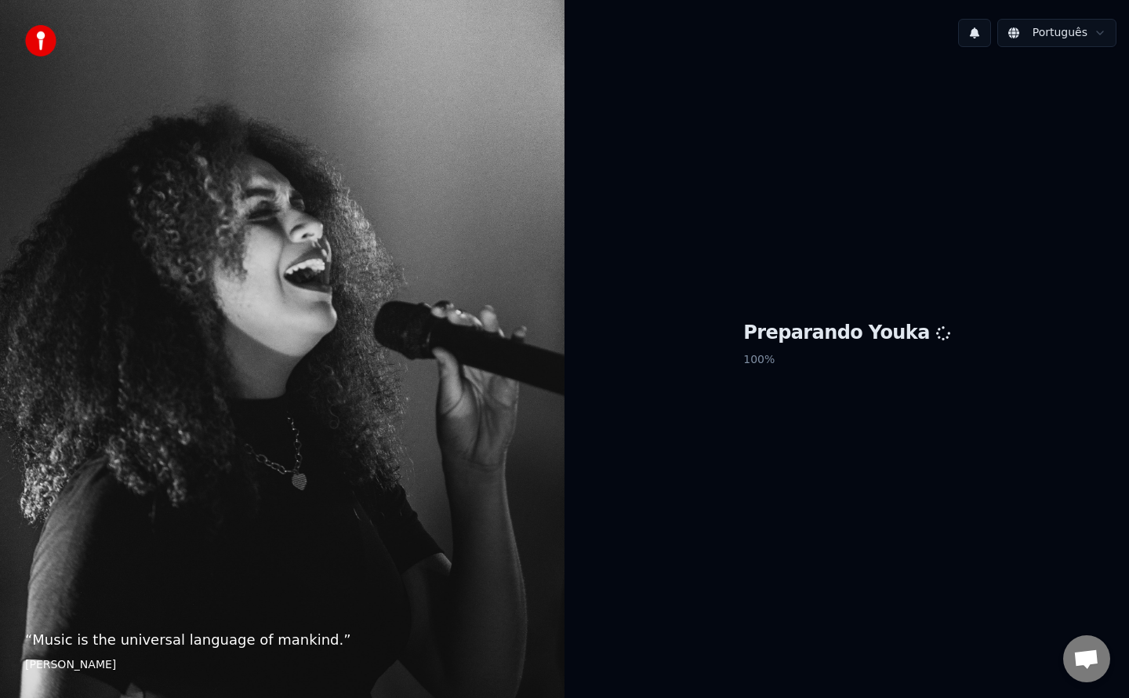
scroll to position [2240, 0]
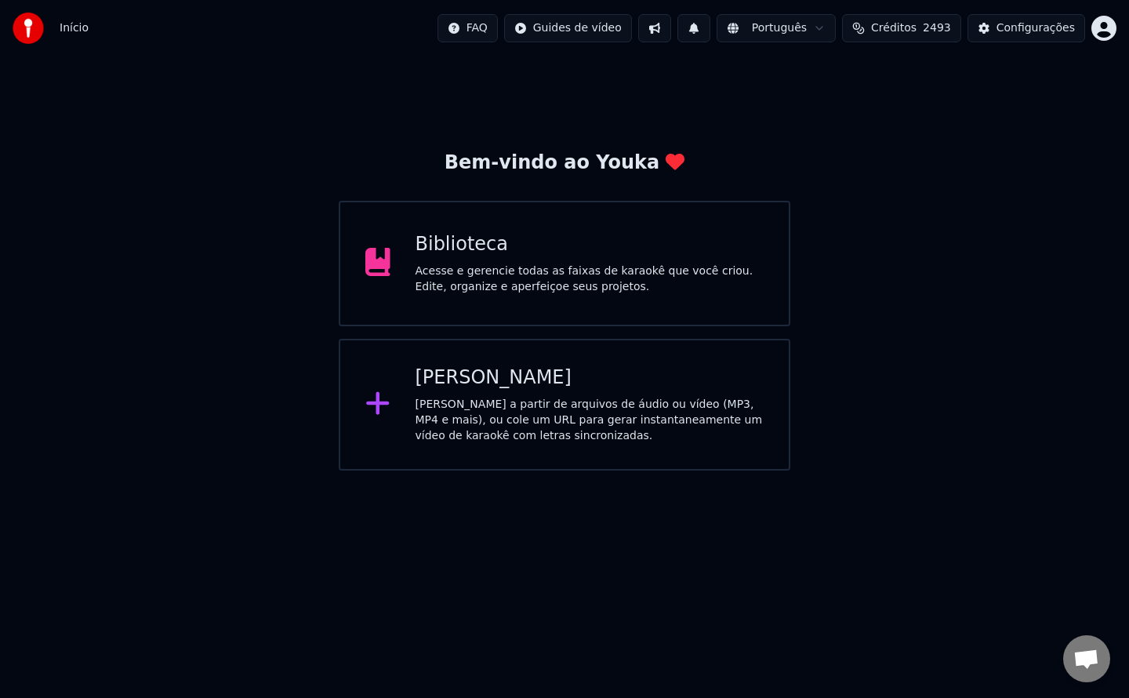
click at [616, 256] on div "Biblioteca" at bounding box center [589, 244] width 349 height 25
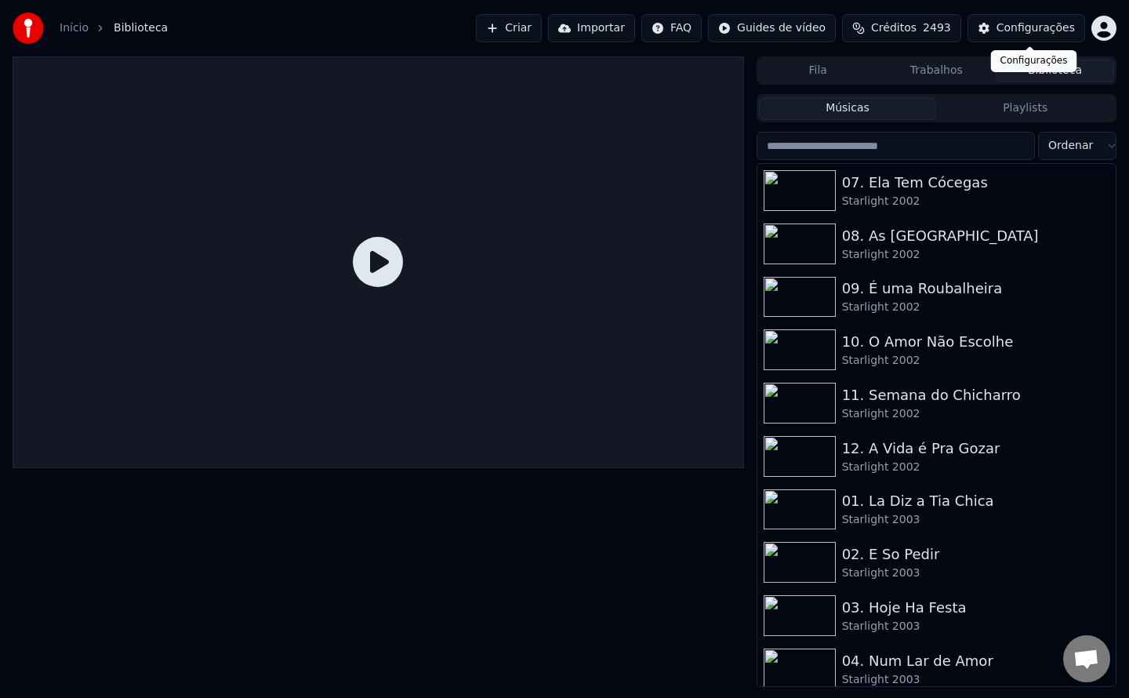
click at [1043, 26] on div "Configurações" at bounding box center [1035, 28] width 78 height 16
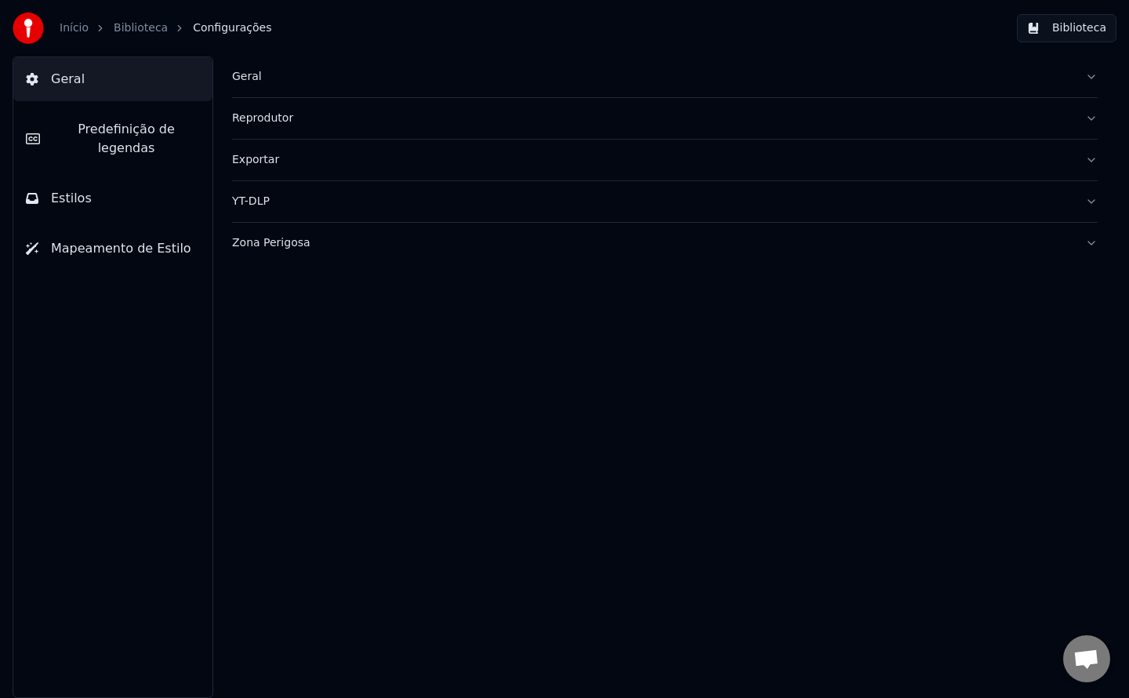
click at [252, 82] on div "Geral" at bounding box center [652, 77] width 840 height 16
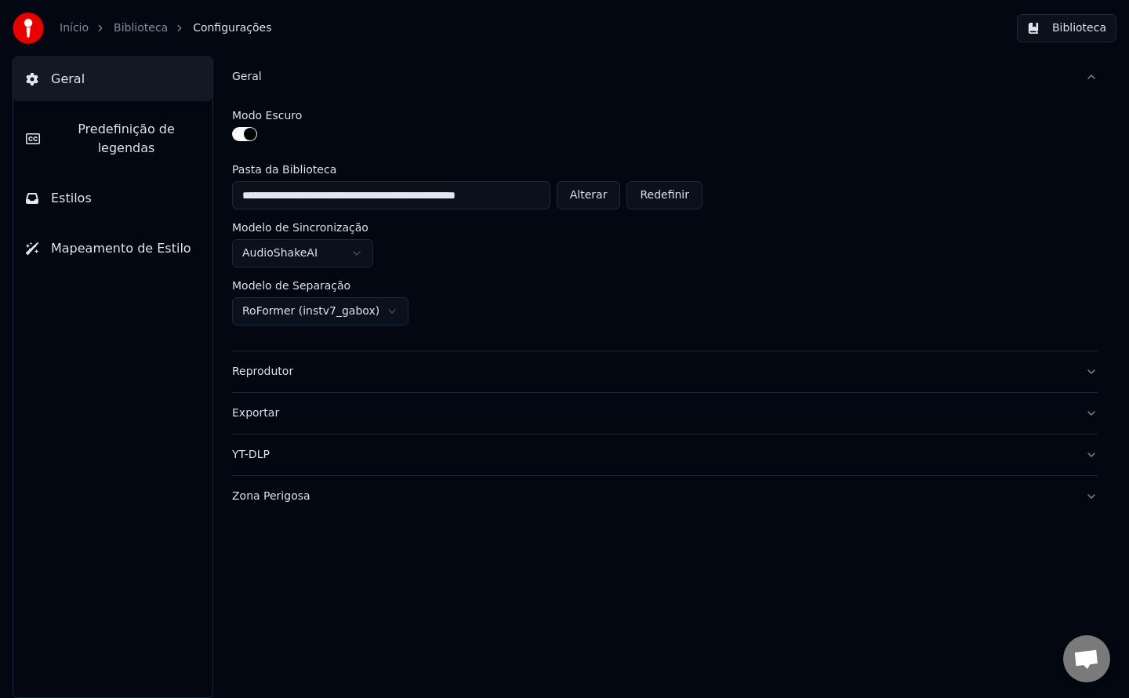
click at [602, 191] on button "Alterar" at bounding box center [589, 195] width 64 height 28
type input "**********"
click at [1081, 34] on button "Biblioteca" at bounding box center [1067, 28] width 100 height 28
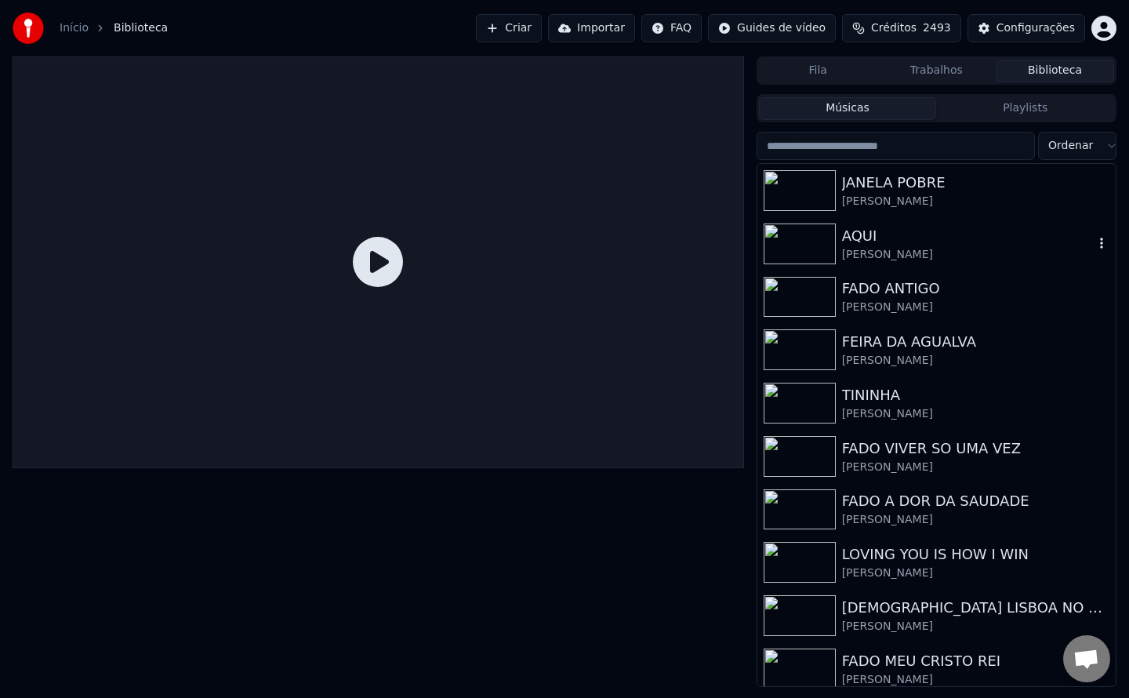
click at [869, 247] on div "[PERSON_NAME]" at bounding box center [968, 255] width 252 height 16
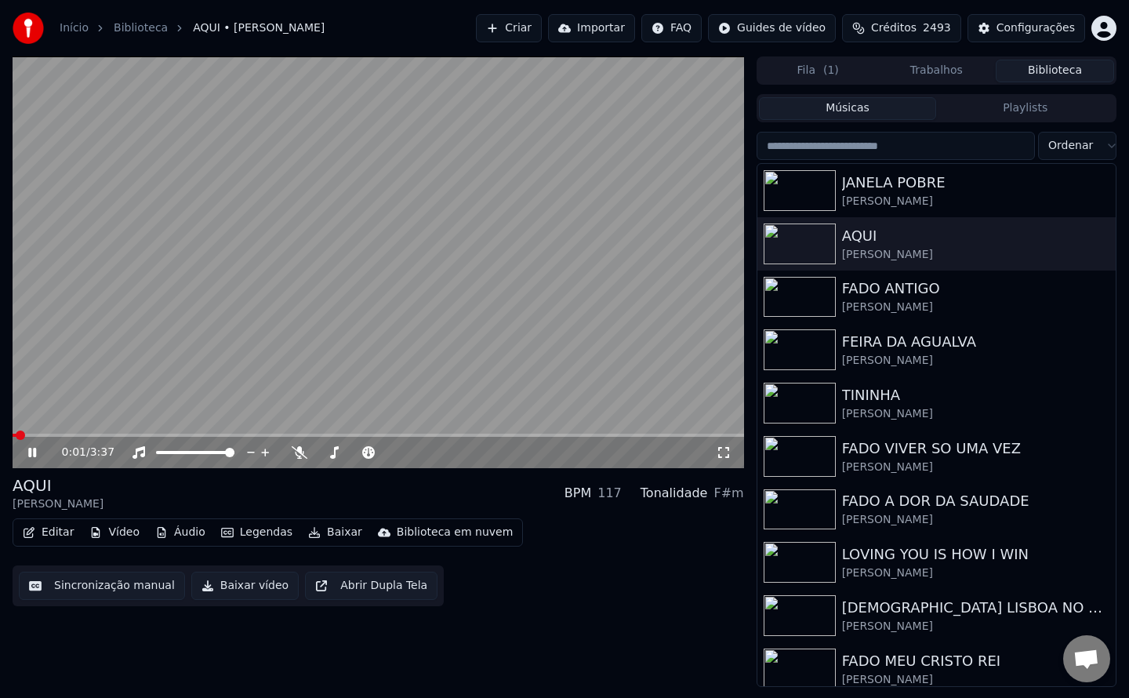
click at [127, 591] on button "Sincronização manual" at bounding box center [102, 585] width 166 height 28
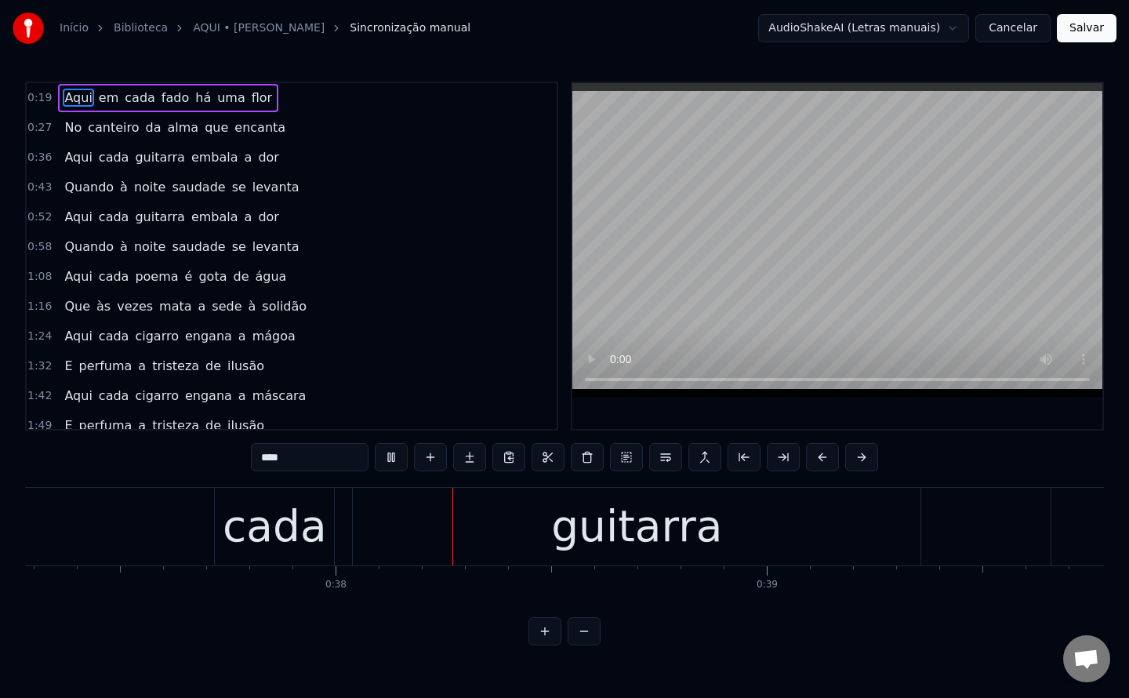
scroll to position [0, 16114]
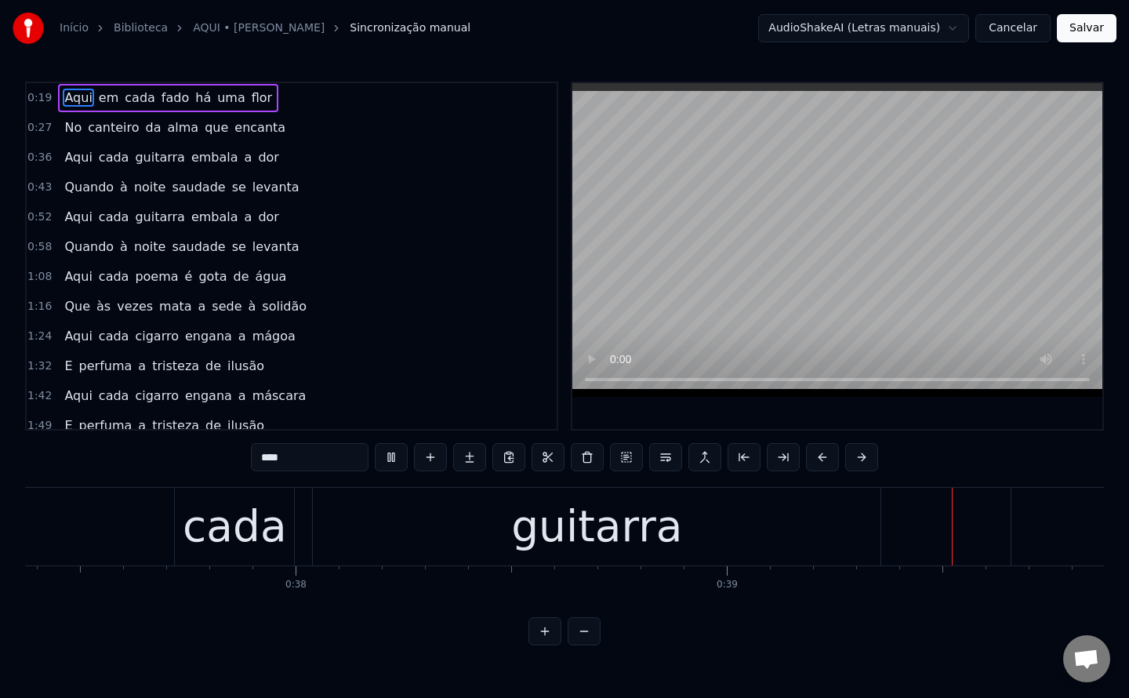
click at [203, 128] on span "que" at bounding box center [216, 127] width 27 height 18
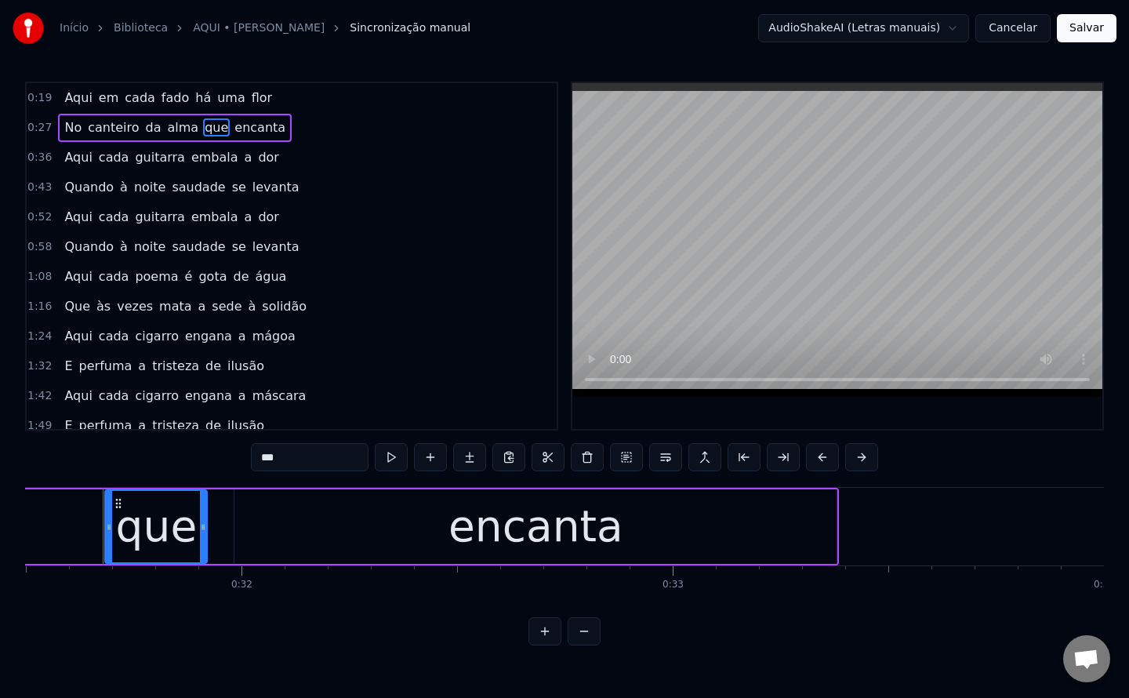
scroll to position [0, 13580]
click at [306, 455] on input "***" at bounding box center [310, 457] width 118 height 28
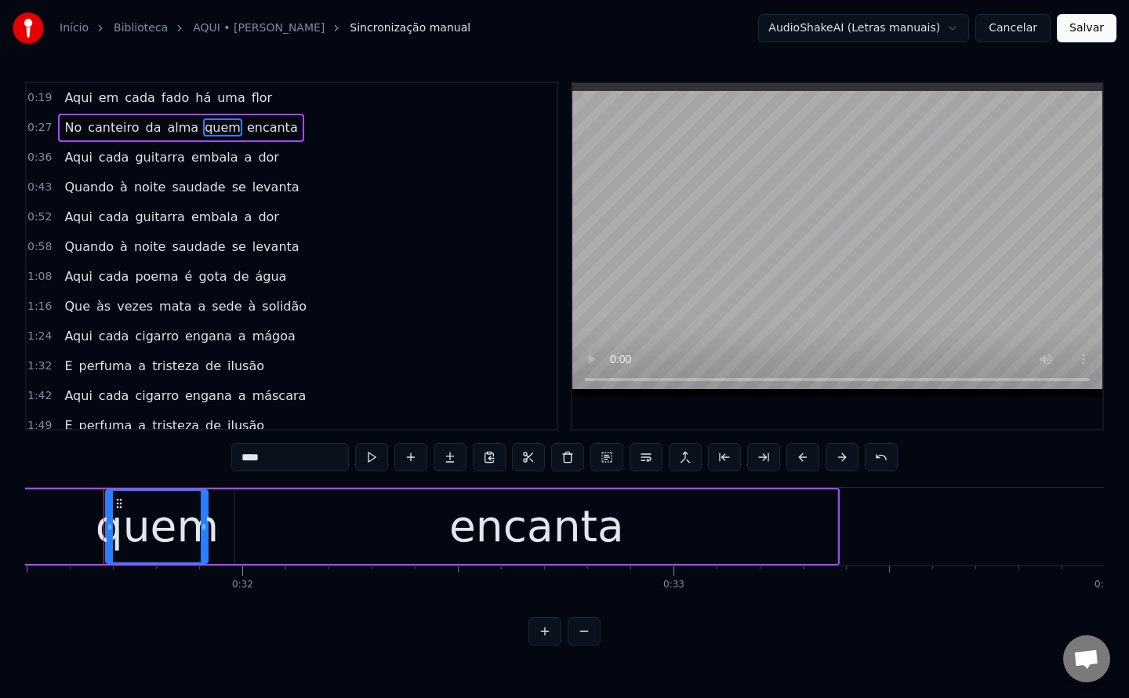
click at [246, 121] on span "encanta" at bounding box center [272, 127] width 54 height 18
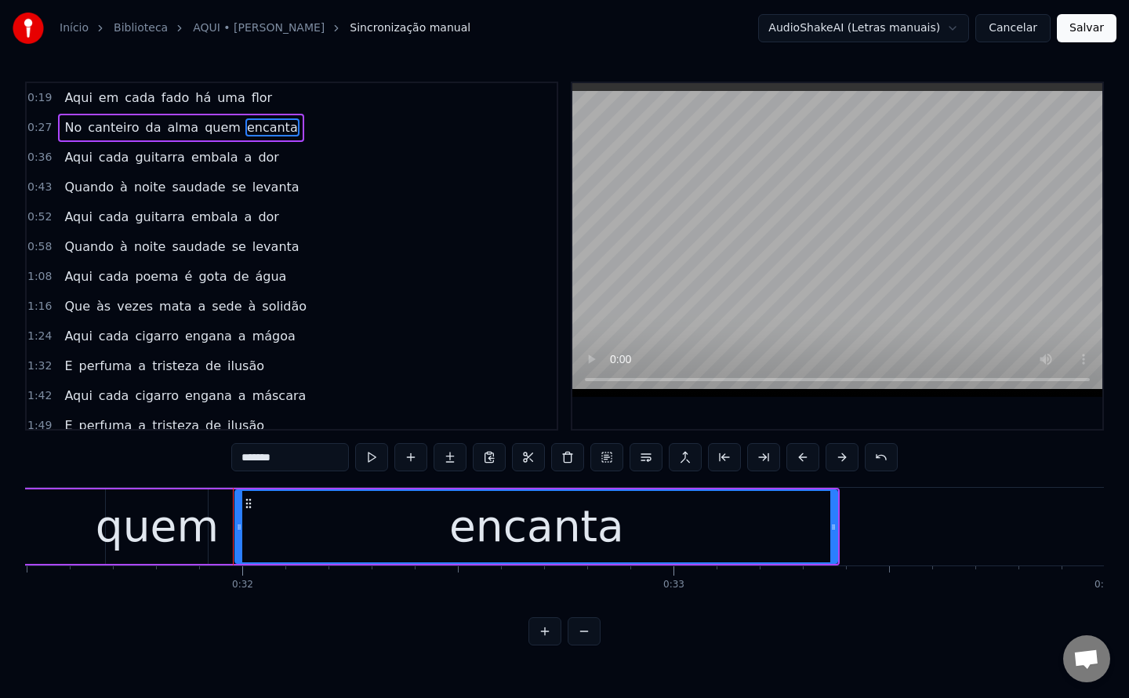
click at [207, 127] on span "quem" at bounding box center [222, 127] width 39 height 18
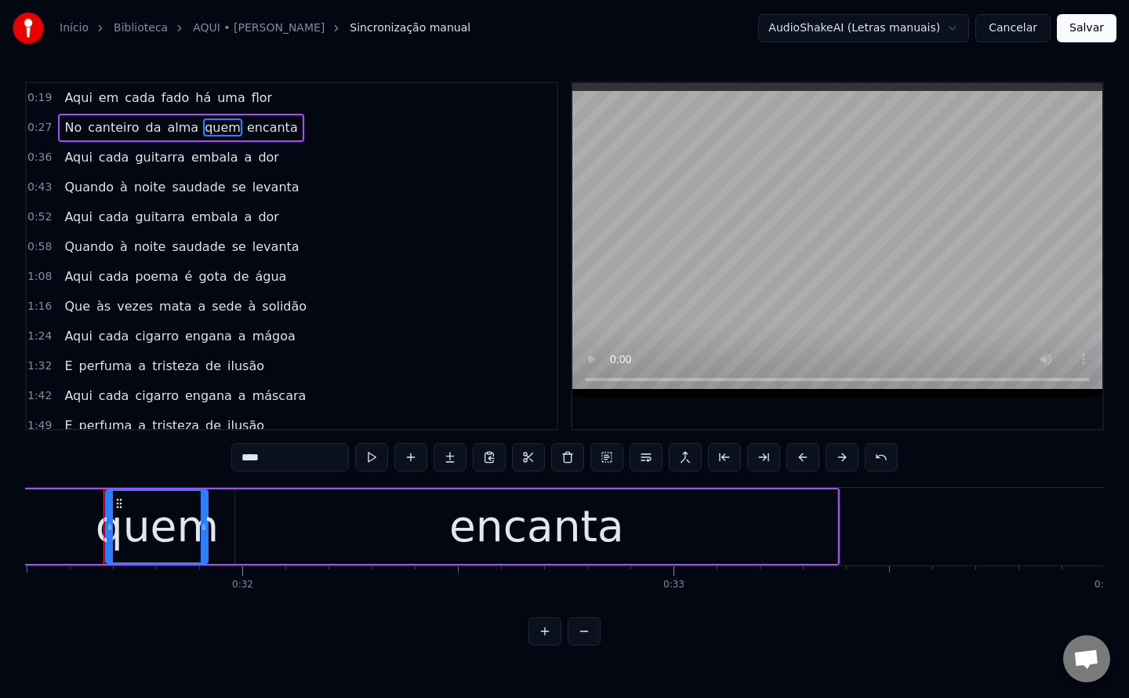
click at [309, 462] on input "****" at bounding box center [290, 457] width 118 height 28
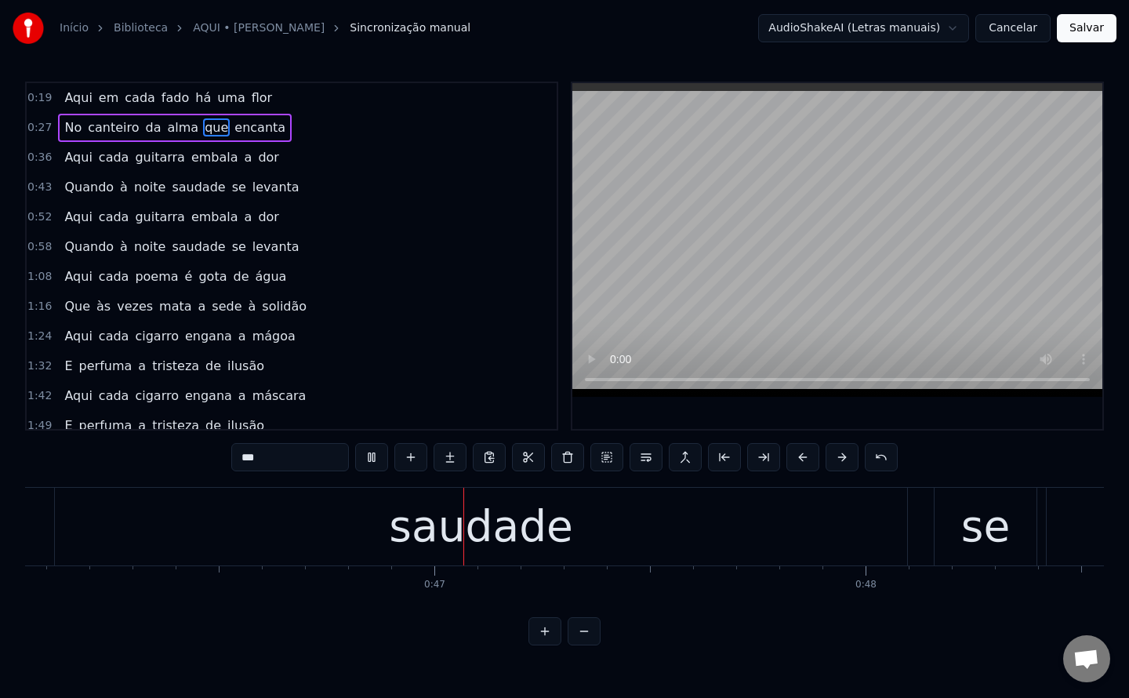
scroll to position [0, 19898]
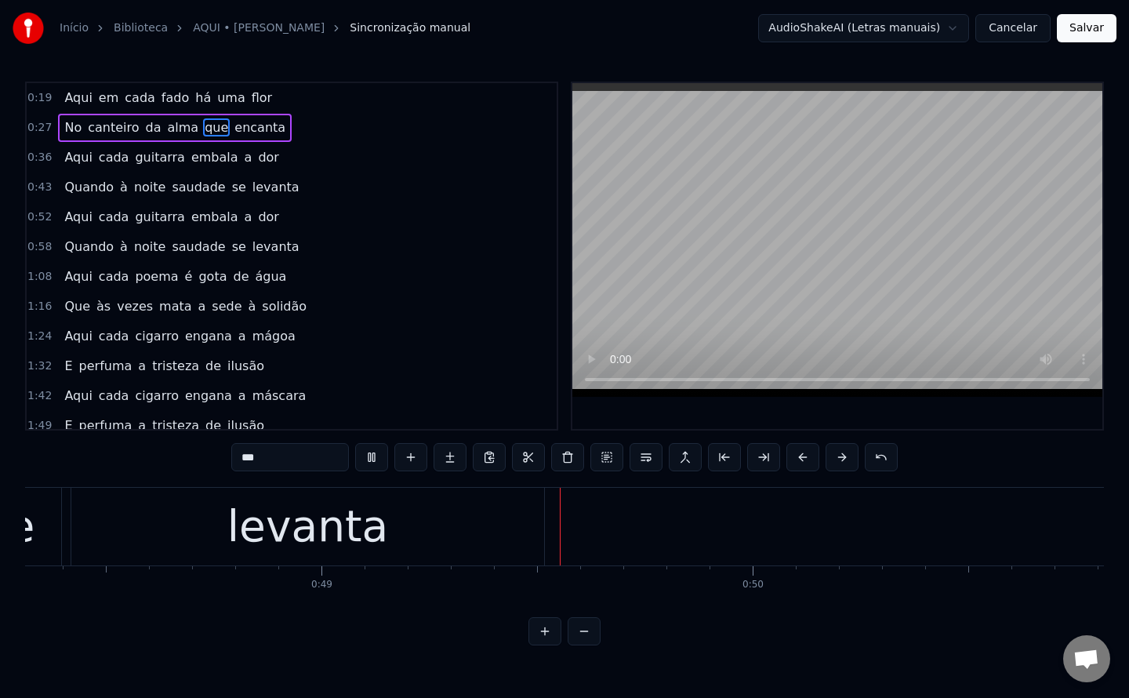
click at [175, 188] on span "saudade" at bounding box center [198, 187] width 56 height 18
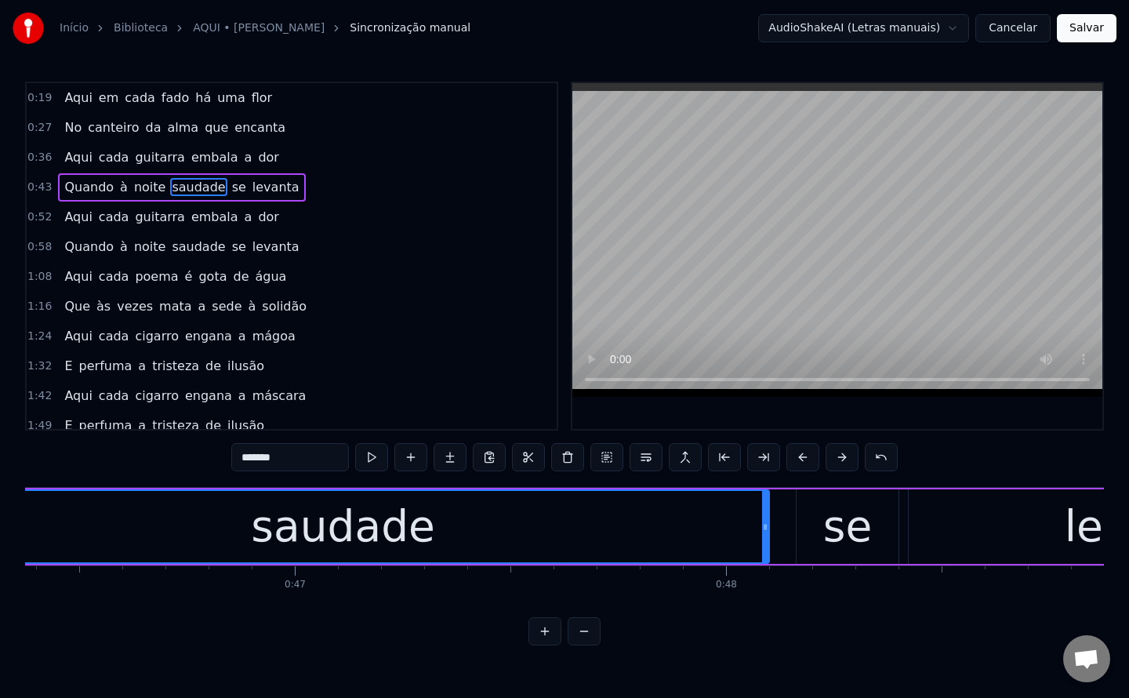
scroll to position [0, 19806]
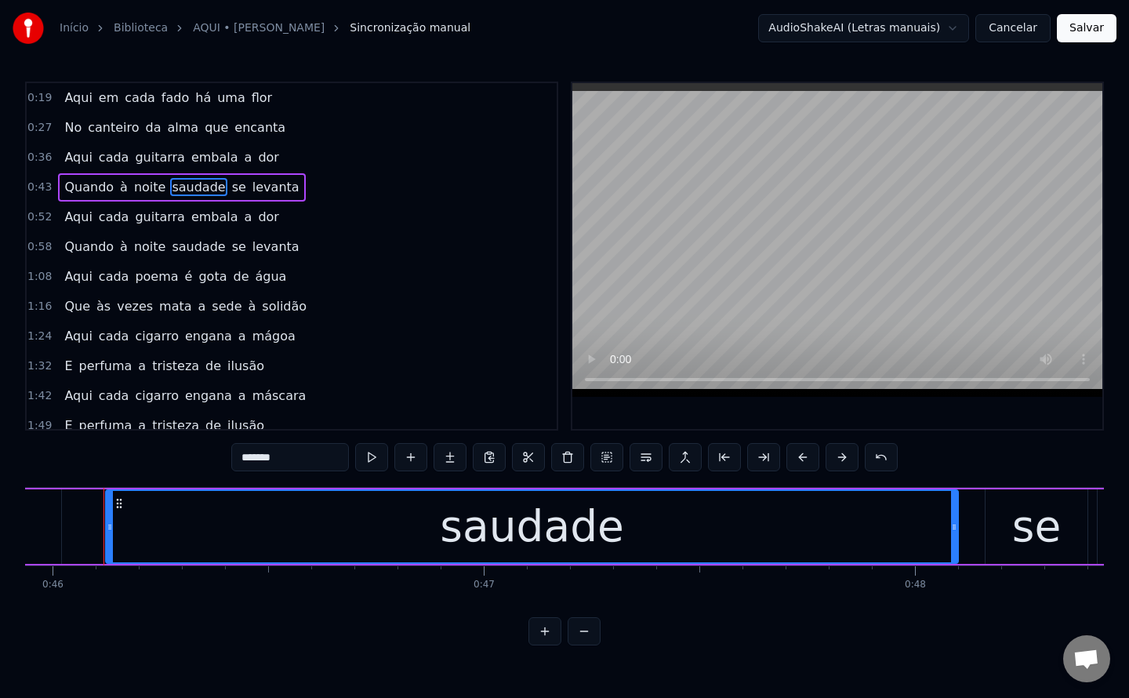
click at [237, 459] on input "*******" at bounding box center [290, 457] width 118 height 28
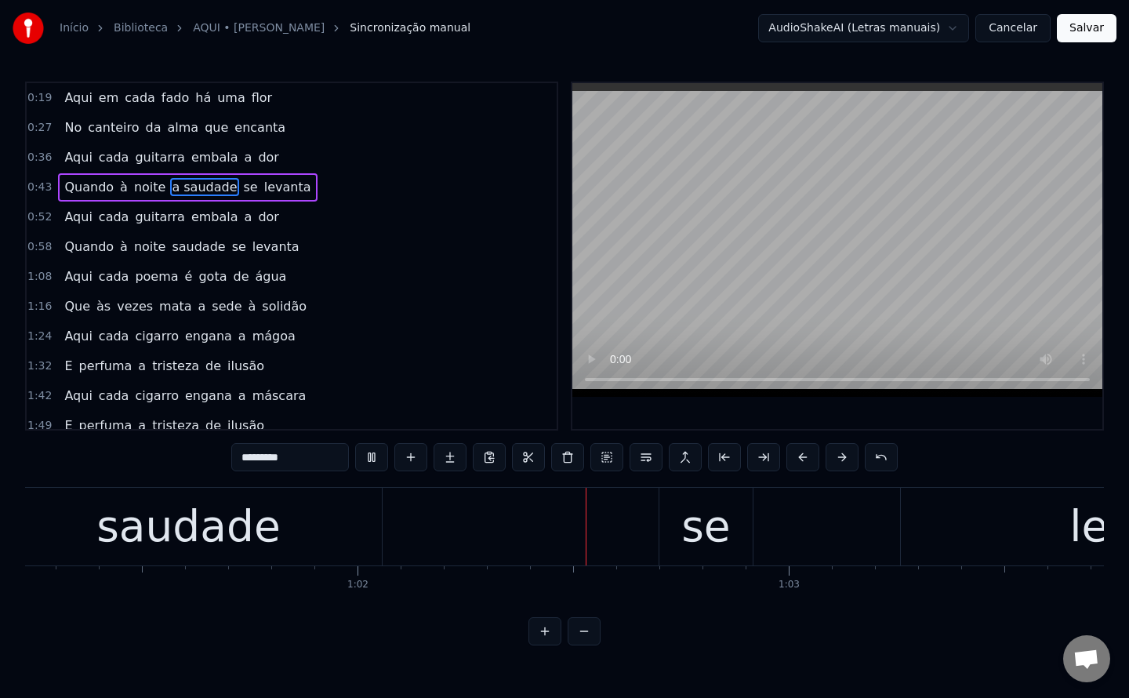
scroll to position [0, 26620]
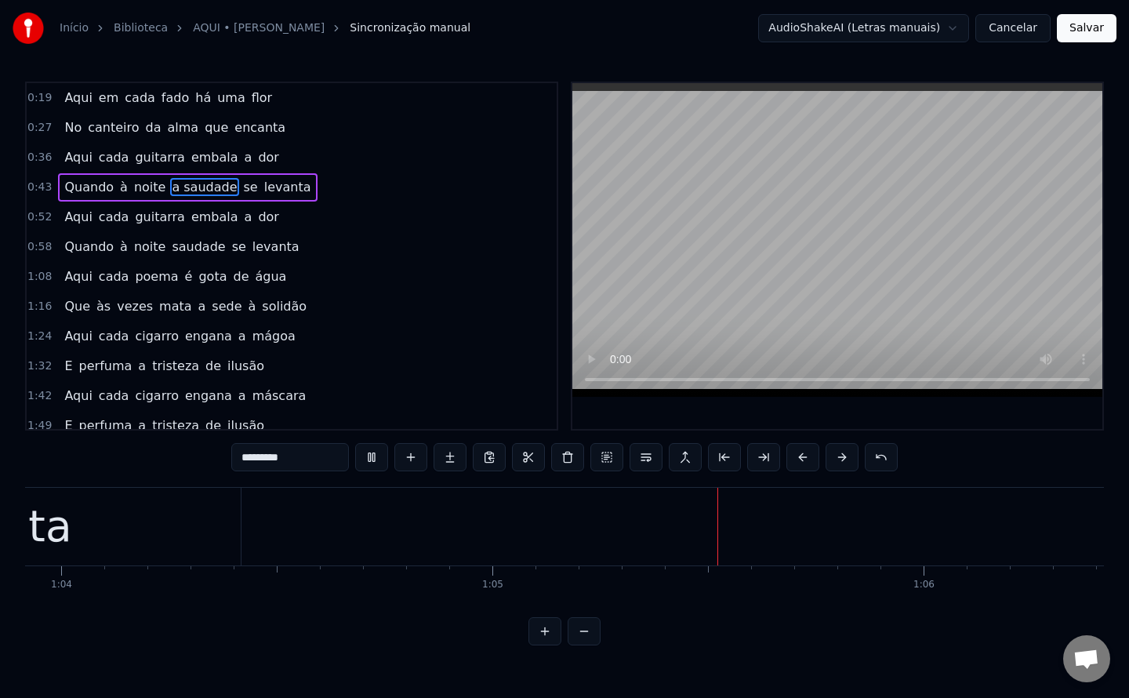
click at [192, 244] on span "saudade" at bounding box center [198, 247] width 56 height 18
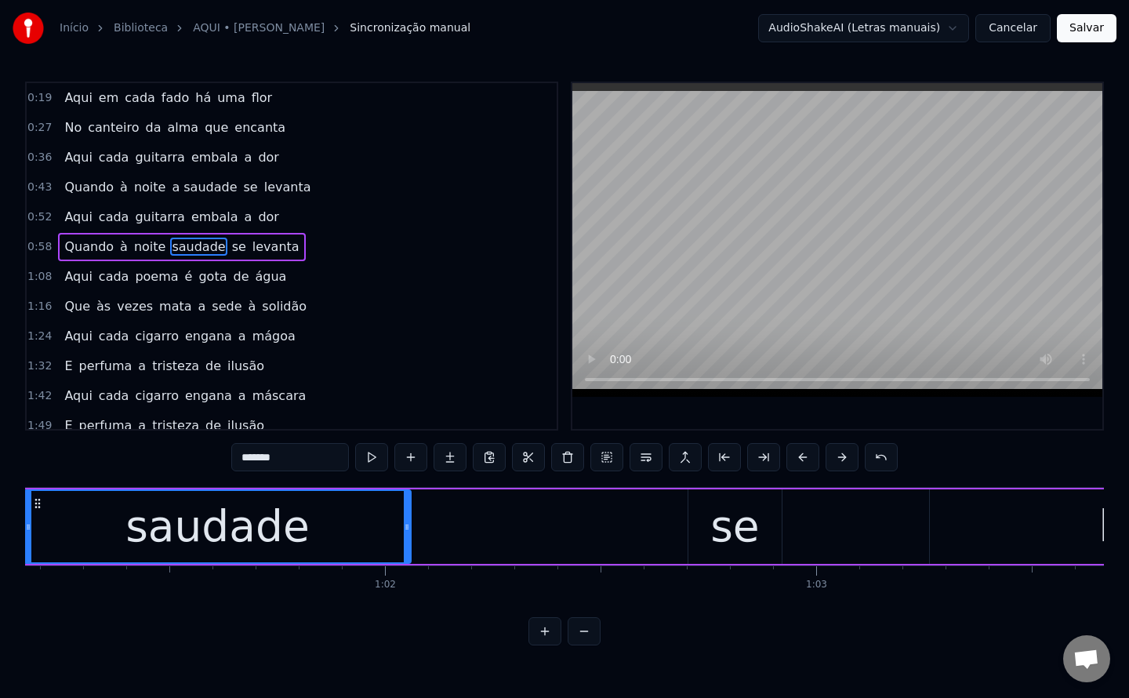
scroll to position [0, 26291]
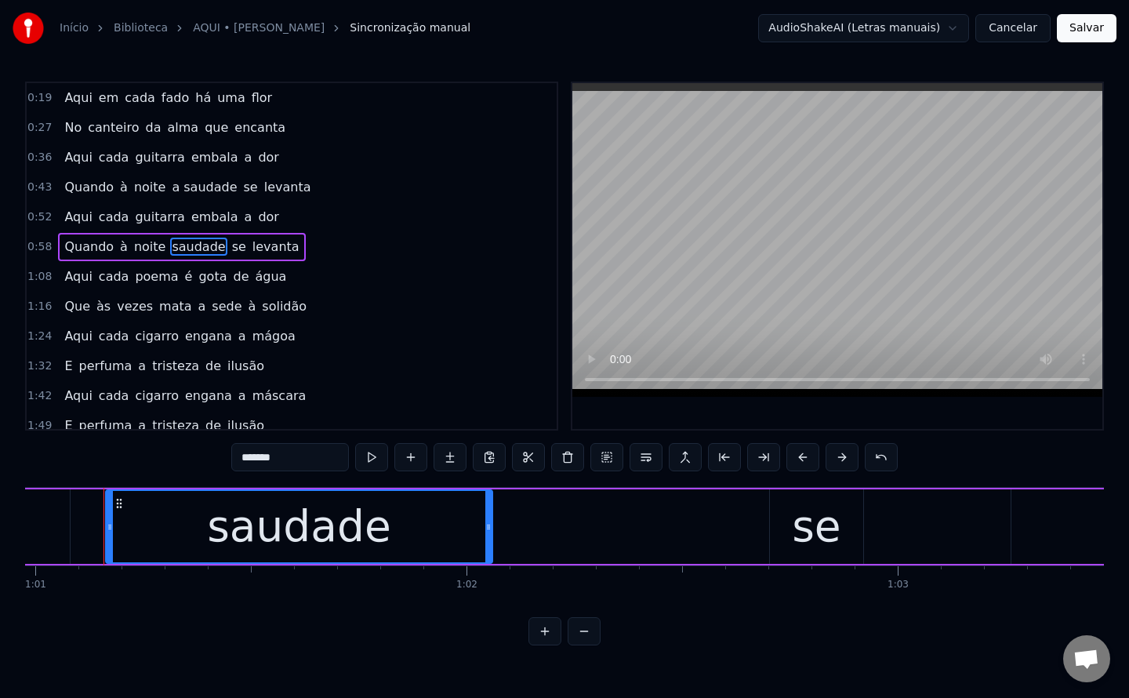
click at [241, 463] on input "*******" at bounding box center [290, 457] width 118 height 28
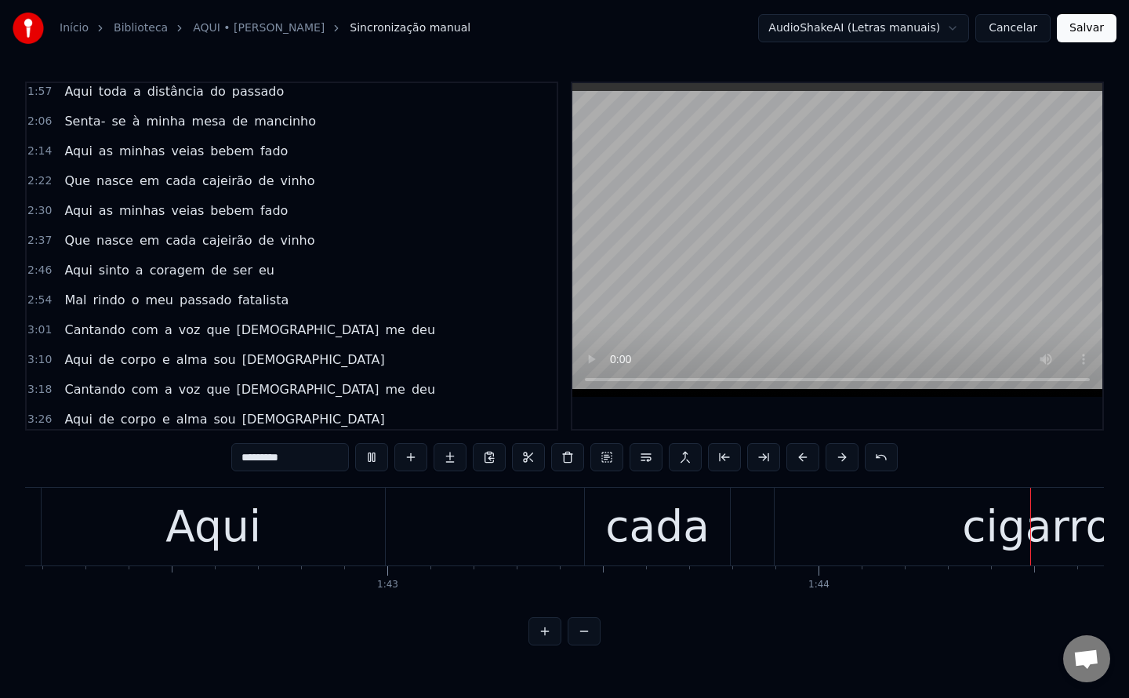
scroll to position [0, 0]
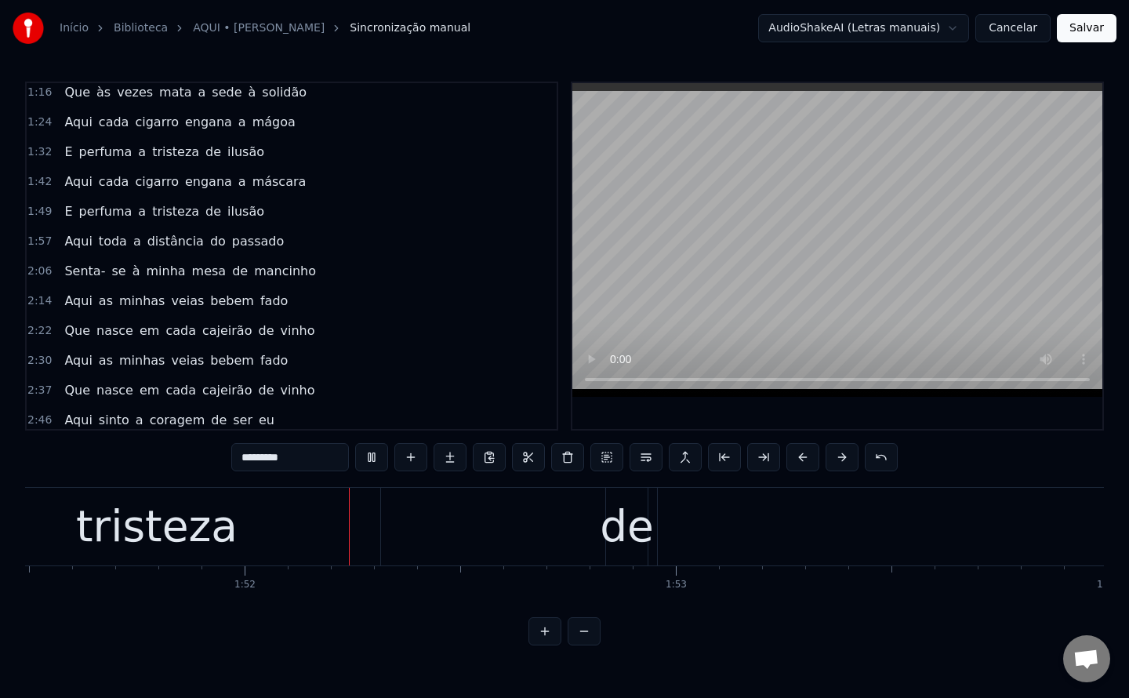
click at [251, 183] on span "máscara" at bounding box center [279, 181] width 57 height 18
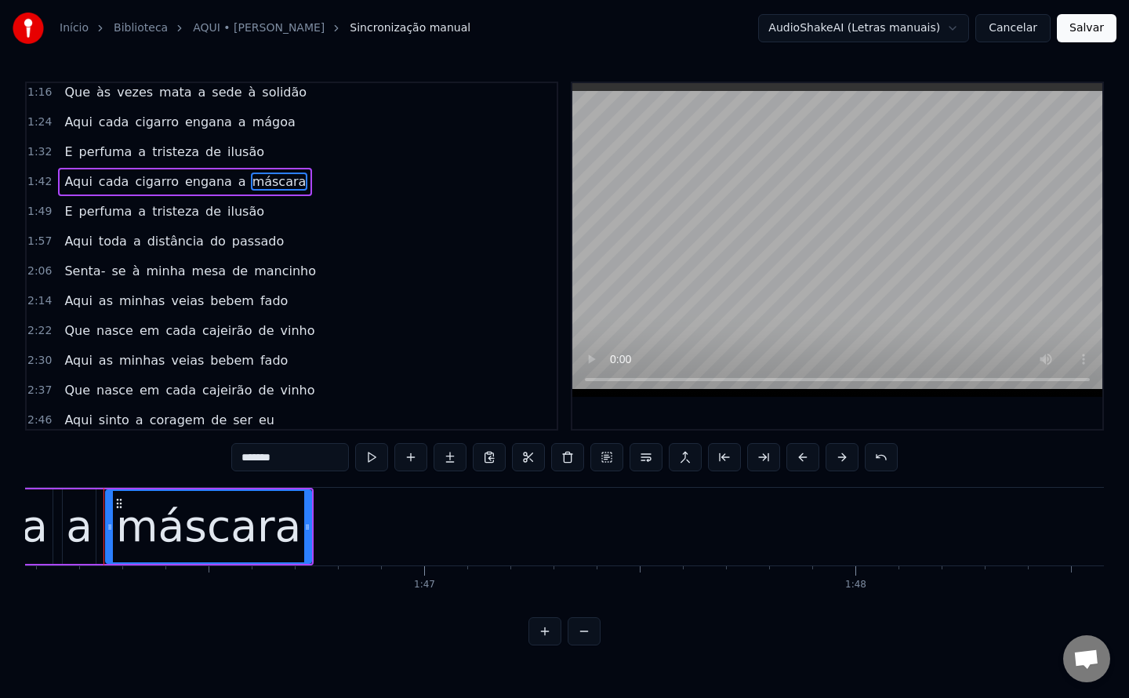
drag, startPoint x: 332, startPoint y: 461, endPoint x: 258, endPoint y: 476, distance: 75.2
click at [258, 476] on div "0:19 Aqui em cada fado há uma flor 0:27 No canteiro da alma que encanta 0:36 Aq…" at bounding box center [564, 364] width 1079 height 564
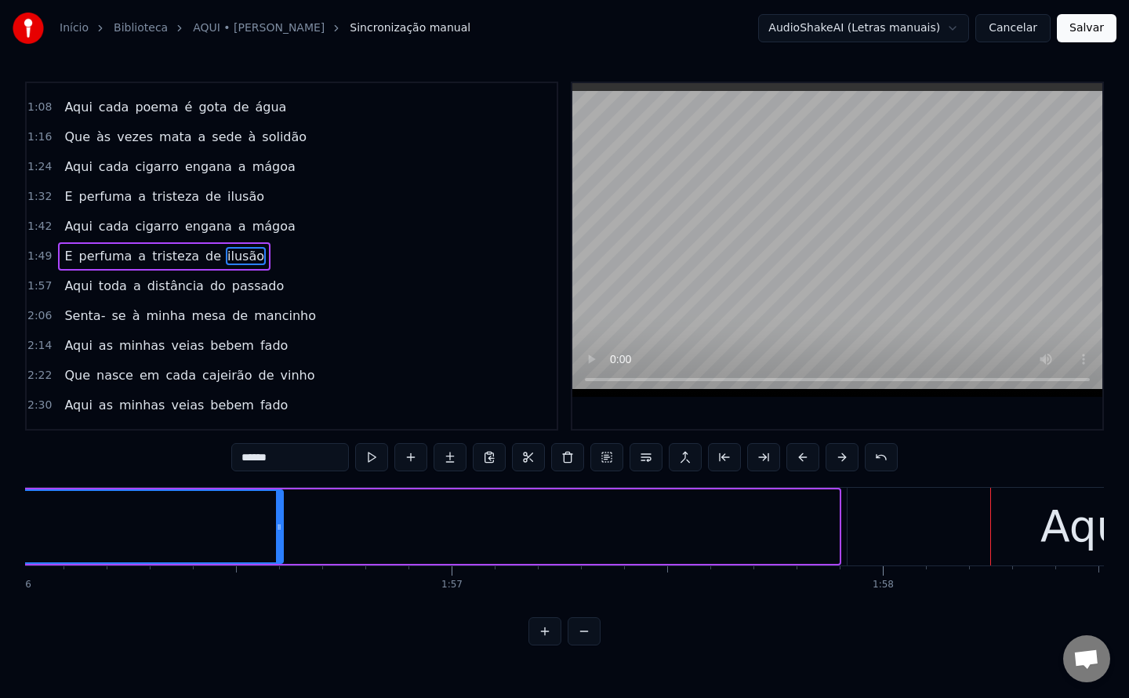
drag, startPoint x: 836, startPoint y: 526, endPoint x: 280, endPoint y: 481, distance: 557.6
click at [280, 481] on div "0:19 Aqui em cada fado há uma flor 0:27 No canteiro da alma que encanta 0:36 Aq…" at bounding box center [564, 364] width 1079 height 564
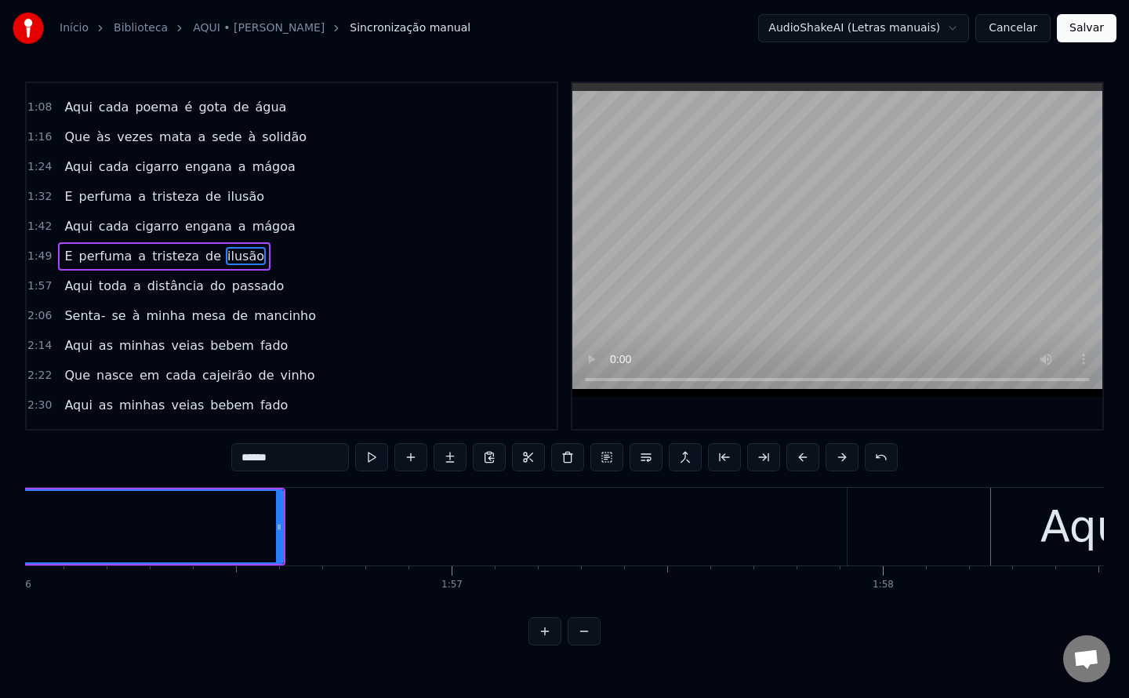
click at [994, 517] on div "Aqui" at bounding box center [1087, 527] width 481 height 78
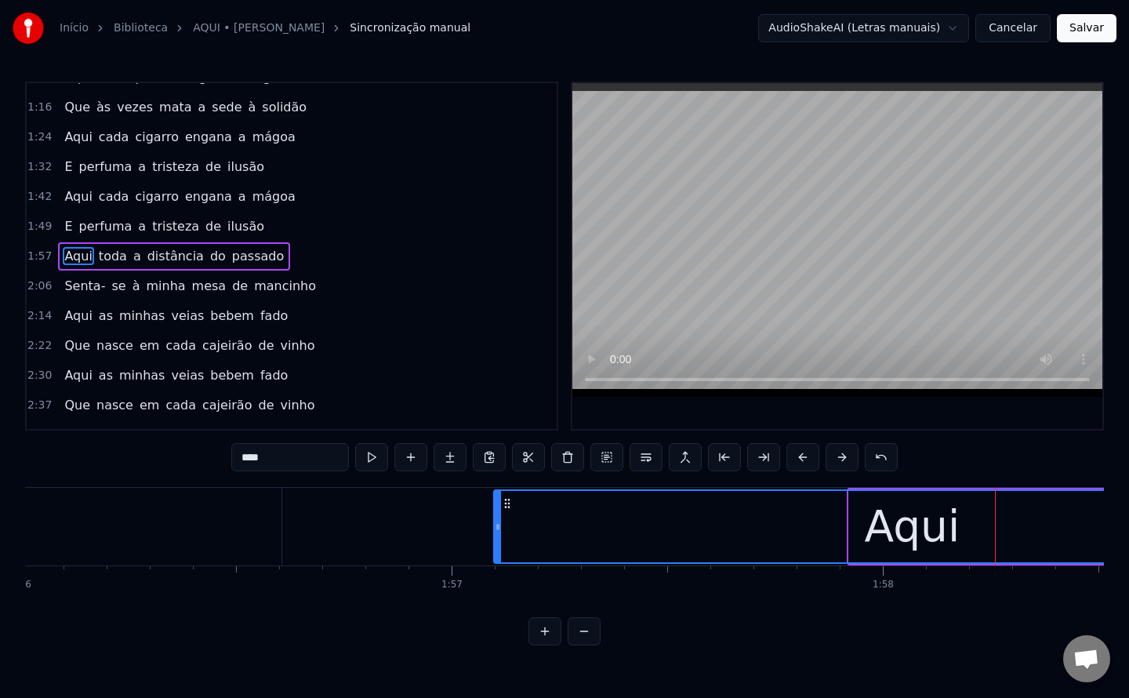
drag, startPoint x: 853, startPoint y: 524, endPoint x: 498, endPoint y: 516, distance: 355.2
click at [498, 516] on div at bounding box center [498, 526] width 6 height 71
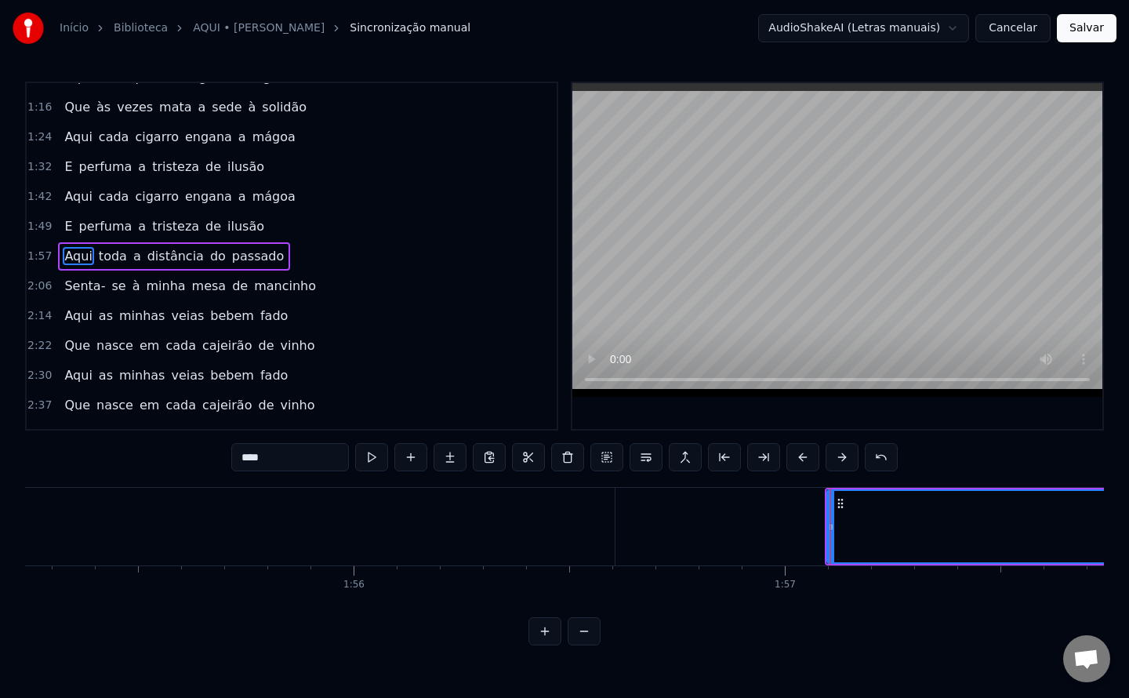
type input "******"
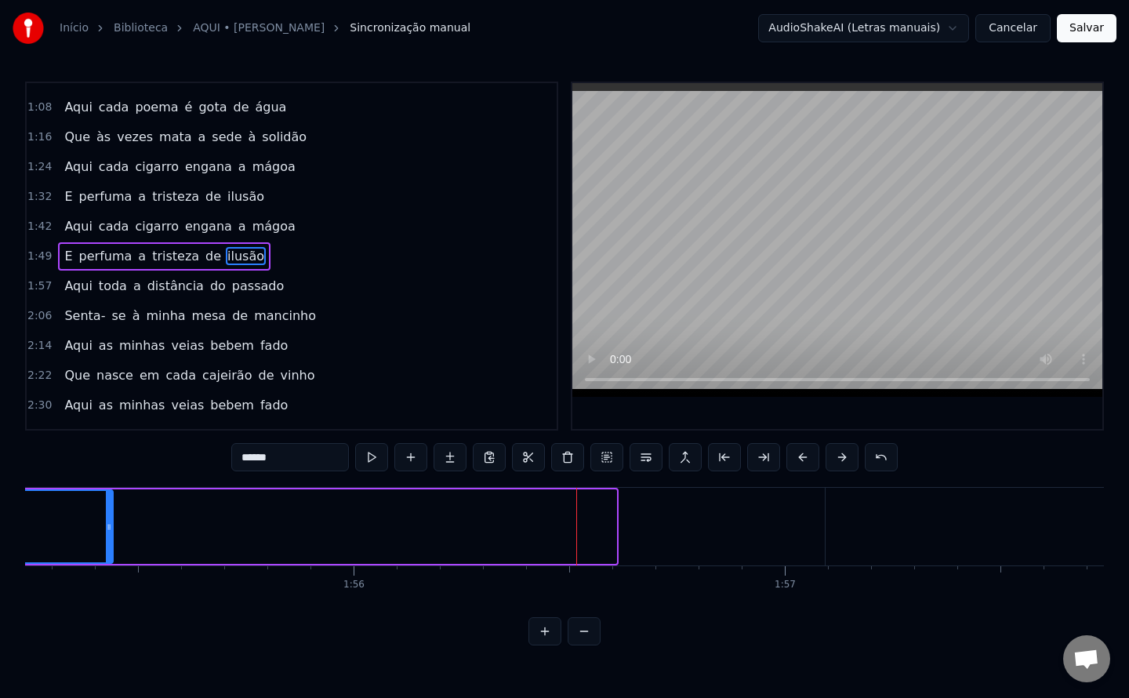
drag, startPoint x: 610, startPoint y: 525, endPoint x: 101, endPoint y: 513, distance: 508.9
click at [106, 513] on div at bounding box center [109, 526] width 6 height 71
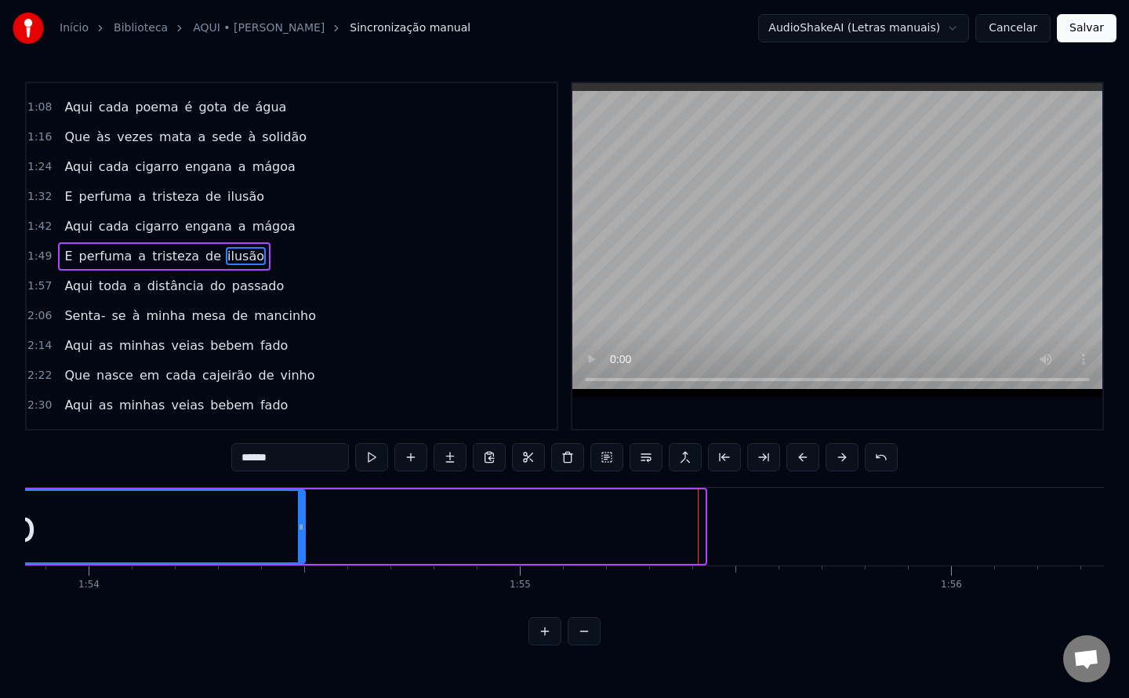
drag, startPoint x: 699, startPoint y: 523, endPoint x: 299, endPoint y: 564, distance: 401.9
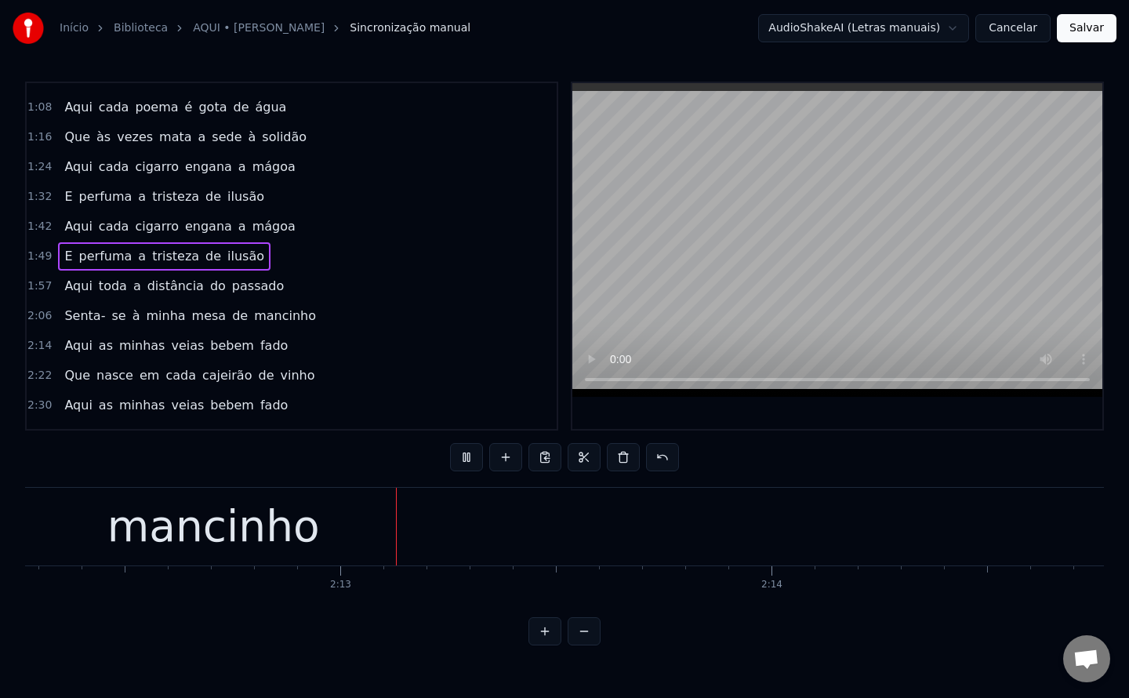
scroll to position [0, 57034]
click at [305, 527] on div "mancinho" at bounding box center [209, 527] width 1939 height 78
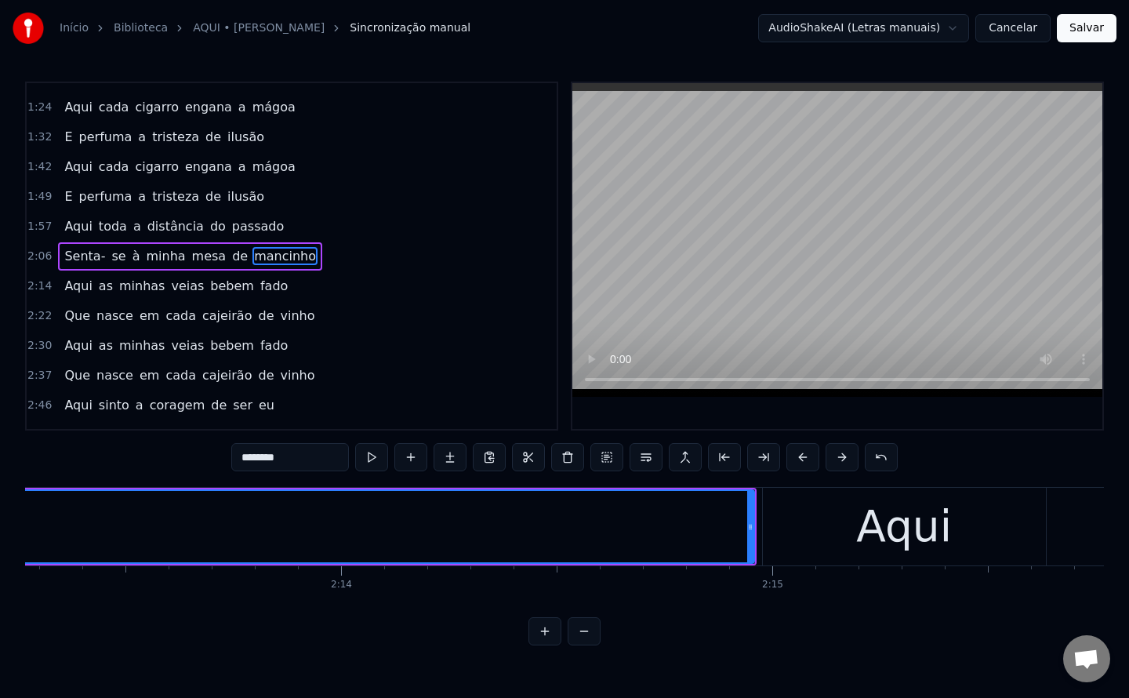
scroll to position [0, 57466]
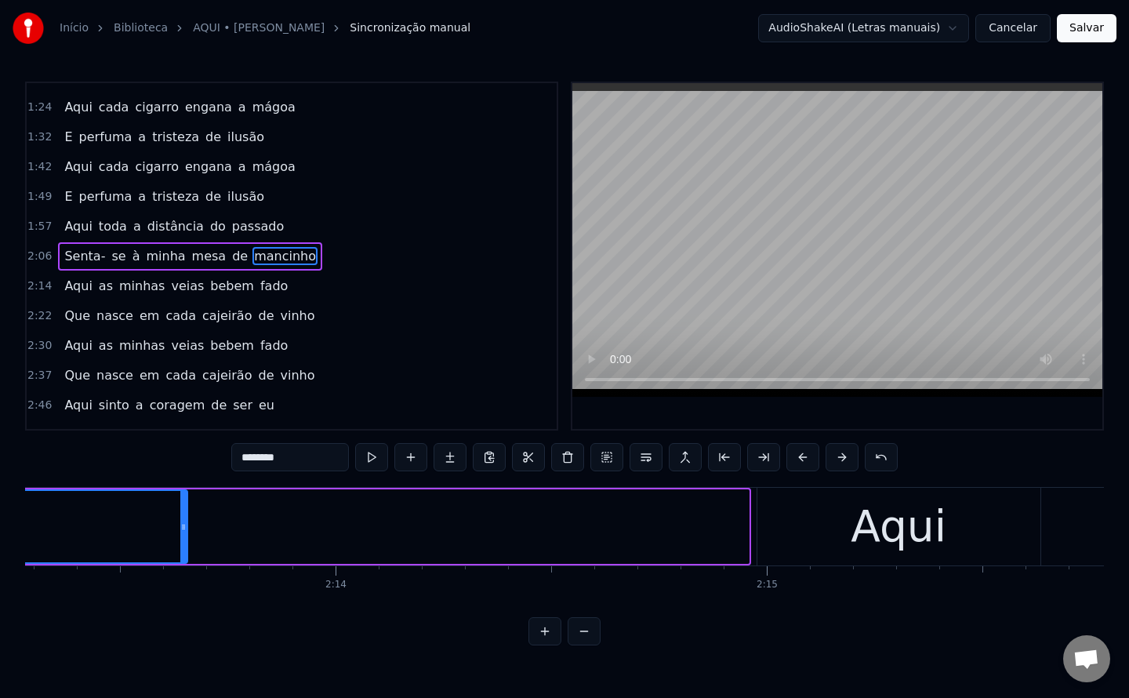
drag, startPoint x: 742, startPoint y: 528, endPoint x: 180, endPoint y: 522, distance: 561.3
click at [180, 522] on icon at bounding box center [183, 527] width 6 height 13
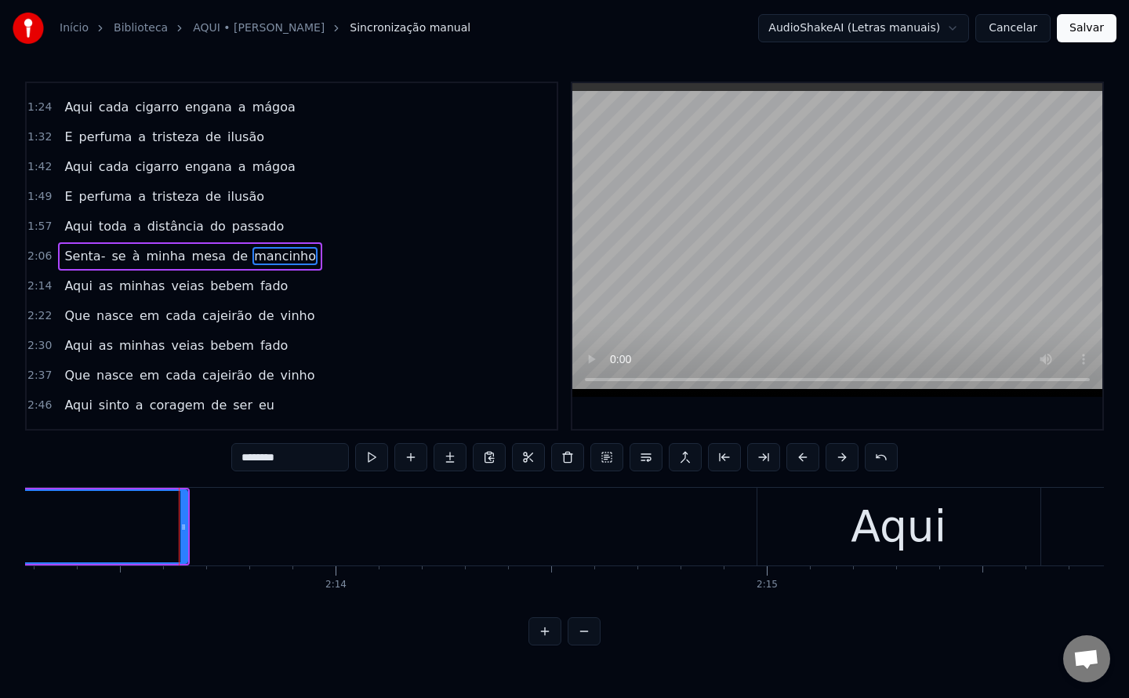
click at [824, 540] on div "Aqui" at bounding box center [898, 527] width 283 height 78
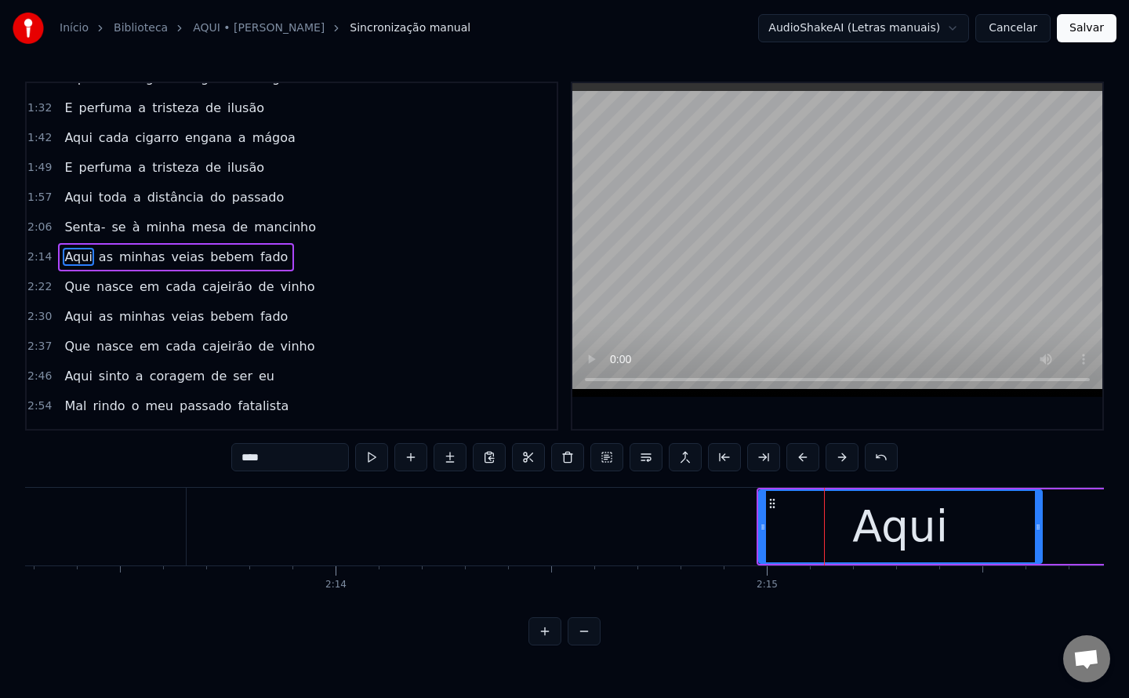
scroll to position [259, 0]
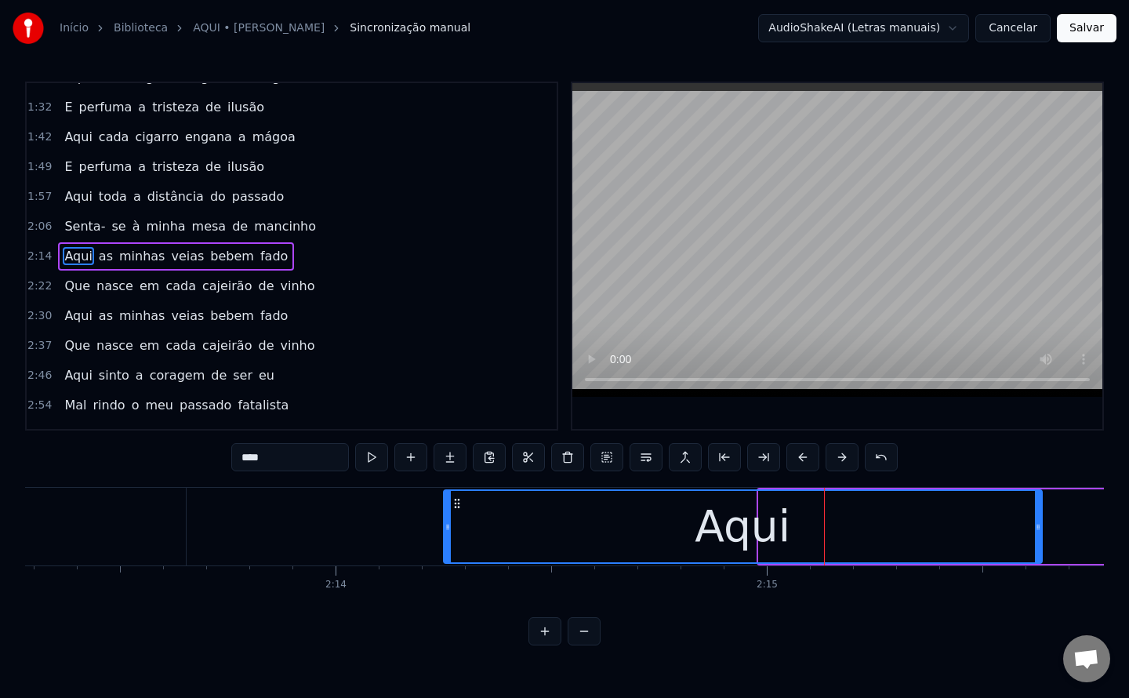
drag, startPoint x: 764, startPoint y: 525, endPoint x: 449, endPoint y: 529, distance: 315.2
click at [449, 529] on icon at bounding box center [447, 527] width 6 height 13
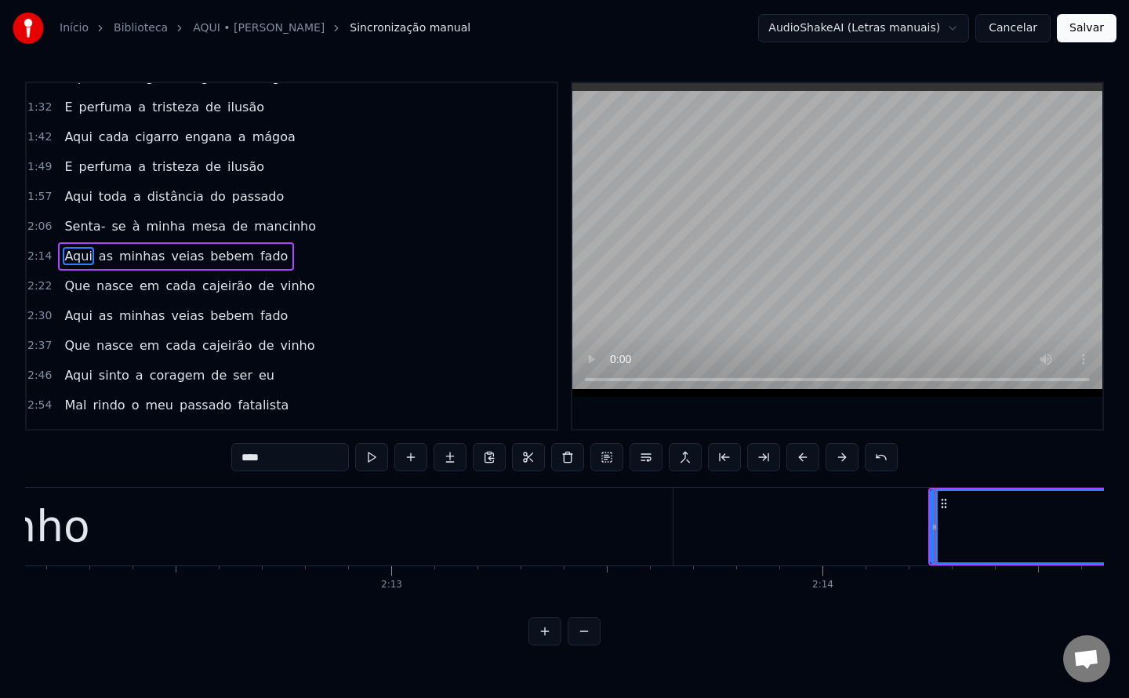
scroll to position [0, 56955]
click at [368, 537] on div "mancinho" at bounding box center [8, 527] width 1377 height 78
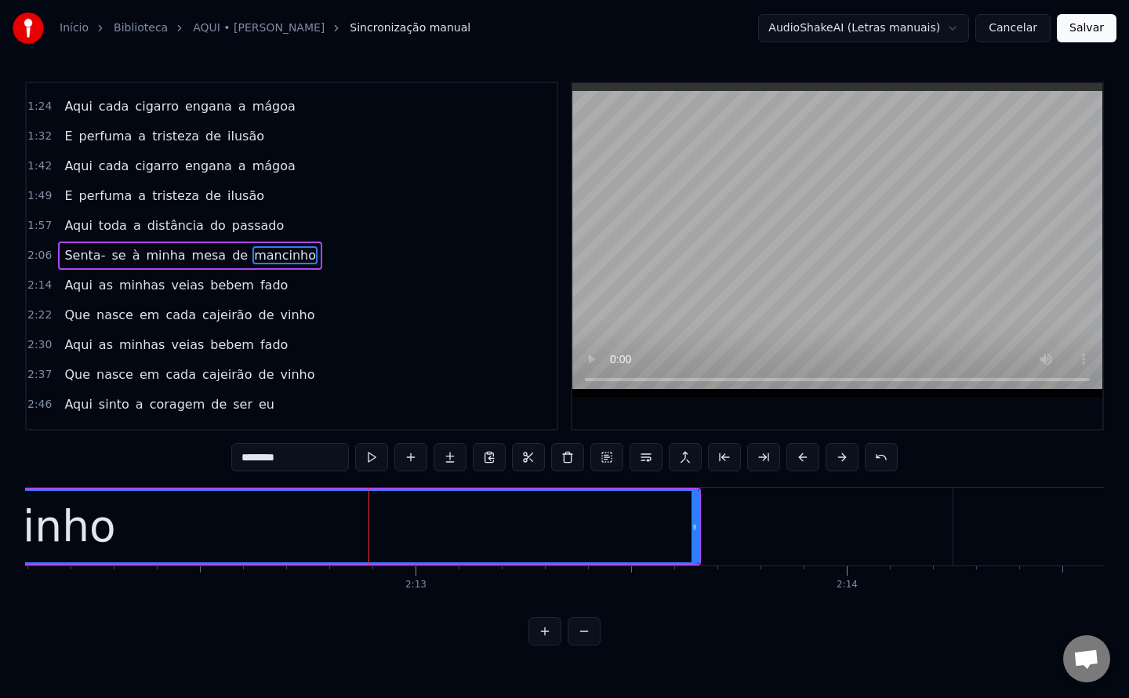
scroll to position [229, 0]
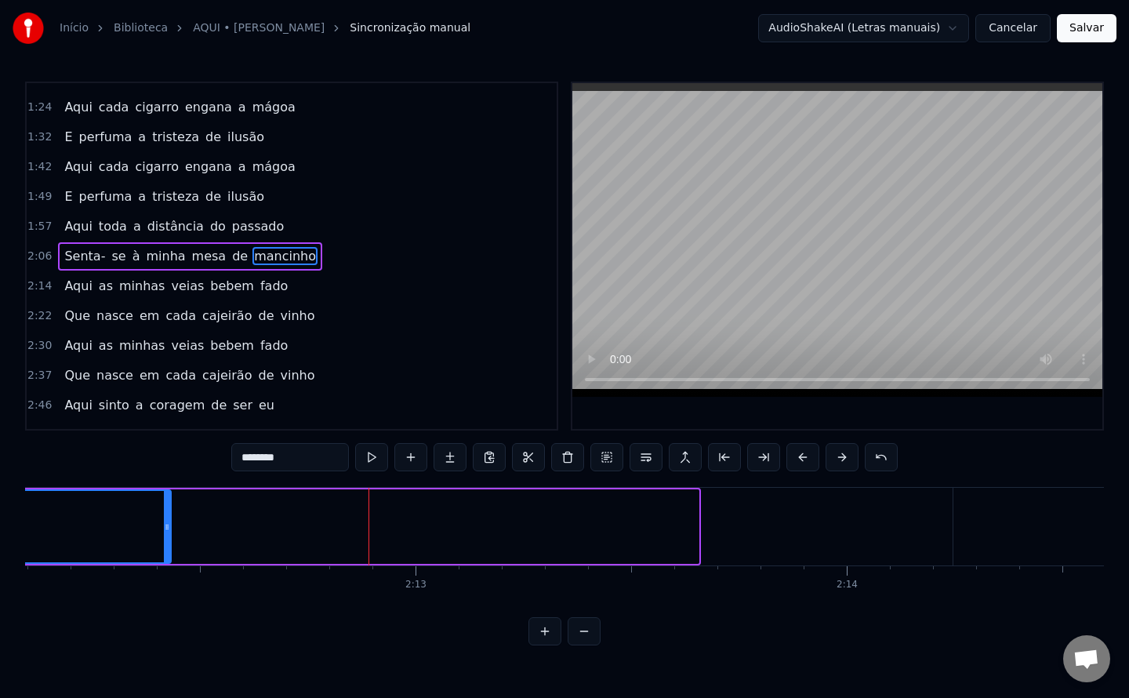
drag, startPoint x: 695, startPoint y: 525, endPoint x: 166, endPoint y: 535, distance: 529.3
click at [166, 535] on div at bounding box center [167, 526] width 6 height 71
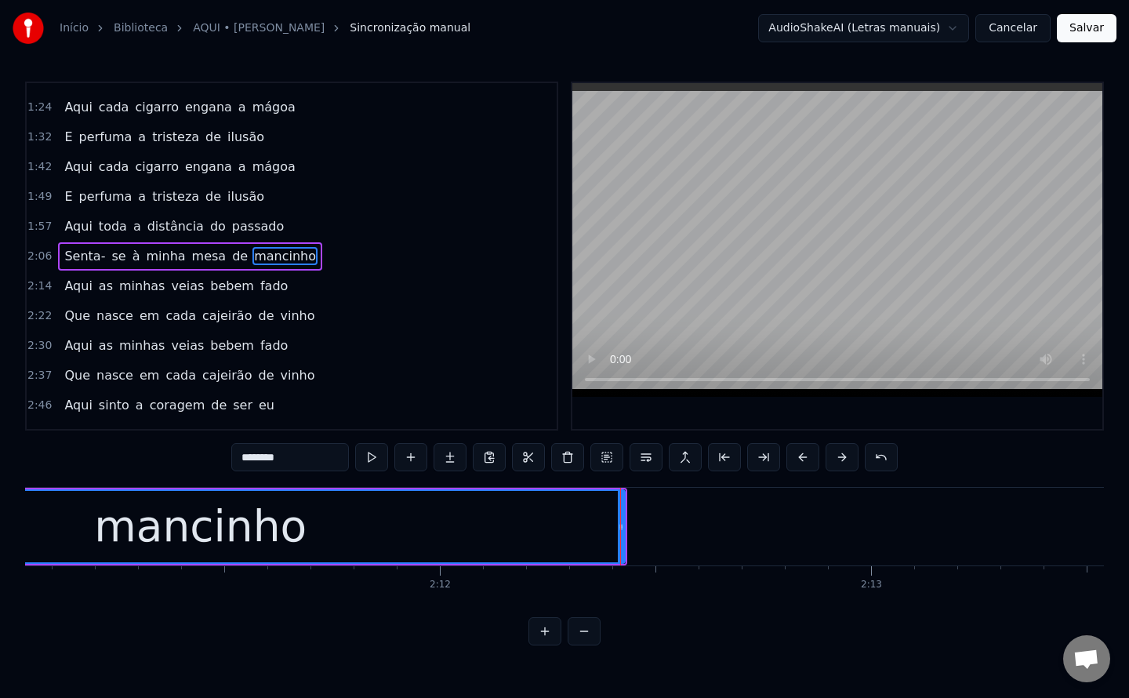
scroll to position [0, 56500]
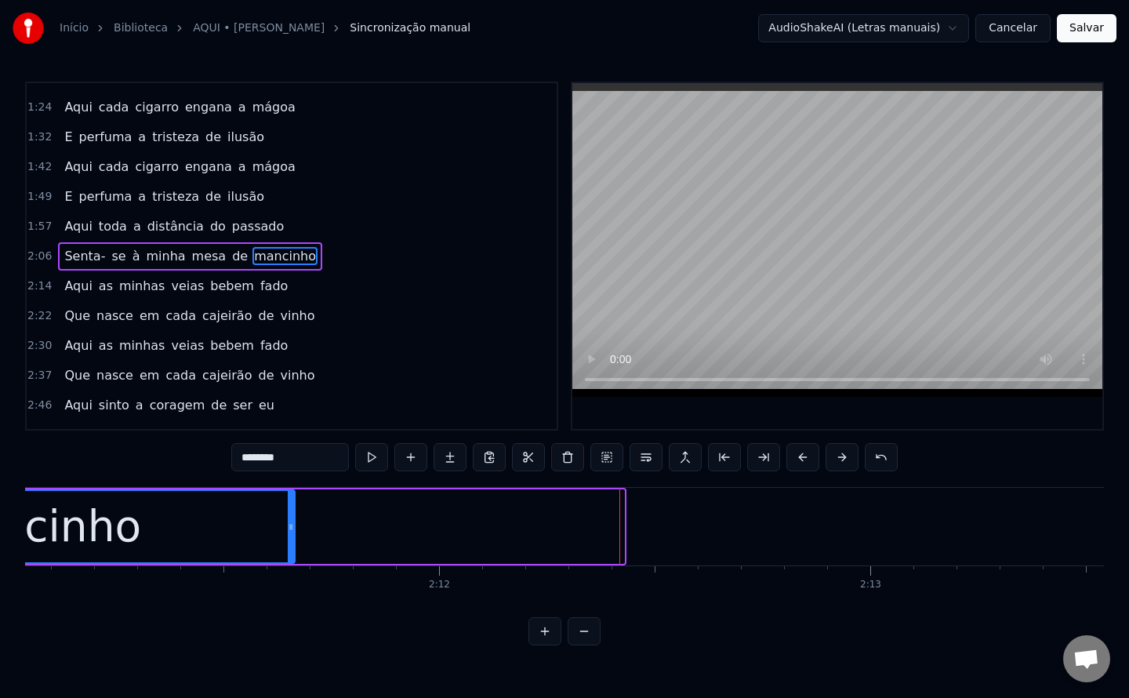
drag, startPoint x: 620, startPoint y: 527, endPoint x: 291, endPoint y: 499, distance: 330.4
click at [291, 499] on div at bounding box center [291, 526] width 6 height 71
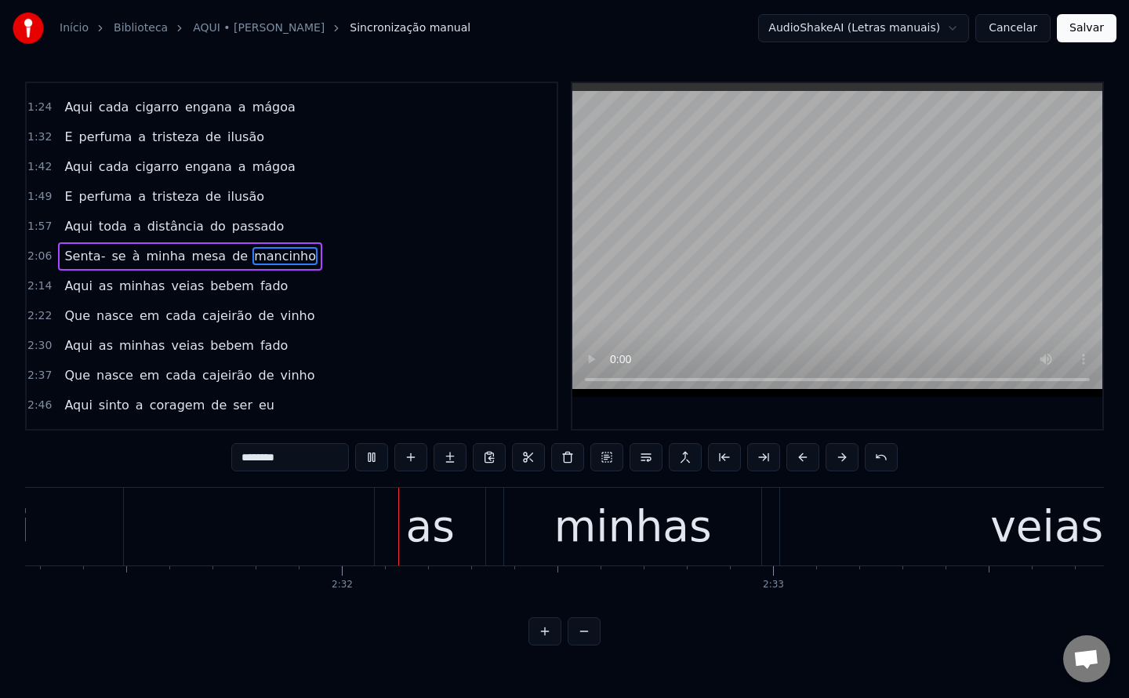
scroll to position [0, 65224]
click at [646, 522] on div "minhas" at bounding box center [629, 526] width 158 height 65
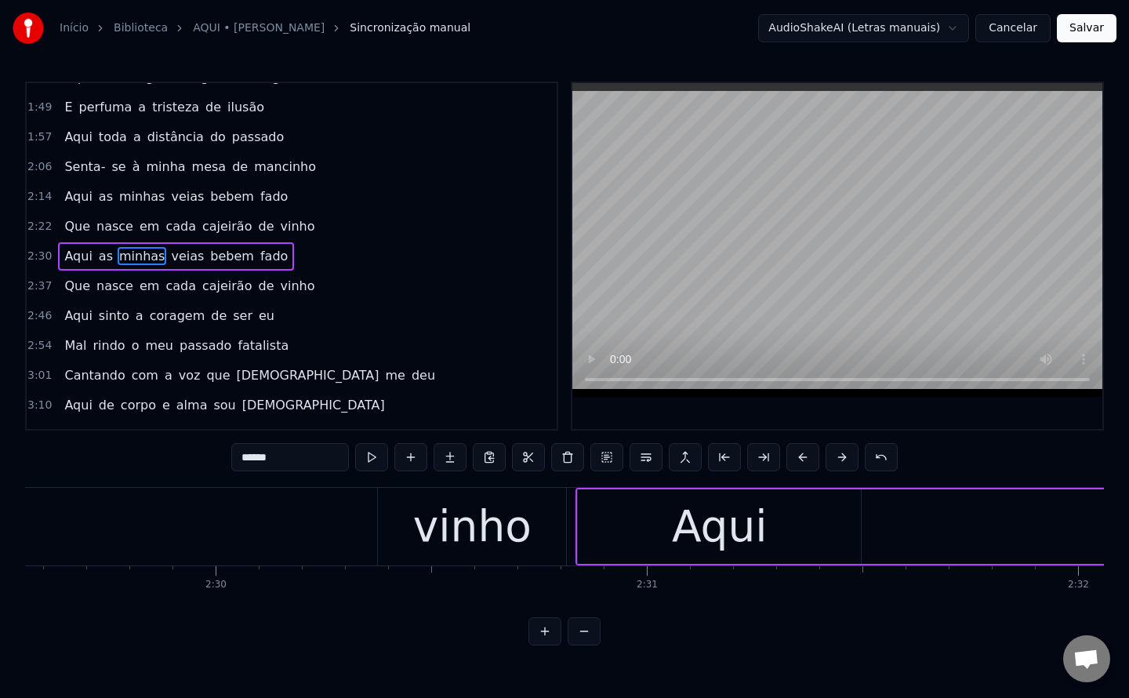
scroll to position [0, 64481]
click at [452, 537] on div "vinho" at bounding box center [475, 526] width 118 height 65
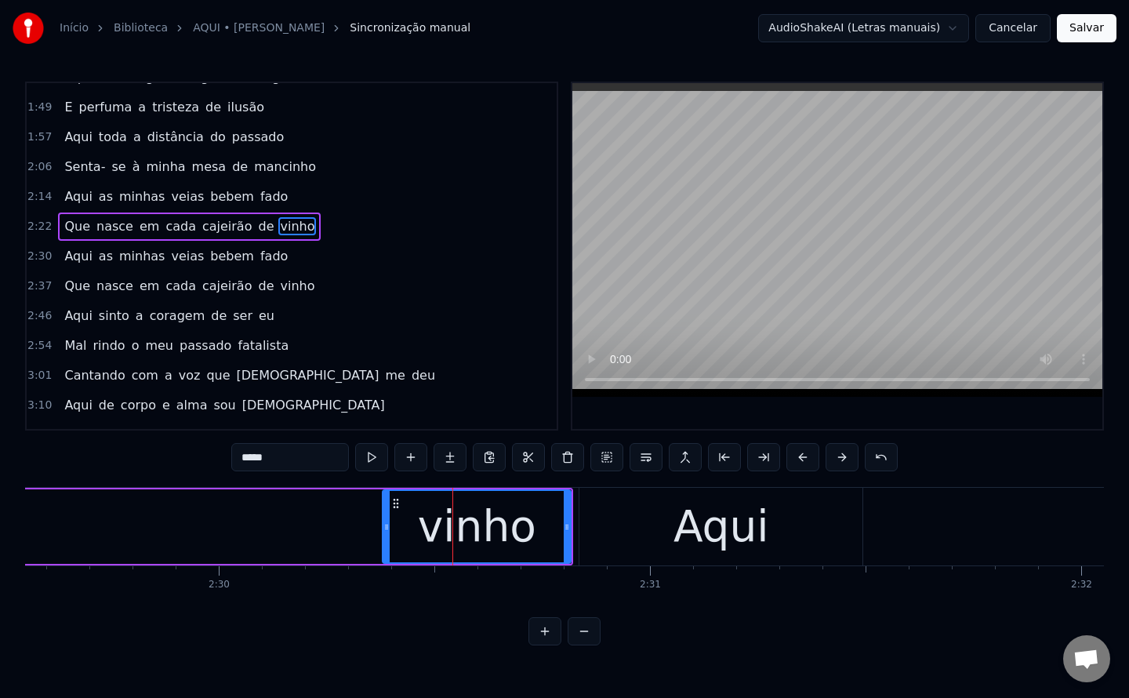
scroll to position [288, 0]
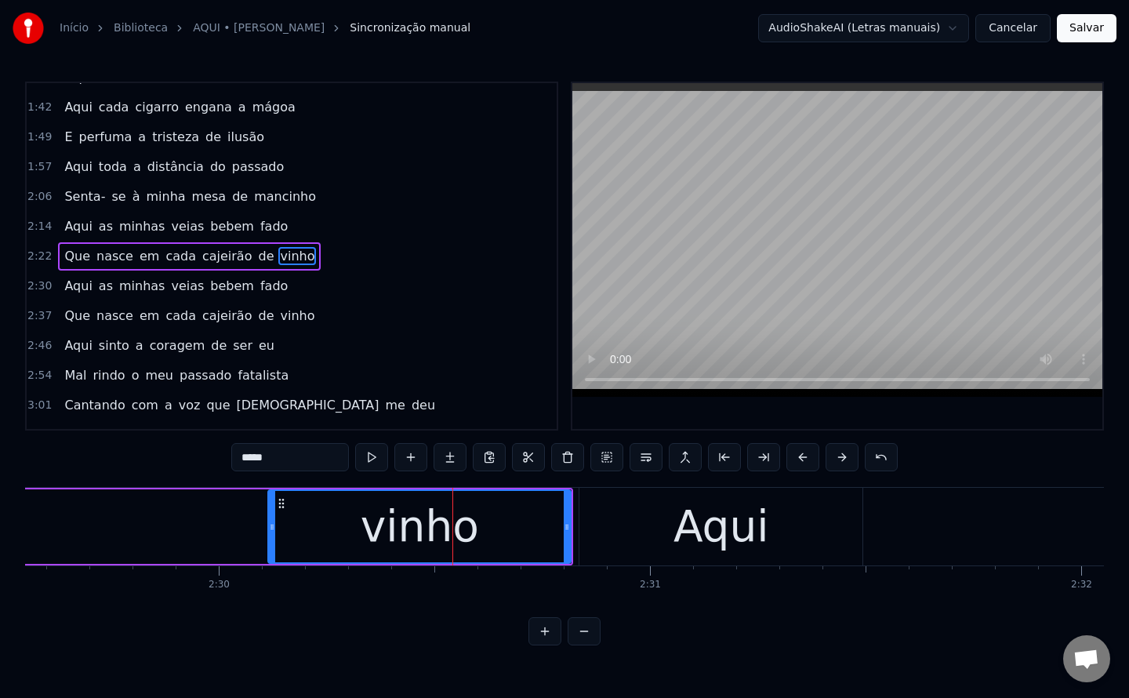
drag, startPoint x: 383, startPoint y: 524, endPoint x: 269, endPoint y: 506, distance: 115.9
click at [269, 506] on div at bounding box center [272, 526] width 6 height 71
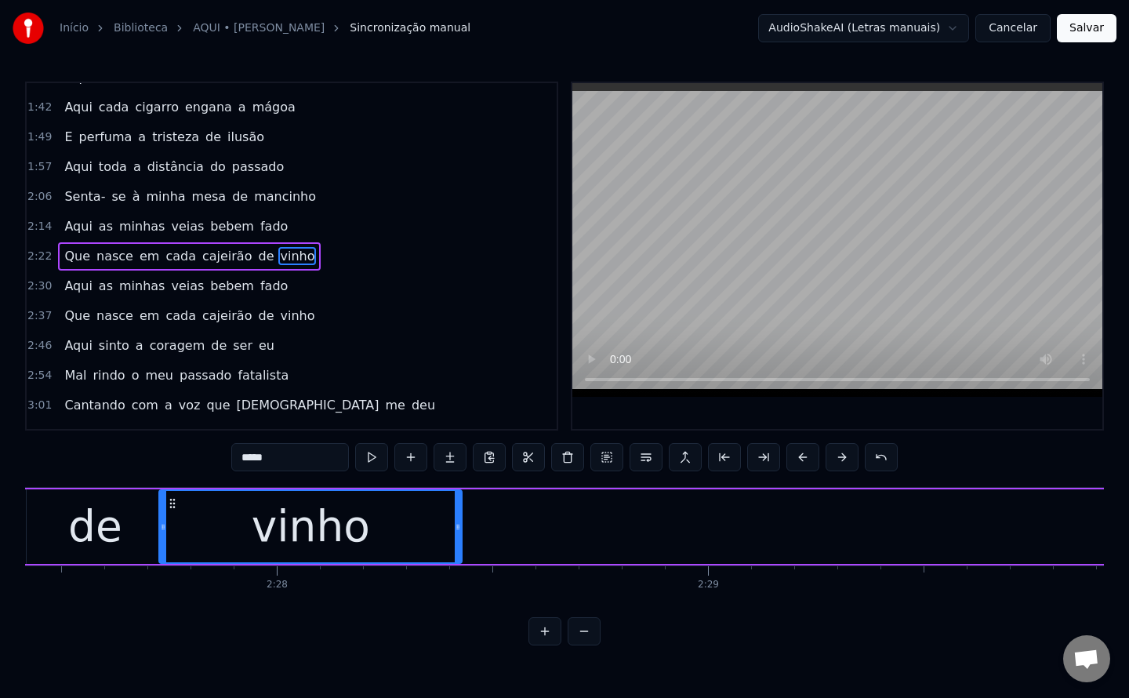
scroll to position [0, 63541]
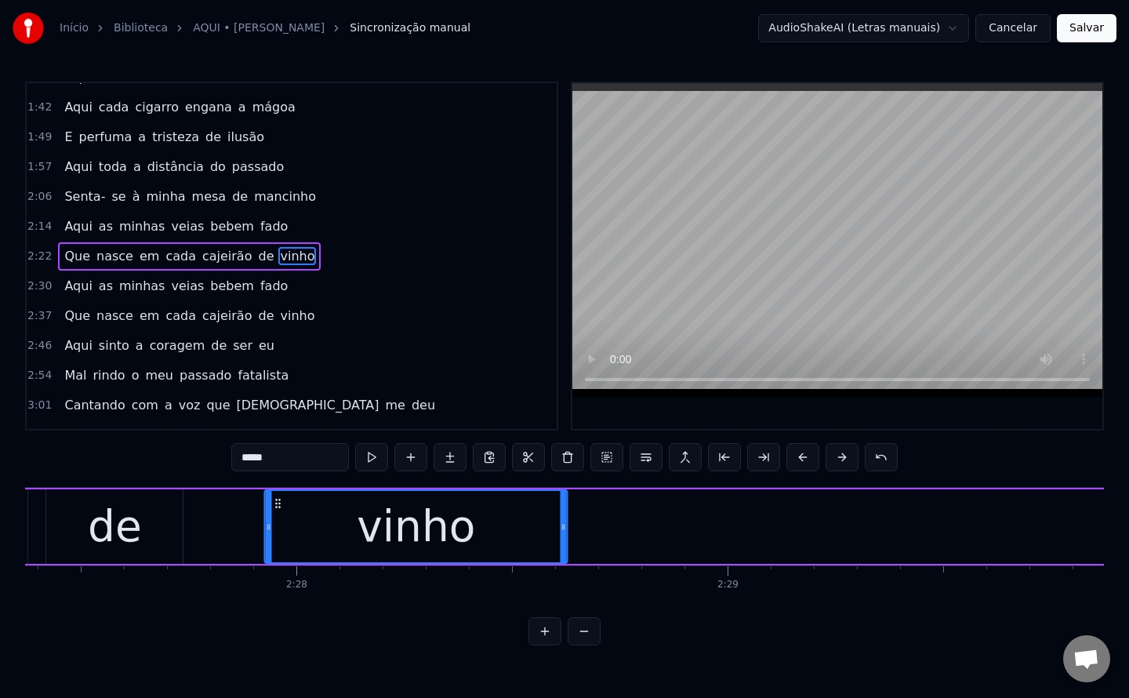
drag, startPoint x: 285, startPoint y: 503, endPoint x: 281, endPoint y: 524, distance: 21.5
click at [281, 524] on div "vinho" at bounding box center [416, 526] width 301 height 71
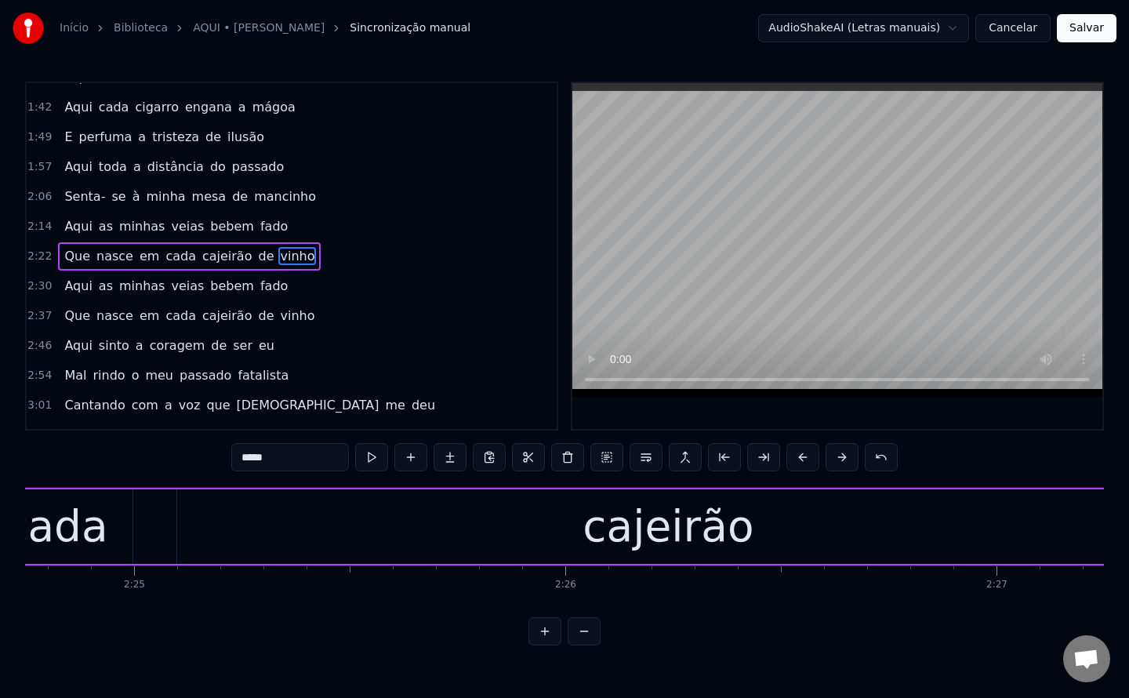
scroll to position [0, 62391]
click at [281, 524] on div "cajeirão" at bounding box center [686, 526] width 981 height 74
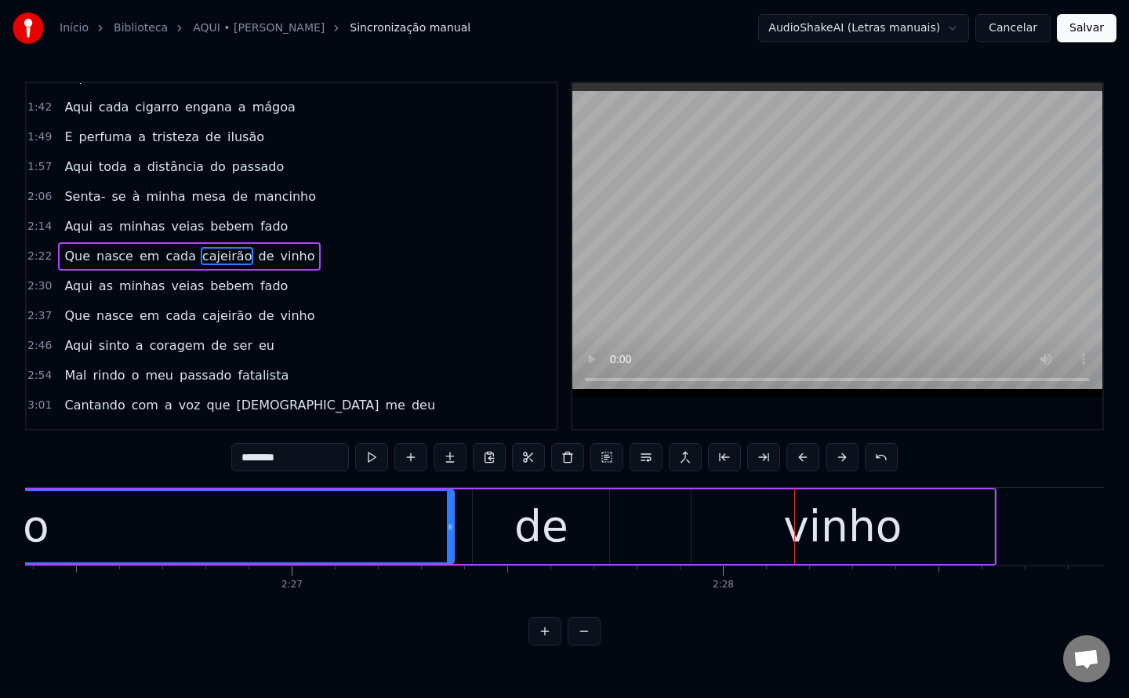
scroll to position [0, 63114]
drag, startPoint x: 448, startPoint y: 528, endPoint x: 279, endPoint y: 524, distance: 169.4
click at [279, 524] on icon at bounding box center [282, 527] width 6 height 13
click at [528, 530] on div "de" at bounding box center [542, 526] width 54 height 65
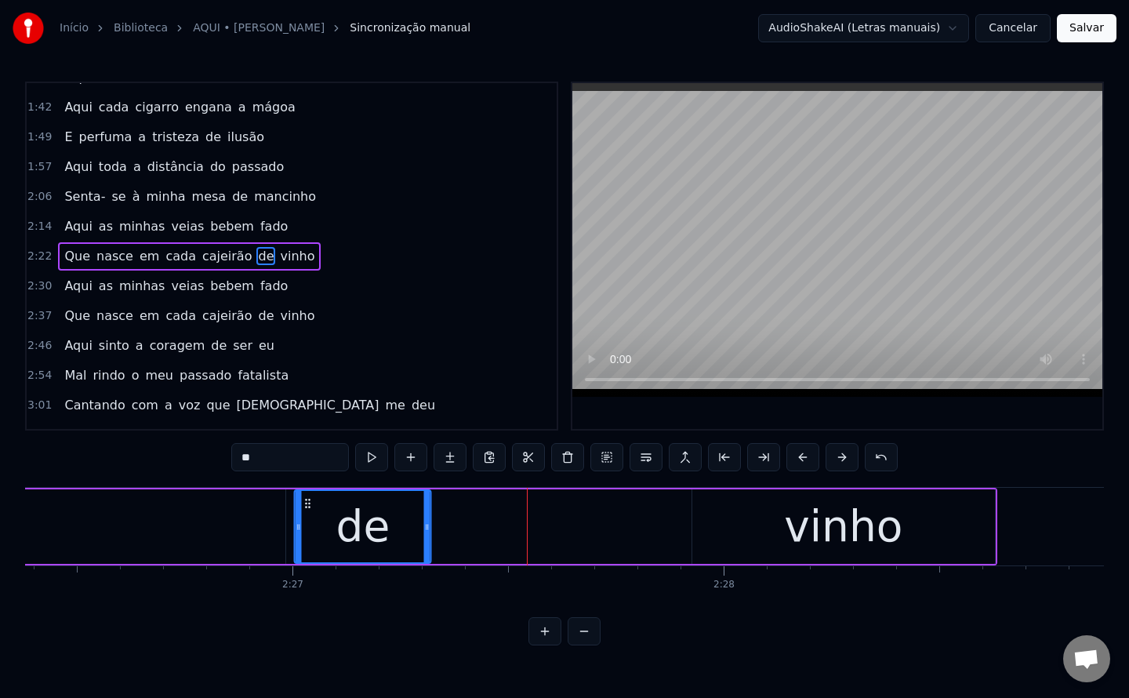
drag, startPoint x: 482, startPoint y: 503, endPoint x: 303, endPoint y: 513, distance: 179.8
click at [303, 513] on div "de" at bounding box center [363, 526] width 135 height 71
click at [832, 538] on div "vinho" at bounding box center [843, 526] width 118 height 65
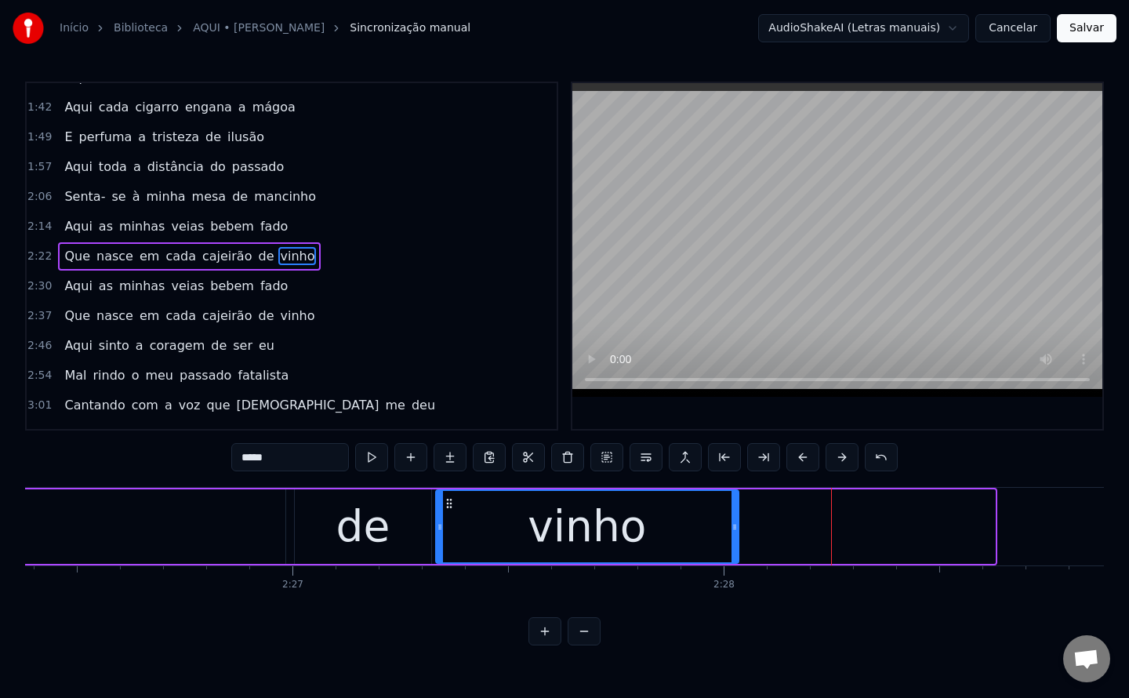
drag, startPoint x: 703, startPoint y: 503, endPoint x: 447, endPoint y: 501, distance: 256.4
click at [447, 501] on icon at bounding box center [449, 503] width 13 height 13
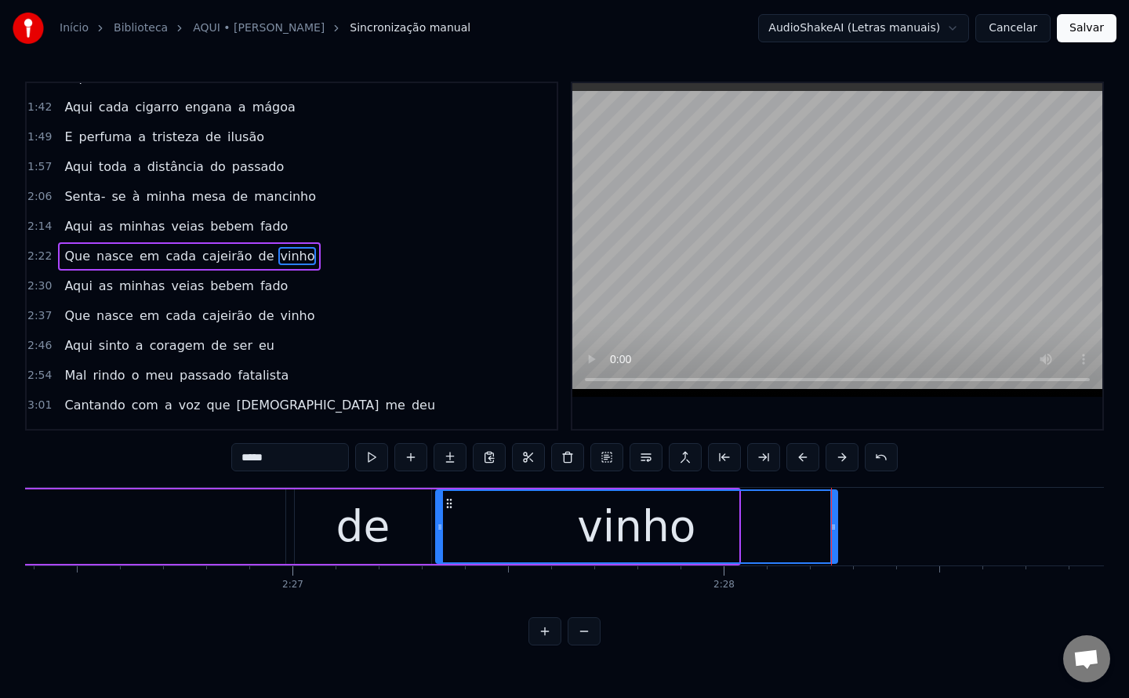
drag, startPoint x: 735, startPoint y: 525, endPoint x: 820, endPoint y: 532, distance: 85.7
click at [830, 532] on icon at bounding box center [833, 527] width 6 height 13
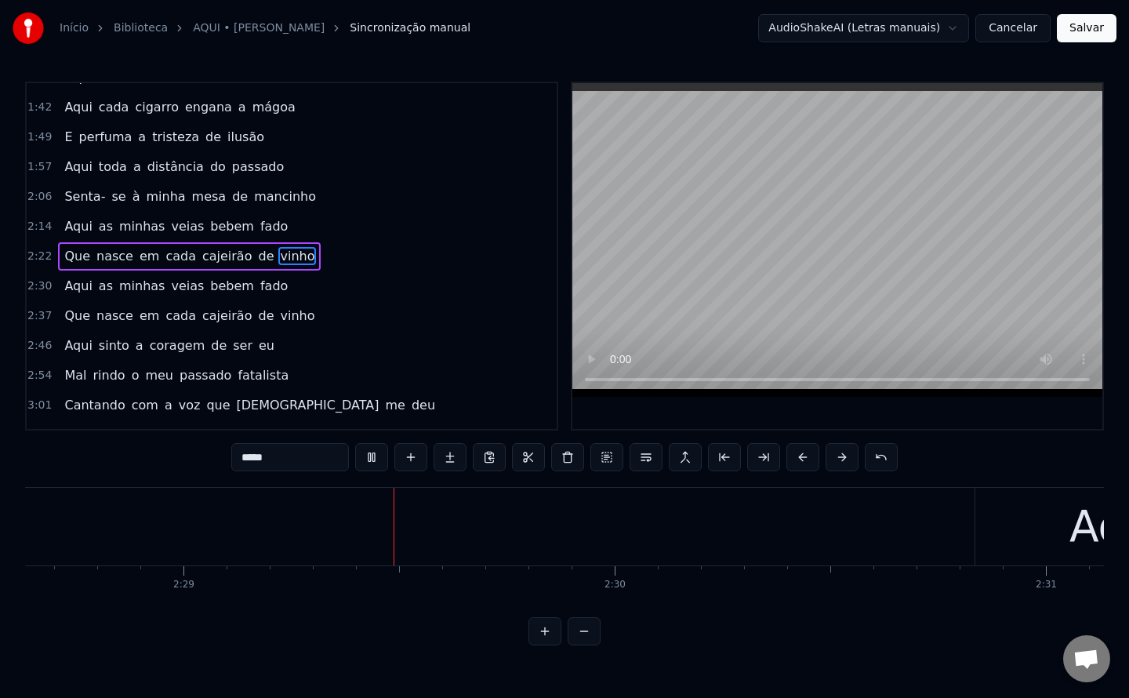
scroll to position [0, 64086]
click at [1025, 517] on div "Aqui" at bounding box center [1115, 527] width 283 height 78
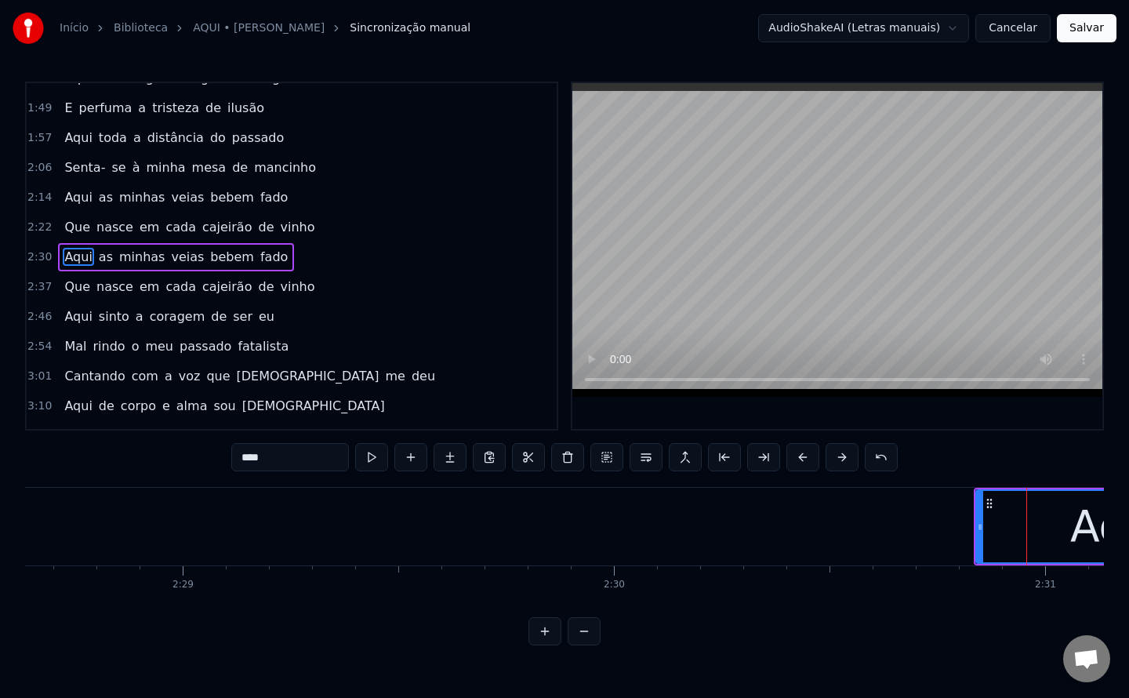
scroll to position [318, 0]
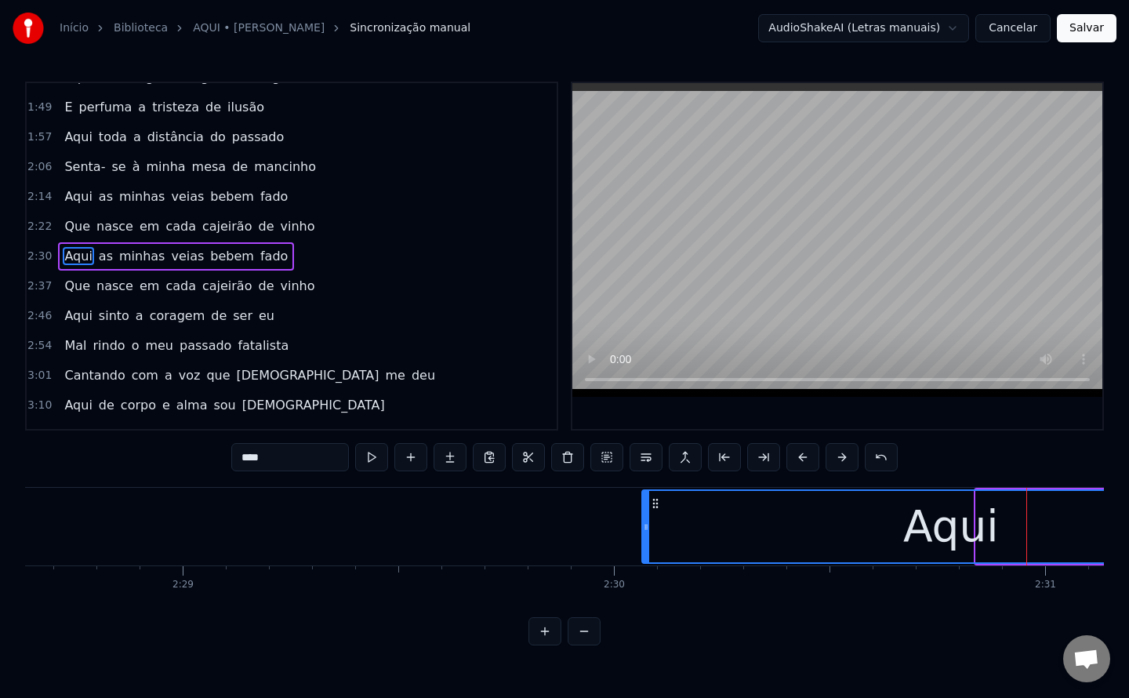
drag, startPoint x: 981, startPoint y: 524, endPoint x: 647, endPoint y: 523, distance: 334.0
click at [647, 523] on icon at bounding box center [646, 527] width 6 height 13
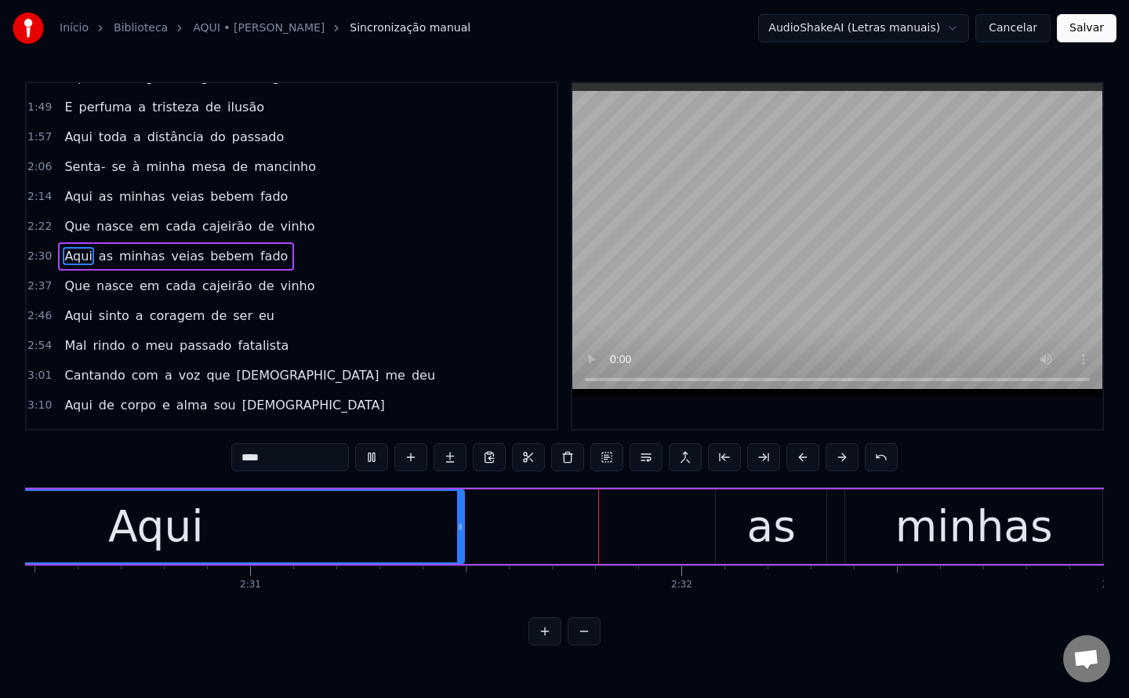
scroll to position [0, 65122]
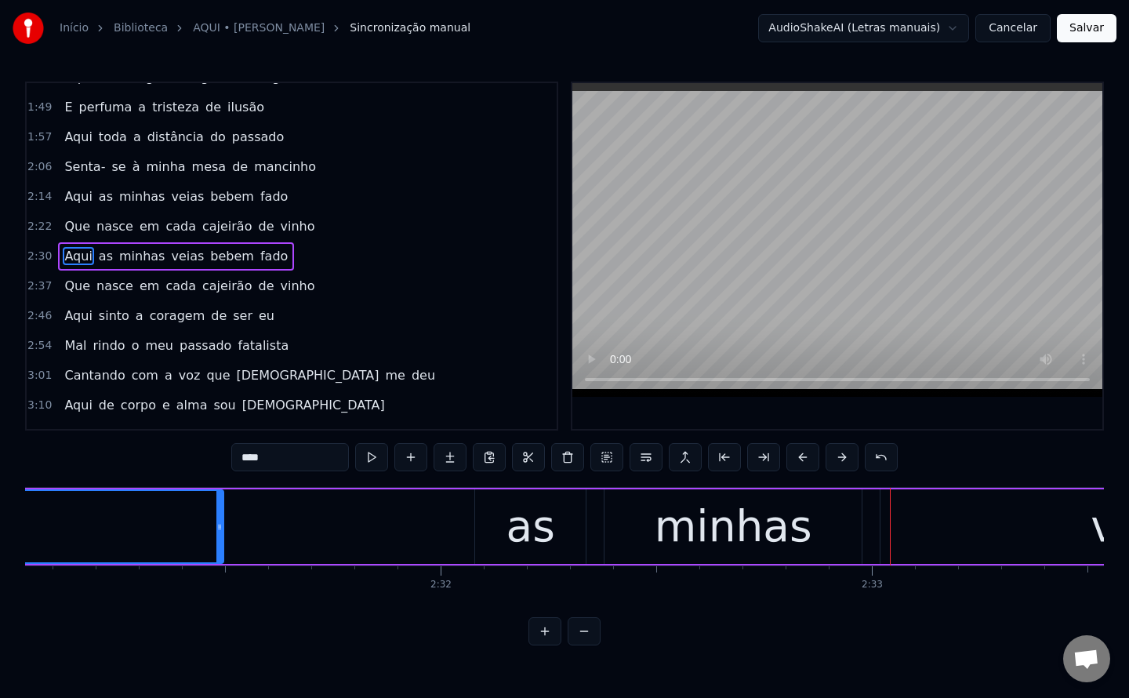
click at [531, 533] on div "as" at bounding box center [530, 526] width 49 height 65
type input "**"
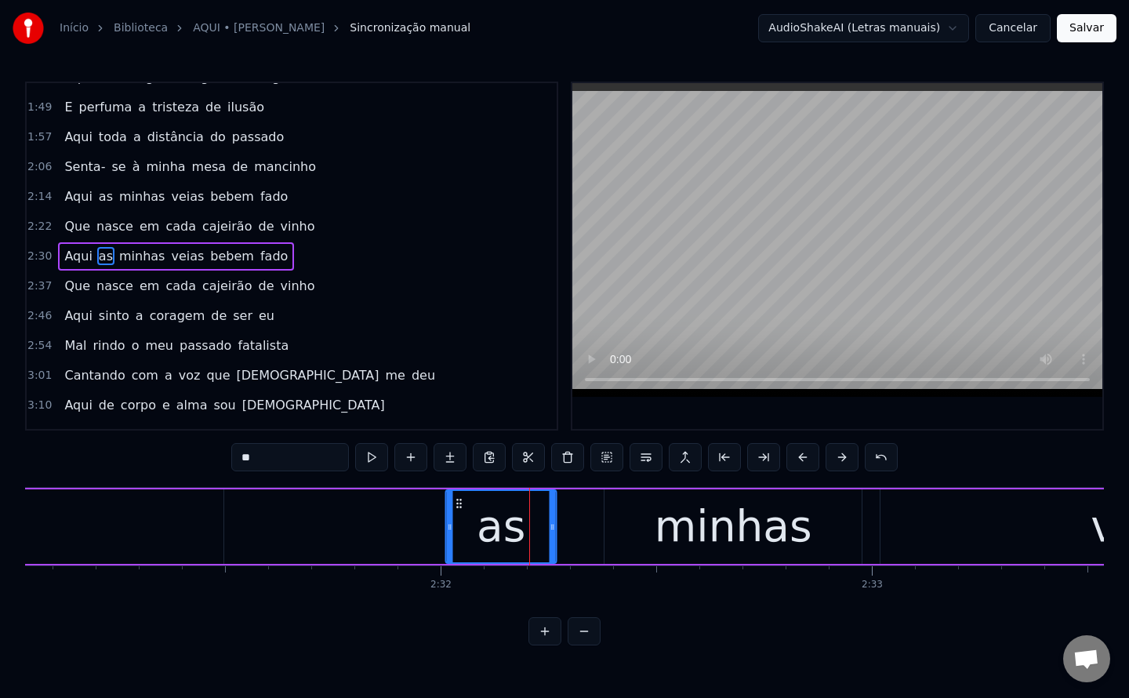
drag, startPoint x: 486, startPoint y: 499, endPoint x: 457, endPoint y: 501, distance: 29.0
click at [457, 501] on icon at bounding box center [459, 503] width 13 height 13
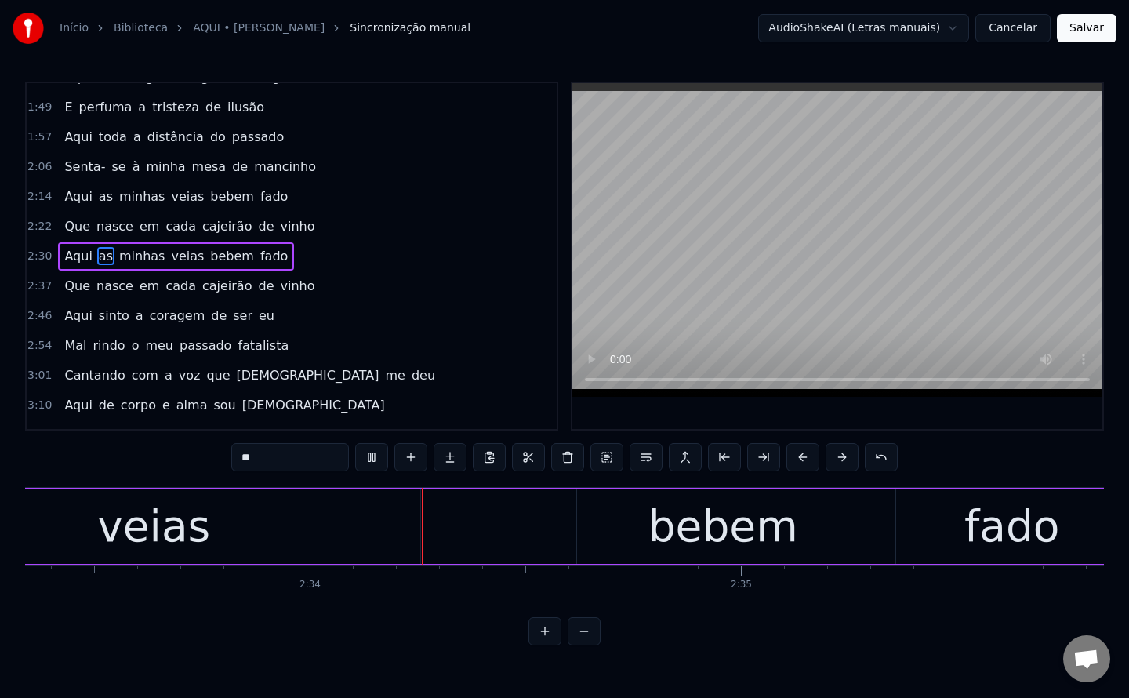
scroll to position [0, 66157]
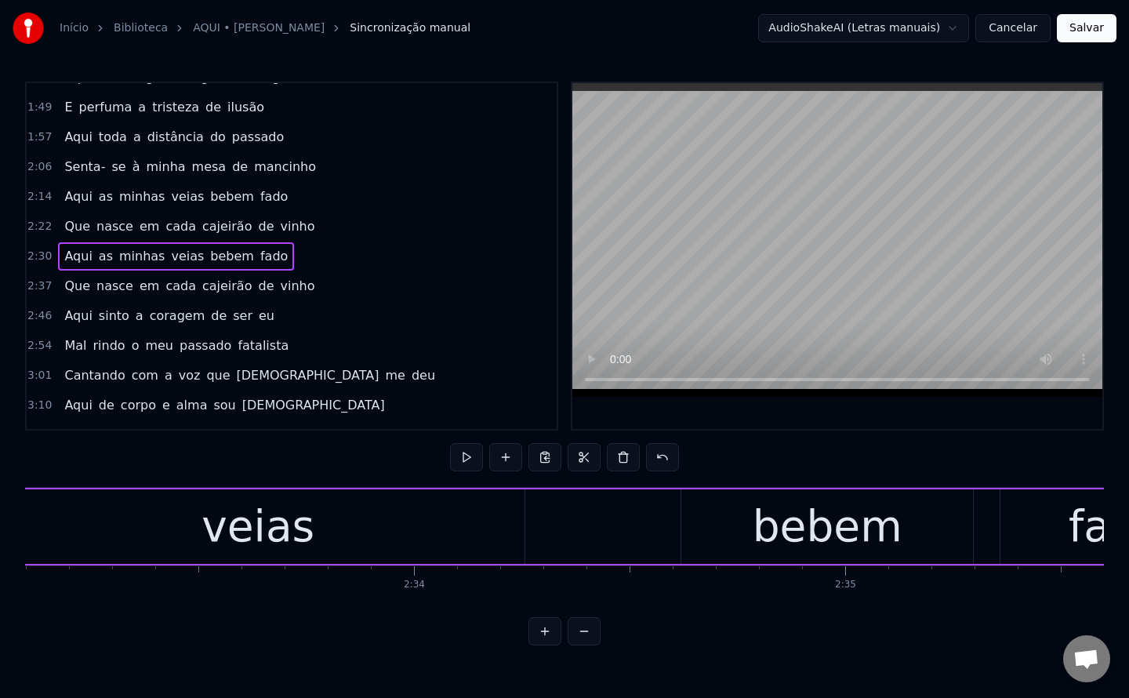
scroll to position [0, 65983]
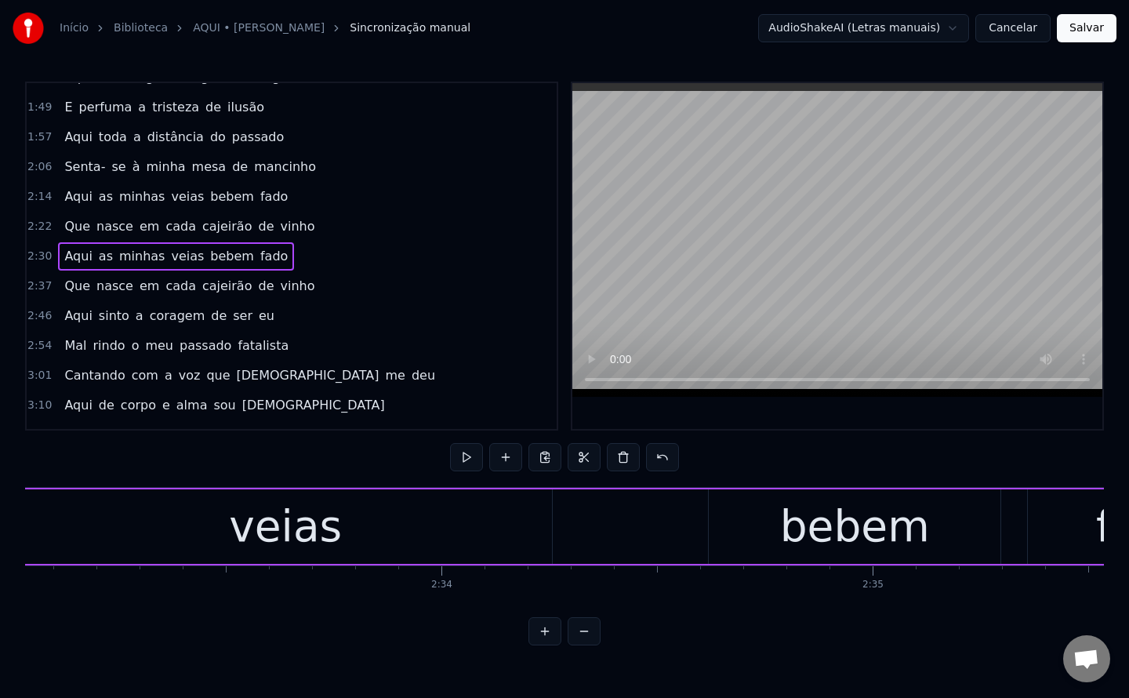
click at [480, 535] on div "veias" at bounding box center [285, 526] width 533 height 74
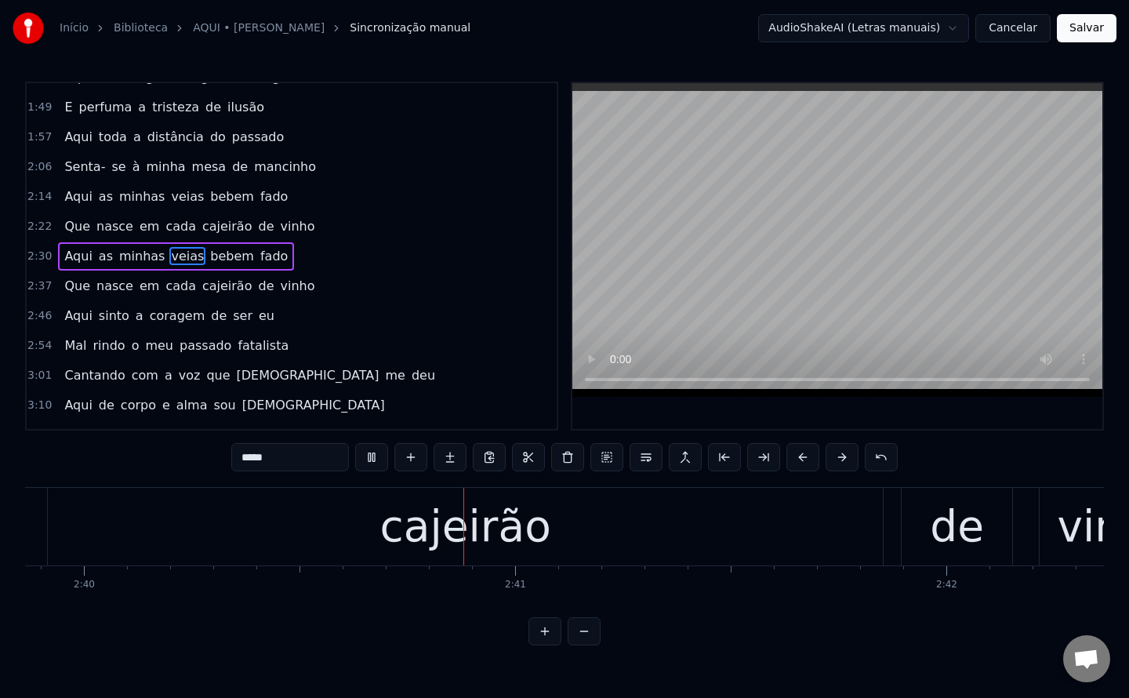
scroll to position [0, 68981]
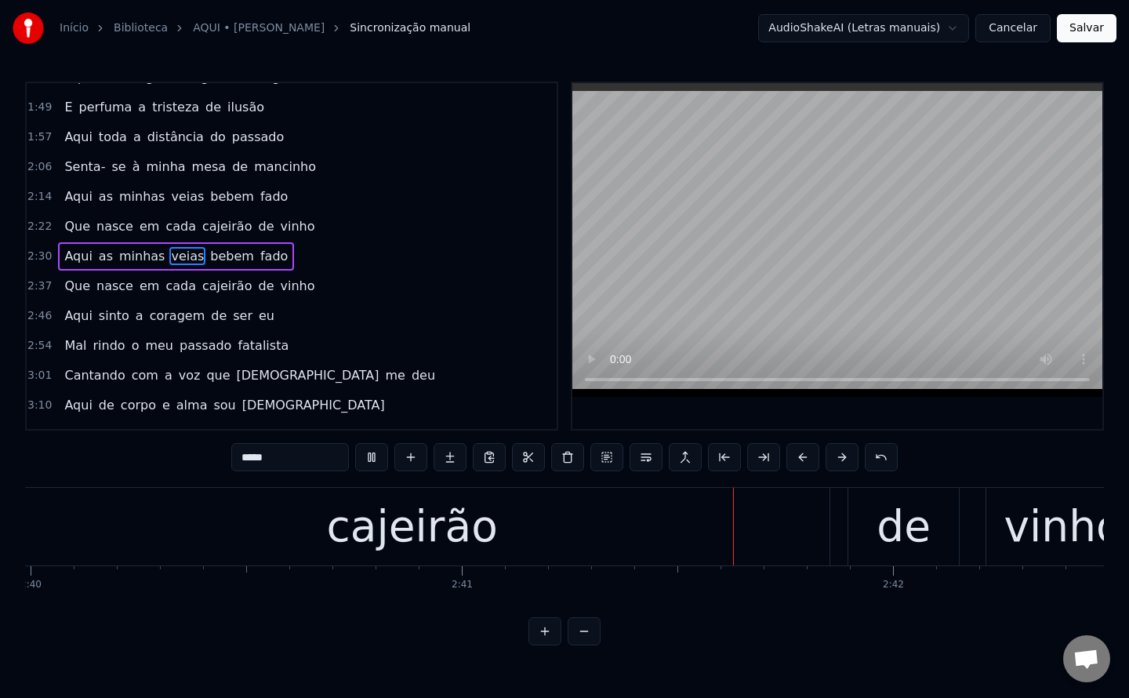
click at [485, 506] on div "cajeirão" at bounding box center [411, 526] width 171 height 65
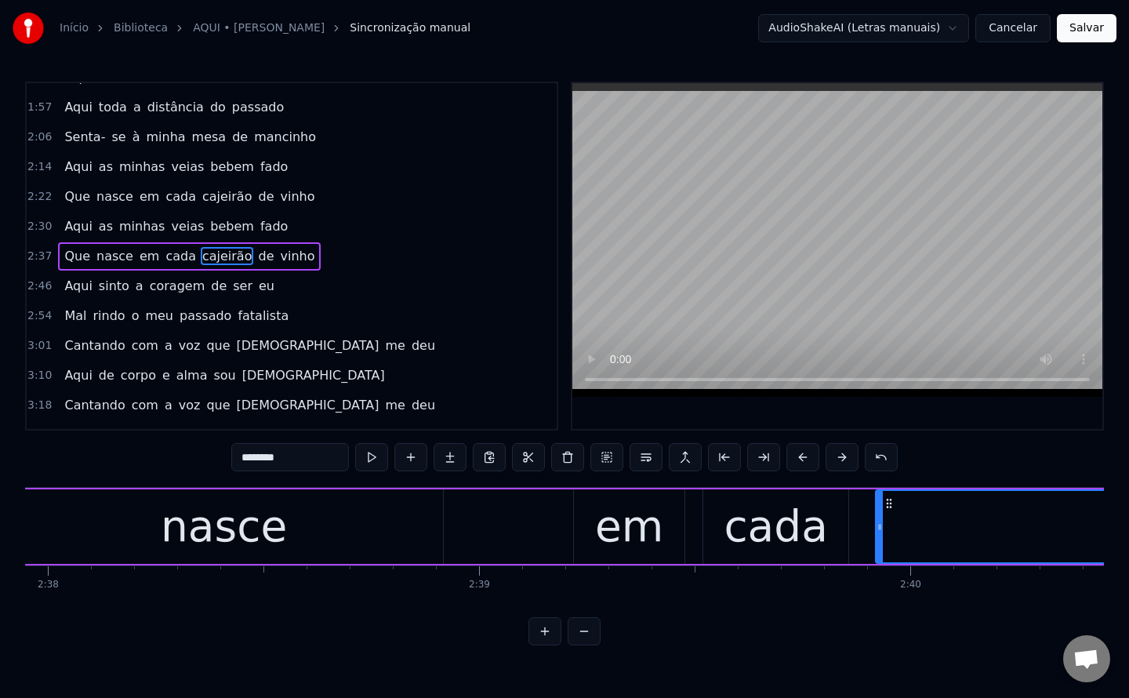
scroll to position [0, 68082]
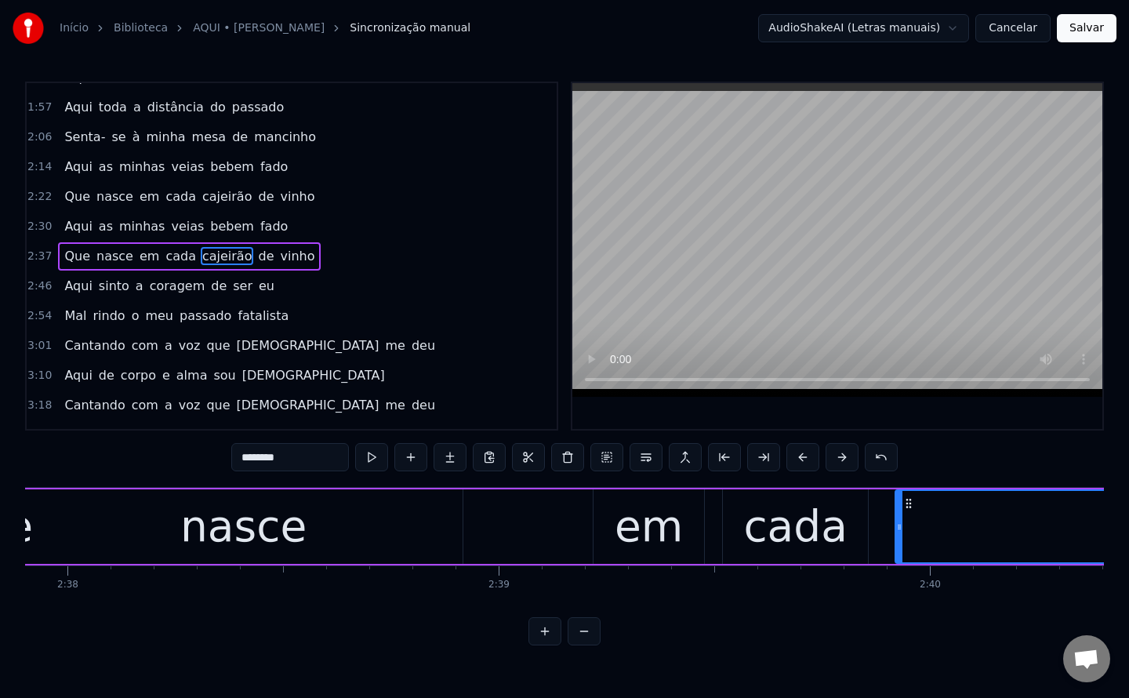
click at [440, 541] on div "nasce" at bounding box center [243, 526] width 438 height 74
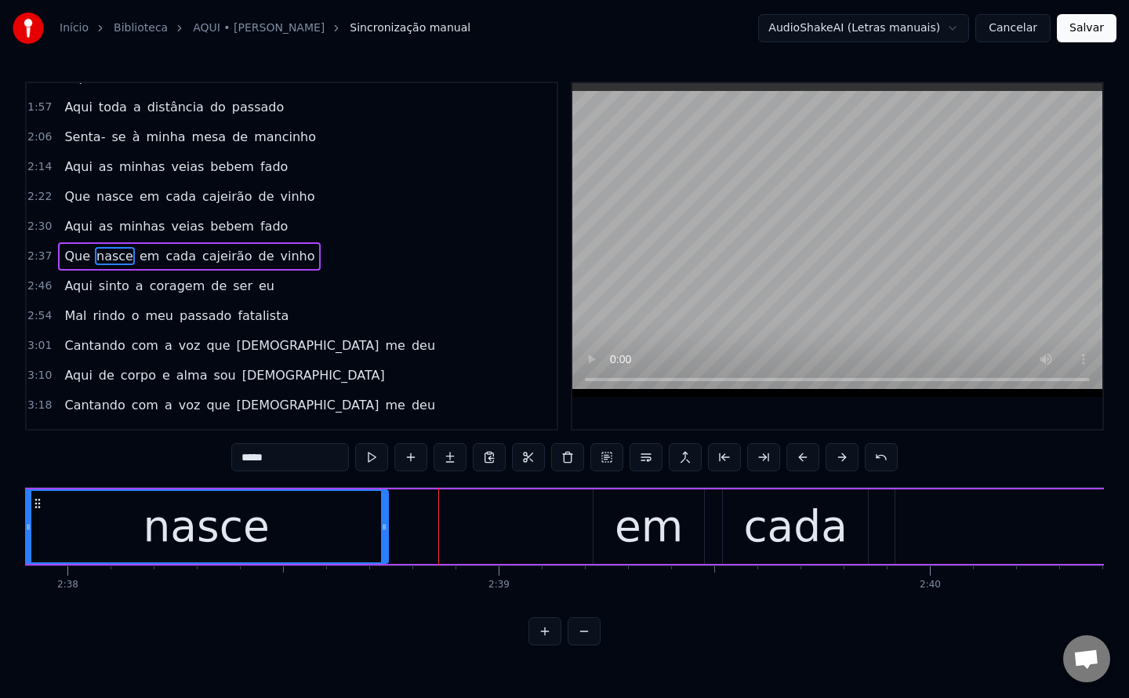
drag, startPoint x: 459, startPoint y: 529, endPoint x: 384, endPoint y: 535, distance: 74.7
click at [384, 535] on div at bounding box center [384, 526] width 6 height 71
click at [657, 521] on div "em" at bounding box center [649, 526] width 68 height 65
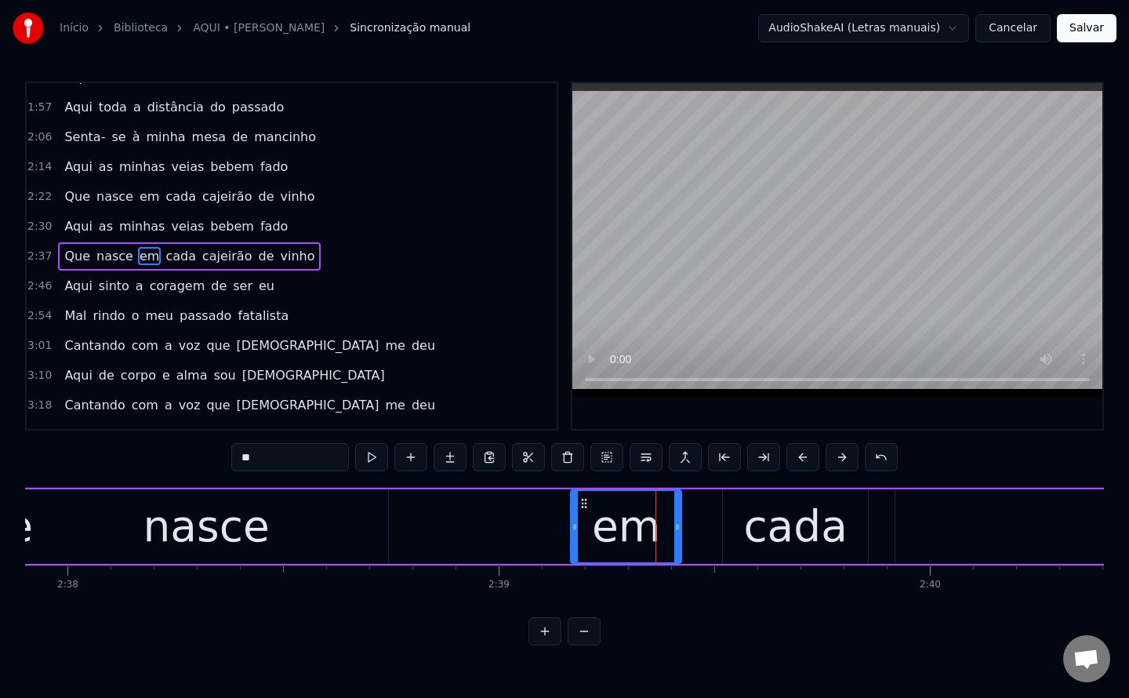
drag, startPoint x: 607, startPoint y: 503, endPoint x: 584, endPoint y: 508, distance: 23.2
click at [584, 508] on icon at bounding box center [584, 503] width 13 height 13
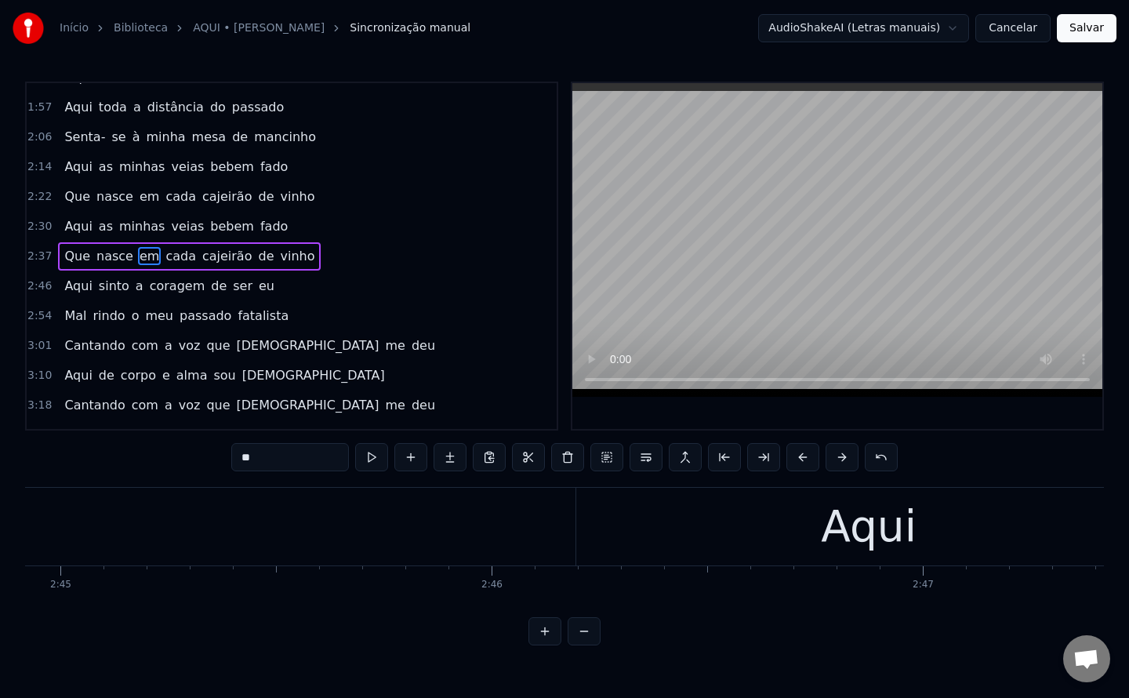
scroll to position [0, 71100]
click at [647, 539] on div "Aqui" at bounding box center [875, 527] width 585 height 78
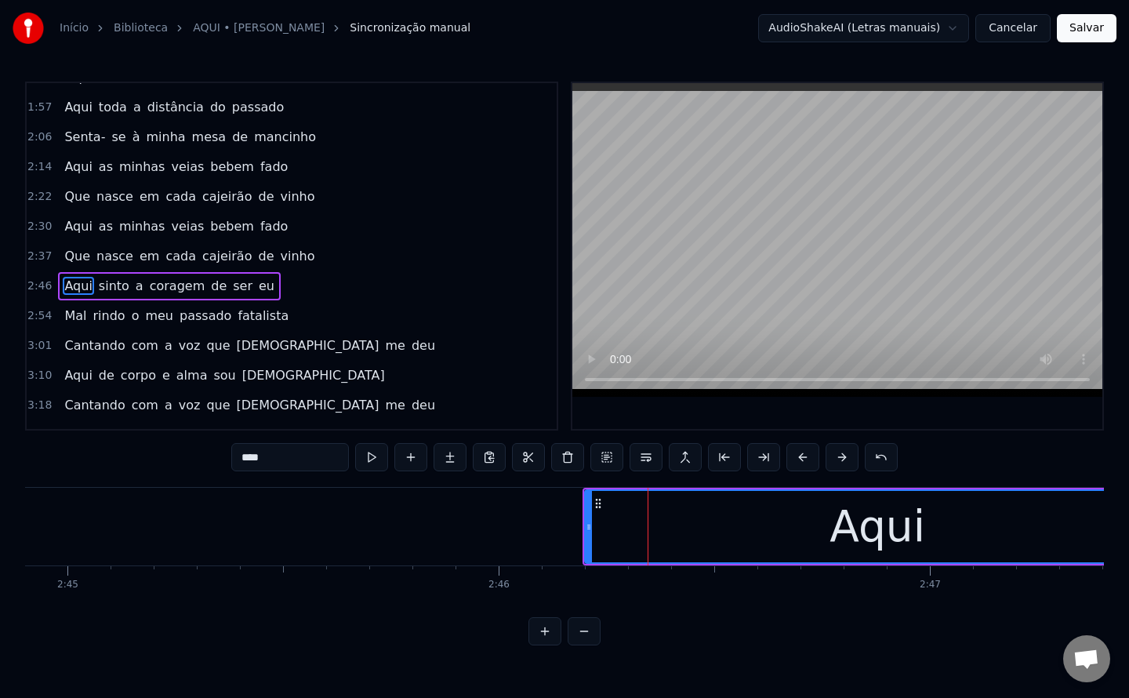
scroll to position [369, 0]
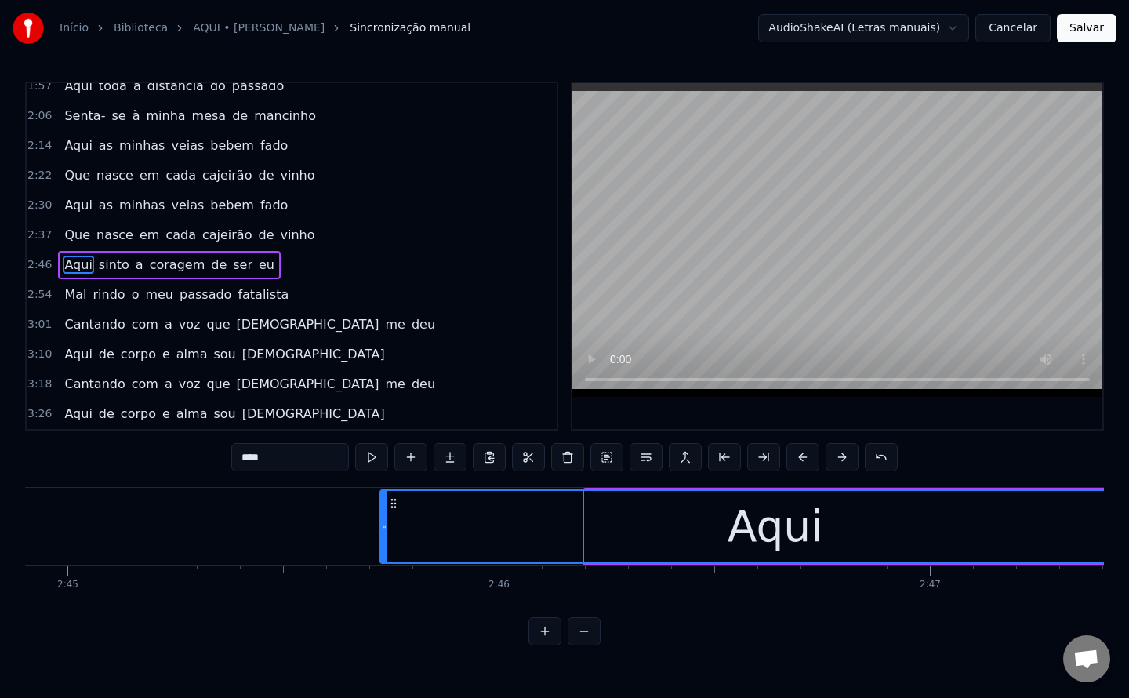
drag, startPoint x: 587, startPoint y: 528, endPoint x: 383, endPoint y: 543, distance: 205.1
click at [383, 543] on div at bounding box center [384, 526] width 6 height 71
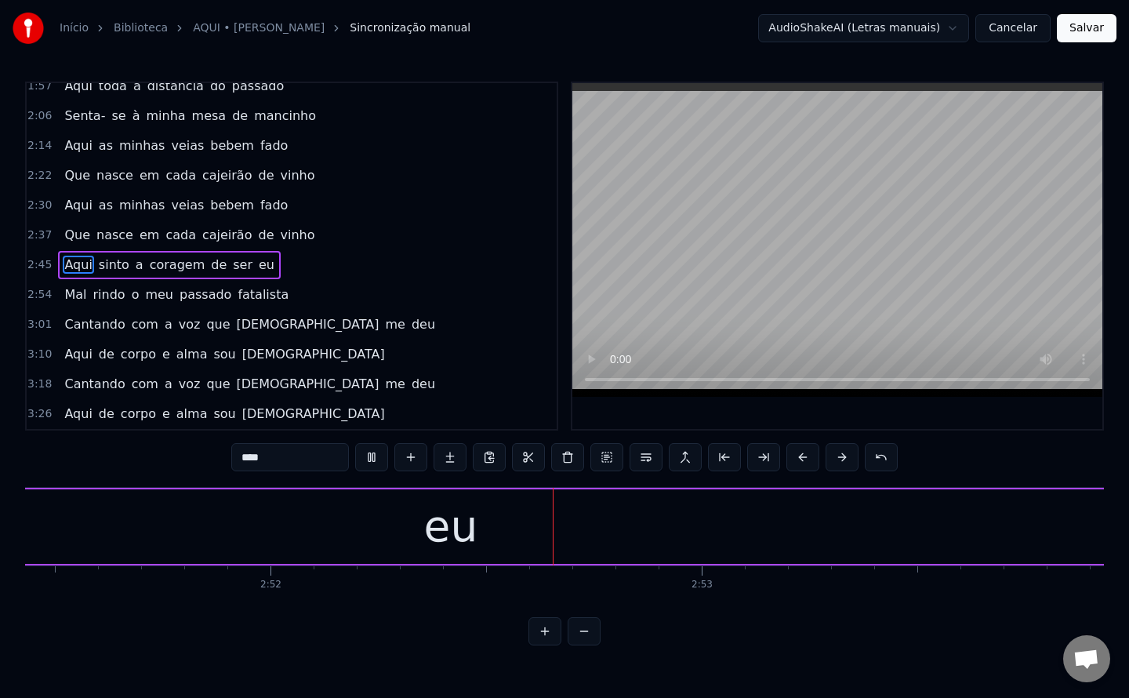
scroll to position [0, 74153]
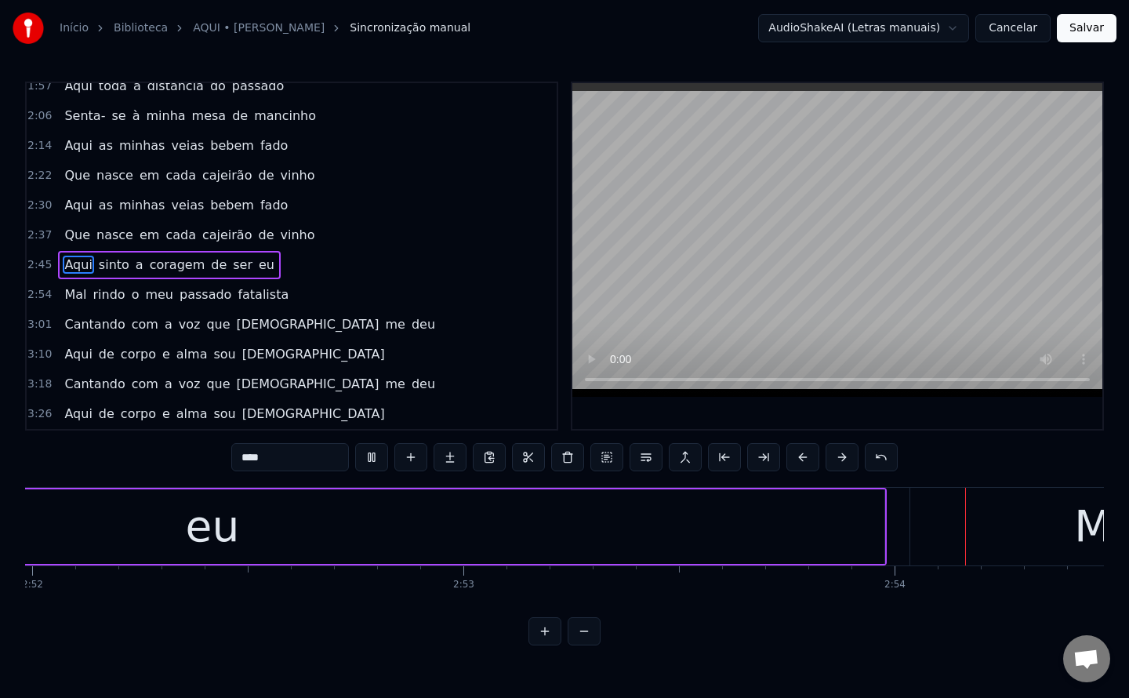
click at [640, 525] on div "eu" at bounding box center [213, 526] width 1344 height 74
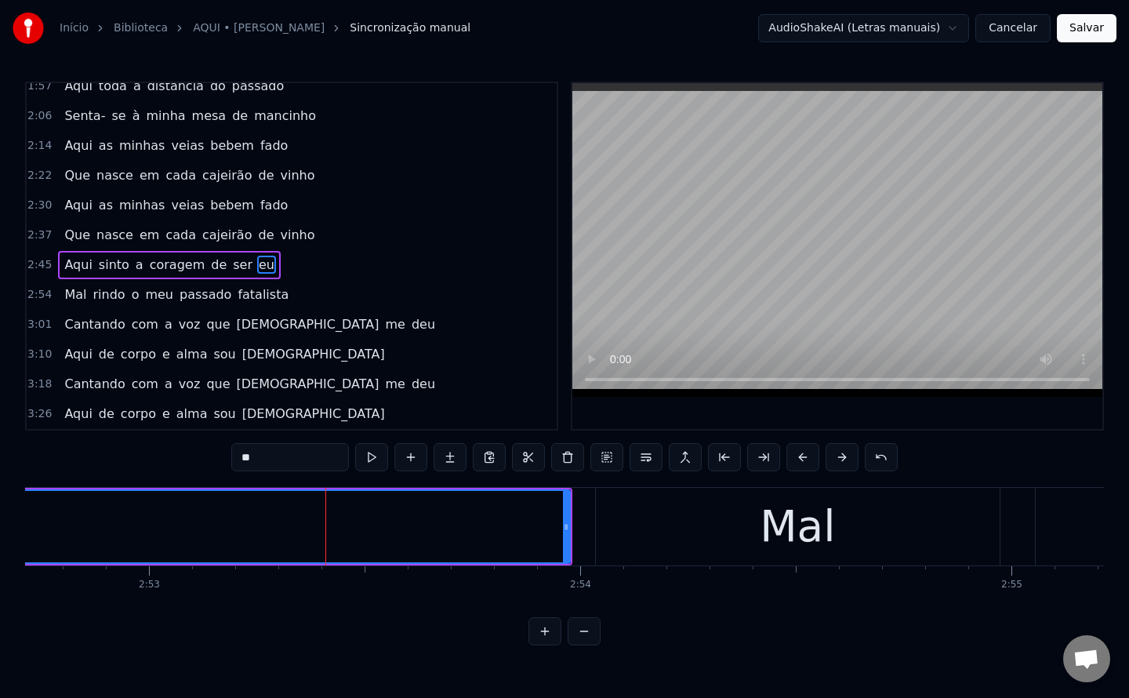
scroll to position [0, 74447]
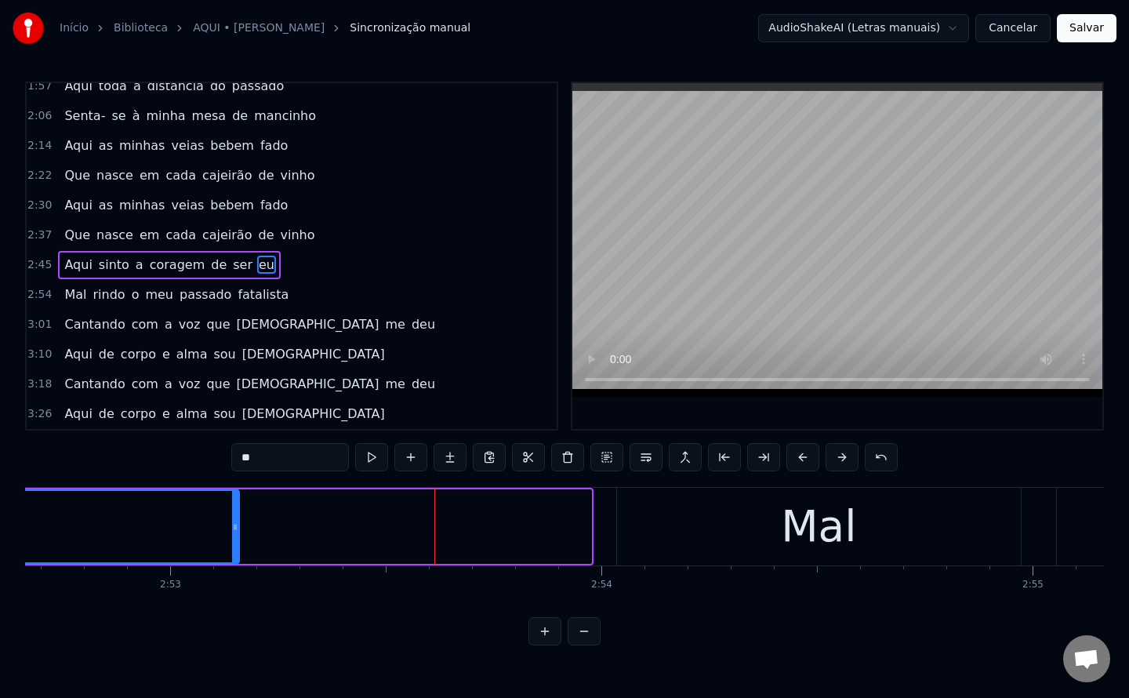
drag, startPoint x: 586, startPoint y: 528, endPoint x: 219, endPoint y: 503, distance: 368.5
click at [232, 503] on div at bounding box center [235, 526] width 6 height 71
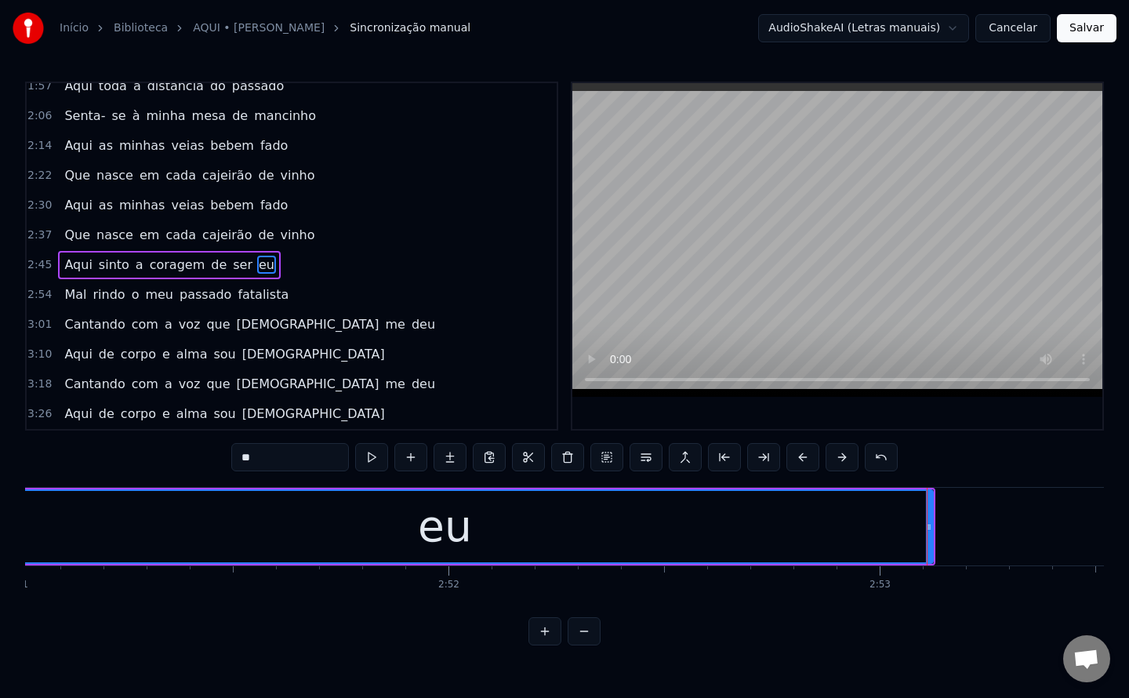
scroll to position [0, 73676]
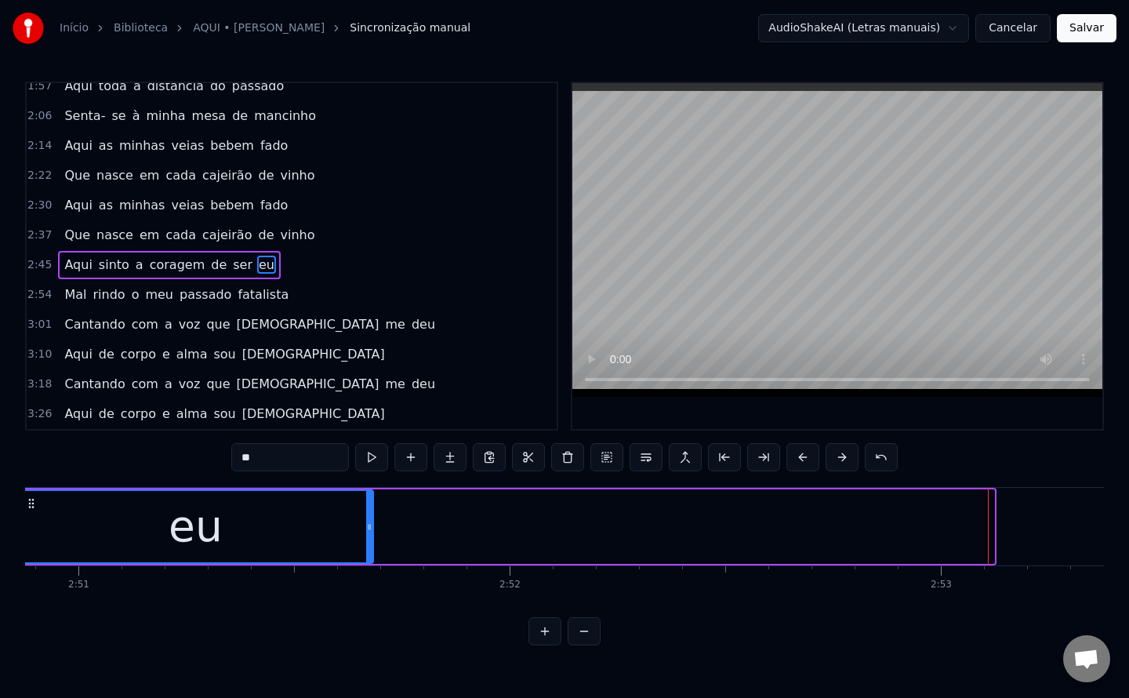
drag, startPoint x: 990, startPoint y: 527, endPoint x: 322, endPoint y: 539, distance: 668.0
click at [366, 539] on div at bounding box center [369, 526] width 6 height 71
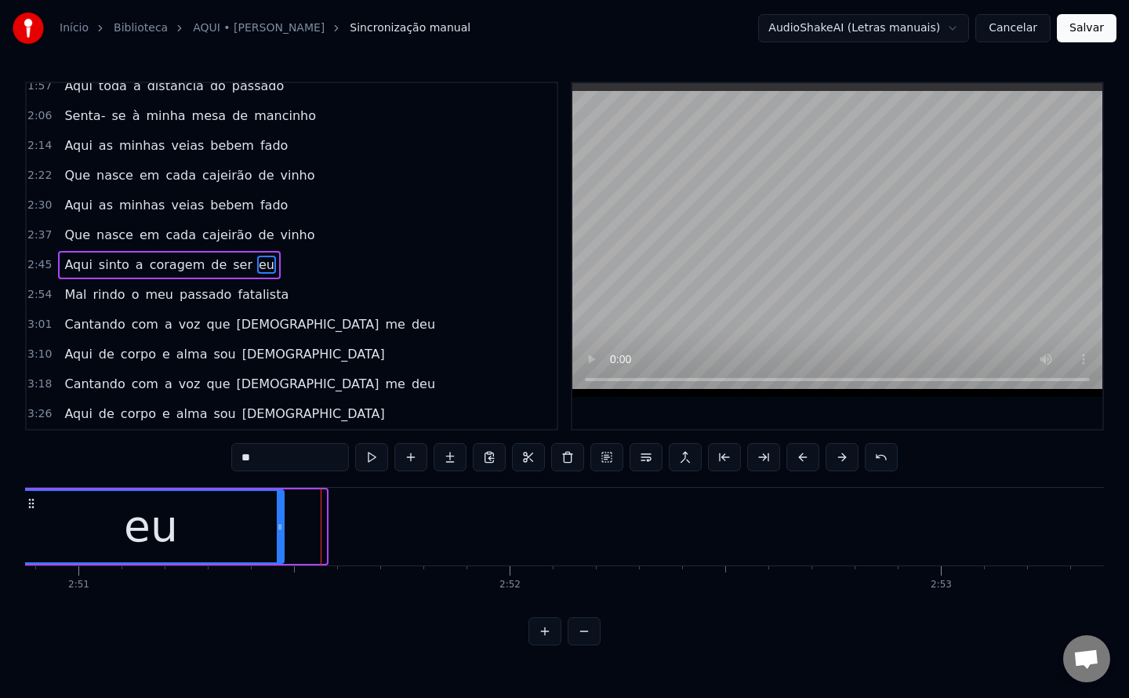
drag, startPoint x: 323, startPoint y: 528, endPoint x: 281, endPoint y: 524, distance: 42.5
click at [281, 524] on icon at bounding box center [280, 527] width 6 height 13
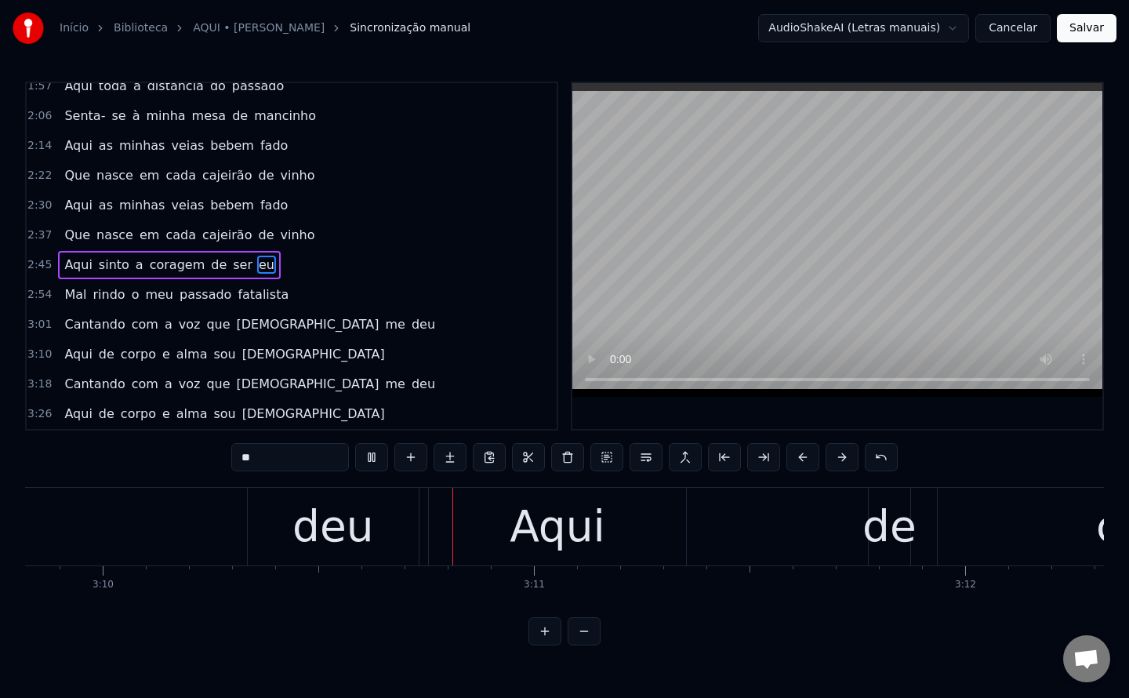
scroll to position [0, 81896]
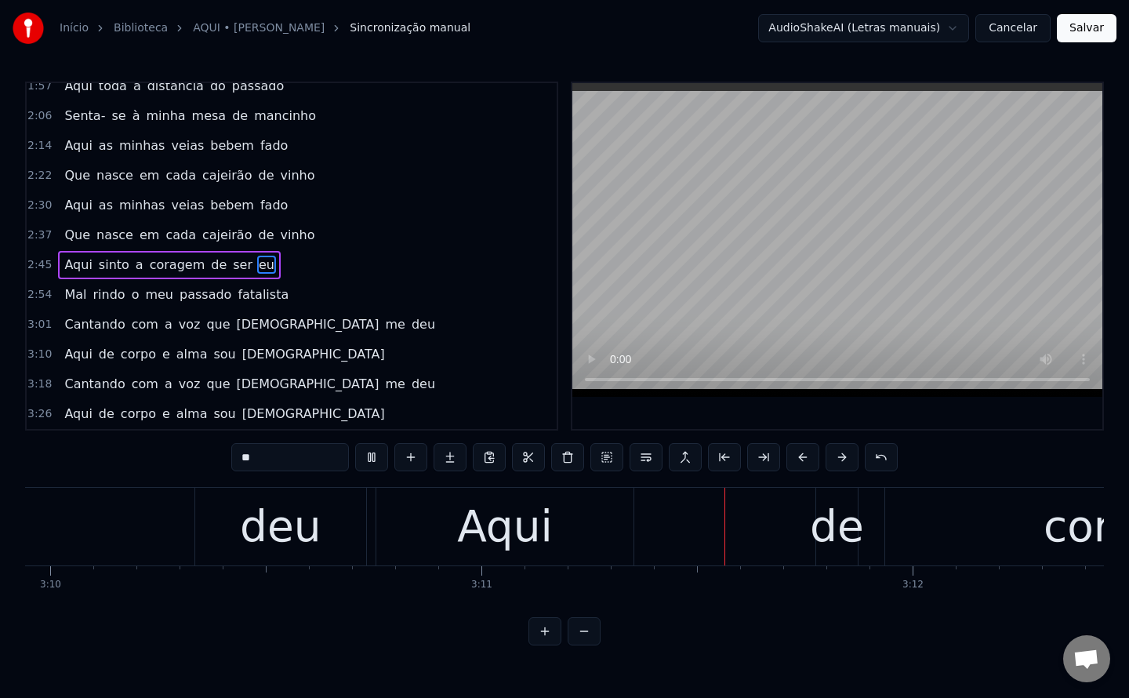
click at [537, 535] on div "Aqui" at bounding box center [505, 526] width 96 height 65
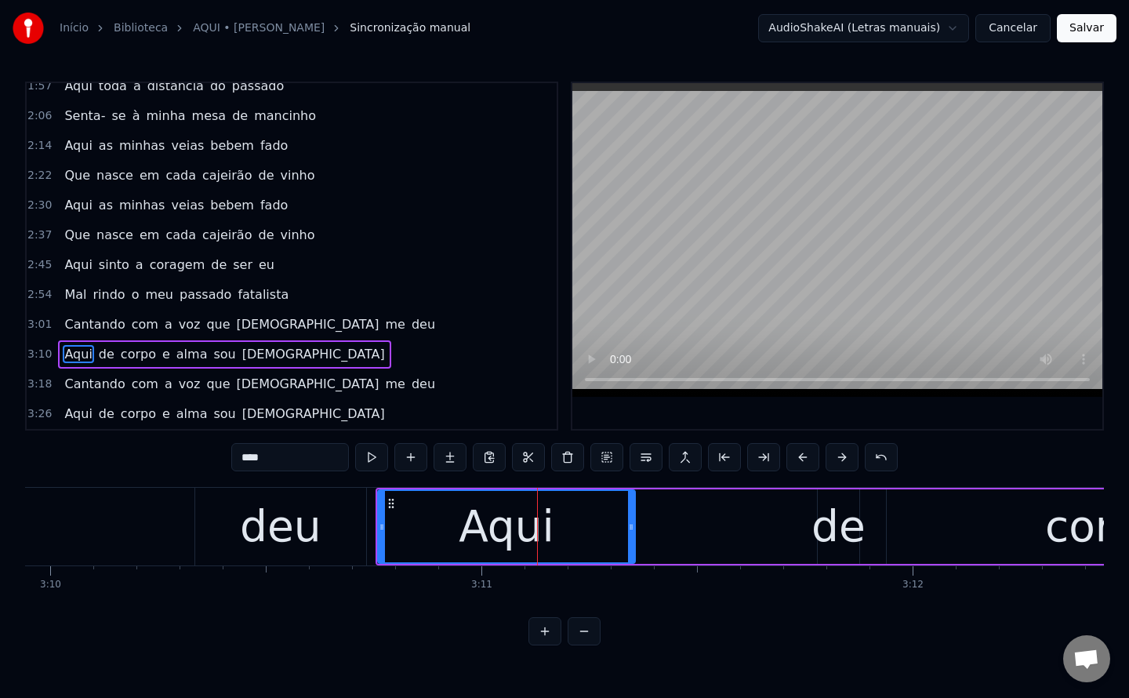
click at [269, 550] on div "deu" at bounding box center [281, 526] width 82 height 65
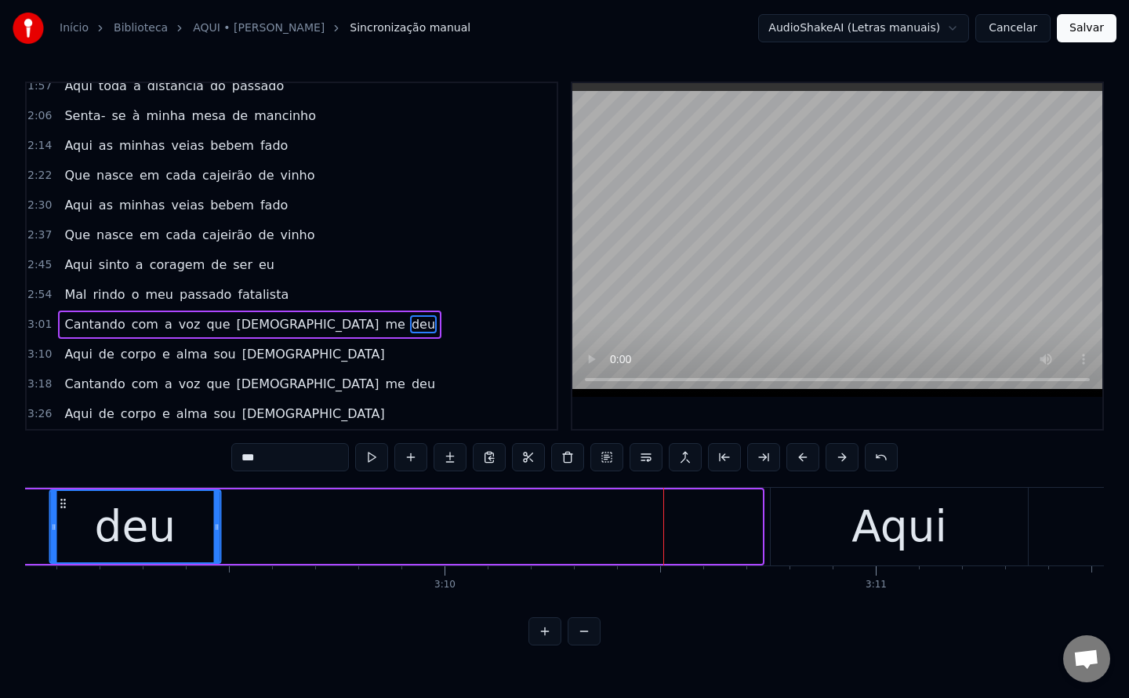
drag, startPoint x: 211, startPoint y: 504, endPoint x: 64, endPoint y: 484, distance: 147.9
click at [64, 484] on div "0:19 Aqui em cada fado há uma flor 0:27 No canteiro da alma que encanta 0:36 Aq…" at bounding box center [564, 364] width 1079 height 564
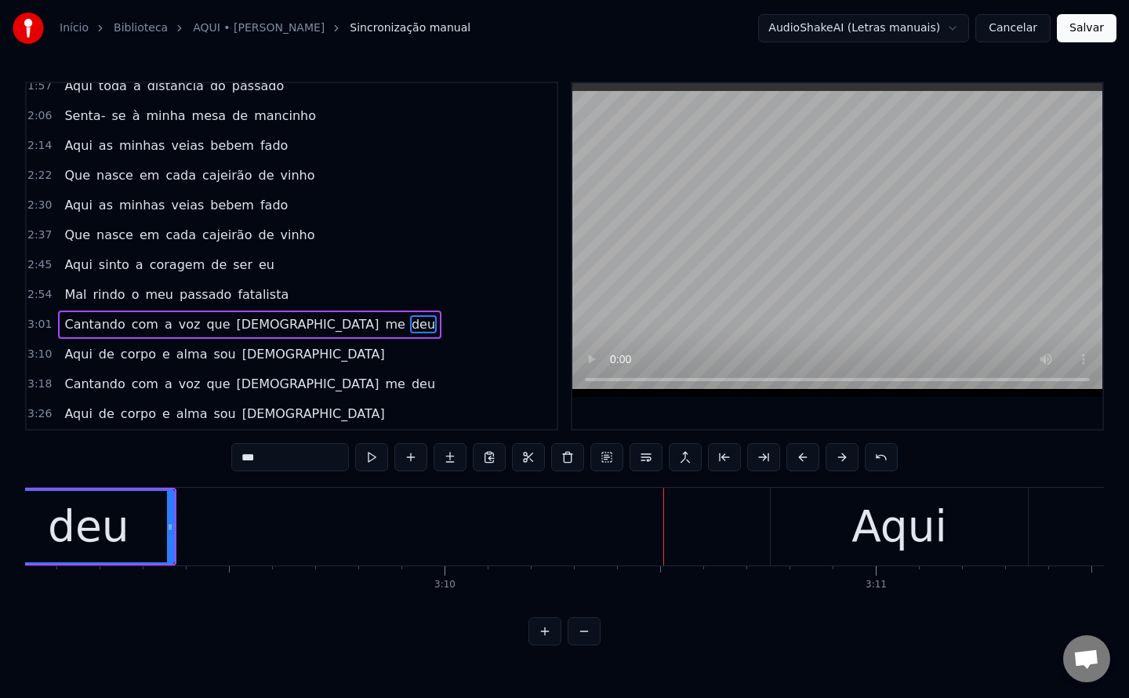
scroll to position [0, 81455]
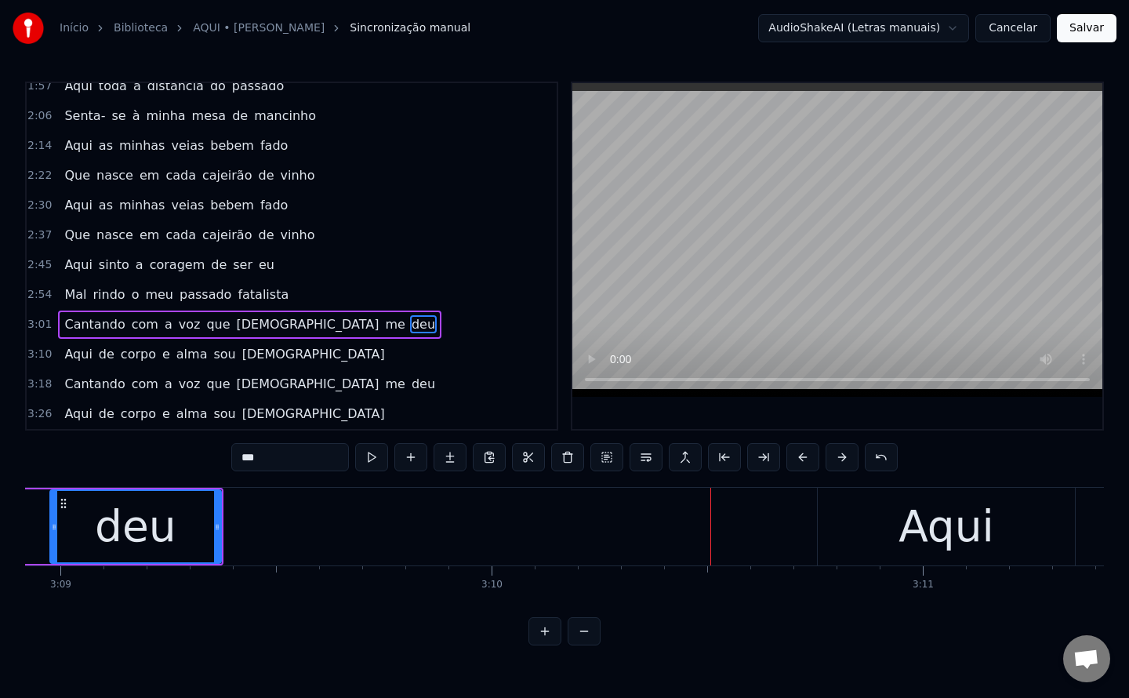
click at [863, 504] on div "Aqui" at bounding box center [946, 527] width 257 height 78
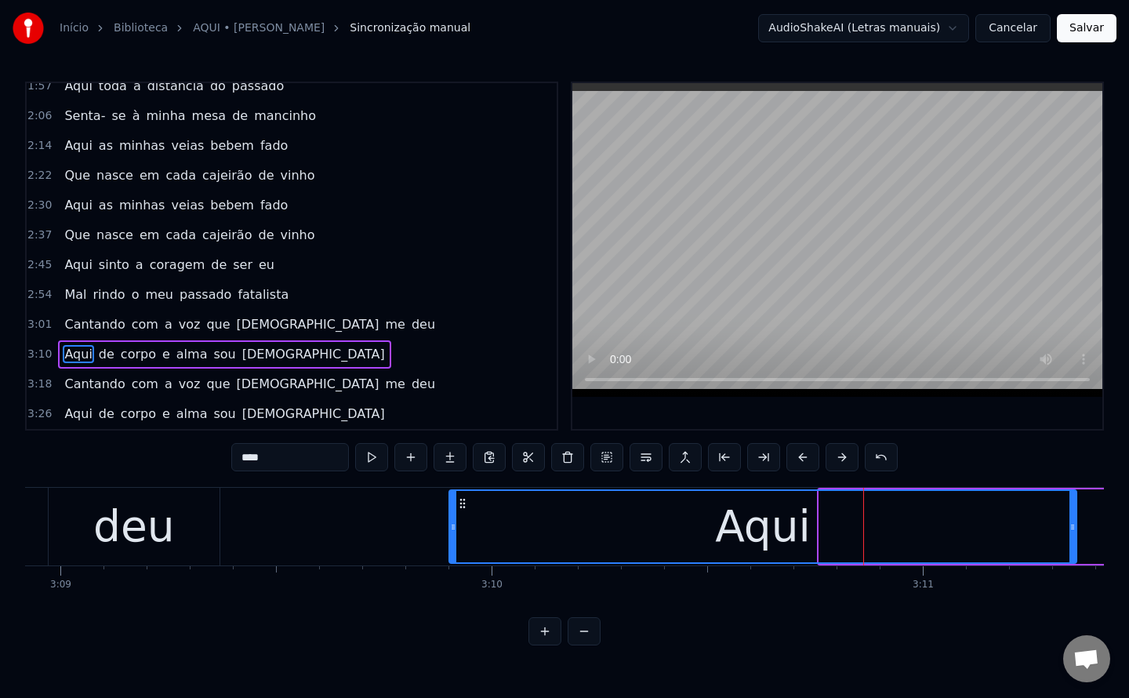
drag, startPoint x: 820, startPoint y: 524, endPoint x: 450, endPoint y: 510, distance: 370.3
click at [450, 510] on div at bounding box center [453, 526] width 6 height 71
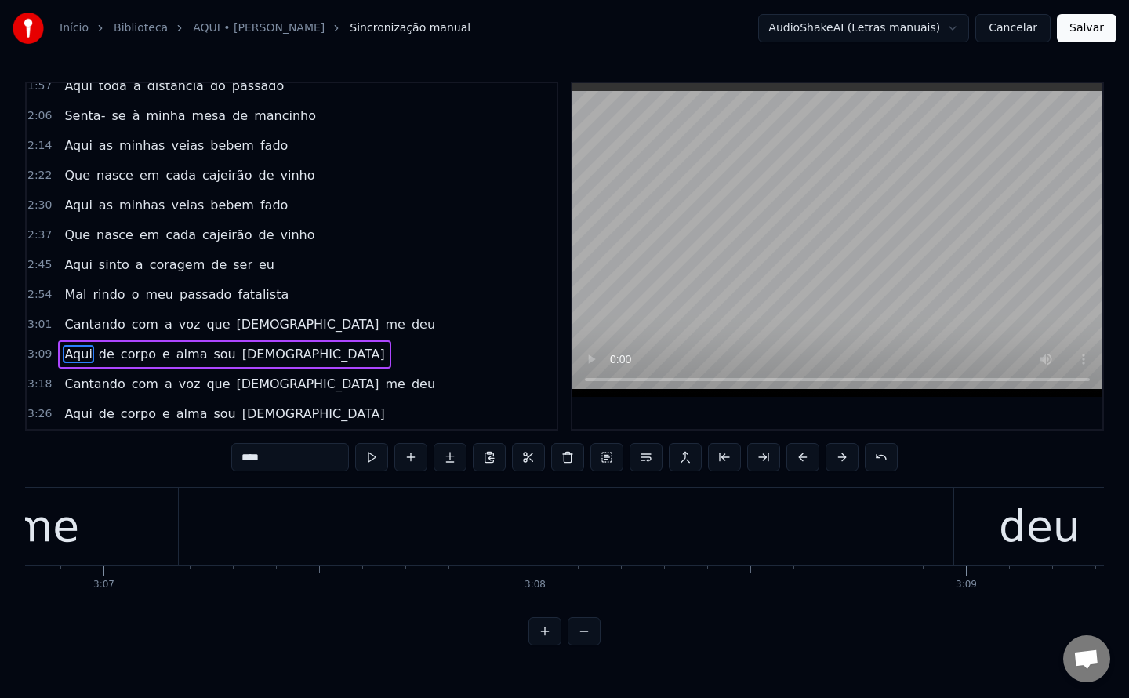
scroll to position [0, 80653]
click at [890, 538] on div "deu" at bounding box center [936, 527] width 171 height 78
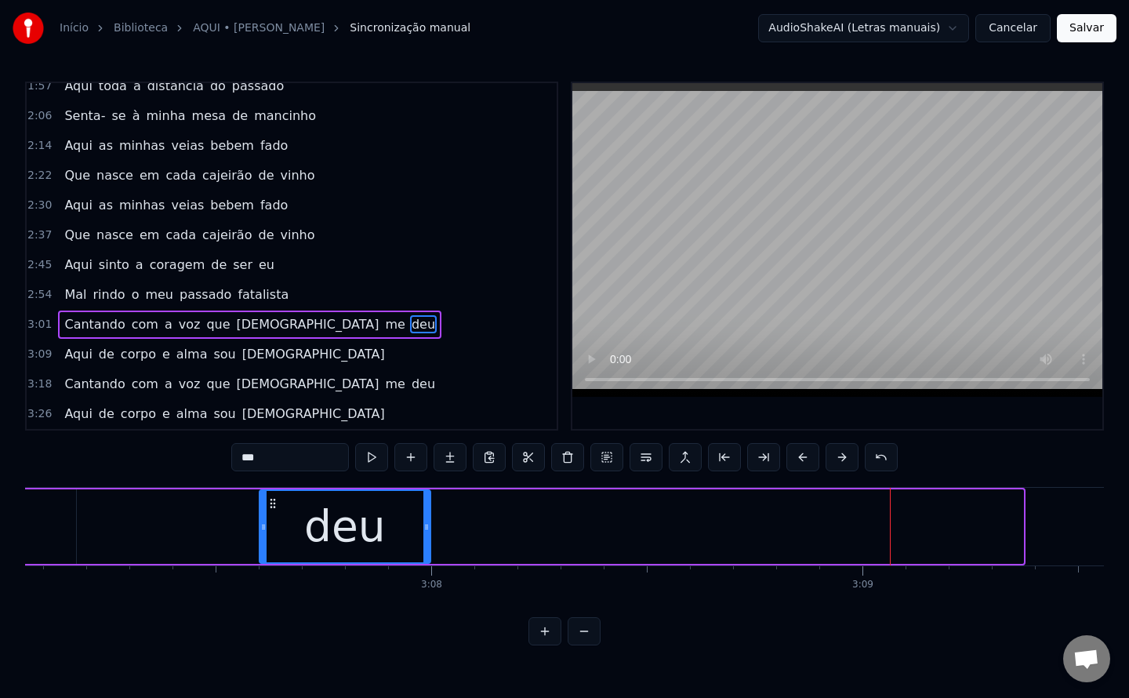
drag, startPoint x: 862, startPoint y: 501, endPoint x: 267, endPoint y: 488, distance: 595.2
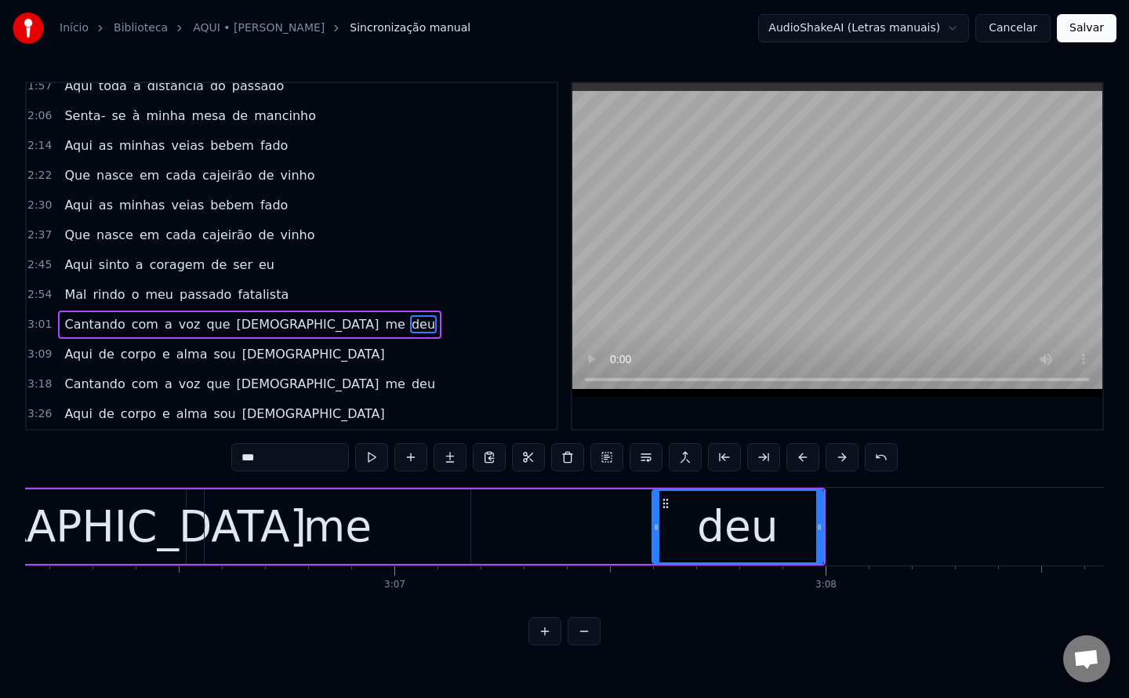
scroll to position [0, 80256]
click at [263, 534] on div "me" at bounding box center [340, 526] width 266 height 74
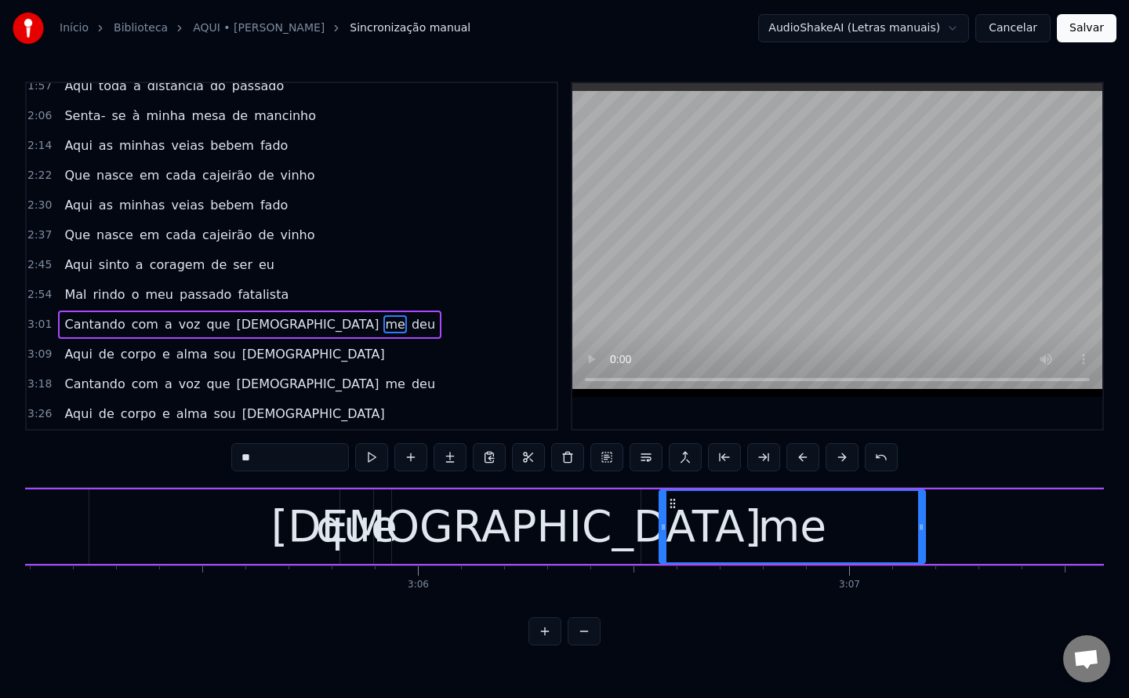
scroll to position [0, 79783]
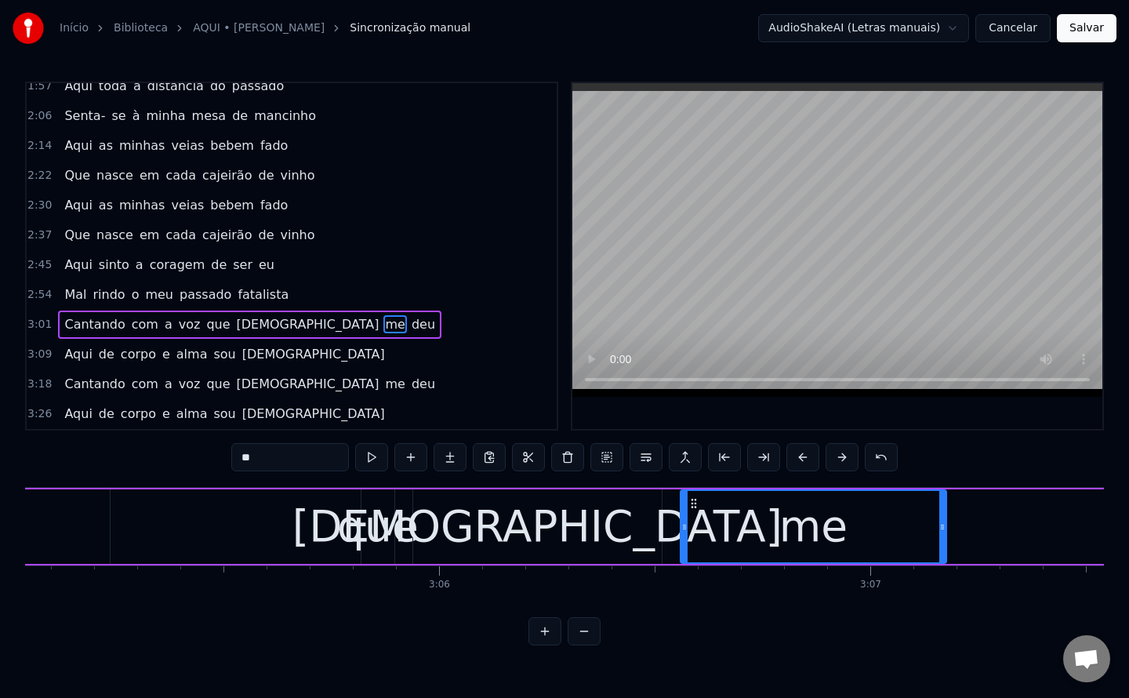
click at [365, 527] on div "que" at bounding box center [378, 526] width 82 height 65
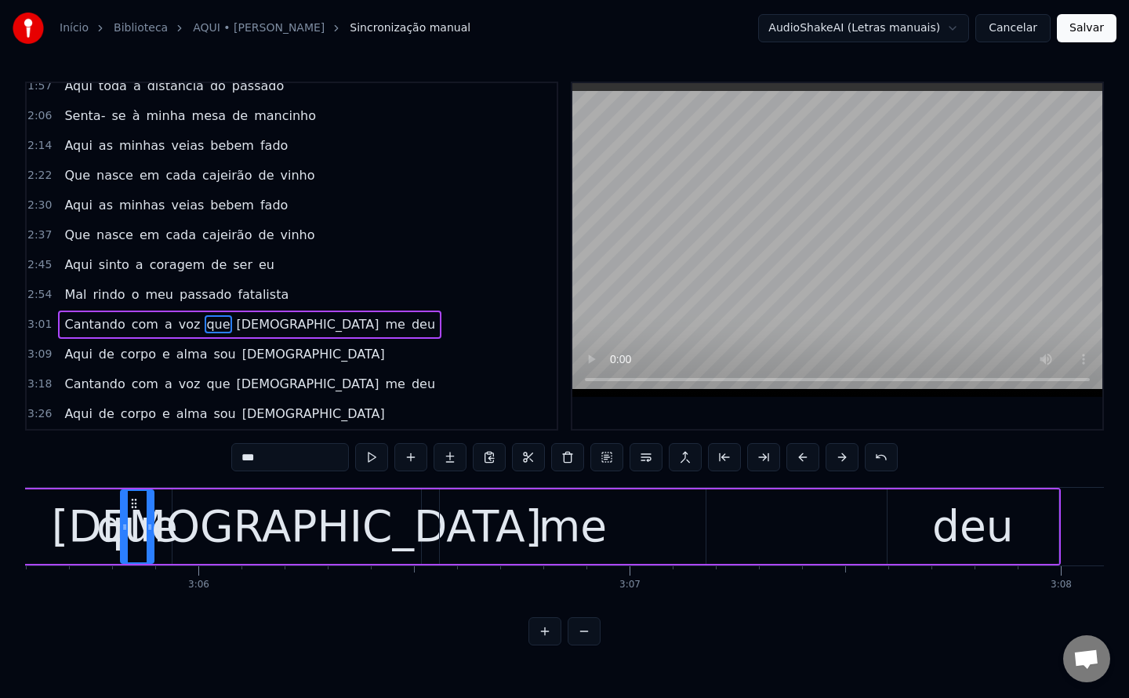
scroll to position [0, 79928]
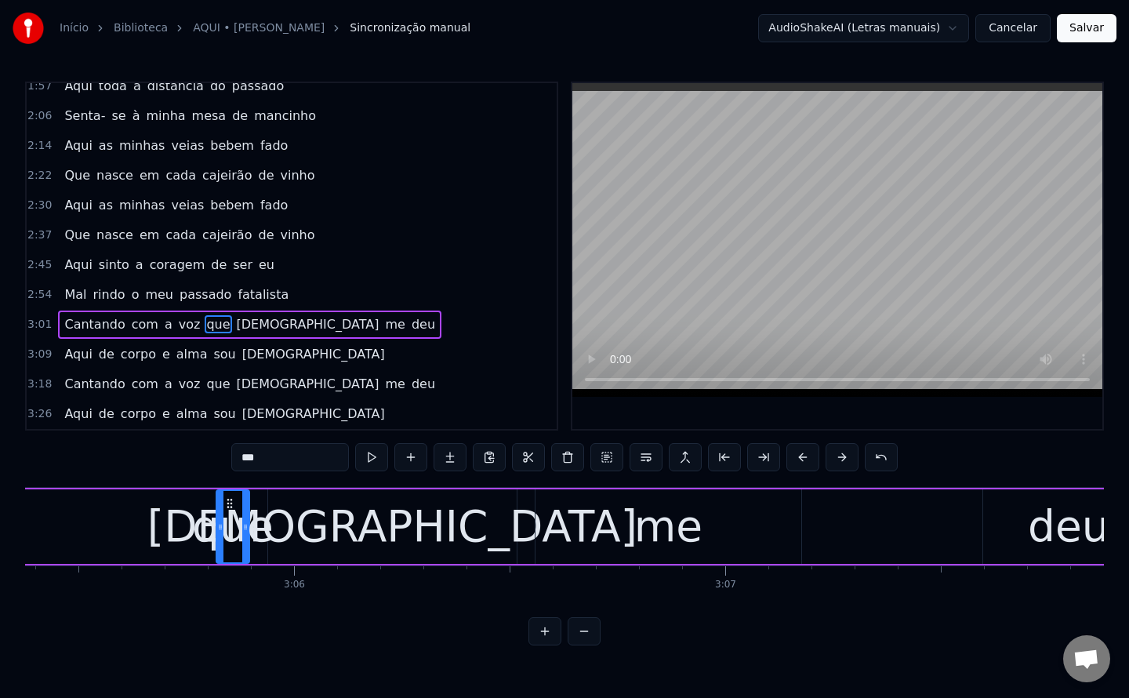
click at [495, 543] on div "[DEMOGRAPHIC_DATA]" at bounding box center [392, 526] width 249 height 74
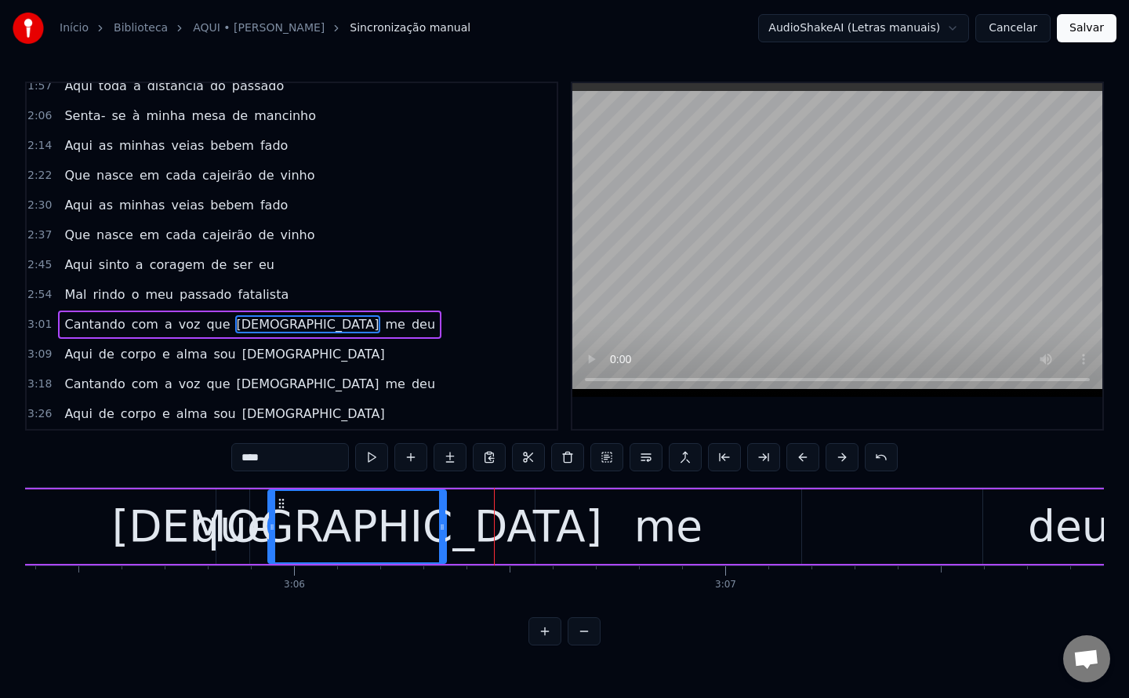
drag, startPoint x: 513, startPoint y: 526, endPoint x: 443, endPoint y: 523, distance: 70.6
click at [443, 523] on icon at bounding box center [442, 527] width 6 height 13
click at [627, 516] on div "me" at bounding box center [668, 526] width 266 height 74
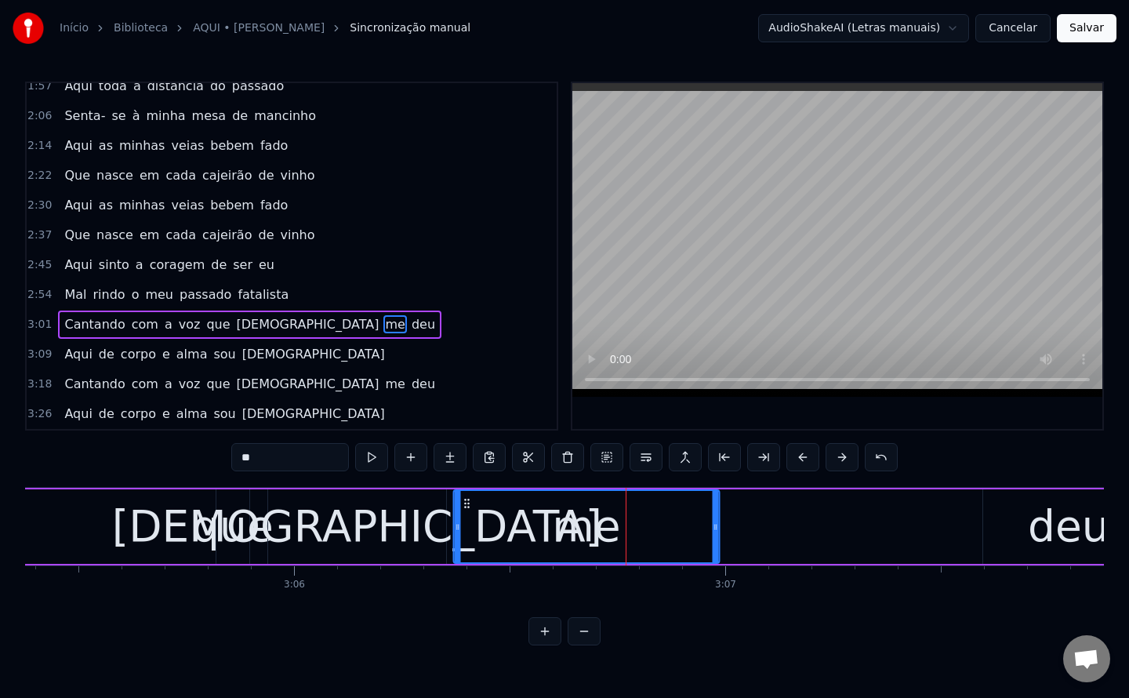
drag, startPoint x: 547, startPoint y: 503, endPoint x: 466, endPoint y: 511, distance: 81.9
click at [466, 511] on div "me" at bounding box center [586, 526] width 264 height 71
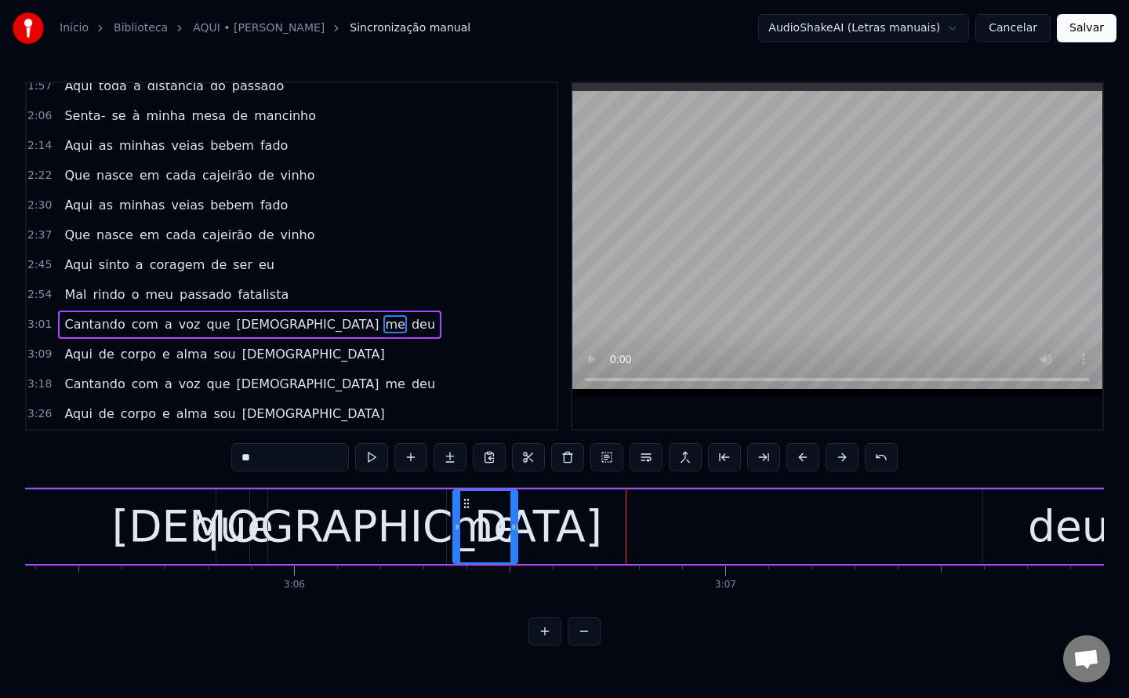
drag, startPoint x: 713, startPoint y: 528, endPoint x: 512, endPoint y: 522, distance: 201.5
click at [512, 522] on icon at bounding box center [513, 527] width 6 height 13
click at [1065, 528] on div "deu" at bounding box center [1069, 526] width 82 height 65
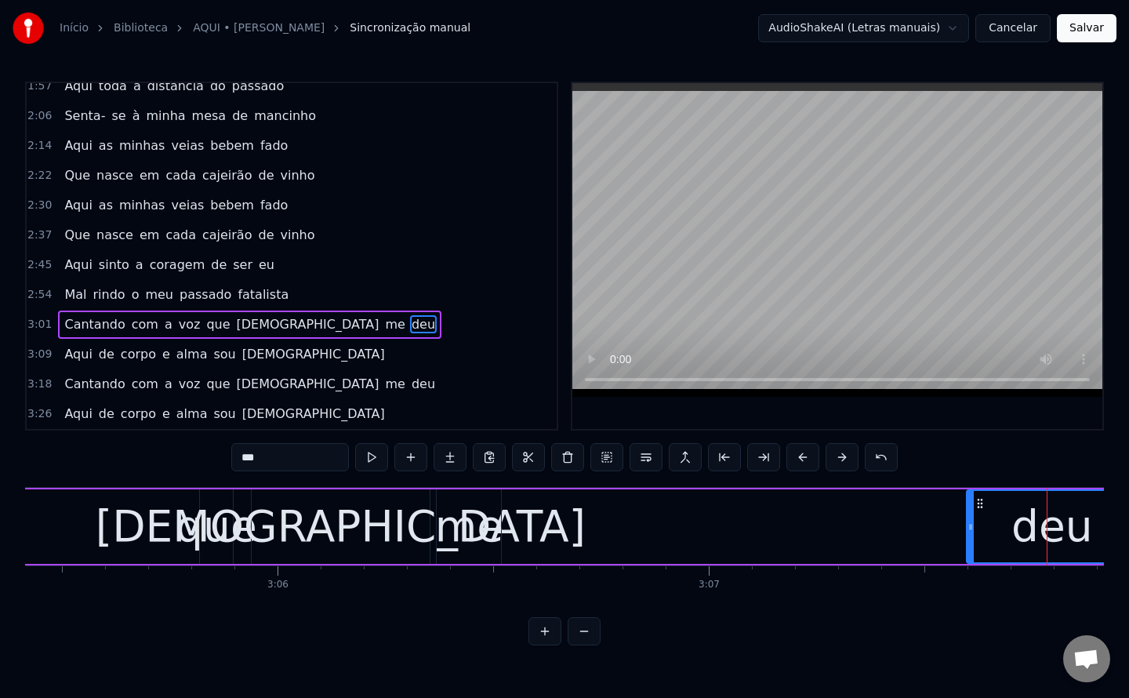
scroll to position [0, 79932]
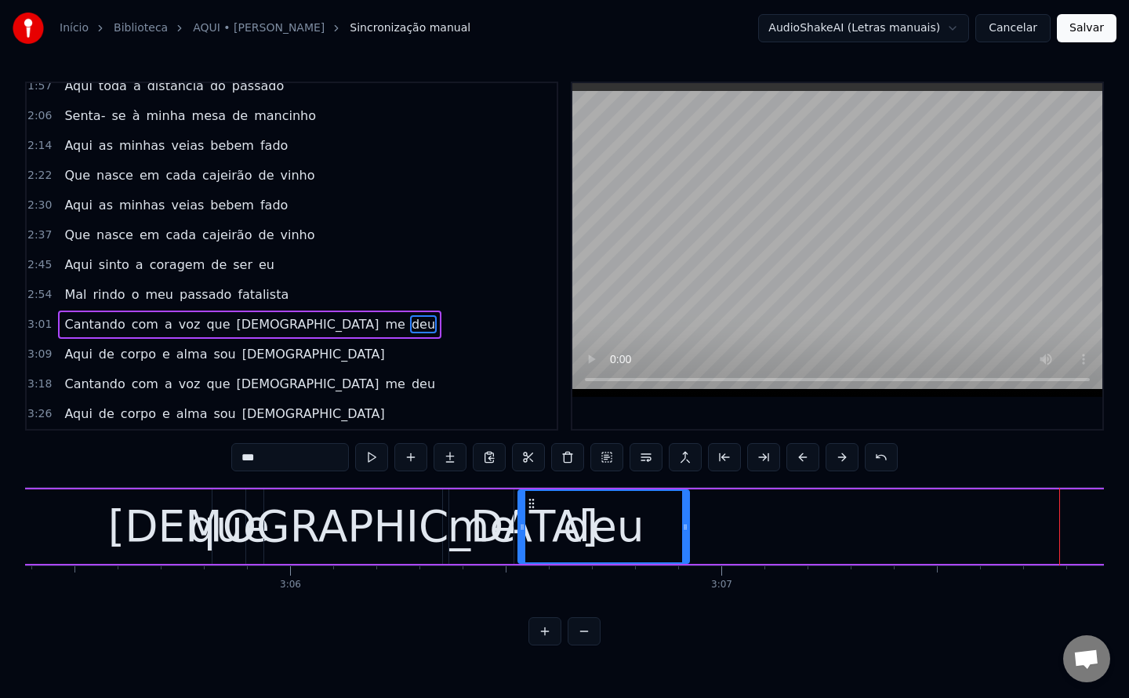
drag, startPoint x: 989, startPoint y: 499, endPoint x: 528, endPoint y: 511, distance: 461.1
click at [528, 511] on div "deu" at bounding box center [603, 526] width 169 height 71
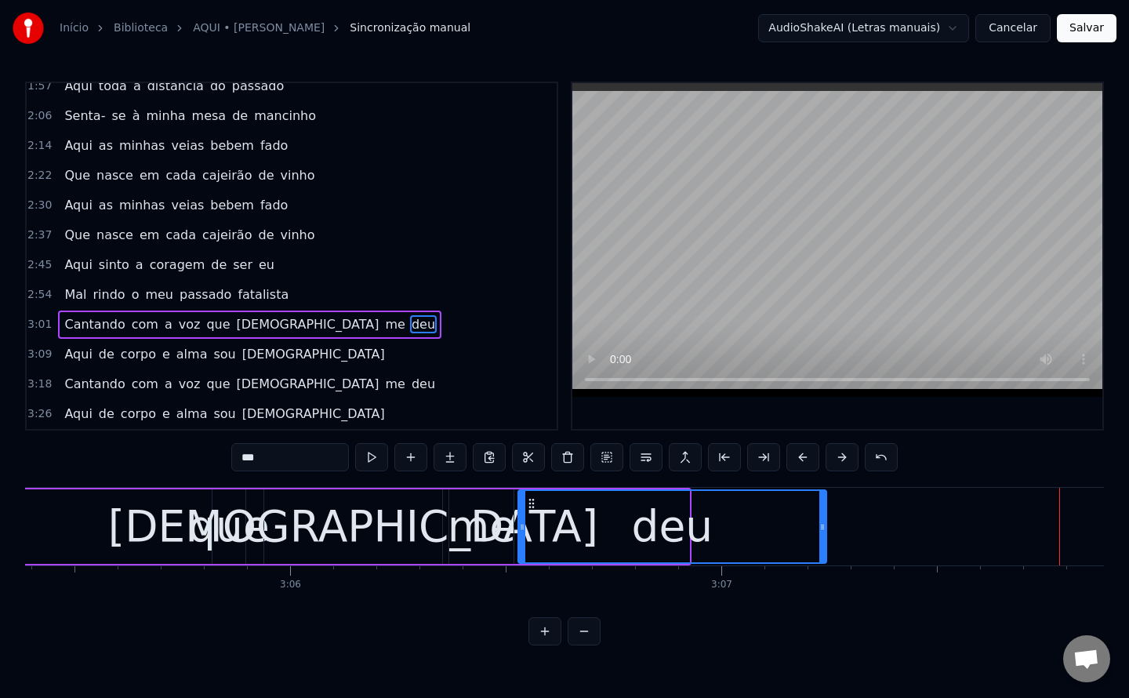
drag, startPoint x: 683, startPoint y: 523, endPoint x: 820, endPoint y: 527, distance: 137.2
click at [820, 527] on icon at bounding box center [822, 527] width 6 height 13
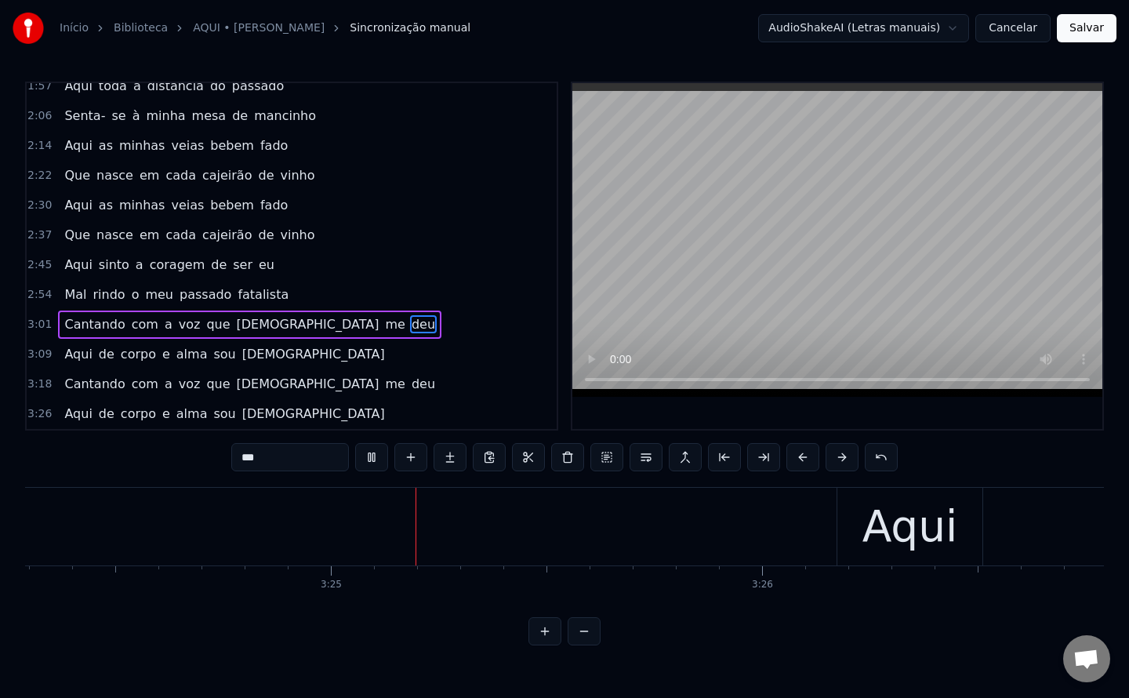
scroll to position [0, 88134]
click at [836, 539] on div "Aqui" at bounding box center [859, 526] width 96 height 65
type input "****"
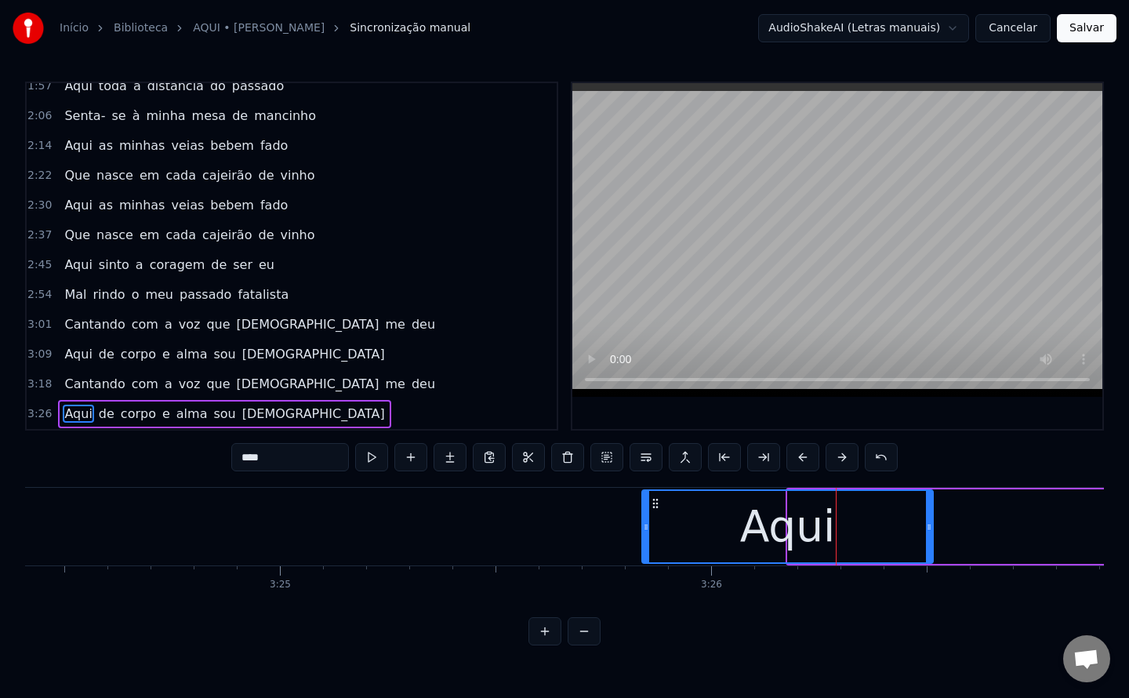
drag, startPoint x: 793, startPoint y: 526, endPoint x: 647, endPoint y: 521, distance: 145.9
click at [647, 521] on icon at bounding box center [646, 527] width 6 height 13
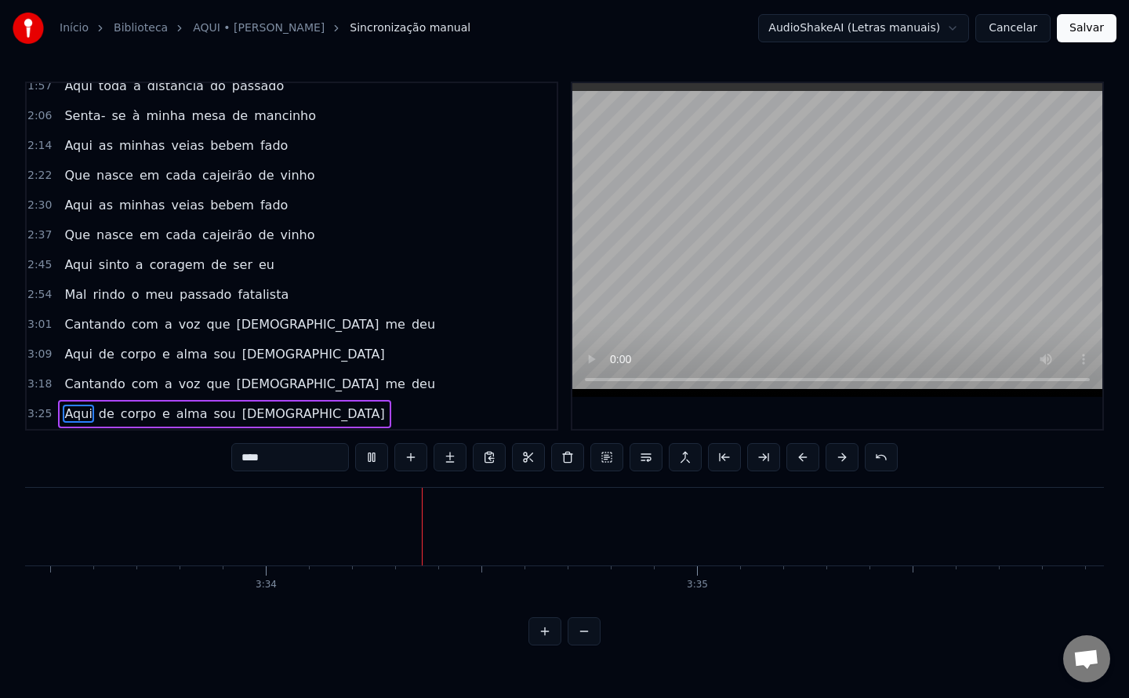
scroll to position [0, 92055]
click at [1090, 34] on button "Salvar" at bounding box center [1087, 28] width 60 height 28
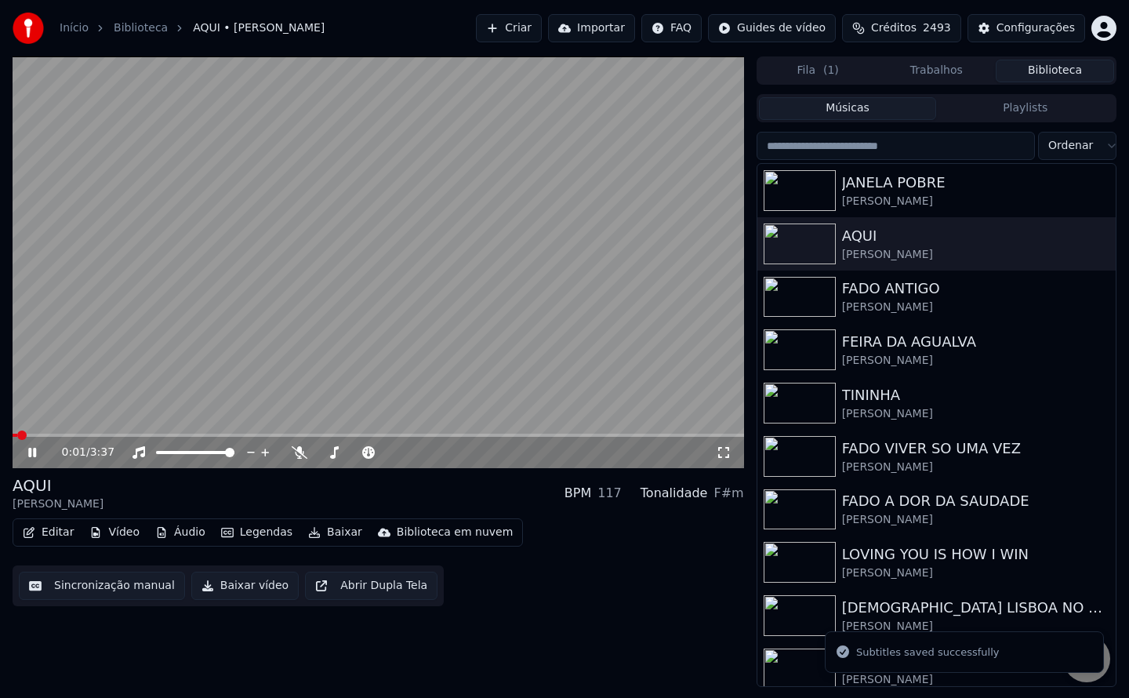
click at [238, 589] on button "Baixar vídeo" at bounding box center [244, 585] width 107 height 28
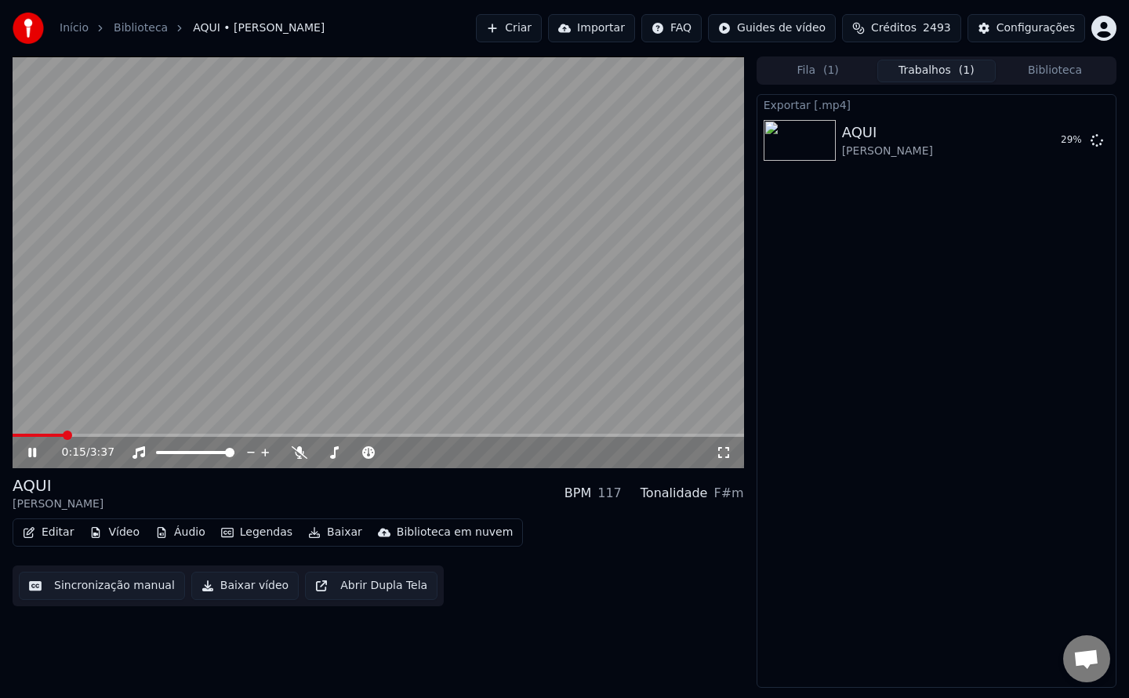
click at [395, 332] on video at bounding box center [378, 262] width 731 height 412
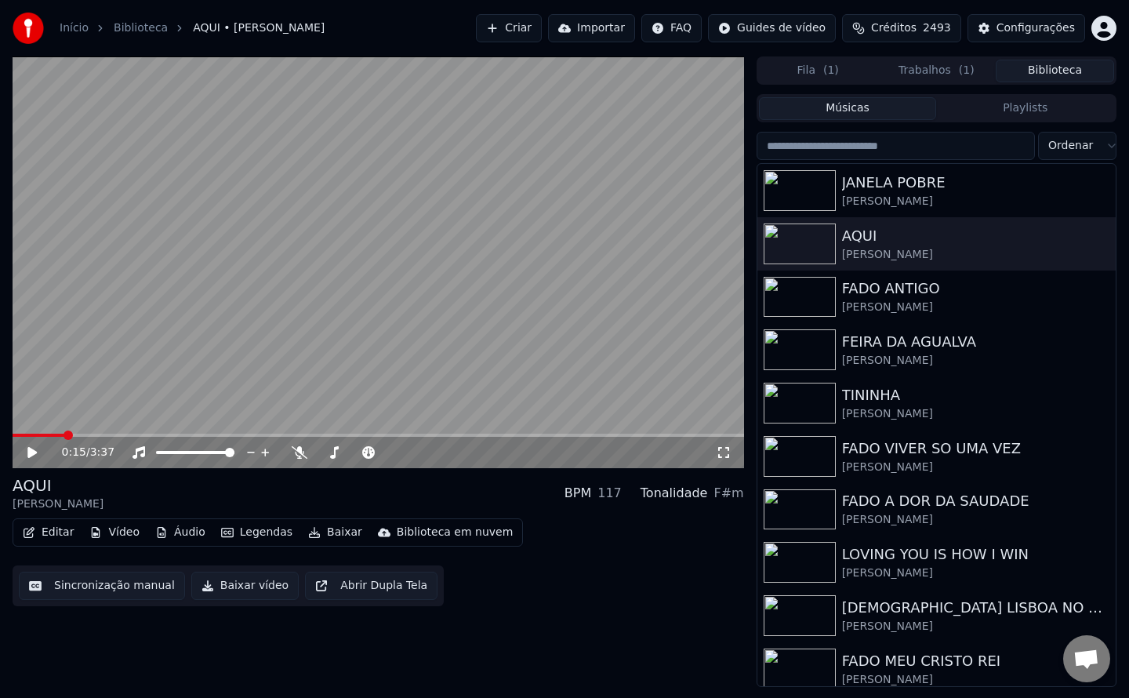
click at [1062, 71] on button "Biblioteca" at bounding box center [1055, 71] width 118 height 23
click at [895, 297] on div "FADO ANTIGO" at bounding box center [968, 289] width 252 height 22
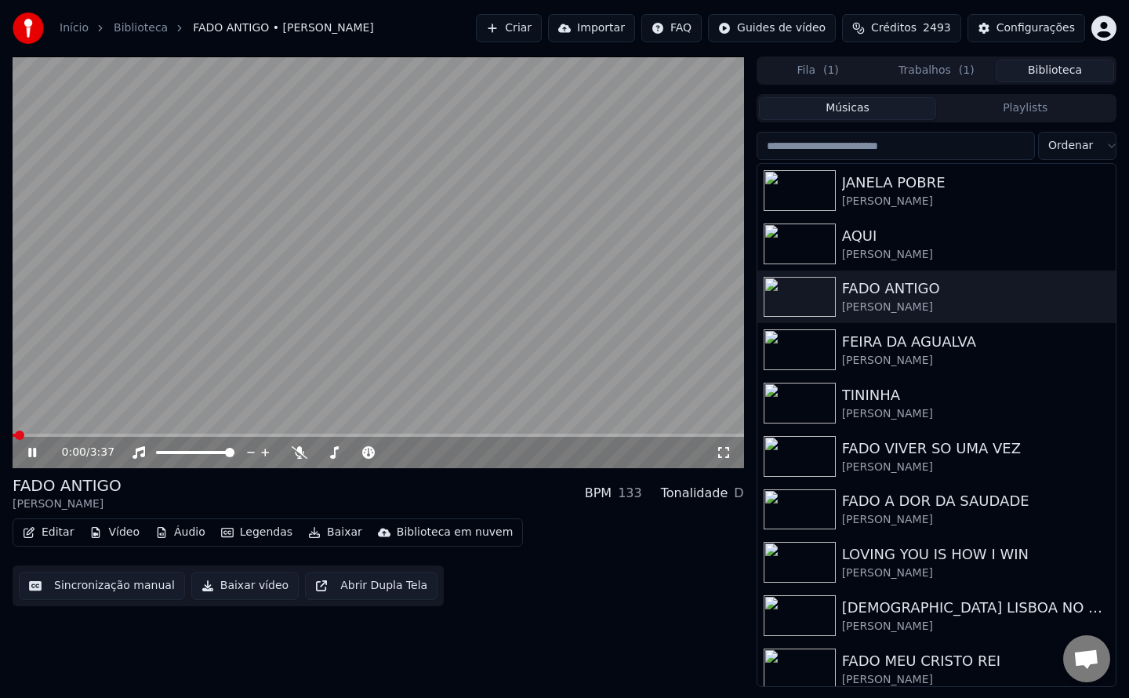
click at [100, 586] on button "Sincronização manual" at bounding box center [102, 585] width 166 height 28
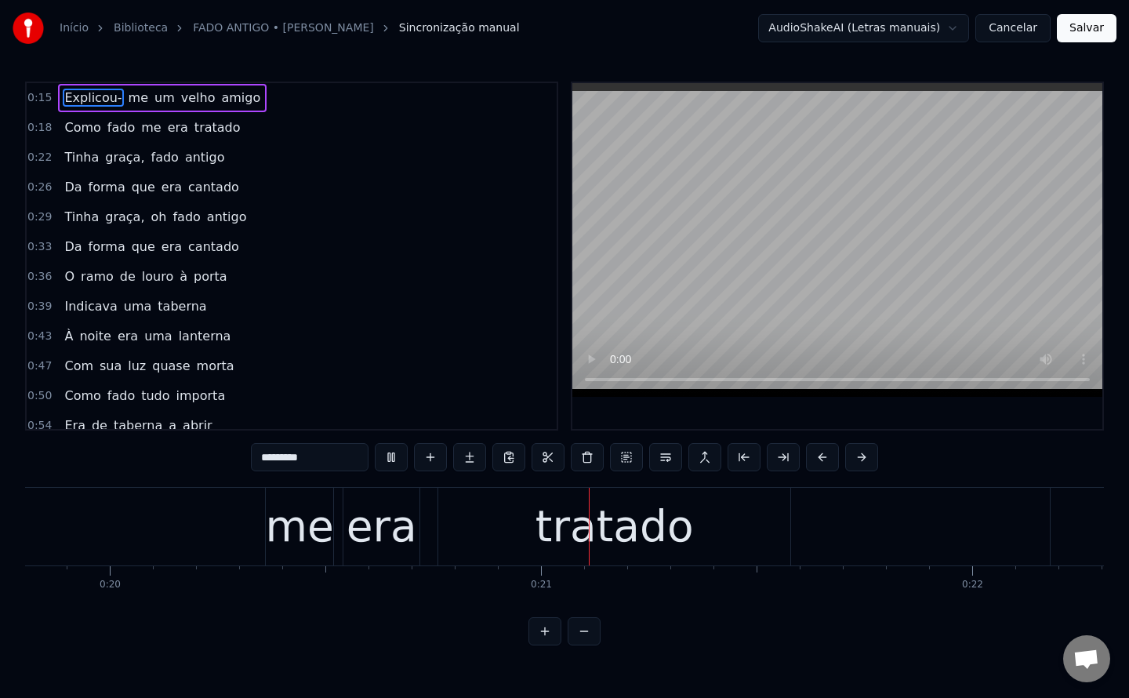
scroll to position [0, 8777]
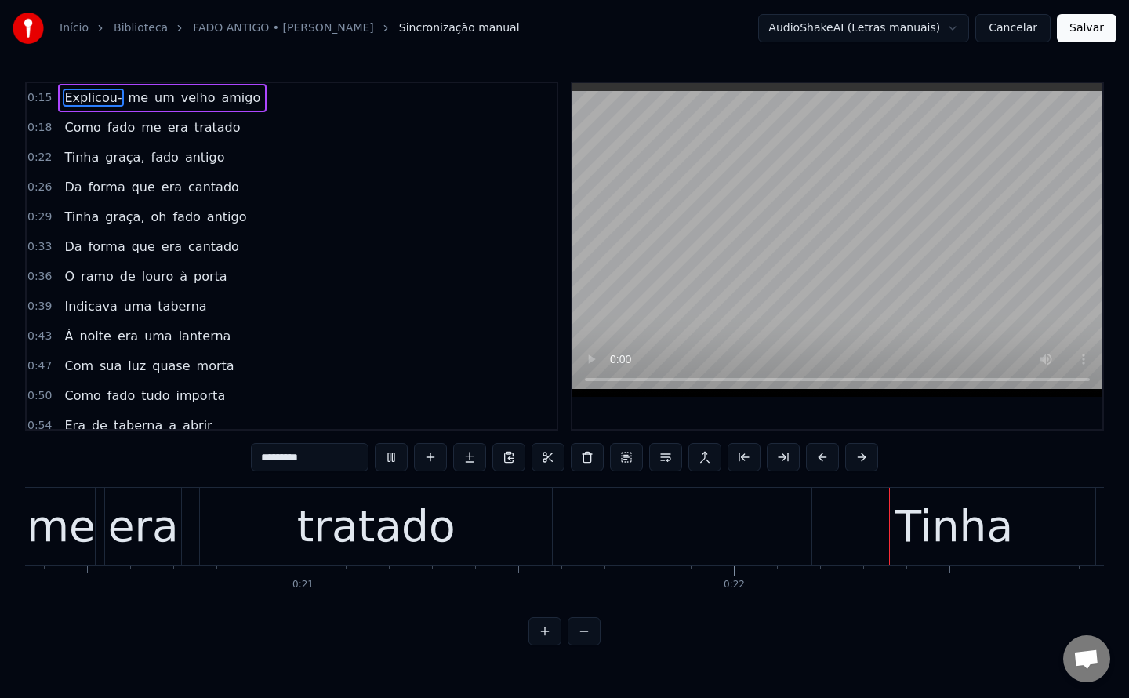
click at [108, 127] on span "fado" at bounding box center [121, 127] width 31 height 18
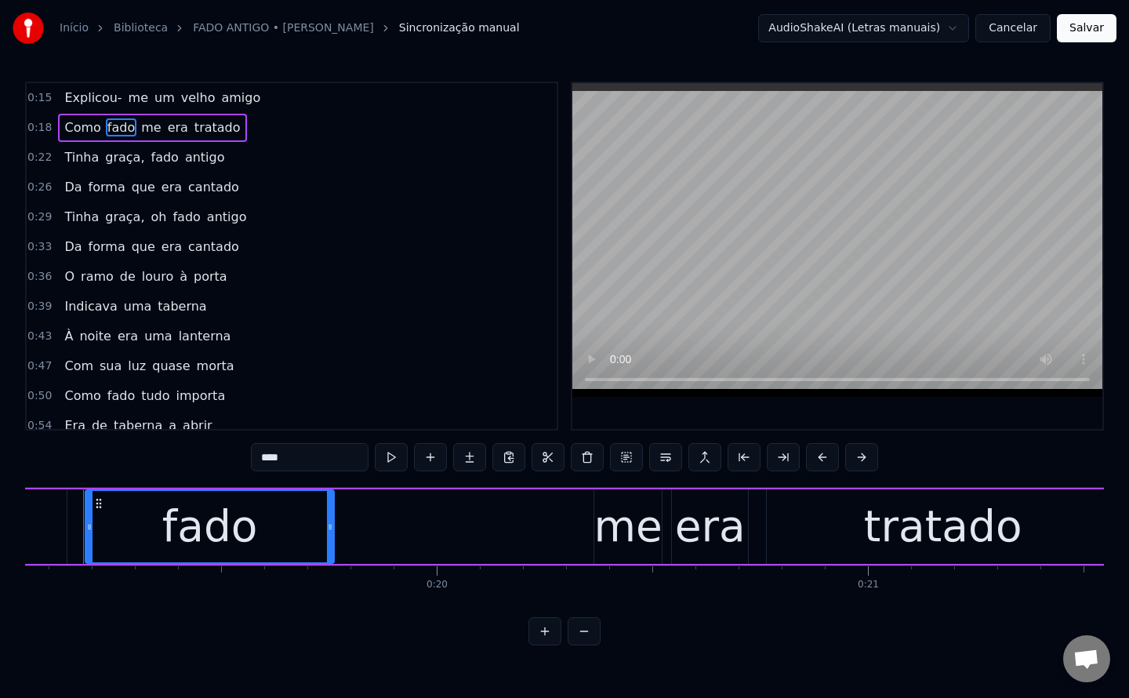
scroll to position [0, 8191]
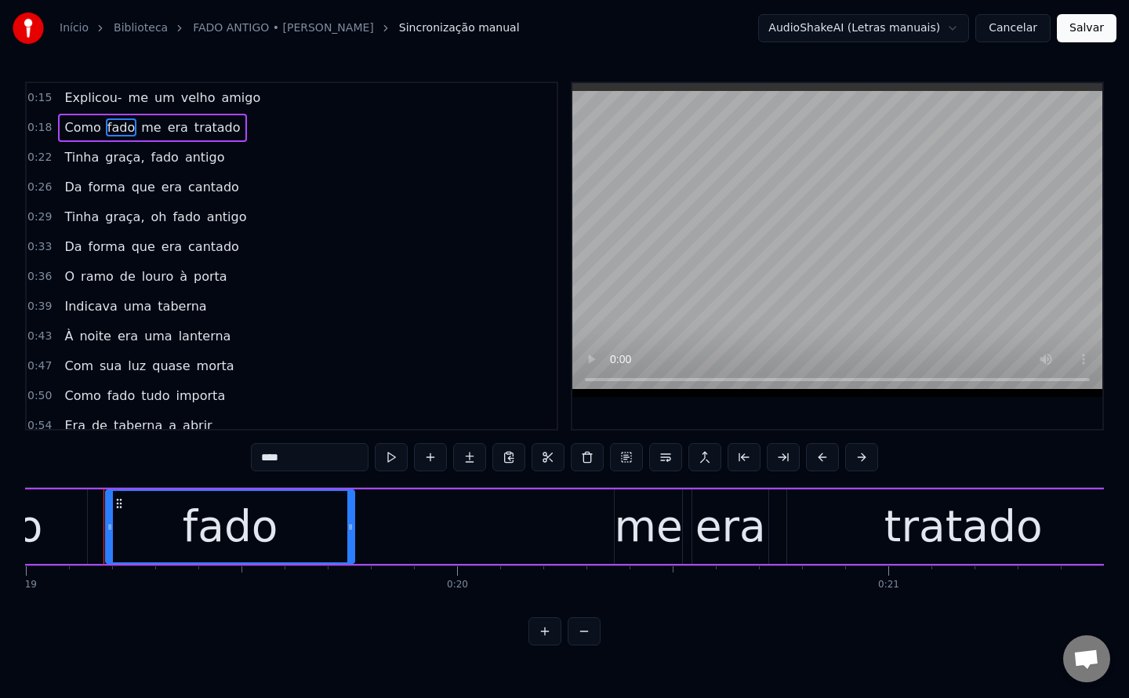
click at [259, 455] on input "****" at bounding box center [310, 457] width 118 height 28
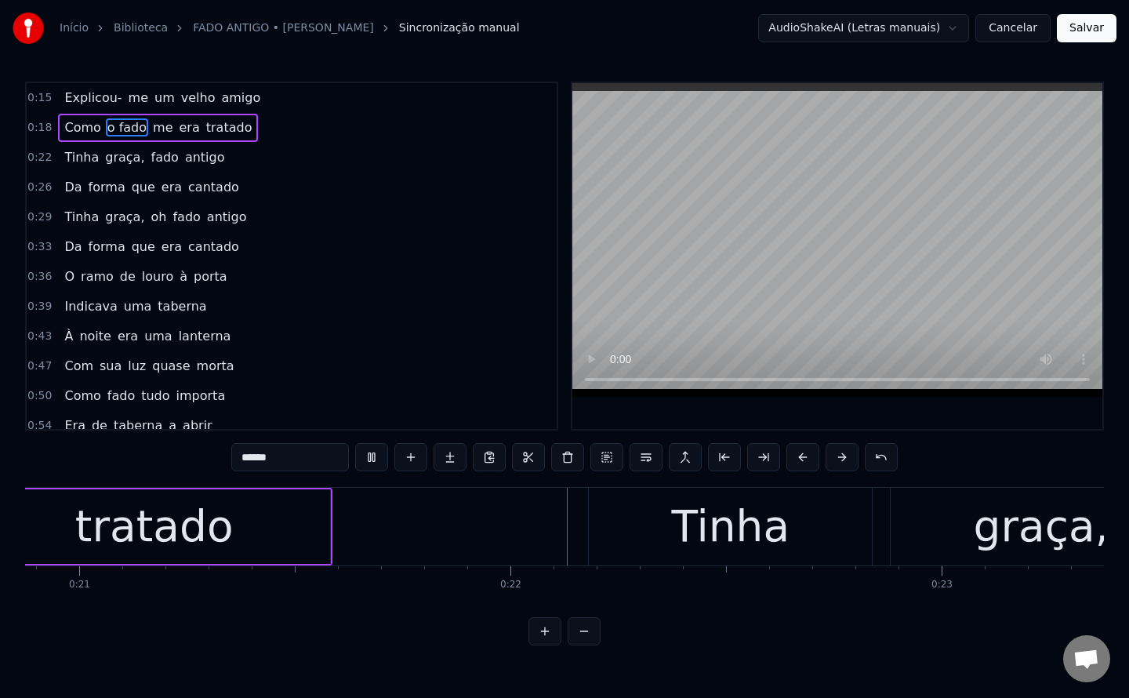
scroll to position [0, 9203]
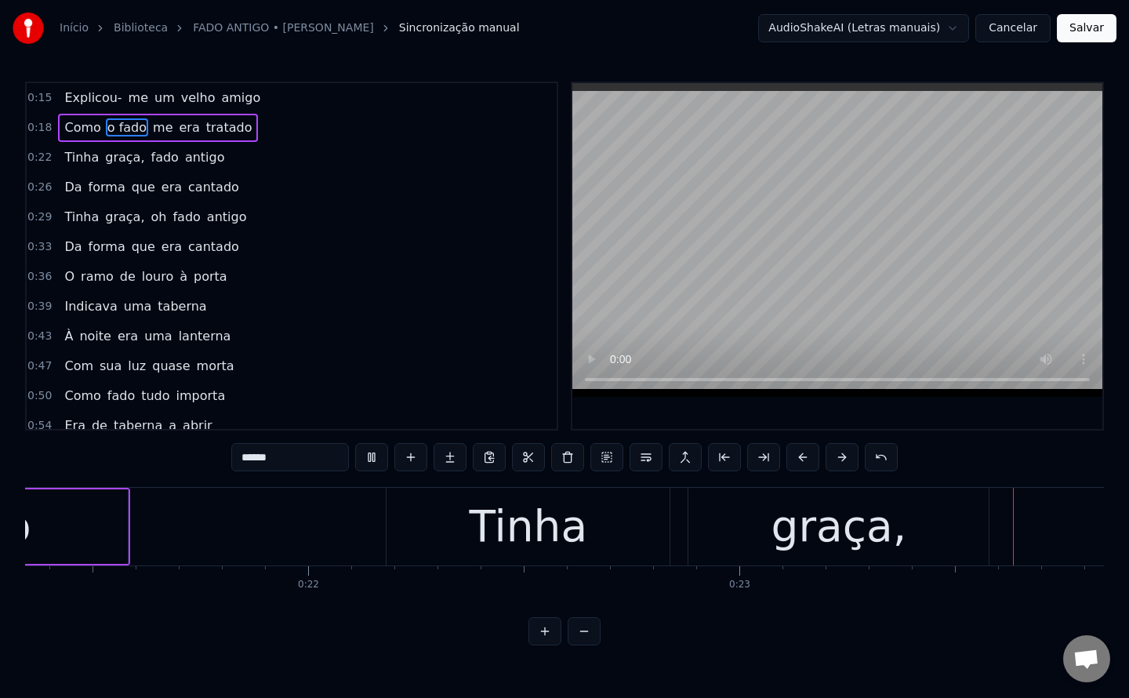
click at [151, 126] on span "me" at bounding box center [162, 127] width 23 height 18
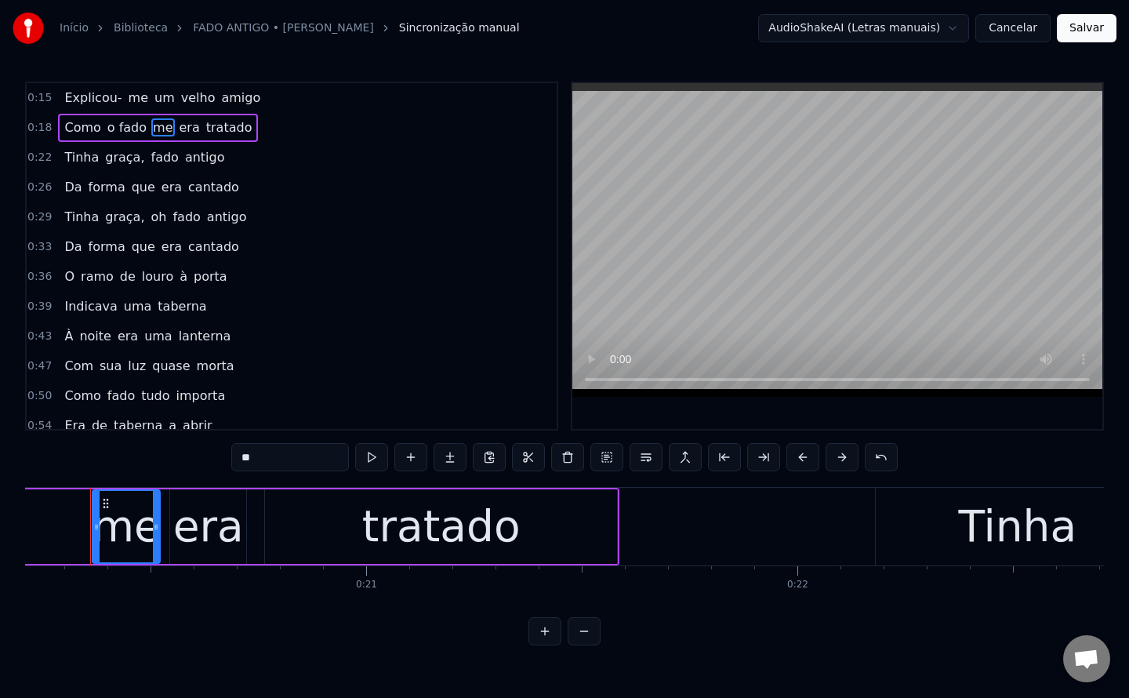
scroll to position [0, 8700]
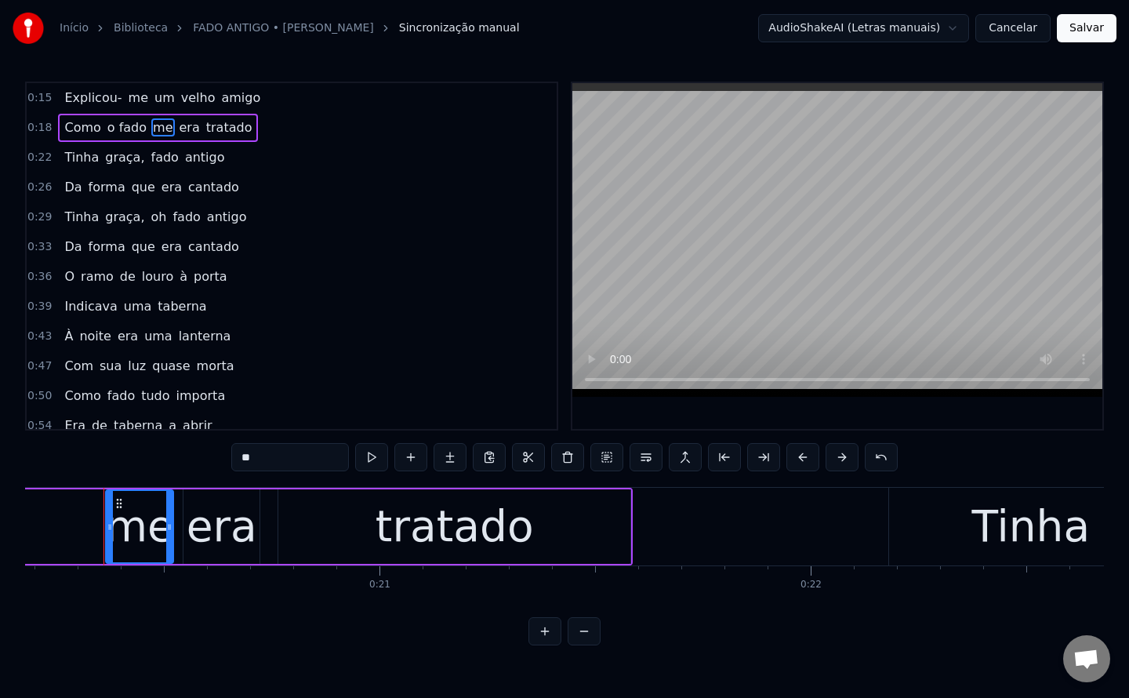
click at [219, 529] on div "era" at bounding box center [222, 526] width 71 height 65
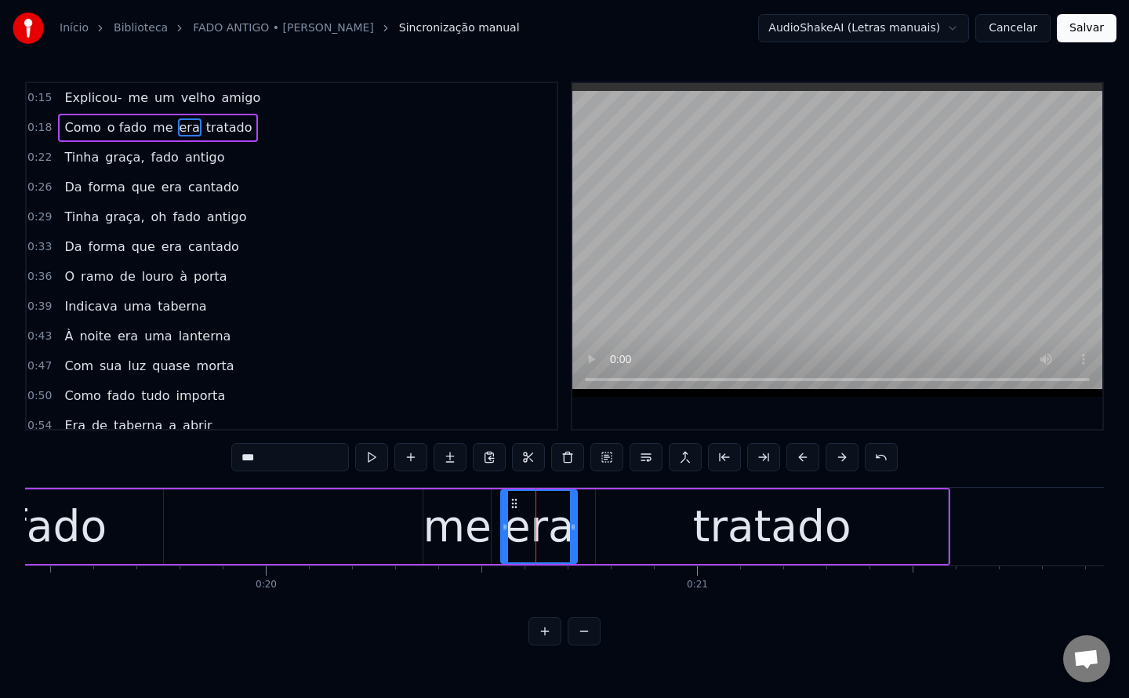
scroll to position [0, 8380]
click at [455, 546] on div "me" at bounding box center [460, 526] width 68 height 65
type input "**"
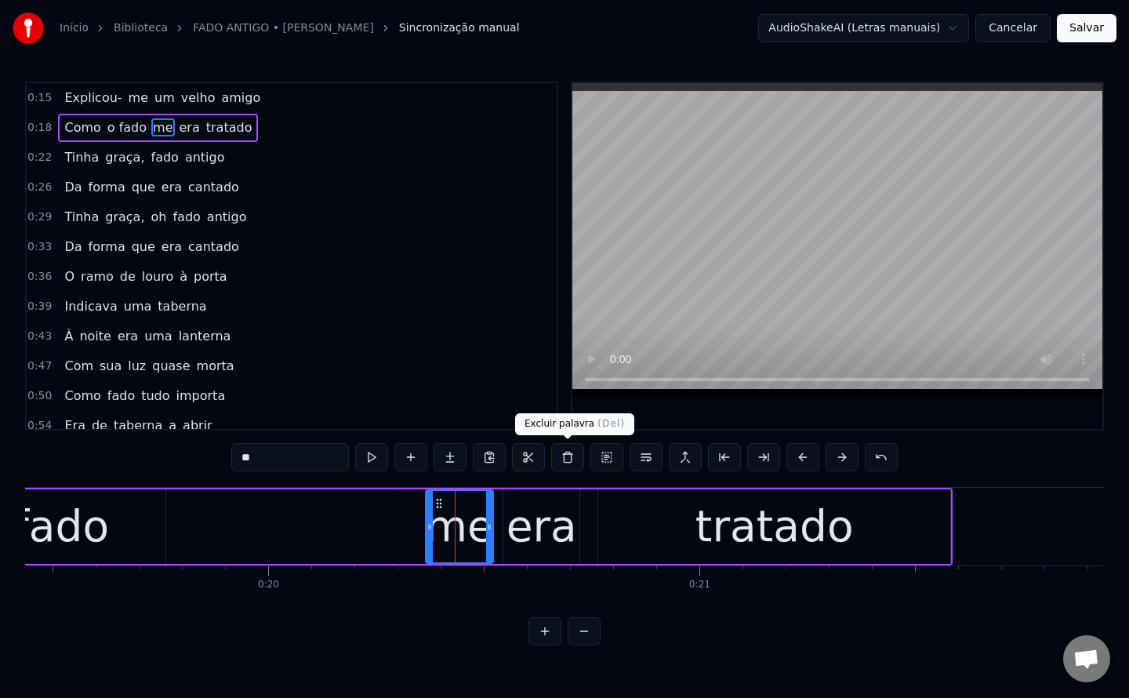
click at [565, 461] on button at bounding box center [567, 457] width 33 height 28
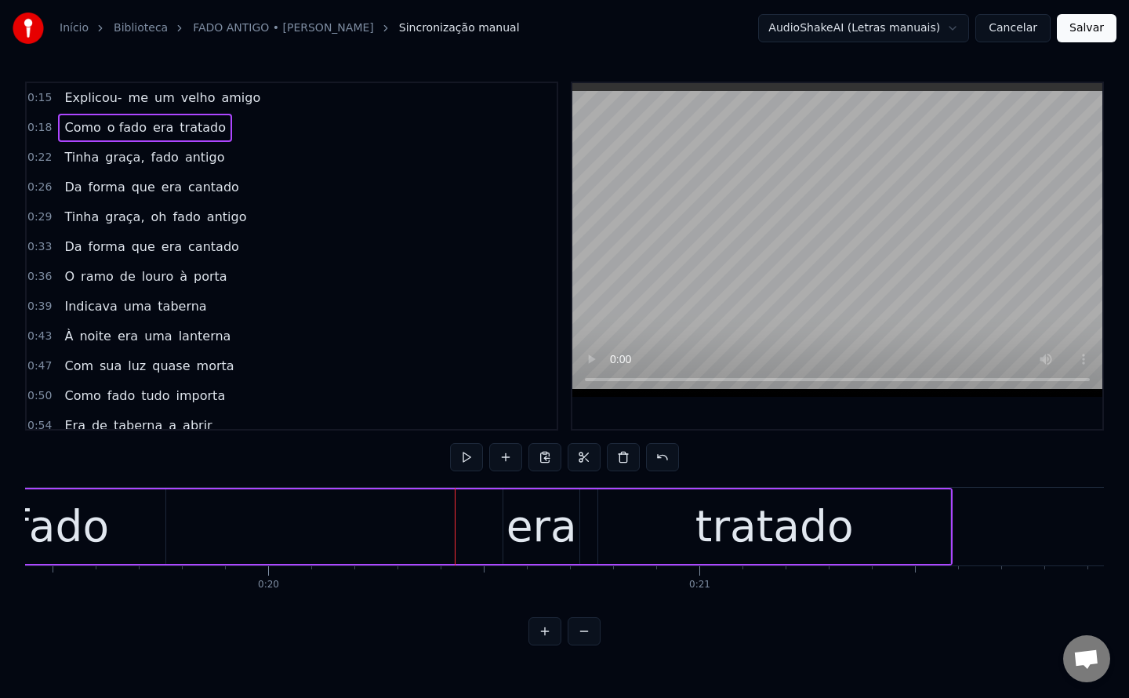
click at [525, 549] on div "era" at bounding box center [541, 526] width 71 height 65
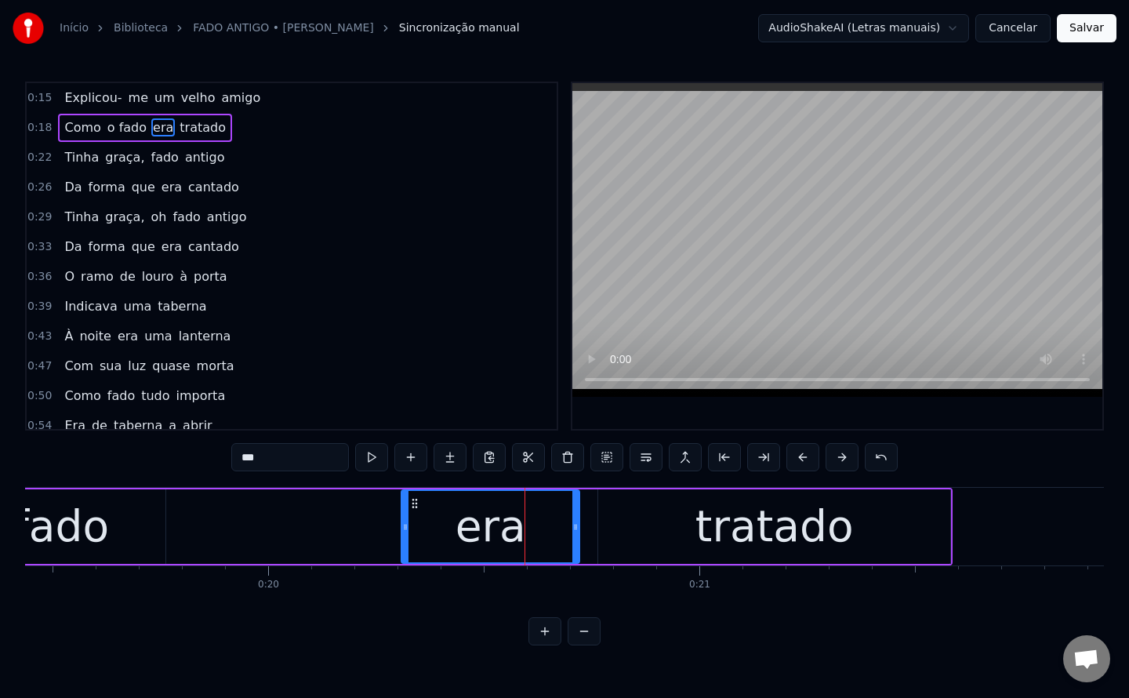
drag, startPoint x: 508, startPoint y: 526, endPoint x: 406, endPoint y: 527, distance: 101.9
click at [406, 527] on circle at bounding box center [406, 526] width 1 height 1
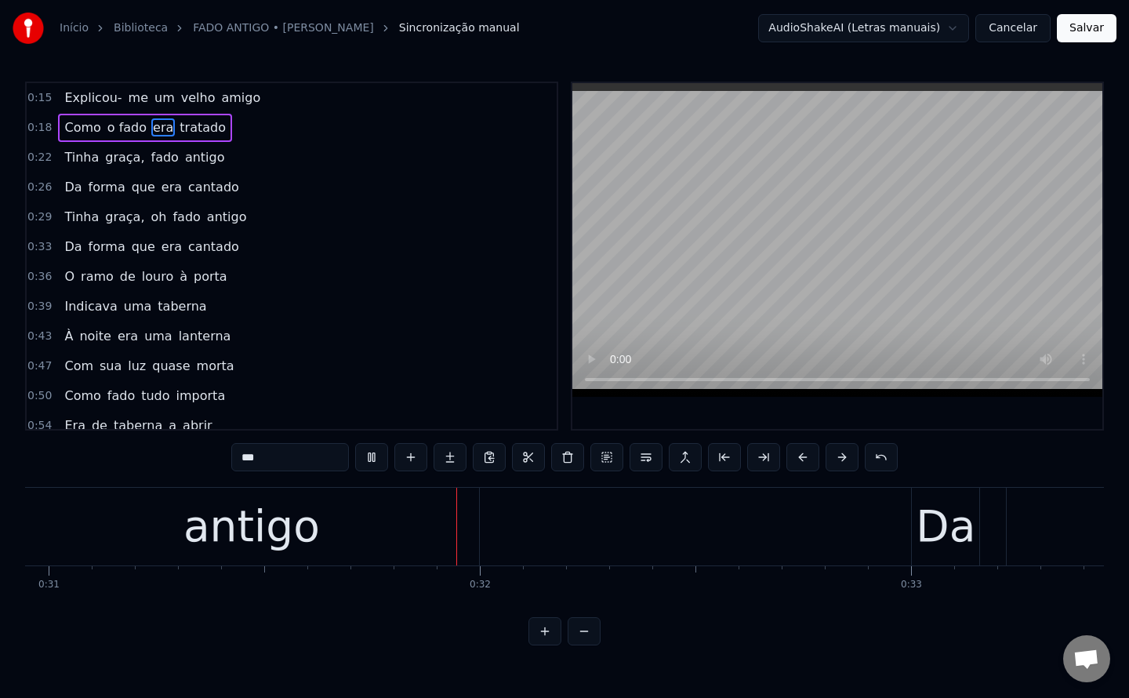
scroll to position [0, 13378]
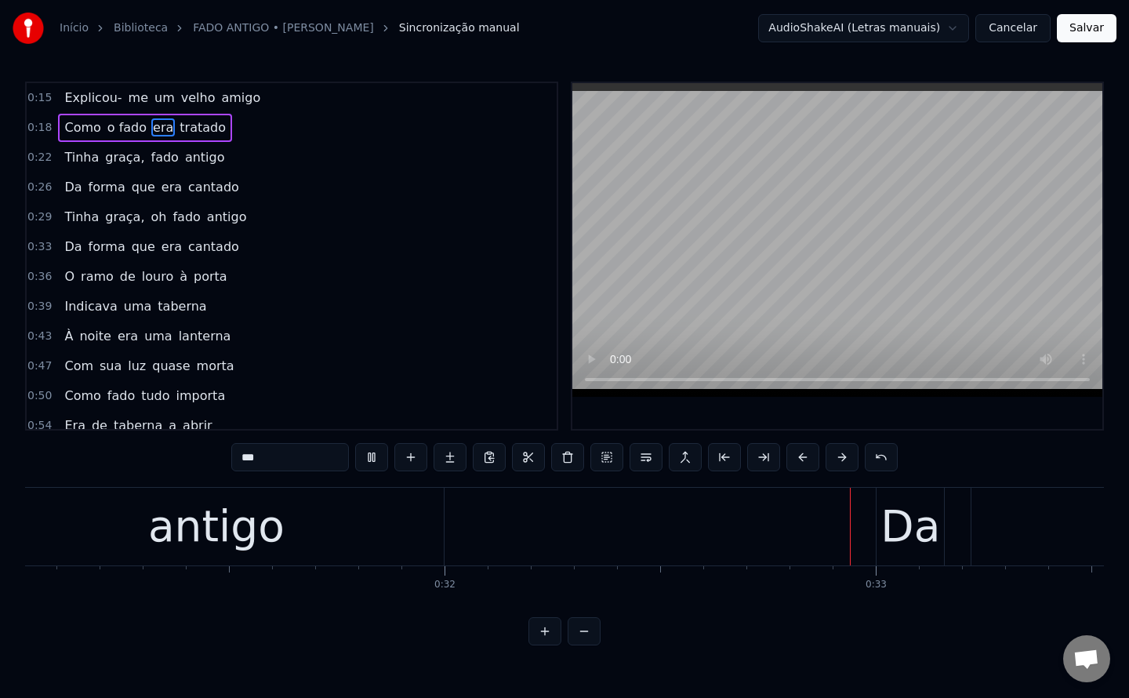
click at [150, 165] on span "fado" at bounding box center [165, 157] width 31 height 18
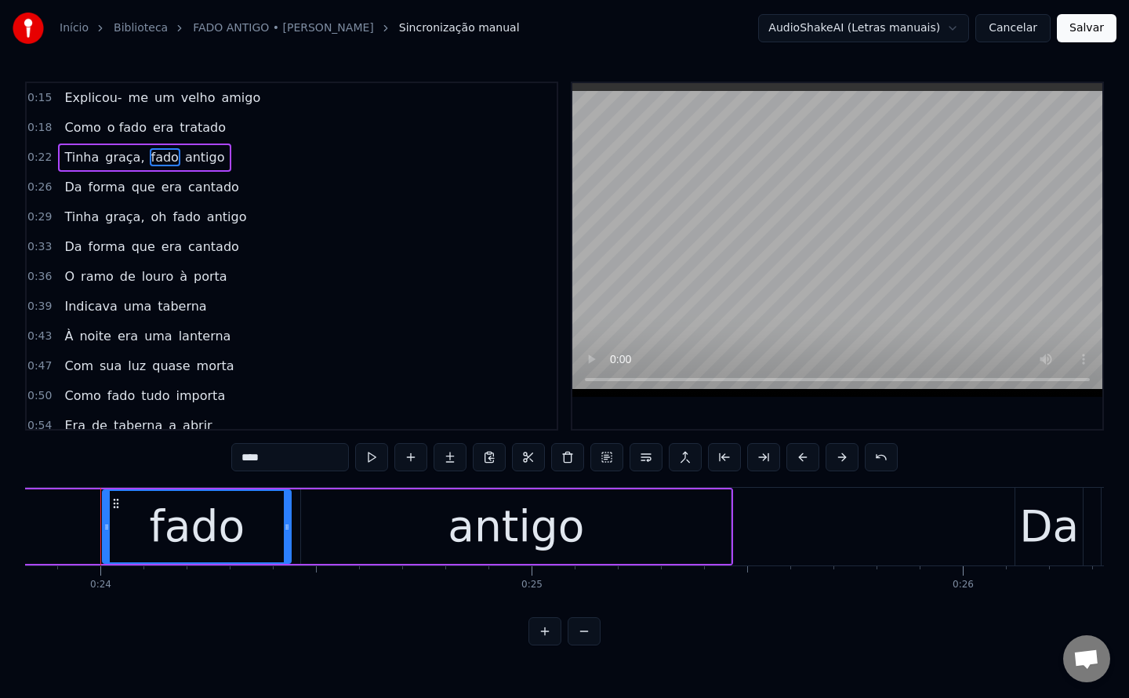
scroll to position [0, 10270]
click at [241, 454] on input "****" at bounding box center [290, 457] width 118 height 28
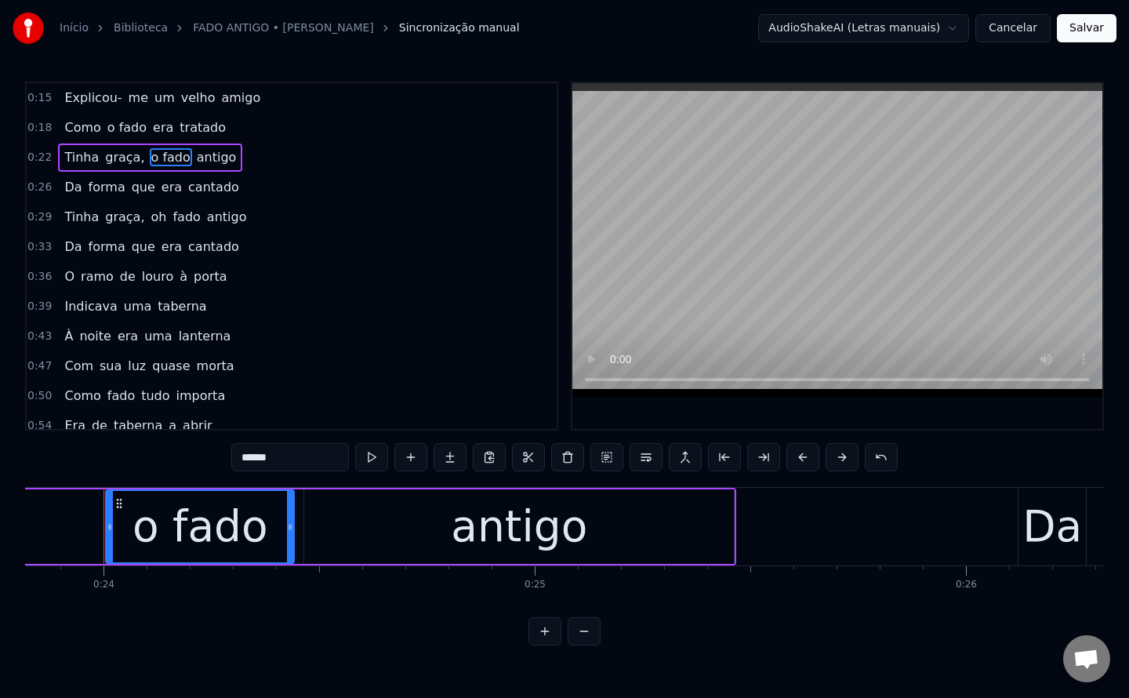
click at [150, 215] on span "oh" at bounding box center [159, 217] width 19 height 18
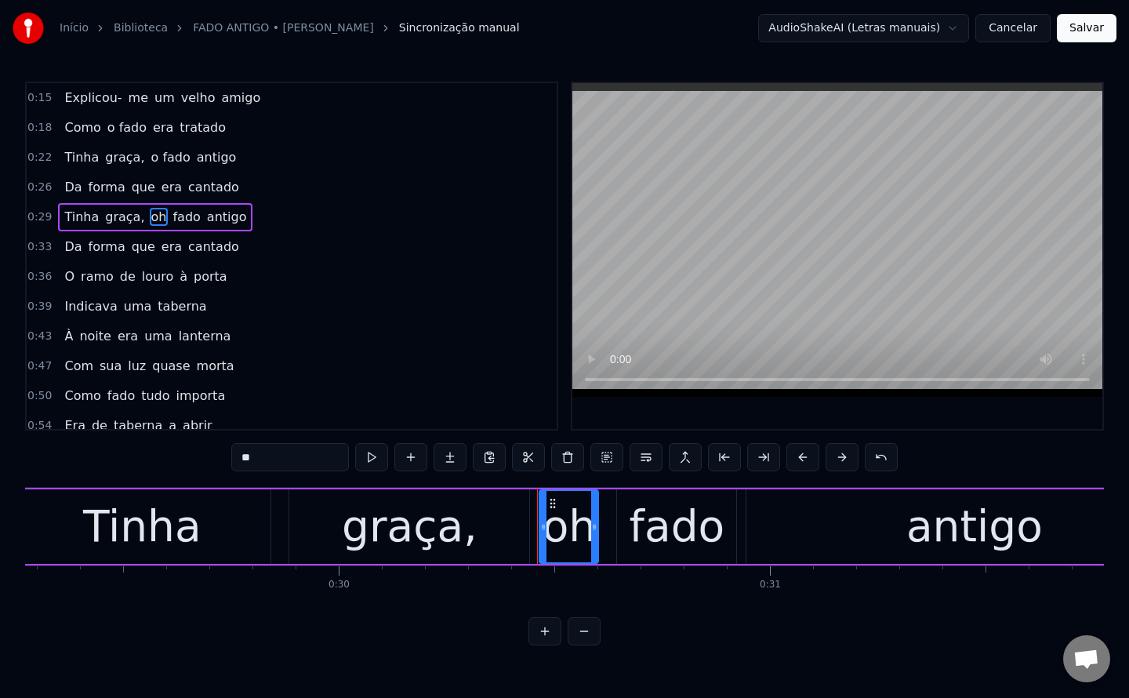
scroll to position [0, 13055]
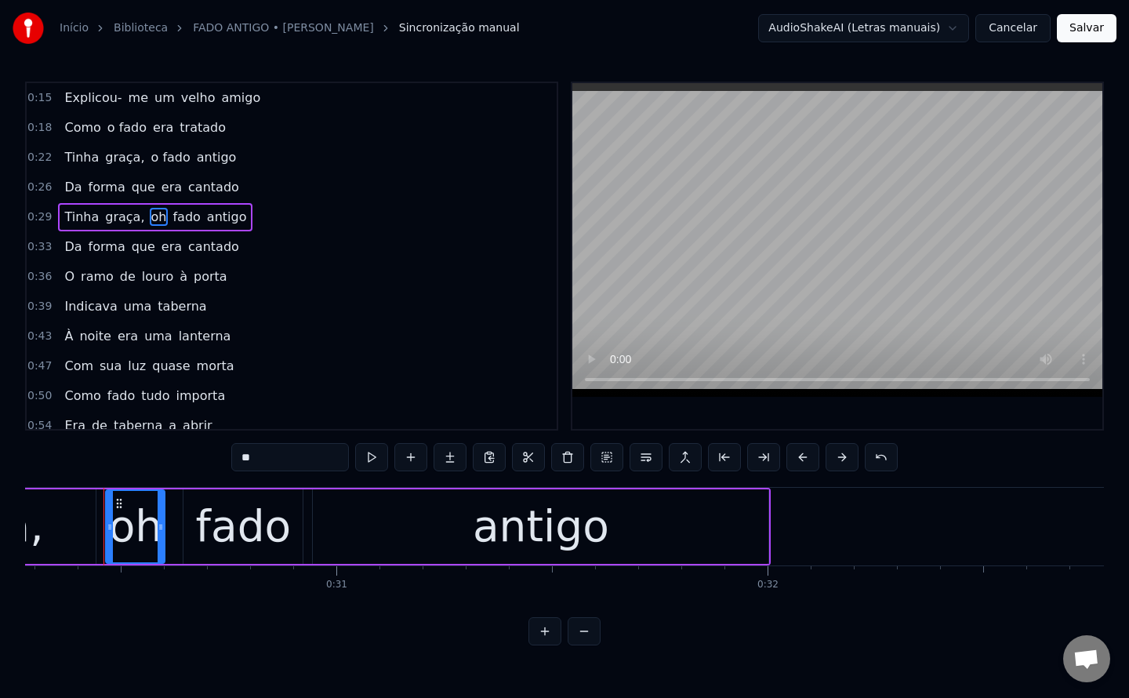
click at [288, 466] on input "**" at bounding box center [290, 457] width 118 height 28
type input "*"
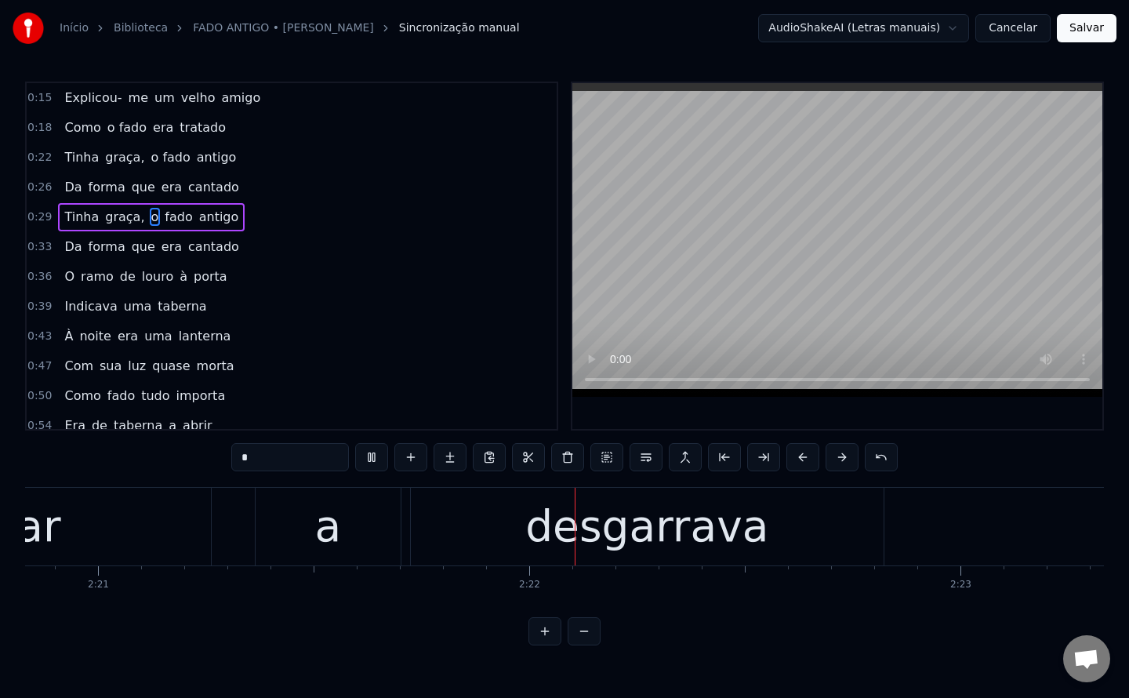
scroll to position [0, 60935]
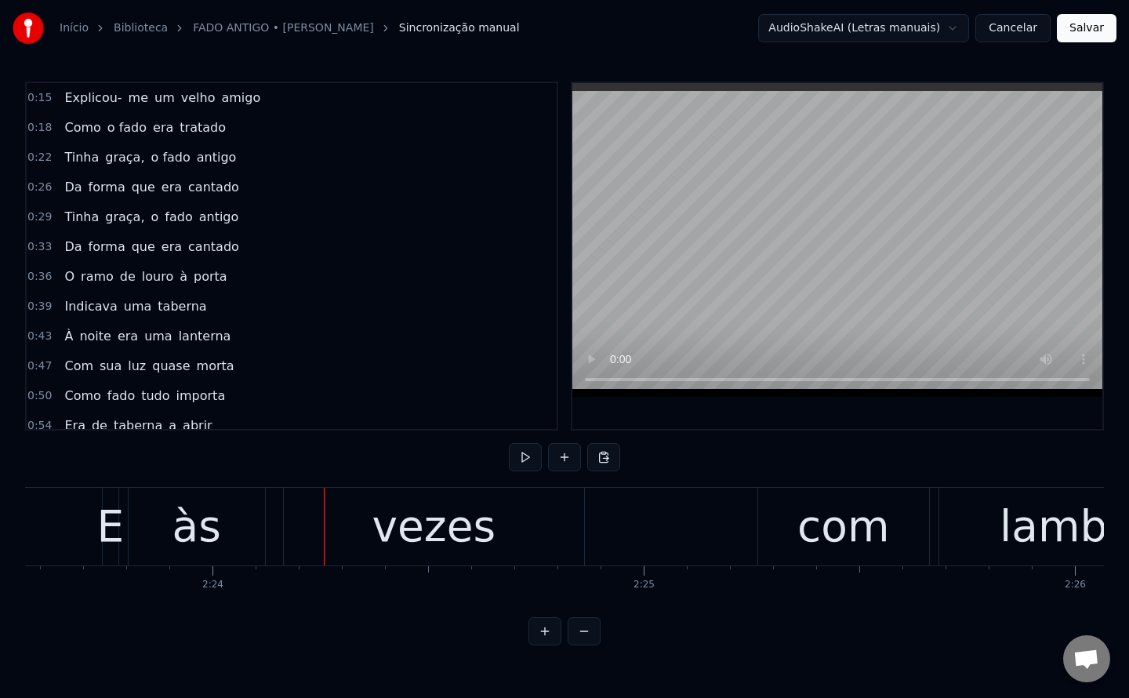
scroll to position [0, 61967]
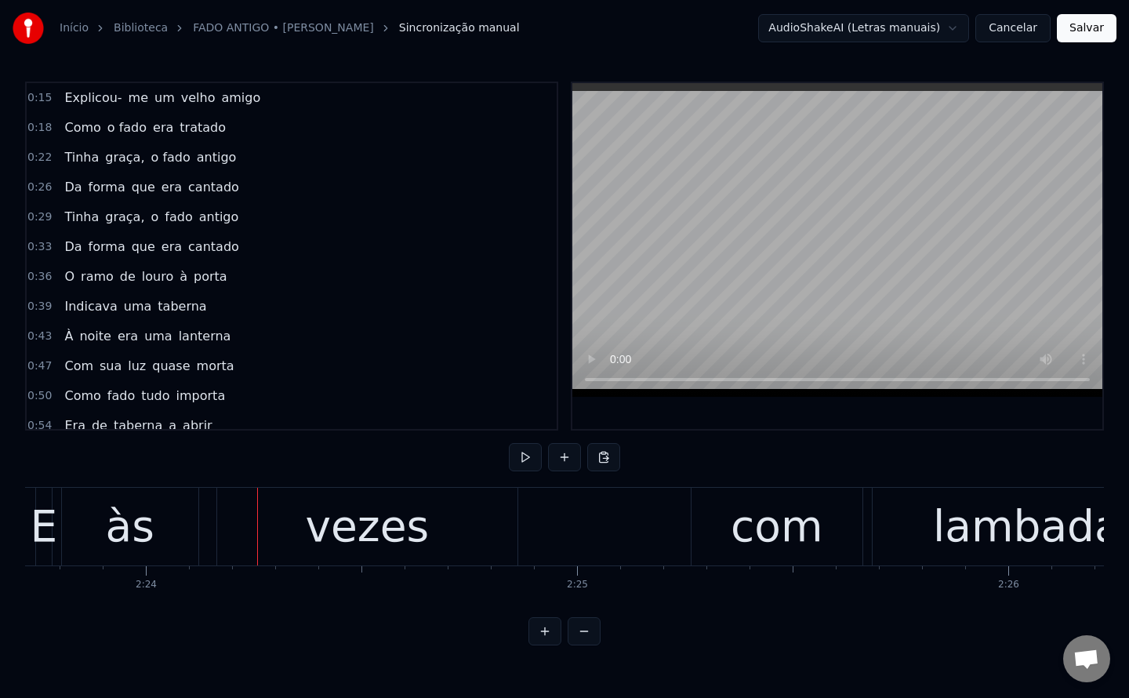
click at [417, 538] on div "vezes" at bounding box center [367, 526] width 124 height 65
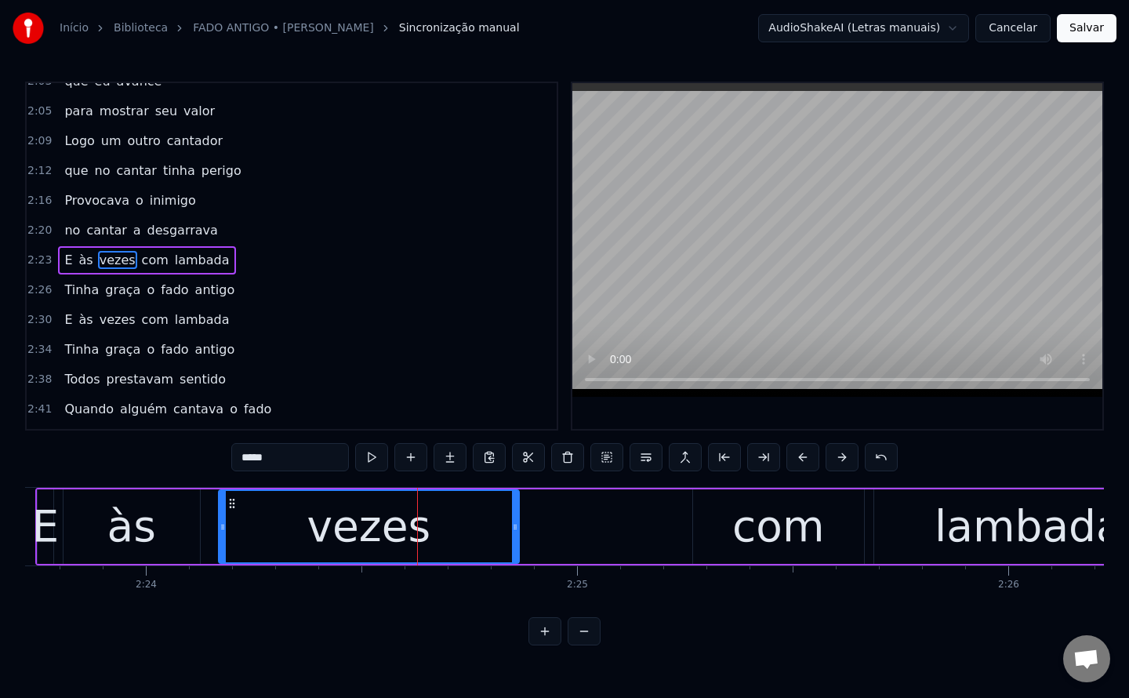
scroll to position [944, 0]
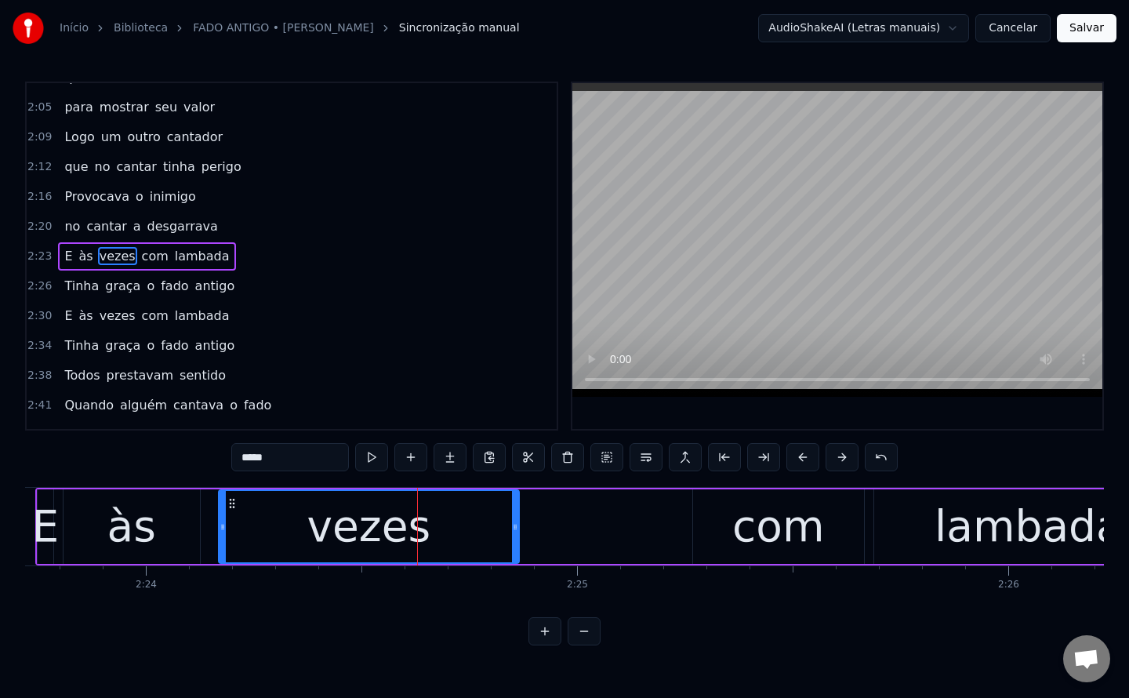
click at [132, 222] on span "a" at bounding box center [137, 226] width 11 height 18
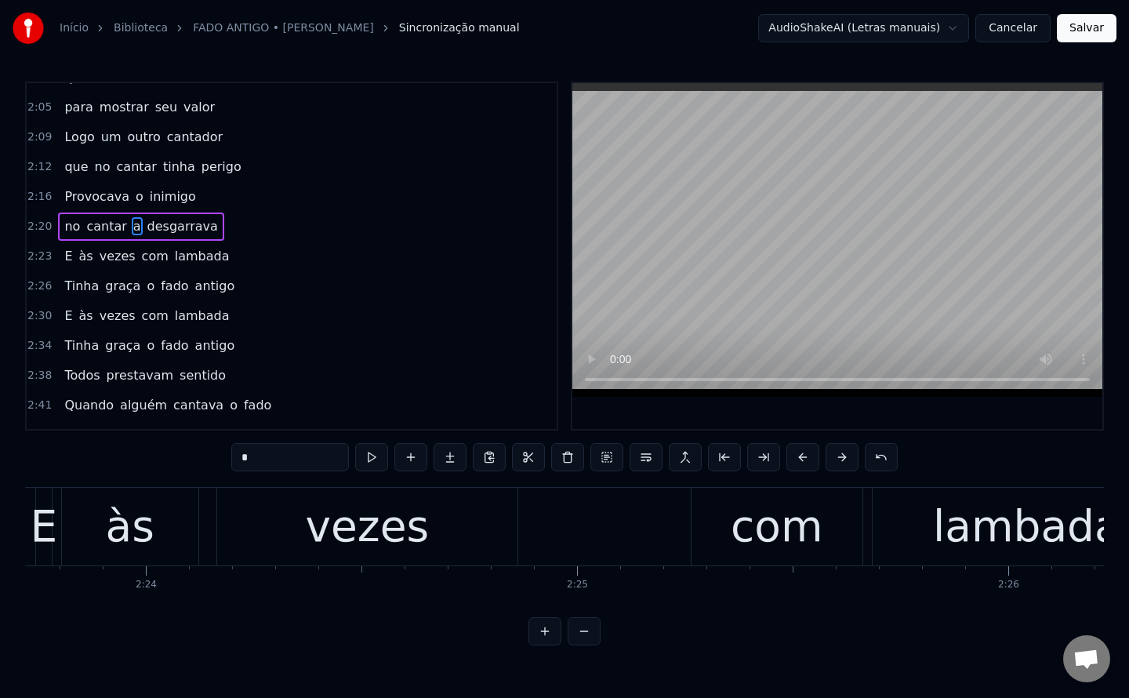
scroll to position [914, 0]
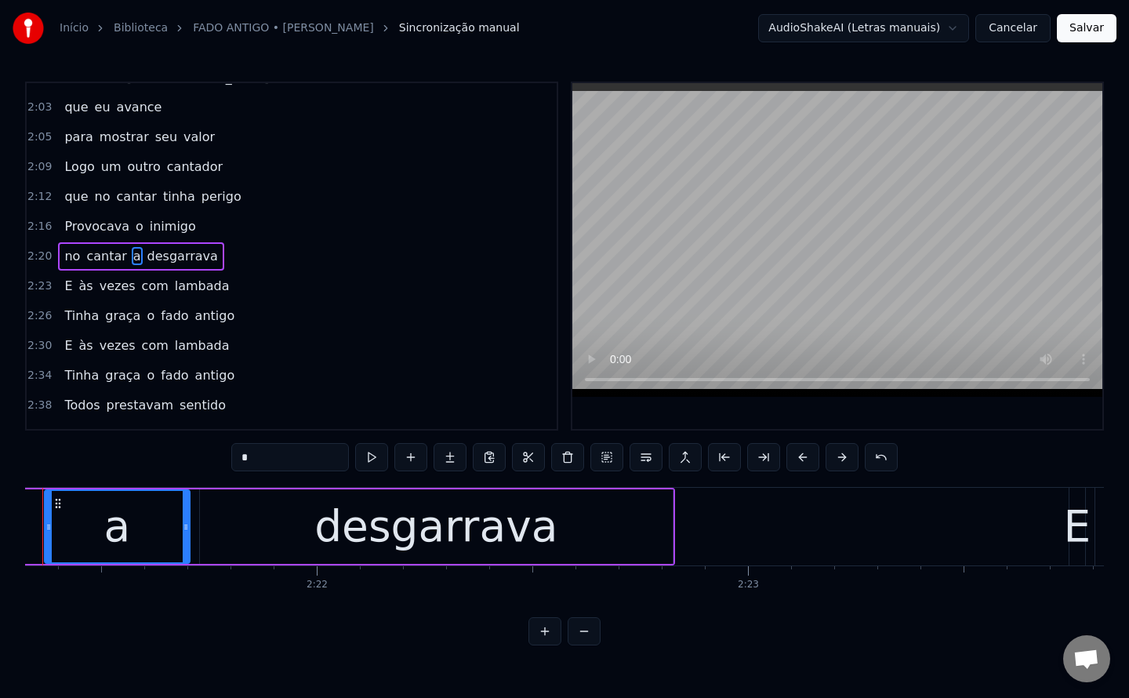
drag, startPoint x: 284, startPoint y: 457, endPoint x: 0, endPoint y: 517, distance: 290.0
click at [0, 517] on div "Início Biblioteca FADO ANTIGO • Americo Correia Sincronização manual AudioShake…" at bounding box center [564, 322] width 1129 height 645
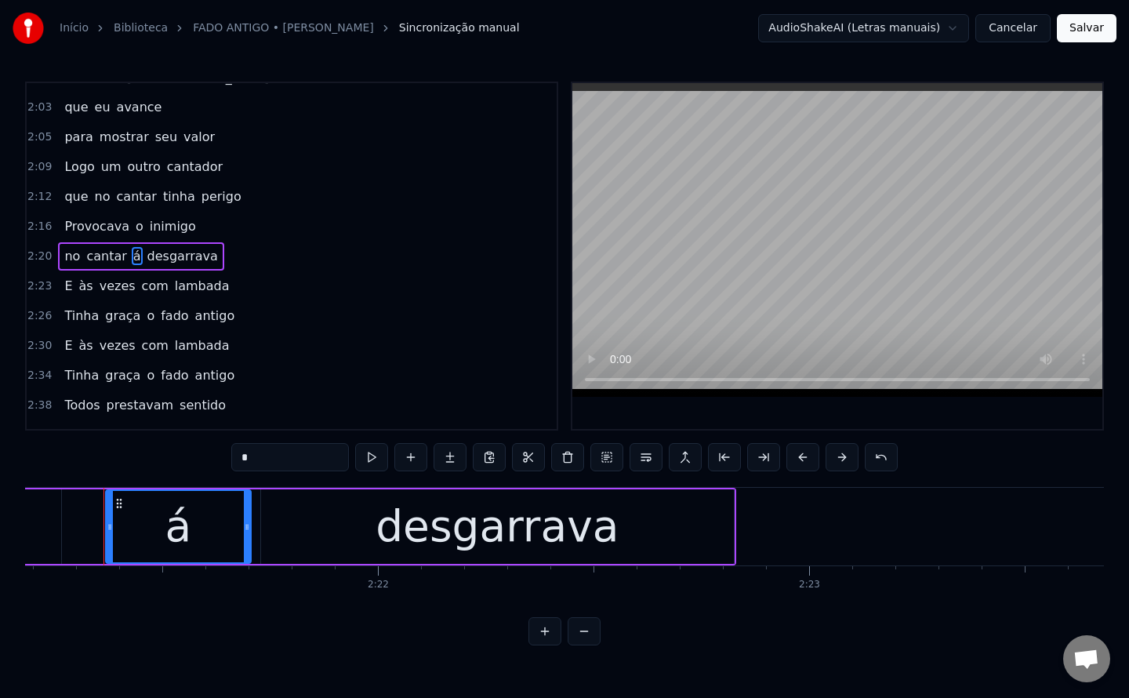
type input "*"
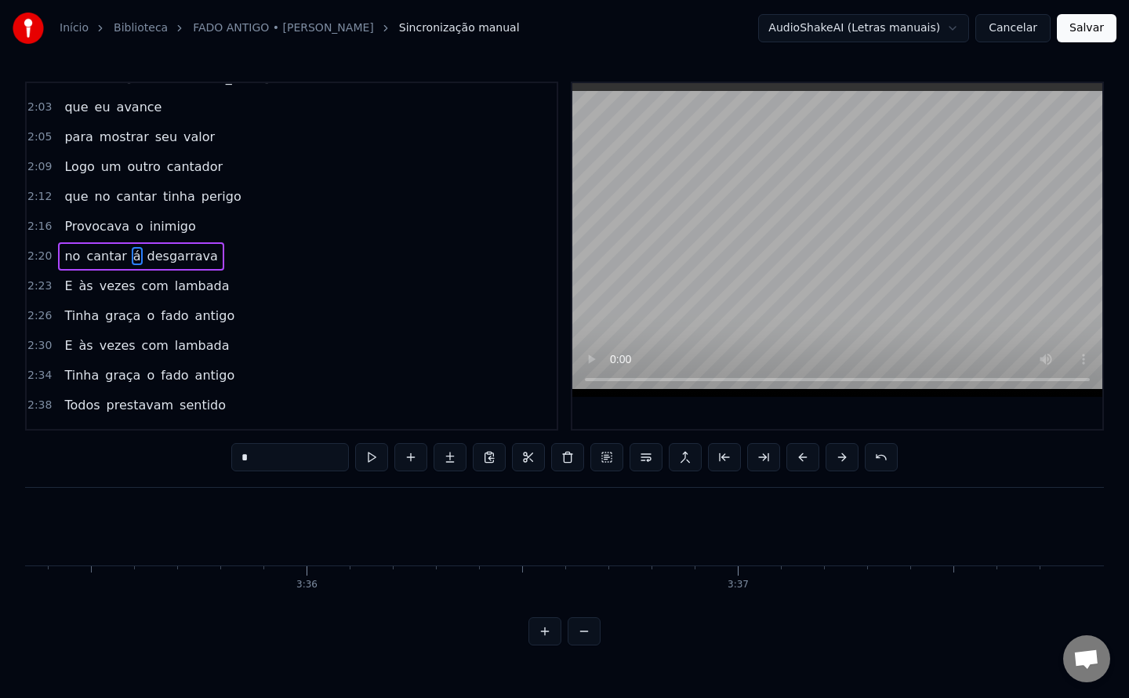
scroll to position [0, 92851]
click at [1100, 33] on button "Salvar" at bounding box center [1087, 28] width 60 height 28
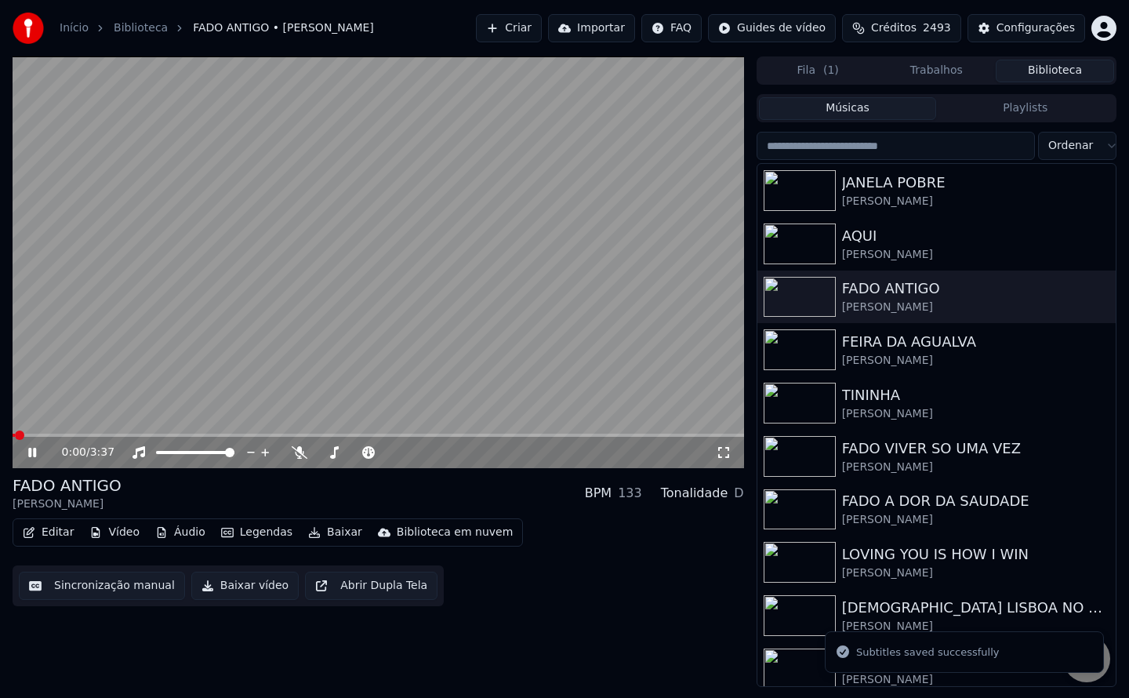
click at [213, 596] on button "Baixar vídeo" at bounding box center [244, 585] width 107 height 28
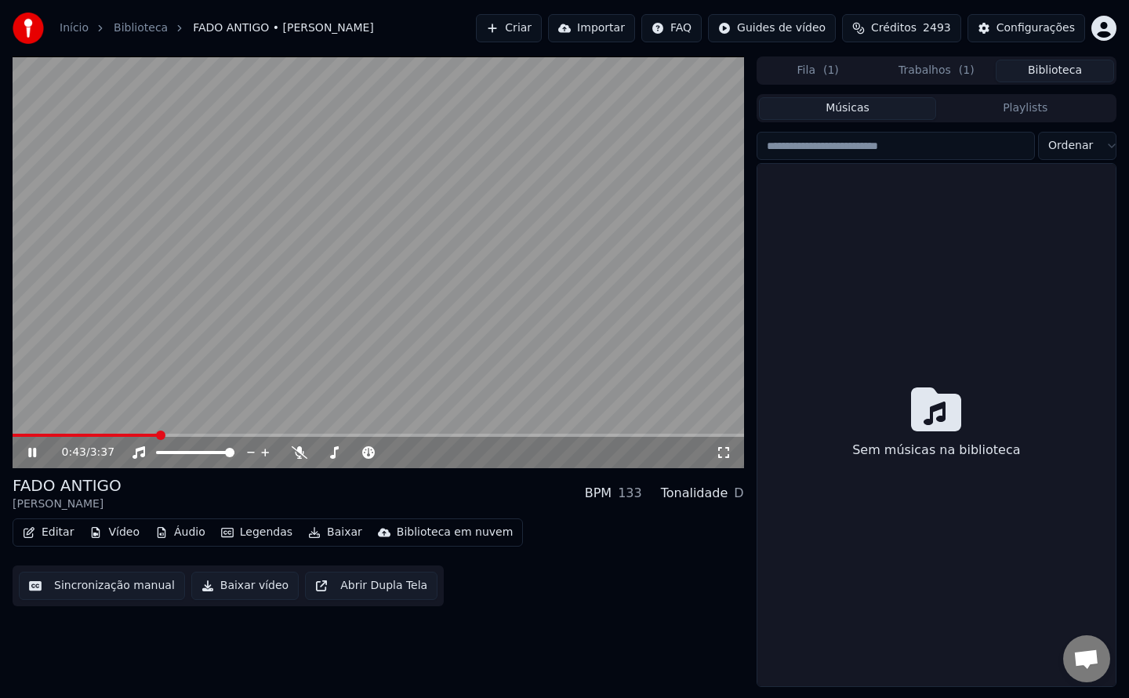
click at [1053, 72] on button "Biblioteca" at bounding box center [1055, 71] width 118 height 23
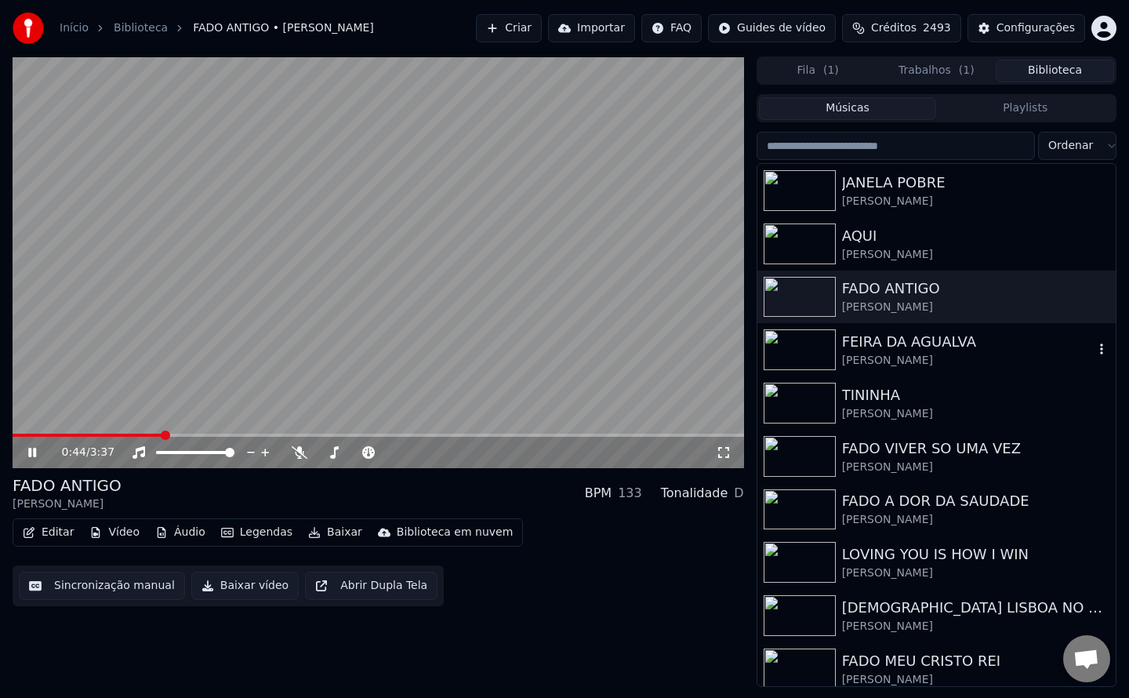
click at [899, 349] on div "FEIRA DA AGUALVA" at bounding box center [968, 342] width 252 height 22
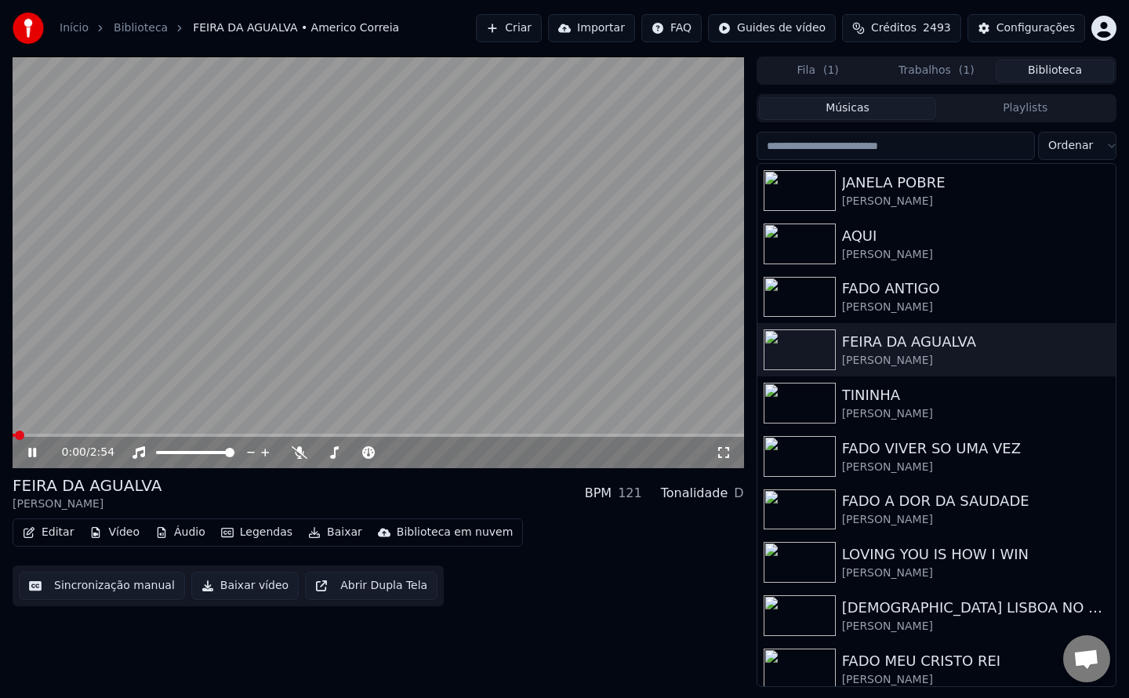
click at [114, 588] on button "Sincronização manual" at bounding box center [102, 585] width 166 height 28
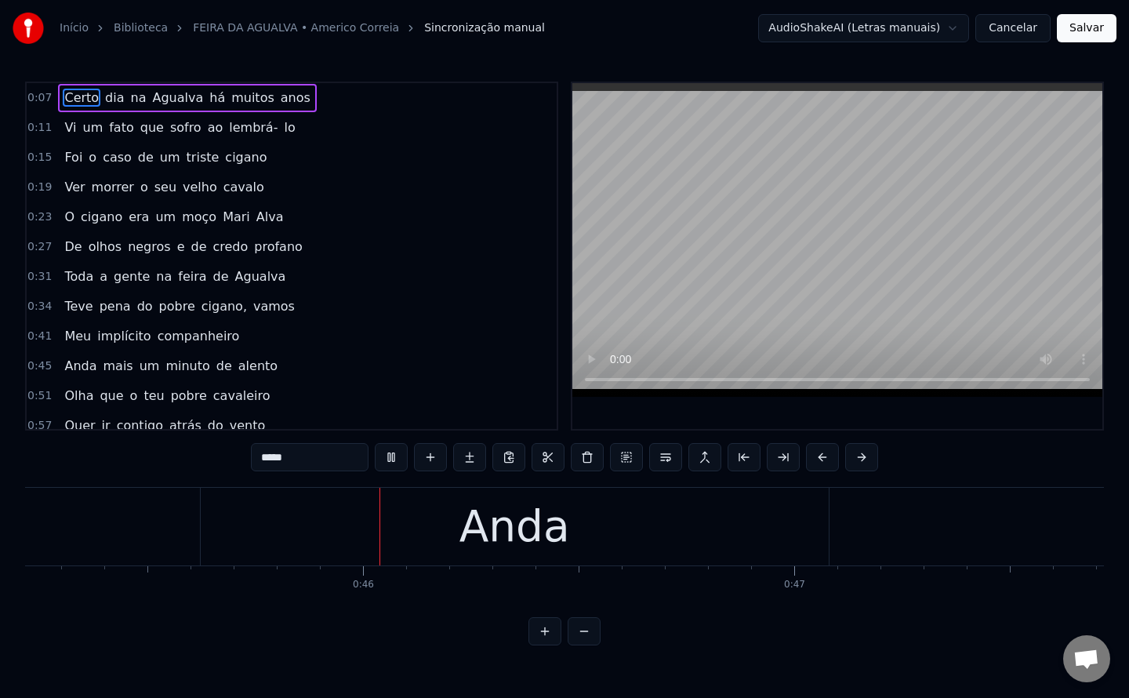
scroll to position [0, 19504]
click at [125, 337] on span "implícito" at bounding box center [124, 336] width 56 height 18
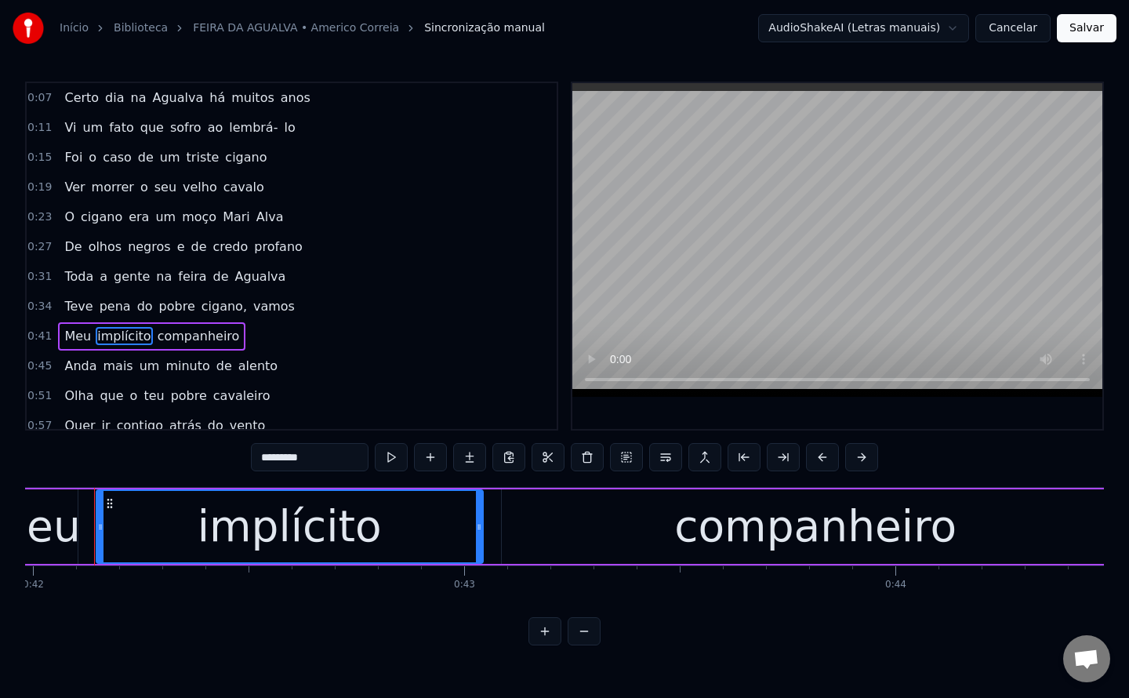
scroll to position [0, 18091]
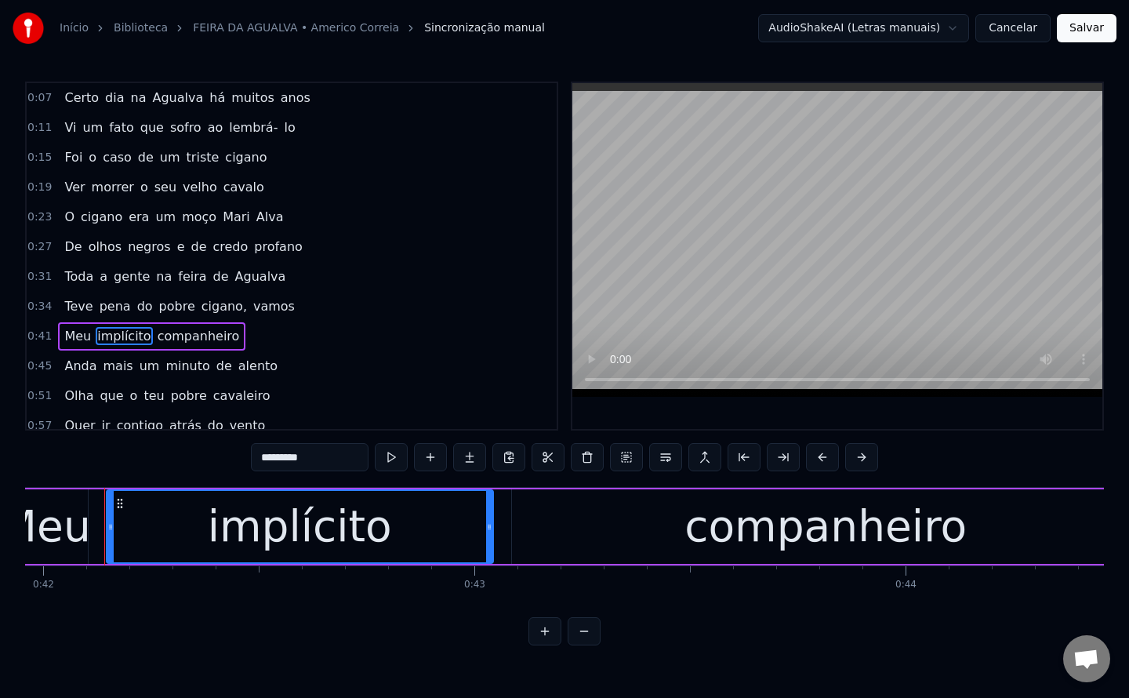
drag, startPoint x: 332, startPoint y: 450, endPoint x: 49, endPoint y: 506, distance: 287.8
click at [49, 506] on div "0:07 Certo dia na Agualva há muitos anos 0:11 Vi um fato que sofro ao lembrá- l…" at bounding box center [564, 364] width 1079 height 564
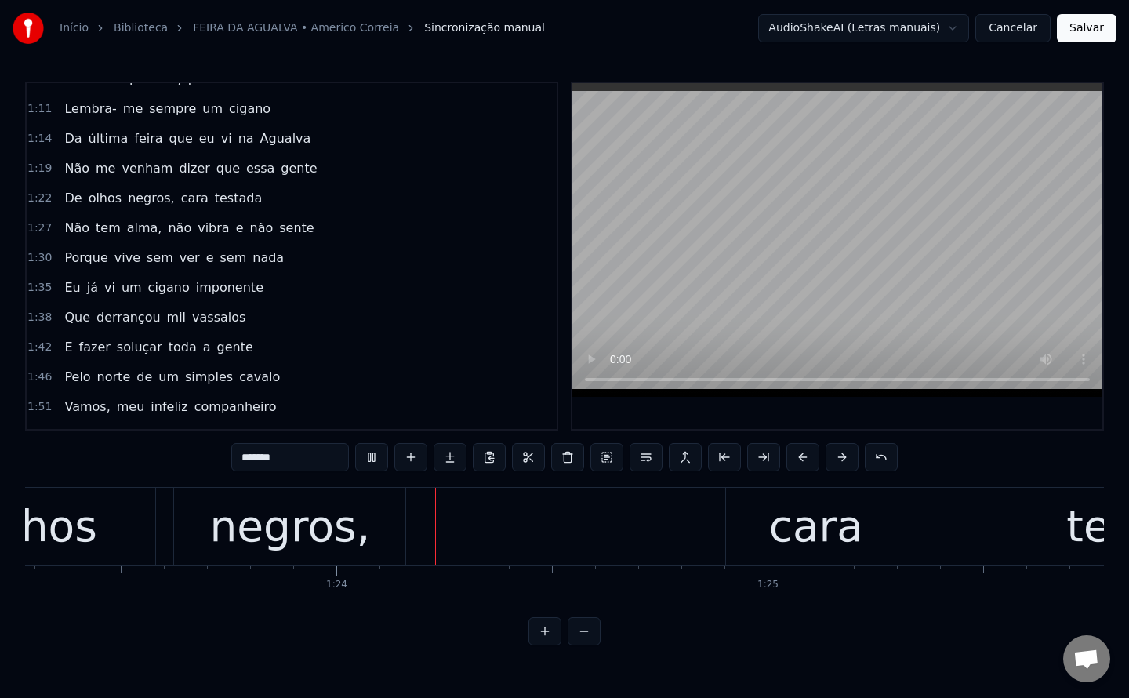
scroll to position [0, 35939]
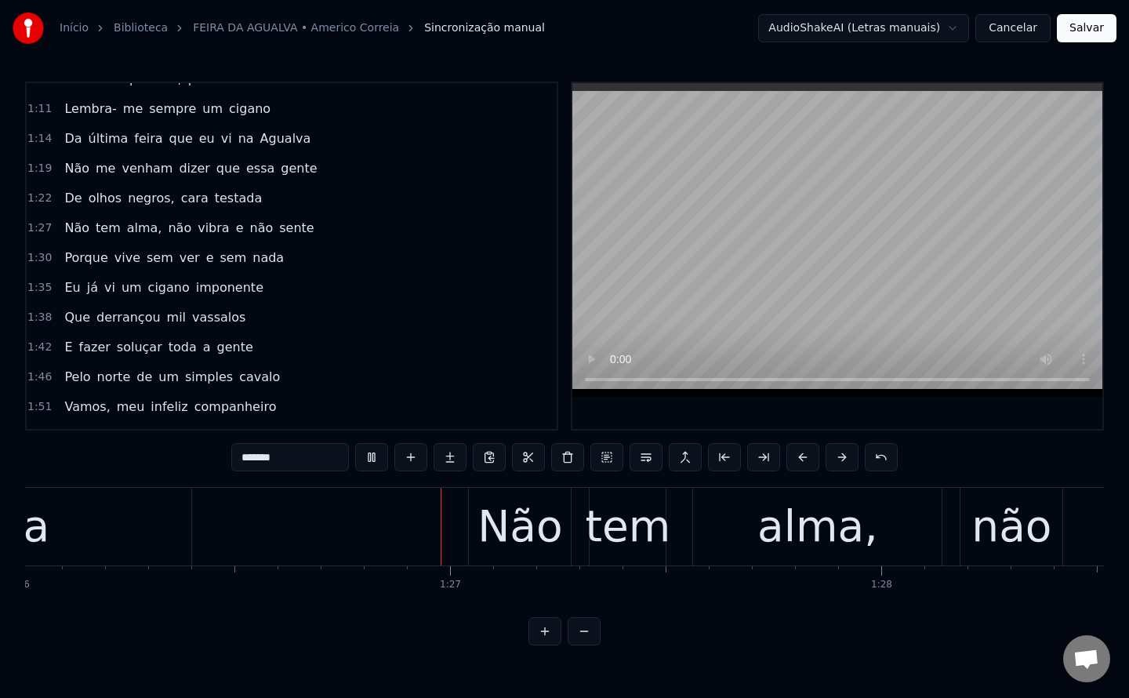
click at [216, 200] on span "testada" at bounding box center [238, 198] width 51 height 18
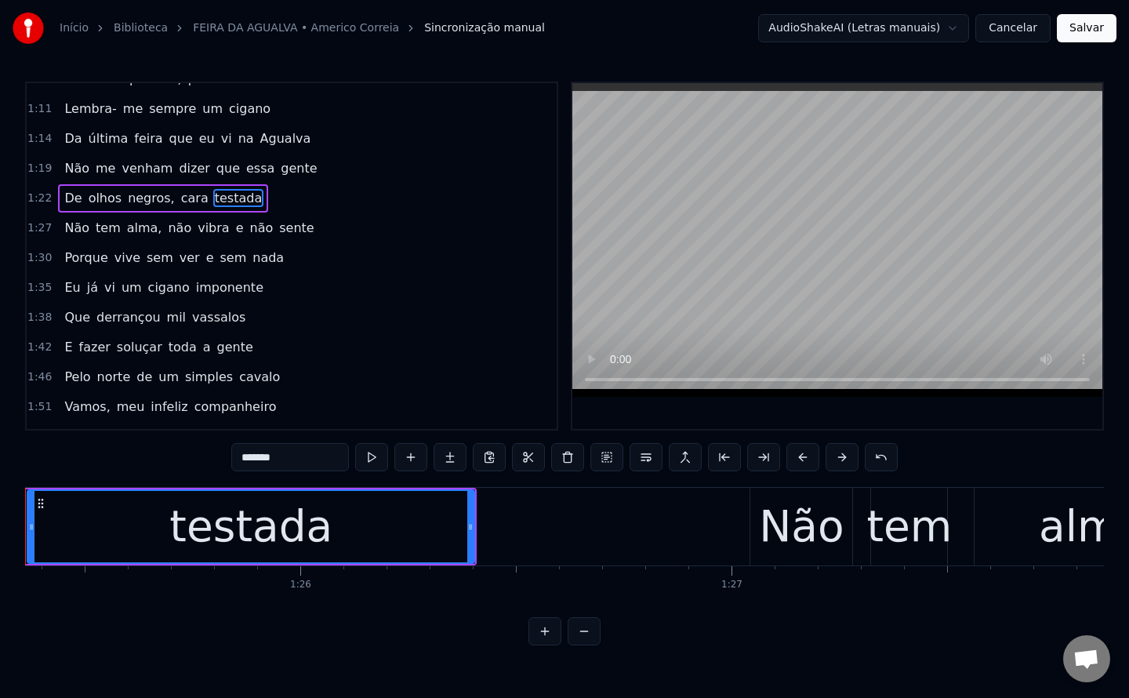
scroll to position [0, 36727]
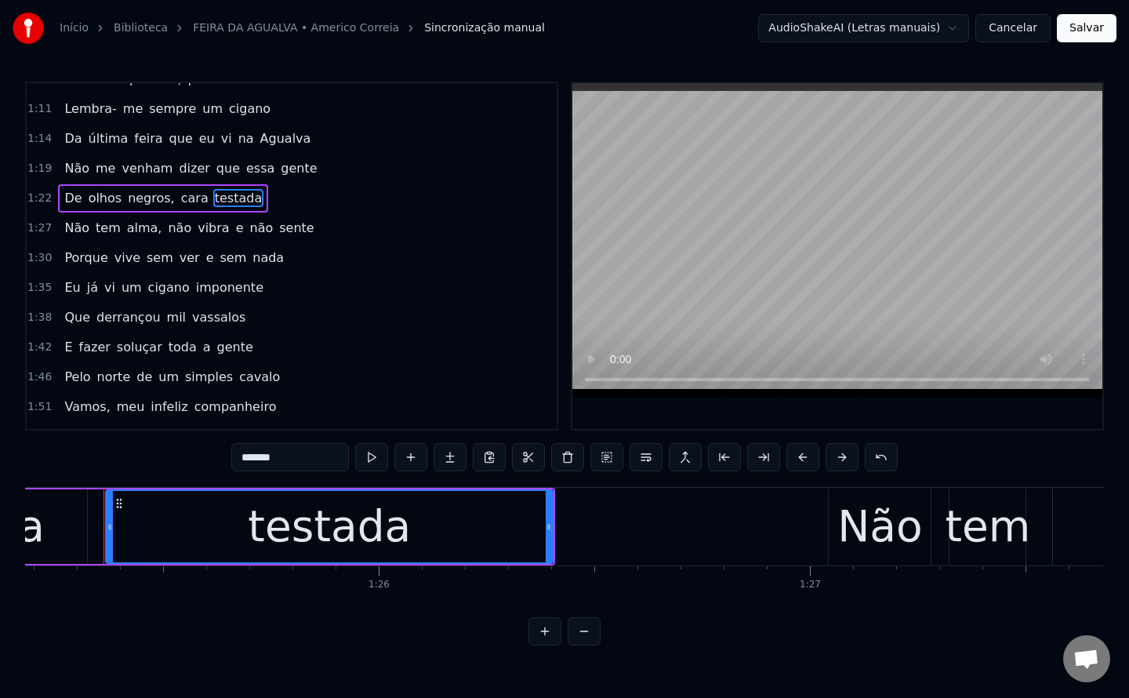
click at [132, 201] on span "negros," at bounding box center [151, 198] width 50 height 18
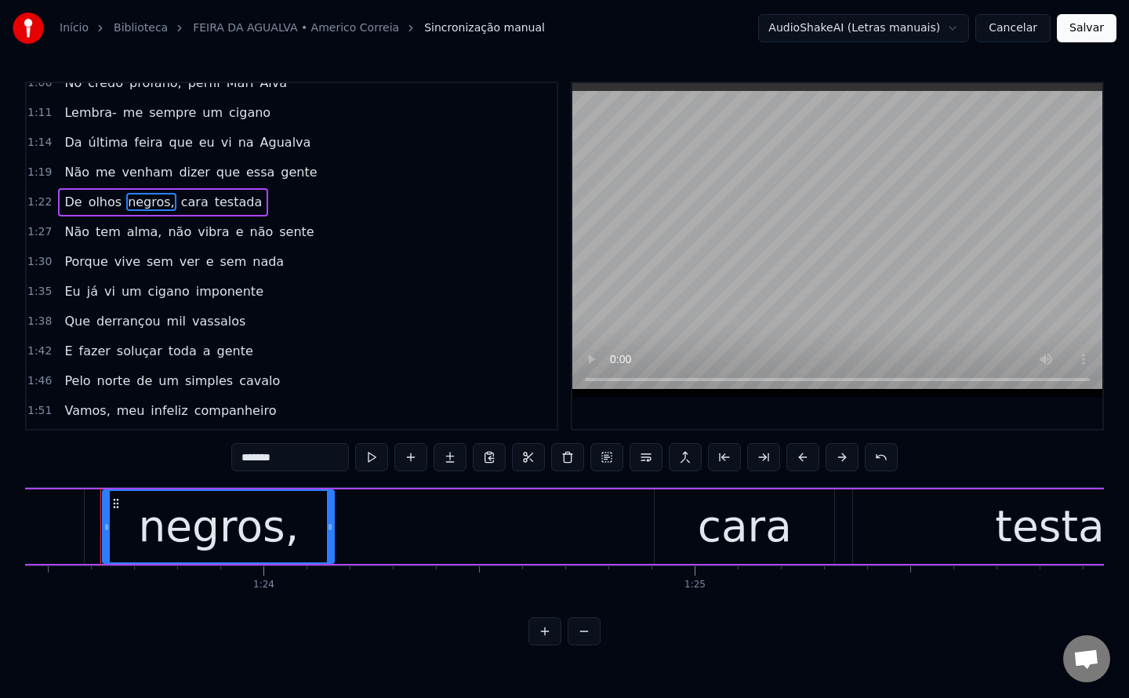
scroll to position [0, 35976]
click at [326, 455] on input "*******" at bounding box center [290, 457] width 118 height 28
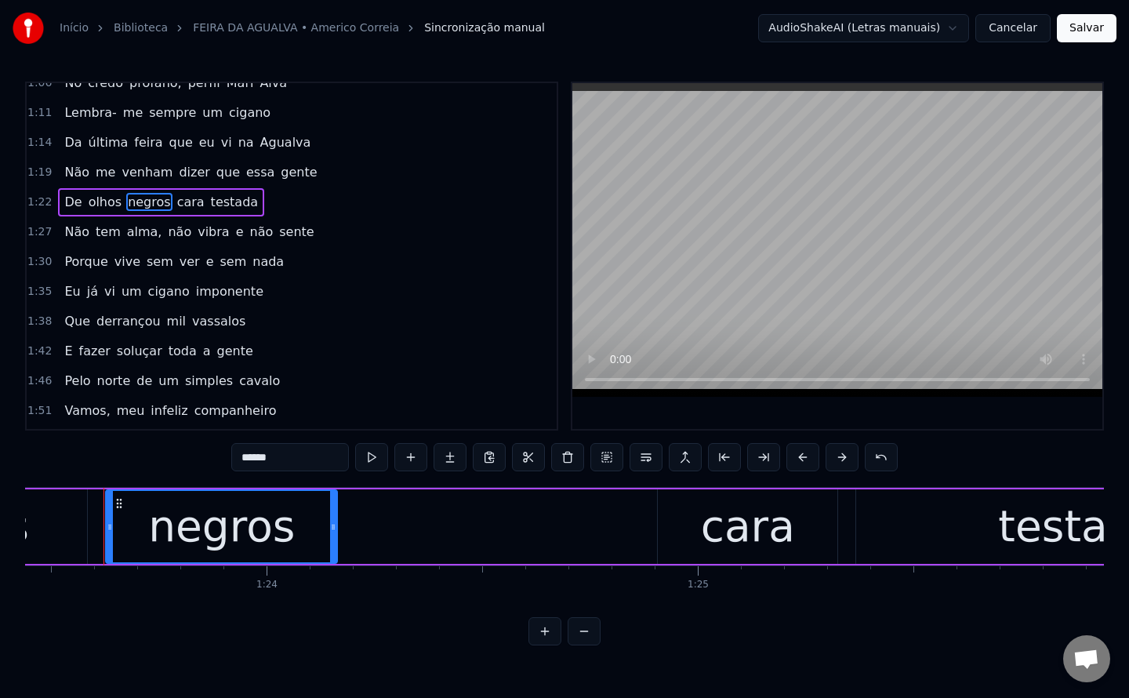
click at [215, 207] on span "testada" at bounding box center [234, 202] width 51 height 18
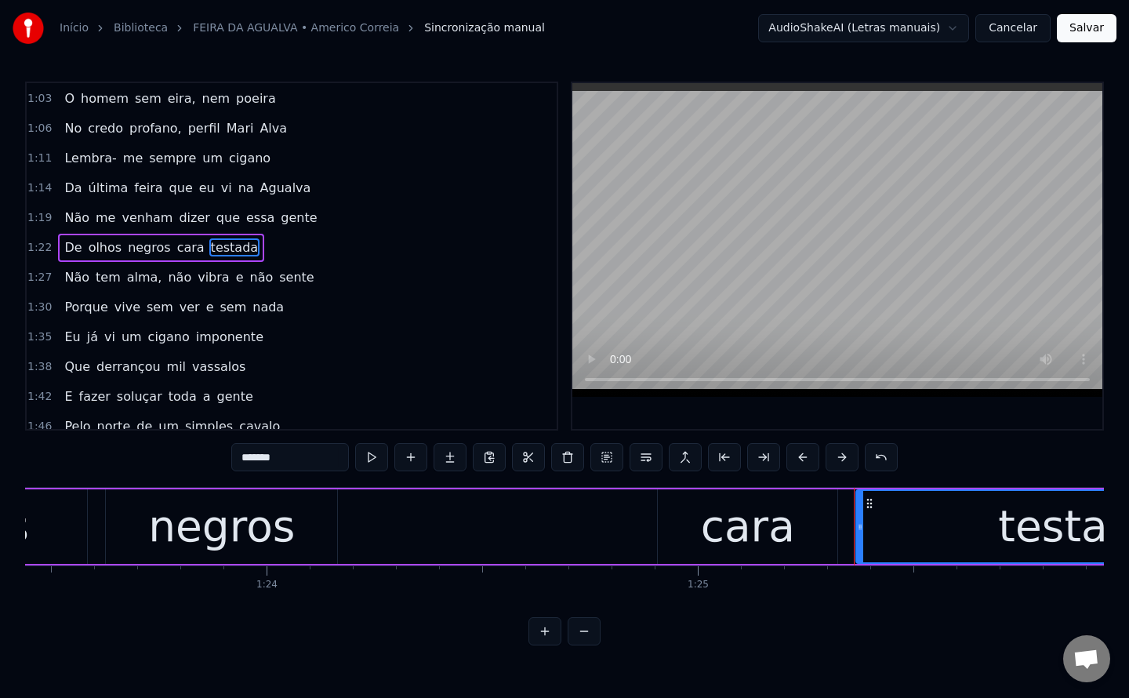
scroll to position [348, 0]
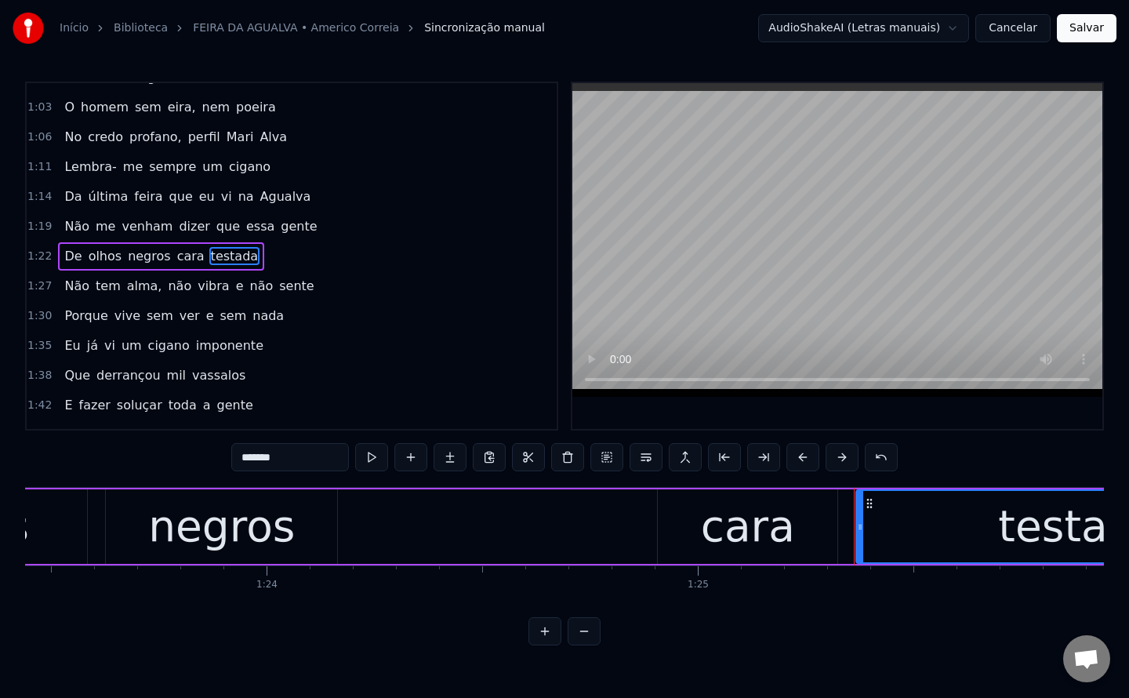
click at [239, 459] on input "*******" at bounding box center [290, 457] width 118 height 28
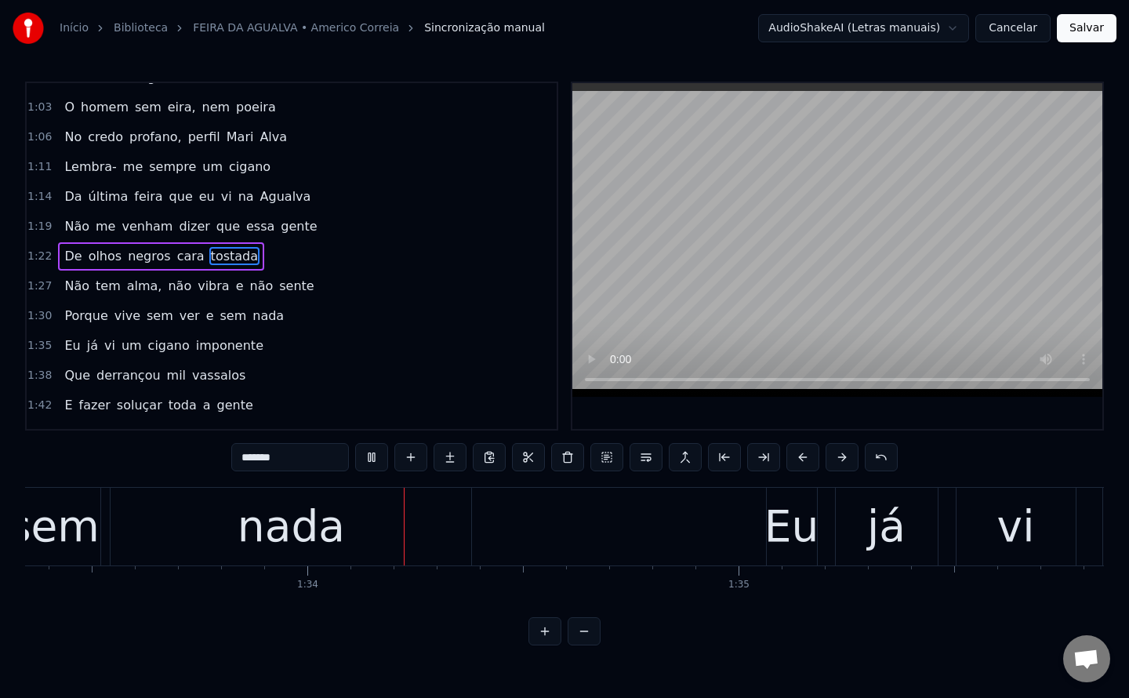
scroll to position [0, 40256]
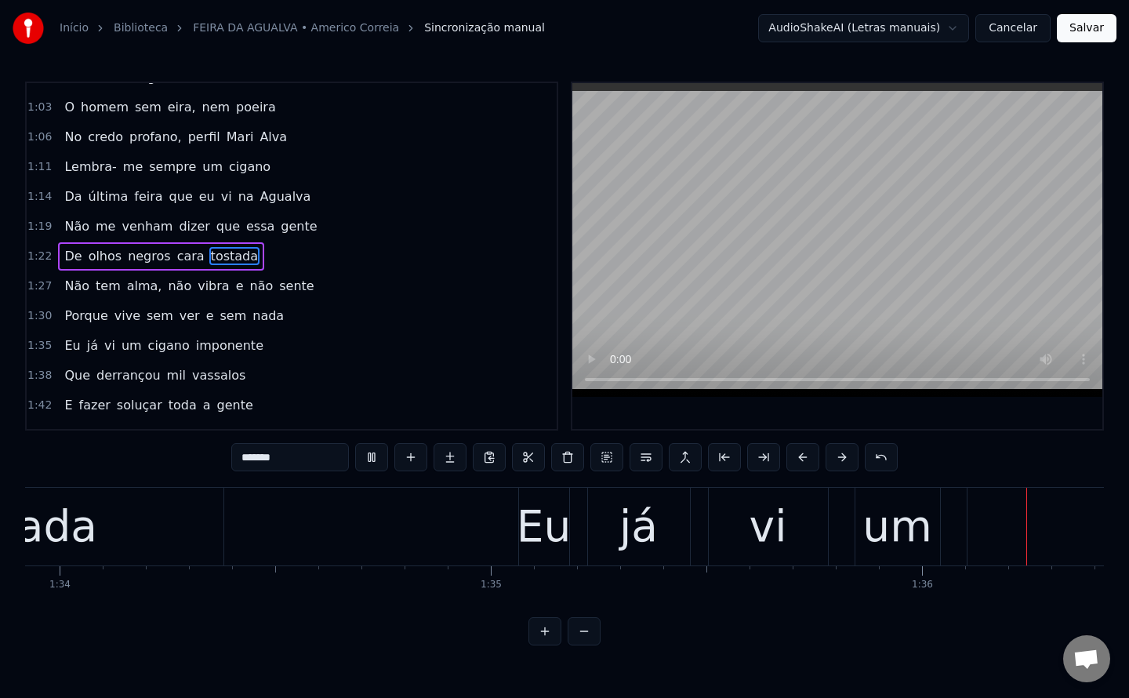
click at [178, 325] on span "ver" at bounding box center [190, 316] width 24 height 18
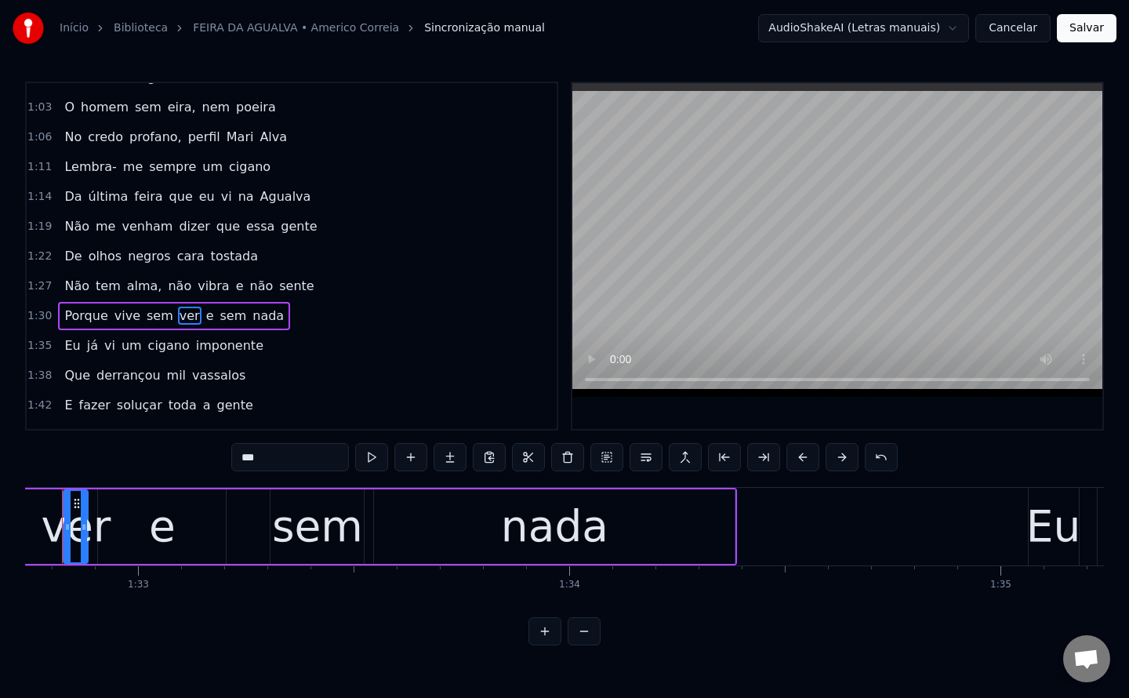
scroll to position [0, 39943]
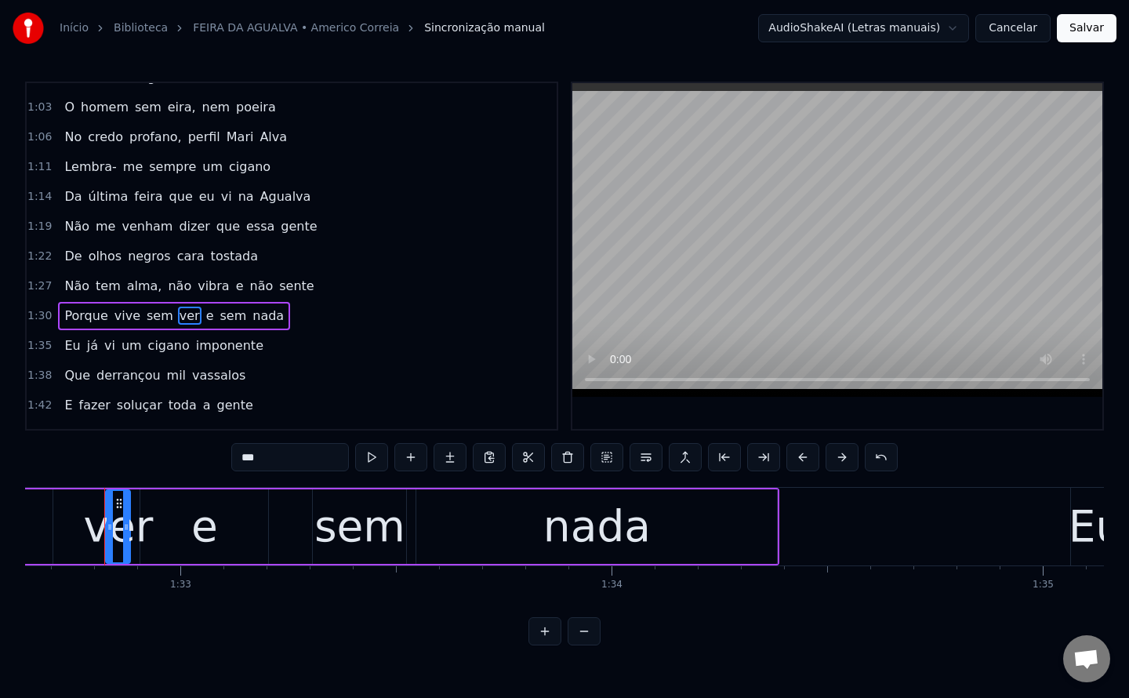
drag, startPoint x: 309, startPoint y: 455, endPoint x: 0, endPoint y: 484, distance: 310.2
click at [0, 484] on div "Início Biblioteca FEIRA DA AGUALVA • Americo Correia Sincronização manual Audio…" at bounding box center [564, 322] width 1129 height 645
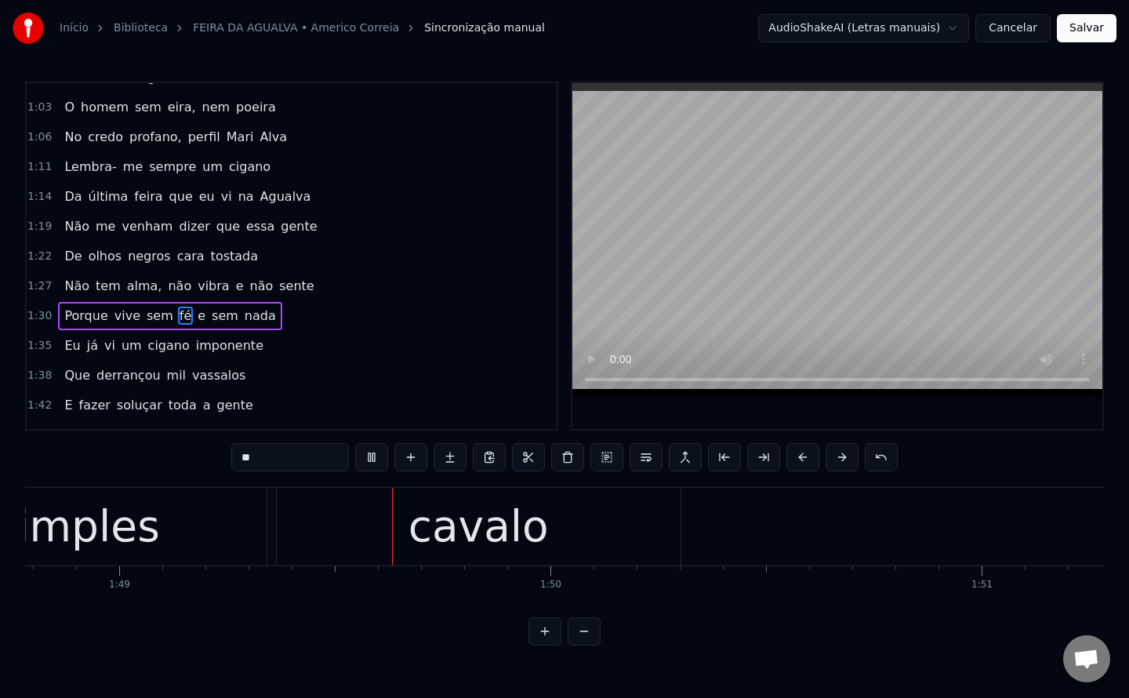
scroll to position [0, 46948]
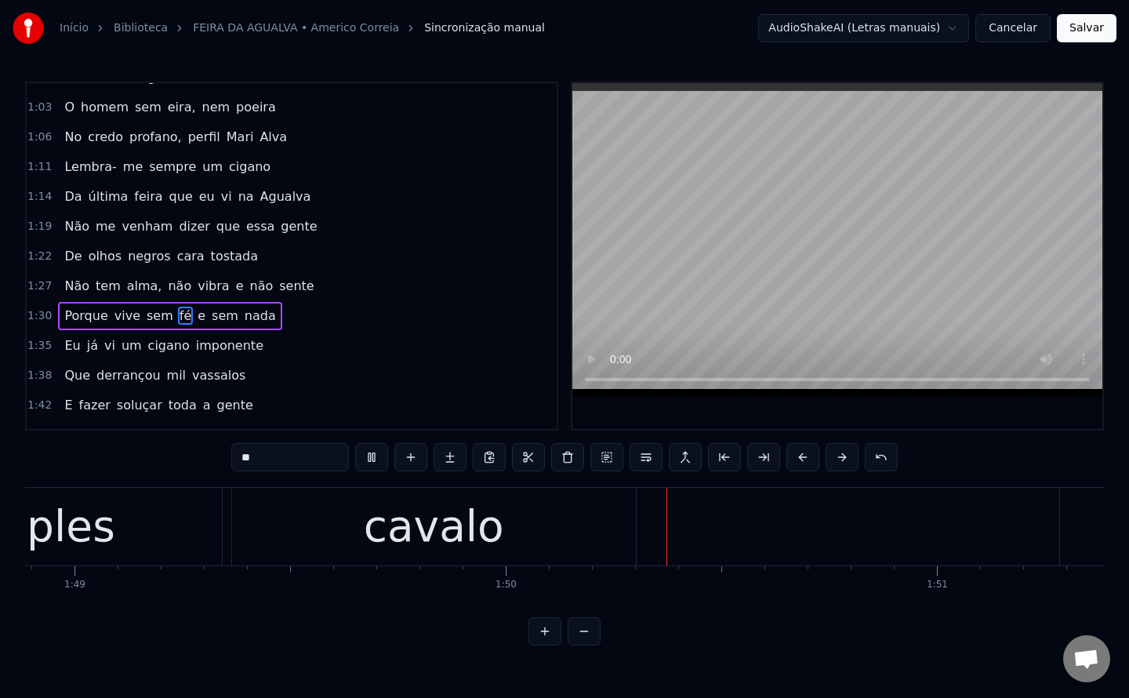
click at [550, 546] on div "cavalo" at bounding box center [434, 527] width 404 height 78
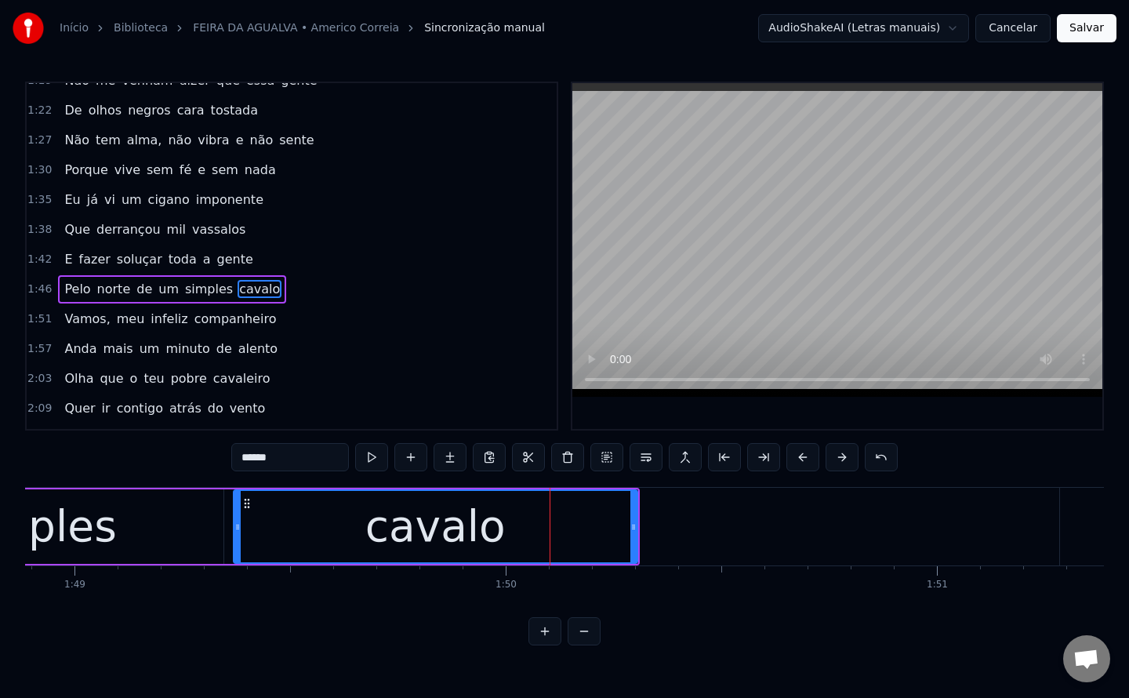
scroll to position [527, 0]
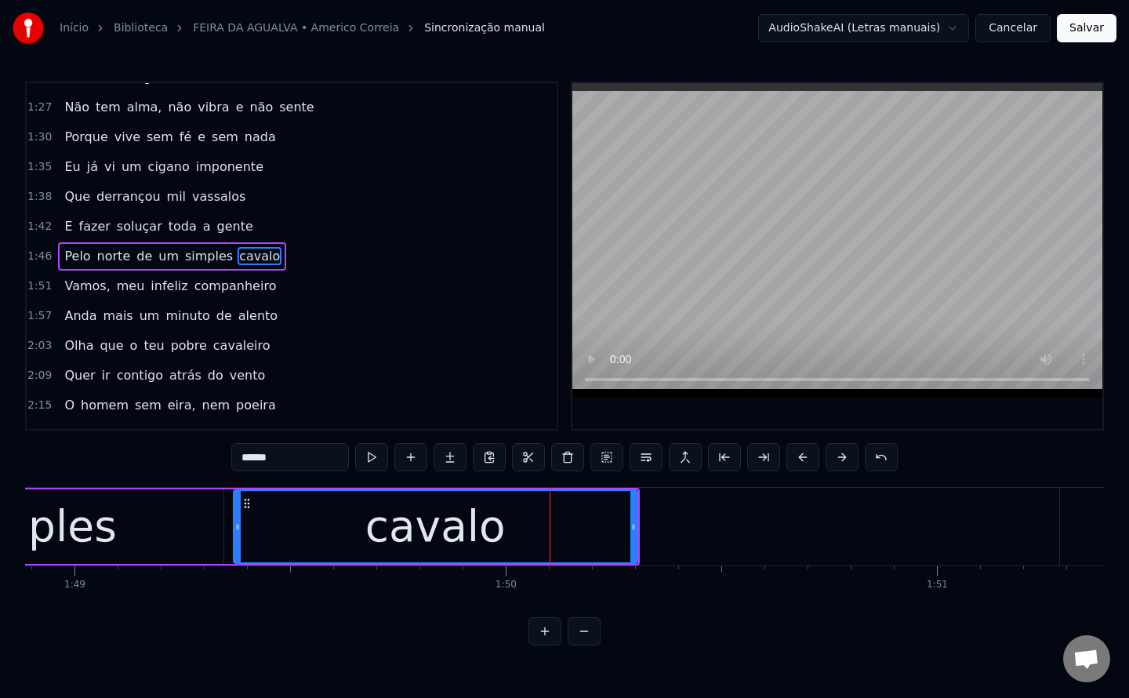
click at [76, 258] on span "Pelo" at bounding box center [77, 256] width 29 height 18
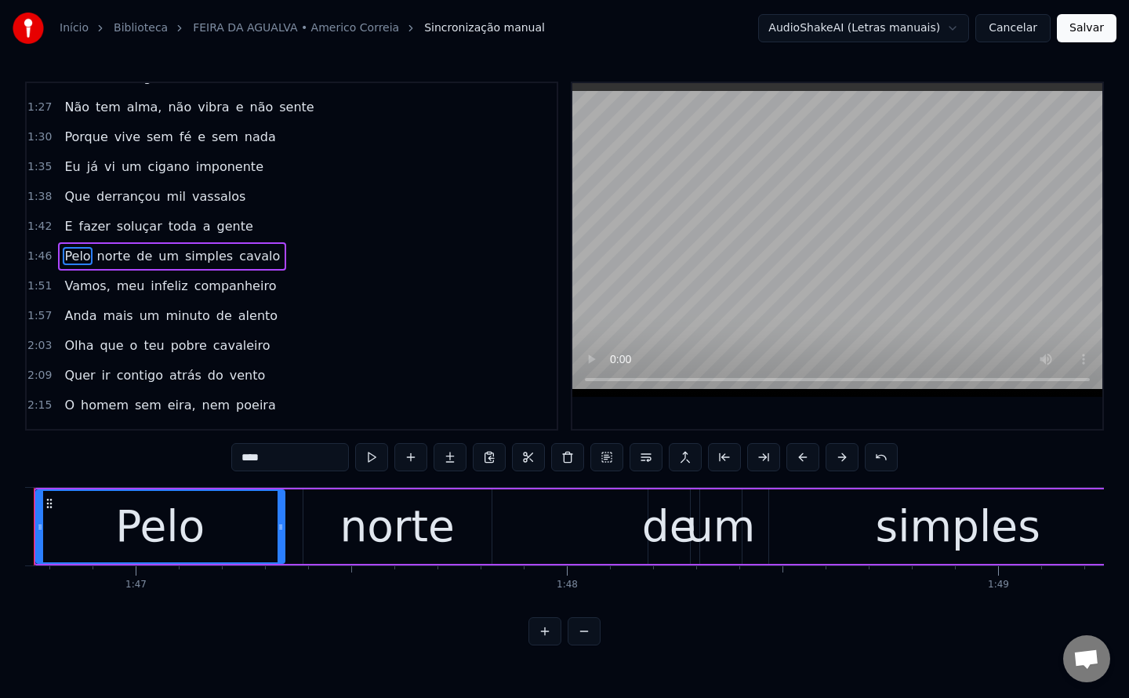
click at [296, 458] on input "****" at bounding box center [290, 457] width 118 height 28
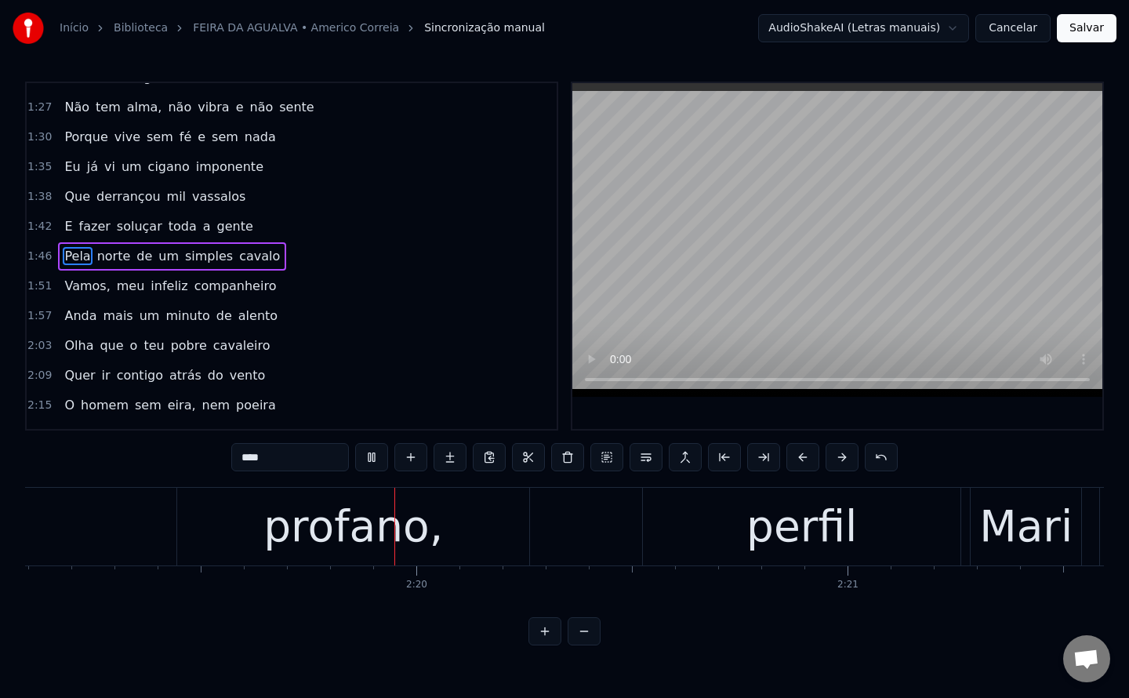
scroll to position [0, 59976]
click at [323, 532] on div "profano," at bounding box center [349, 526] width 180 height 65
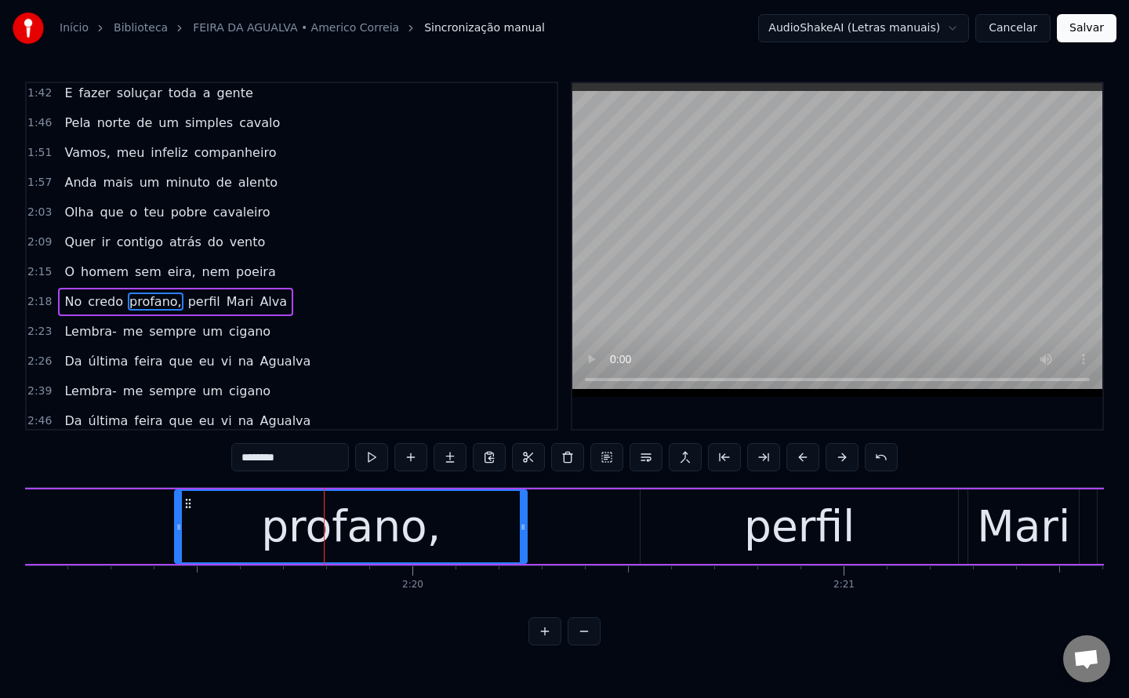
scroll to position [667, 0]
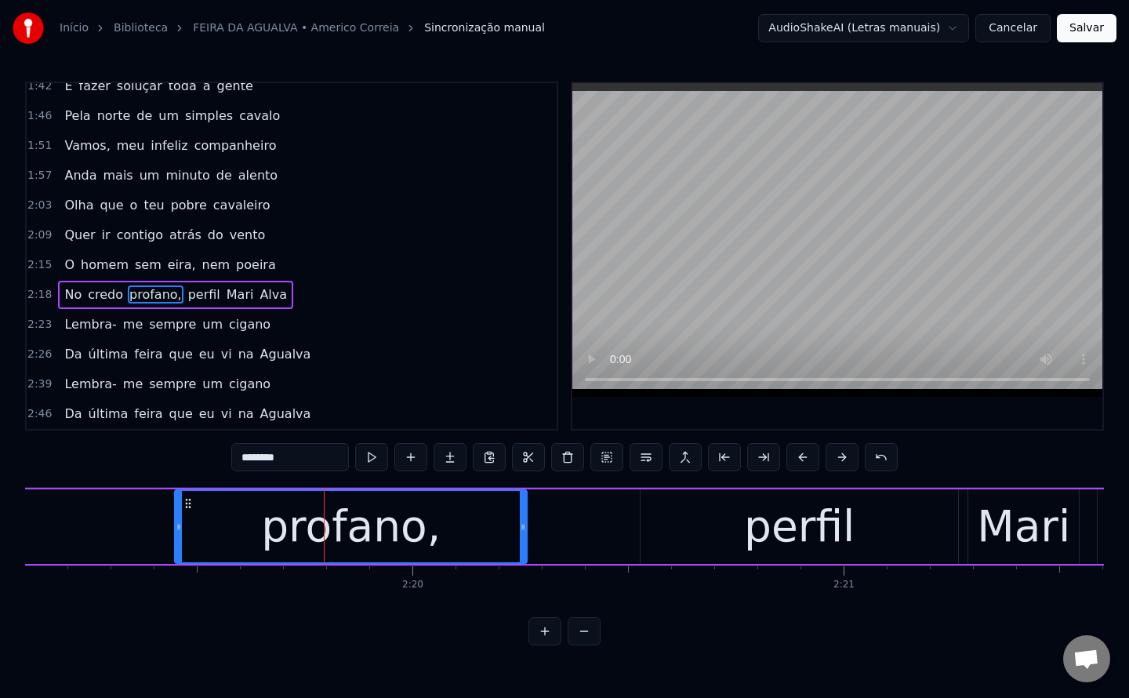
click at [234, 268] on span "poeira" at bounding box center [255, 265] width 43 height 18
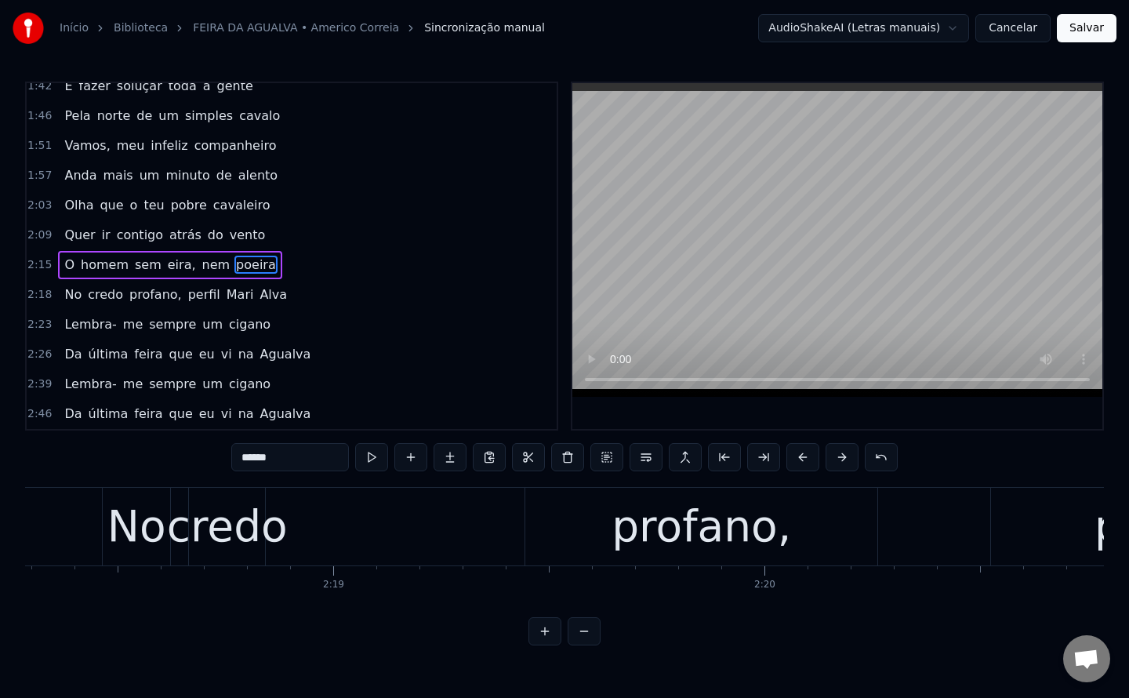
drag, startPoint x: 316, startPoint y: 455, endPoint x: 0, endPoint y: 463, distance: 316.0
click at [0, 463] on div "Início Biblioteca FEIRA DA AGUALVA • Americo Correia Sincronização manual Audio…" at bounding box center [564, 322] width 1129 height 645
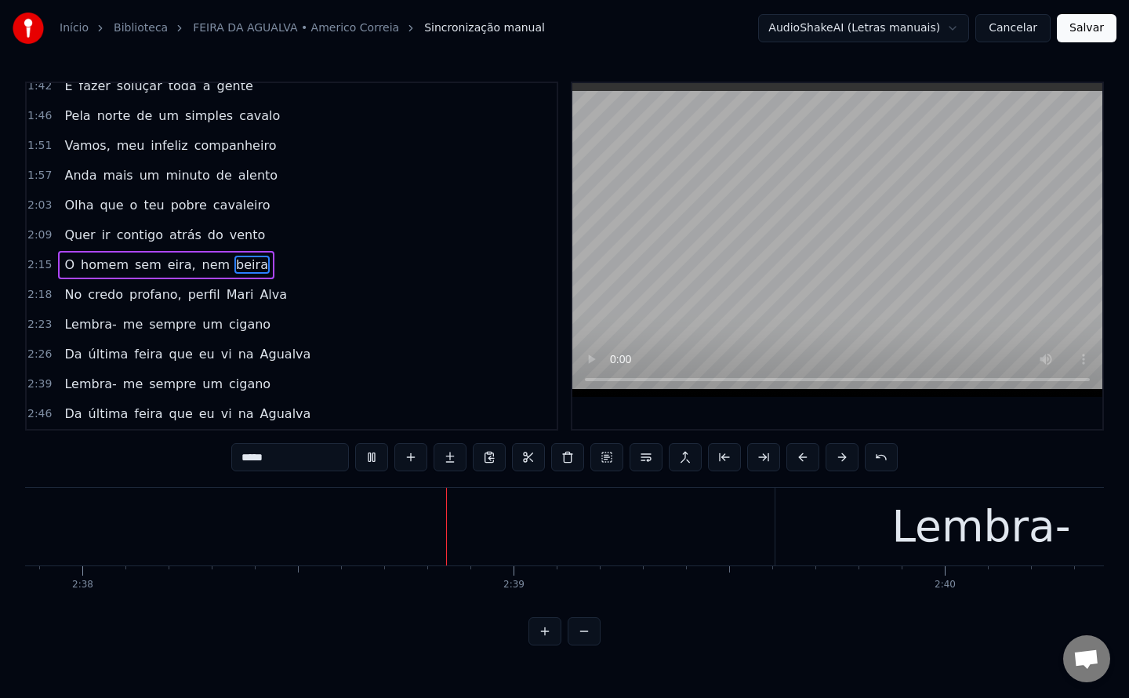
scroll to position [0, 68071]
click at [259, 357] on span "Agualva" at bounding box center [286, 354] width 54 height 18
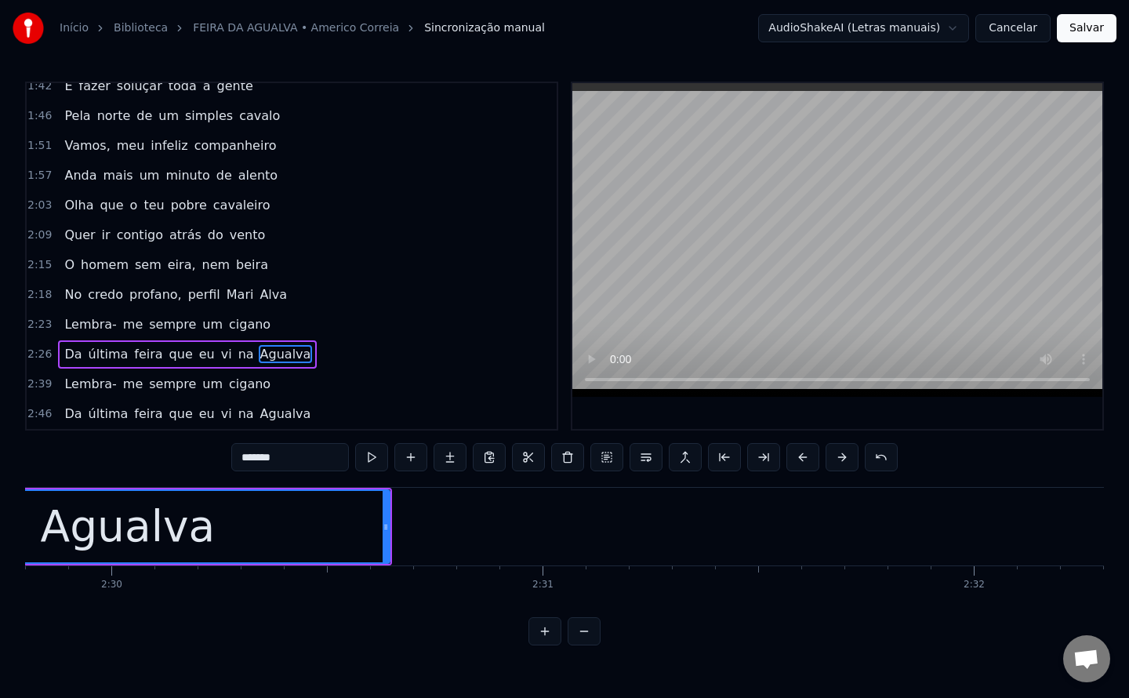
scroll to position [0, 64348]
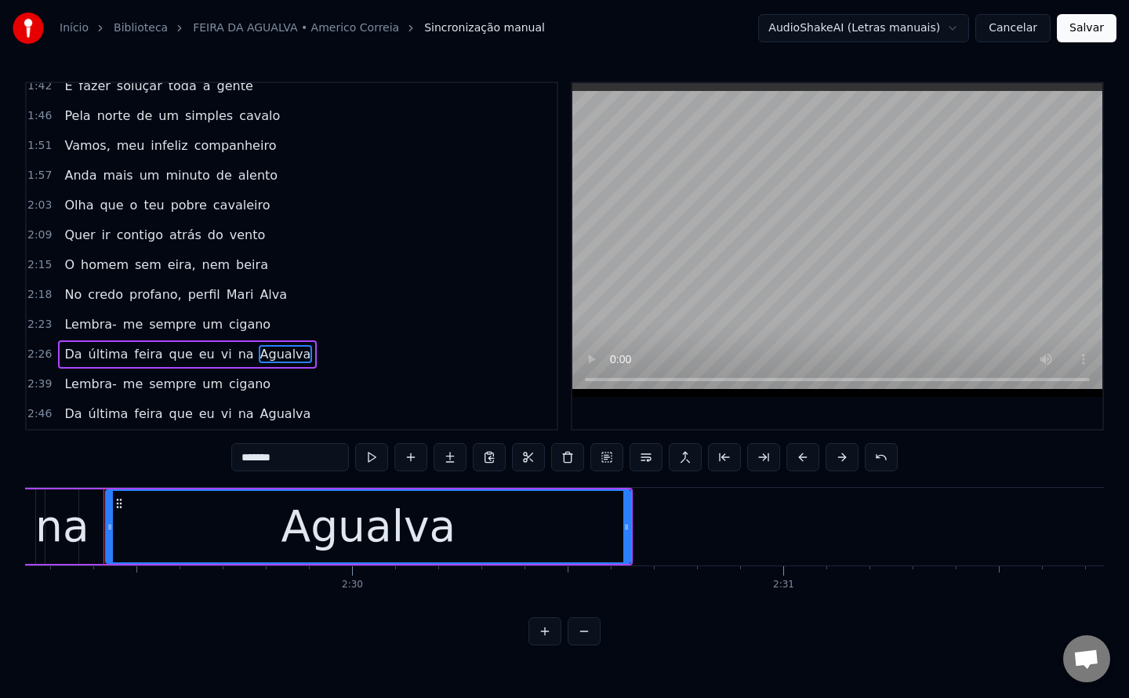
click at [323, 463] on input "*******" at bounding box center [290, 457] width 118 height 28
type input "**********"
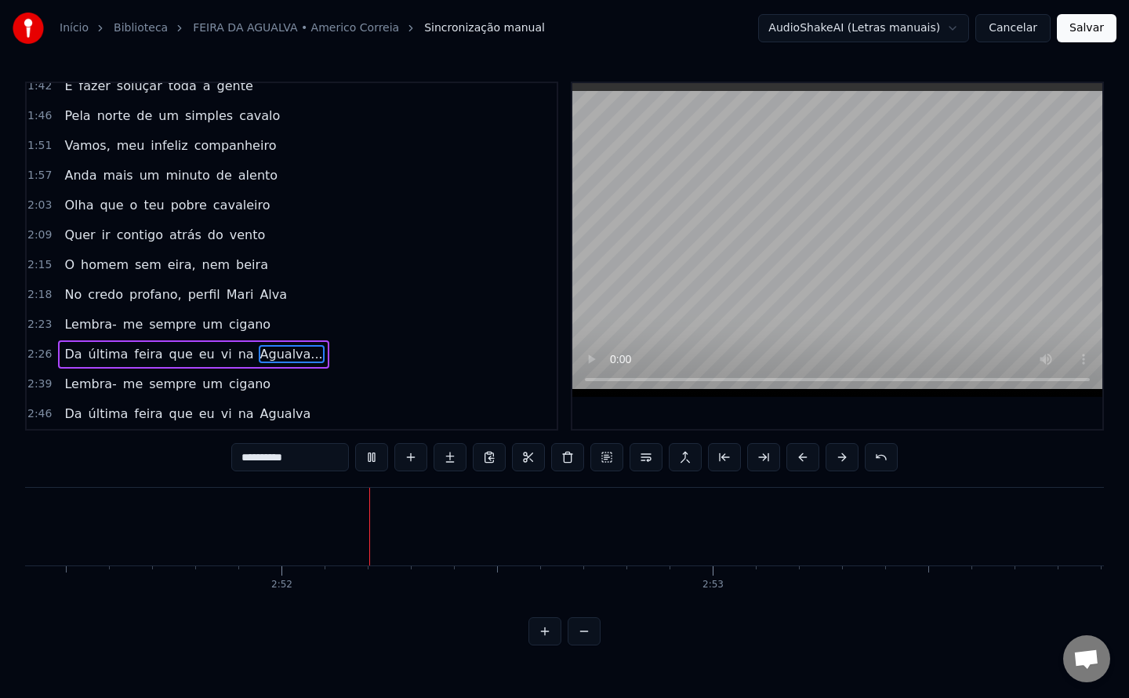
scroll to position [0, 73954]
click at [1089, 38] on button "Salvar" at bounding box center [1087, 28] width 60 height 28
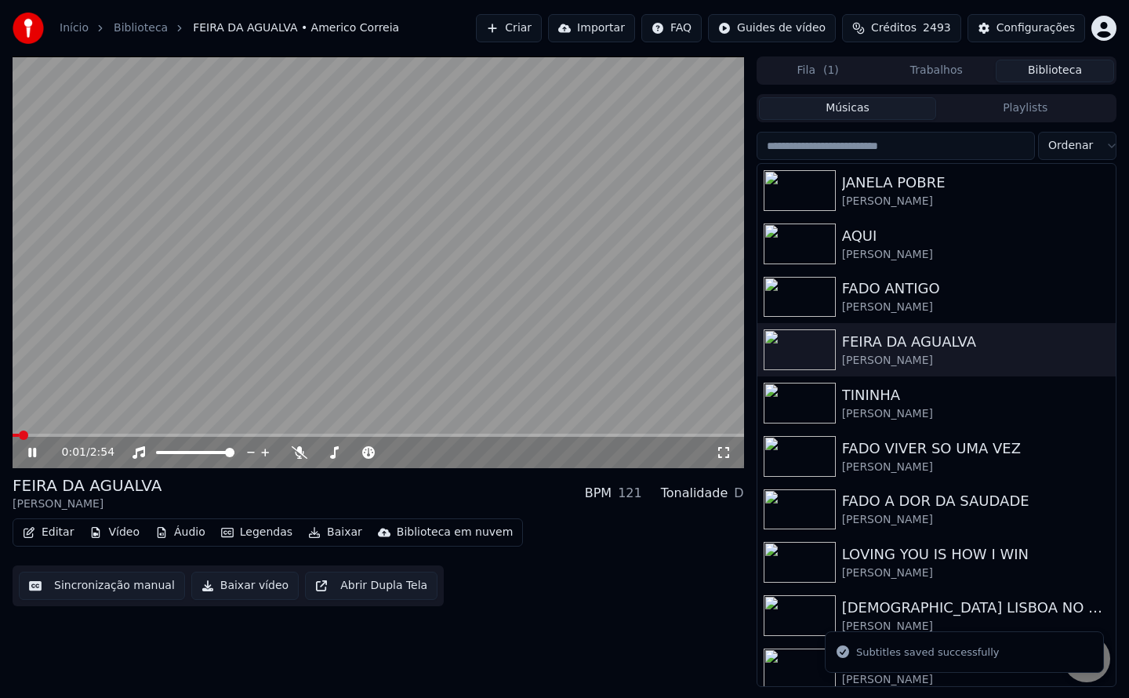
click at [238, 579] on button "Baixar vídeo" at bounding box center [244, 585] width 107 height 28
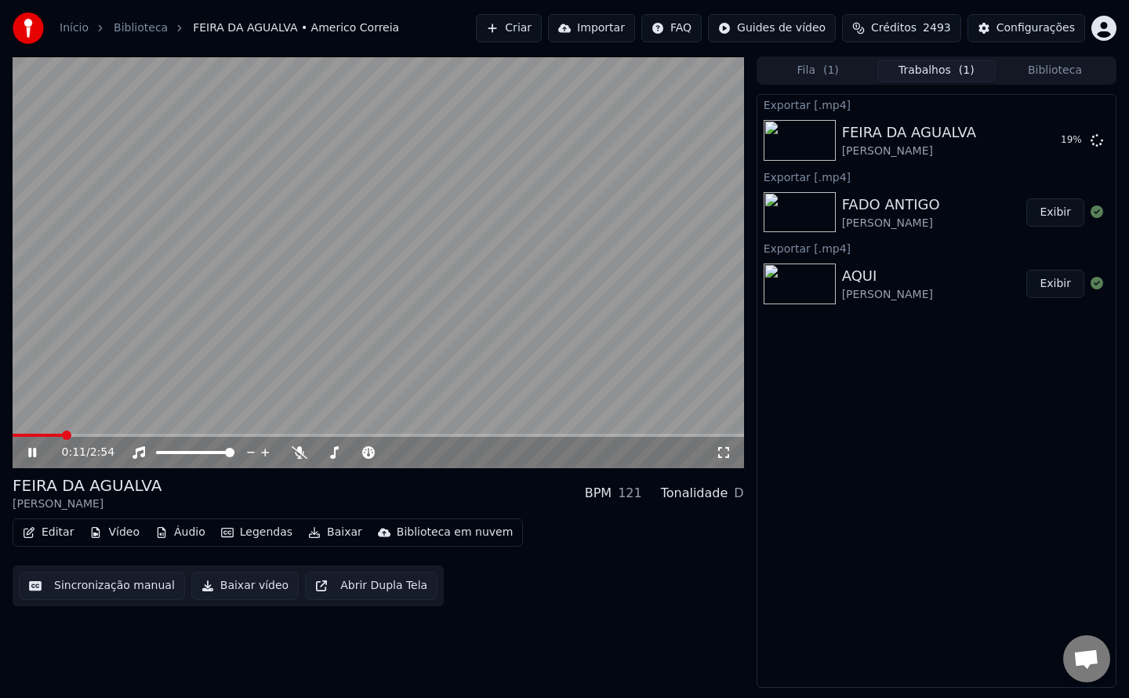
click at [129, 587] on button "Sincronização manual" at bounding box center [102, 585] width 166 height 28
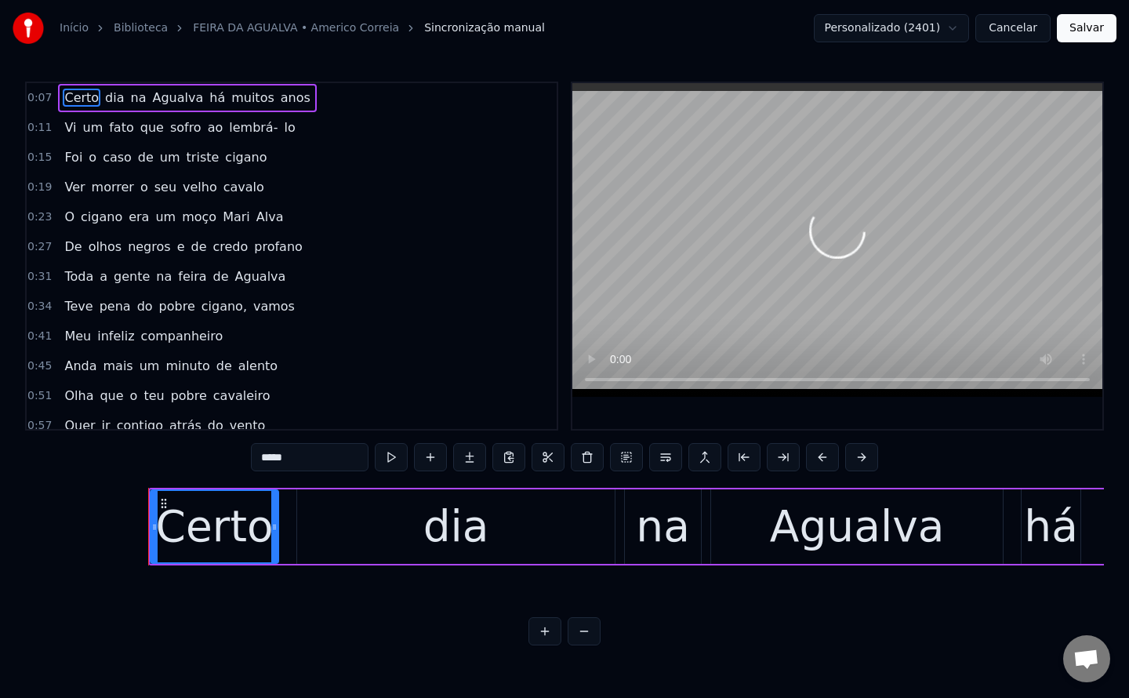
scroll to position [0, 3276]
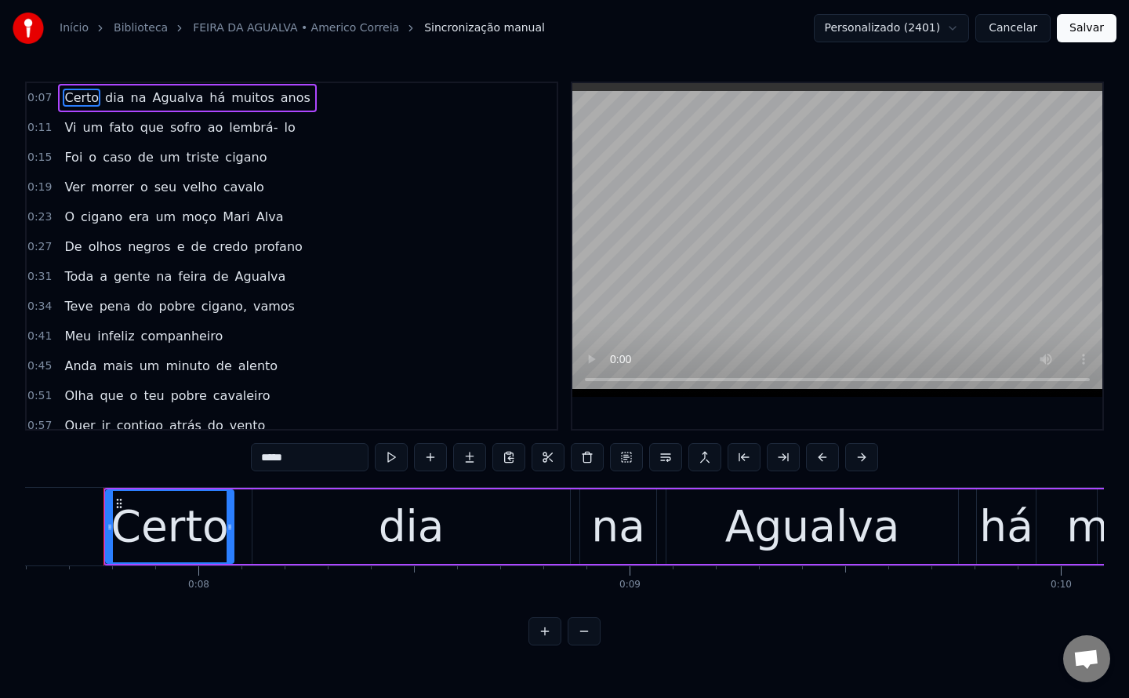
click at [208, 97] on span "há" at bounding box center [217, 98] width 19 height 18
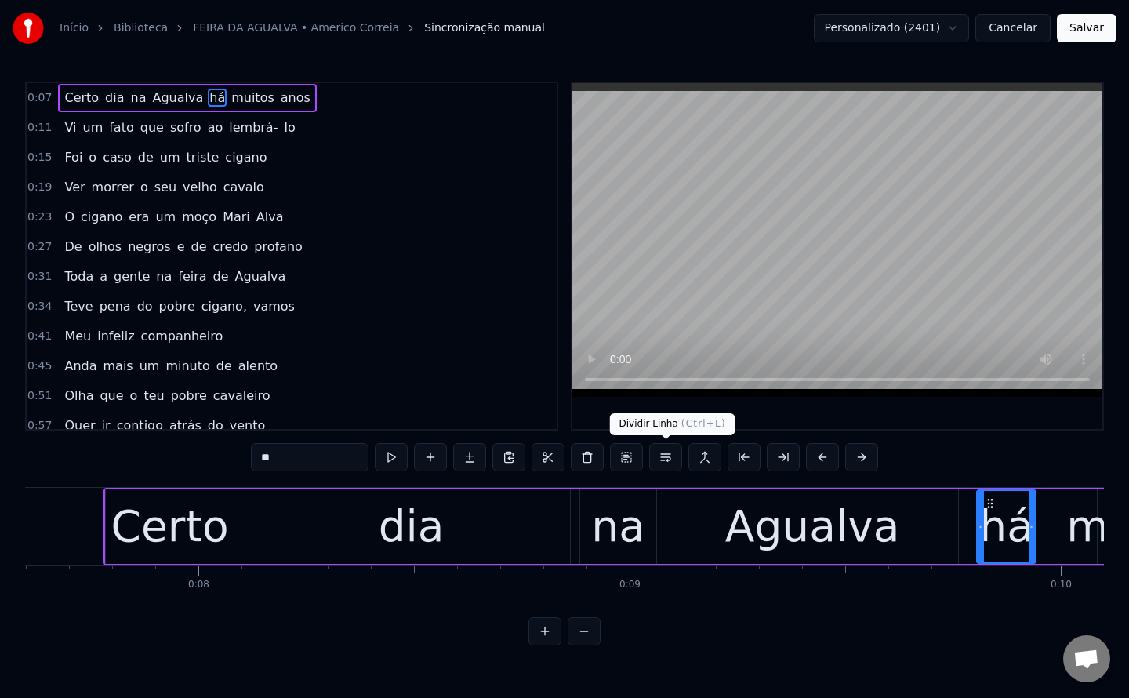
click at [668, 465] on button at bounding box center [665, 457] width 33 height 28
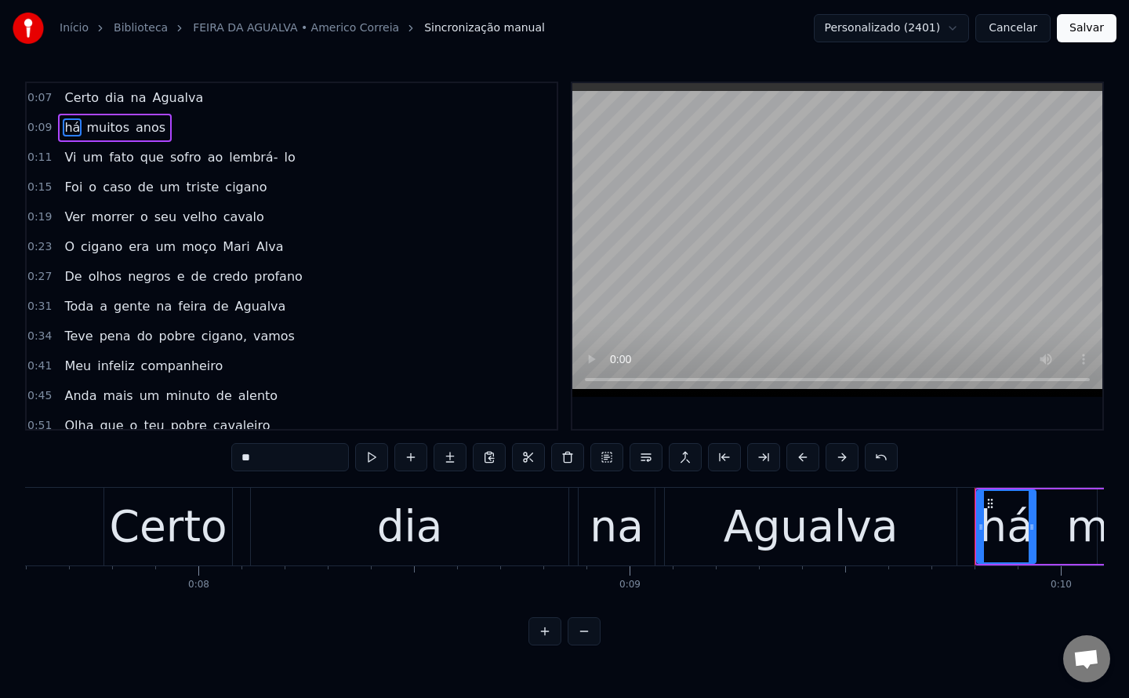
click at [206, 158] on span "ao" at bounding box center [215, 157] width 19 height 18
type input "**"
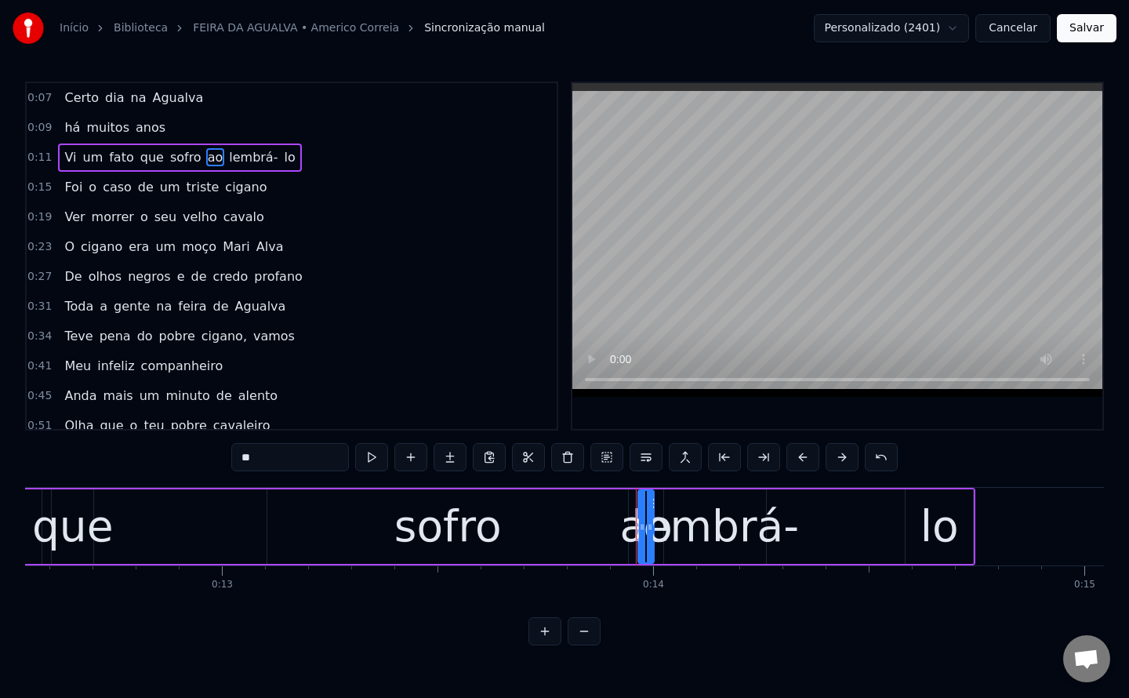
scroll to position [0, 5941]
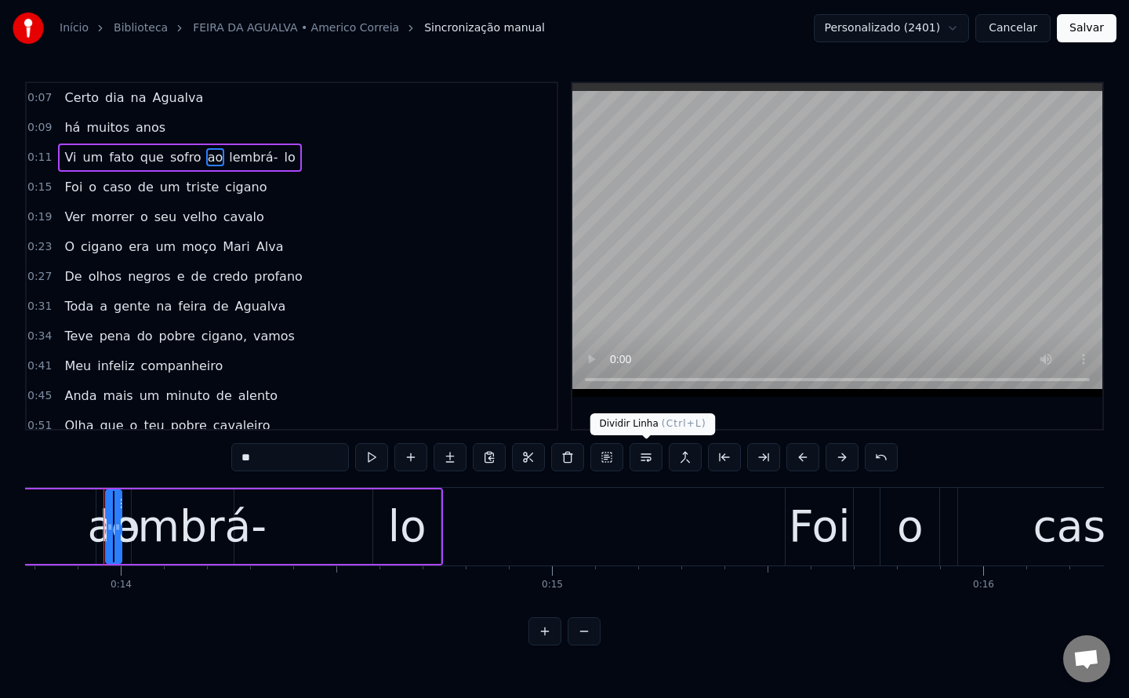
click at [643, 461] on button at bounding box center [646, 457] width 33 height 28
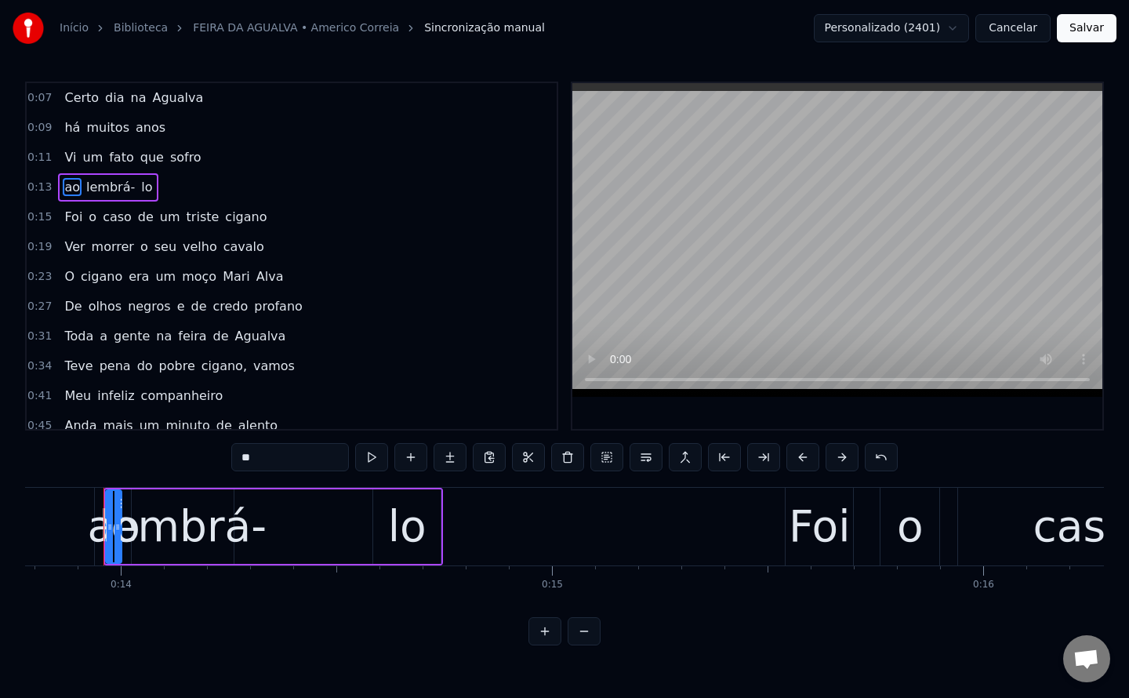
click at [66, 183] on span "ao" at bounding box center [72, 187] width 19 height 18
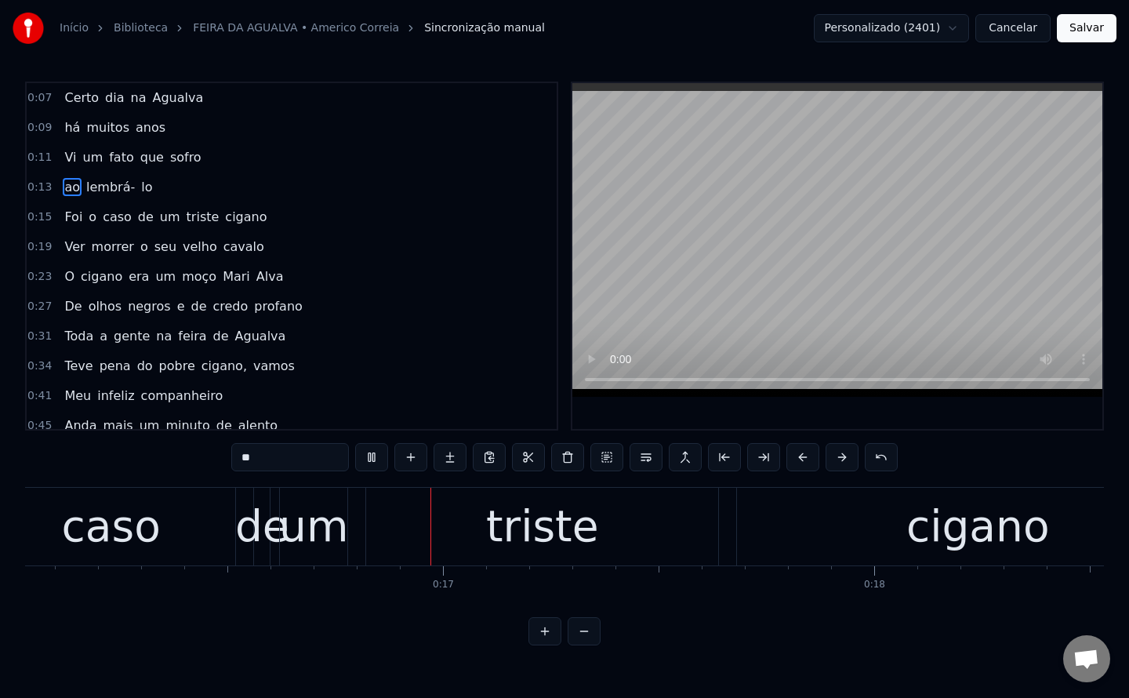
scroll to position [0, 6954]
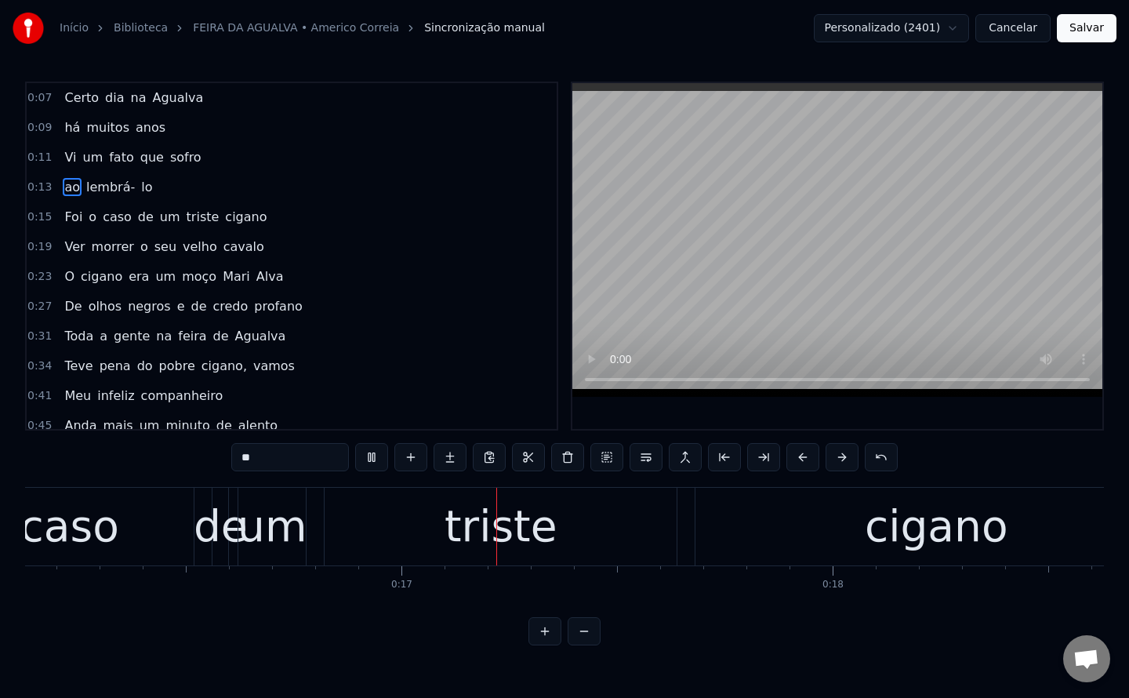
click at [73, 159] on div "Vi um fato que sofro" at bounding box center [132, 157] width 149 height 28
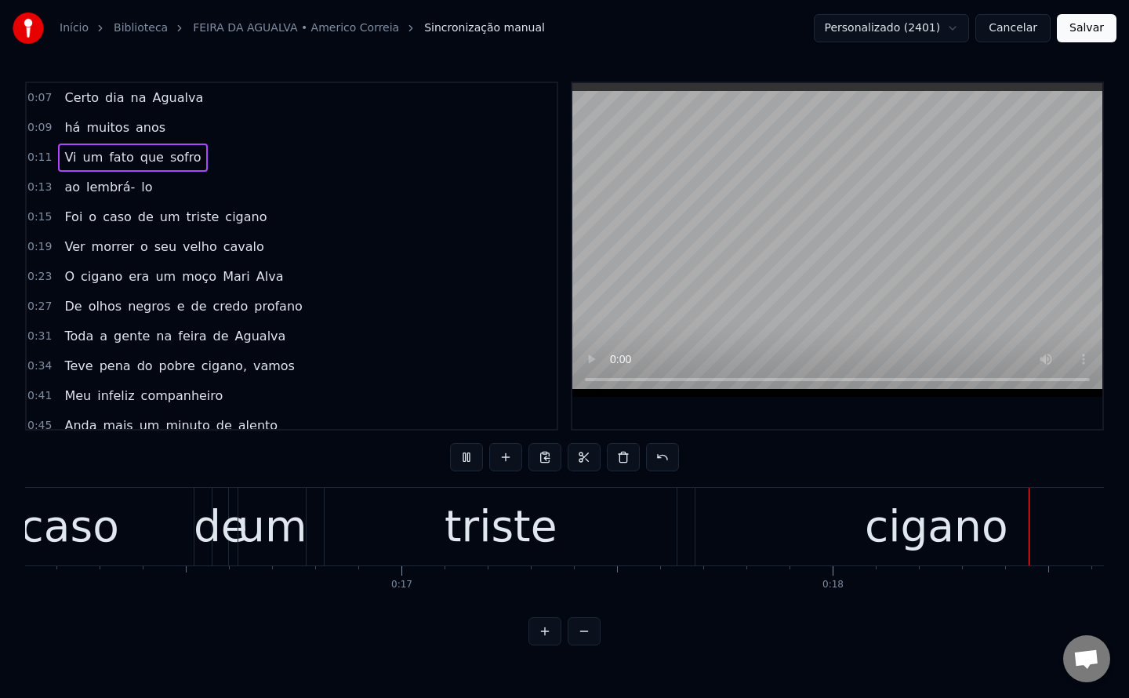
click at [63, 159] on span "Vi" at bounding box center [70, 157] width 15 height 18
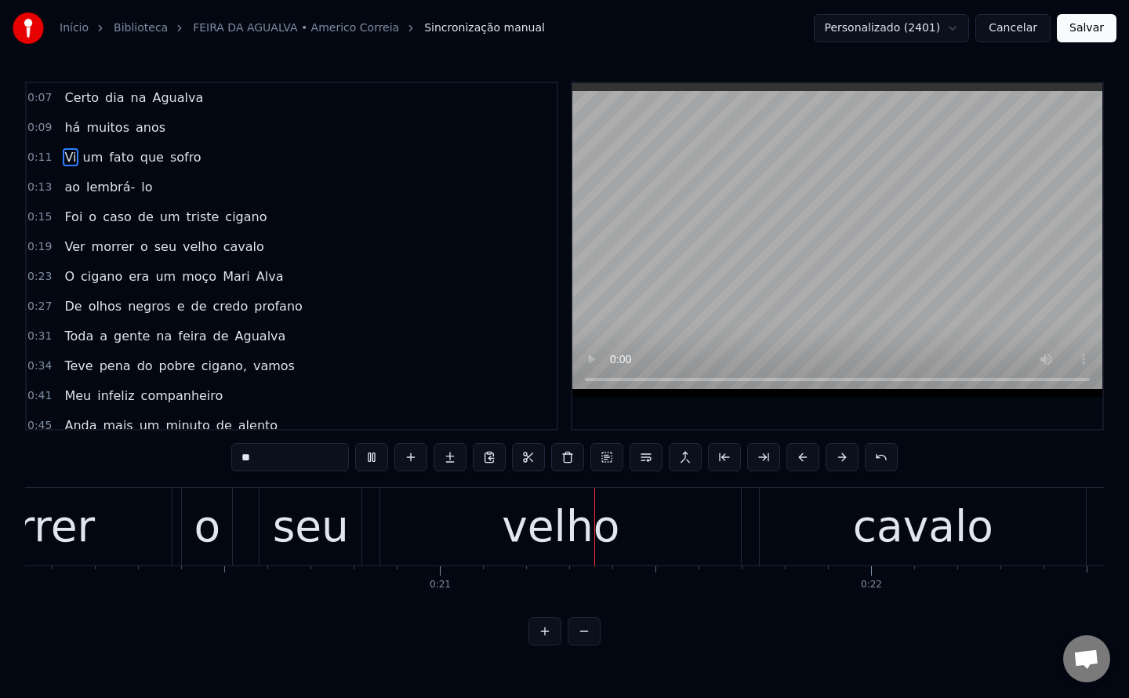
scroll to position [0, 8891]
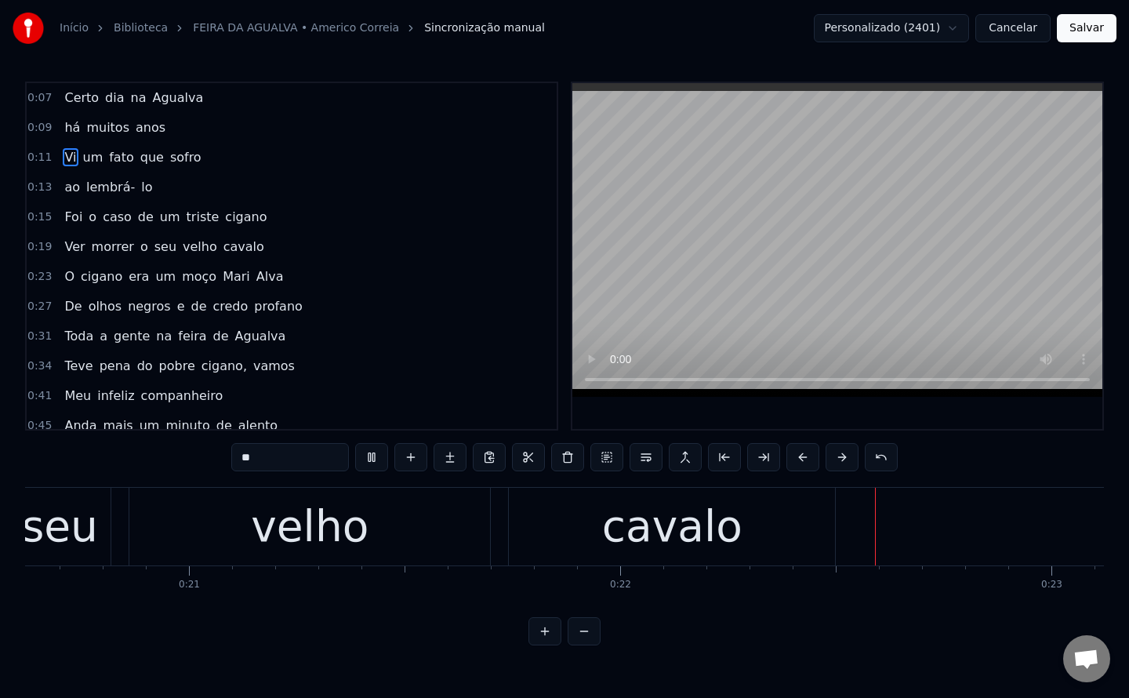
click at [178, 165] on span "sofro" at bounding box center [186, 157] width 34 height 18
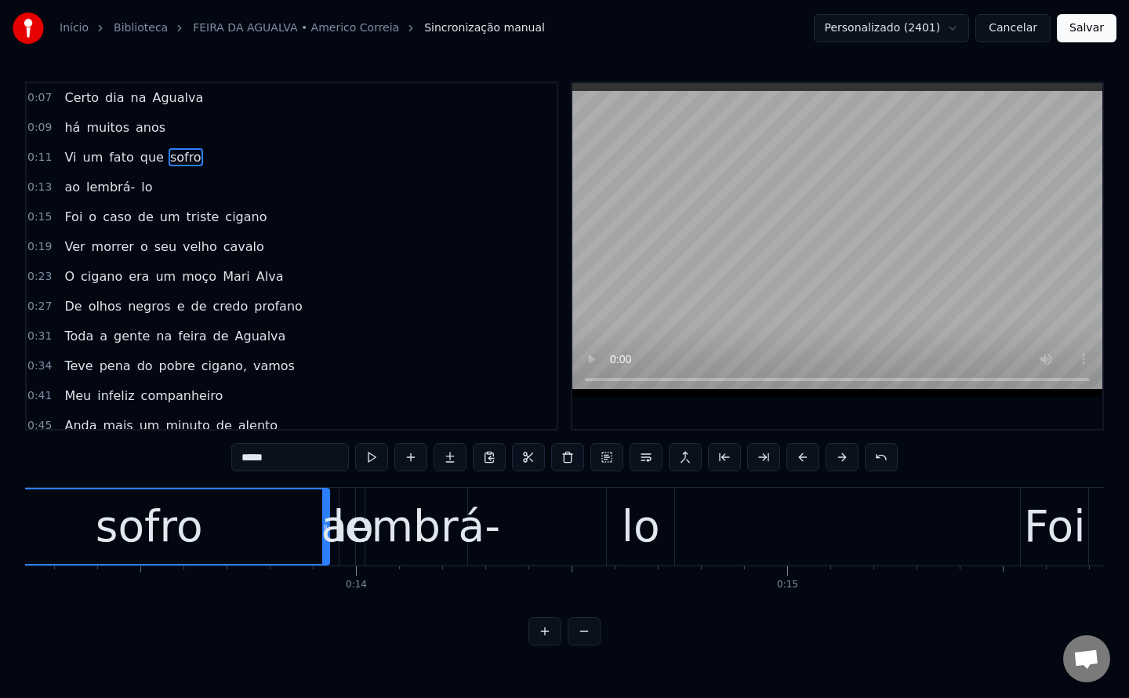
scroll to position [0, 5570]
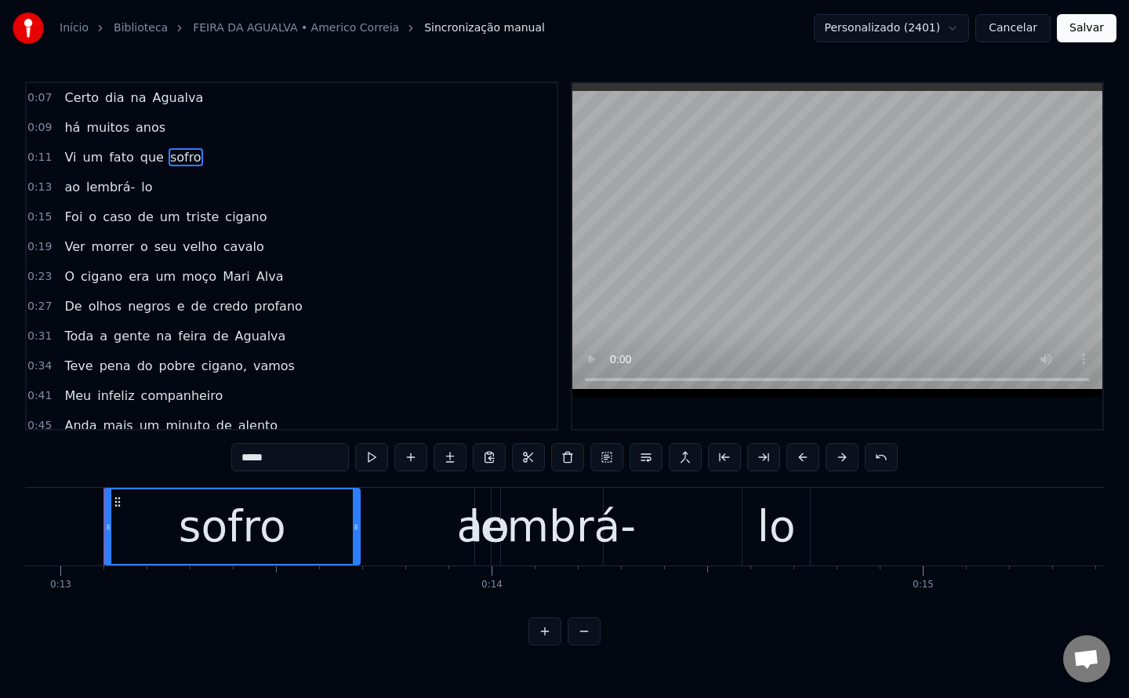
drag, startPoint x: 458, startPoint y: 524, endPoint x: 353, endPoint y: 513, distance: 105.6
click at [353, 513] on div at bounding box center [356, 526] width 6 height 74
click at [476, 533] on div "ao" at bounding box center [483, 526] width 53 height 65
type input "**"
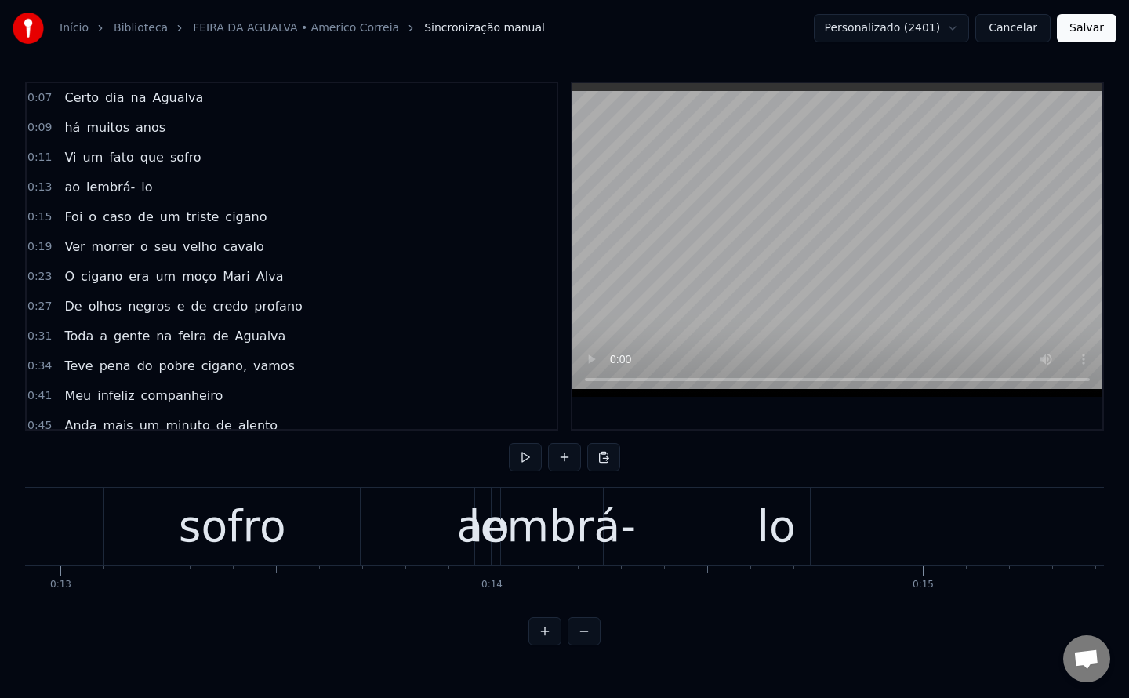
click at [480, 527] on div "lembrá-" at bounding box center [552, 526] width 168 height 65
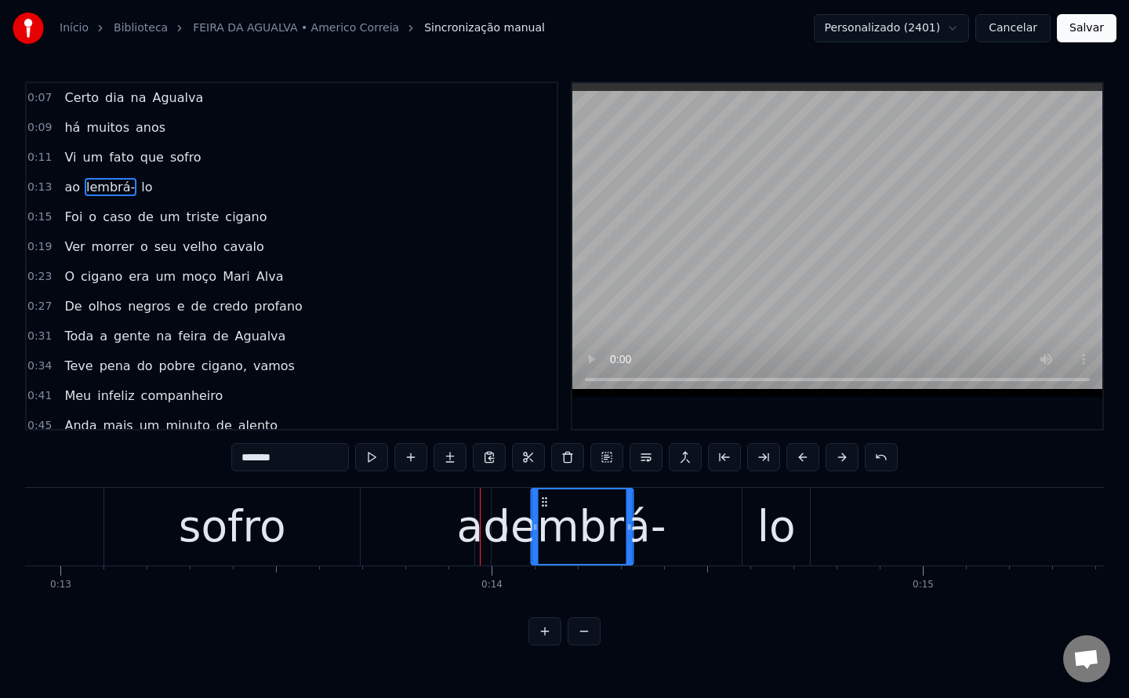
drag, startPoint x: 513, startPoint y: 500, endPoint x: 544, endPoint y: 506, distance: 31.2
click at [544, 506] on icon at bounding box center [545, 501] width 13 height 13
click at [482, 538] on div "ao" at bounding box center [483, 526] width 53 height 65
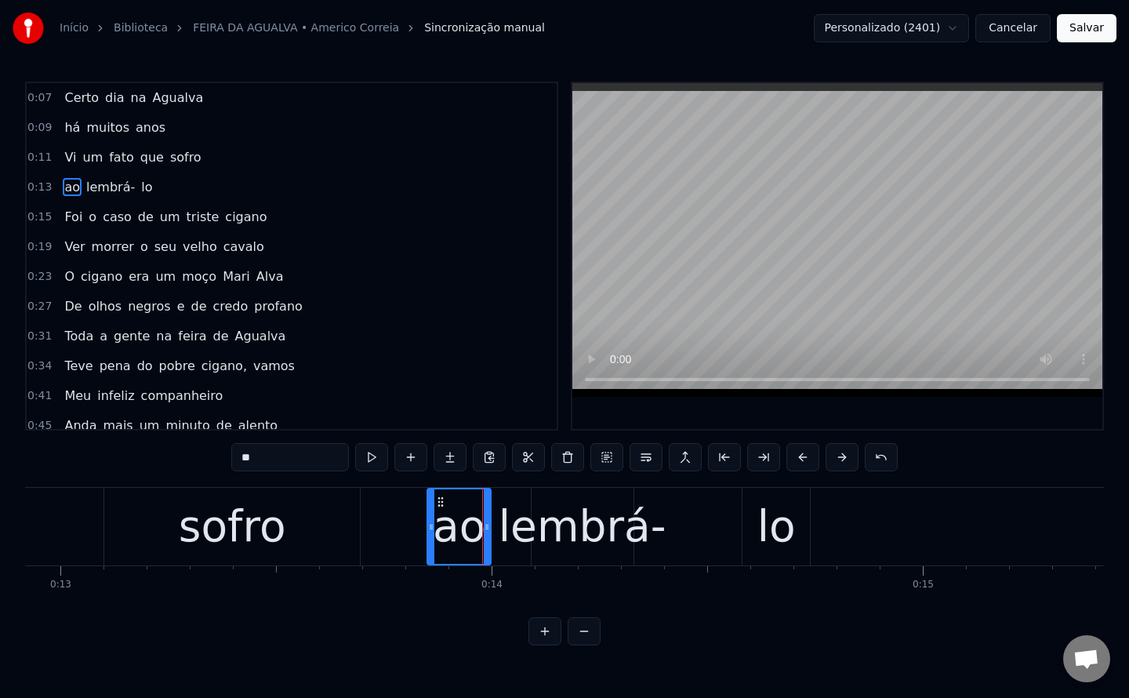
drag, startPoint x: 479, startPoint y: 524, endPoint x: 431, endPoint y: 524, distance: 47.8
click at [431, 524] on icon at bounding box center [431, 527] width 6 height 13
click at [597, 547] on div "lembrá-" at bounding box center [583, 526] width 168 height 65
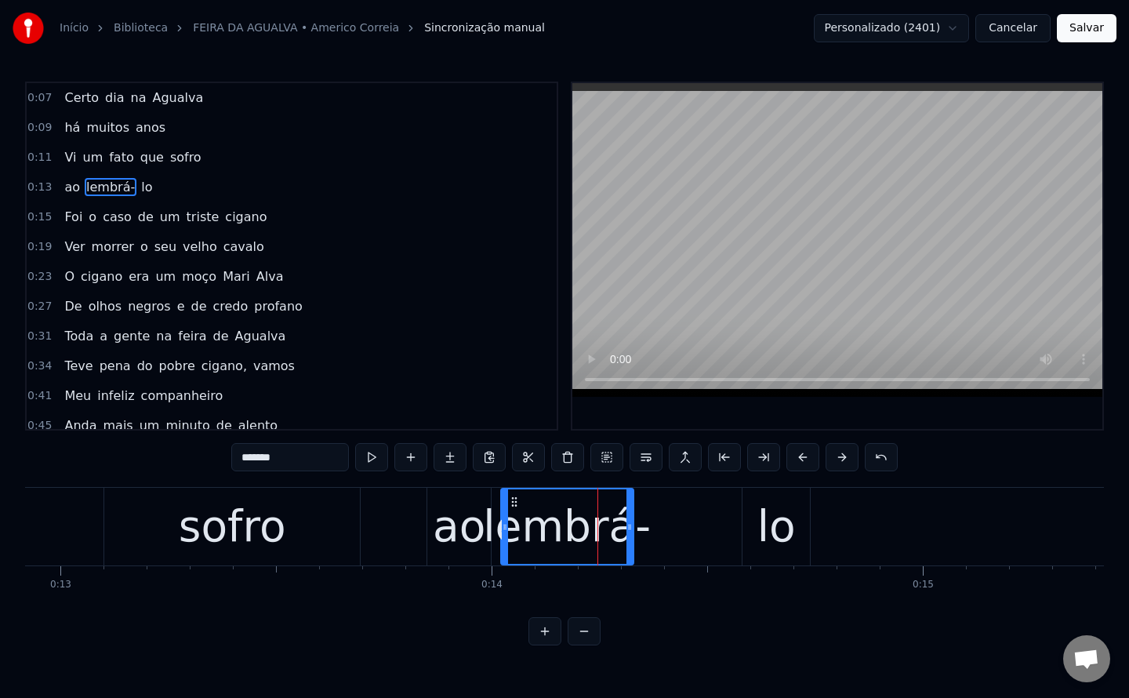
drag, startPoint x: 536, startPoint y: 524, endPoint x: 506, endPoint y: 524, distance: 30.6
click at [506, 524] on icon at bounding box center [505, 527] width 6 height 13
click at [774, 519] on div "lo" at bounding box center [776, 526] width 38 height 65
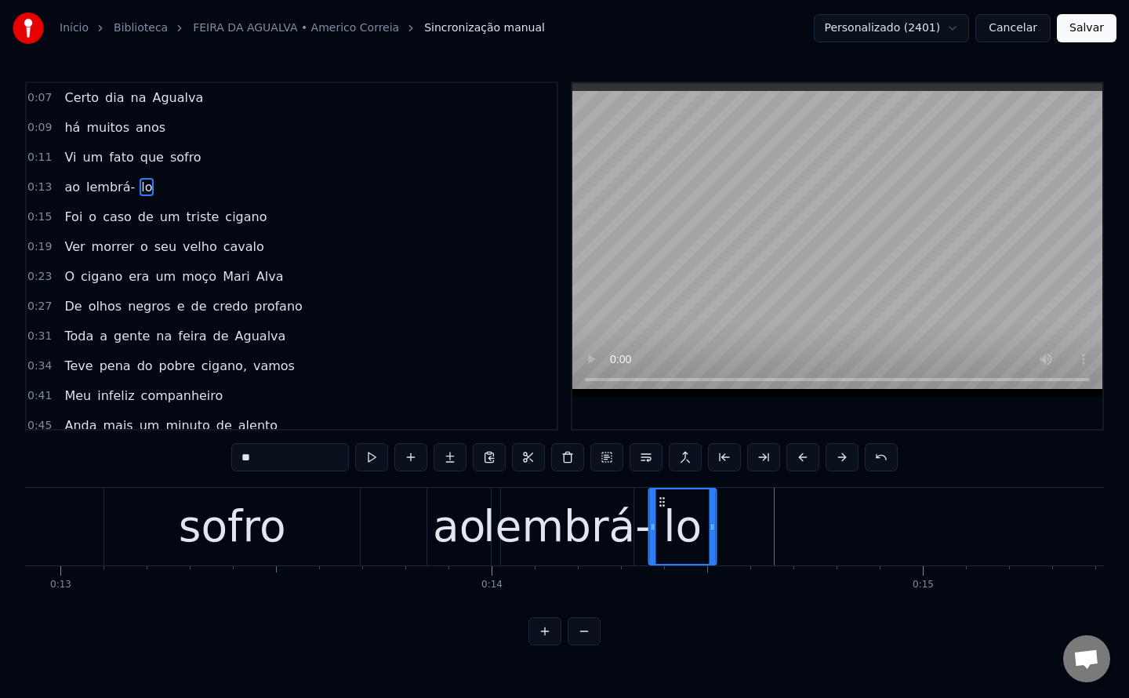
drag, startPoint x: 755, startPoint y: 500, endPoint x: 661, endPoint y: 508, distance: 94.4
click at [661, 508] on div "lo" at bounding box center [683, 526] width 66 height 74
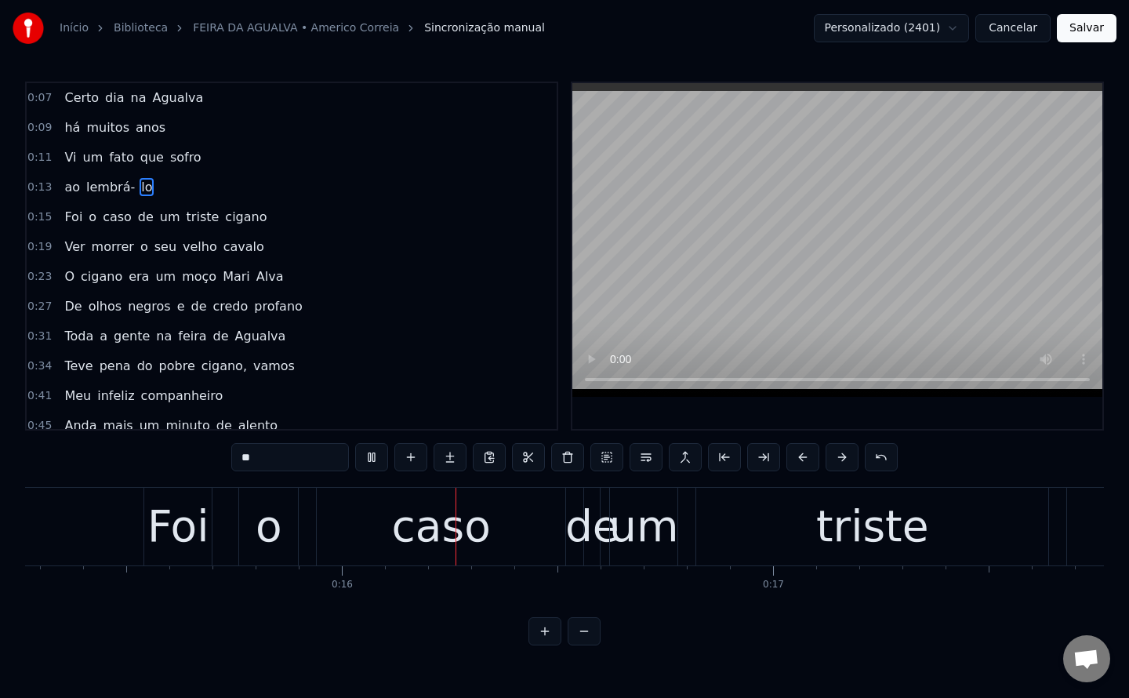
scroll to position [0, 6584]
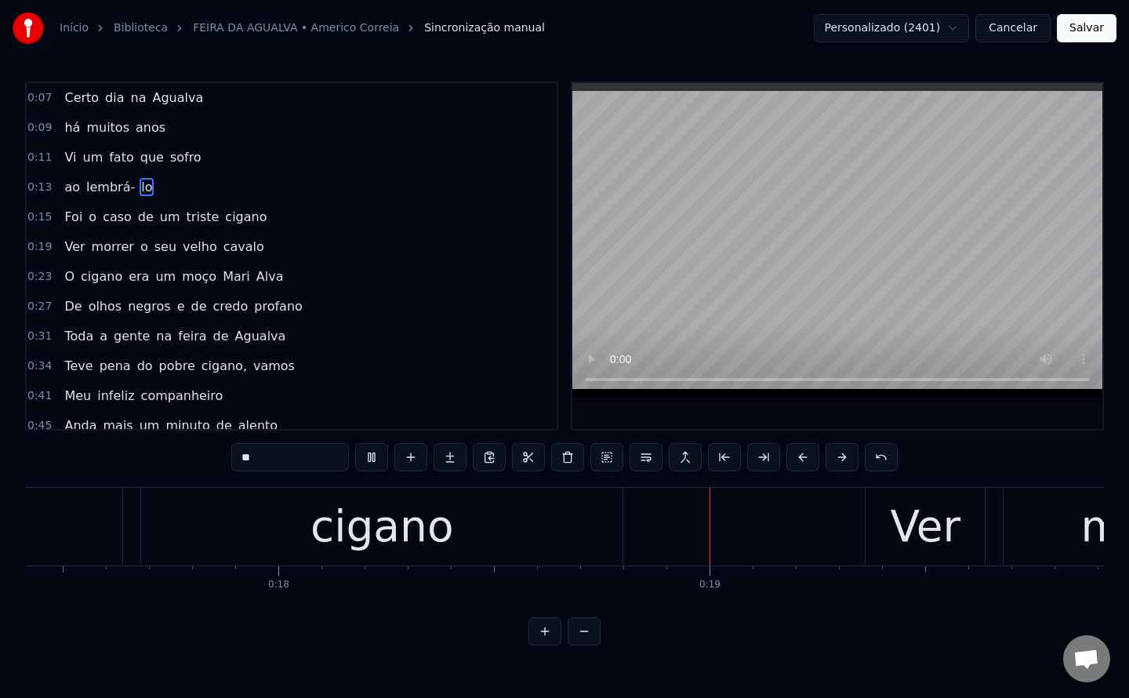
click at [64, 133] on span "há" at bounding box center [72, 127] width 19 height 18
type input "**"
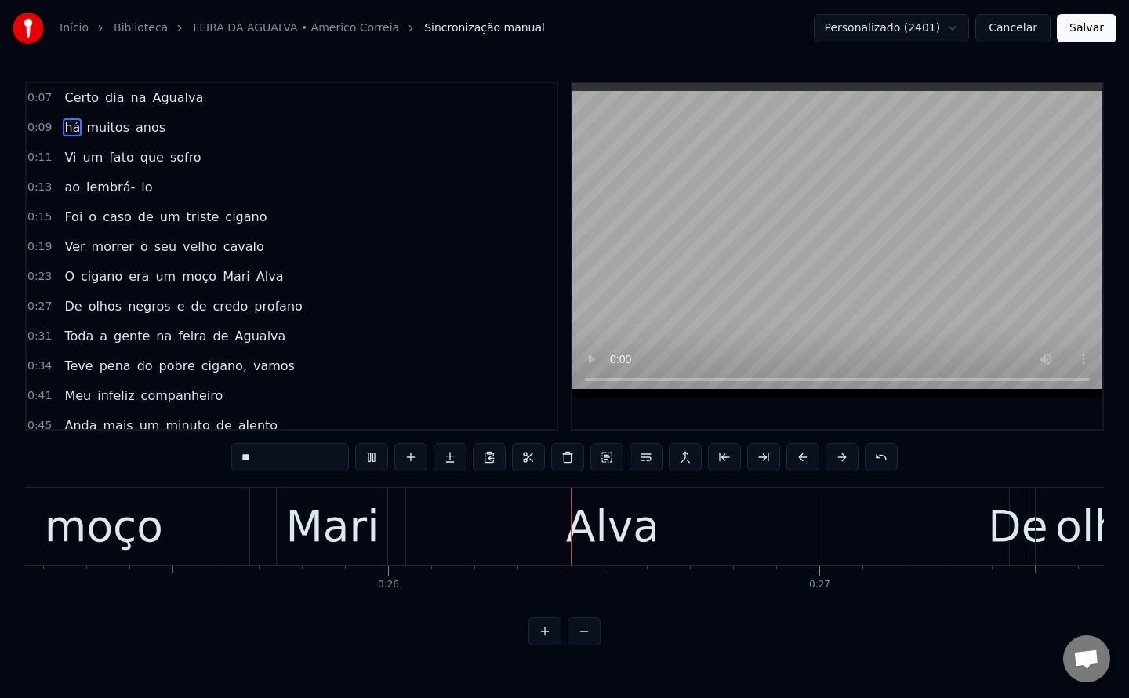
scroll to position [0, 11053]
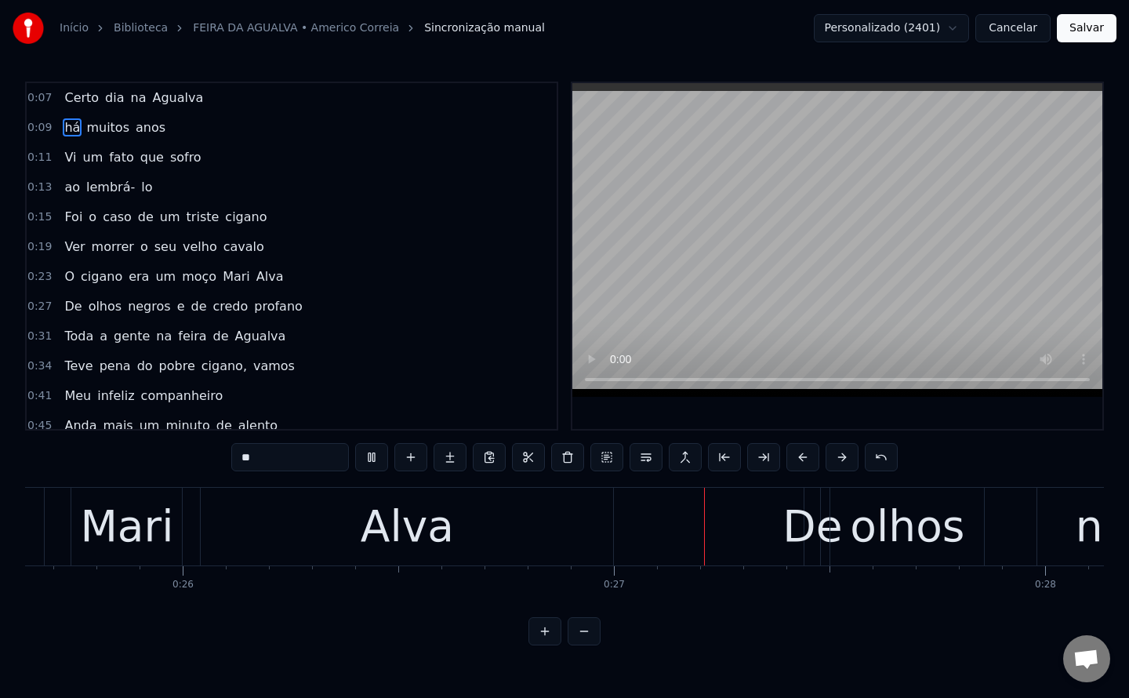
click at [1080, 42] on div "Início Biblioteca FEIRA DA AGUALVA • Americo Correia Sincronização manual Perso…" at bounding box center [564, 28] width 1129 height 56
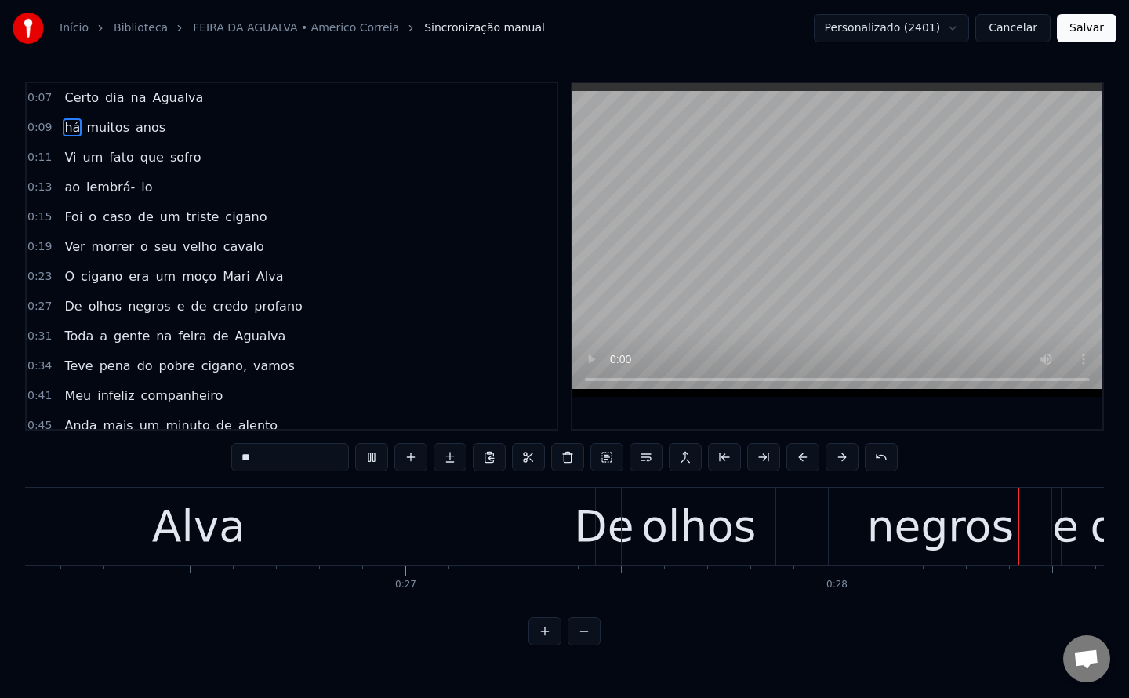
click at [1093, 25] on button "Salvar" at bounding box center [1087, 28] width 60 height 28
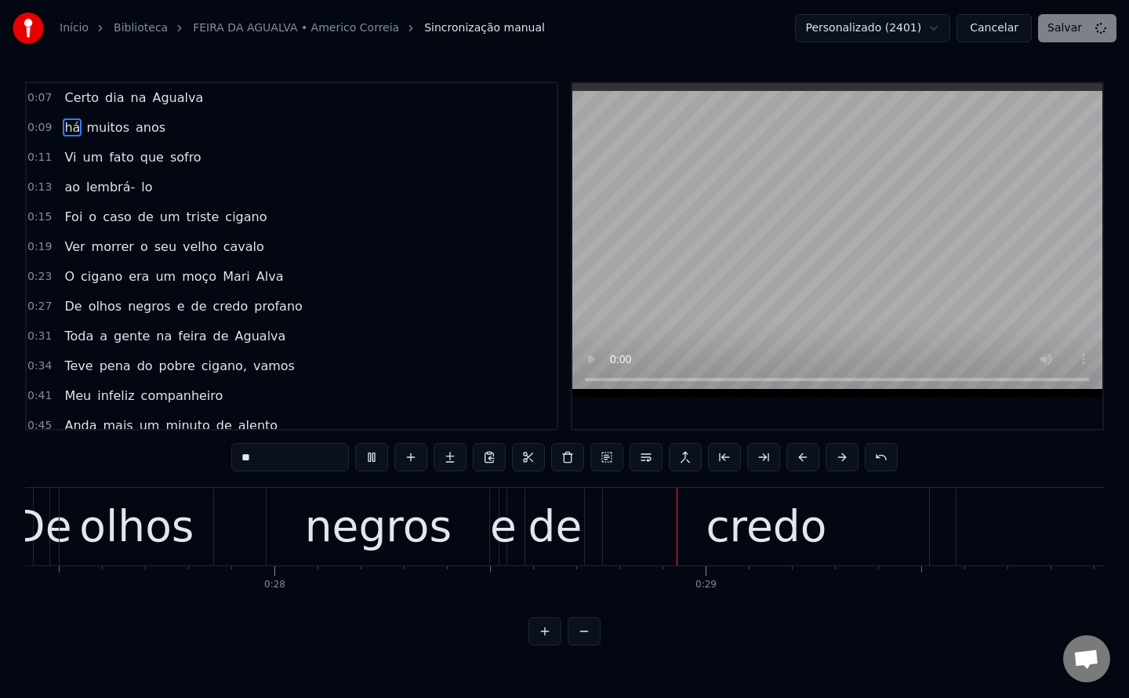
scroll to position [0, 11993]
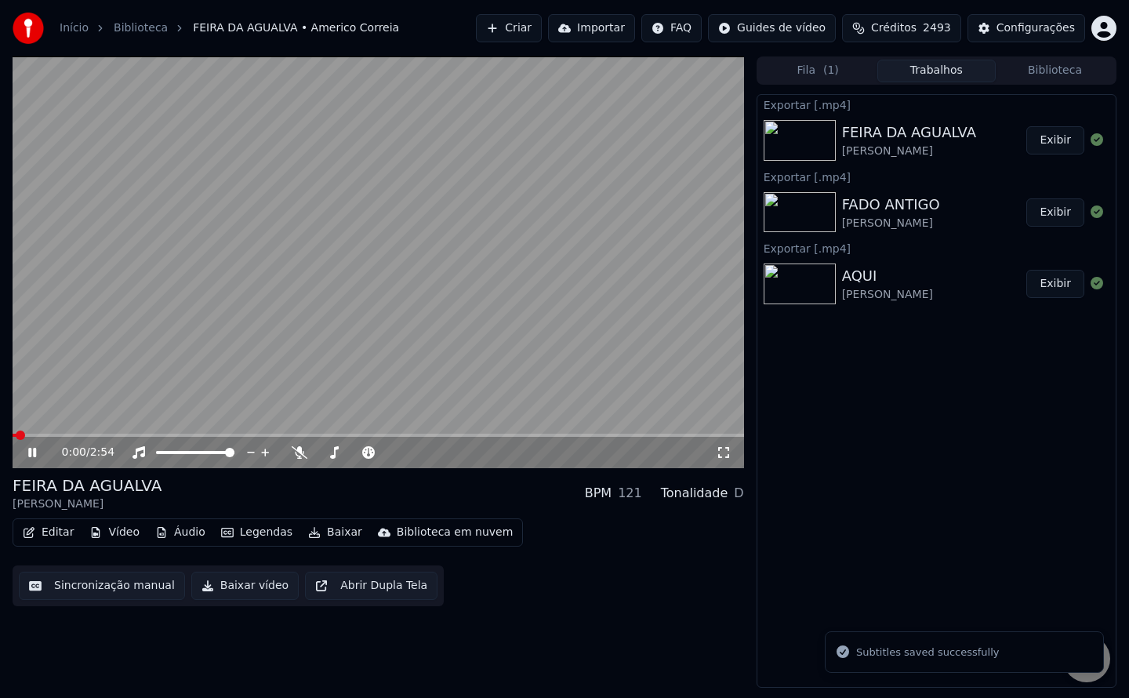
click at [238, 590] on button "Baixar vídeo" at bounding box center [244, 585] width 107 height 28
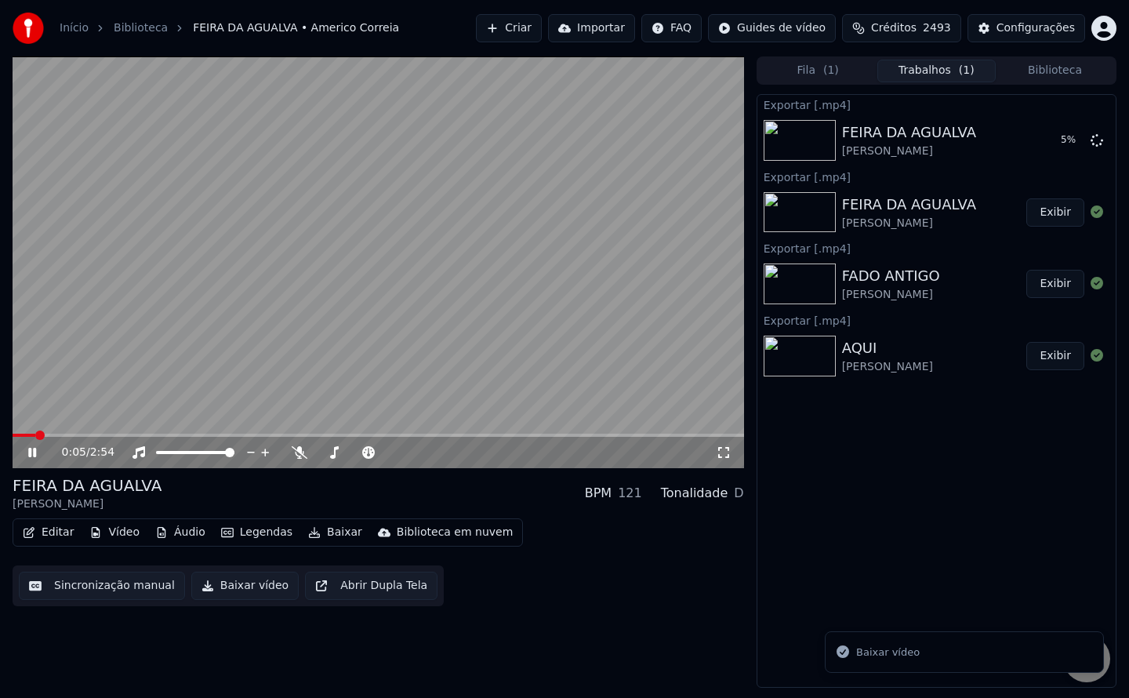
click at [477, 288] on video at bounding box center [378, 262] width 731 height 412
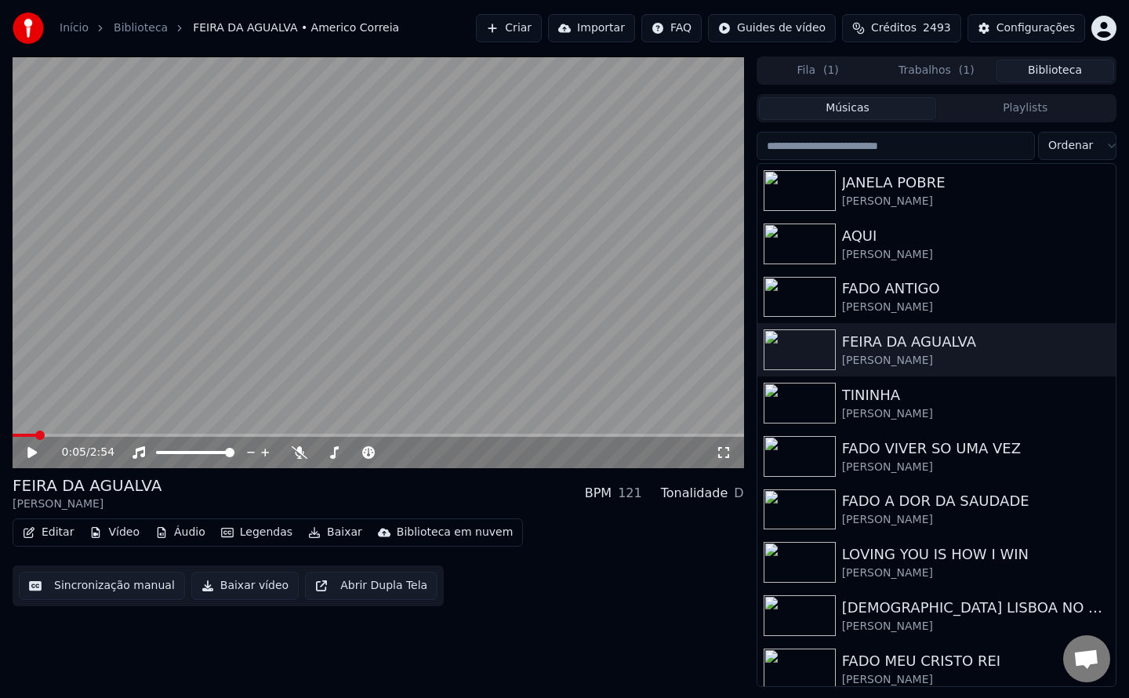
click at [1056, 72] on button "Biblioteca" at bounding box center [1055, 71] width 118 height 23
click at [847, 406] on div "[PERSON_NAME]" at bounding box center [968, 414] width 252 height 16
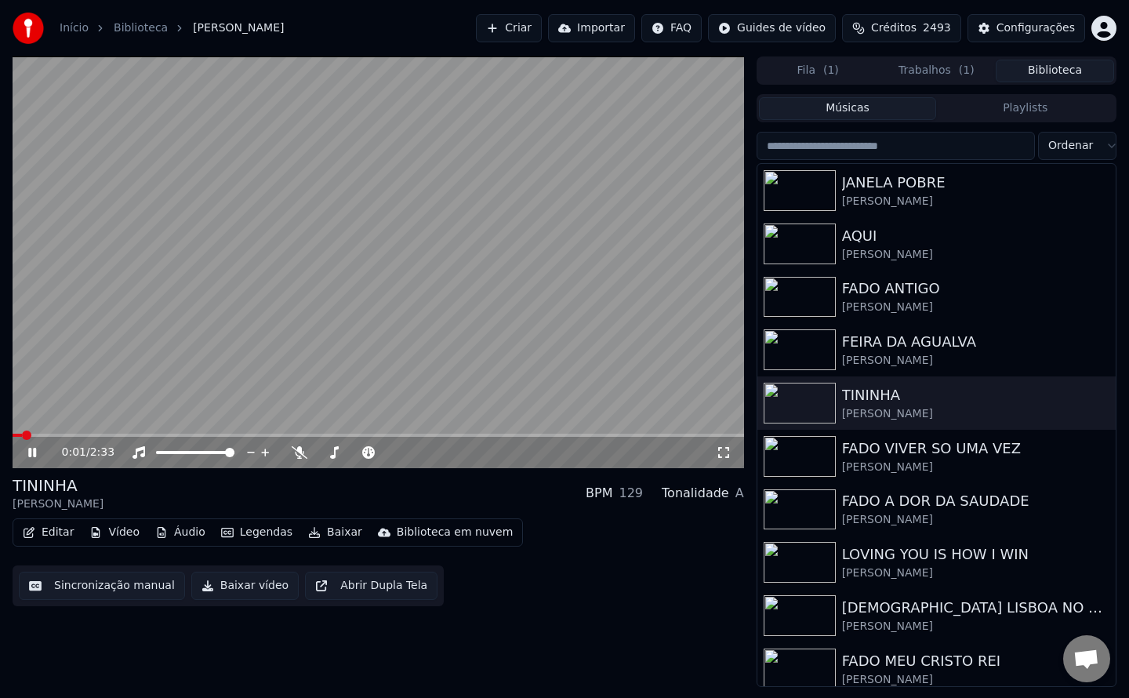
click at [76, 588] on button "Sincronização manual" at bounding box center [102, 585] width 166 height 28
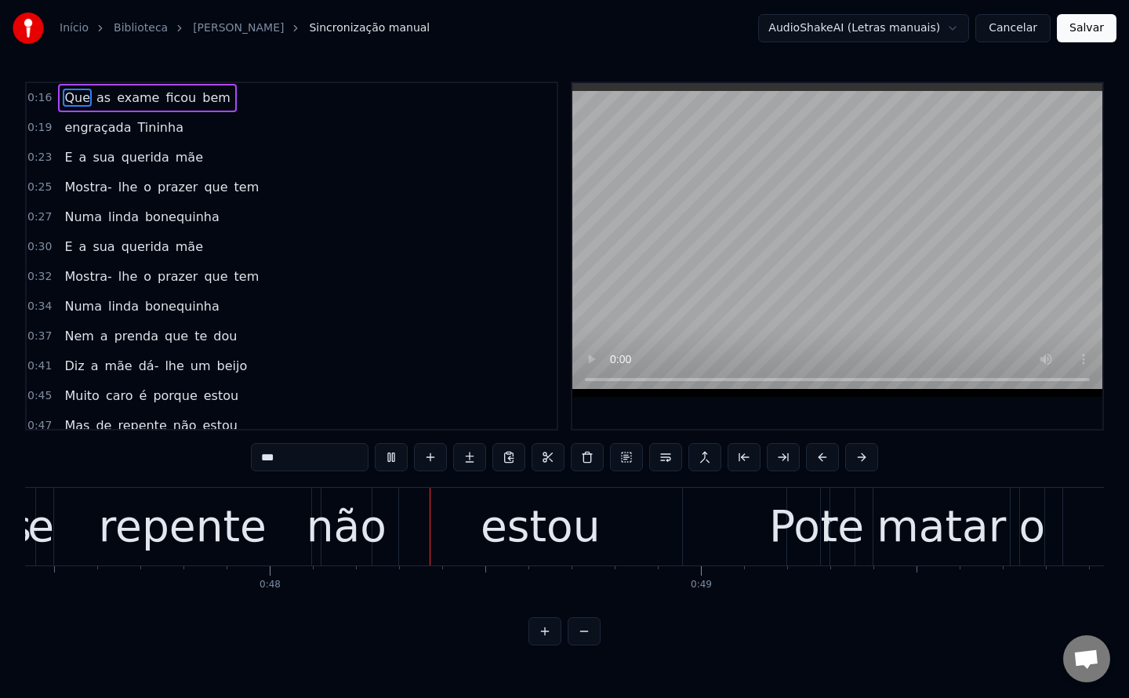
scroll to position [0, 20461]
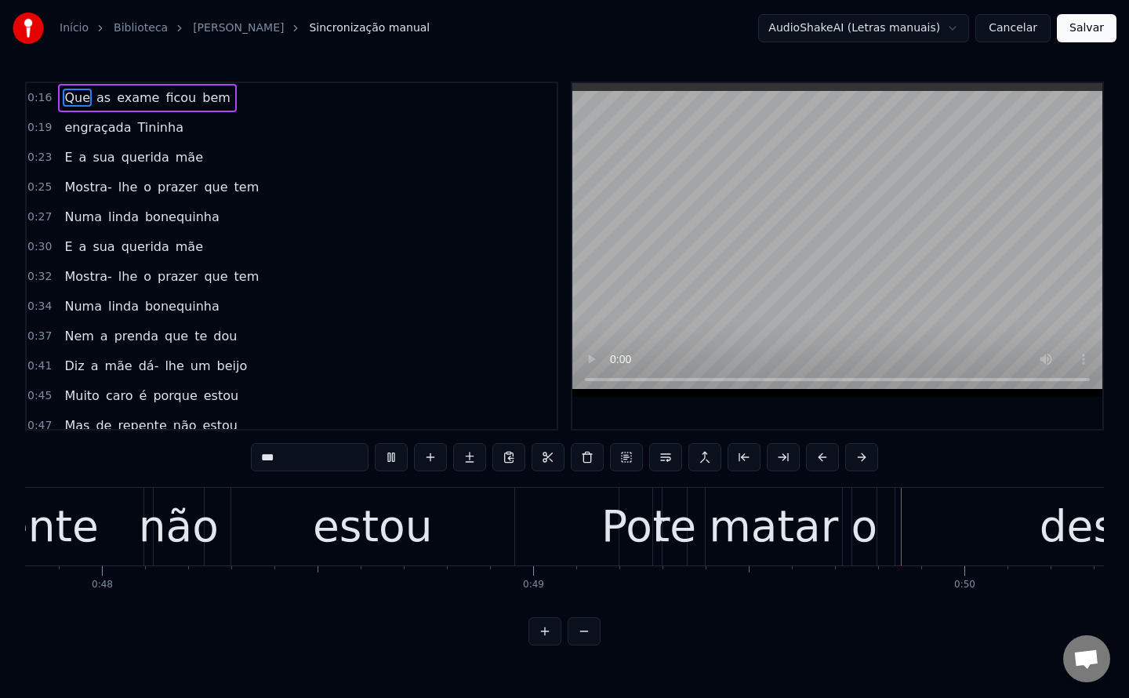
click at [137, 369] on span "dá-" at bounding box center [149, 366] width 24 height 18
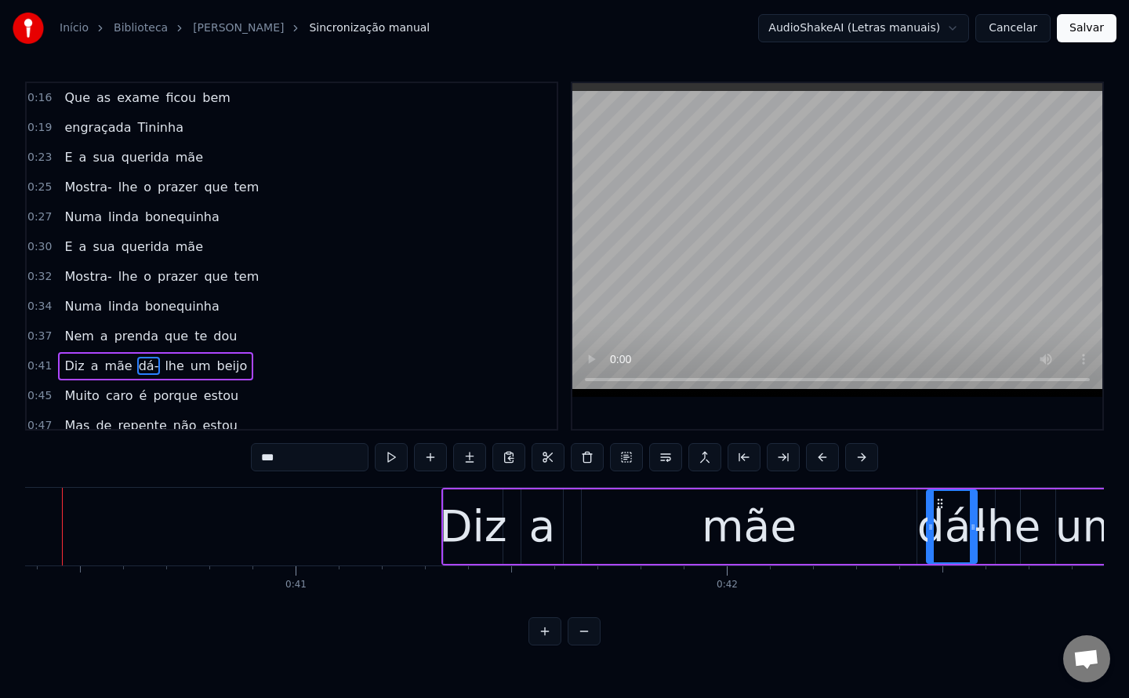
scroll to position [0, 17366]
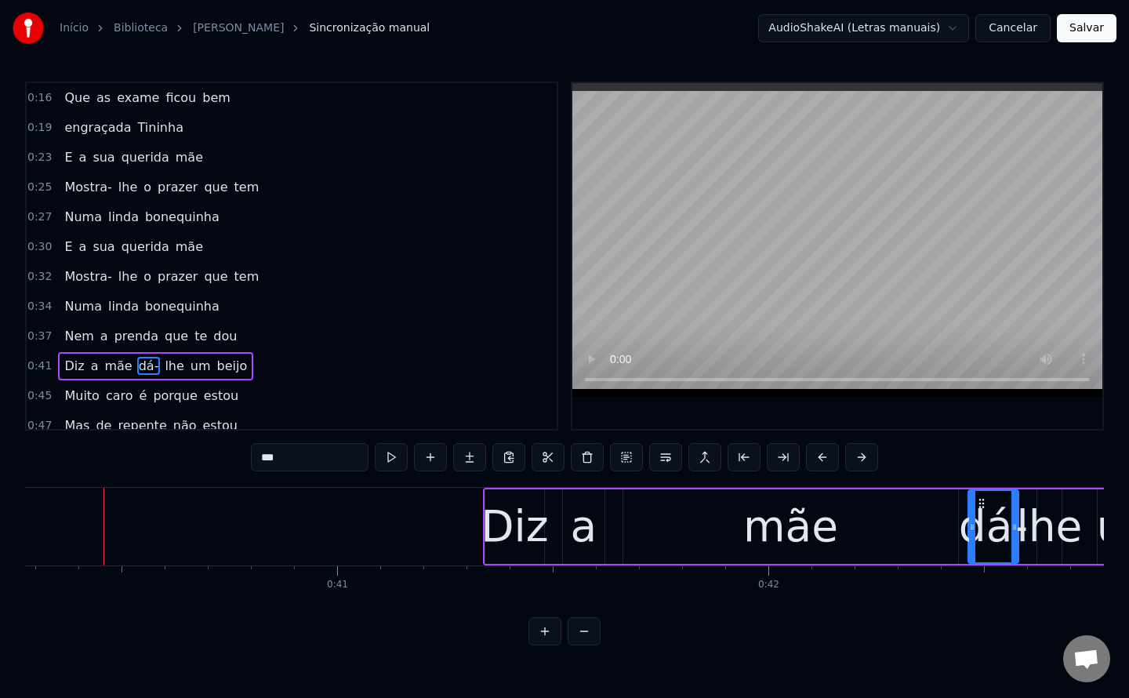
click at [274, 460] on input "***" at bounding box center [310, 457] width 118 height 28
click at [289, 461] on input "***" at bounding box center [310, 457] width 118 height 28
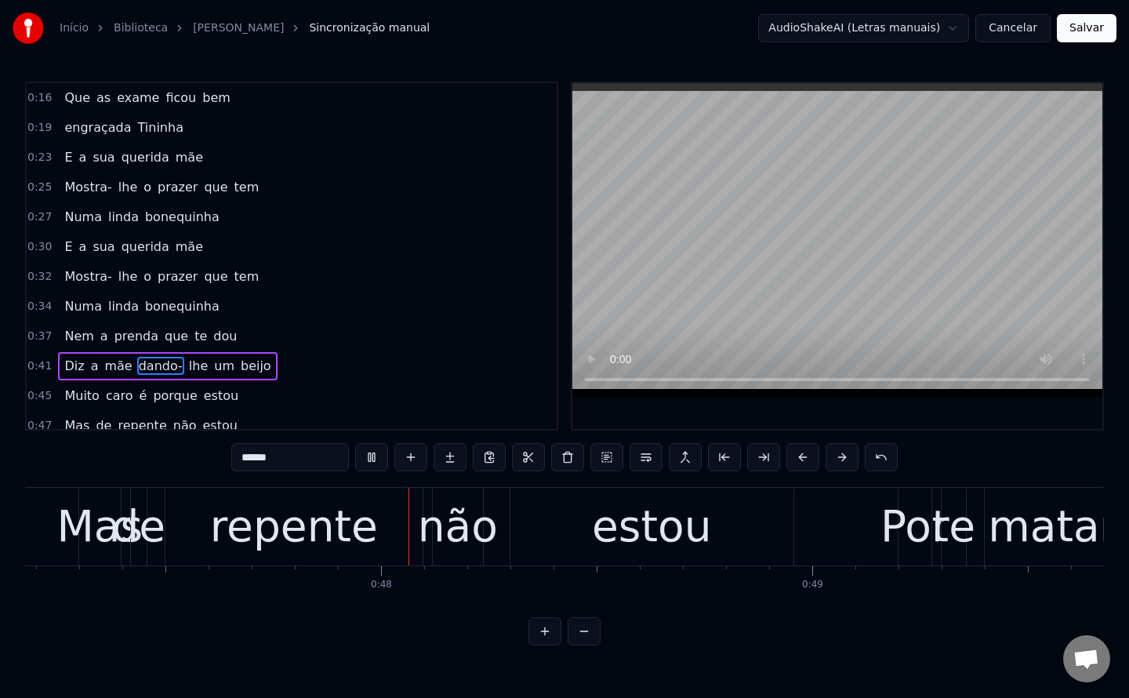
scroll to position [0, 20367]
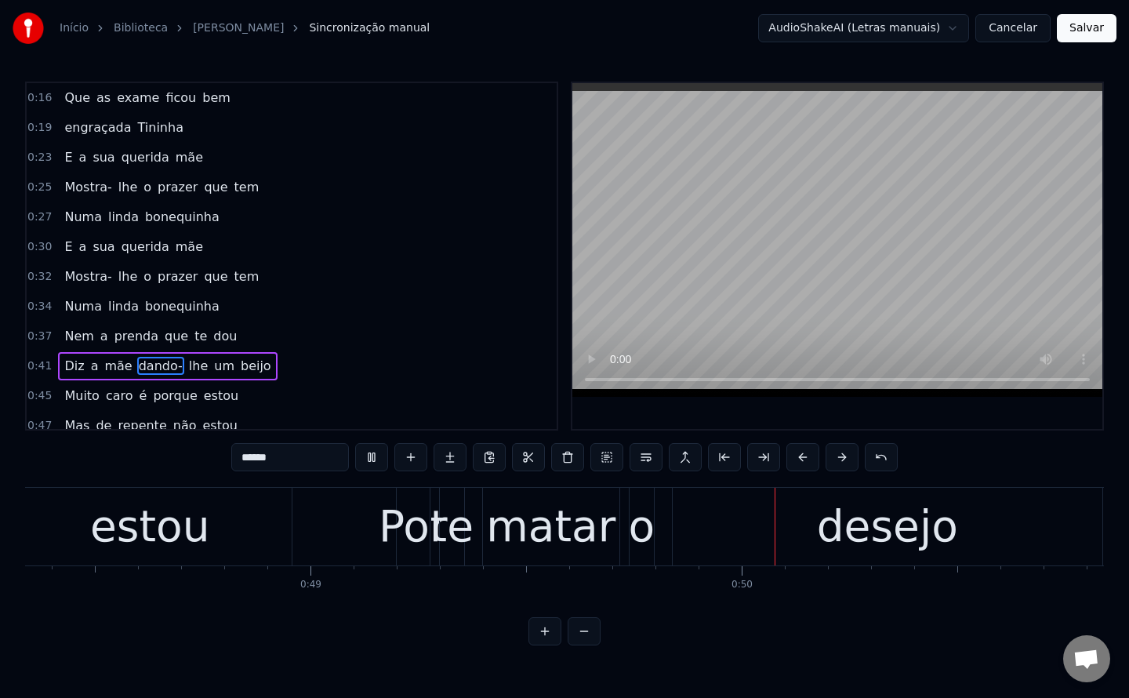
click at [112, 397] on span "caro" at bounding box center [119, 395] width 31 height 18
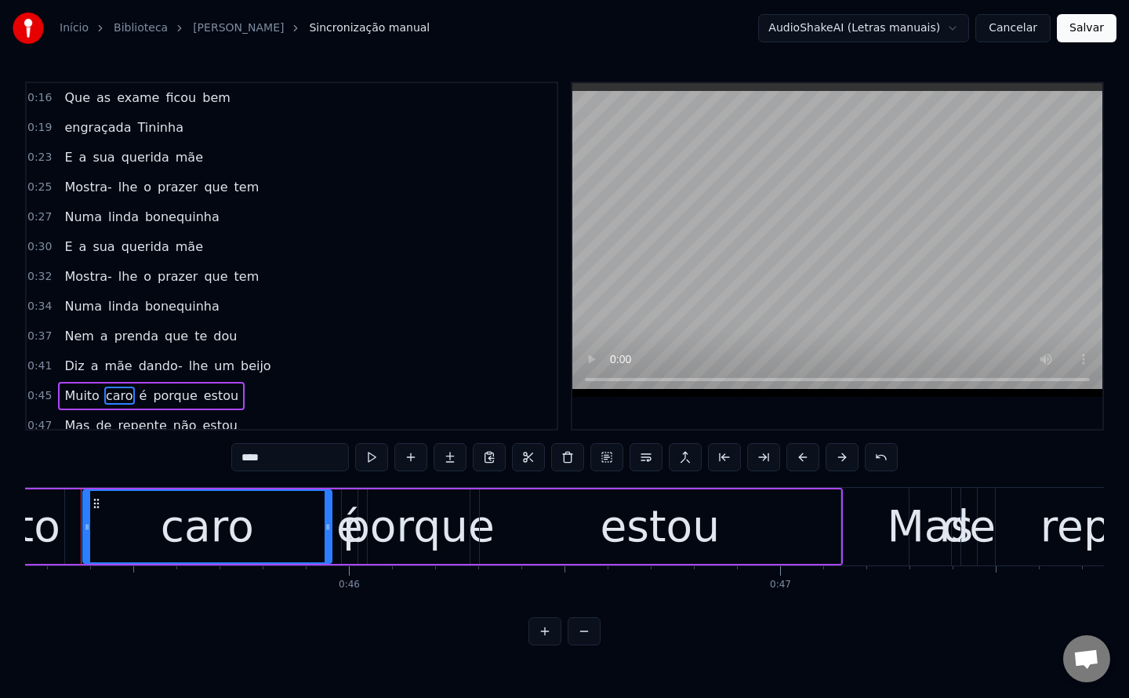
scroll to position [0, 19487]
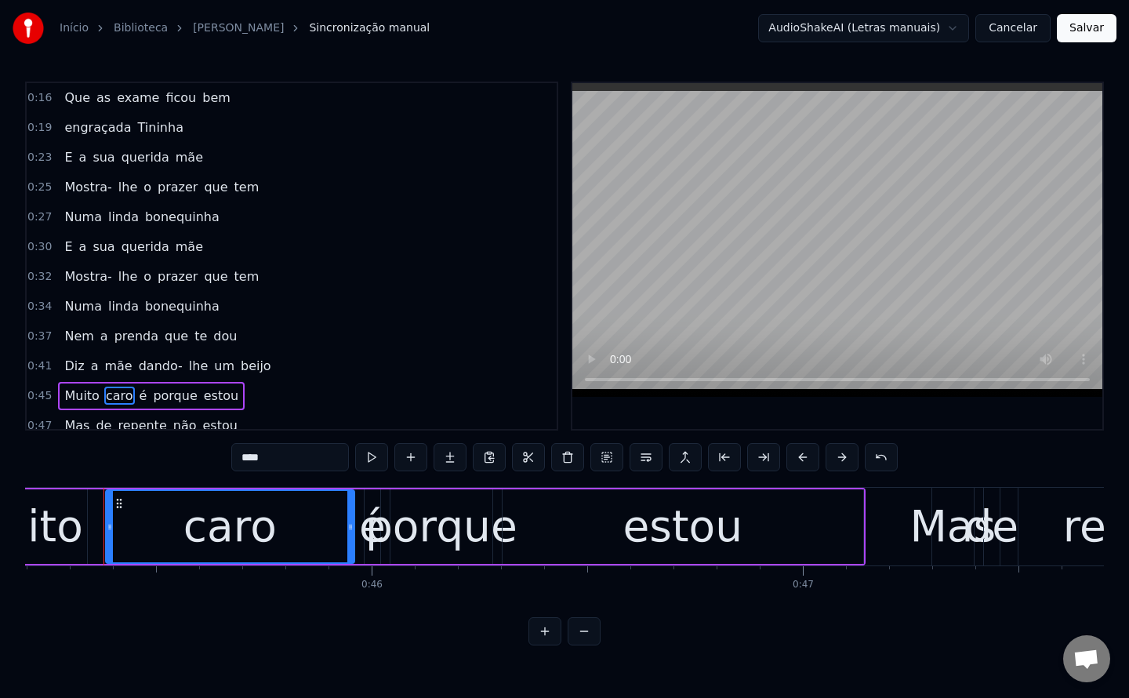
click at [294, 459] on input "****" at bounding box center [290, 457] width 118 height 28
click at [138, 391] on span "é" at bounding box center [143, 395] width 11 height 18
type input "*"
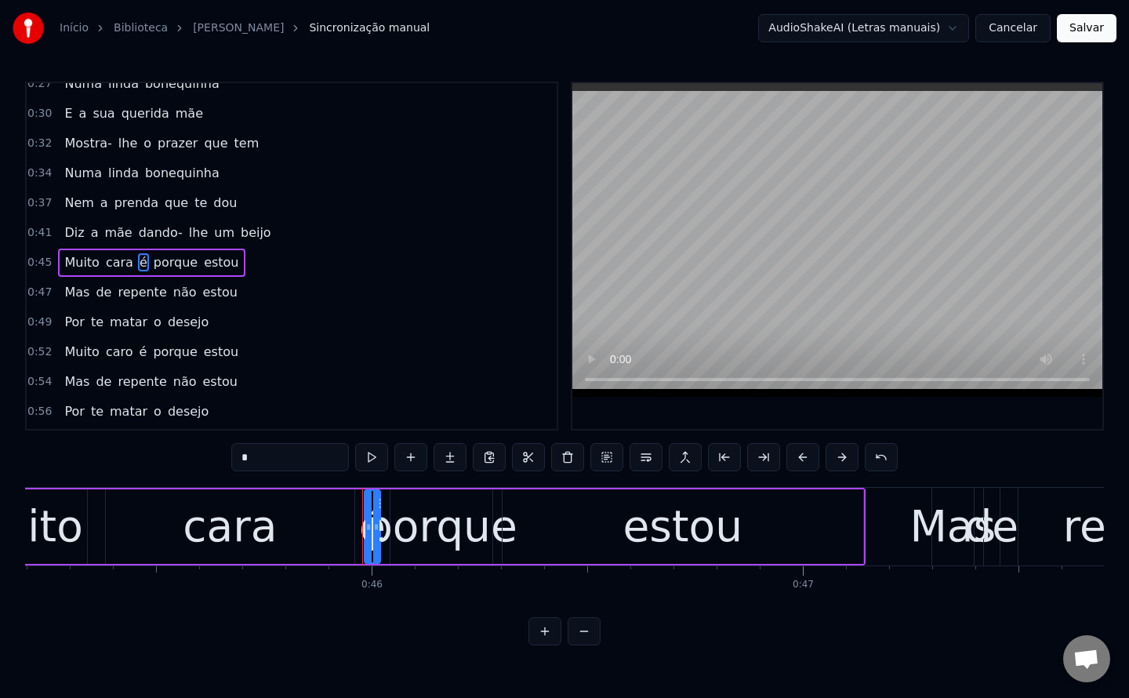
scroll to position [140, 0]
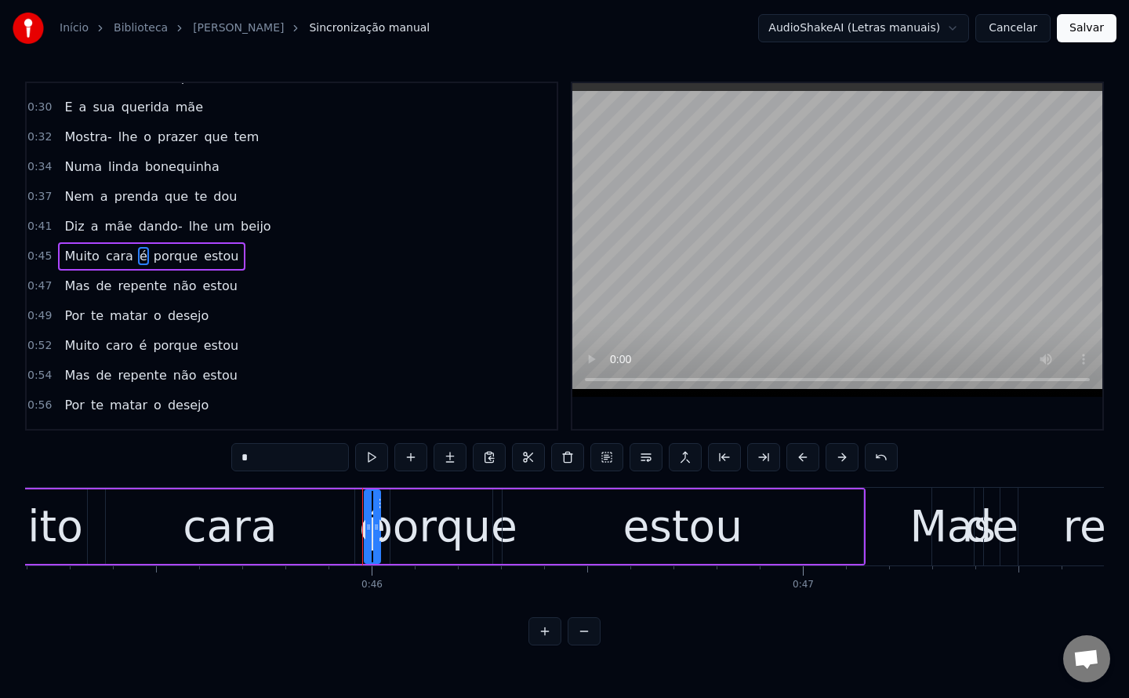
click at [563, 462] on button at bounding box center [567, 457] width 33 height 28
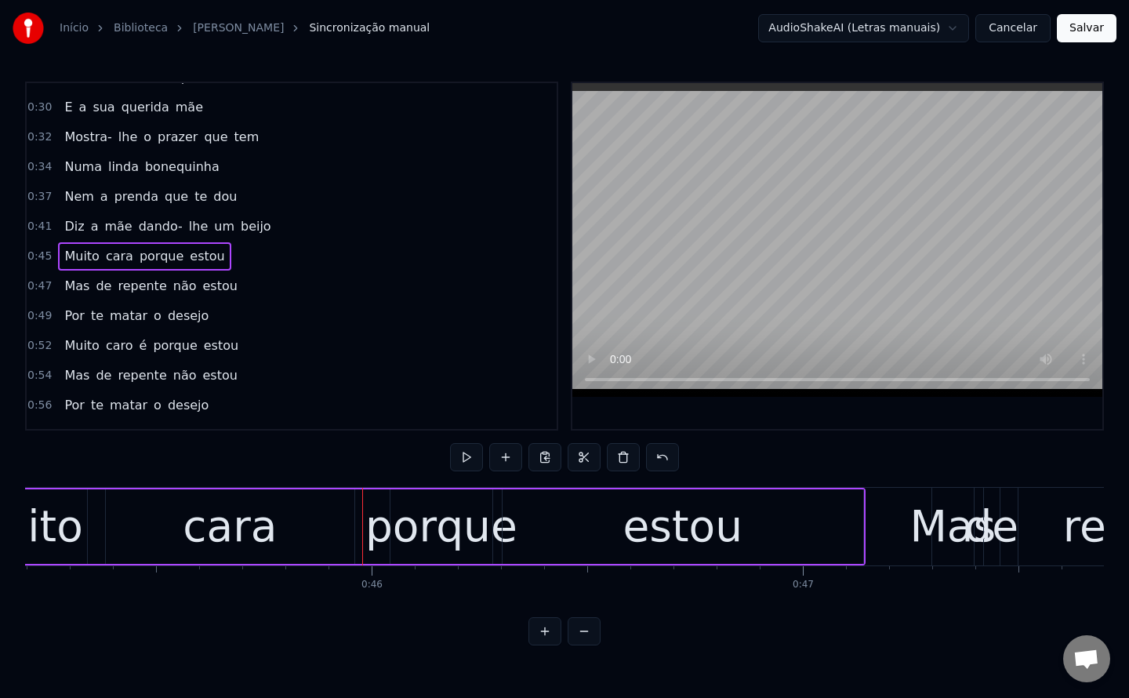
click at [450, 533] on div "porque" at bounding box center [441, 526] width 152 height 65
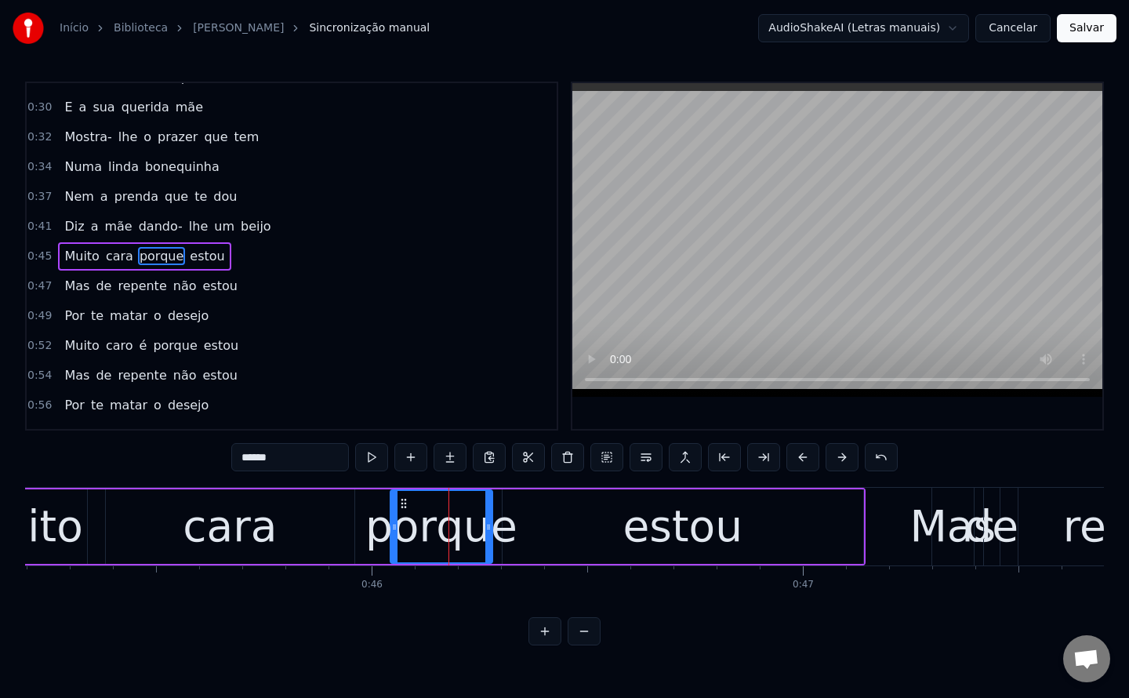
drag, startPoint x: 308, startPoint y: 461, endPoint x: 0, endPoint y: 492, distance: 309.7
click at [0, 492] on div "Início Biblioteca TININHA • Americo Correia Sincronização manual AudioShakeAI (…" at bounding box center [564, 322] width 1129 height 645
click at [594, 546] on div "estou" at bounding box center [683, 526] width 361 height 74
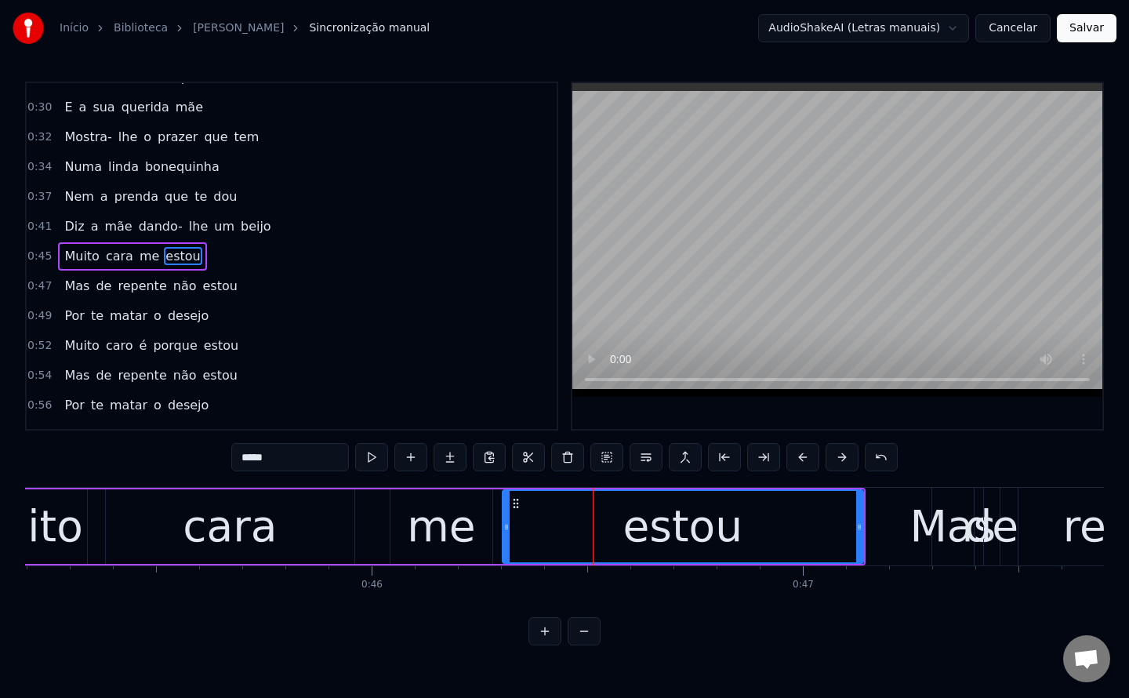
drag, startPoint x: 282, startPoint y: 459, endPoint x: 0, endPoint y: 470, distance: 282.5
click at [0, 470] on div "Início Biblioteca TININHA • Americo Correia Sincronização manual AudioShakeAI (…" at bounding box center [564, 322] width 1129 height 645
type input "******"
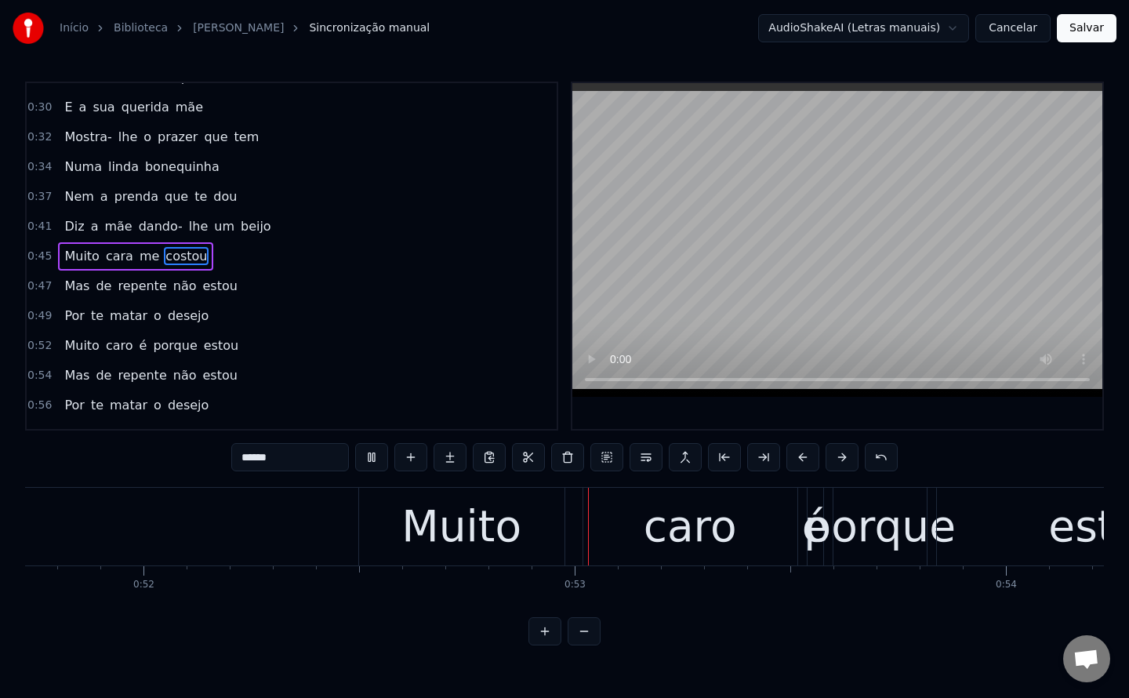
scroll to position [0, 22508]
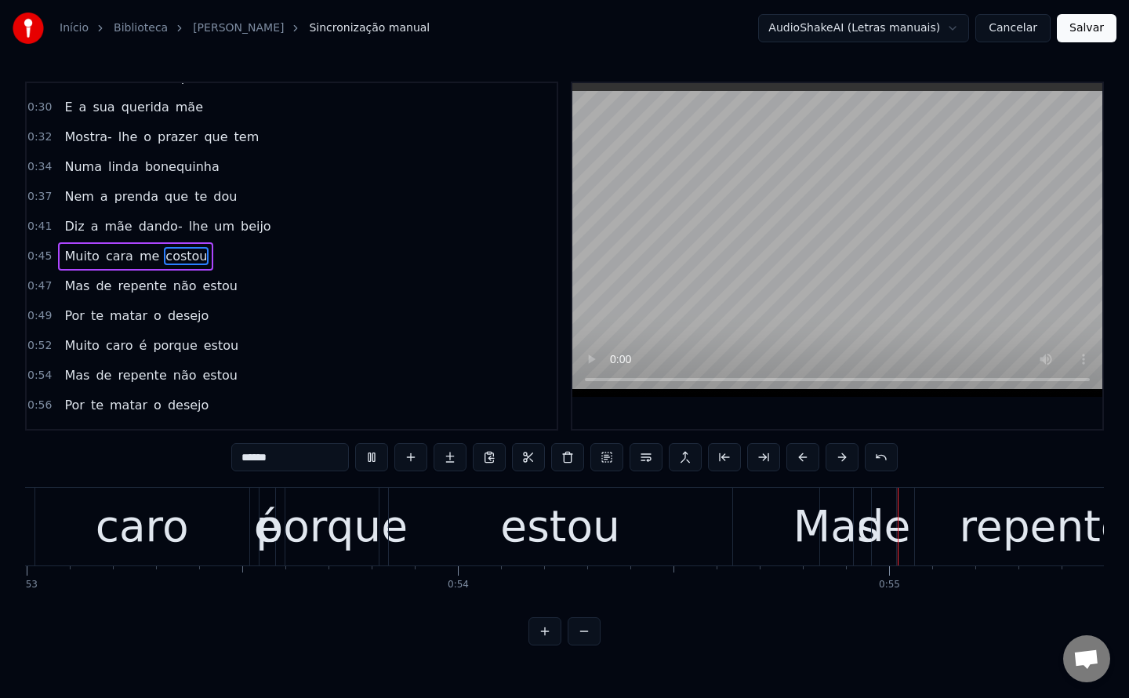
click at [441, 542] on div "Muito caro é porque estou" at bounding box center [273, 527] width 926 height 78
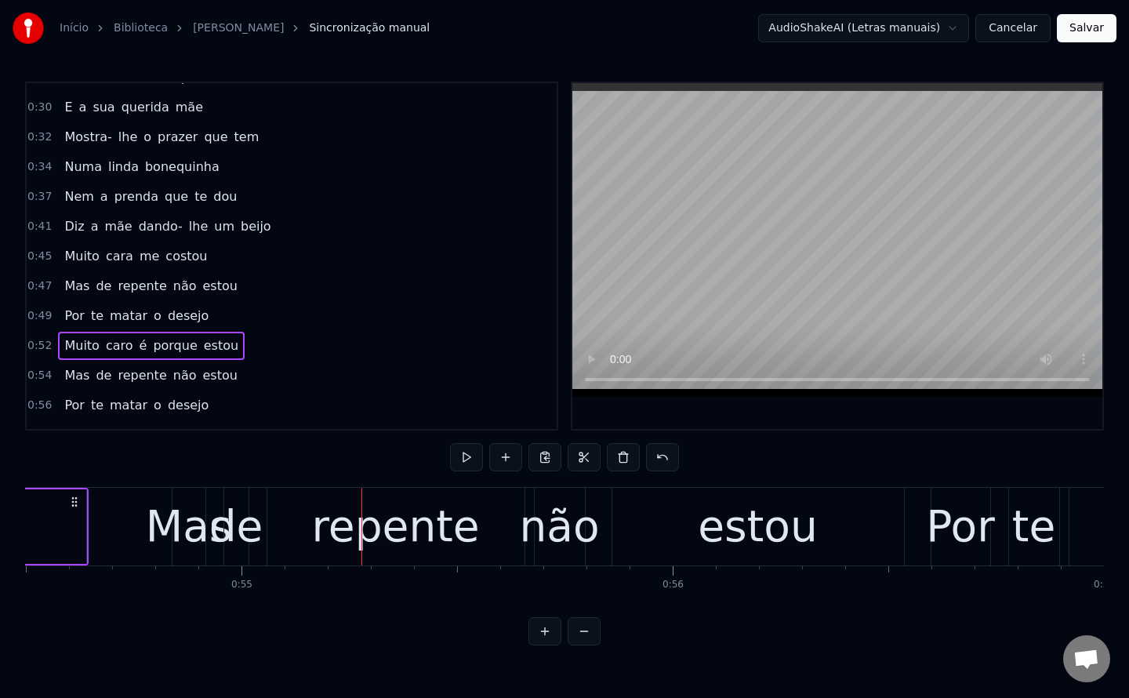
scroll to position [0, 23651]
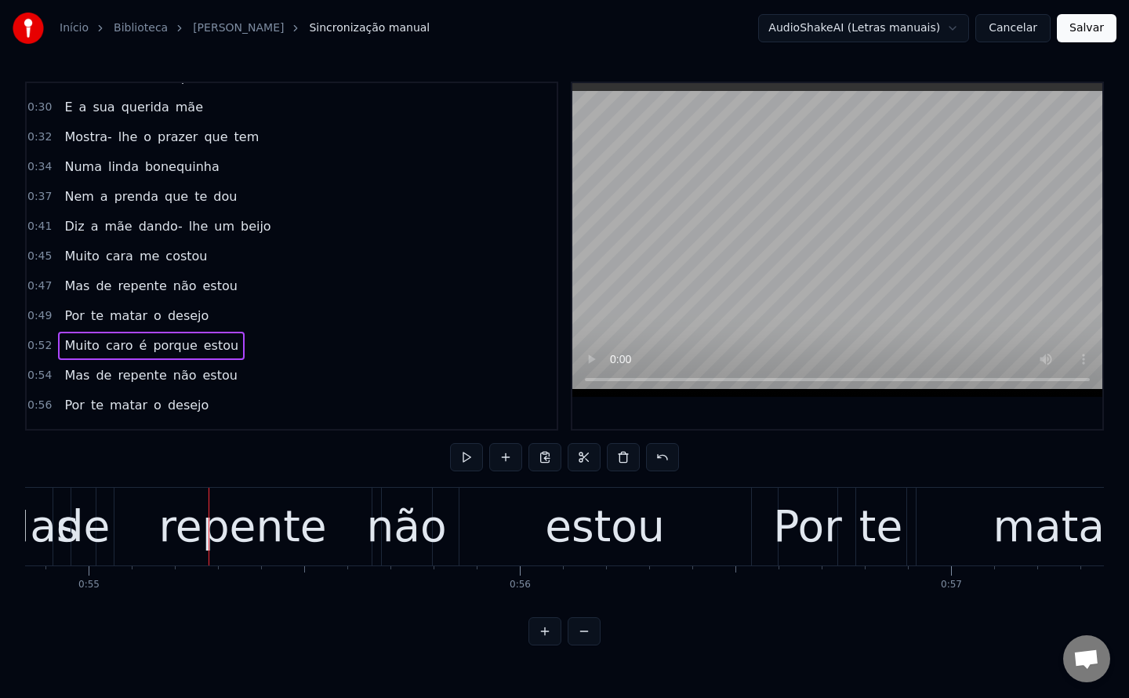
click at [113, 344] on span "caro" at bounding box center [119, 345] width 31 height 18
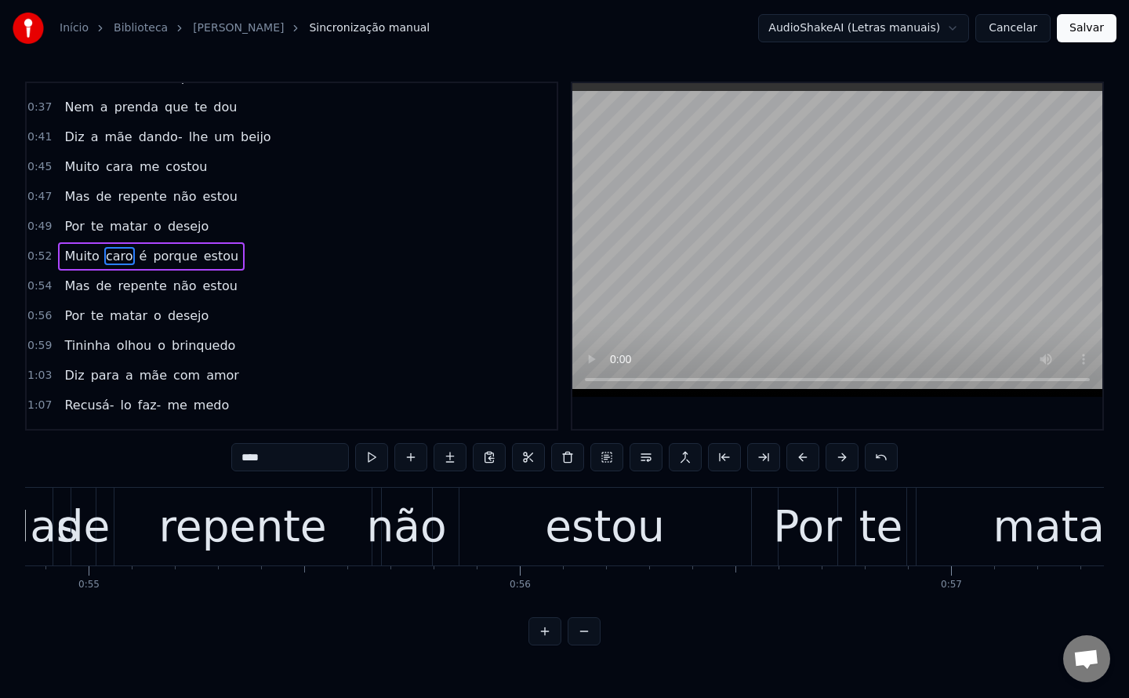
scroll to position [229, 0]
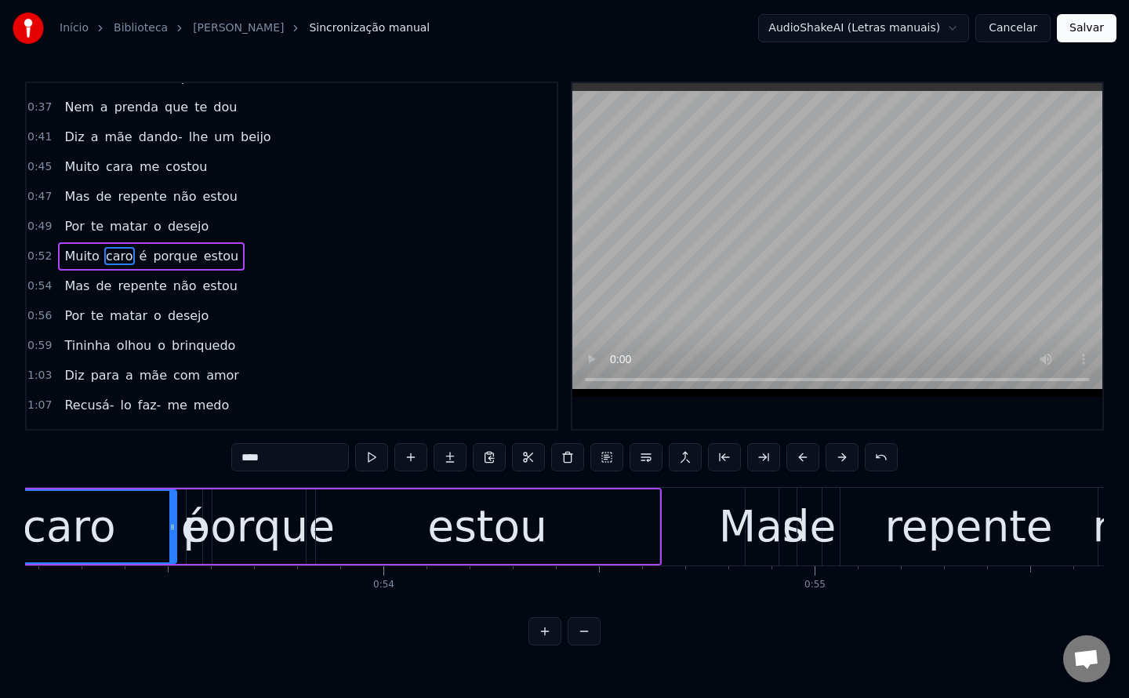
click at [281, 452] on input "****" at bounding box center [290, 457] width 118 height 28
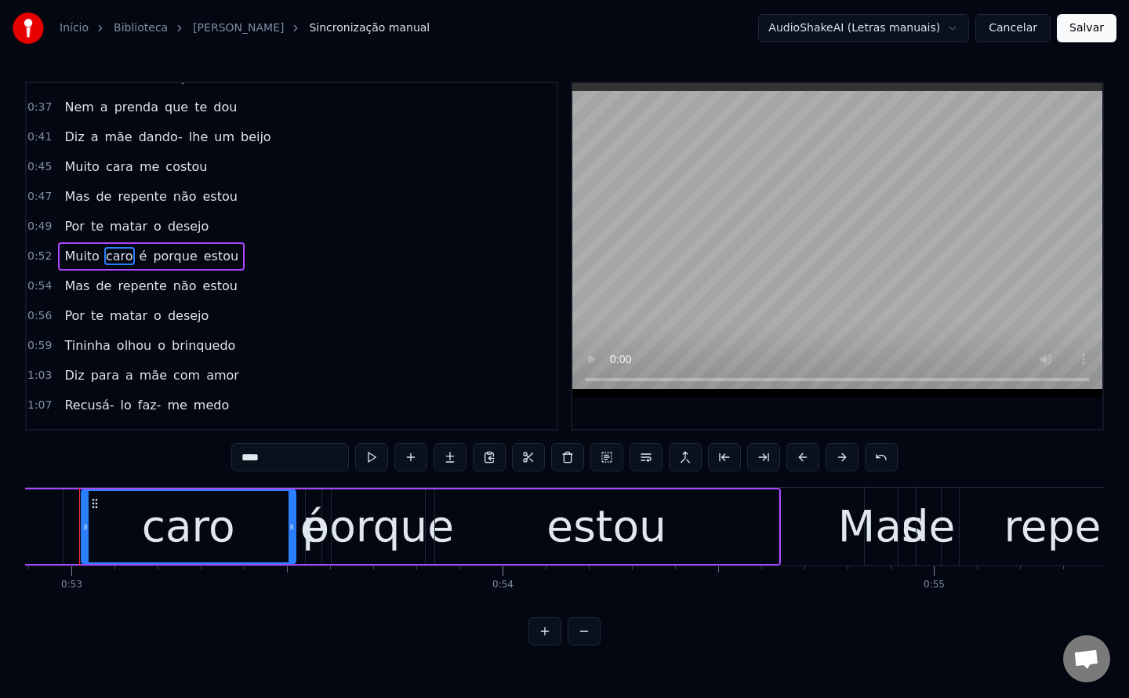
scroll to position [0, 22780]
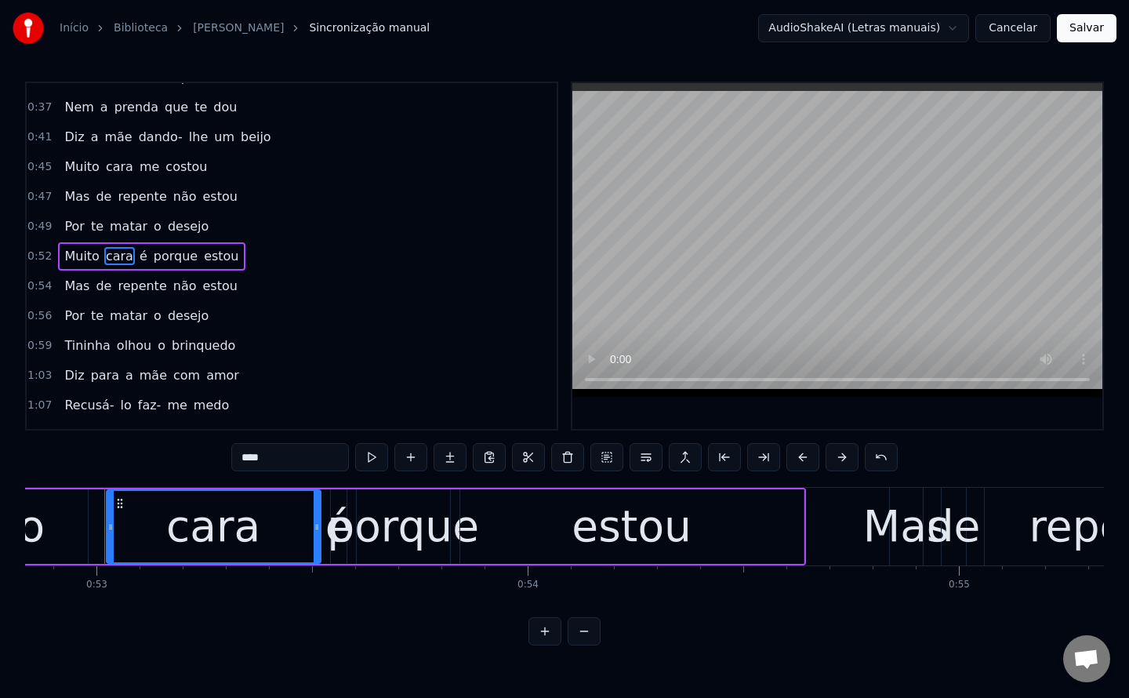
click at [138, 253] on span "é" at bounding box center [143, 256] width 11 height 18
type input "*"
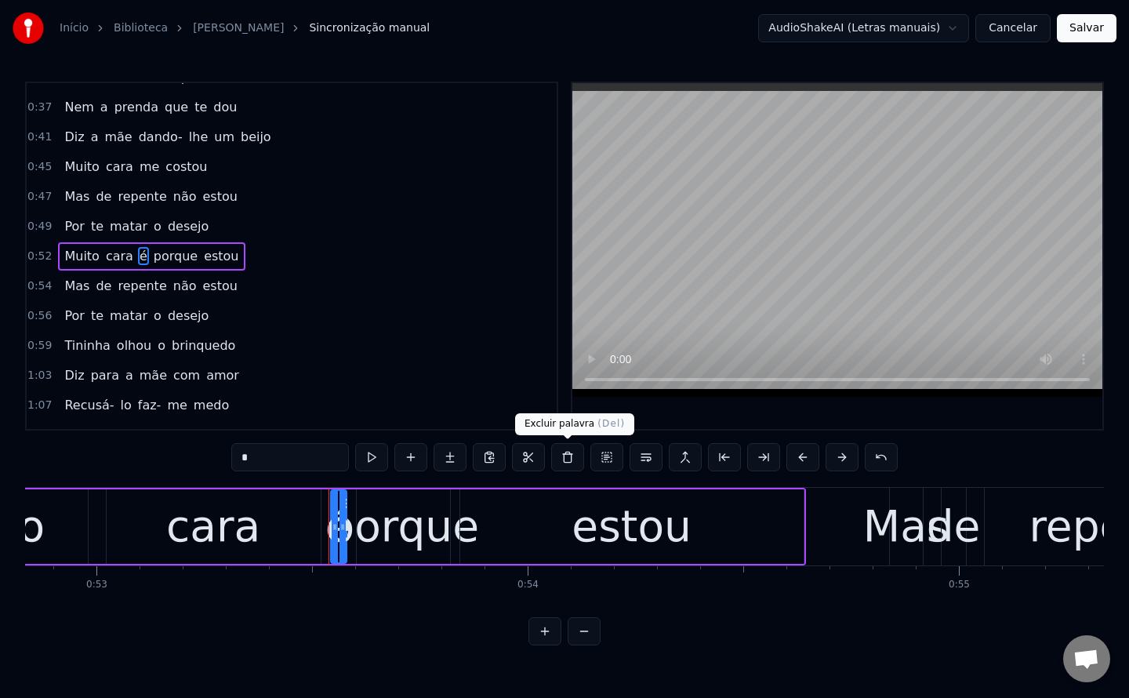
click at [568, 463] on button at bounding box center [567, 457] width 33 height 28
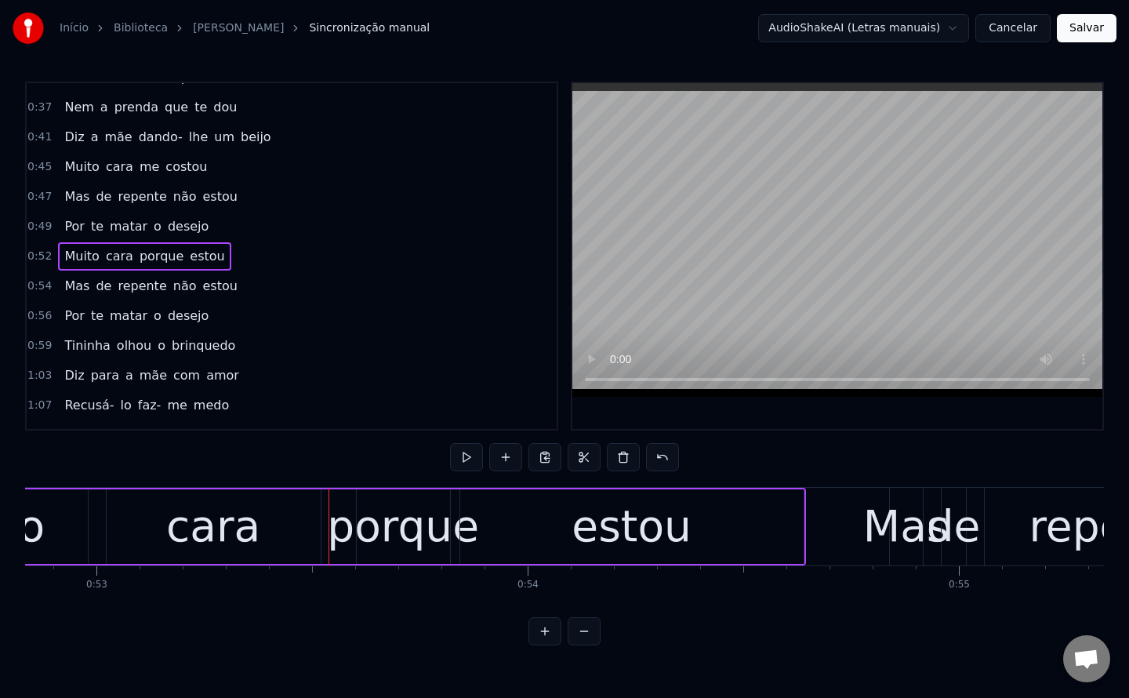
click at [422, 536] on div "porque" at bounding box center [403, 526] width 152 height 65
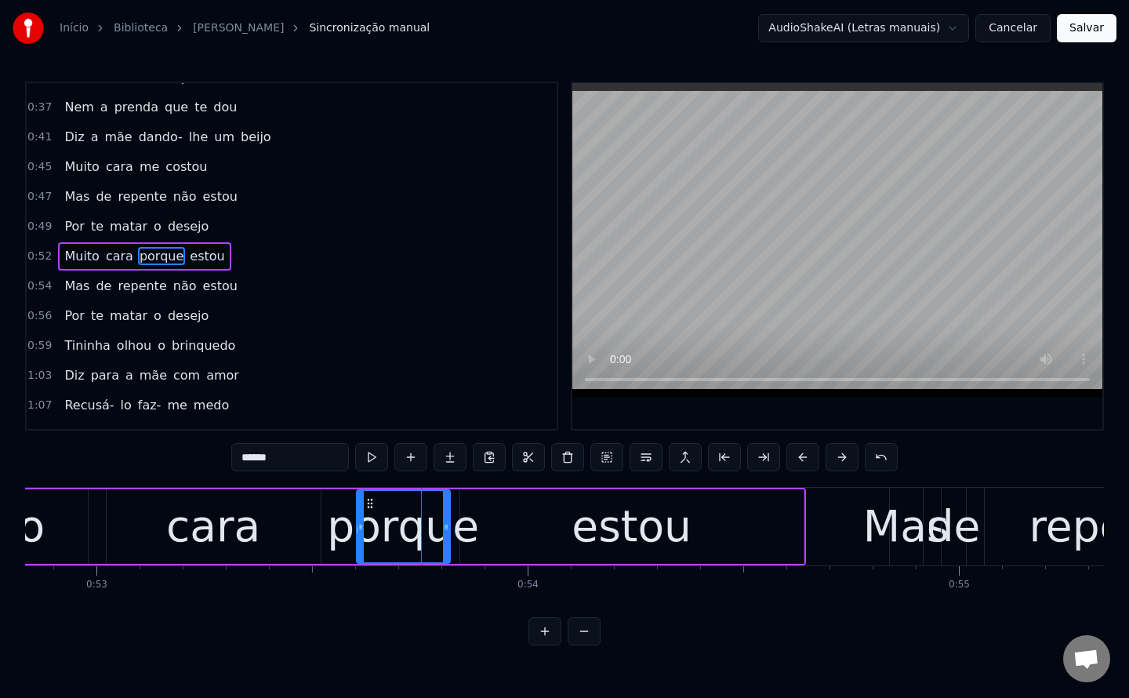
drag, startPoint x: 302, startPoint y: 450, endPoint x: 0, endPoint y: 493, distance: 304.9
click at [0, 493] on div "Início Biblioteca TININHA • Americo Correia Sincronização manual AudioShakeAI (…" at bounding box center [564, 322] width 1129 height 645
click at [554, 522] on div "estou" at bounding box center [631, 526] width 343 height 74
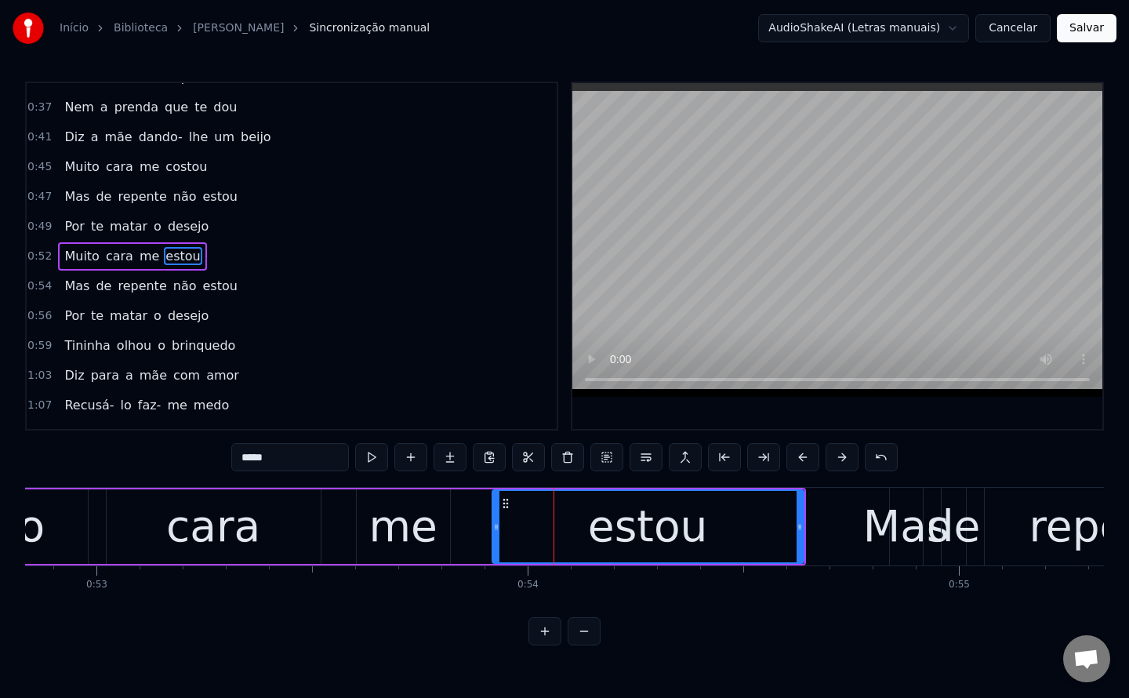
drag, startPoint x: 462, startPoint y: 525, endPoint x: 489, endPoint y: 529, distance: 27.7
click at [493, 529] on icon at bounding box center [496, 527] width 6 height 13
click at [646, 525] on div "estou" at bounding box center [646, 526] width 120 height 65
drag, startPoint x: 308, startPoint y: 466, endPoint x: 0, endPoint y: 527, distance: 314.1
click at [0, 527] on div "Início Biblioteca TININHA • Americo Correia Sincronização manual AudioShakeAI (…" at bounding box center [564, 322] width 1129 height 645
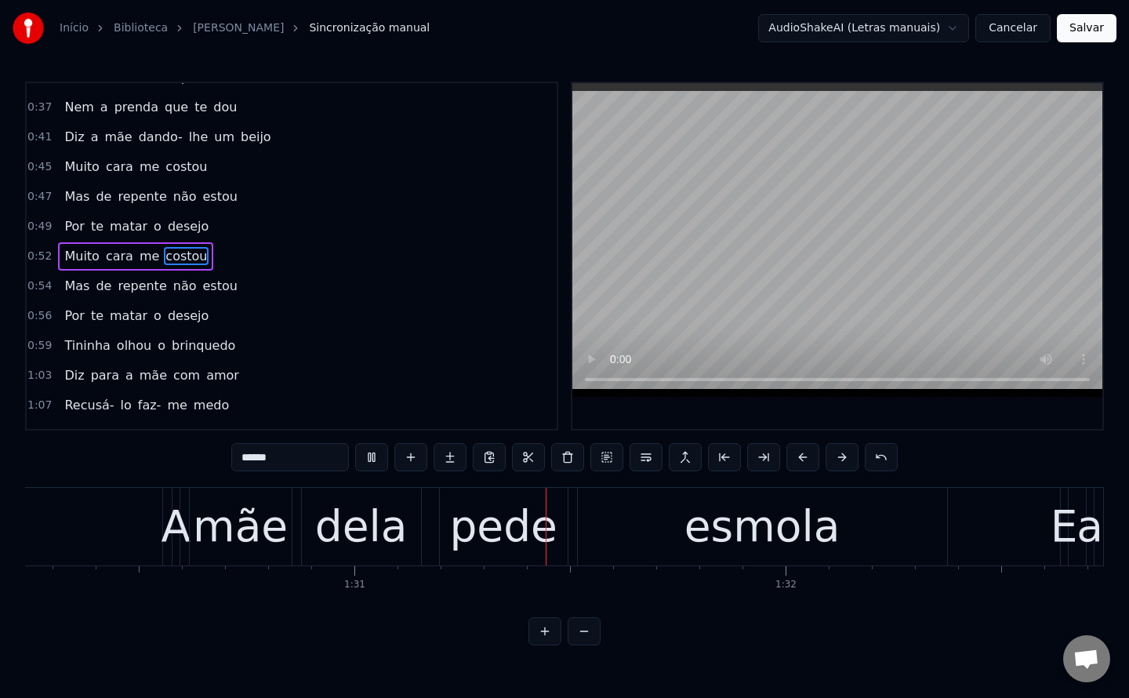
scroll to position [0, 39082]
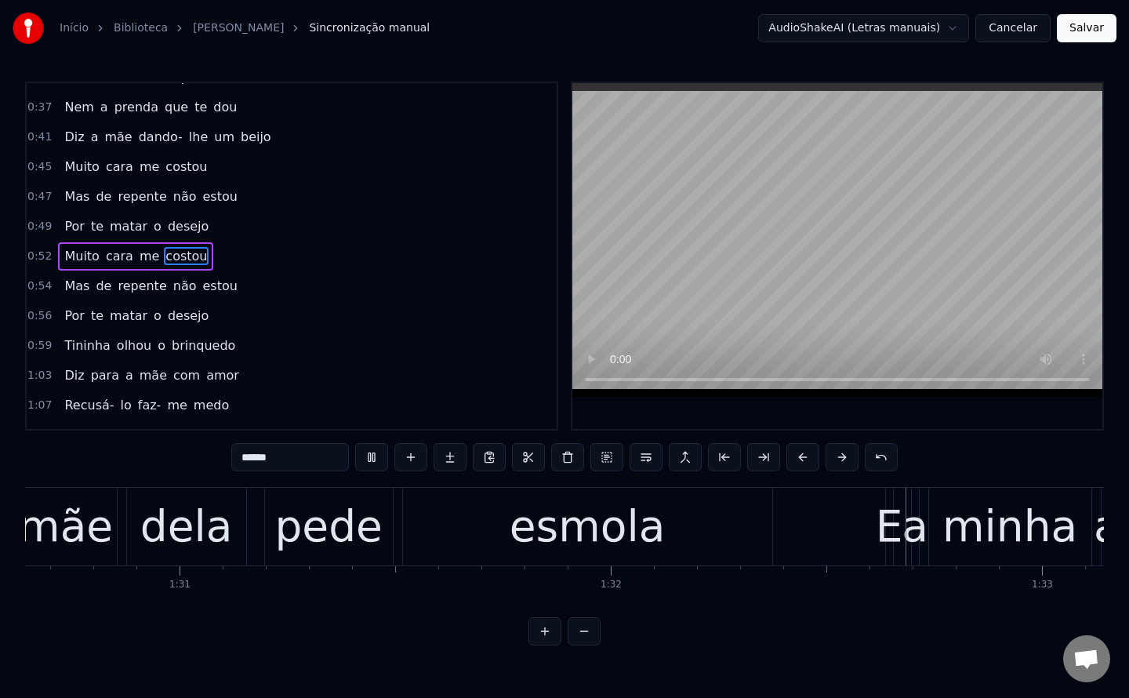
click at [287, 533] on div "pede" at bounding box center [328, 526] width 108 height 65
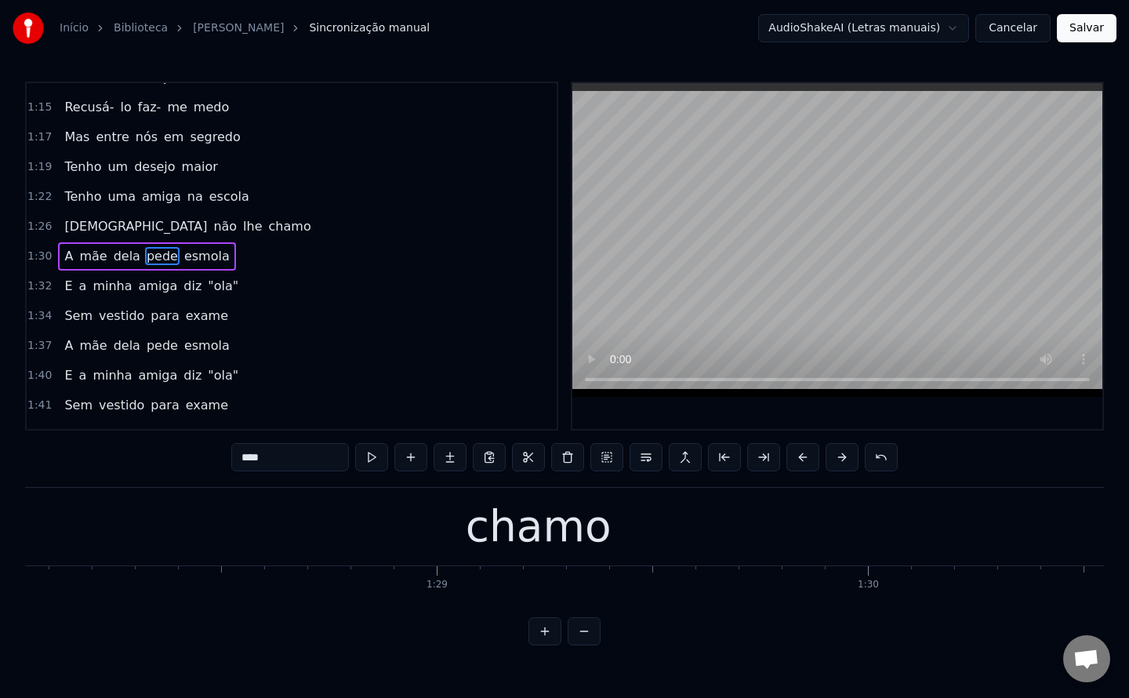
scroll to position [0, 37947]
click at [628, 534] on div "chamo" at bounding box center [553, 527] width 1137 height 78
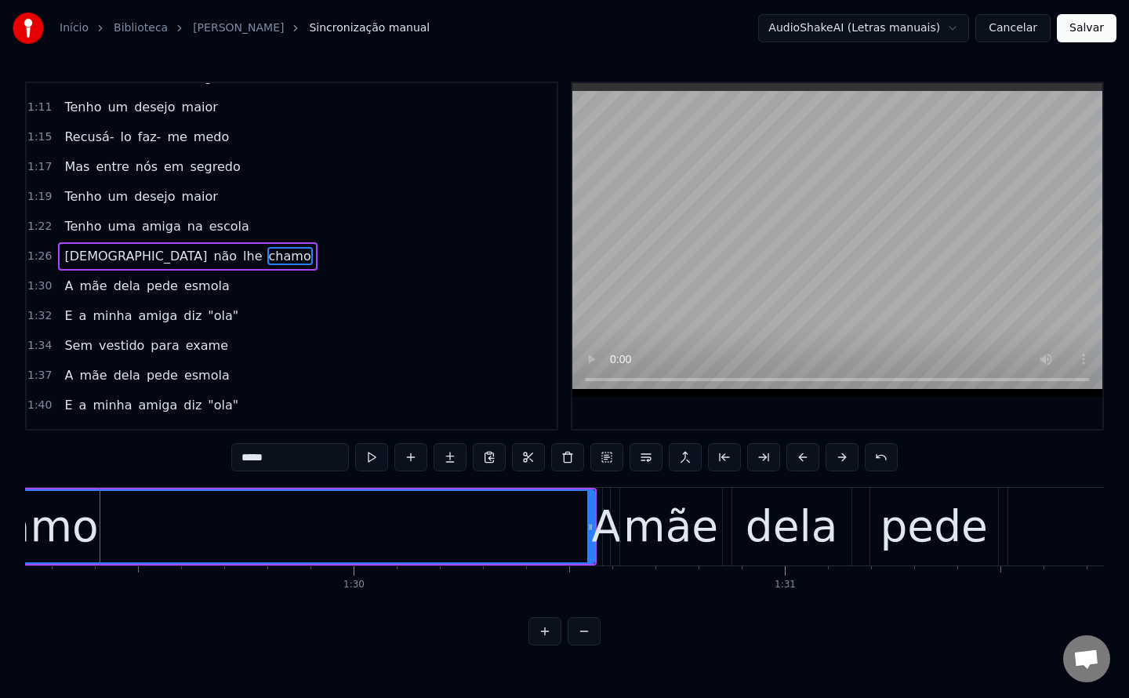
scroll to position [0, 38481]
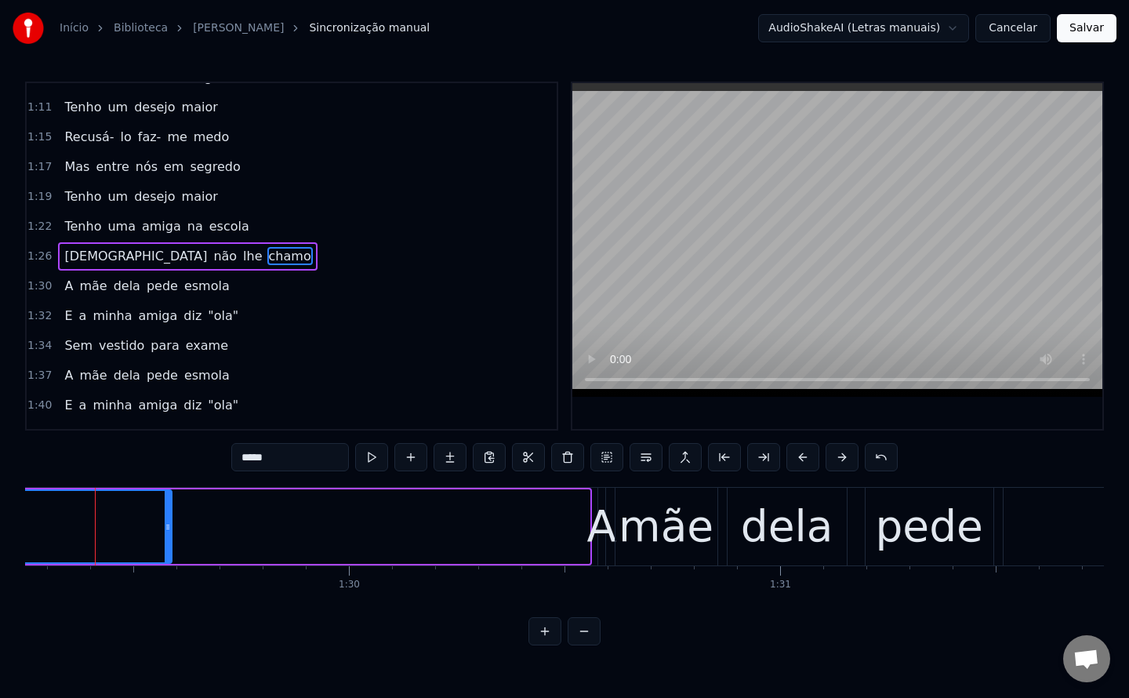
drag, startPoint x: 586, startPoint y: 526, endPoint x: 151, endPoint y: 507, distance: 436.3
click at [165, 507] on div at bounding box center [168, 526] width 6 height 71
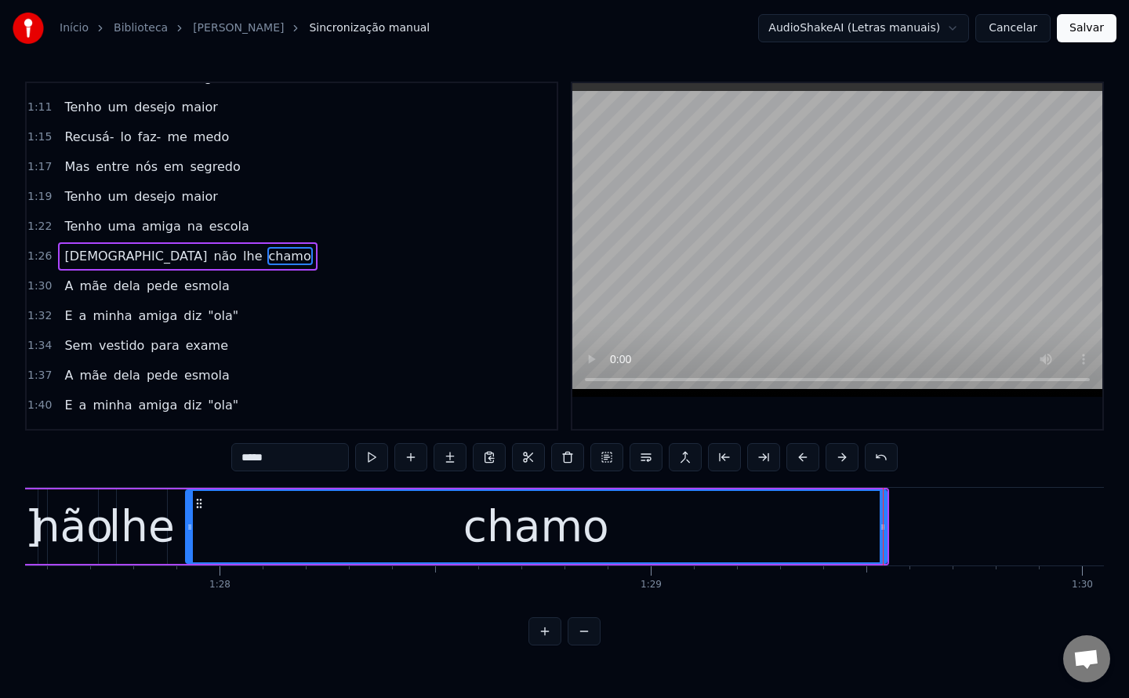
scroll to position [0, 37747]
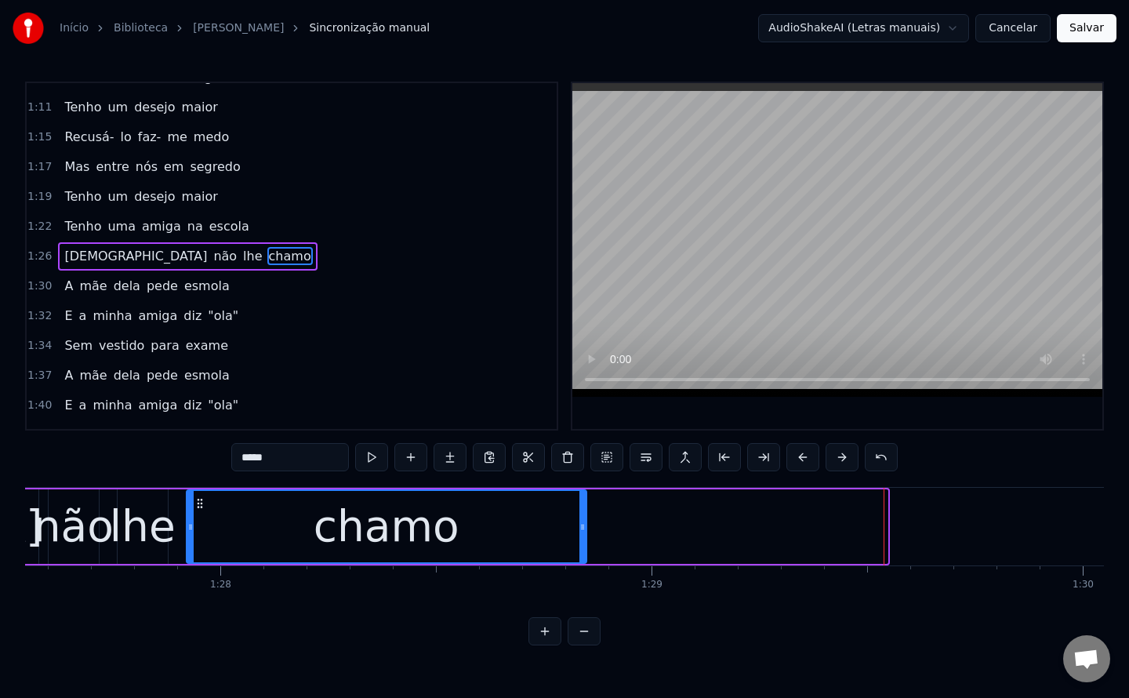
drag, startPoint x: 881, startPoint y: 528, endPoint x: 580, endPoint y: 528, distance: 301.0
click at [580, 528] on icon at bounding box center [582, 527] width 6 height 13
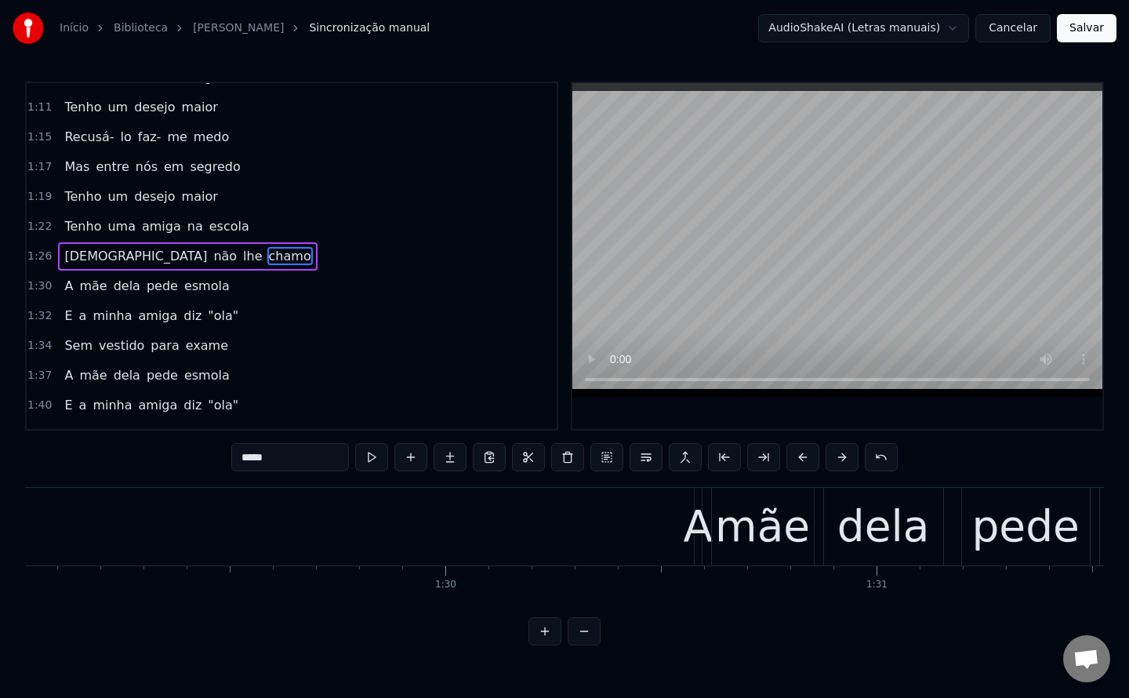
scroll to position [0, 38389]
click at [691, 537] on div "A" at bounding box center [694, 526] width 30 height 65
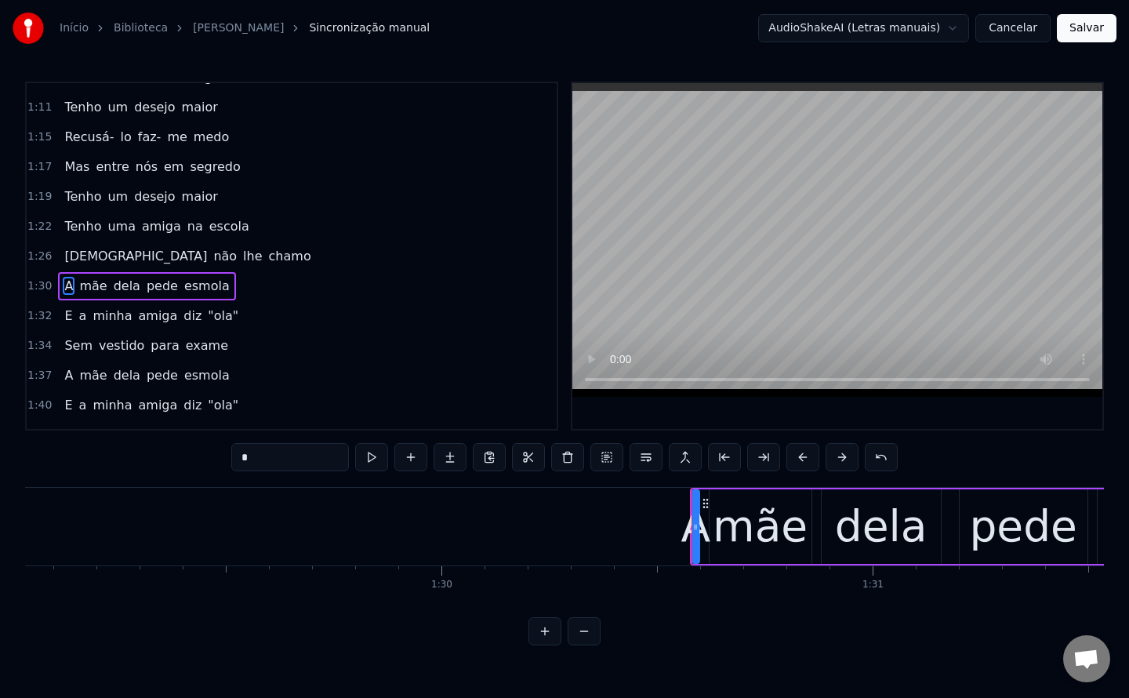
scroll to position [616, 0]
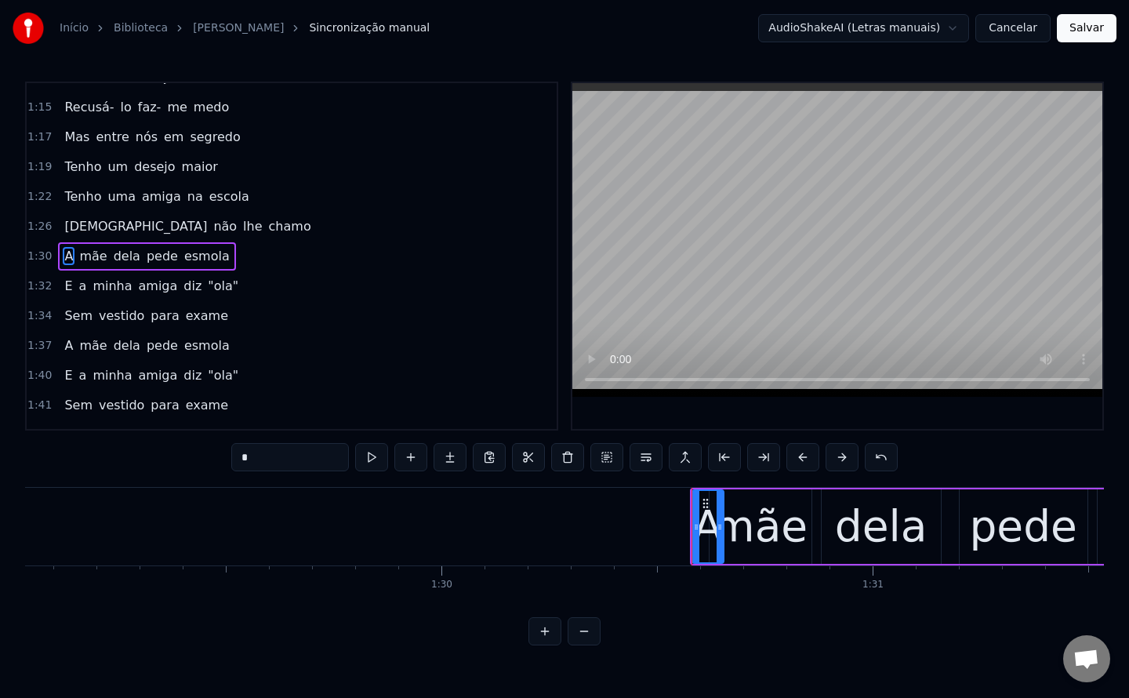
drag, startPoint x: 692, startPoint y: 527, endPoint x: 717, endPoint y: 522, distance: 24.8
click at [717, 522] on icon at bounding box center [720, 527] width 6 height 13
drag, startPoint x: 703, startPoint y: 503, endPoint x: 483, endPoint y: 507, distance: 220.3
click at [483, 507] on icon at bounding box center [485, 503] width 13 height 13
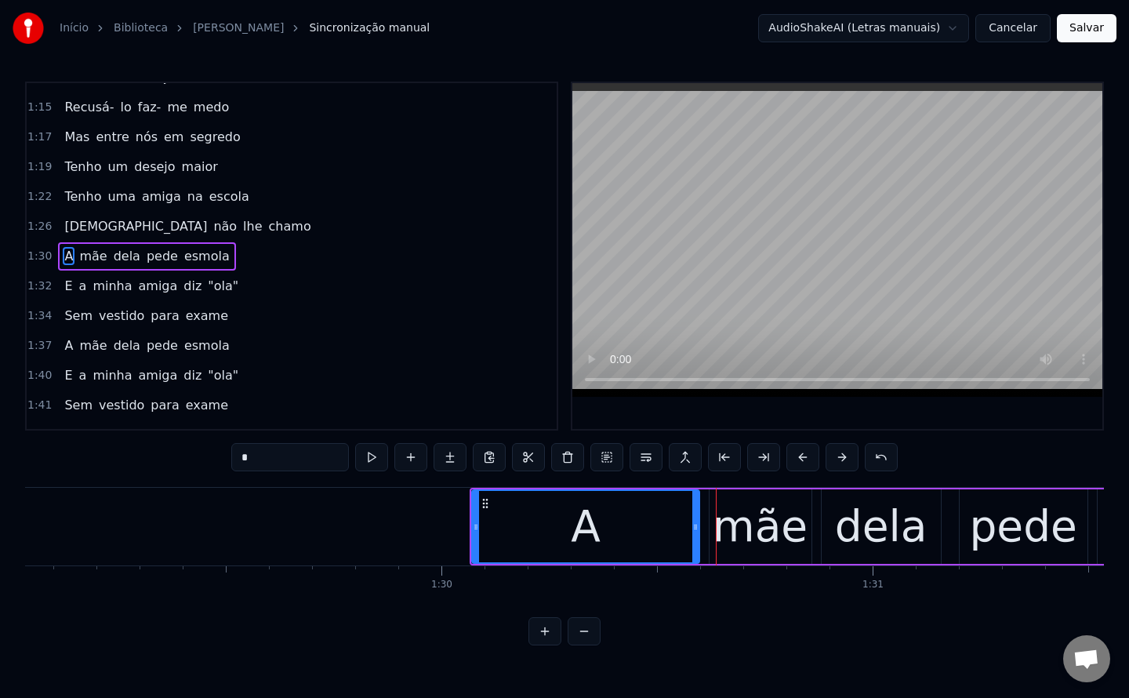
drag, startPoint x: 499, startPoint y: 524, endPoint x: 695, endPoint y: 525, distance: 196.0
click at [695, 525] on icon at bounding box center [695, 527] width 6 height 13
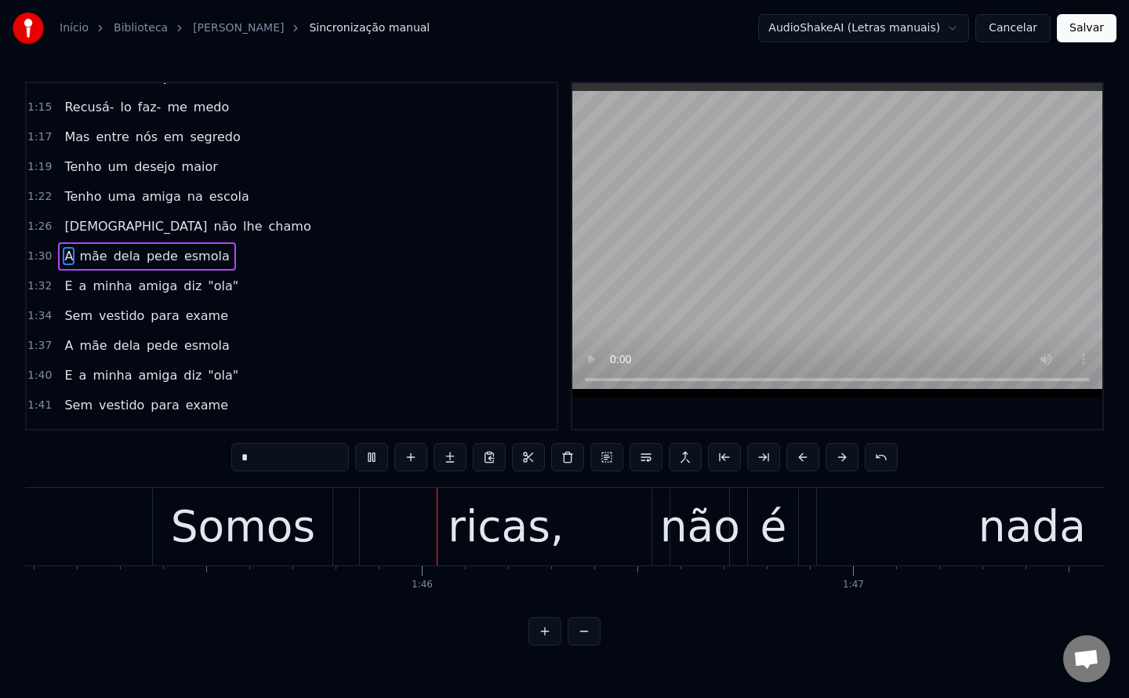
scroll to position [0, 45311]
click at [182, 287] on span "diz" at bounding box center [192, 286] width 21 height 18
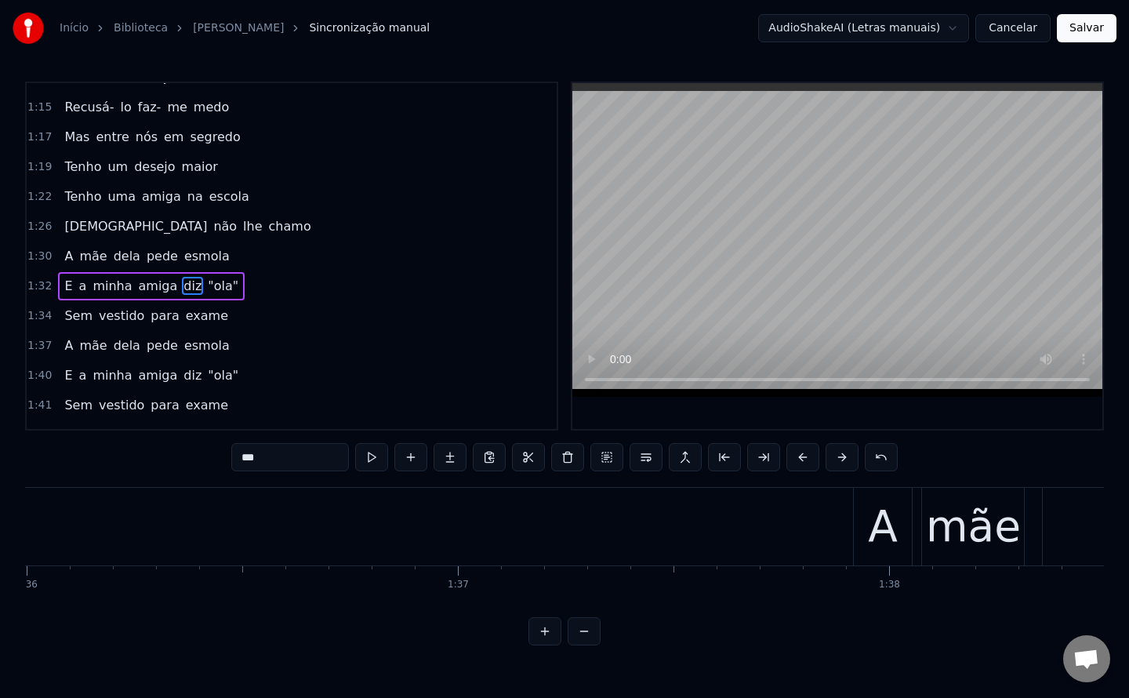
scroll to position [0, 40207]
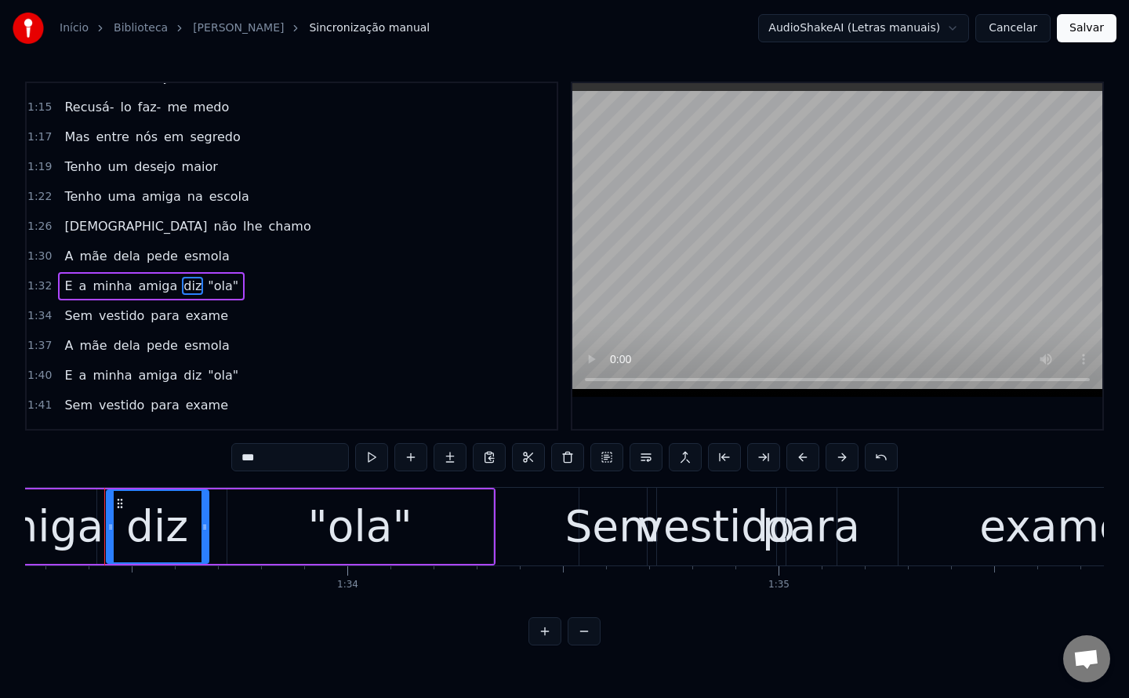
click at [277, 460] on input "***" at bounding box center [290, 457] width 118 height 28
click at [230, 284] on span ""ola"" at bounding box center [247, 286] width 34 height 18
type input "*****"
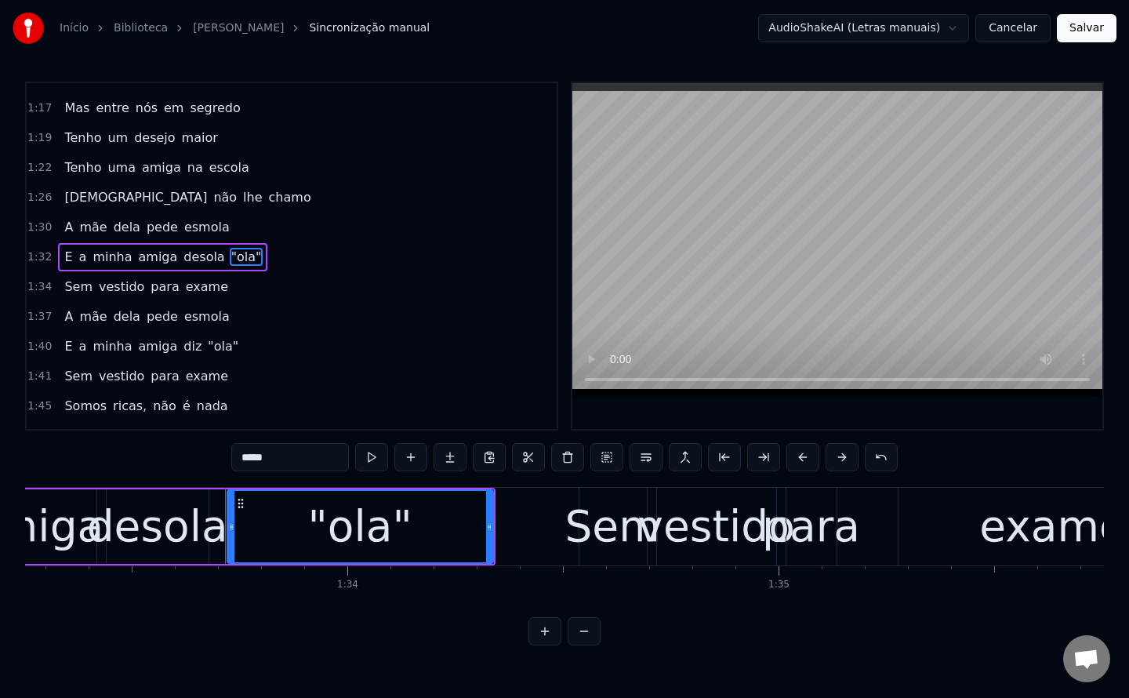
scroll to position [646, 0]
click at [573, 462] on button at bounding box center [567, 457] width 33 height 28
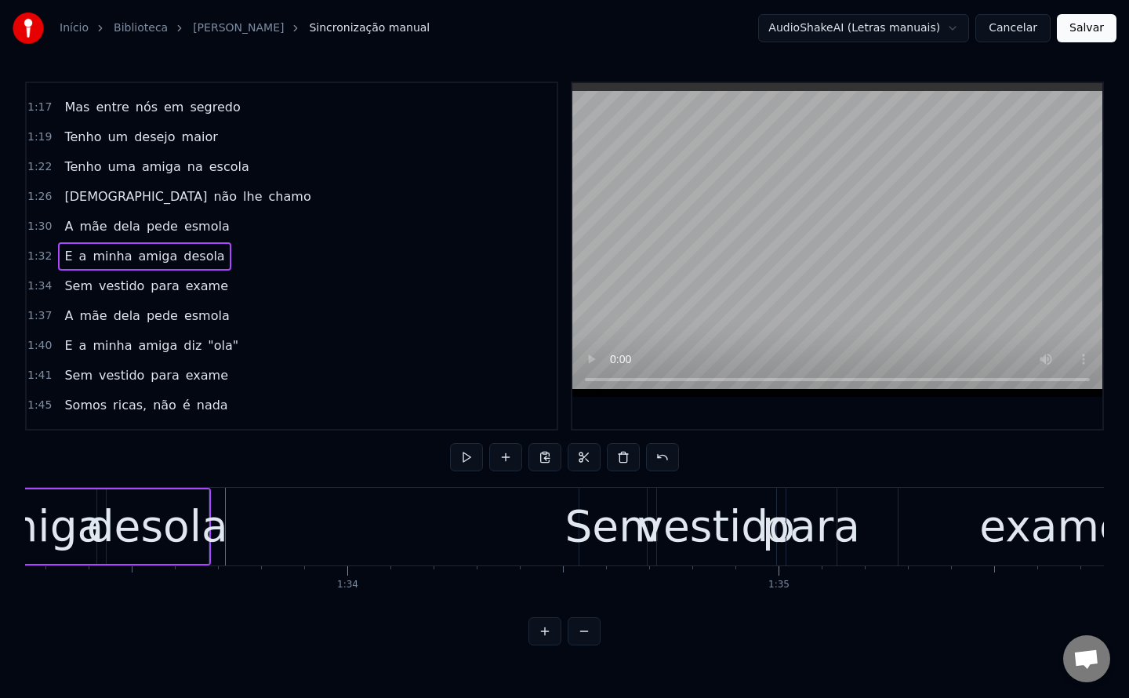
click at [165, 532] on div "desola" at bounding box center [157, 526] width 141 height 65
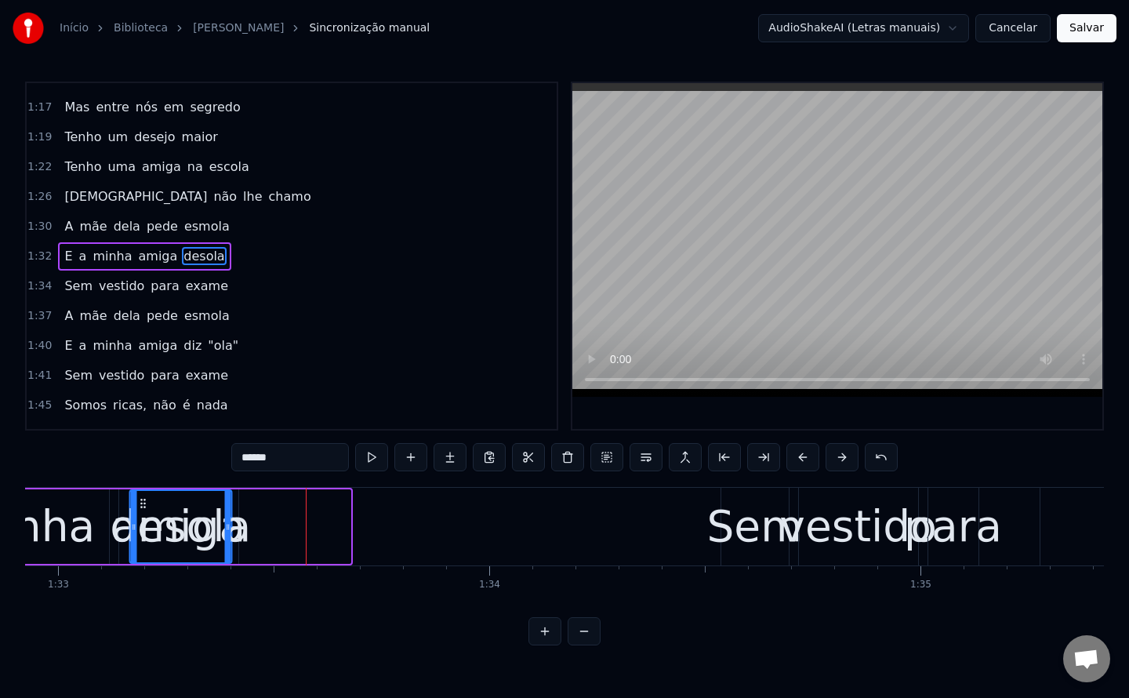
scroll to position [0, 40064]
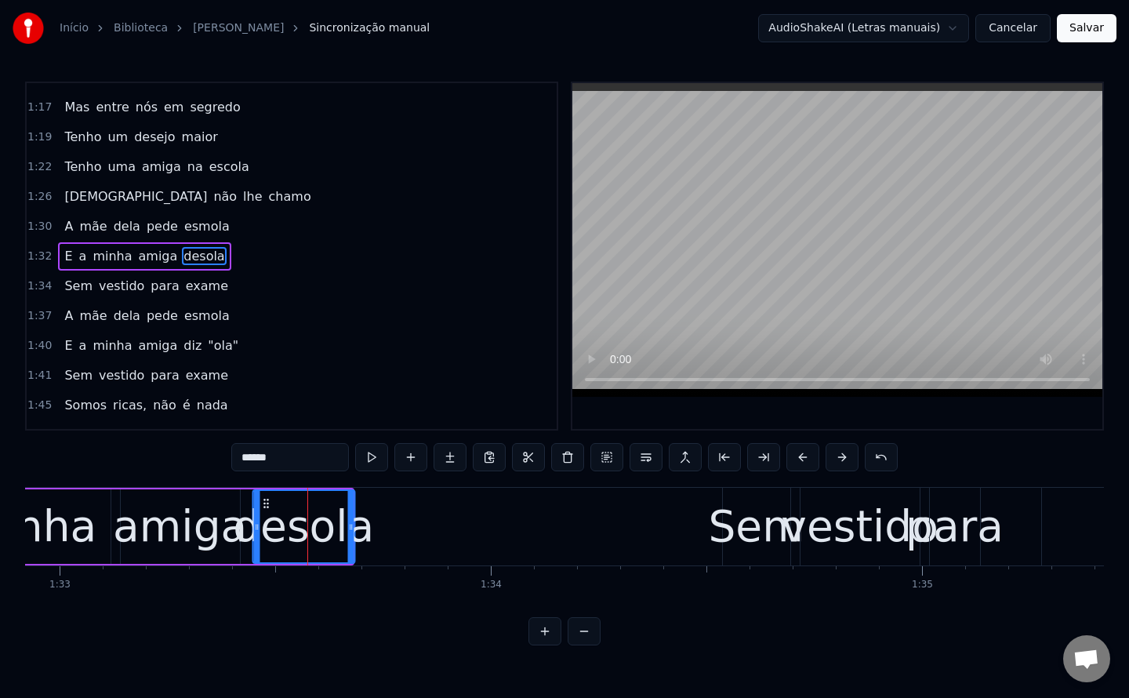
drag, startPoint x: 118, startPoint y: 498, endPoint x: 264, endPoint y: 553, distance: 156.1
click at [264, 553] on div "desola" at bounding box center [303, 526] width 100 height 71
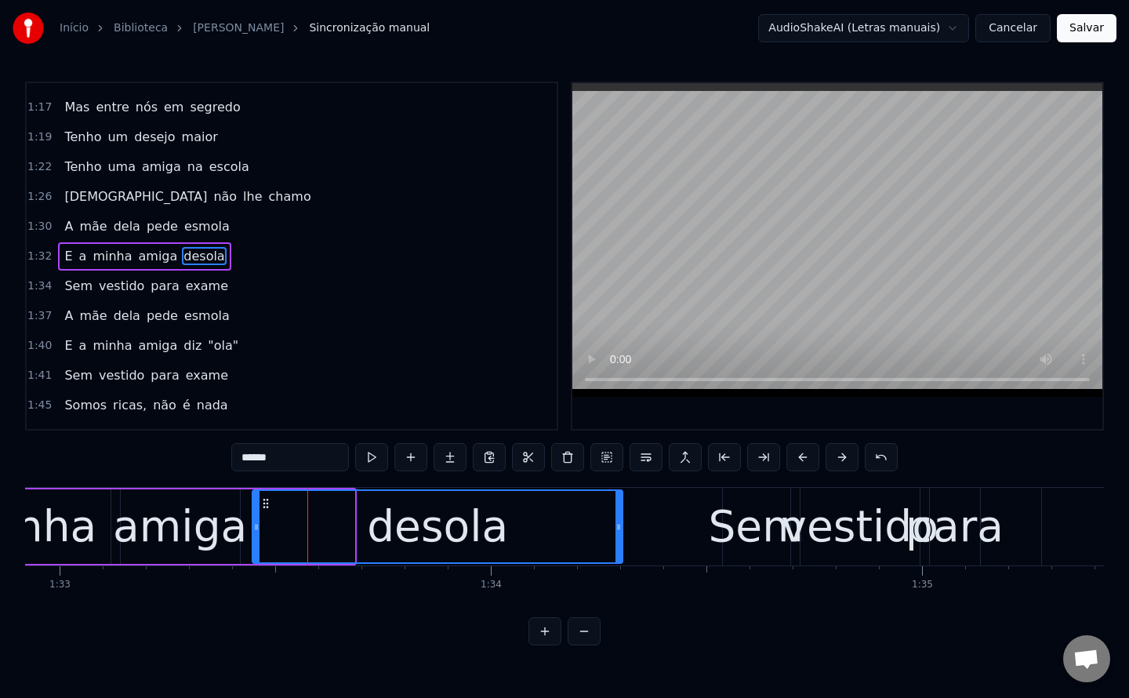
drag, startPoint x: 349, startPoint y: 524, endPoint x: 617, endPoint y: 542, distance: 268.8
click at [617, 542] on div at bounding box center [618, 526] width 6 height 71
click at [182, 347] on span "diz" at bounding box center [192, 345] width 21 height 18
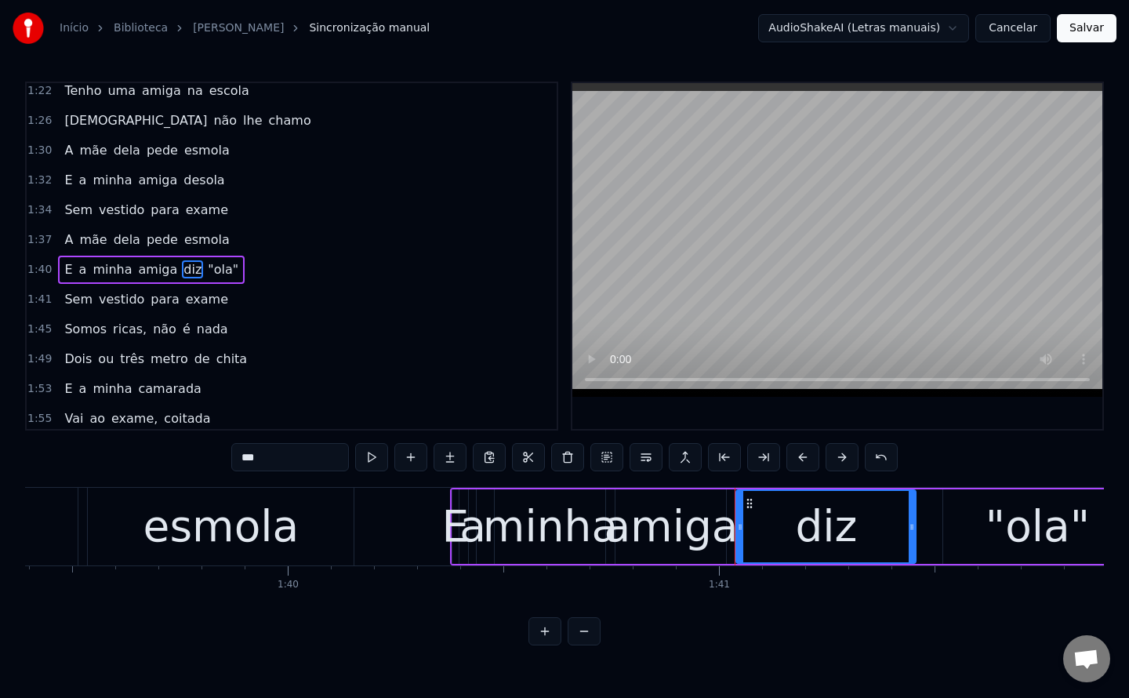
scroll to position [0, 43484]
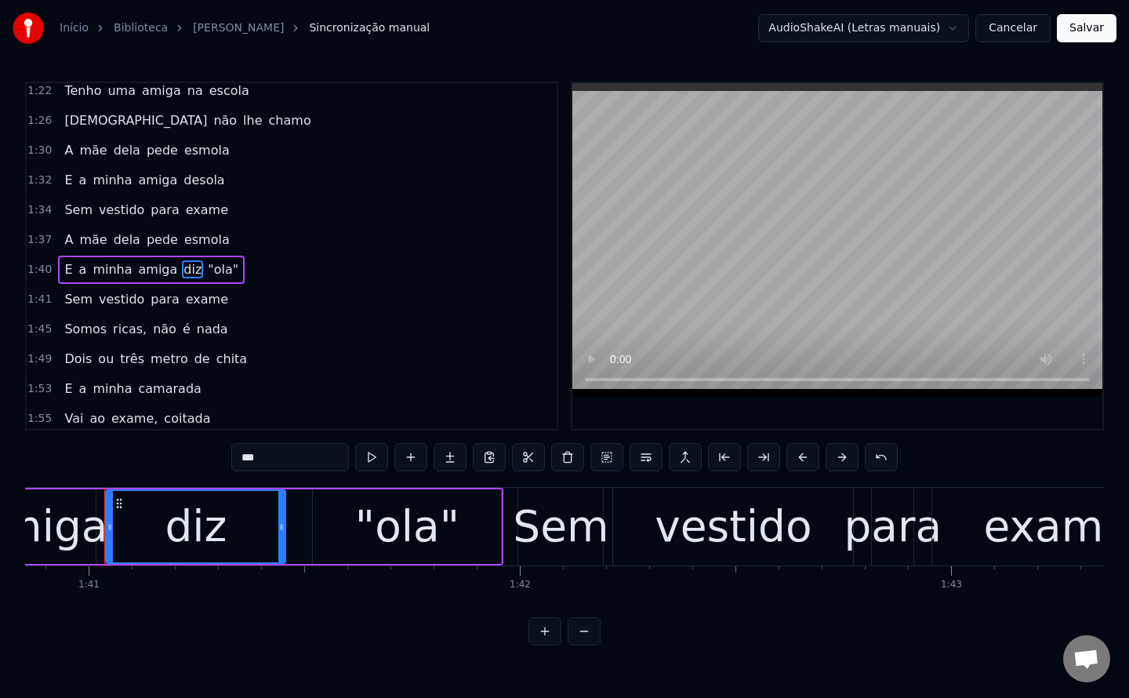
drag, startPoint x: 305, startPoint y: 458, endPoint x: 0, endPoint y: 503, distance: 308.2
click at [0, 503] on div "Início Biblioteca TININHA • Americo Correia Sincronização manual AudioShakeAI (…" at bounding box center [564, 322] width 1129 height 645
click at [381, 543] on div ""ola"" at bounding box center [407, 526] width 104 height 65
type input "*****"
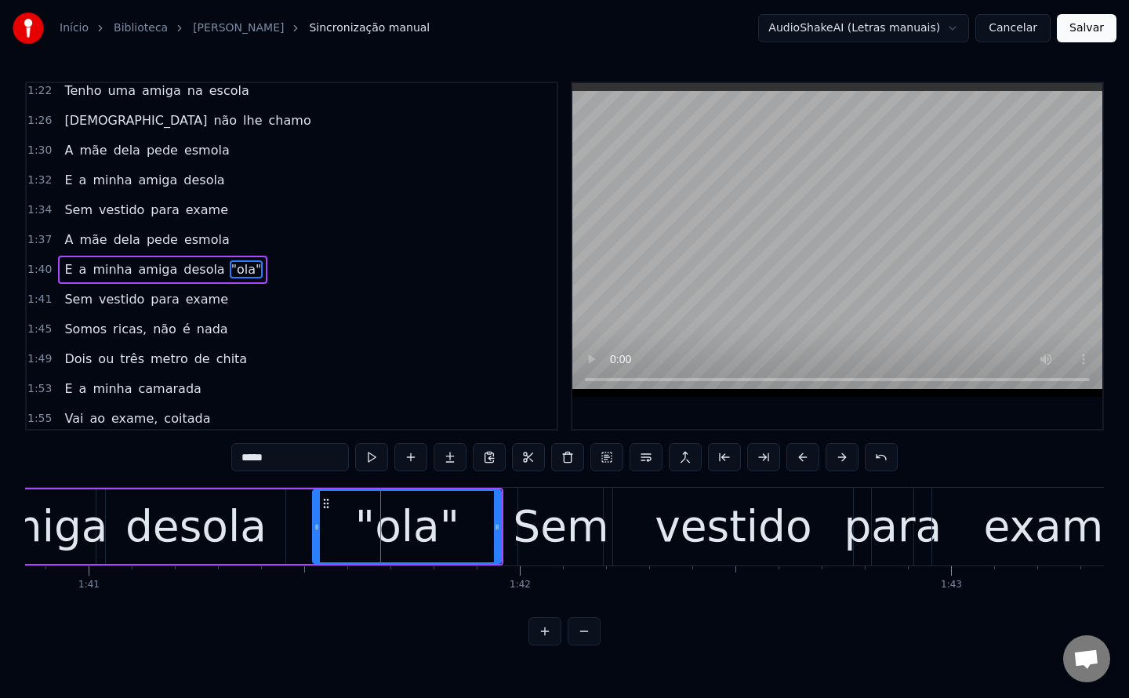
scroll to position [735, 0]
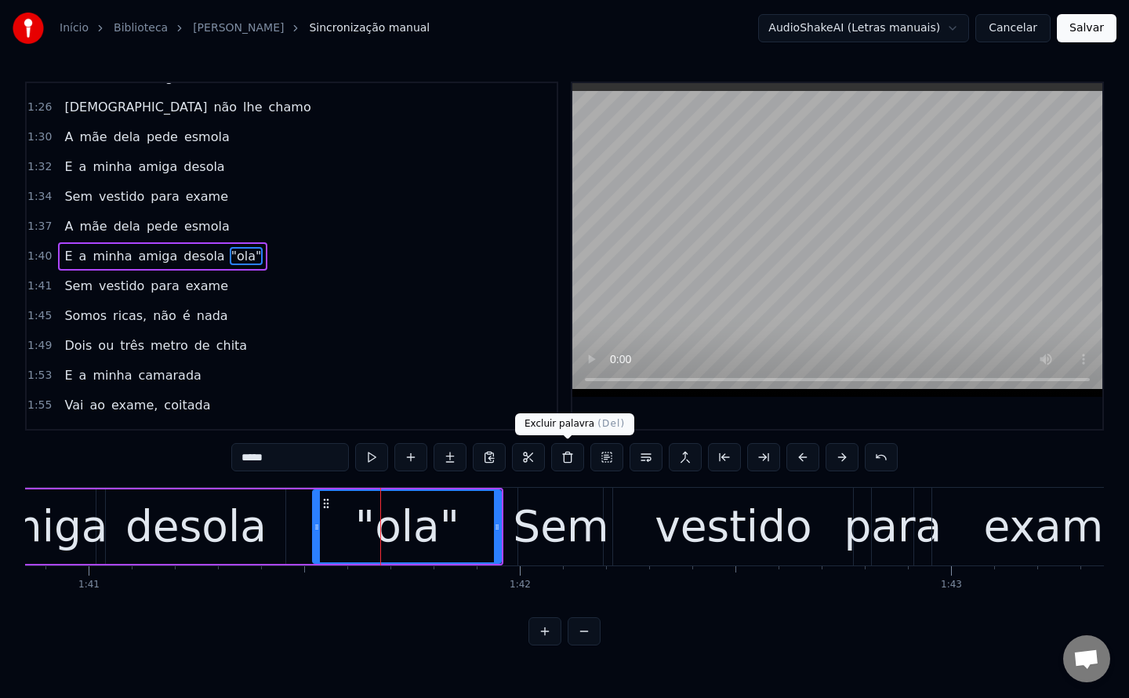
click at [569, 455] on button at bounding box center [567, 457] width 33 height 28
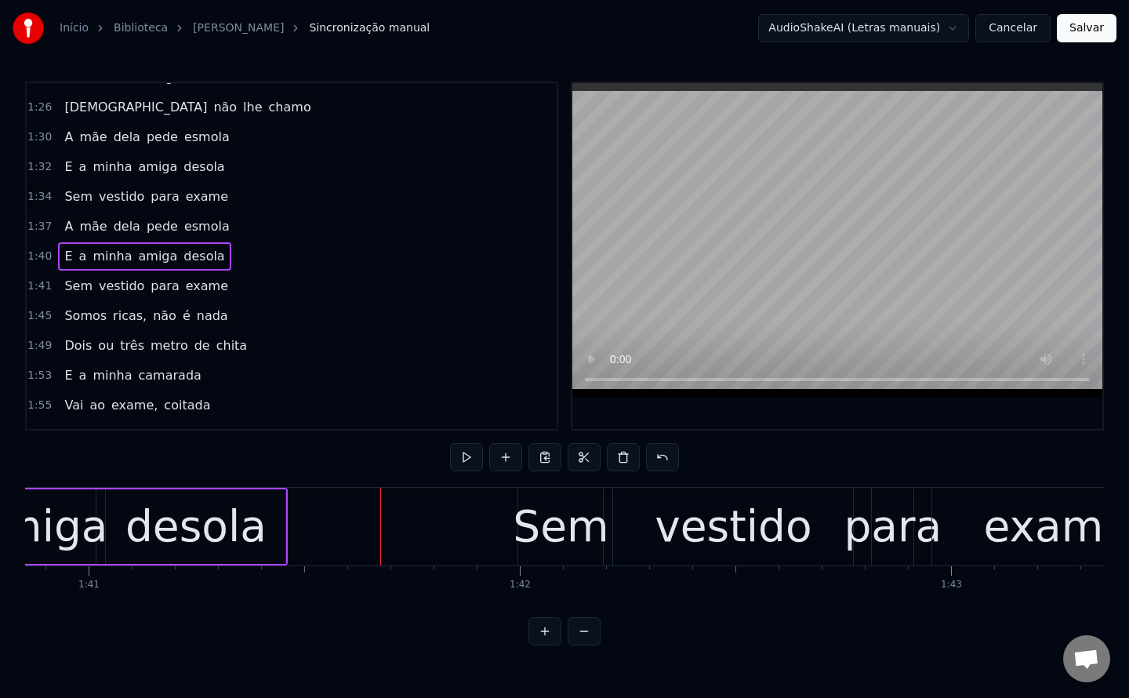
click at [227, 526] on div "desola" at bounding box center [195, 526] width 141 height 65
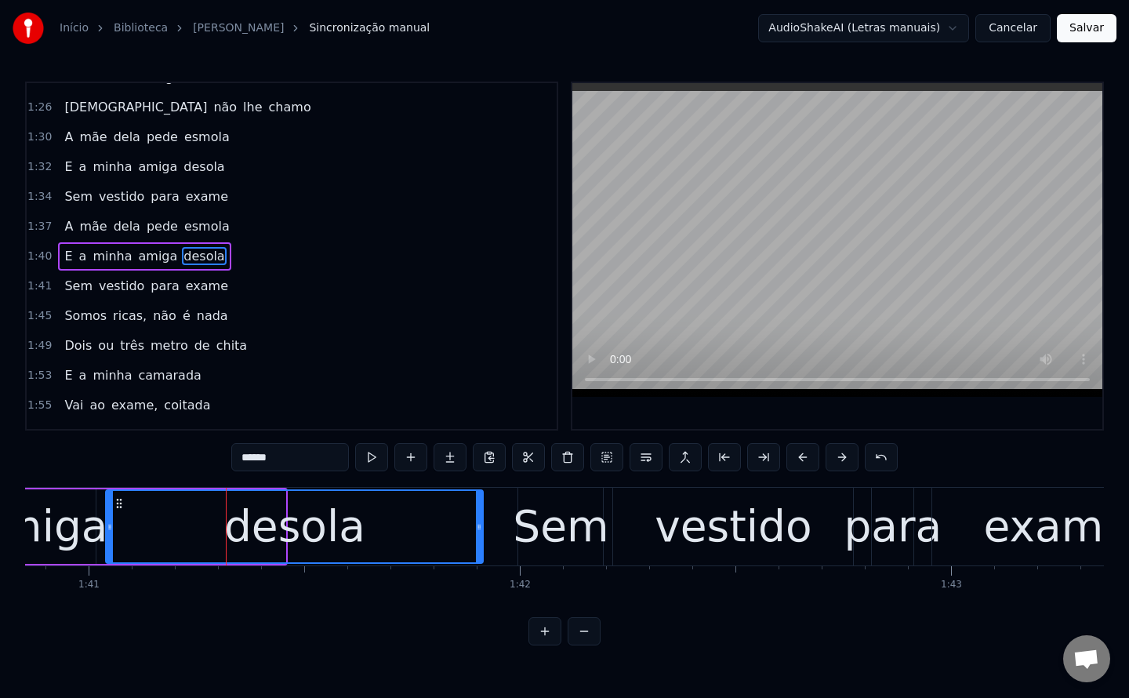
drag, startPoint x: 282, startPoint y: 527, endPoint x: 480, endPoint y: 535, distance: 197.7
click at [480, 535] on div at bounding box center [479, 526] width 6 height 71
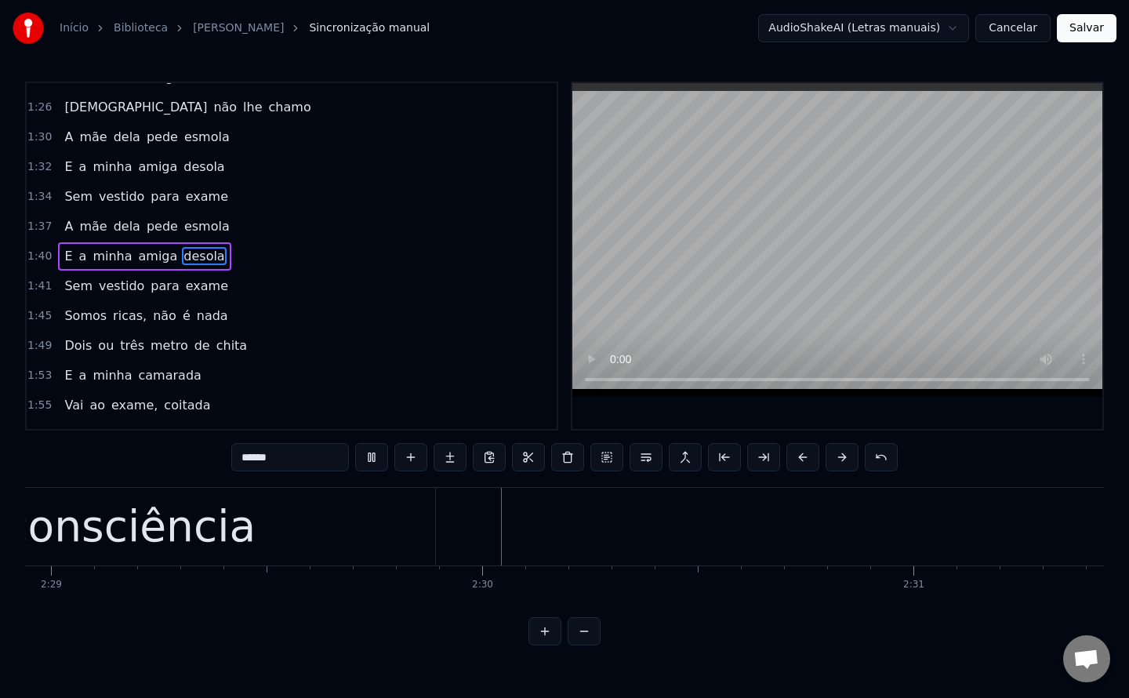
scroll to position [0, 64404]
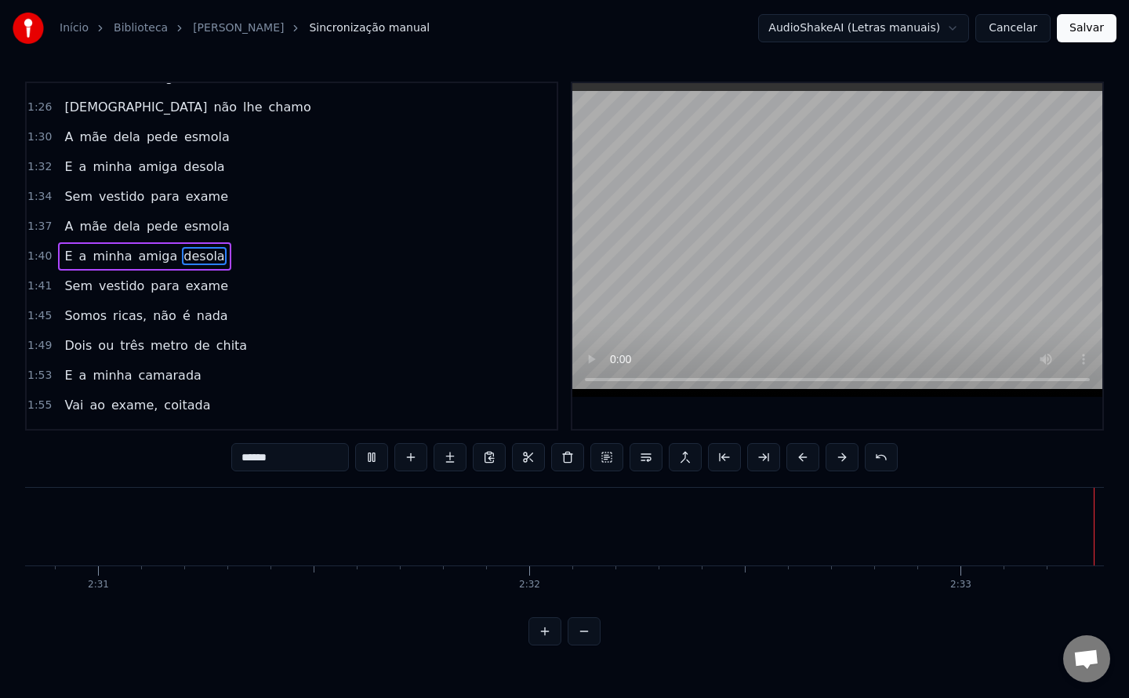
click at [1081, 38] on button "Salvar" at bounding box center [1087, 28] width 60 height 28
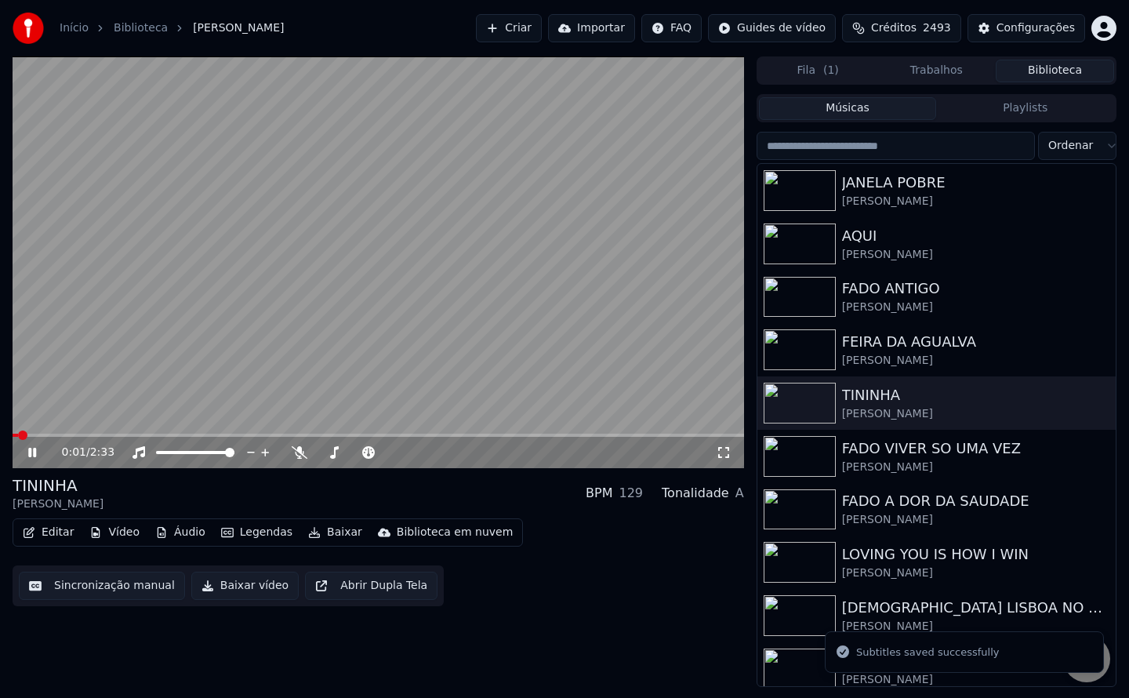
click at [223, 582] on button "Baixar vídeo" at bounding box center [244, 585] width 107 height 28
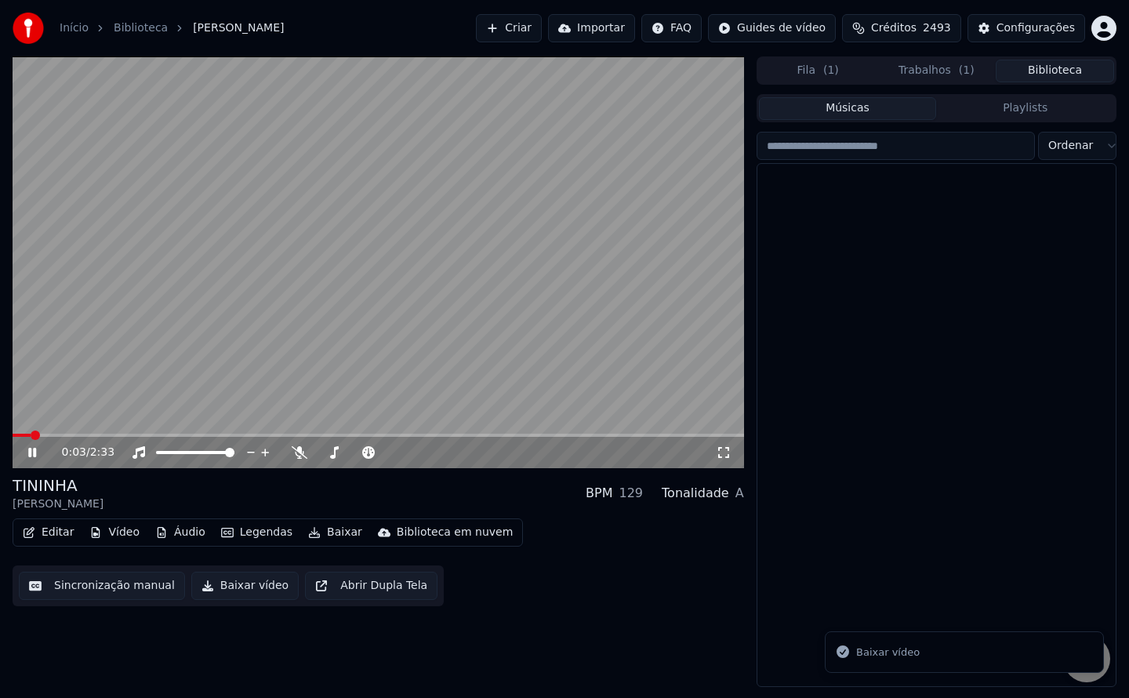
click at [1047, 72] on button "Biblioteca" at bounding box center [1055, 71] width 118 height 23
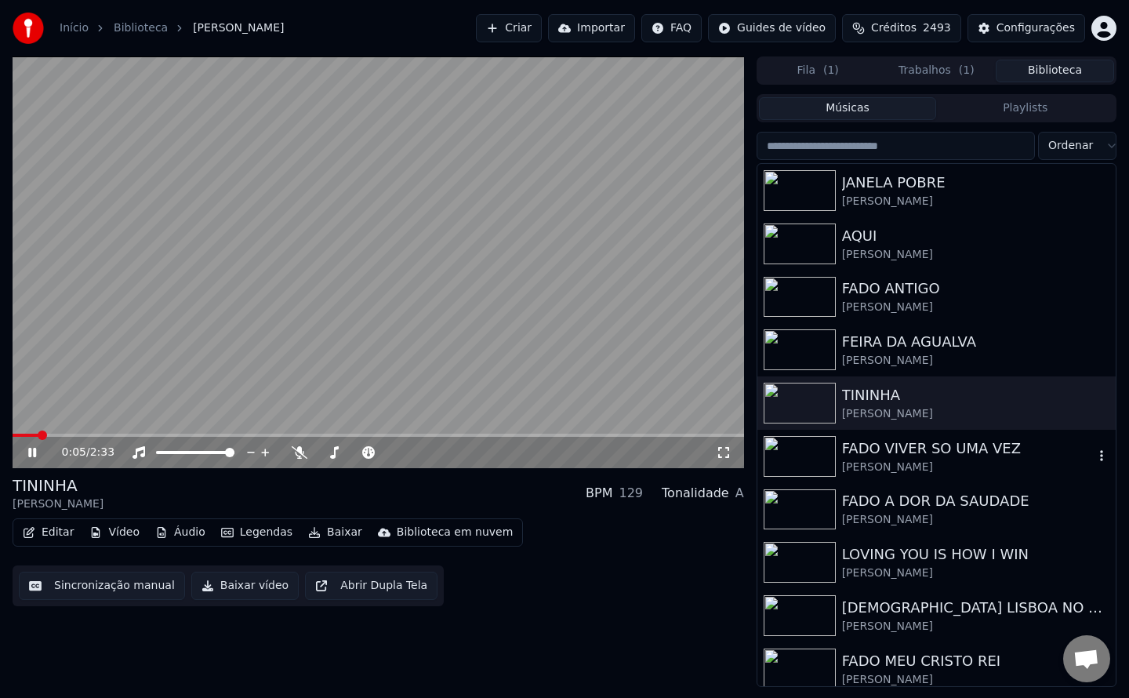
click at [892, 465] on div "[PERSON_NAME]" at bounding box center [968, 467] width 252 height 16
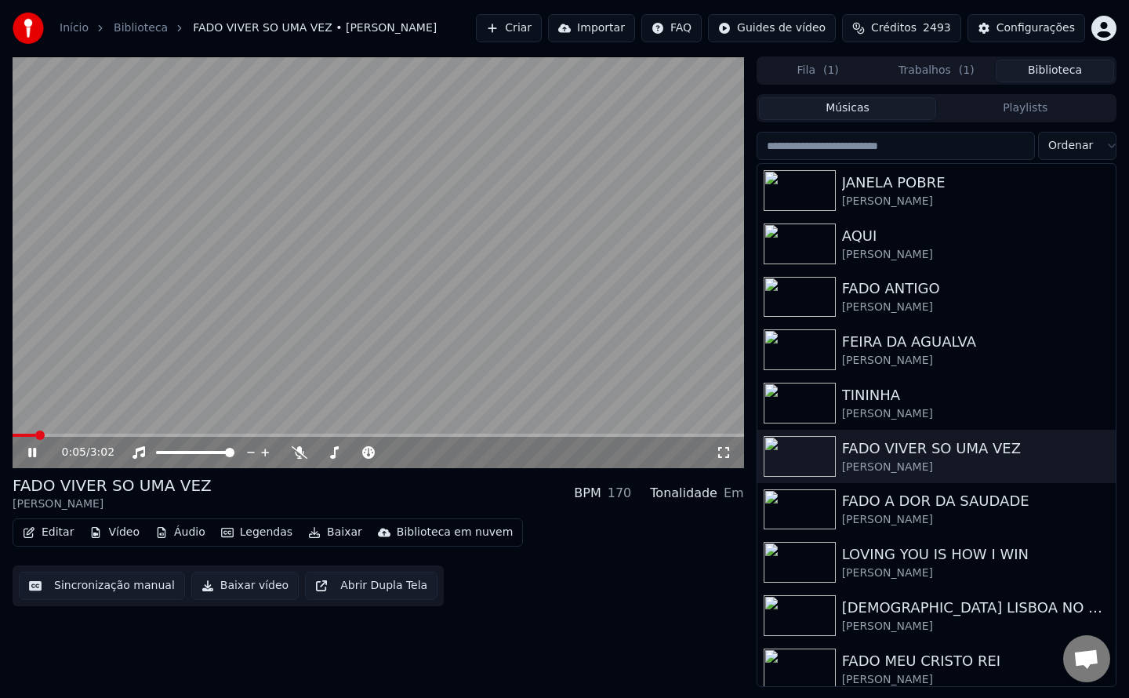
click at [132, 592] on button "Sincronização manual" at bounding box center [102, 585] width 166 height 28
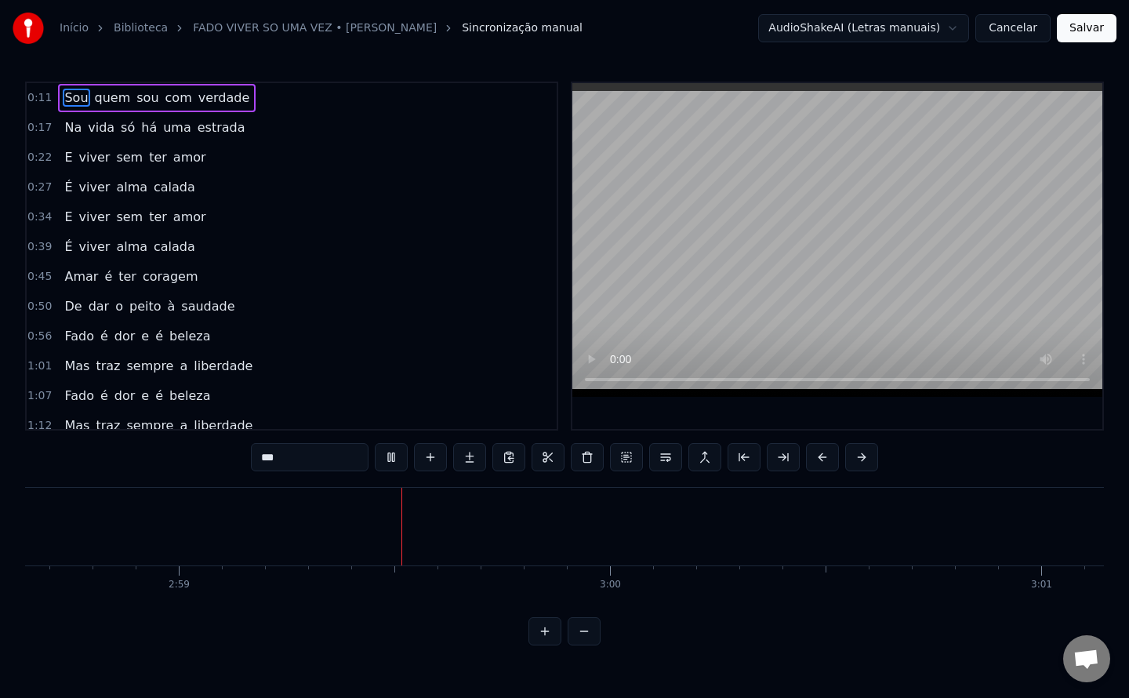
scroll to position [0, 77026]
click at [1097, 35] on button "Salvar" at bounding box center [1087, 28] width 60 height 28
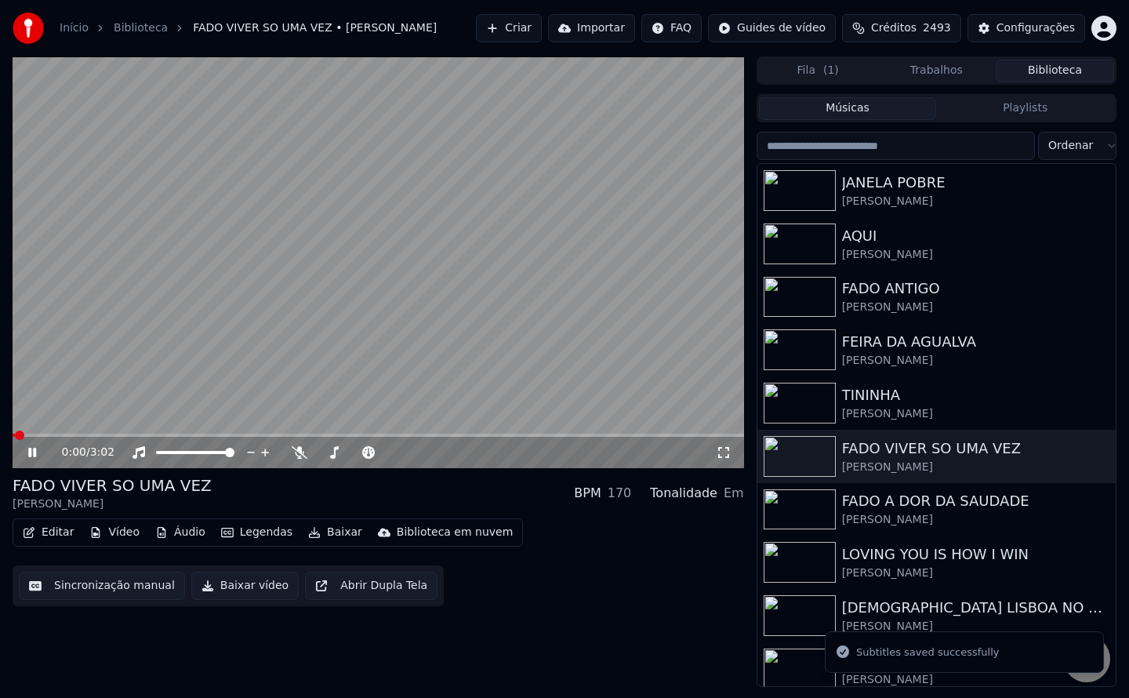
click at [239, 583] on button "Baixar vídeo" at bounding box center [244, 585] width 107 height 28
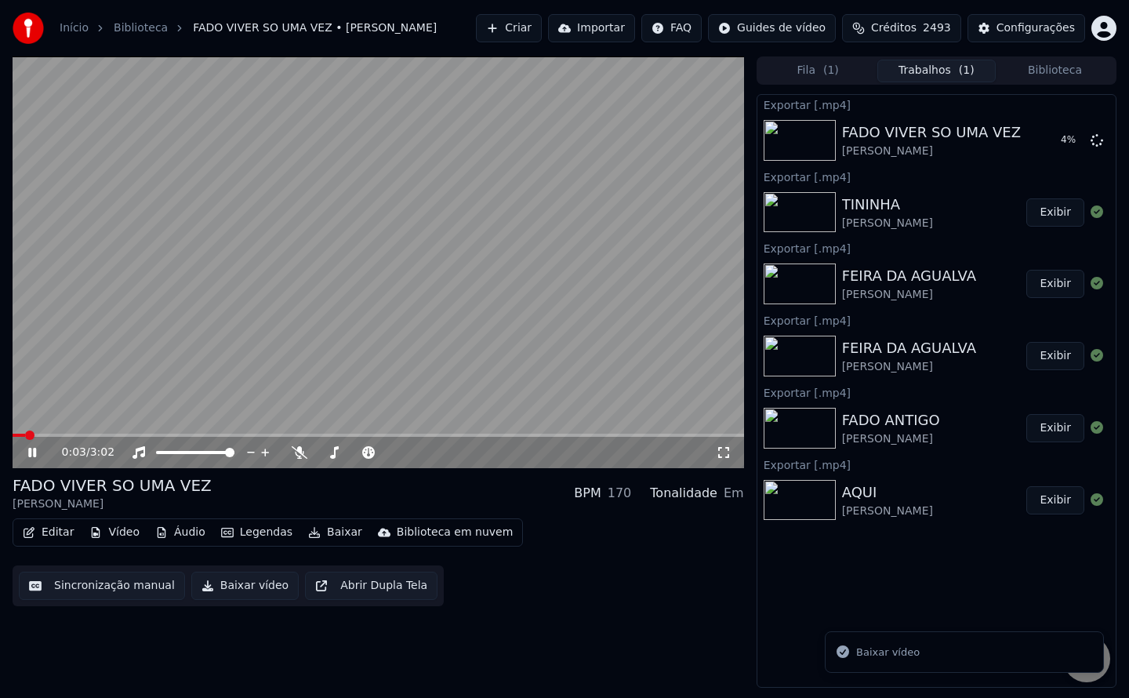
click at [1055, 66] on button "Biblioteca" at bounding box center [1055, 71] width 118 height 23
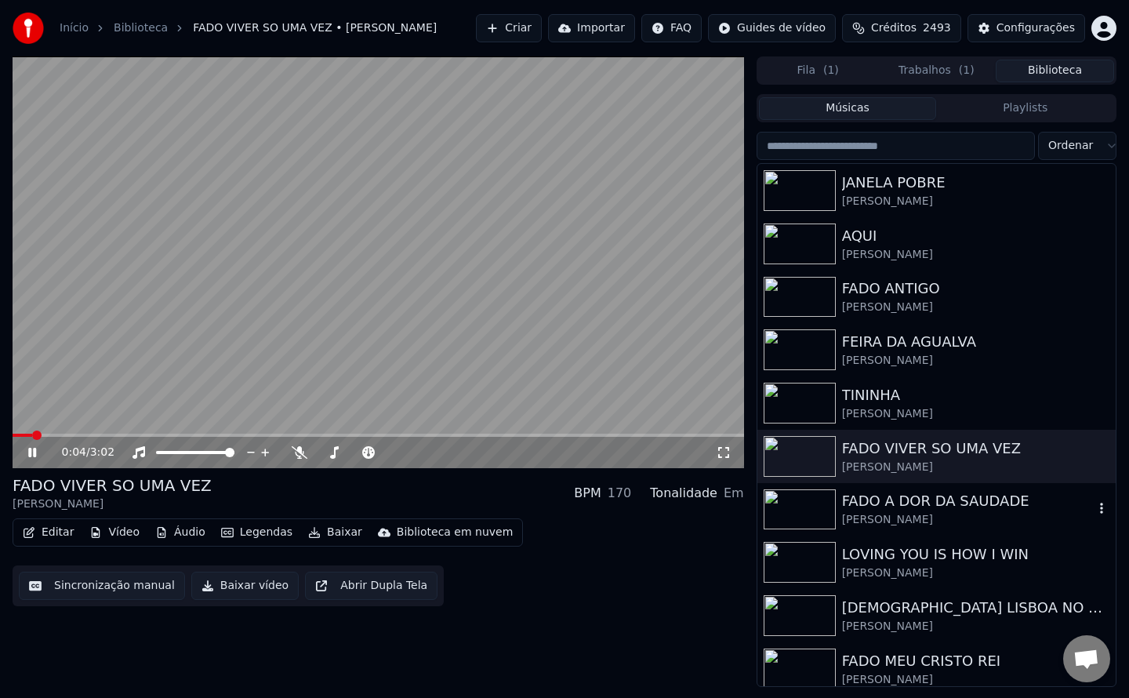
click at [869, 507] on div "FADO A DOR DA SAUDADE" at bounding box center [968, 501] width 252 height 22
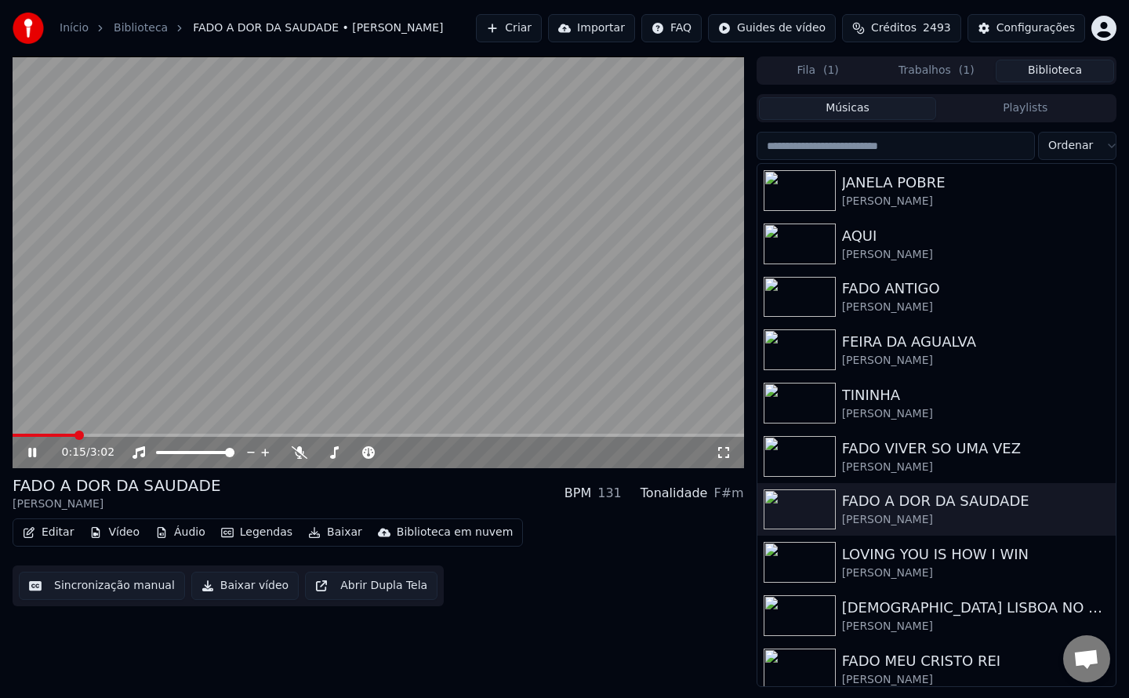
click at [214, 376] on video at bounding box center [378, 262] width 731 height 412
click at [96, 587] on button "Sincronização manual" at bounding box center [102, 585] width 166 height 28
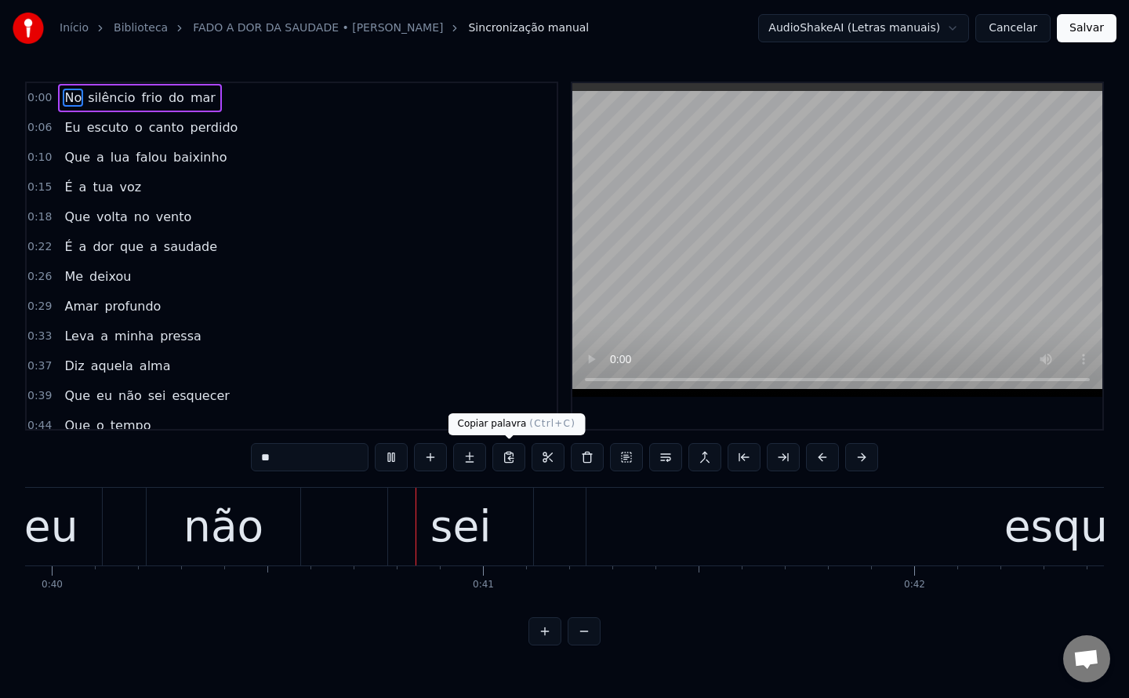
scroll to position [0, 17267]
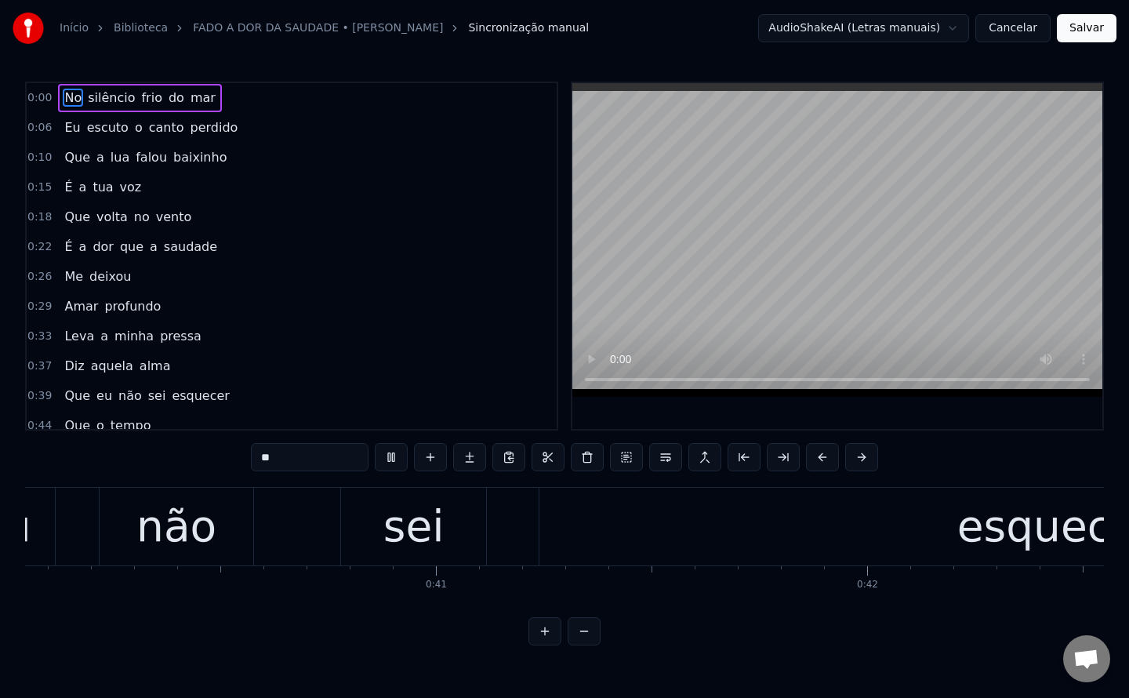
click at [423, 544] on div "sei" at bounding box center [413, 526] width 61 height 65
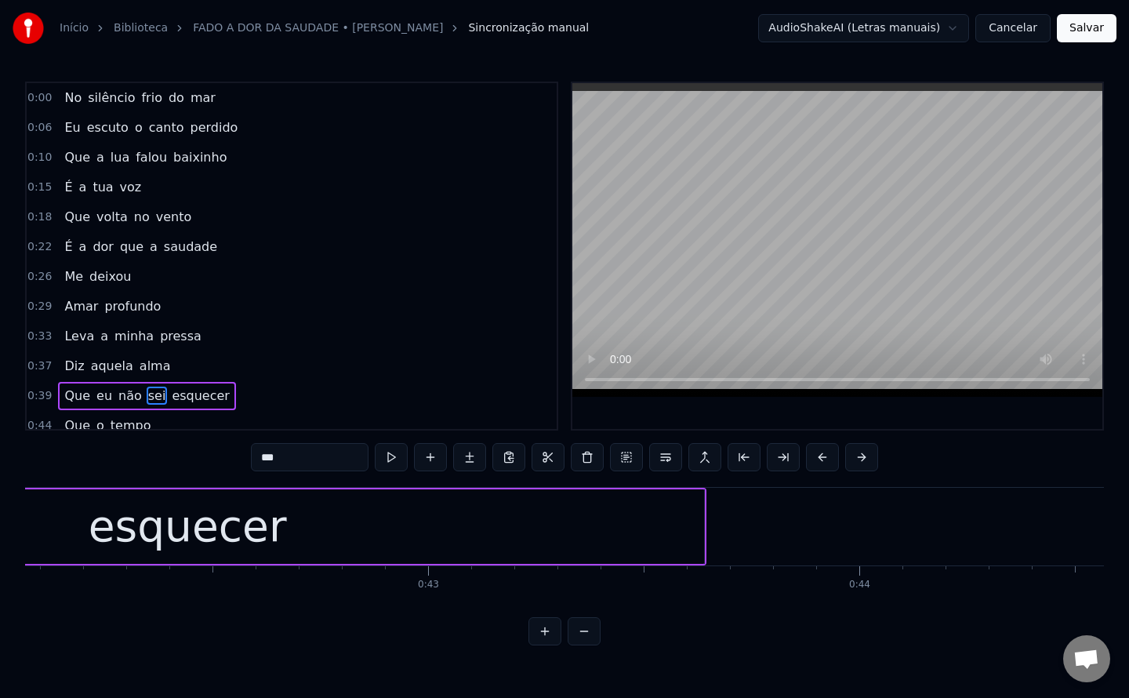
scroll to position [0, 18252]
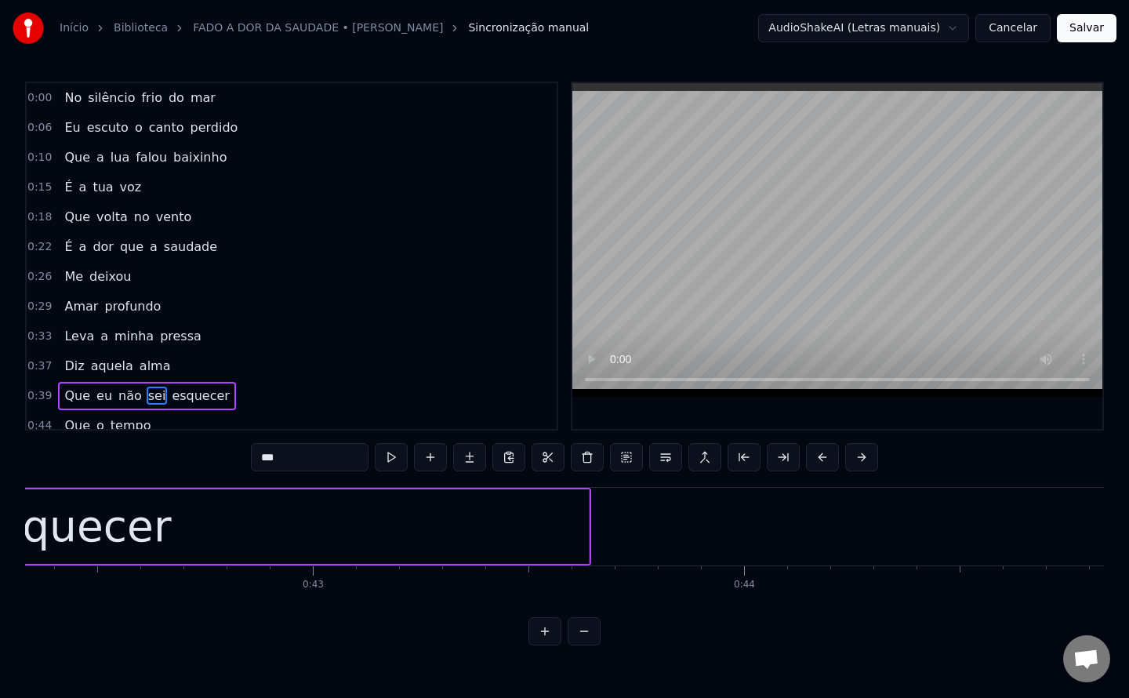
click at [98, 369] on span "aquela" at bounding box center [111, 366] width 45 height 18
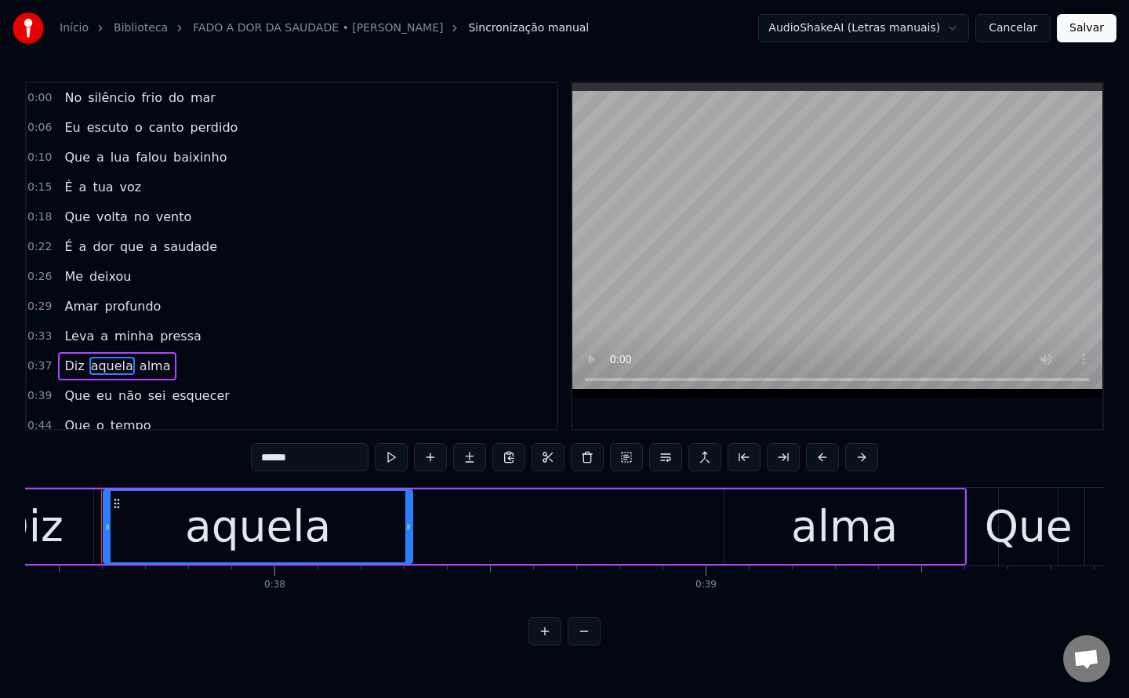
scroll to position [0, 16133]
click at [397, 535] on div "aquela" at bounding box center [260, 526] width 307 height 71
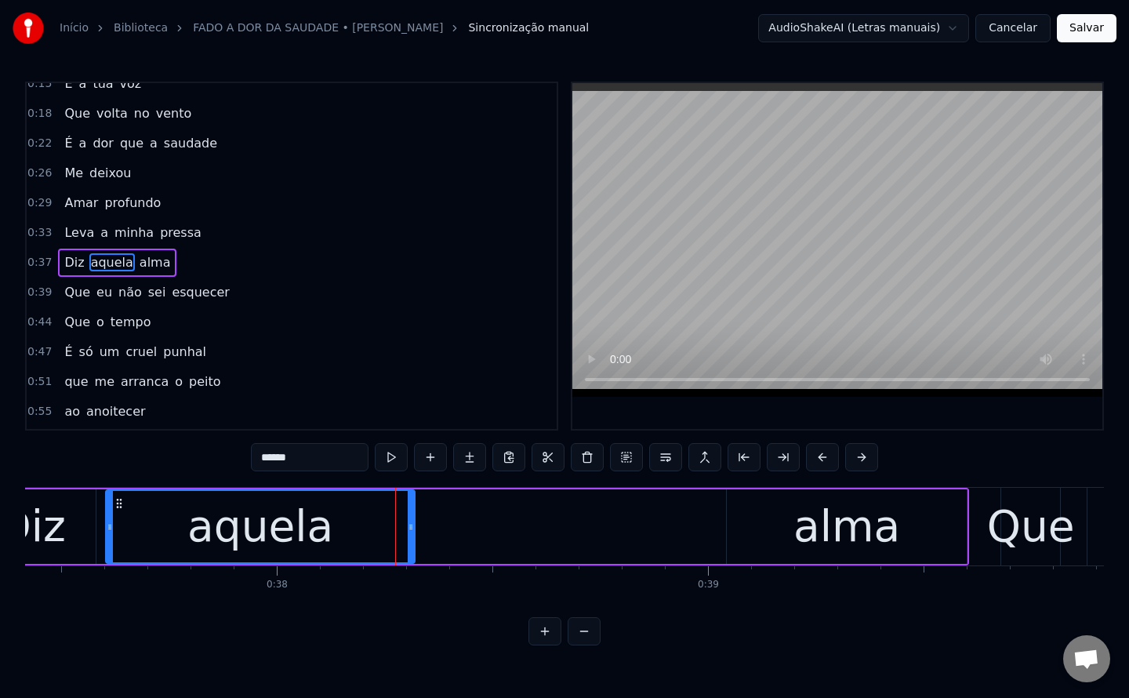
scroll to position [110, 0]
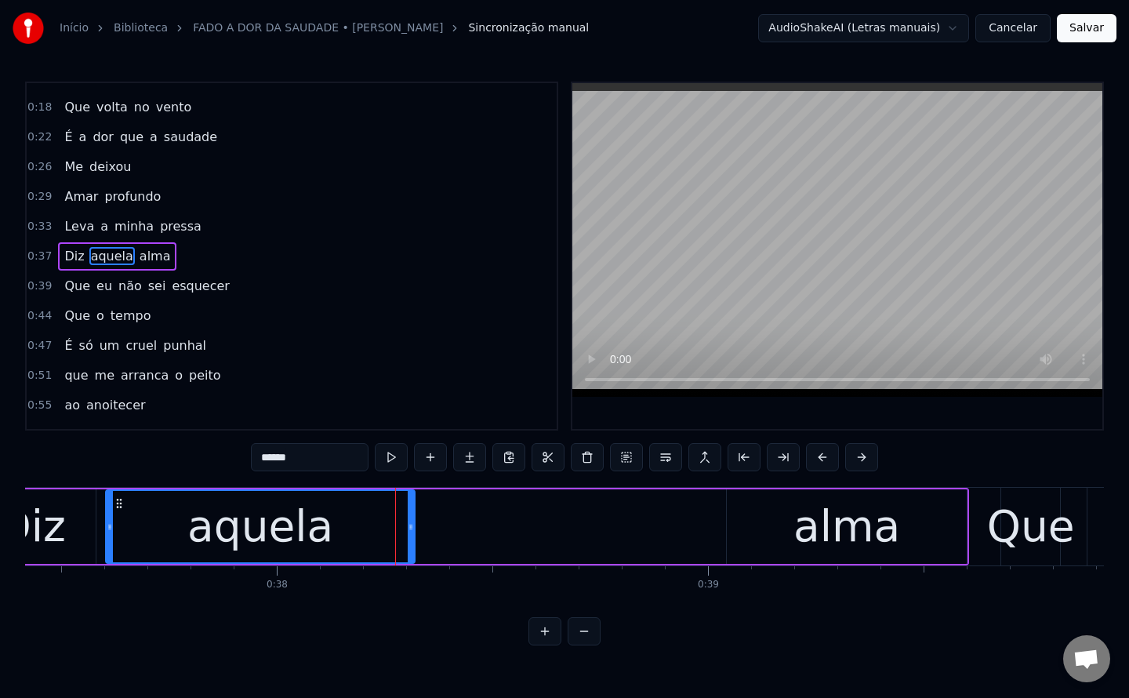
click at [765, 533] on div "alma" at bounding box center [847, 526] width 240 height 74
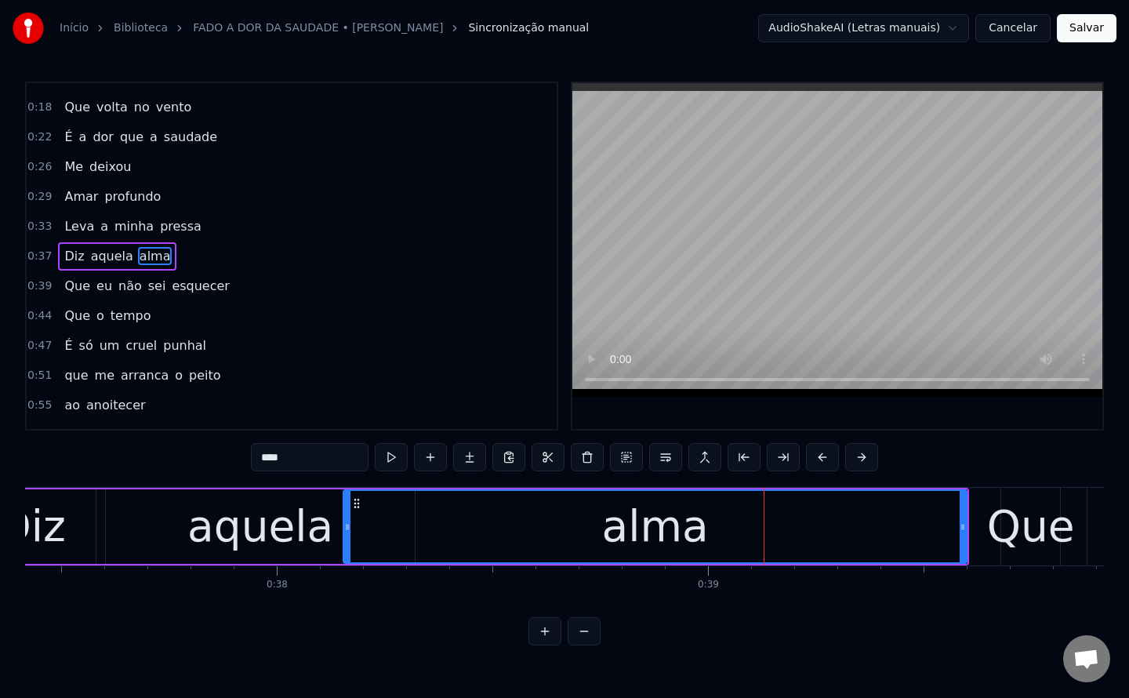
drag, startPoint x: 730, startPoint y: 526, endPoint x: 347, endPoint y: 508, distance: 383.8
click at [347, 508] on div at bounding box center [347, 526] width 6 height 71
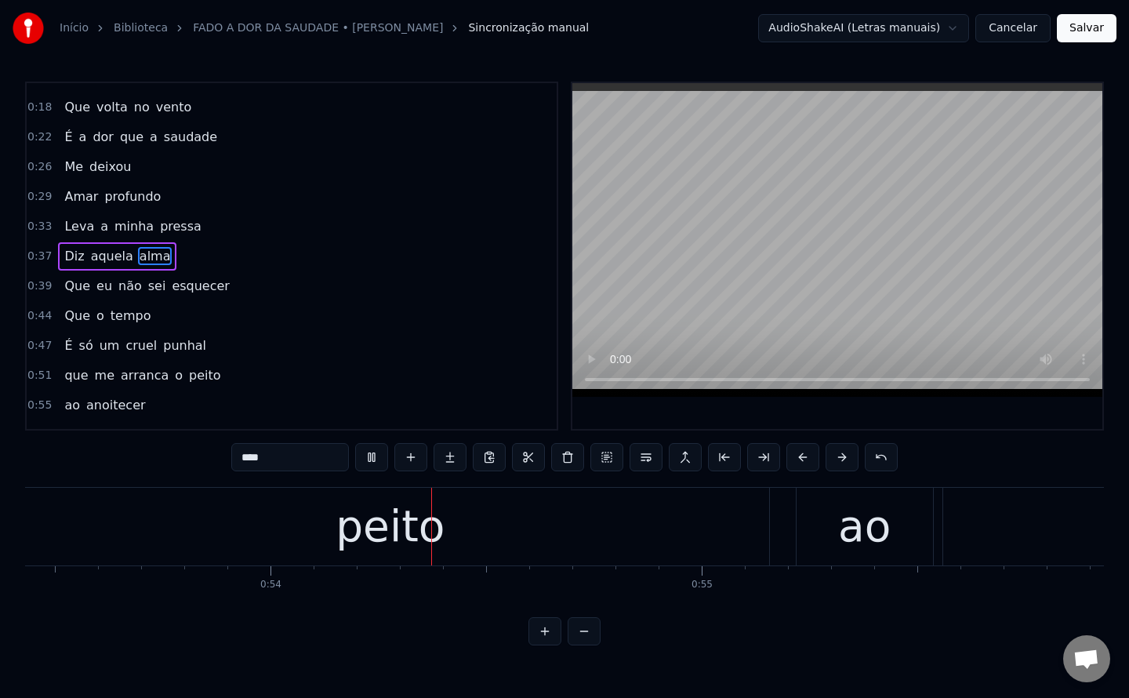
scroll to position [0, 23056]
click at [99, 347] on span "um" at bounding box center [110, 345] width 24 height 18
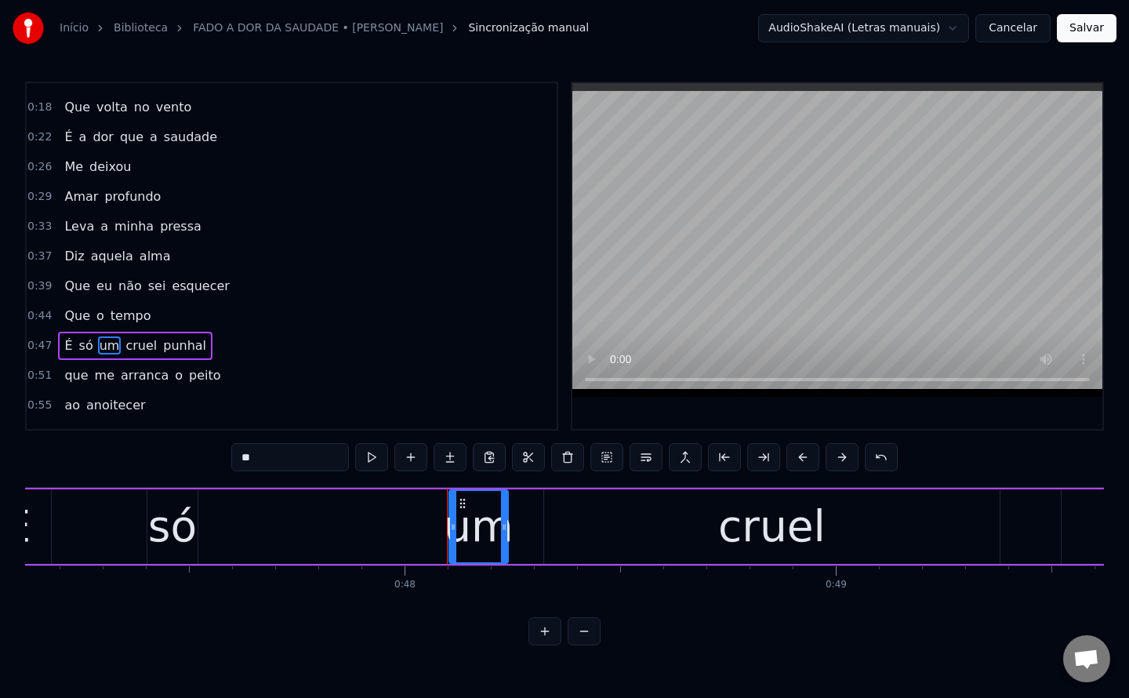
scroll to position [0, 20316]
click at [185, 535] on div "só" at bounding box center [173, 526] width 49 height 65
type input "**"
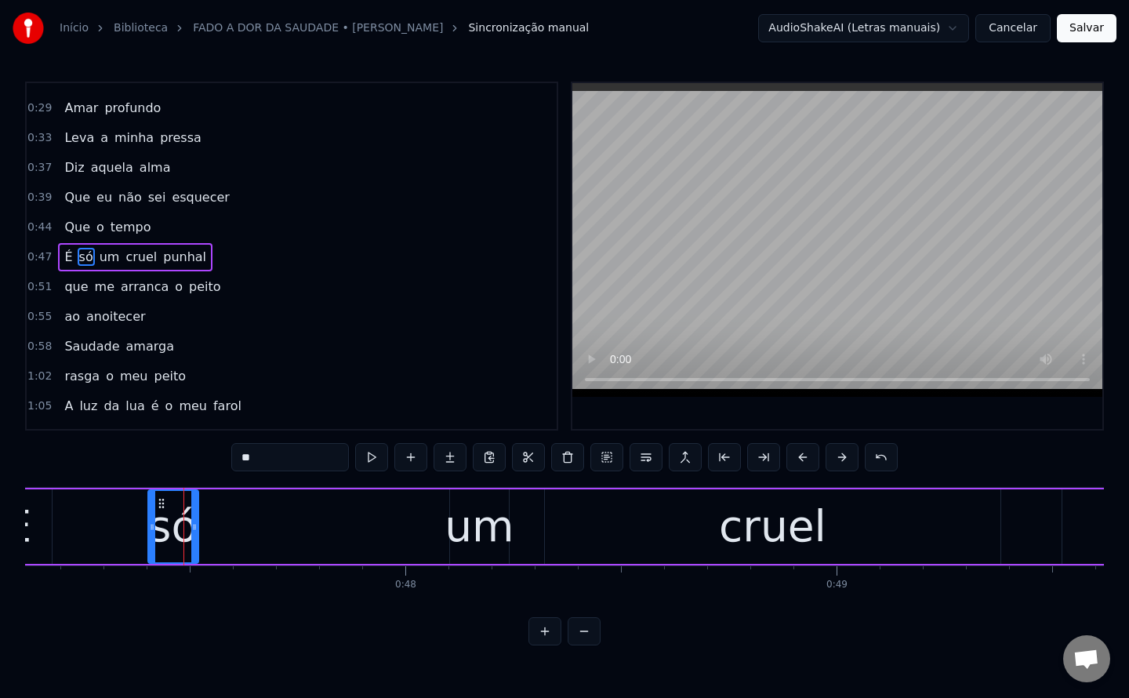
scroll to position [199, 0]
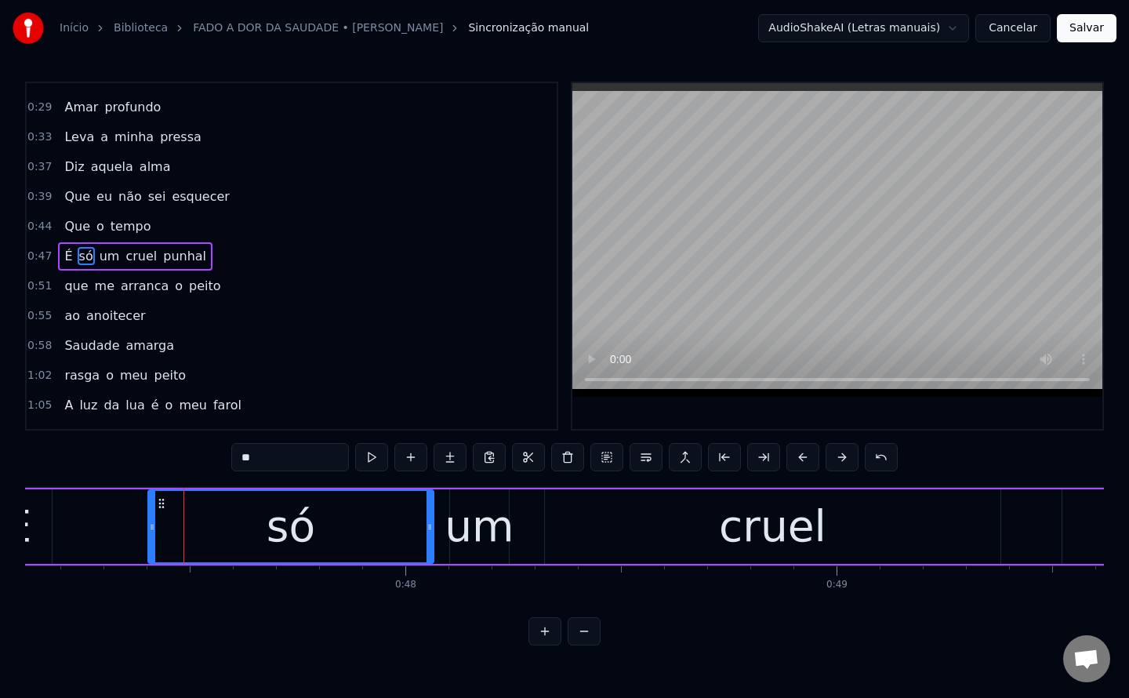
drag, startPoint x: 195, startPoint y: 532, endPoint x: 429, endPoint y: 537, distance: 233.7
click at [429, 537] on div at bounding box center [429, 526] width 6 height 71
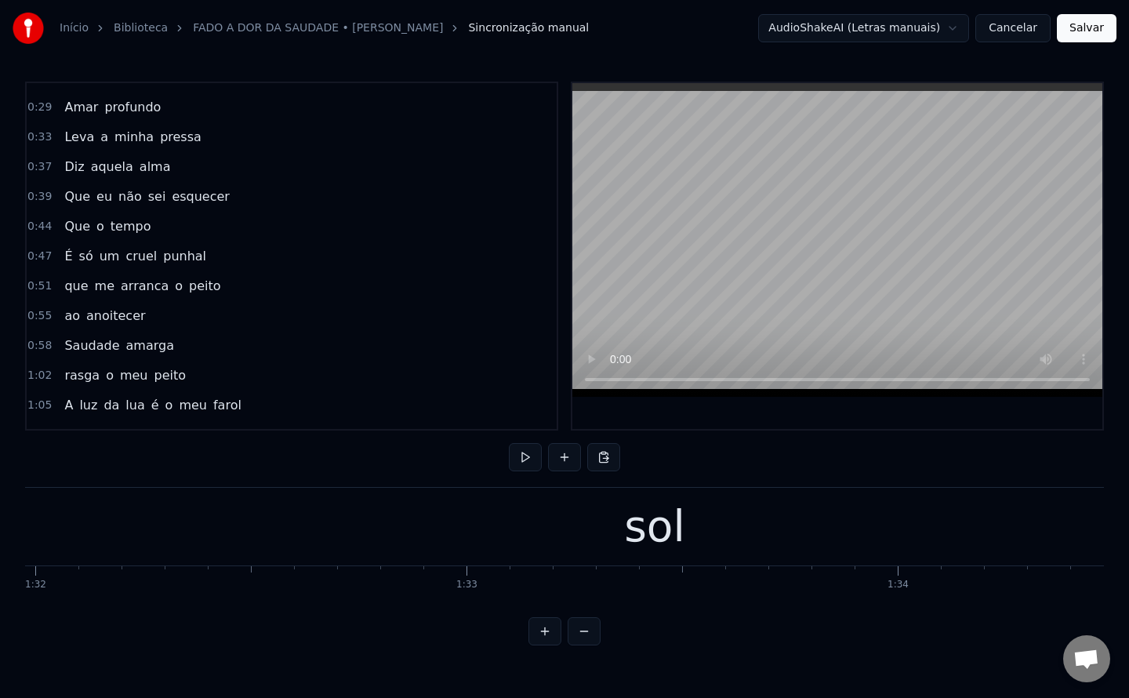
scroll to position [0, 39946]
click at [457, 508] on div "sol" at bounding box center [366, 527] width 4896 height 78
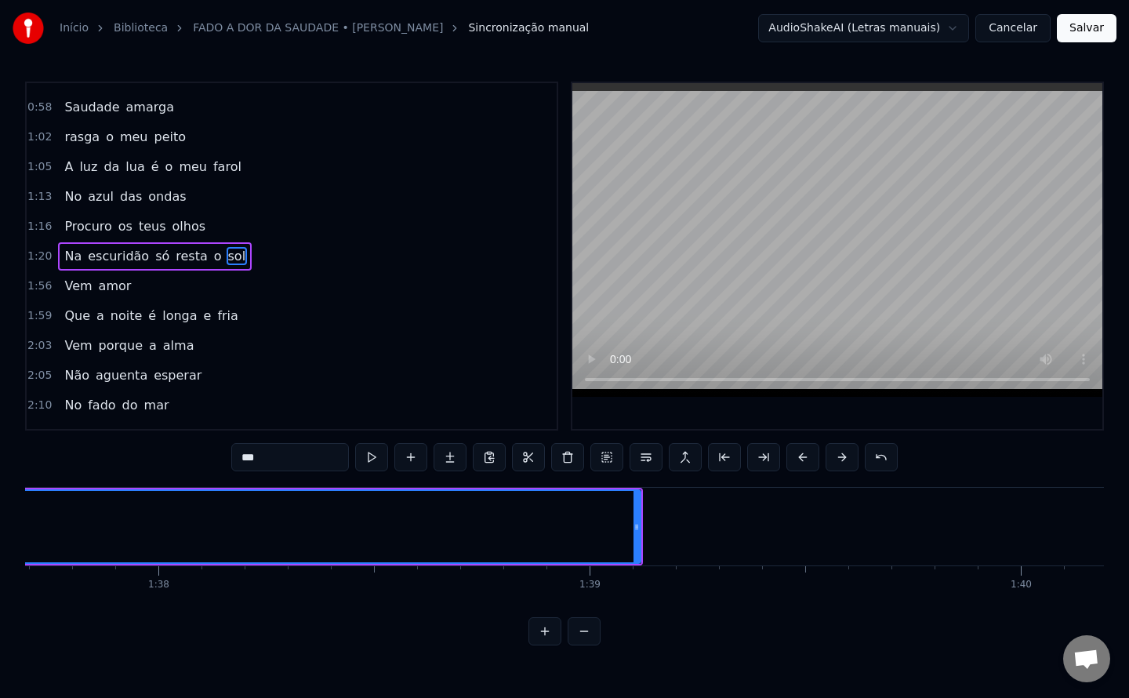
scroll to position [0, 42133]
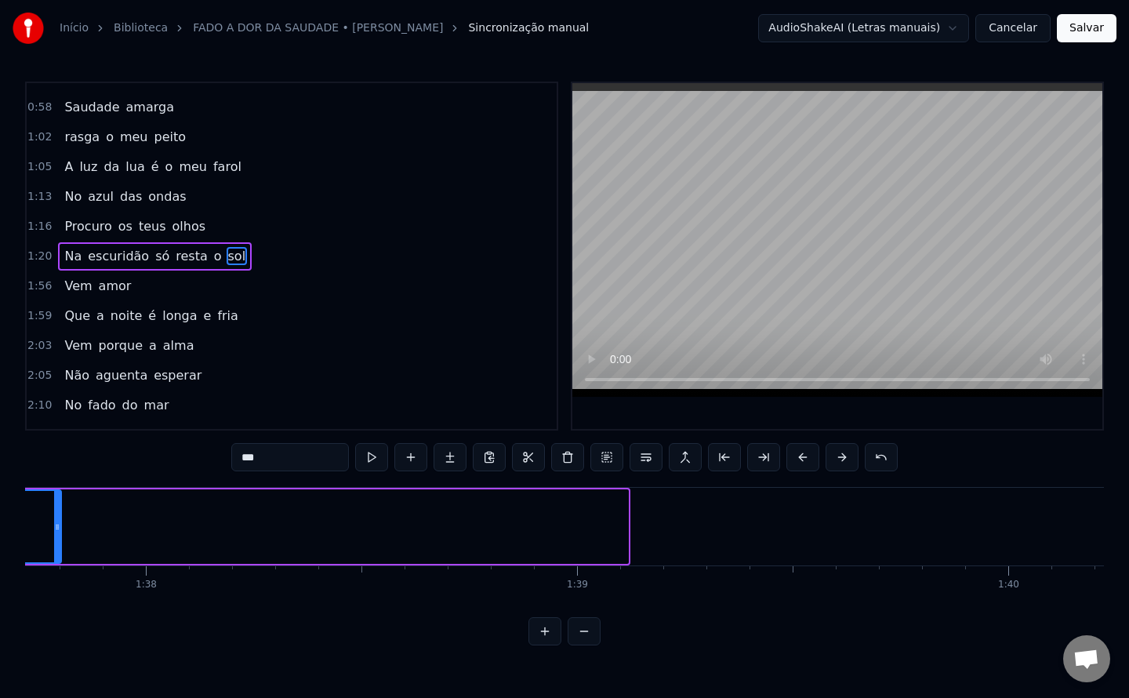
drag, startPoint x: 622, startPoint y: 526, endPoint x: 55, endPoint y: 537, distance: 566.9
click at [55, 537] on div at bounding box center [57, 526] width 6 height 71
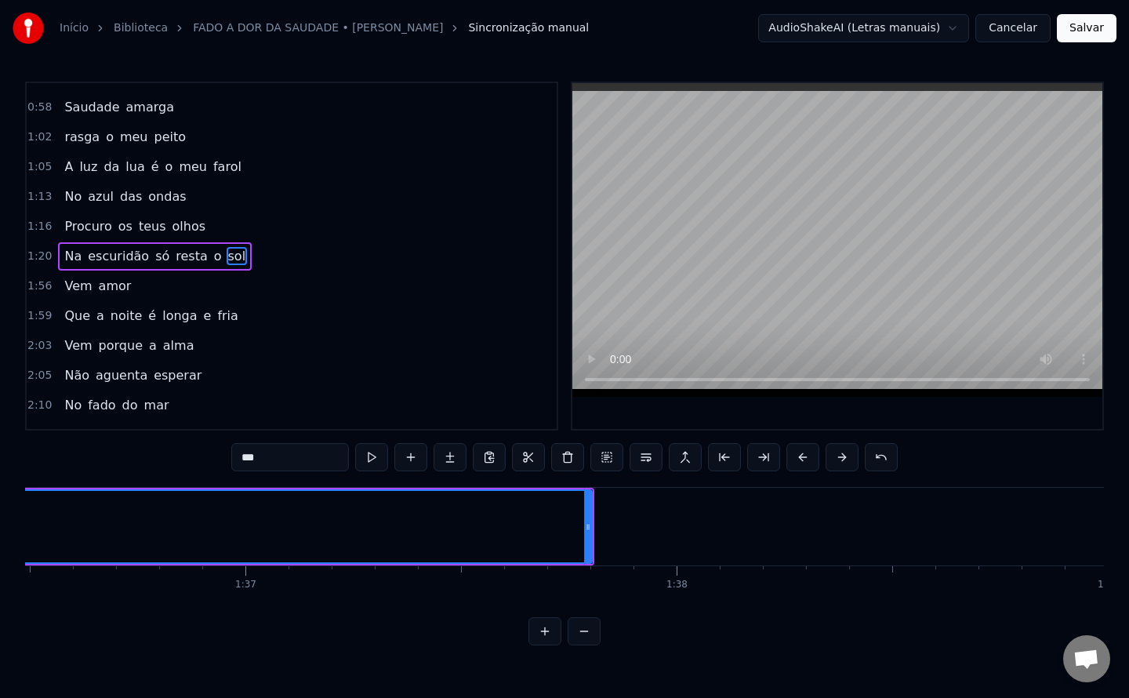
scroll to position [0, 41602]
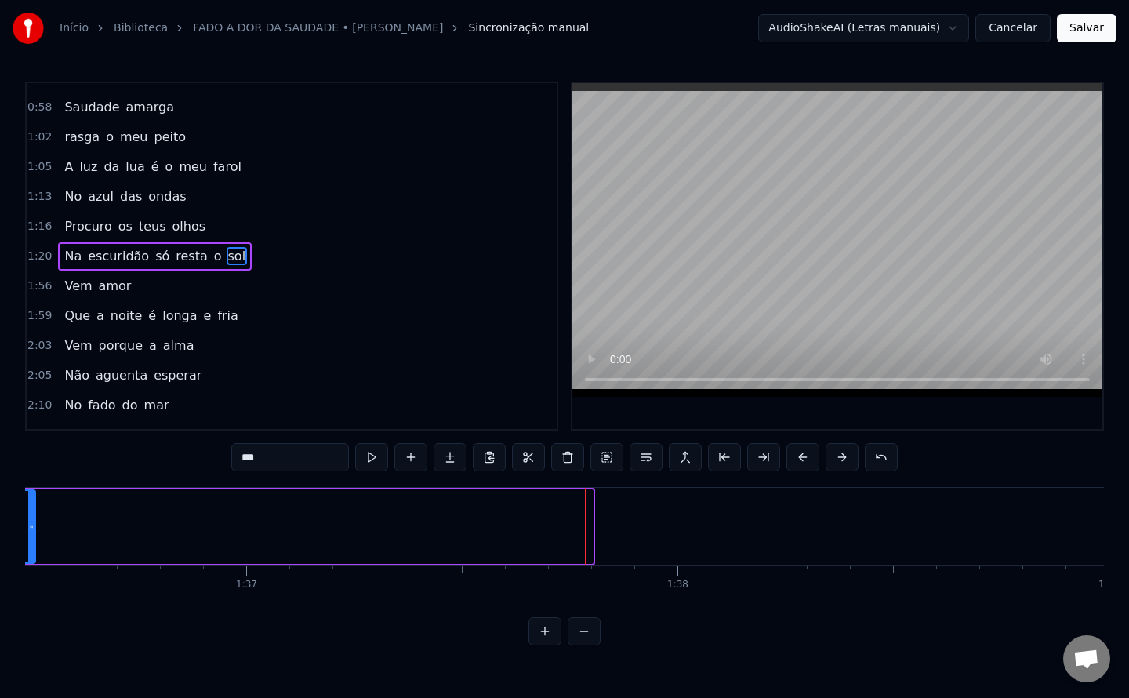
drag, startPoint x: 588, startPoint y: 524, endPoint x: 33, endPoint y: 490, distance: 556.1
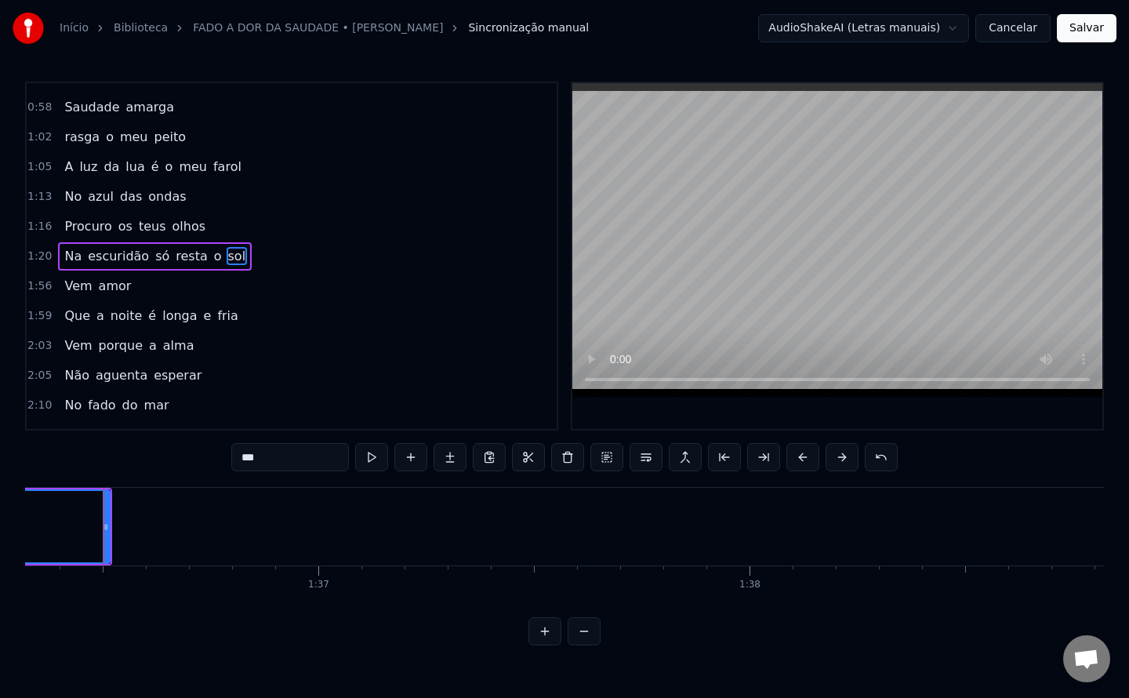
drag, startPoint x: 33, startPoint y: 490, endPoint x: 238, endPoint y: 554, distance: 215.2
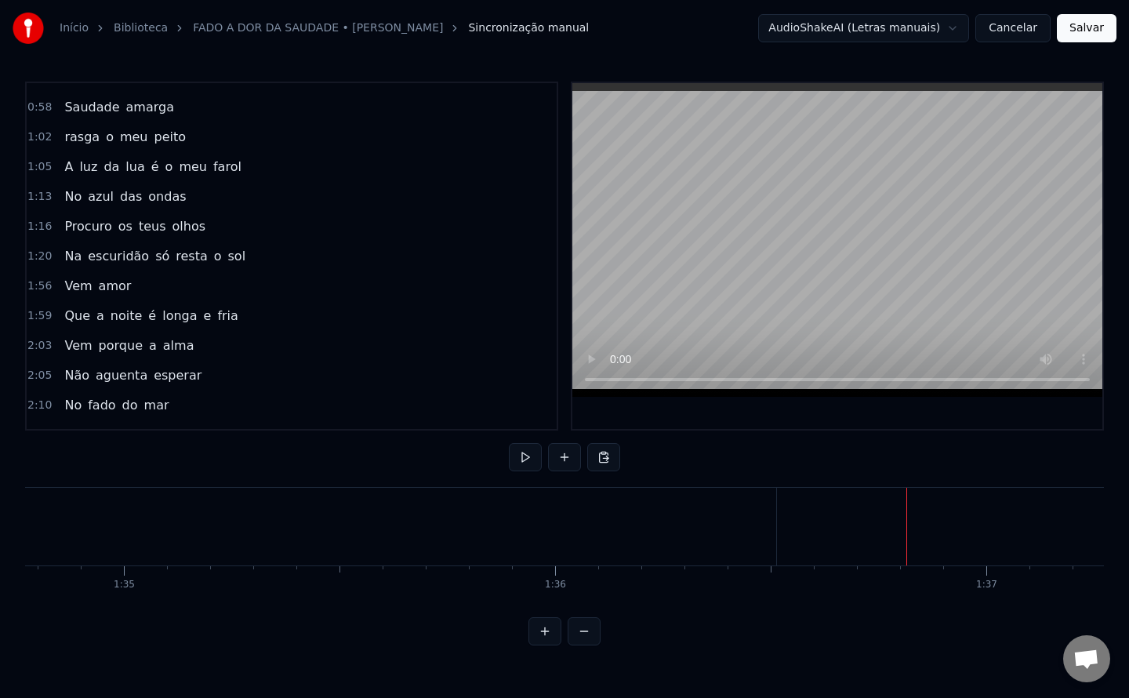
scroll to position [0, 40832]
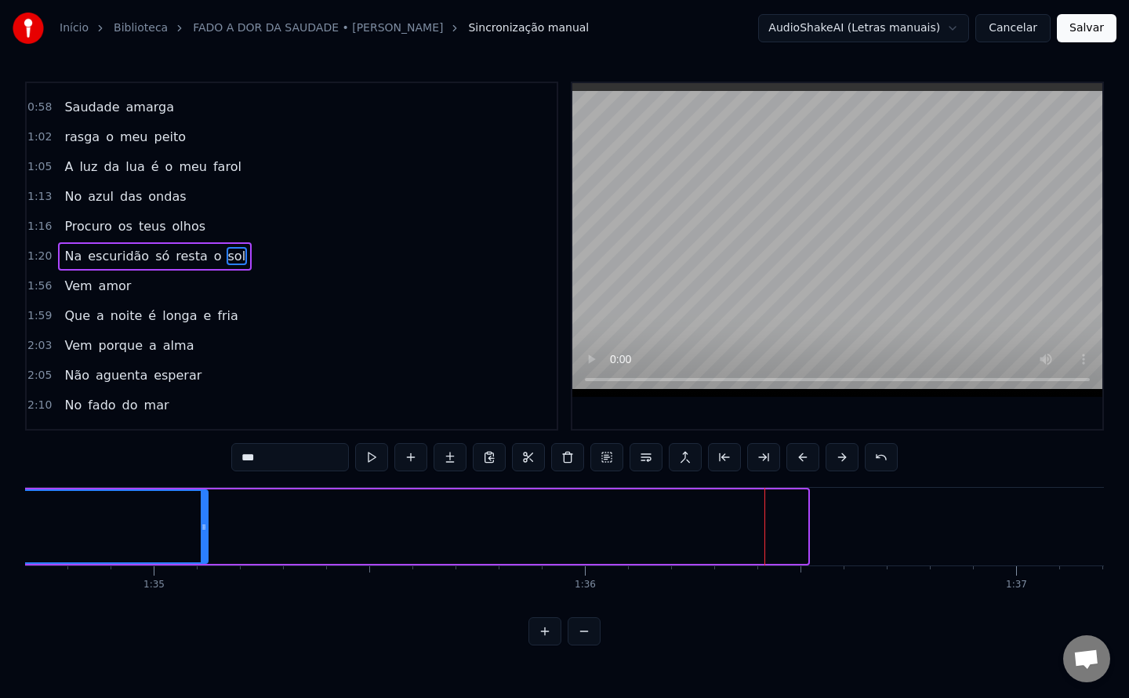
drag, startPoint x: 800, startPoint y: 527, endPoint x: 194, endPoint y: 539, distance: 606.1
click at [201, 539] on div at bounding box center [204, 526] width 6 height 71
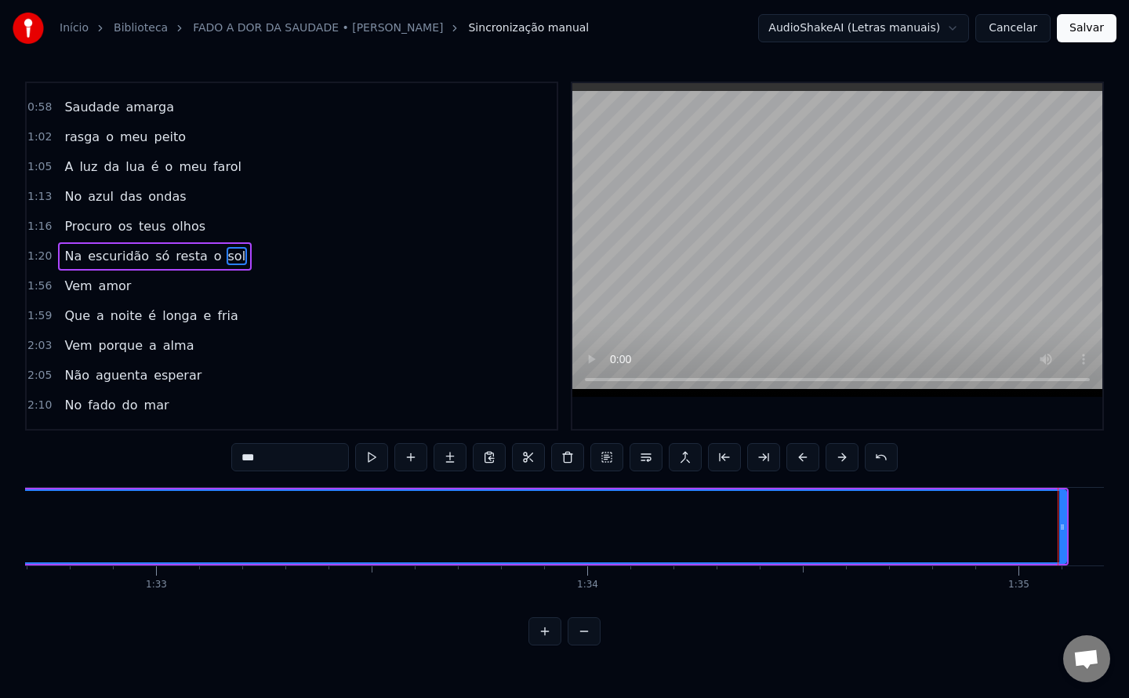
scroll to position [0, 39933]
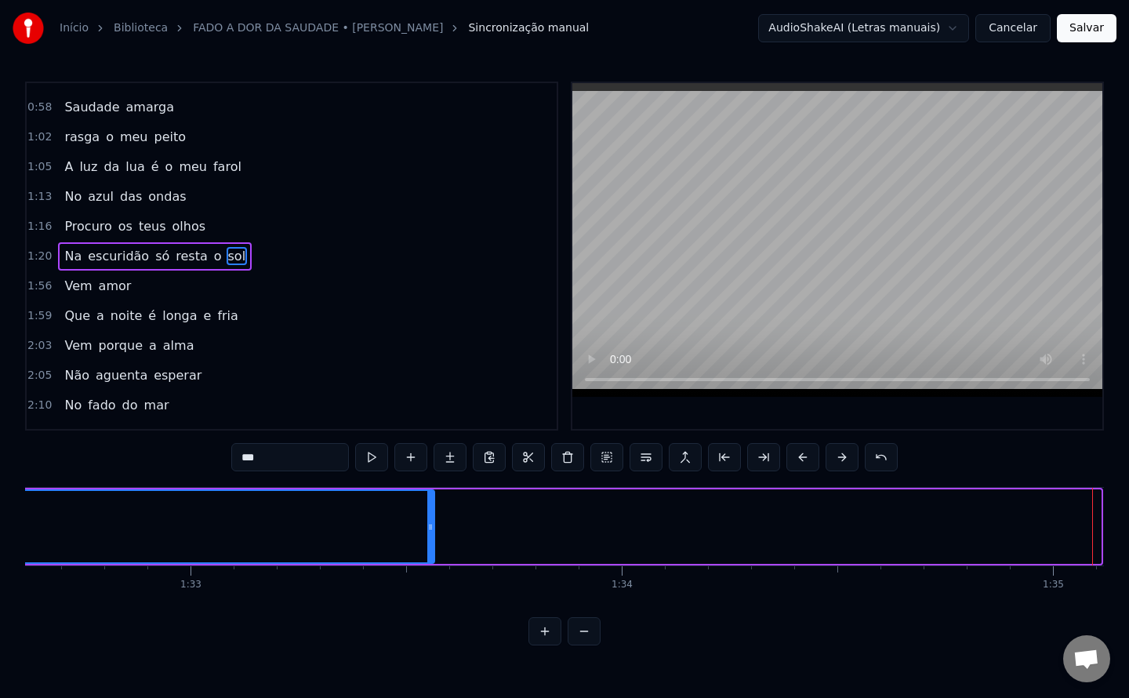
drag, startPoint x: 1098, startPoint y: 528, endPoint x: 401, endPoint y: 561, distance: 696.9
click at [427, 561] on div at bounding box center [430, 526] width 6 height 71
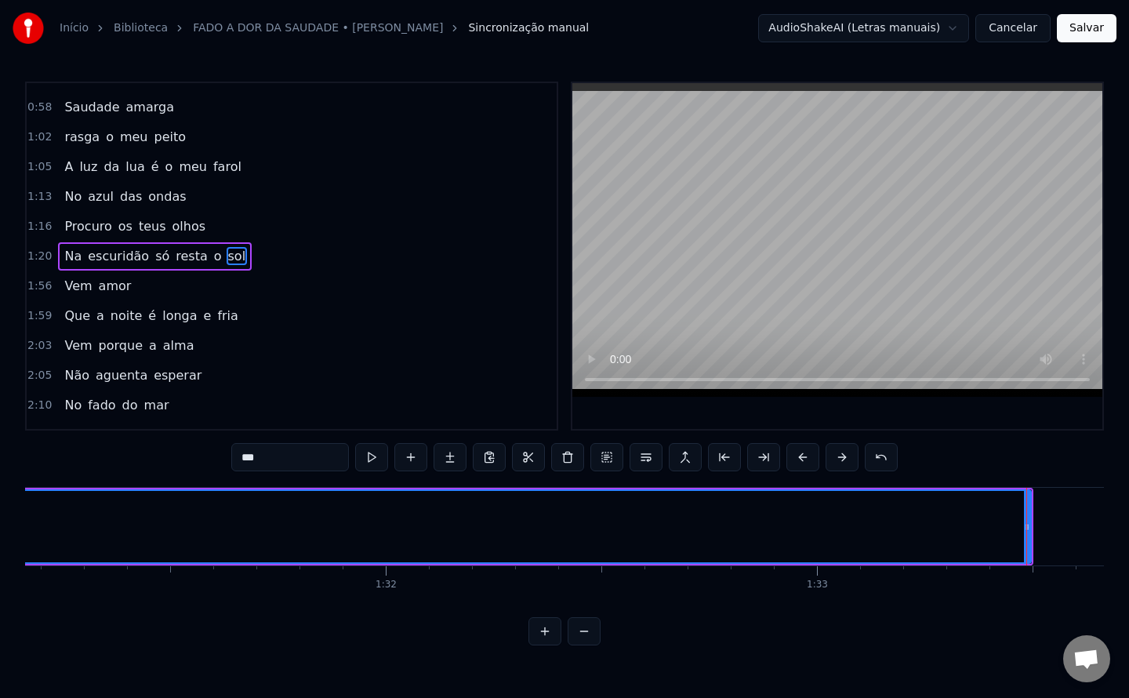
scroll to position [0, 39309]
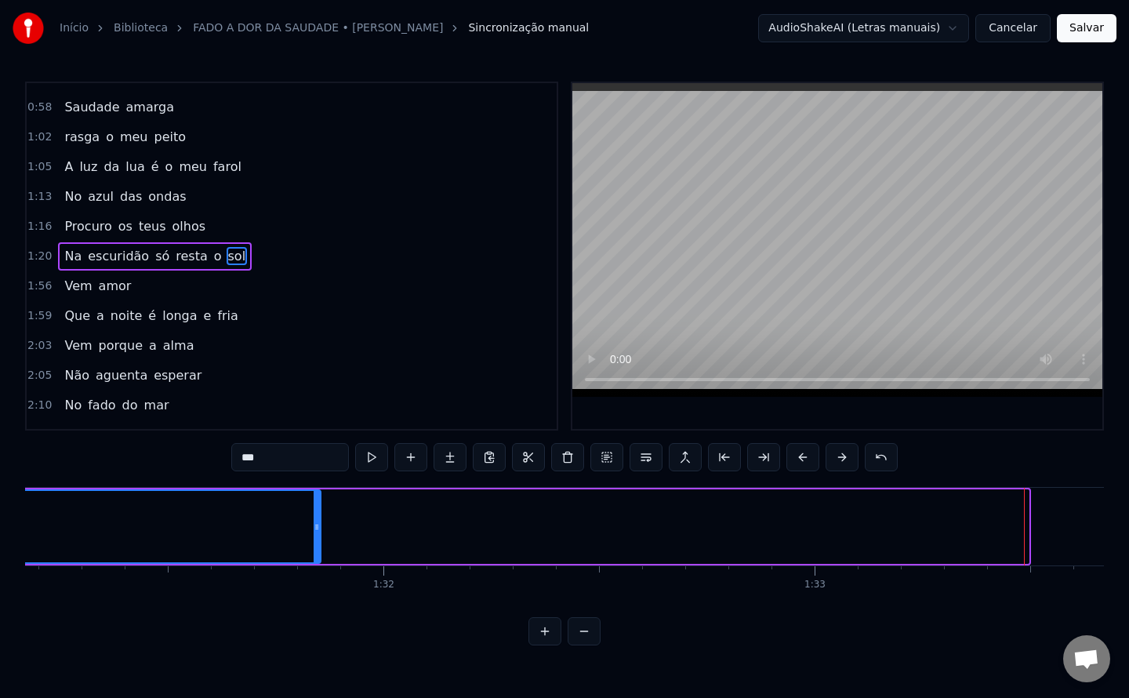
drag, startPoint x: 1026, startPoint y: 524, endPoint x: 313, endPoint y: 521, distance: 713.4
click at [314, 521] on icon at bounding box center [317, 527] width 6 height 13
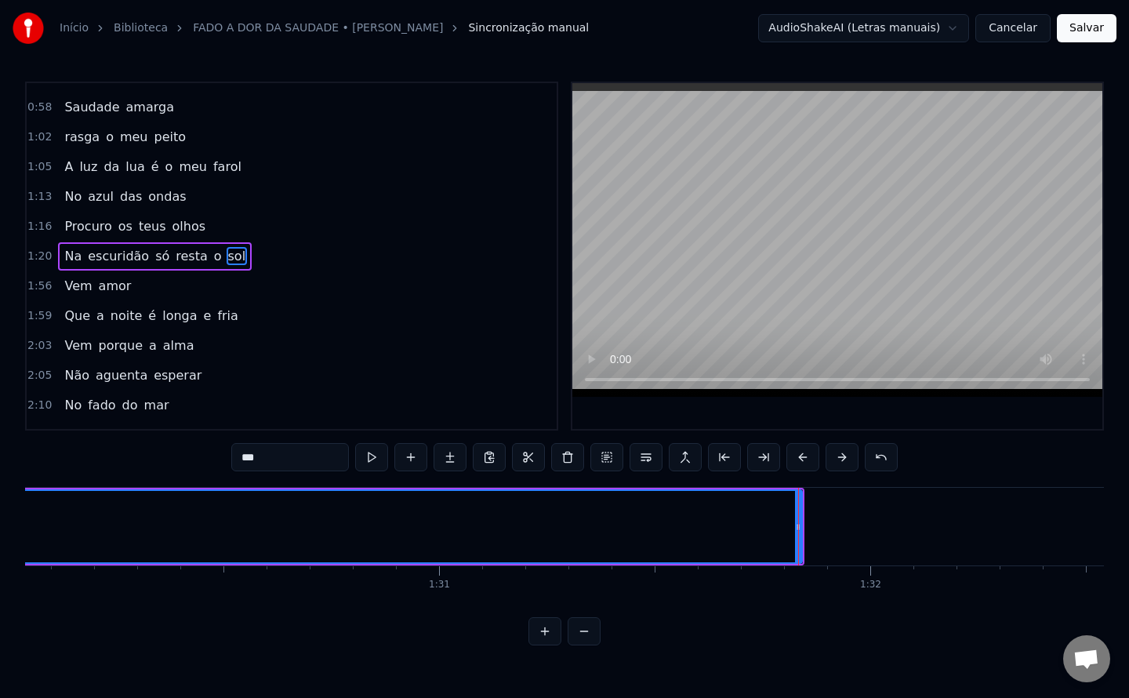
scroll to position [0, 38822]
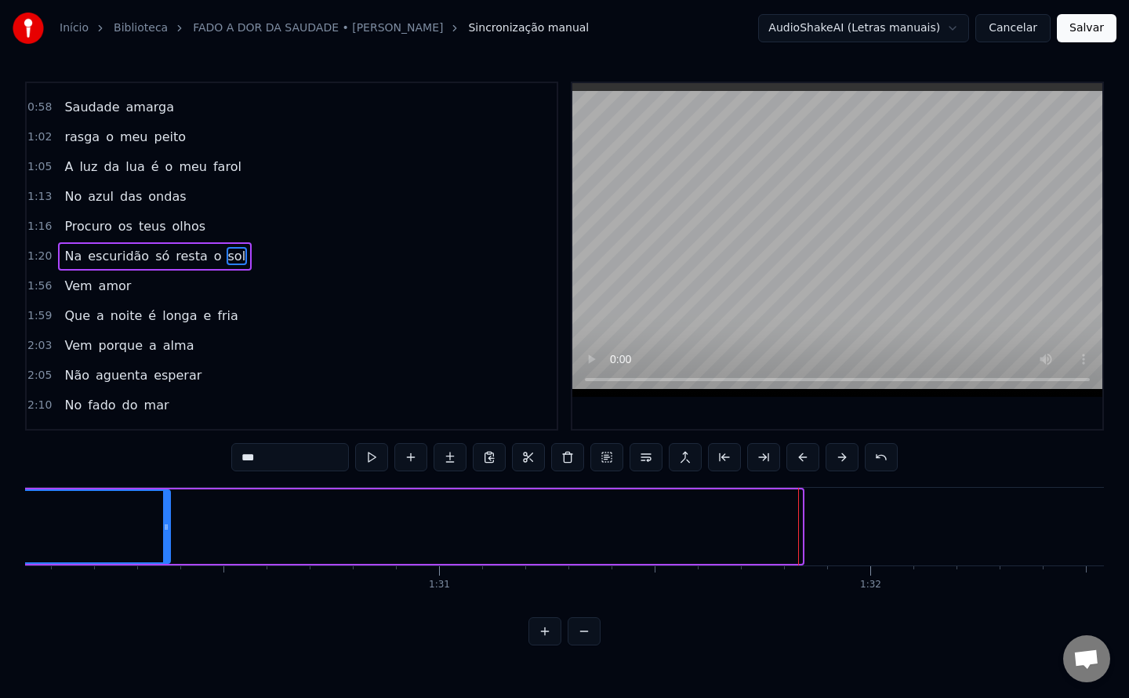
drag, startPoint x: 800, startPoint y: 524, endPoint x: 152, endPoint y: 509, distance: 647.7
click at [163, 509] on div at bounding box center [166, 526] width 6 height 71
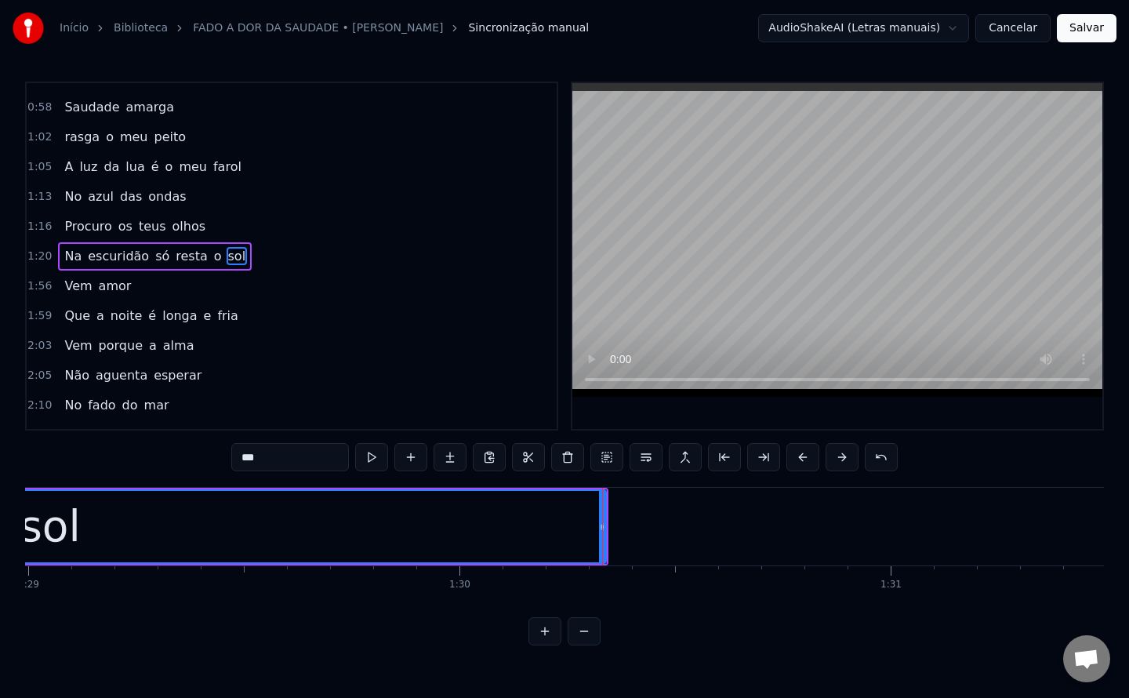
scroll to position [0, 38371]
drag, startPoint x: 604, startPoint y: 524, endPoint x: 609, endPoint y: 537, distance: 14.1
click at [609, 537] on div at bounding box center [607, 526] width 6 height 71
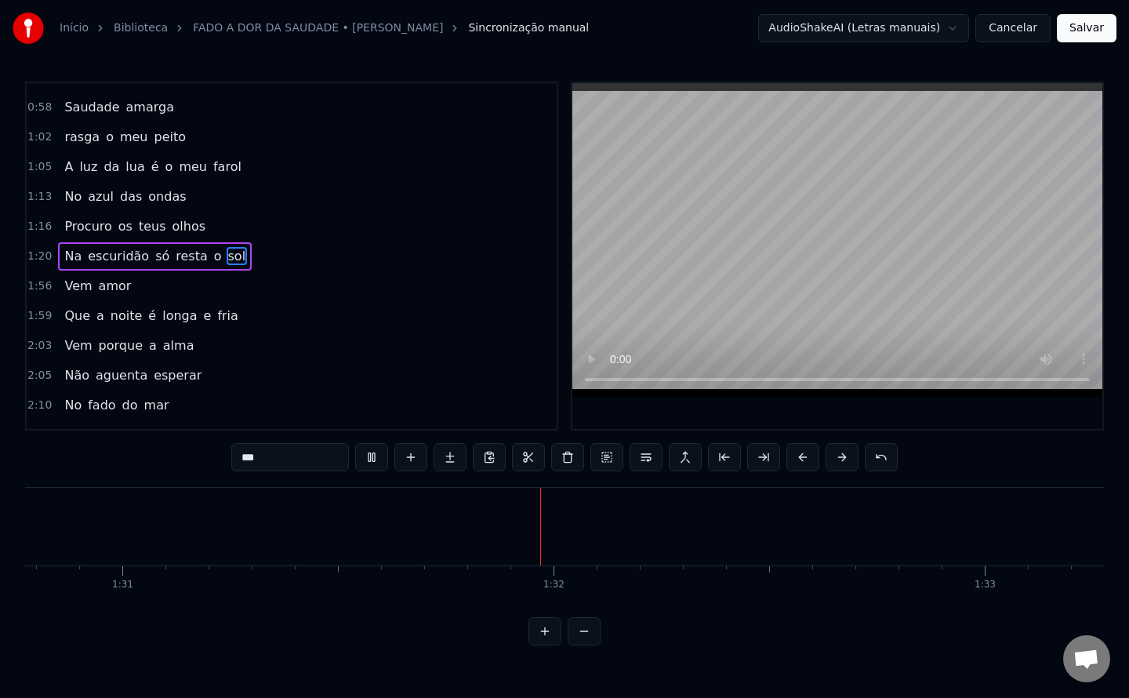
scroll to position [0, 39331]
click at [68, 292] on span "Vem" at bounding box center [78, 286] width 31 height 18
type input "***"
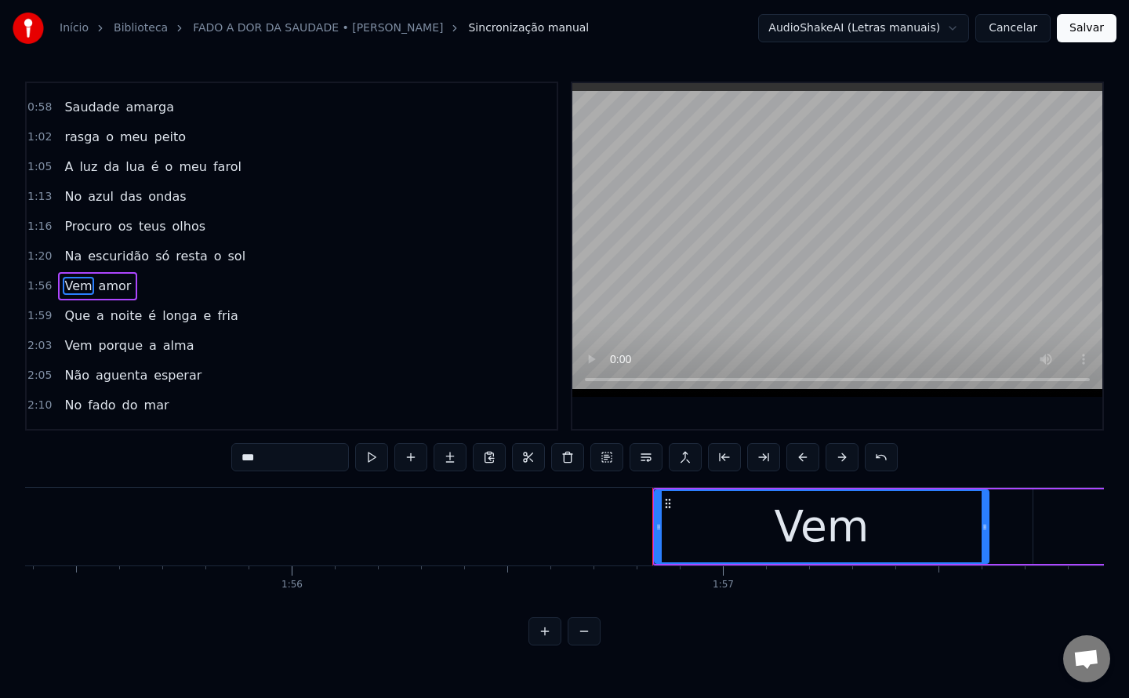
scroll to position [0, 49735]
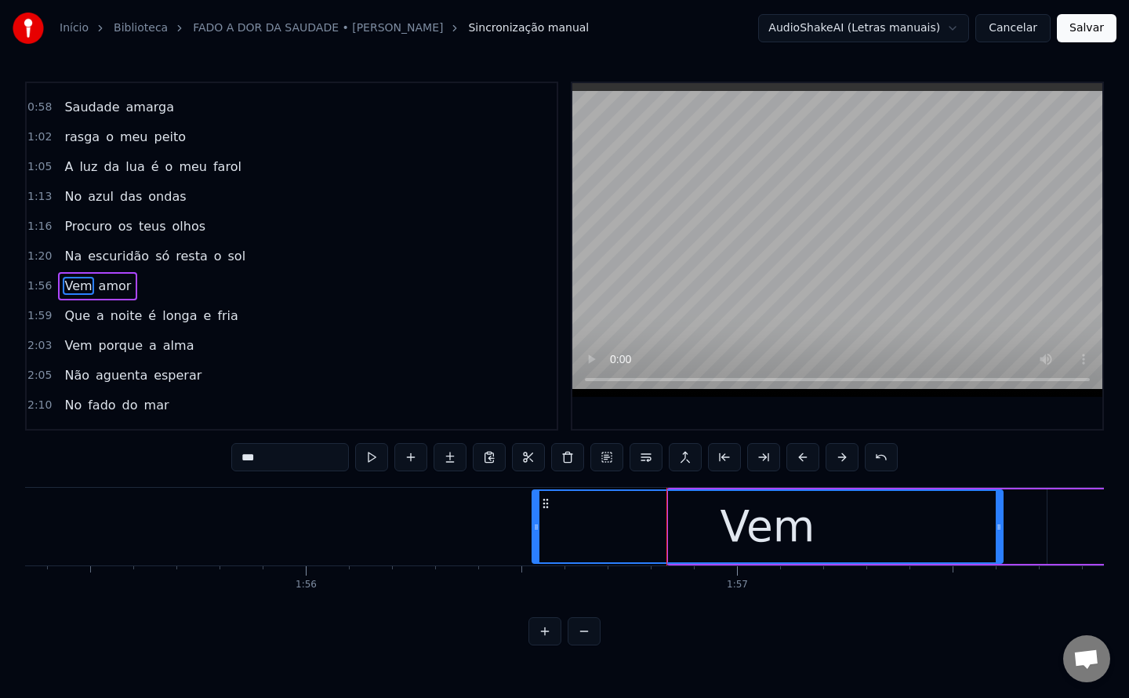
drag, startPoint x: 673, startPoint y: 526, endPoint x: 536, endPoint y: 527, distance: 136.4
click at [536, 527] on icon at bounding box center [536, 527] width 6 height 13
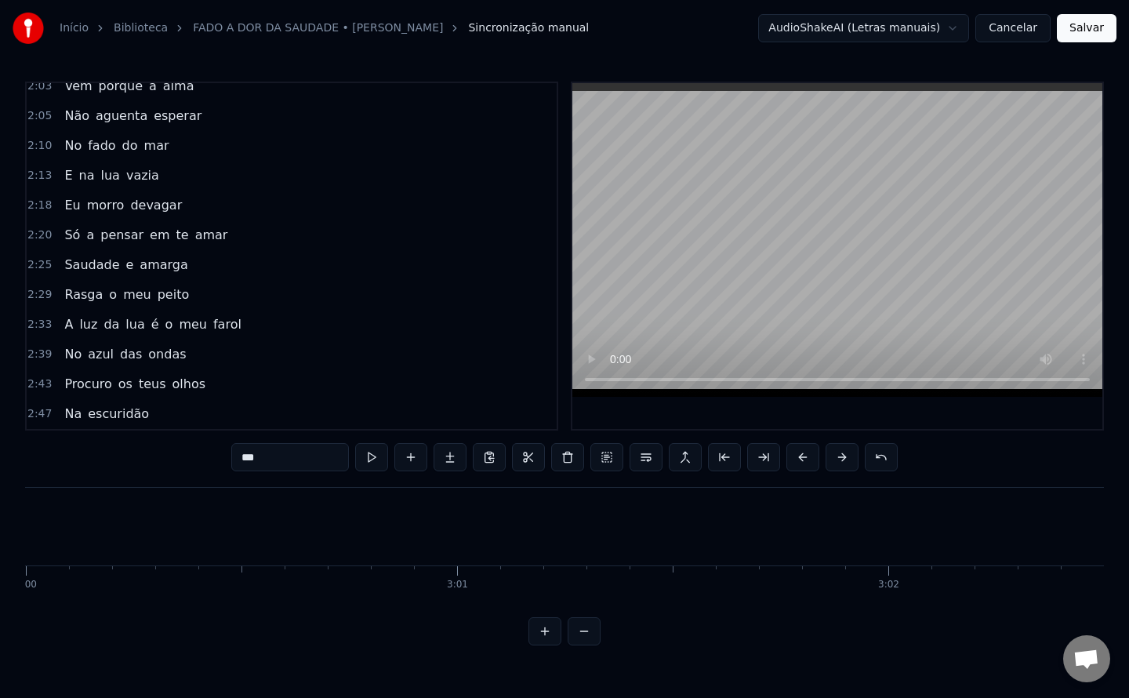
scroll to position [0, 77610]
click at [1092, 31] on button "Salvar" at bounding box center [1087, 28] width 60 height 28
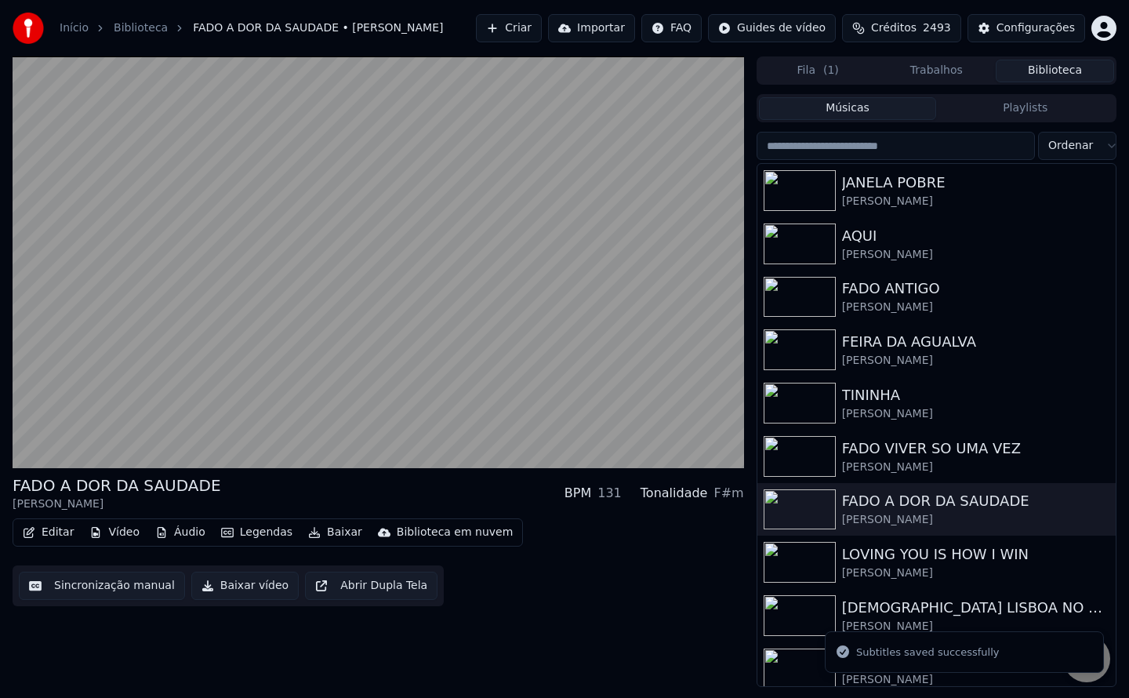
click at [223, 586] on button "Baixar vídeo" at bounding box center [244, 585] width 107 height 28
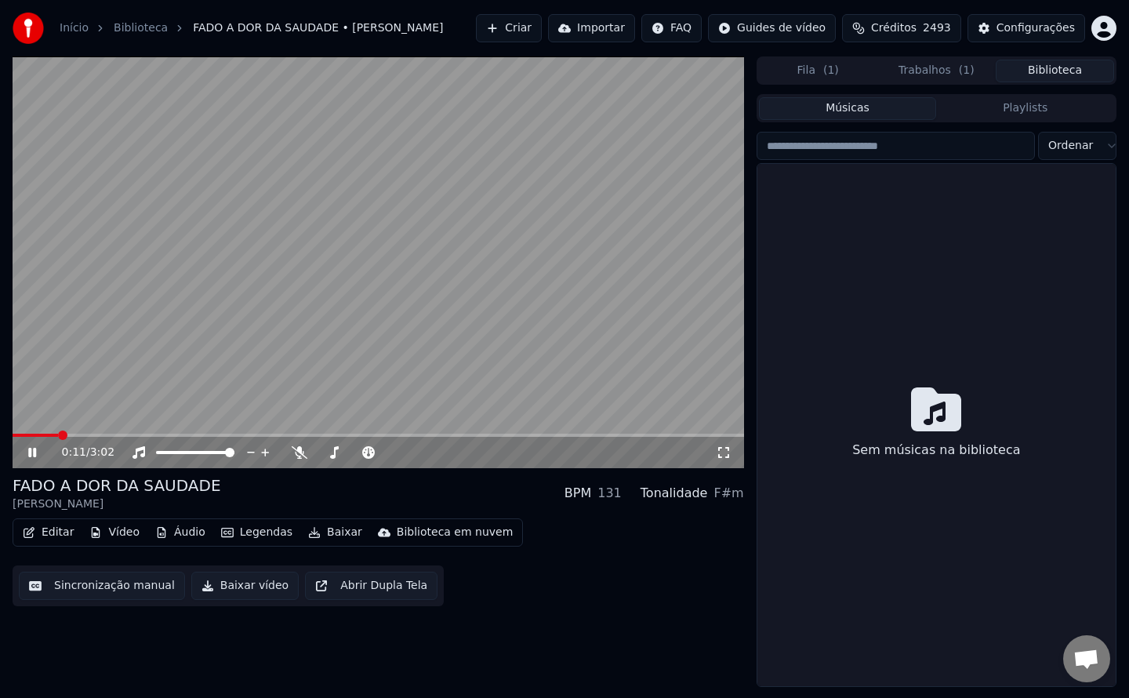
click at [1054, 72] on button "Biblioteca" at bounding box center [1055, 71] width 118 height 23
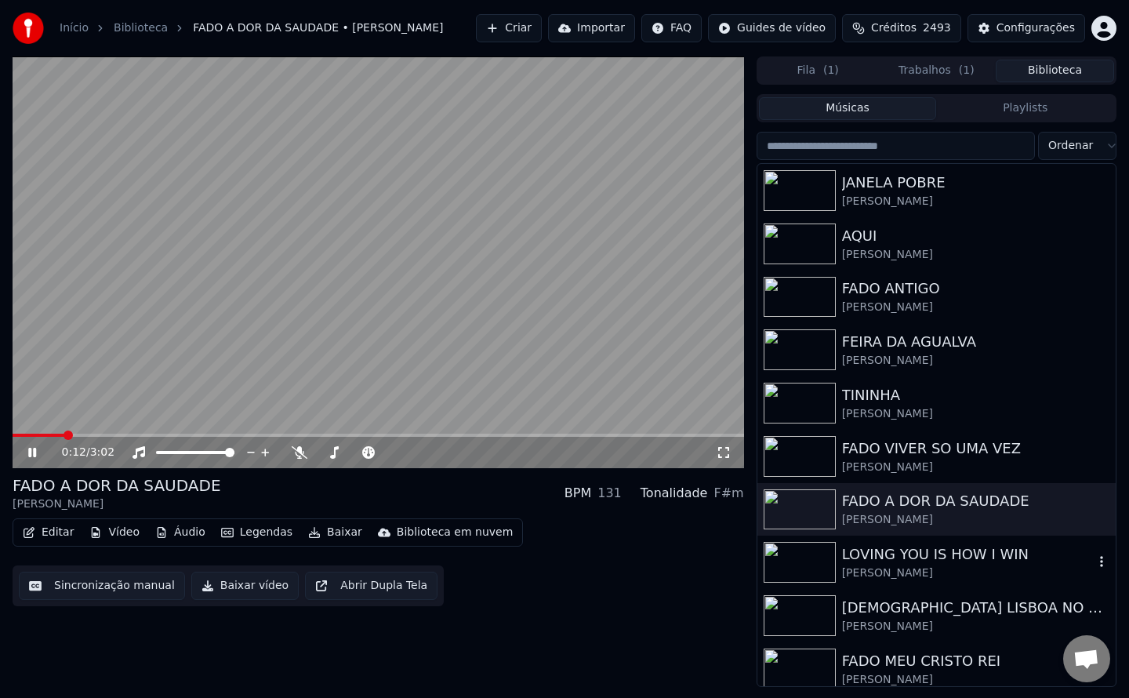
click at [921, 561] on div "LOVING YOU IS HOW I WIN" at bounding box center [968, 554] width 252 height 22
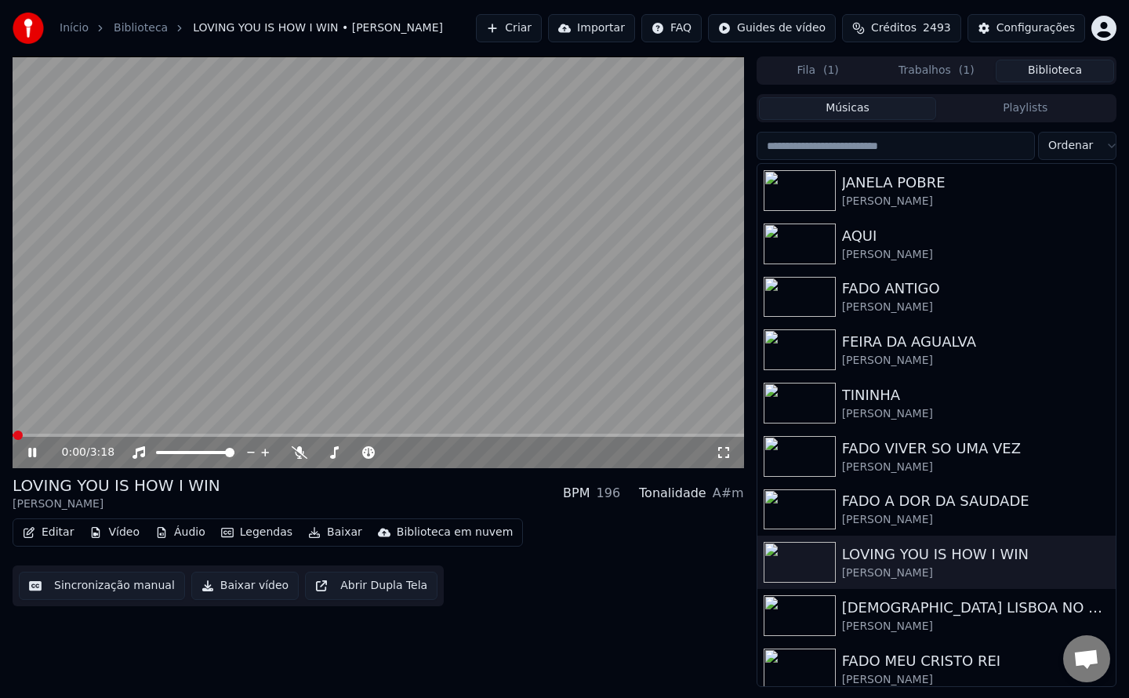
click at [87, 591] on button "Sincronização manual" at bounding box center [102, 585] width 166 height 28
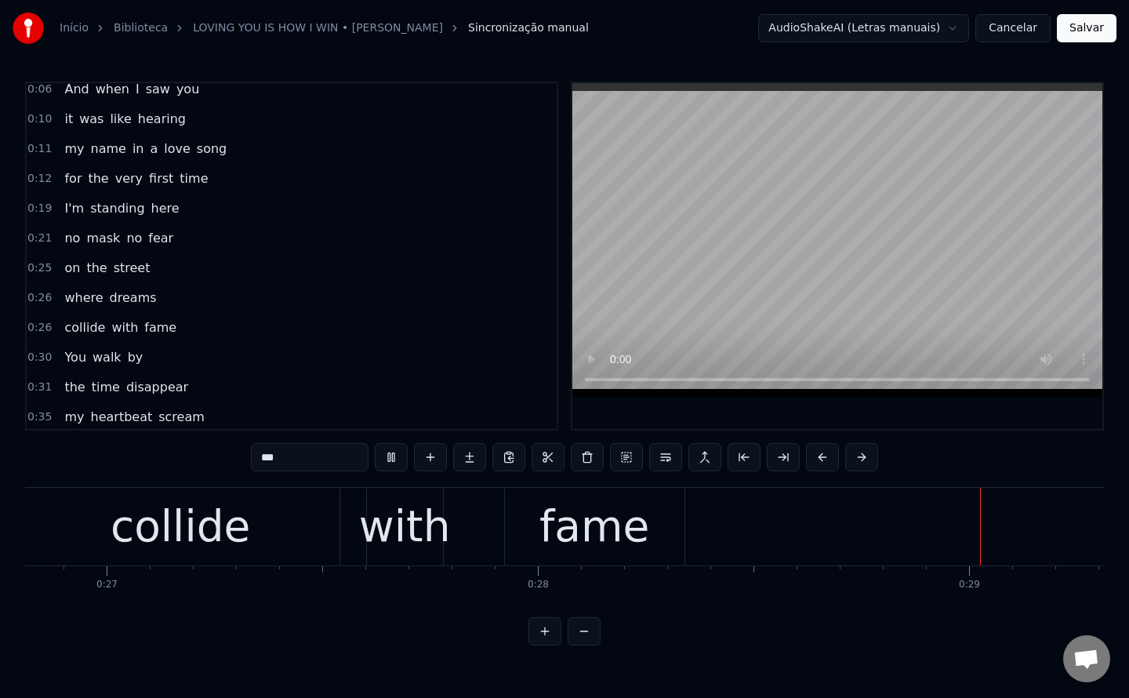
scroll to position [103, 0]
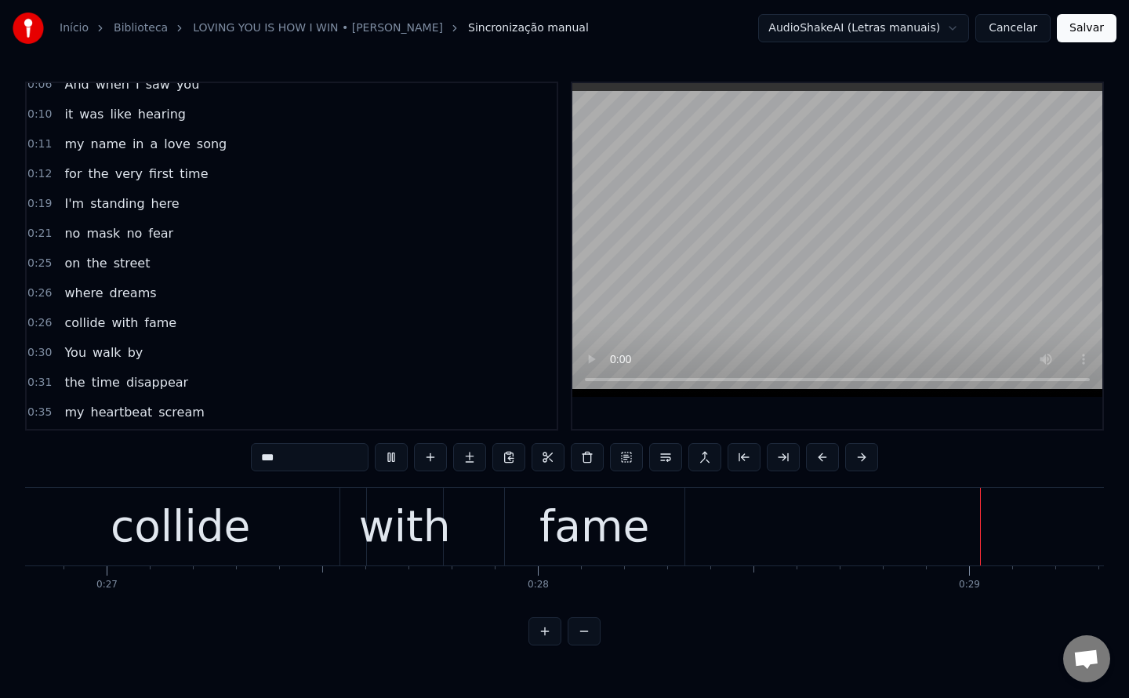
click at [77, 325] on span "collide" at bounding box center [85, 323] width 44 height 18
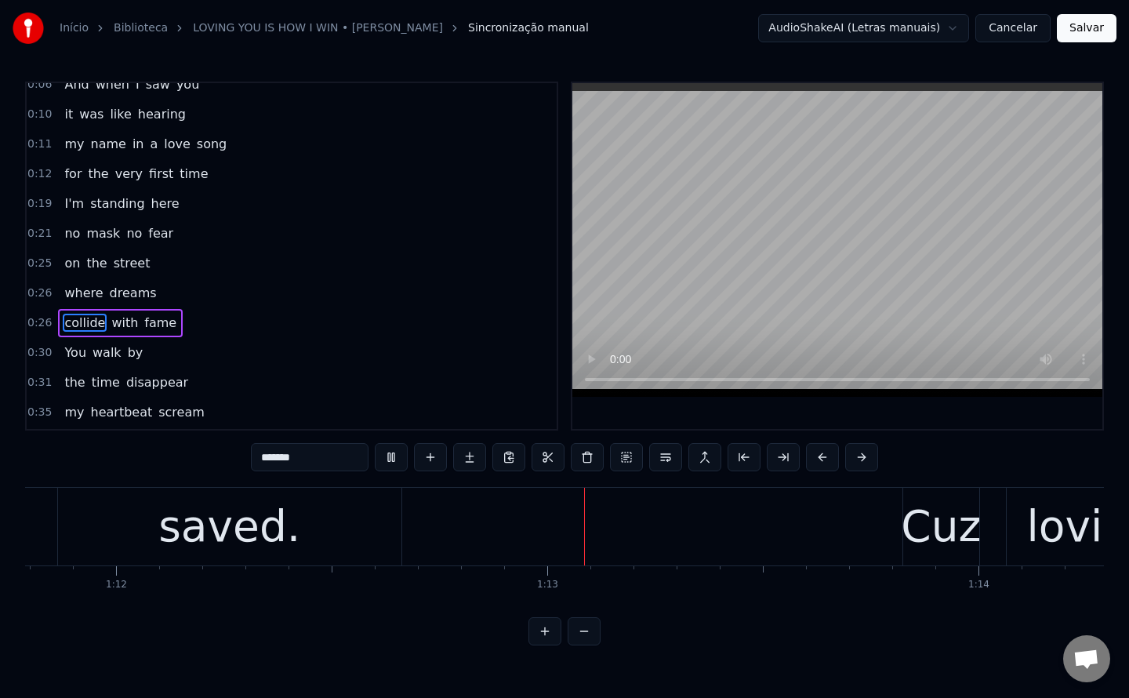
scroll to position [0, 31114]
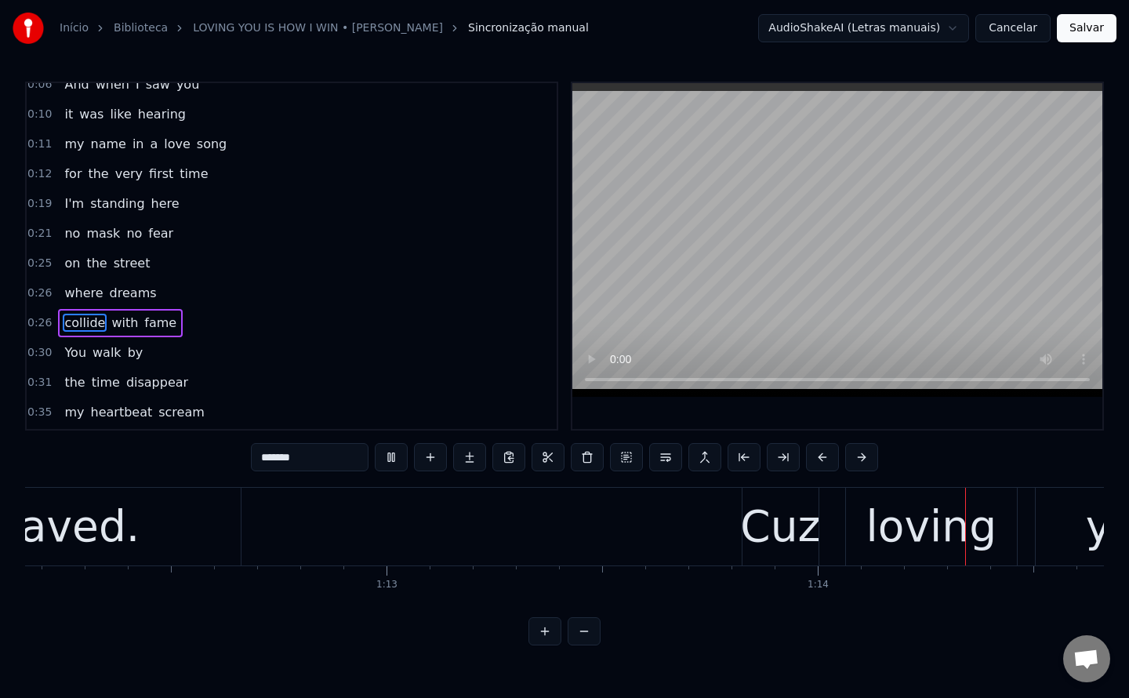
click at [179, 506] on div "saved." at bounding box center [68, 527] width 343 height 78
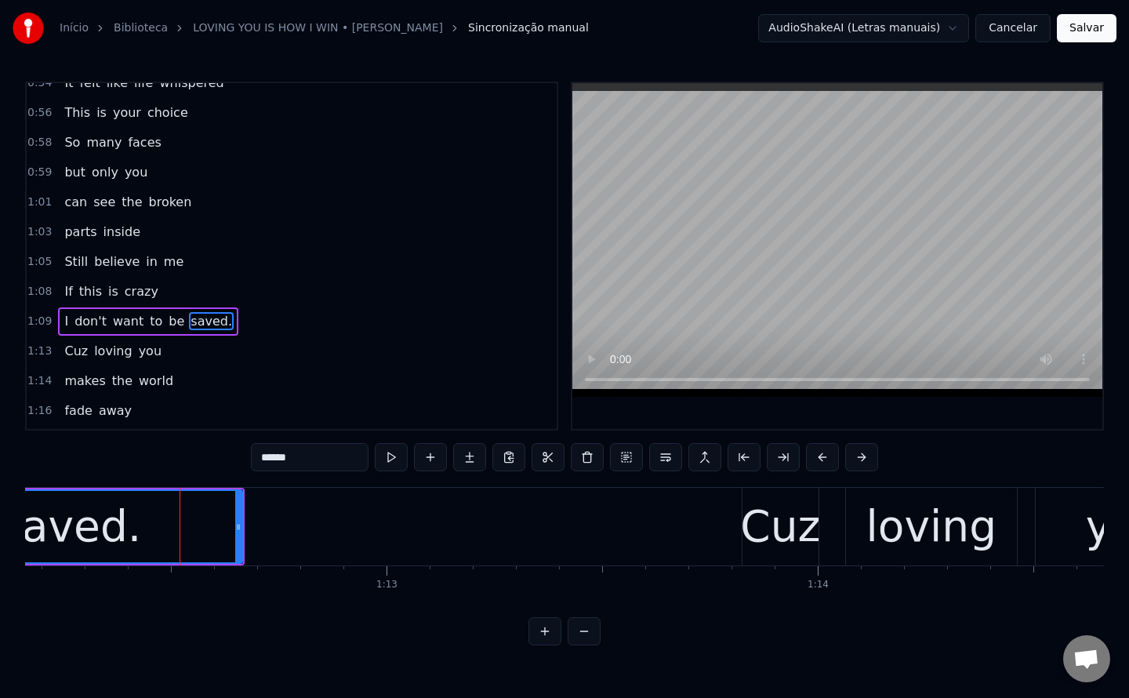
scroll to position [795, 0]
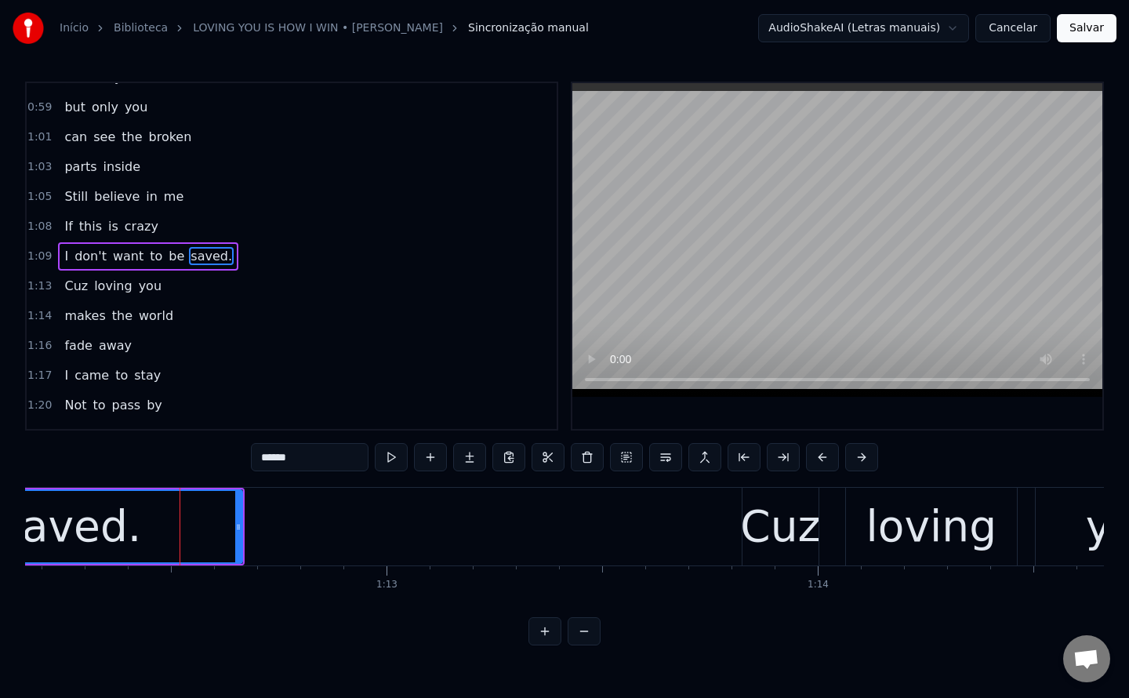
click at [345, 455] on input "******" at bounding box center [310, 457] width 118 height 28
type input "*****"
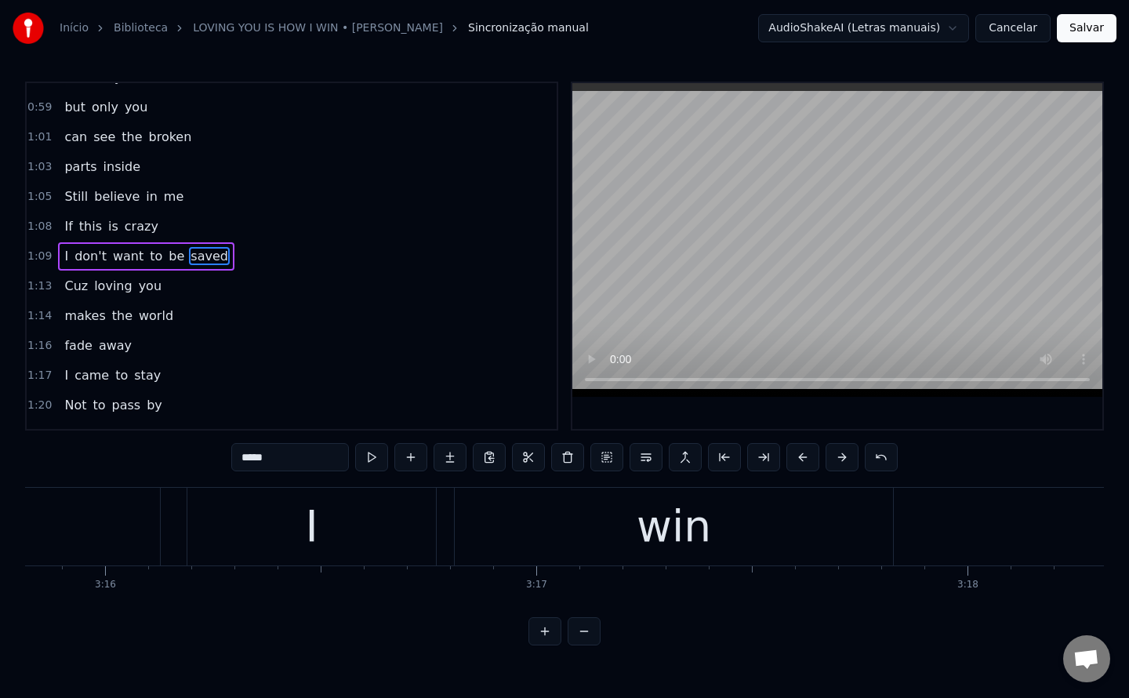
scroll to position [0, 84429]
click at [1089, 30] on button "Salvar" at bounding box center [1087, 28] width 60 height 28
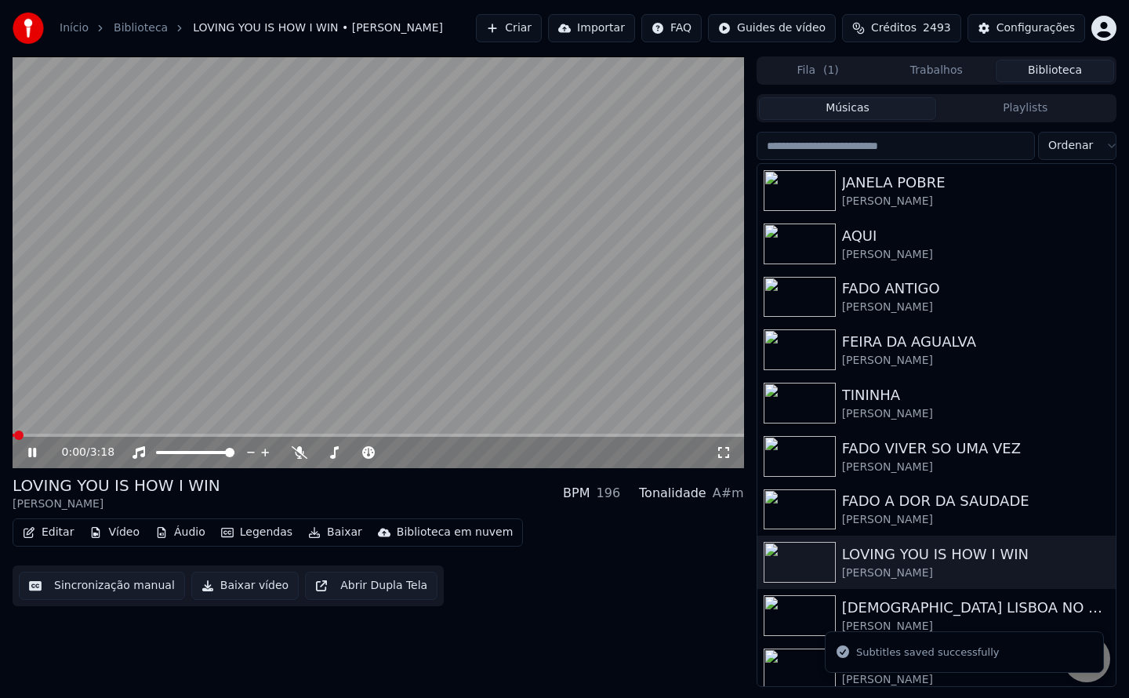
click at [226, 582] on button "Baixar vídeo" at bounding box center [244, 585] width 107 height 28
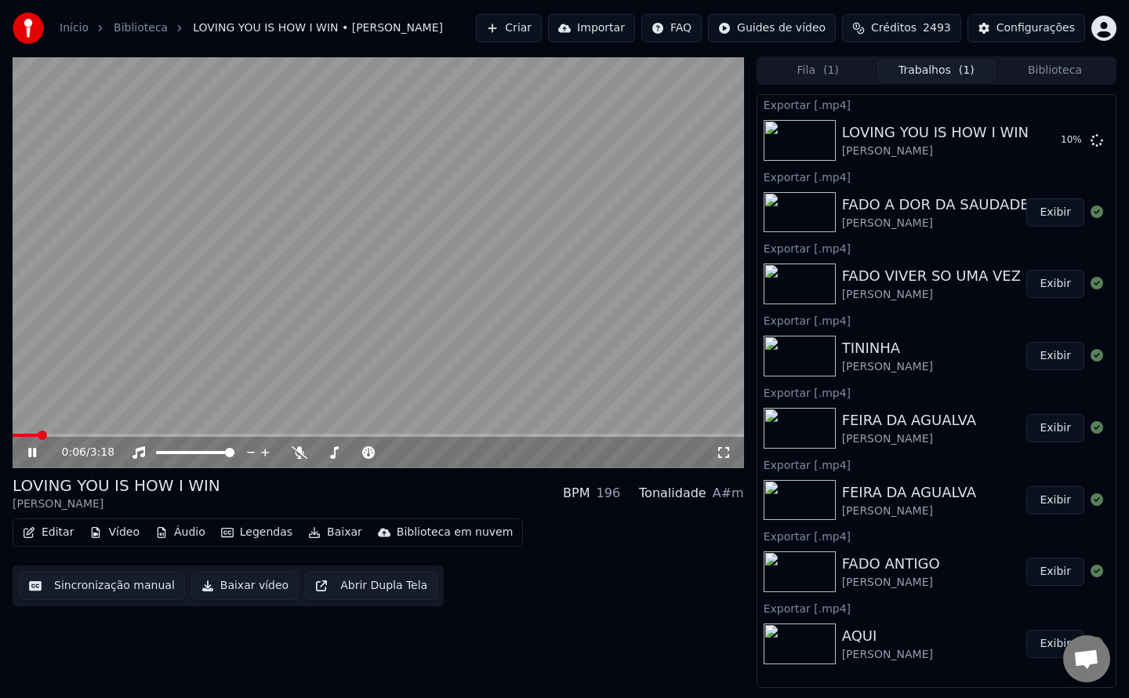
click at [452, 372] on video at bounding box center [378, 262] width 731 height 412
click at [1040, 82] on div "Fila ( 1 ) Trabalhos ( 1 ) Biblioteca" at bounding box center [936, 70] width 360 height 28
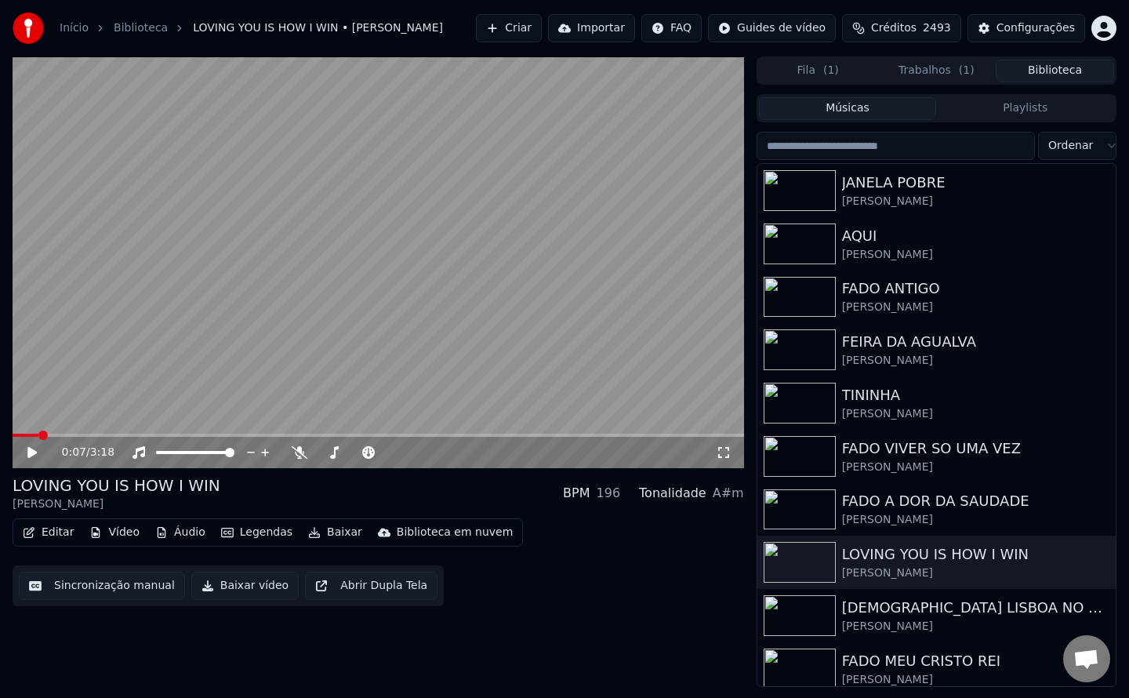
click at [1090, 72] on button "Biblioteca" at bounding box center [1055, 71] width 118 height 23
click at [947, 614] on div "[DEMOGRAPHIC_DATA] LISBOA NO CORACAO" at bounding box center [968, 608] width 252 height 22
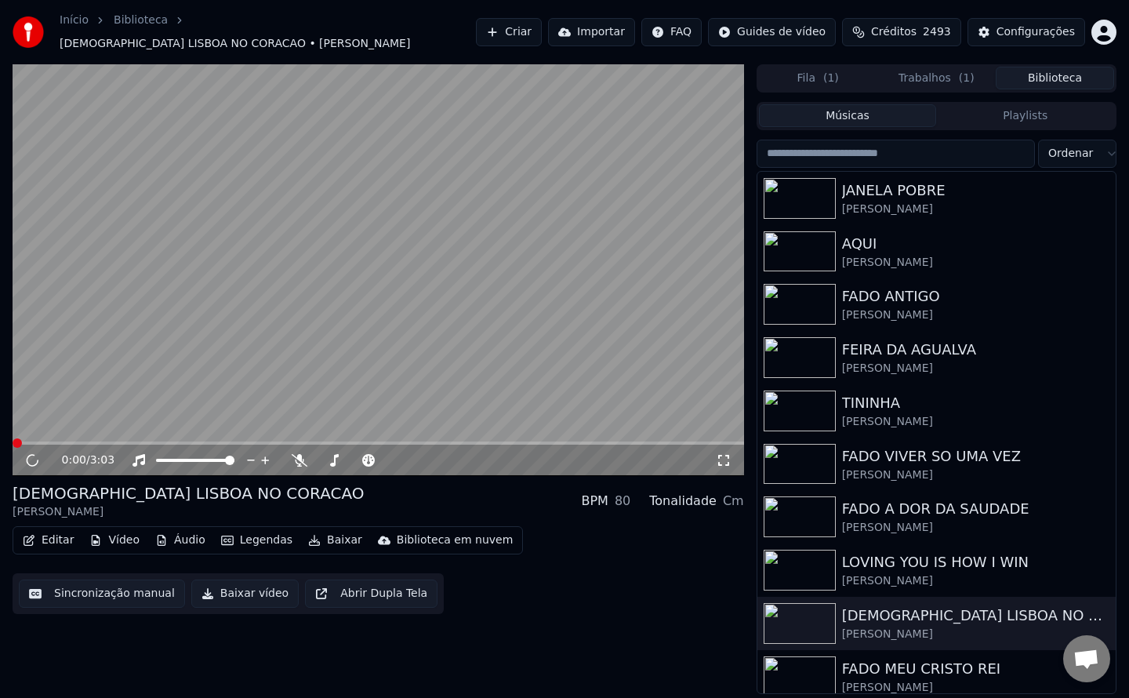
click at [92, 593] on button "Sincronização manual" at bounding box center [102, 593] width 166 height 28
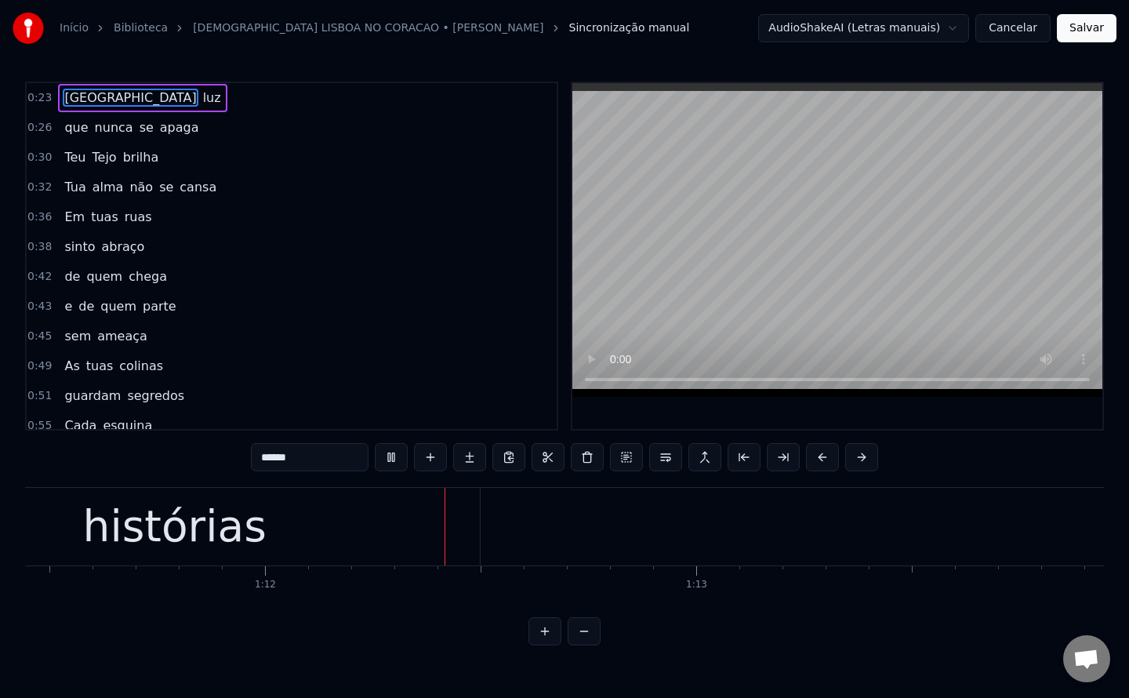
scroll to position [0, 30813]
click at [309, 539] on div "histórias" at bounding box center [165, 527] width 611 height 78
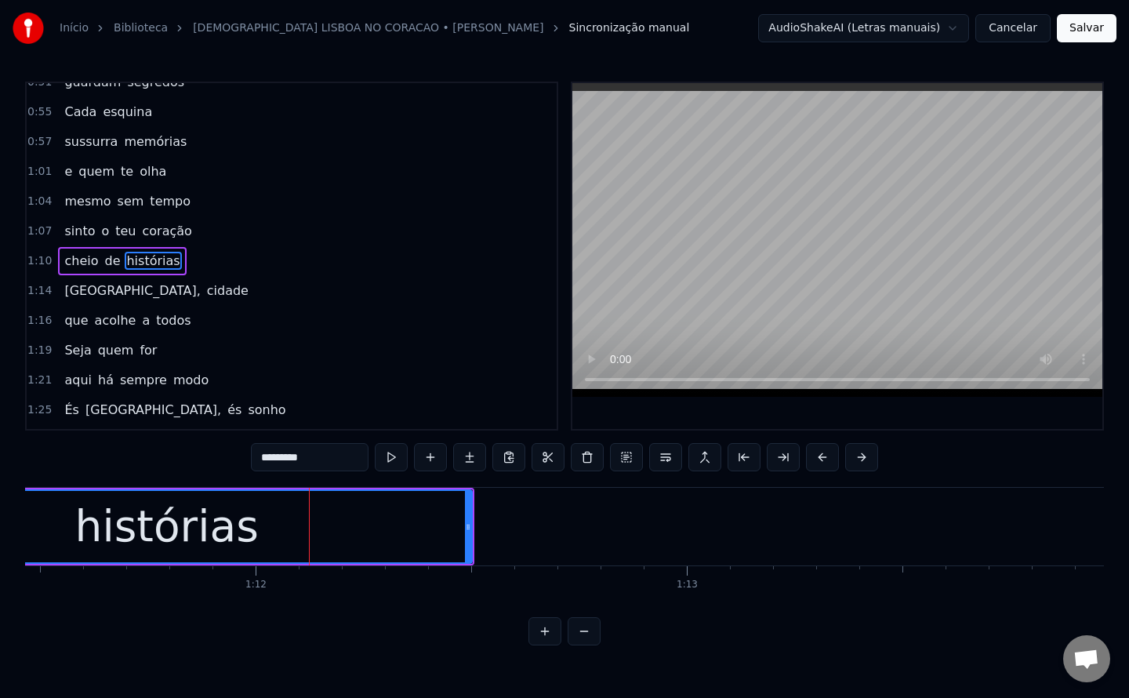
scroll to position [318, 0]
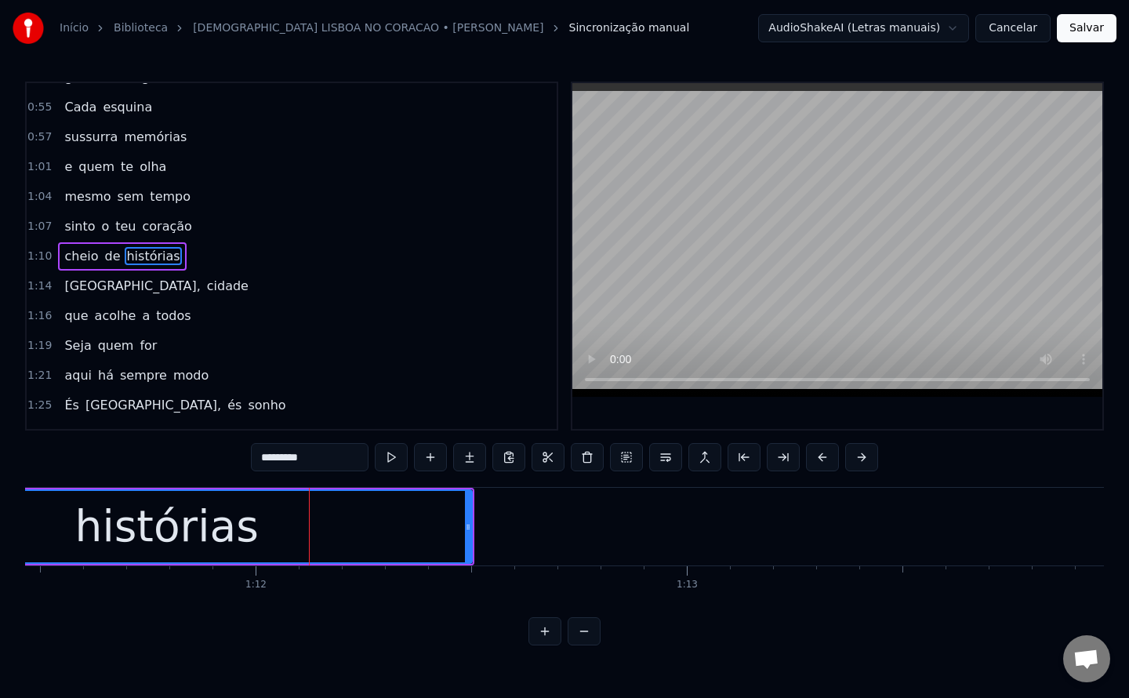
click at [67, 224] on span "sinto" at bounding box center [80, 226] width 34 height 18
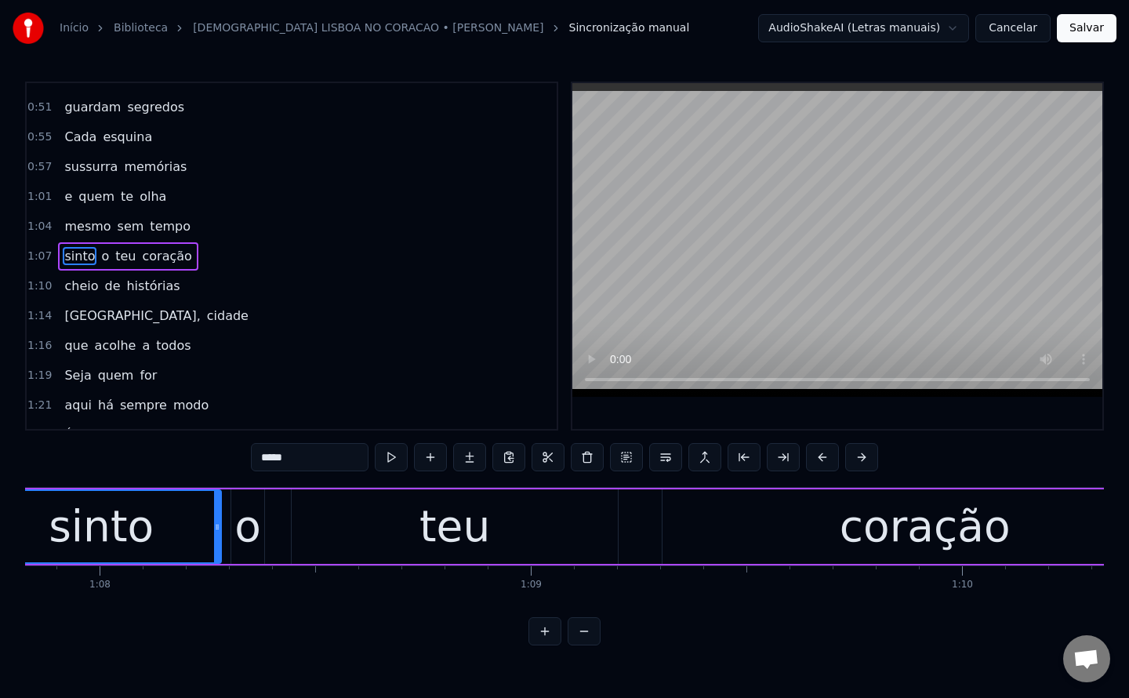
scroll to position [0, 29120]
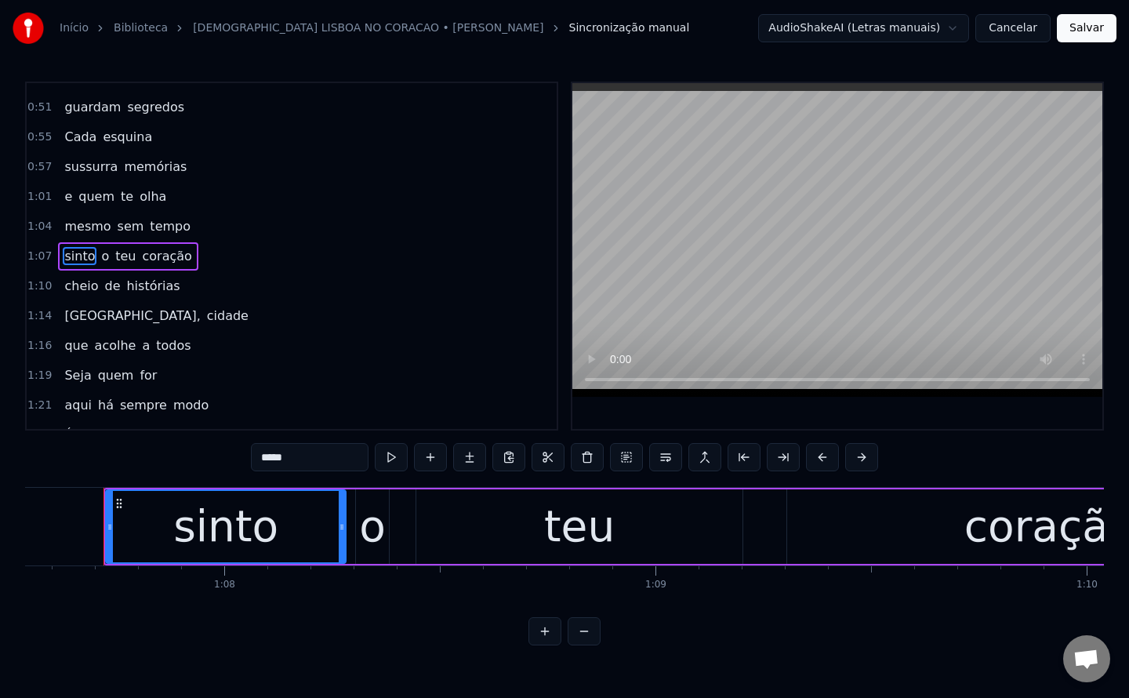
click at [271, 456] on input "*****" at bounding box center [310, 457] width 118 height 28
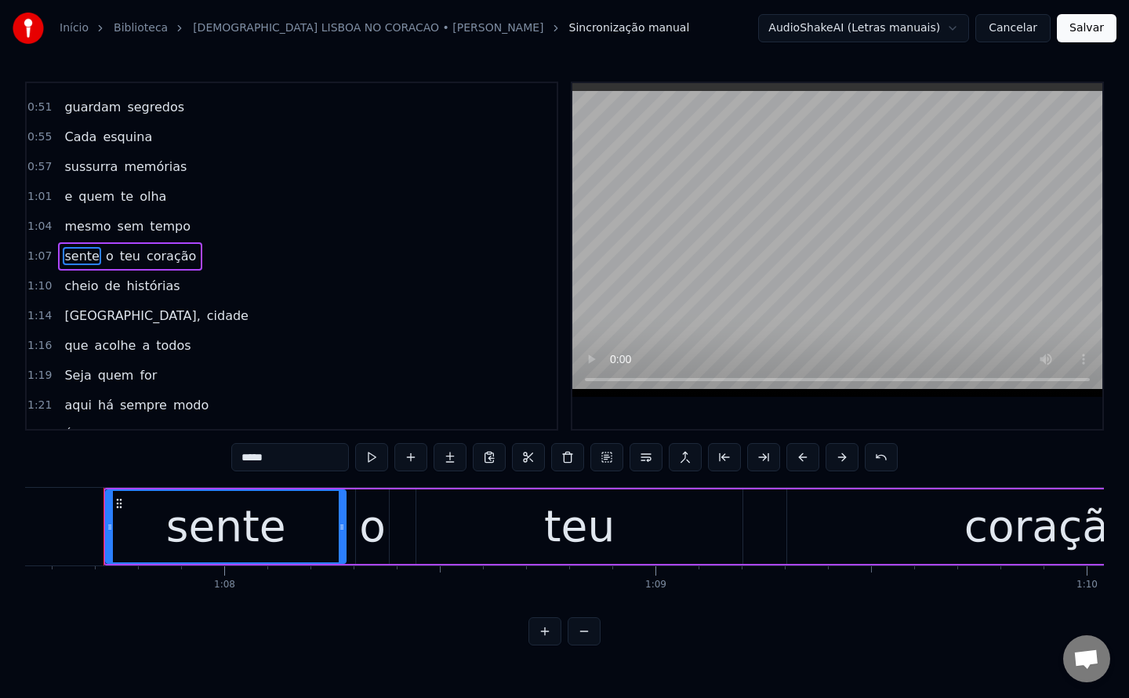
click at [89, 323] on span "Lisboa," at bounding box center [132, 316] width 139 height 18
type input "*******"
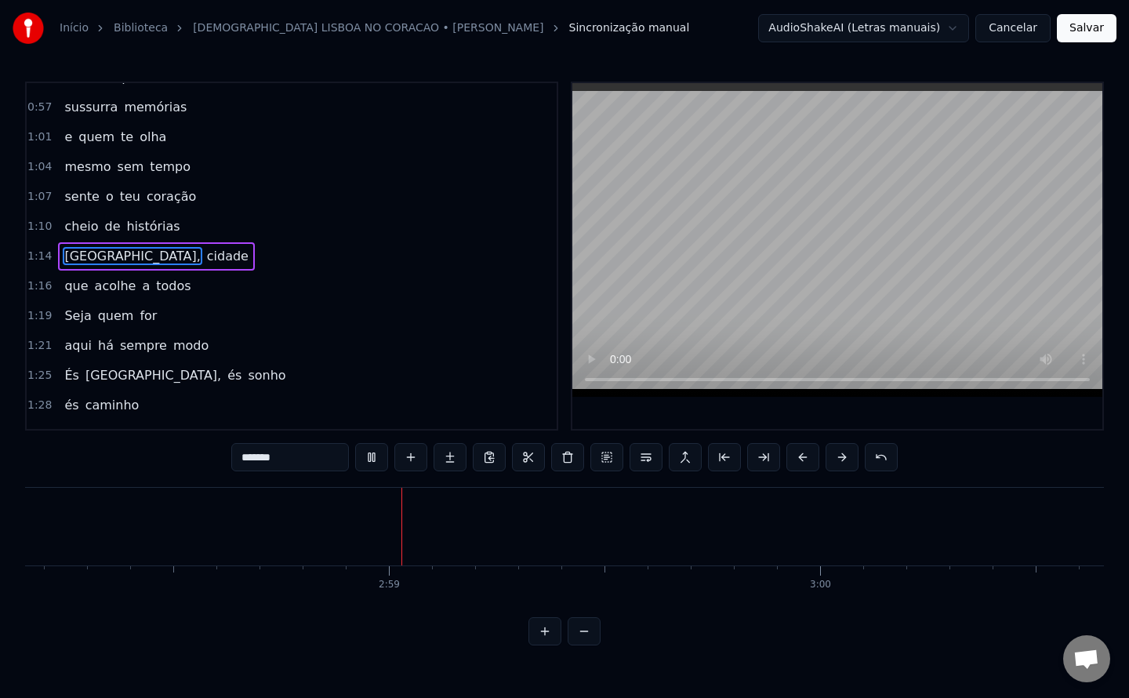
scroll to position [0, 76816]
click at [1079, 25] on button "Salvar" at bounding box center [1087, 28] width 60 height 28
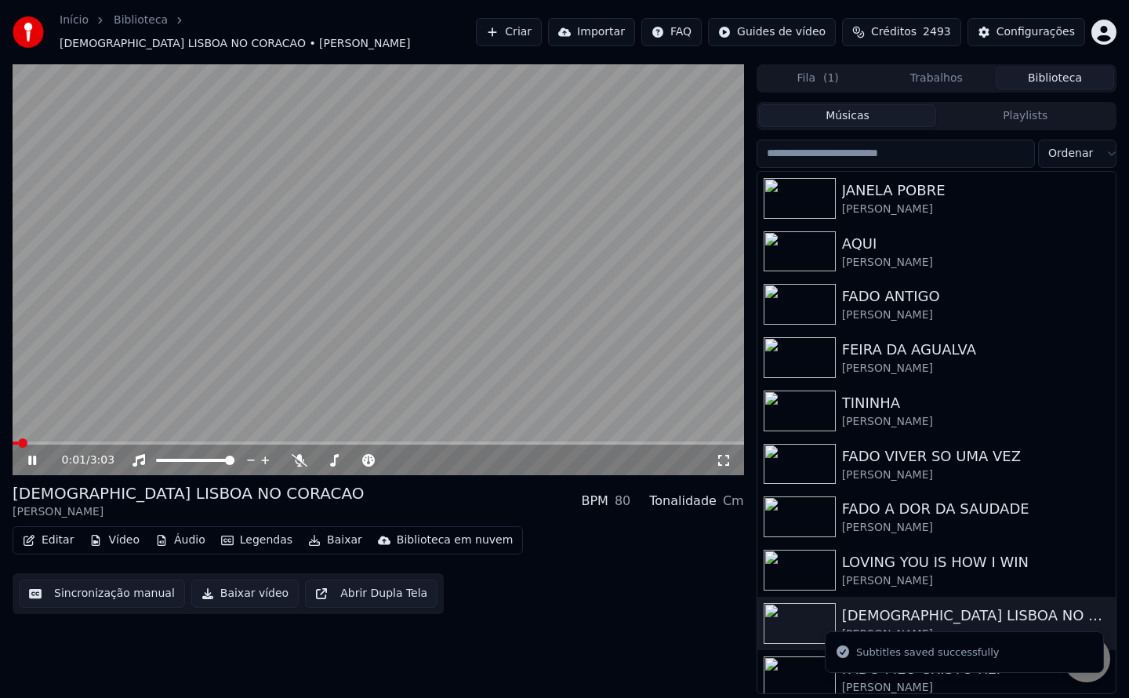
click at [216, 590] on button "Baixar vídeo" at bounding box center [244, 593] width 107 height 28
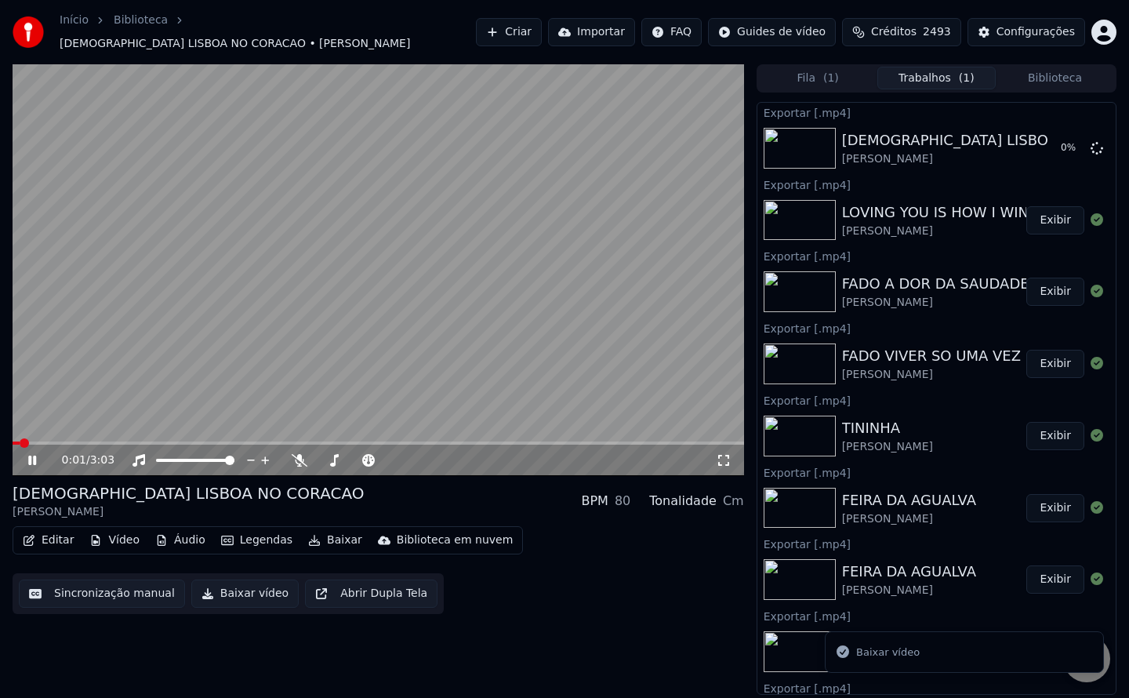
scroll to position [56, 0]
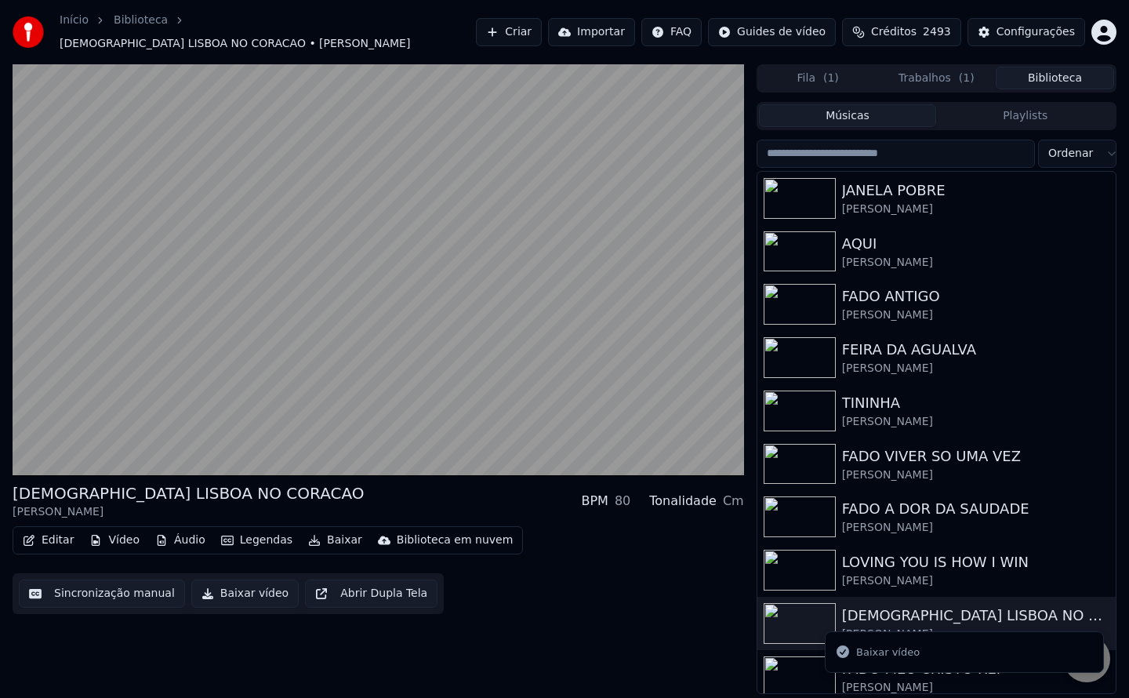
click at [1047, 71] on button "Biblioteca" at bounding box center [1055, 78] width 118 height 23
click at [793, 662] on img at bounding box center [800, 676] width 72 height 41
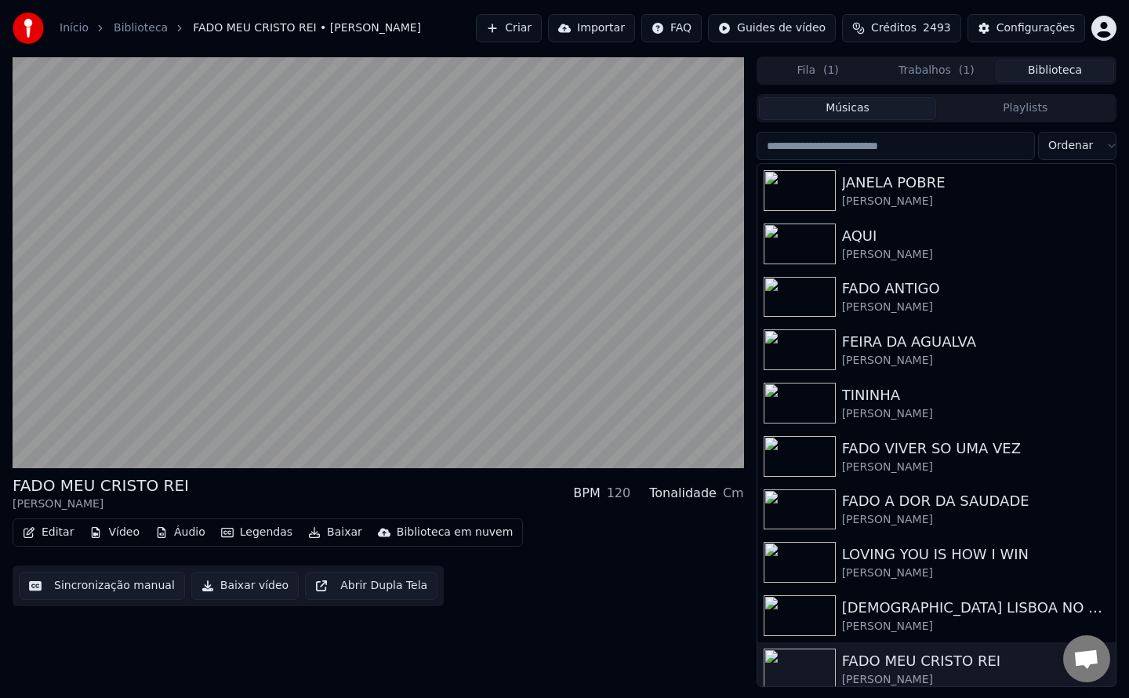
click at [120, 588] on button "Sincronização manual" at bounding box center [102, 585] width 166 height 28
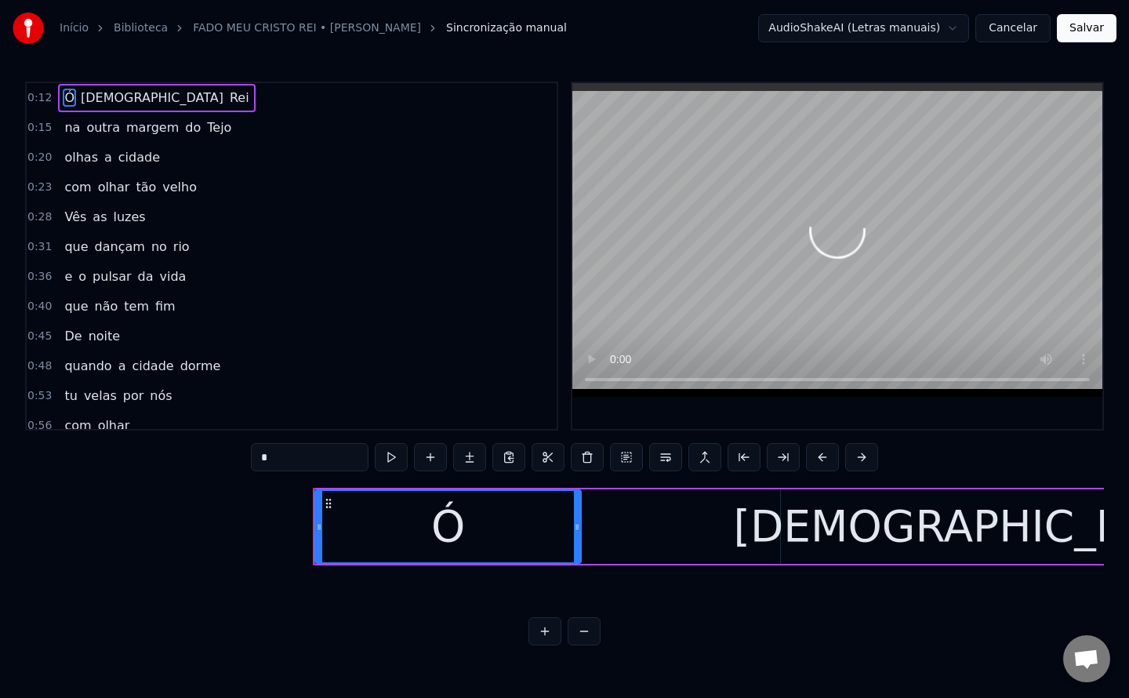
scroll to position [0, 5113]
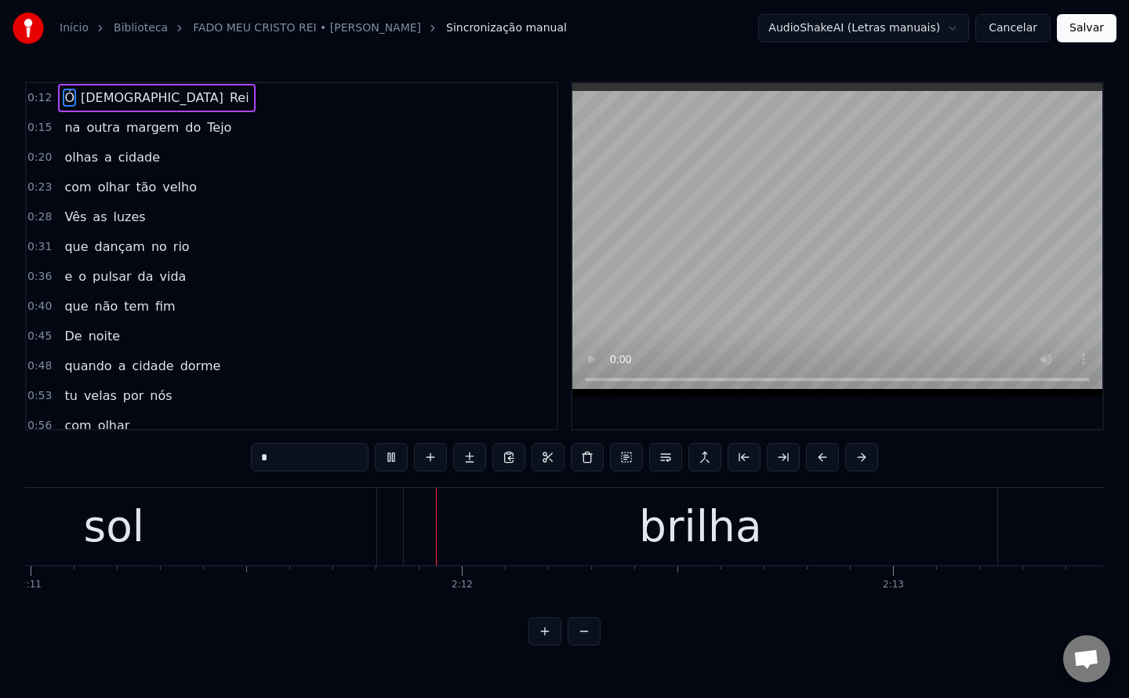
scroll to position [0, 56487]
click at [582, 540] on div "brilha" at bounding box center [690, 527] width 593 height 78
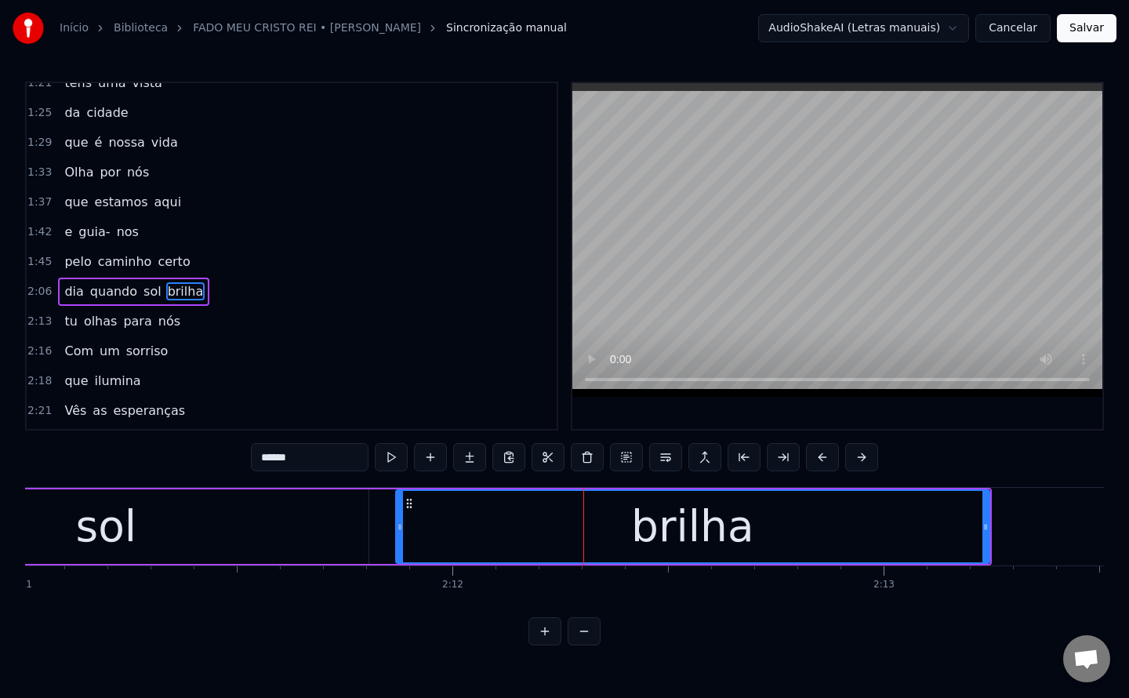
scroll to position [586, 0]
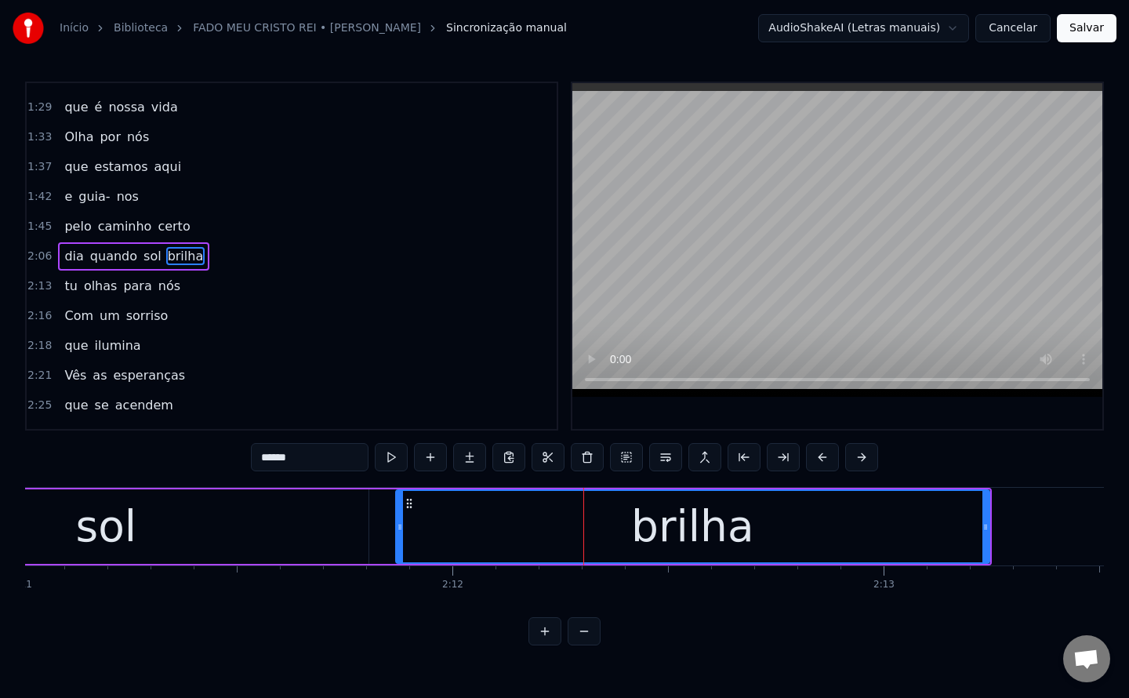
click at [67, 253] on span "dia" at bounding box center [74, 256] width 22 height 18
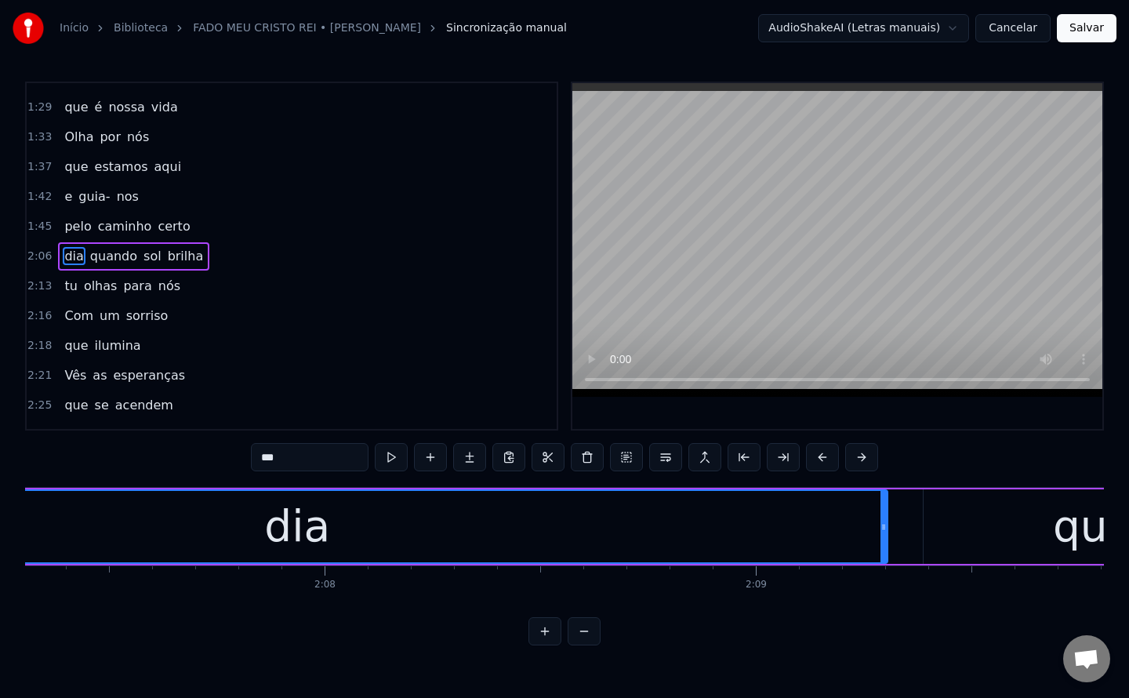
scroll to position [0, 54491]
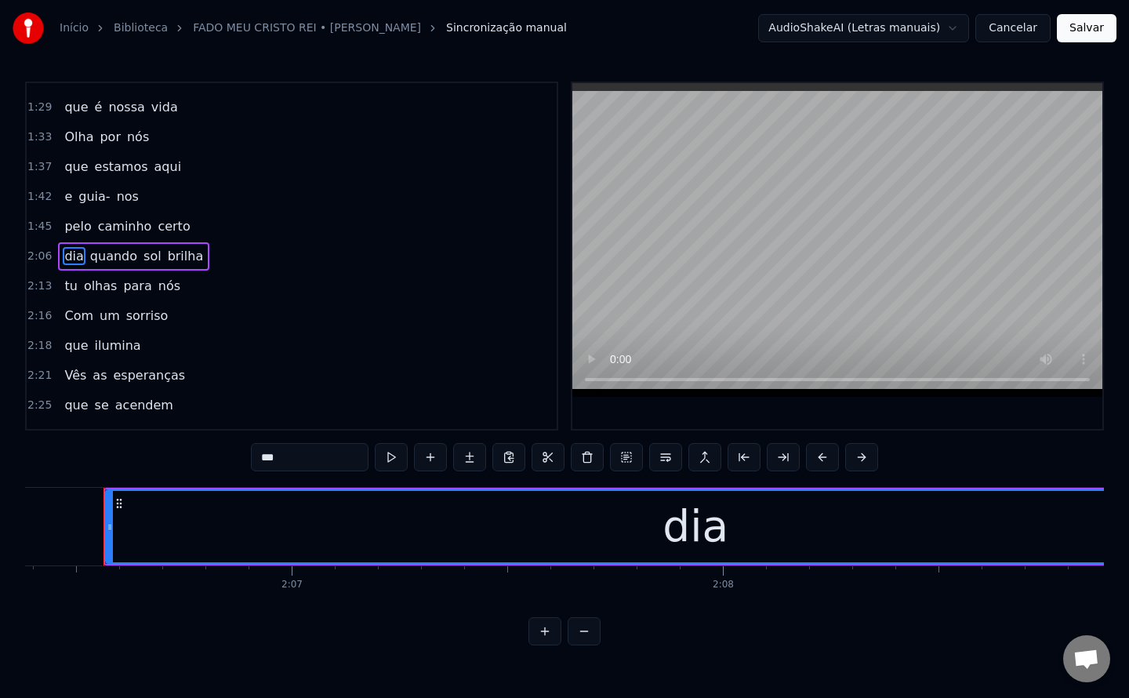
click at [268, 459] on input "***" at bounding box center [310, 457] width 118 height 28
click at [66, 314] on span "Com" at bounding box center [79, 316] width 32 height 18
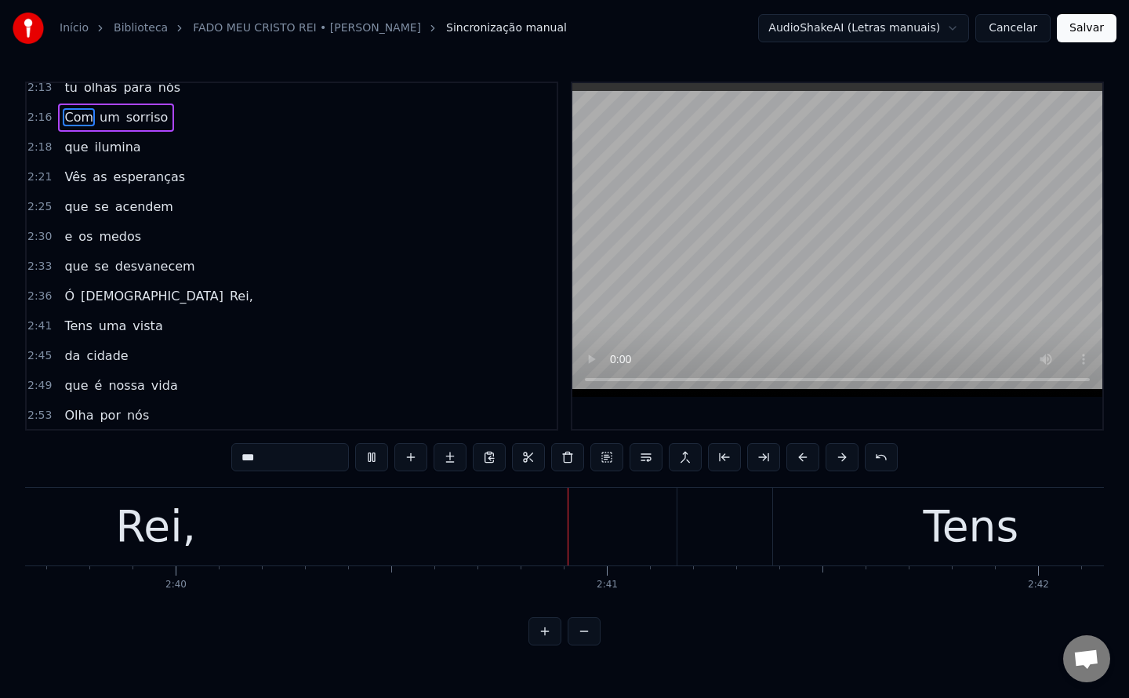
scroll to position [786, 0]
click at [228, 297] on span "Rei," at bounding box center [241, 295] width 27 height 18
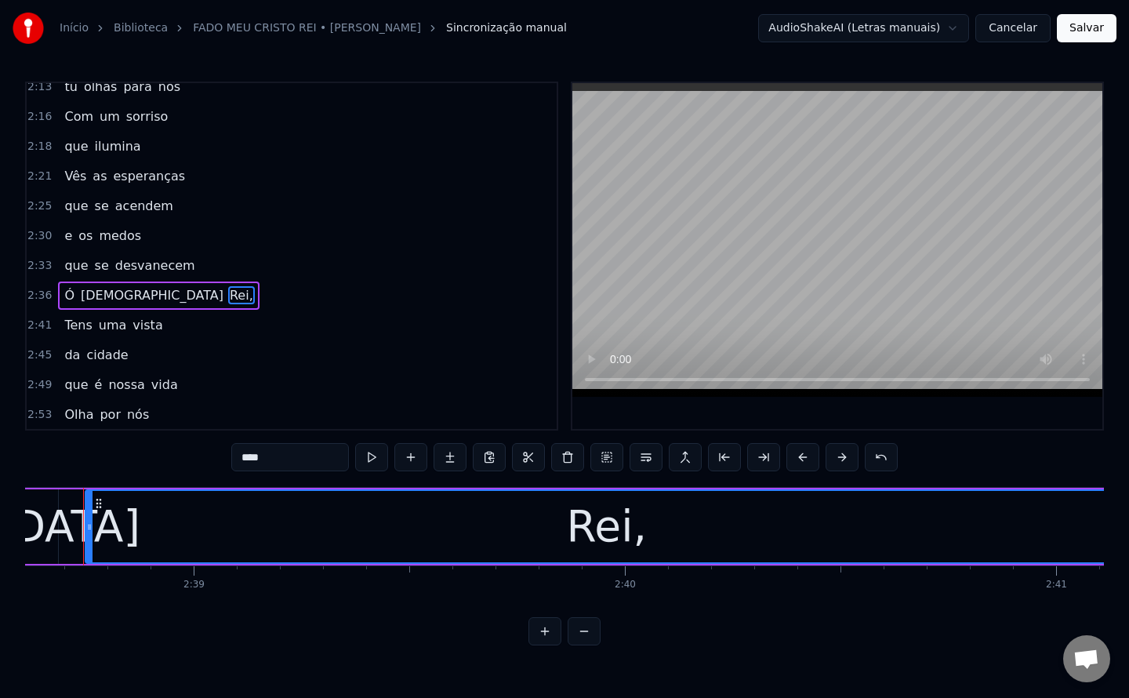
scroll to position [0, 68366]
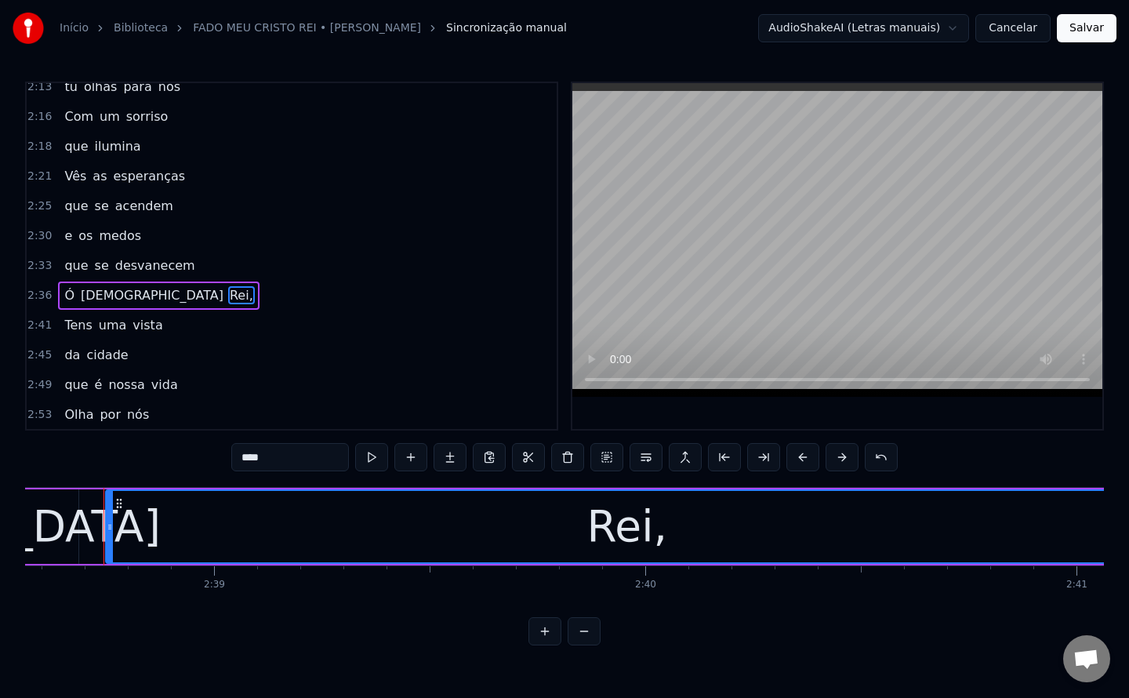
click at [300, 455] on input "****" at bounding box center [290, 457] width 118 height 28
type input "***"
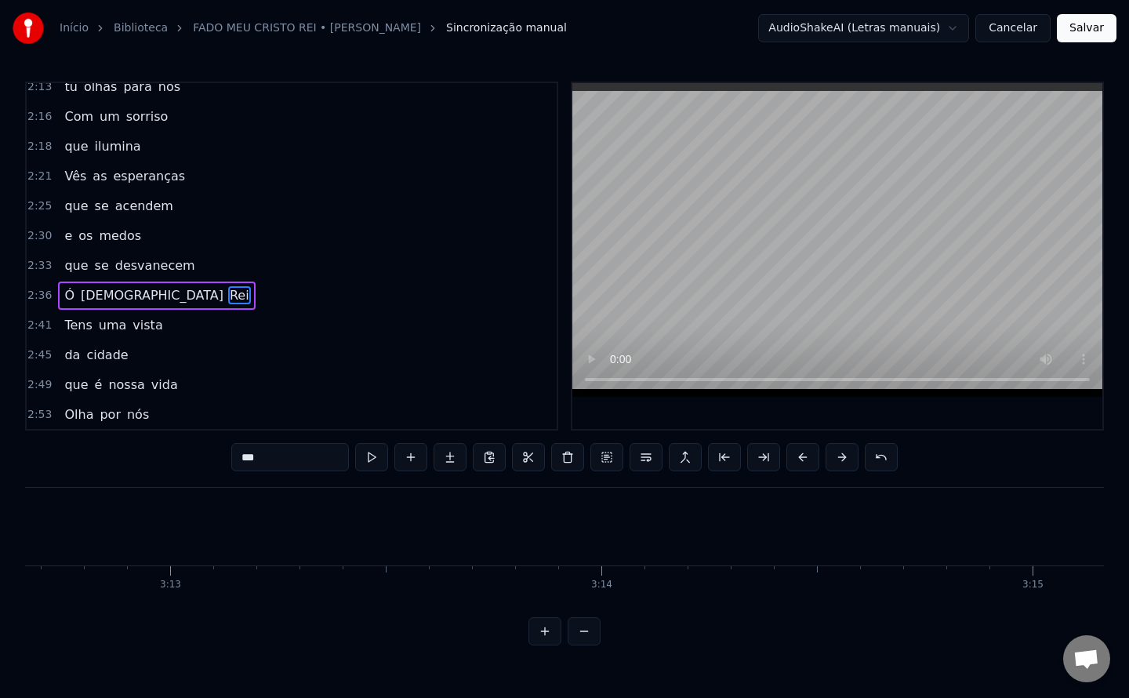
scroll to position [0, 83071]
click at [1101, 24] on button "Salvar" at bounding box center [1087, 28] width 60 height 28
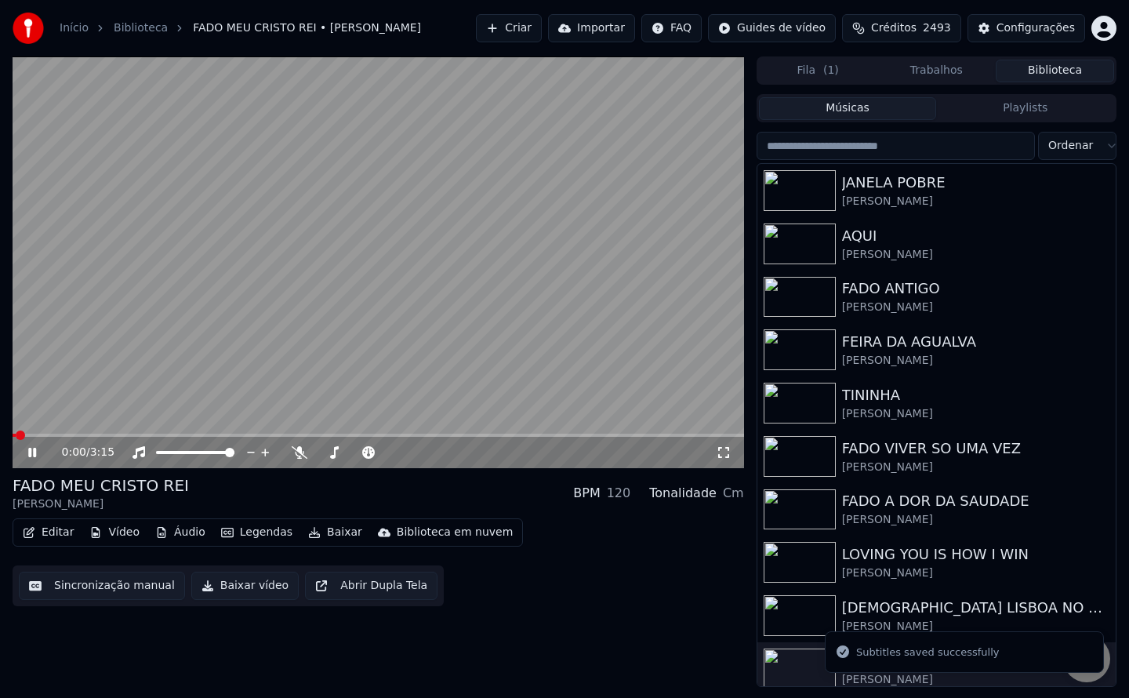
click at [217, 588] on button "Baixar vídeo" at bounding box center [244, 585] width 107 height 28
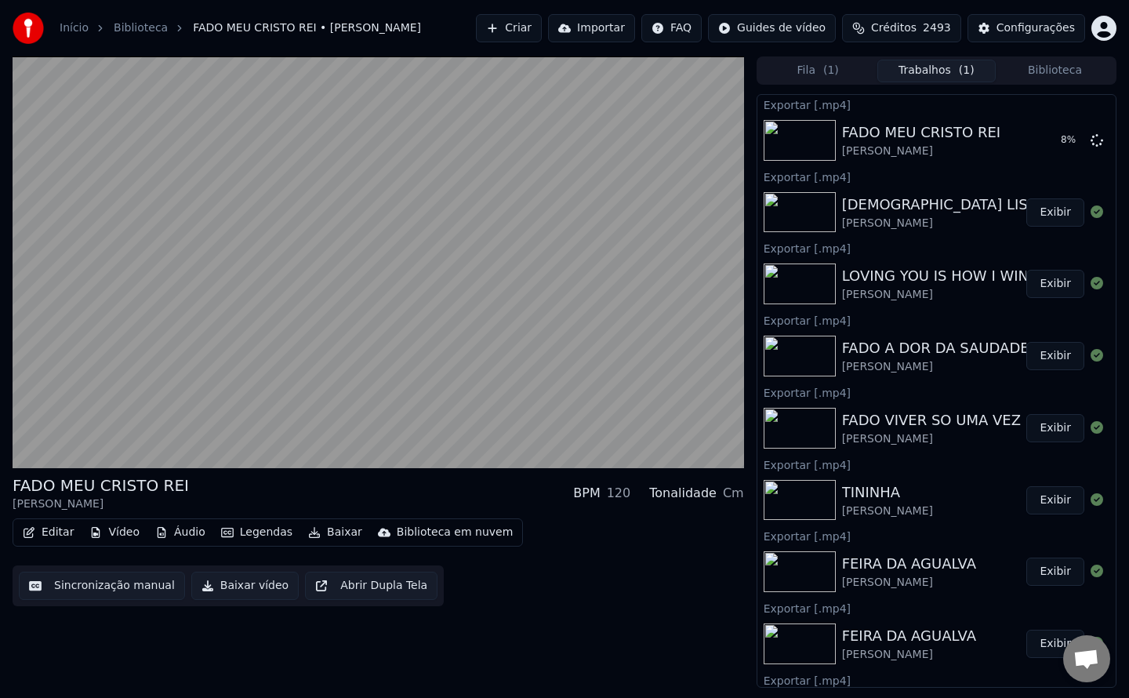
click at [900, 36] on button "Créditos 2493" at bounding box center [901, 28] width 119 height 28
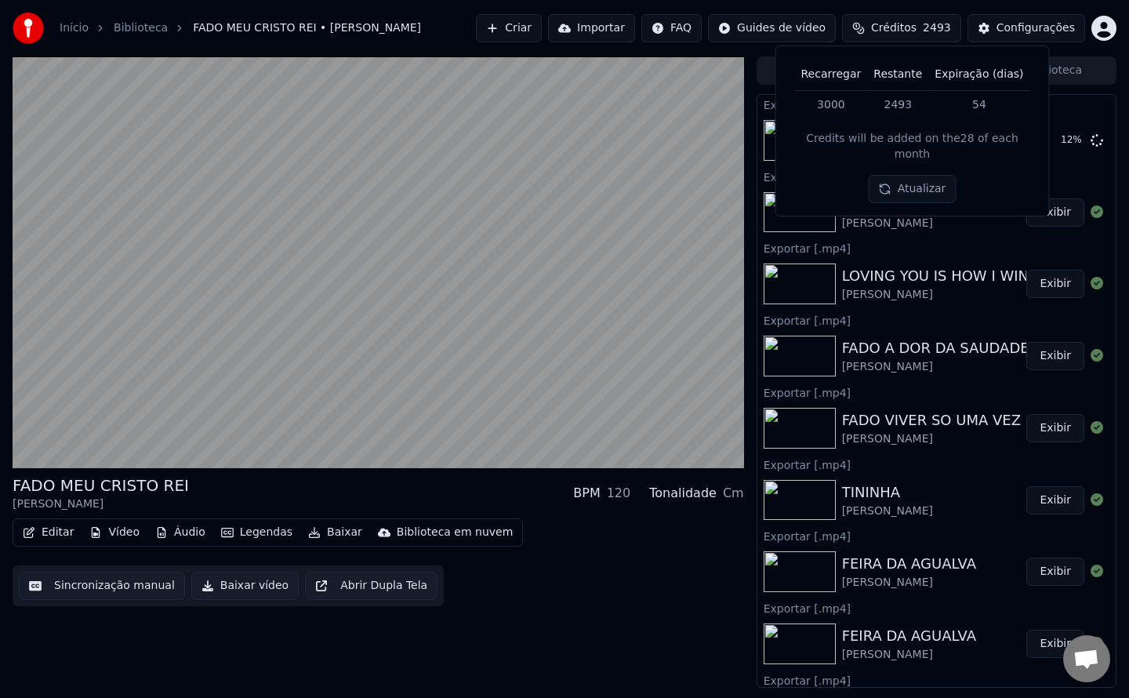
click at [920, 176] on button "Atualizar" at bounding box center [913, 189] width 88 height 28
click at [1007, 24] on div "Configurações" at bounding box center [1035, 28] width 78 height 16
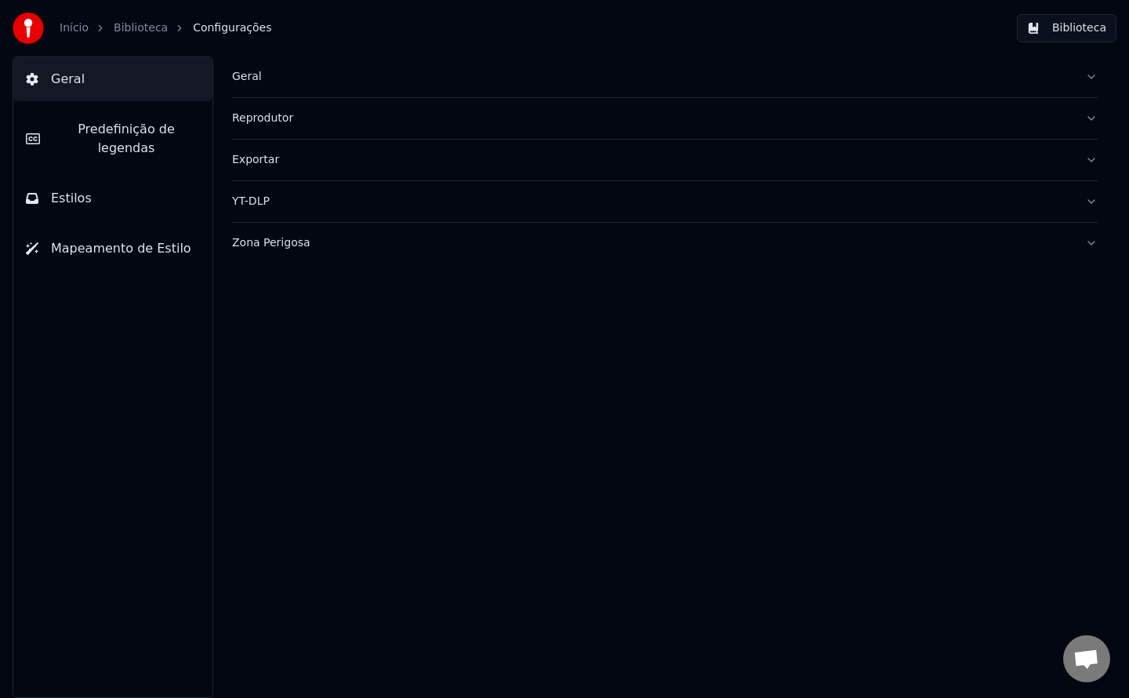
click at [1063, 29] on button "Biblioteca" at bounding box center [1067, 28] width 100 height 28
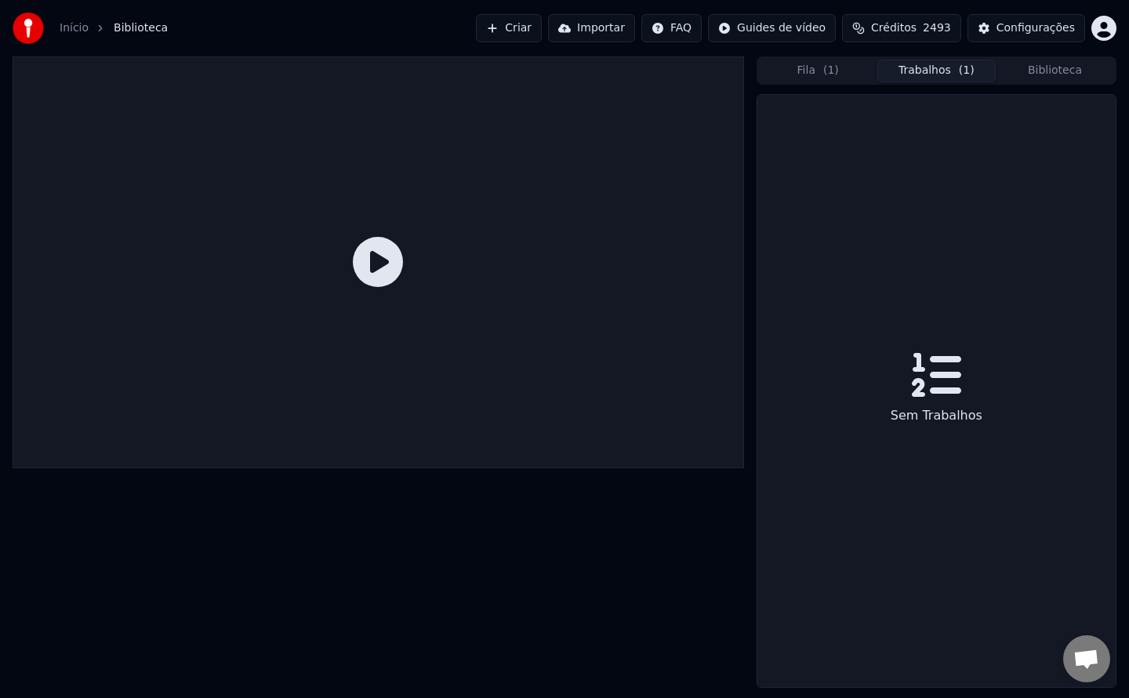
click at [896, 65] on button "Trabalhos ( 1 )" at bounding box center [936, 71] width 118 height 23
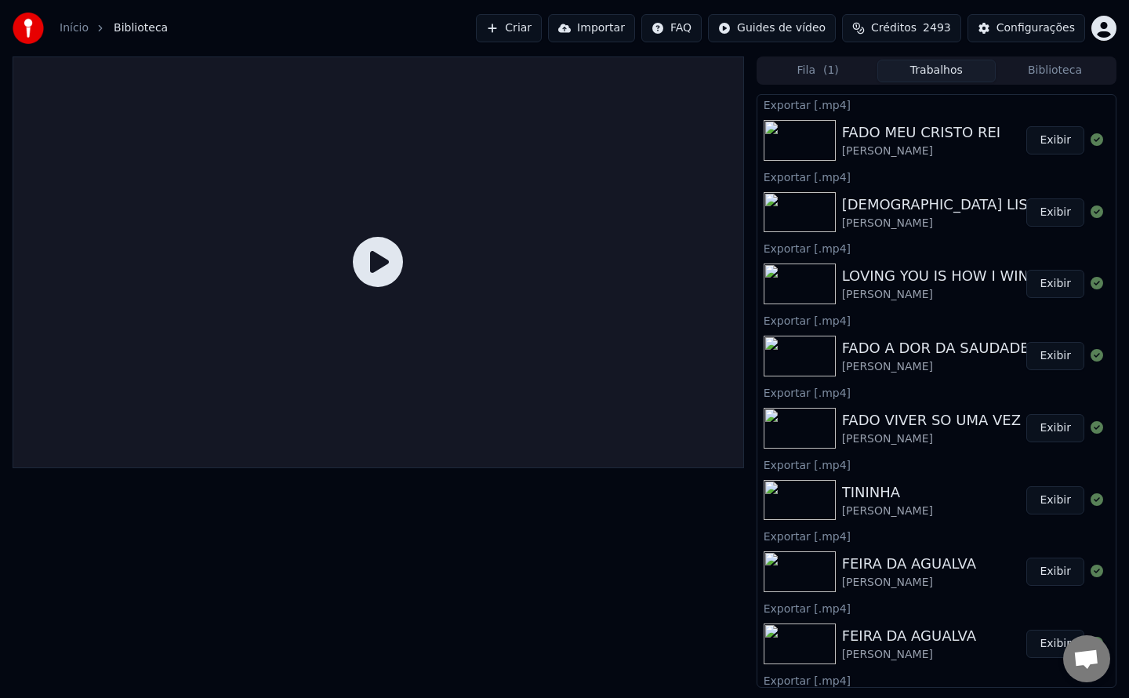
click at [1047, 139] on button "Exibir" at bounding box center [1055, 140] width 58 height 28
click at [1040, 27] on div "Configurações" at bounding box center [1035, 28] width 78 height 16
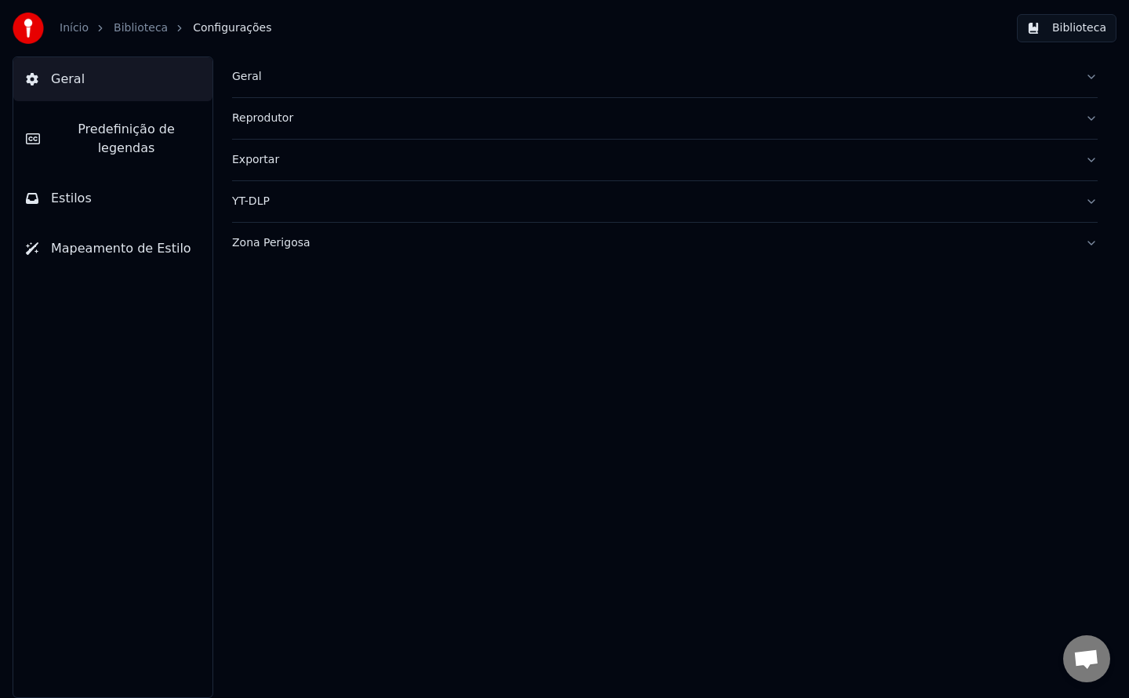
click at [247, 78] on div "Geral" at bounding box center [652, 77] width 840 height 16
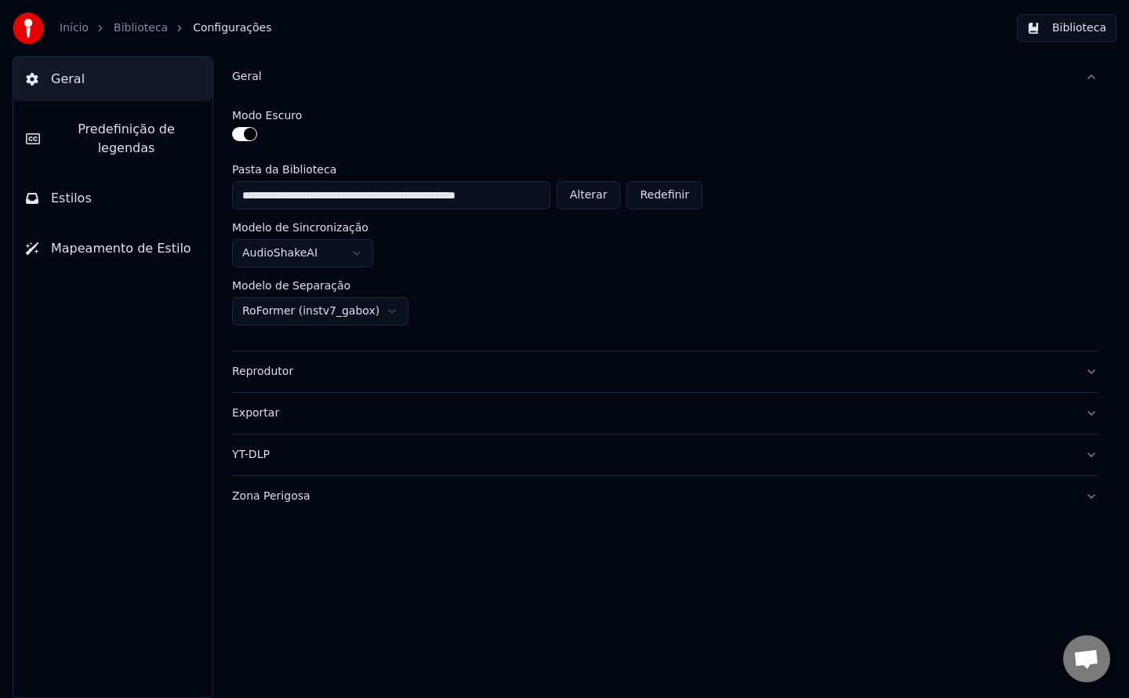
click at [593, 195] on button "Alterar" at bounding box center [589, 195] width 64 height 28
type input "**********"
click at [1072, 31] on button "Biblioteca" at bounding box center [1067, 28] width 100 height 28
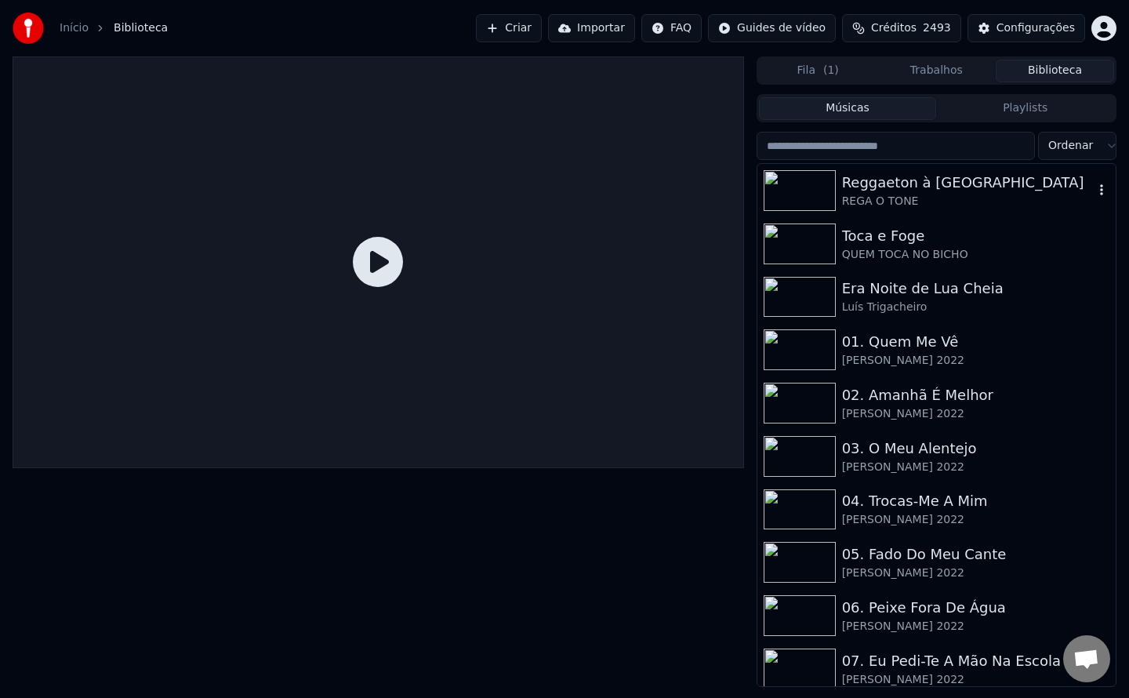
click at [871, 205] on div "REGA O TONE" at bounding box center [968, 202] width 252 height 16
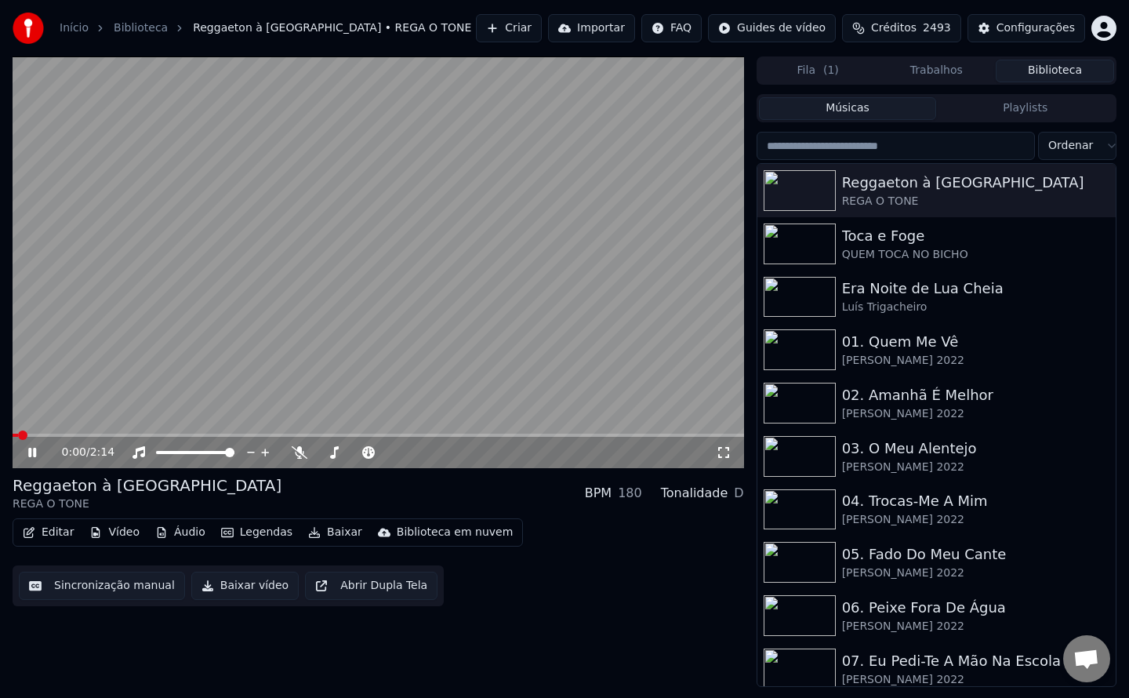
click at [187, 370] on video at bounding box center [378, 262] width 731 height 412
click at [100, 587] on button "Sincronização manual" at bounding box center [102, 585] width 166 height 28
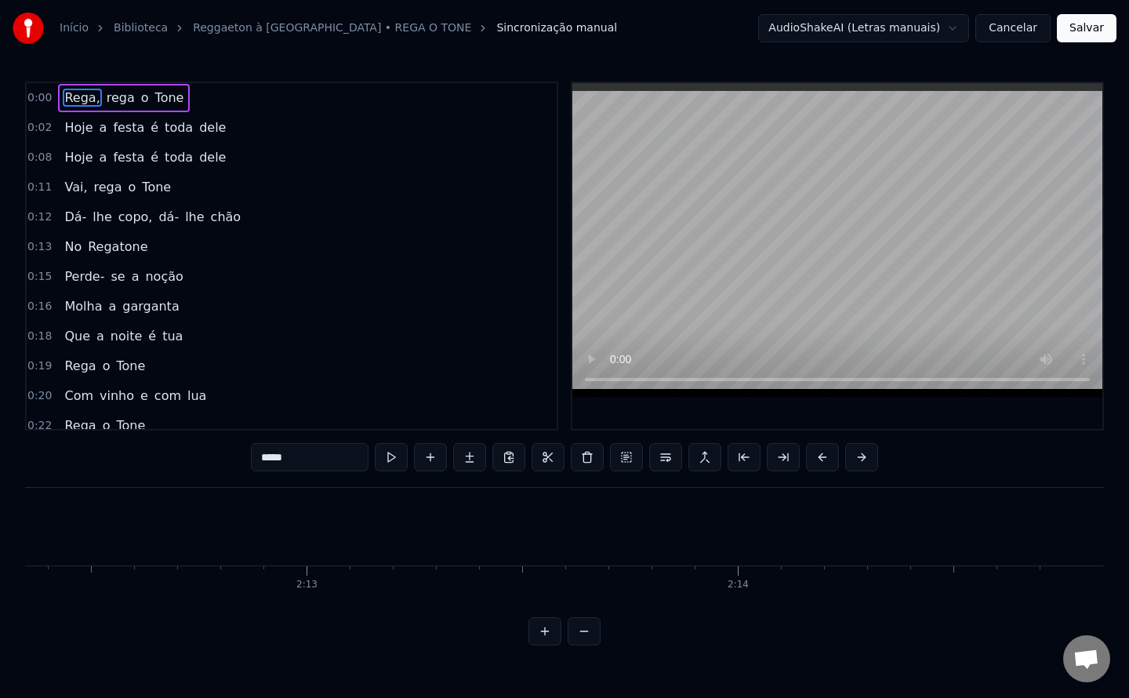
scroll to position [0, 57064]
click at [1088, 33] on button "Salvar" at bounding box center [1087, 28] width 60 height 28
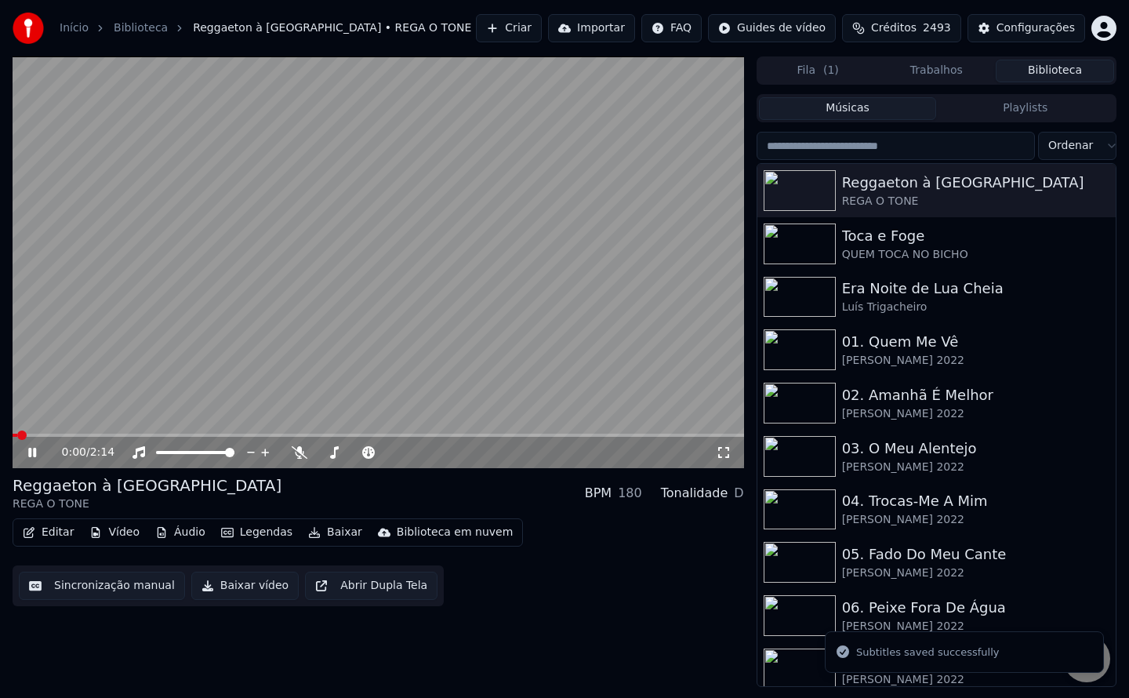
click at [238, 590] on button "Baixar vídeo" at bounding box center [244, 585] width 107 height 28
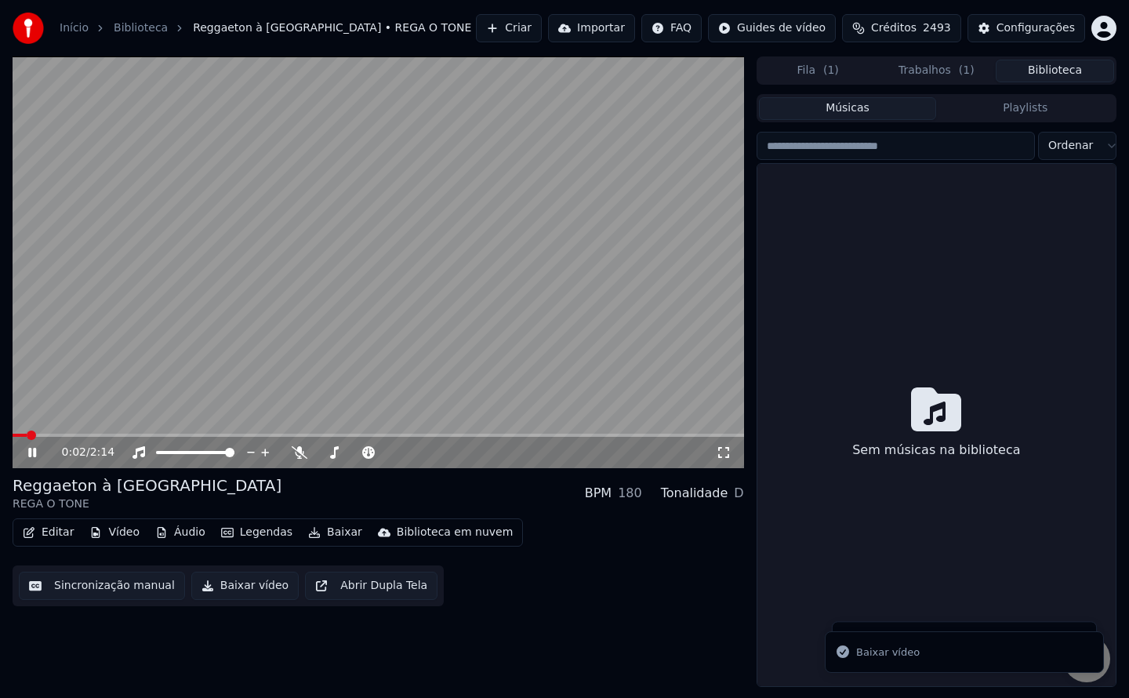
click at [1061, 73] on button "Biblioteca" at bounding box center [1055, 71] width 118 height 23
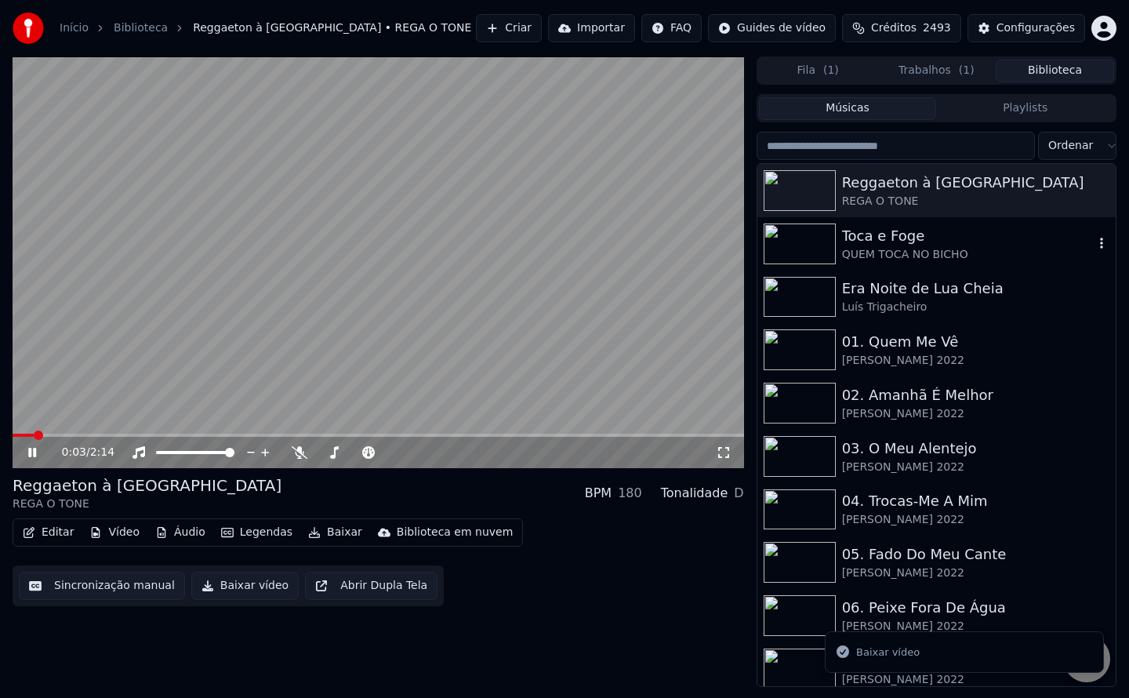
click at [894, 254] on div "QUEM TOCA NO BICHO" at bounding box center [968, 255] width 252 height 16
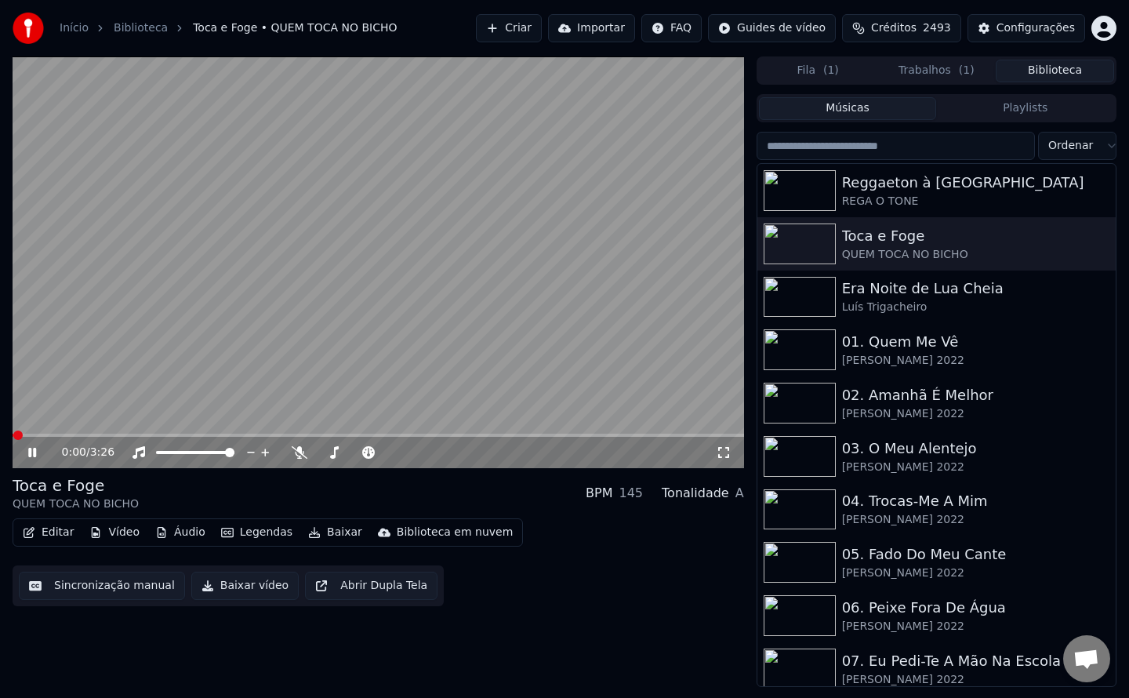
click at [132, 586] on button "Sincronização manual" at bounding box center [102, 585] width 166 height 28
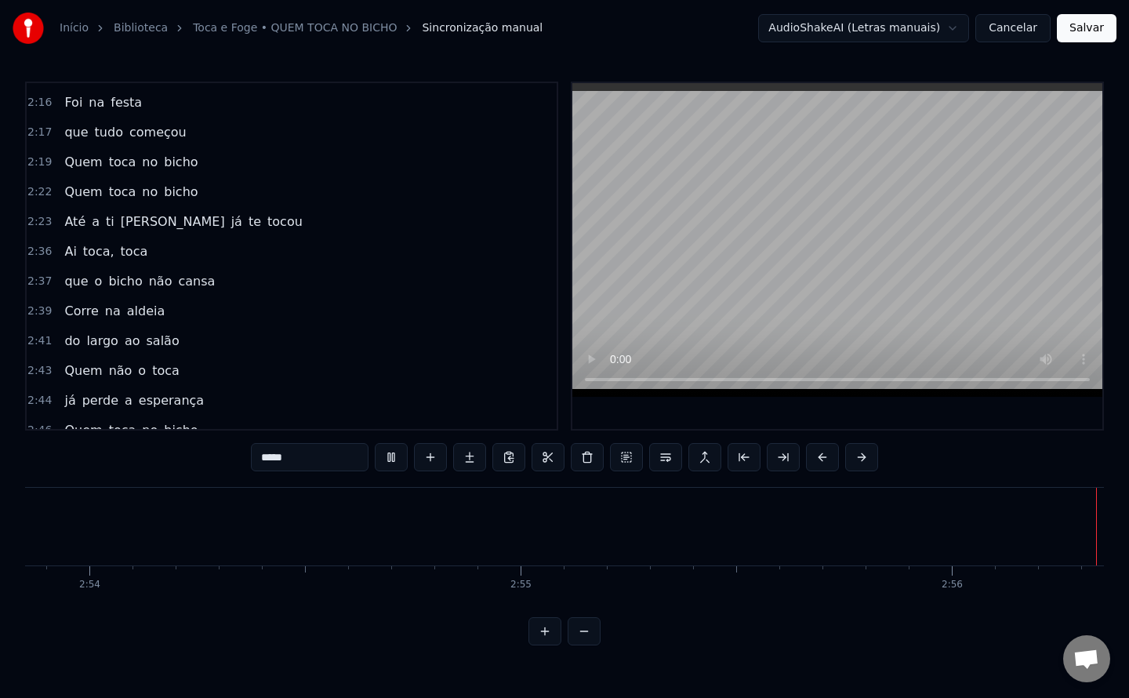
scroll to position [0, 75070]
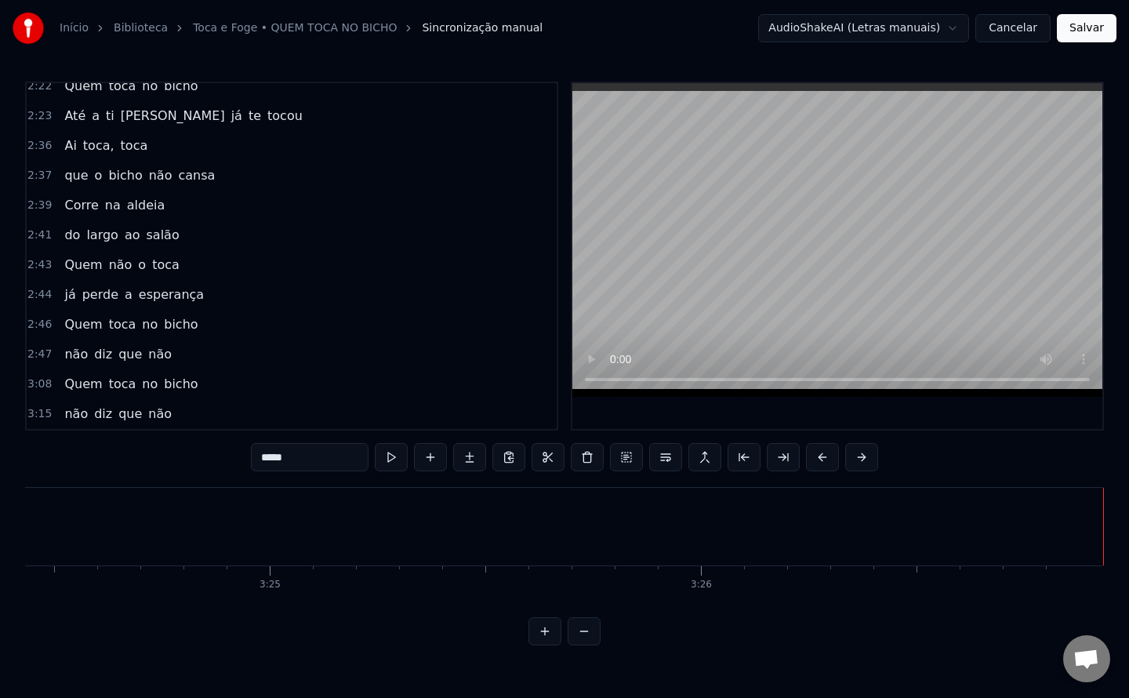
click at [63, 418] on span "não" at bounding box center [76, 414] width 27 height 18
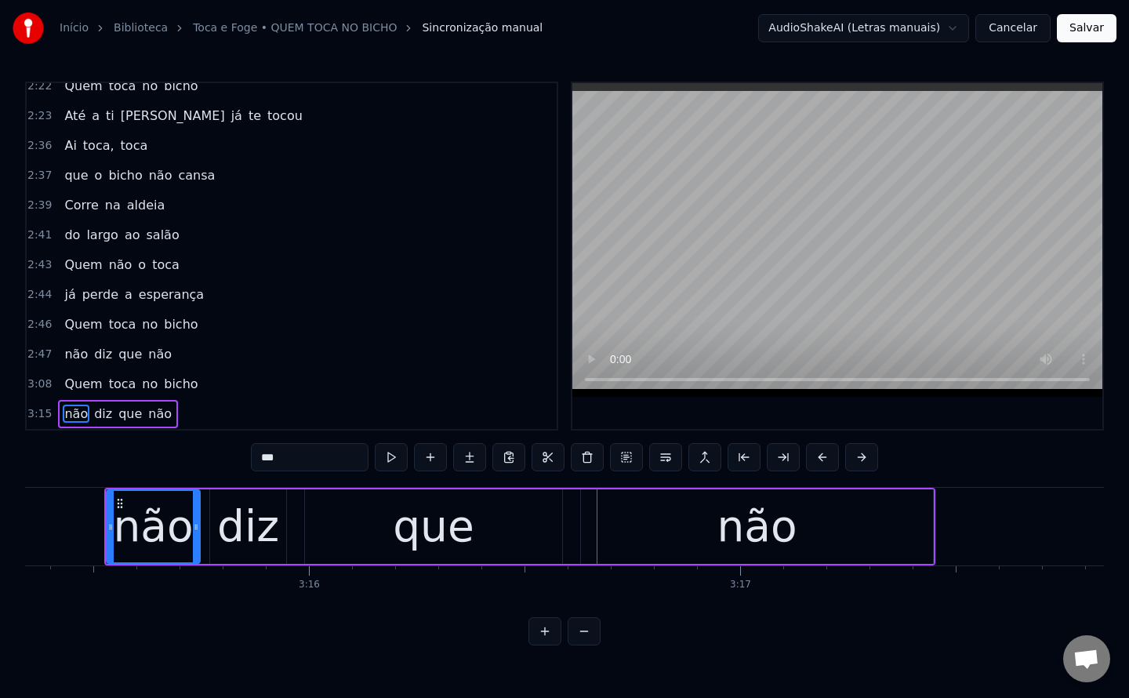
click at [165, 530] on div "não" at bounding box center [153, 526] width 80 height 65
drag, startPoint x: 340, startPoint y: 457, endPoint x: 0, endPoint y: 525, distance: 347.0
click at [0, 525] on div "Início Biblioteca Toca e Foge • QUEM TOCA NO BICHO Sincronização manual AudioSh…" at bounding box center [564, 322] width 1129 height 645
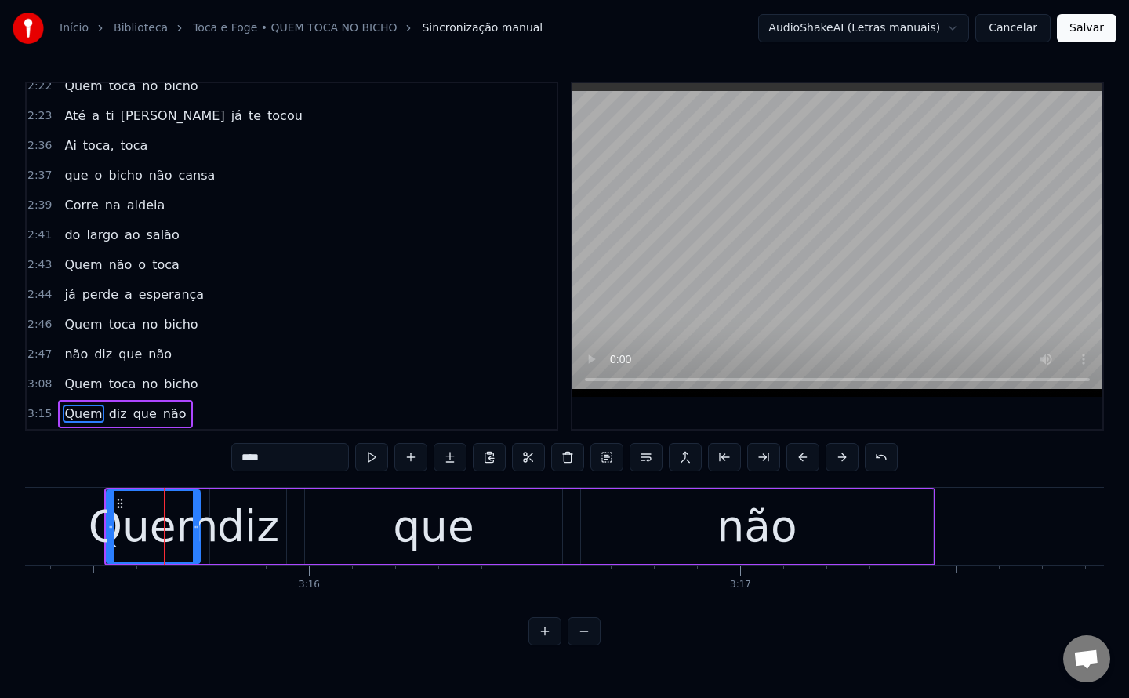
click at [267, 544] on div "diz" at bounding box center [248, 526] width 62 height 65
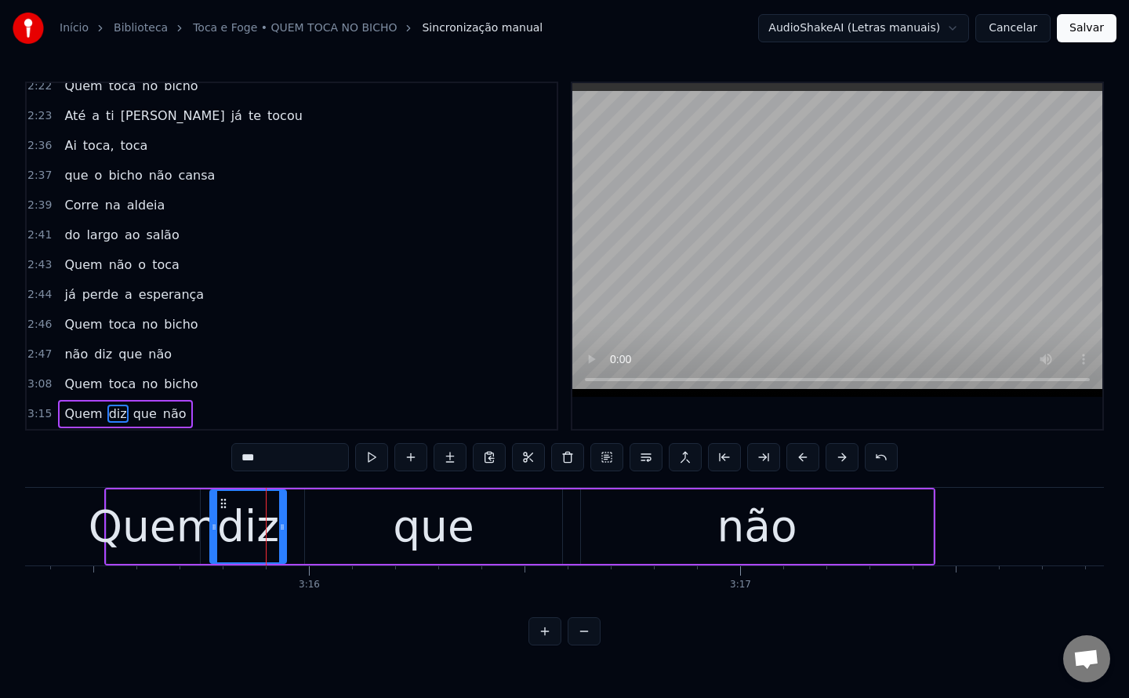
drag, startPoint x: 307, startPoint y: 452, endPoint x: 0, endPoint y: 496, distance: 309.6
click at [0, 496] on div "Início Biblioteca Toca e Foge • QUEM TOCA NO BICHO Sincronização manual AudioSh…" at bounding box center [564, 322] width 1129 height 645
type input "*"
click at [469, 528] on div "que" at bounding box center [434, 526] width 82 height 65
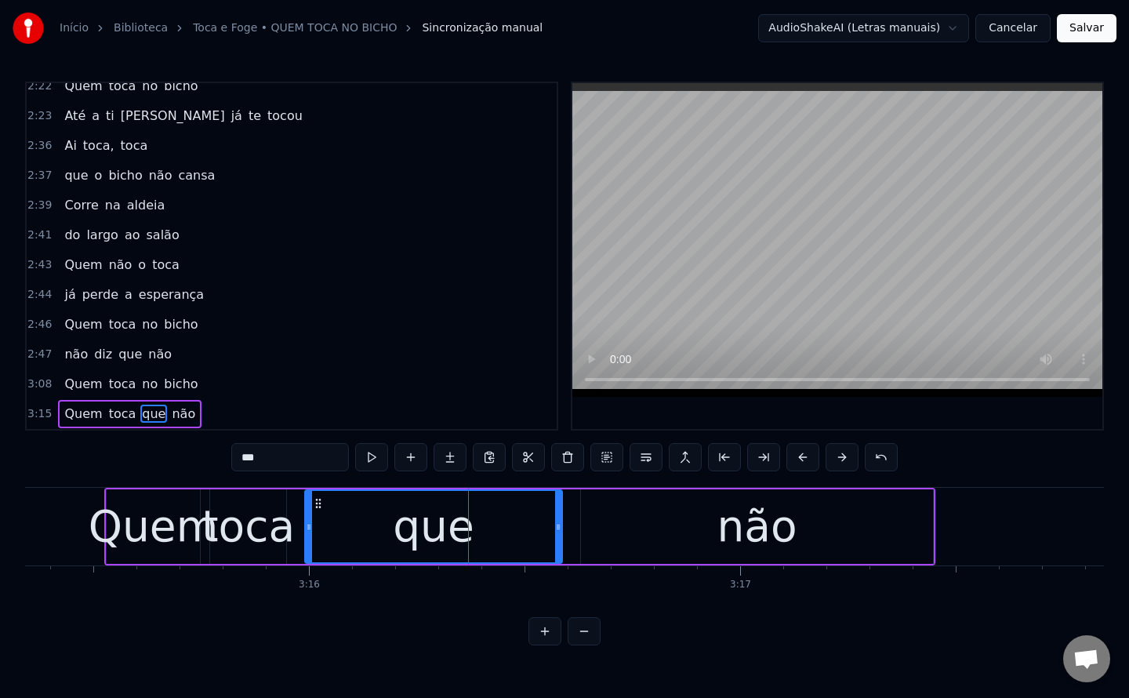
click at [657, 515] on div "não" at bounding box center [757, 526] width 352 height 74
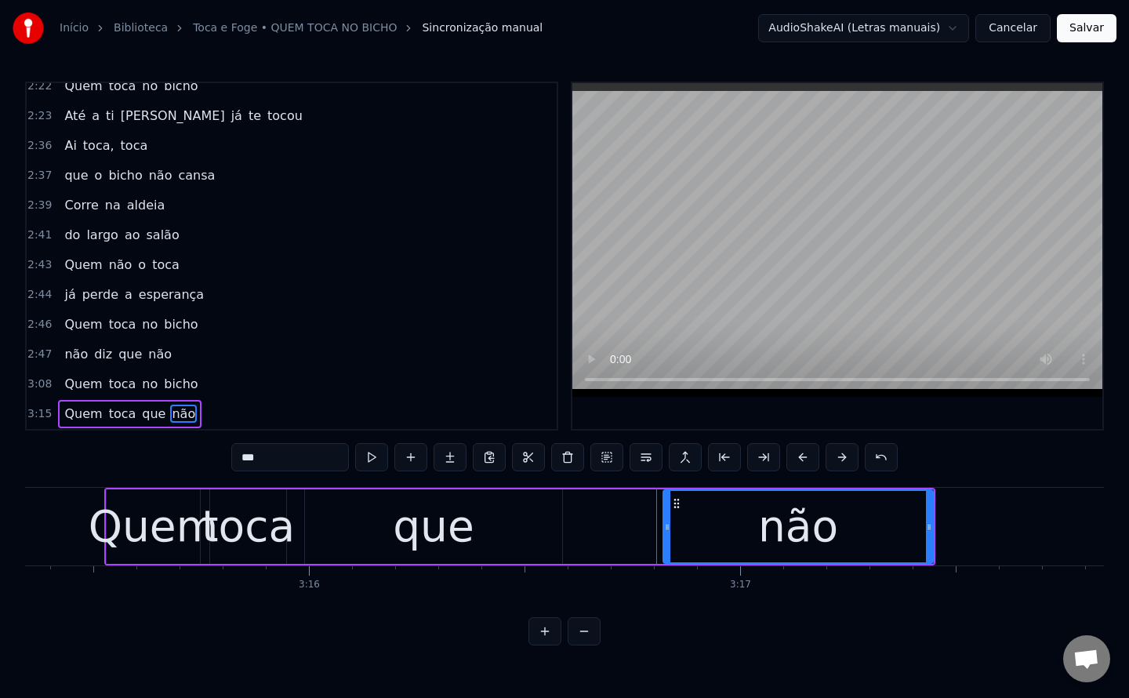
drag, startPoint x: 582, startPoint y: 526, endPoint x: 665, endPoint y: 521, distance: 82.5
click at [665, 521] on icon at bounding box center [667, 527] width 6 height 13
click at [428, 521] on div "que" at bounding box center [434, 526] width 82 height 65
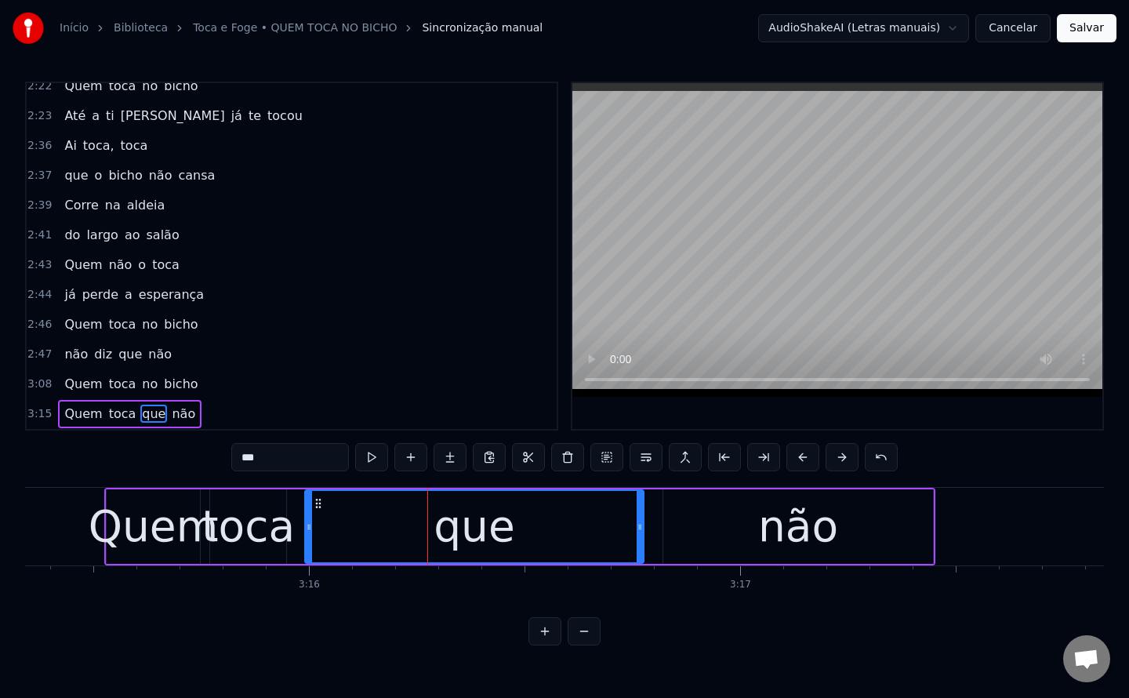
drag, startPoint x: 558, startPoint y: 519, endPoint x: 640, endPoint y: 517, distance: 81.6
click at [640, 517] on div at bounding box center [640, 526] width 6 height 71
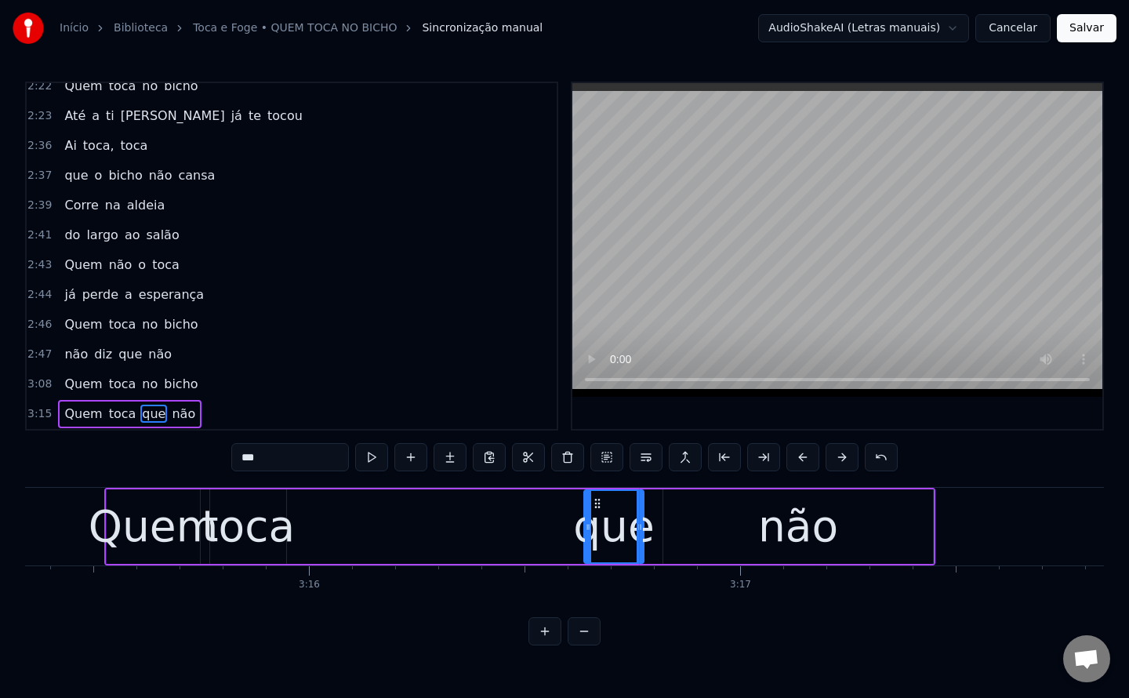
drag, startPoint x: 308, startPoint y: 527, endPoint x: 579, endPoint y: 540, distance: 271.6
click at [585, 540] on div at bounding box center [588, 526] width 6 height 71
click at [250, 536] on div "toca" at bounding box center [247, 526] width 93 height 65
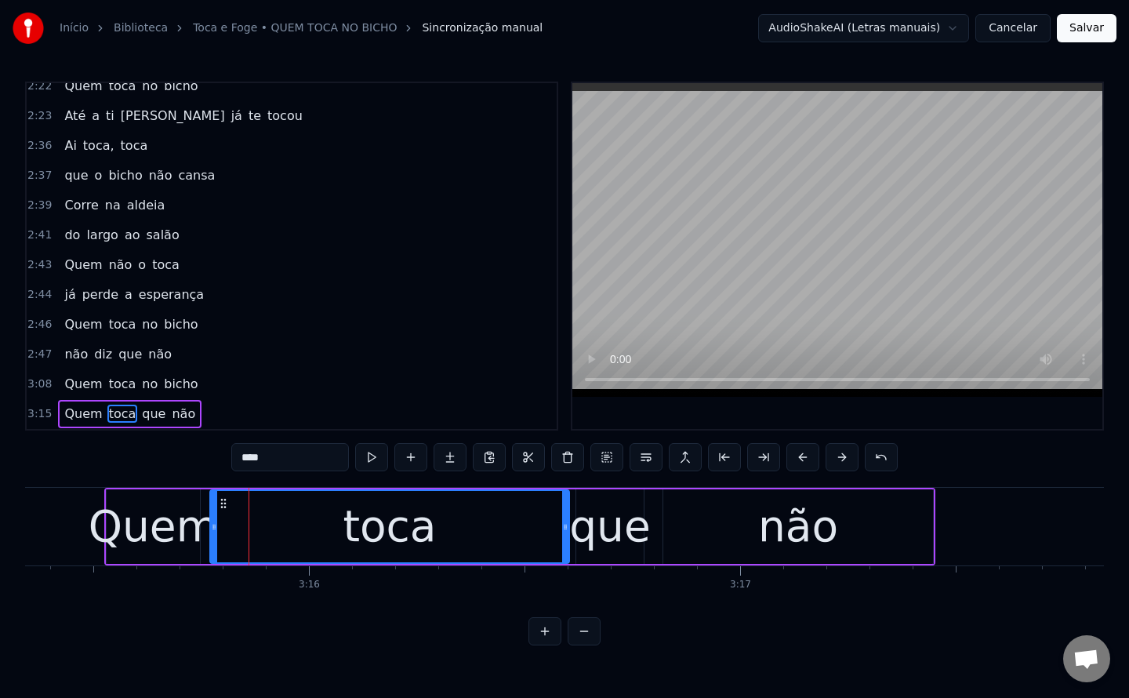
drag, startPoint x: 281, startPoint y: 526, endPoint x: 564, endPoint y: 531, distance: 283.0
click at [564, 531] on icon at bounding box center [565, 527] width 6 height 13
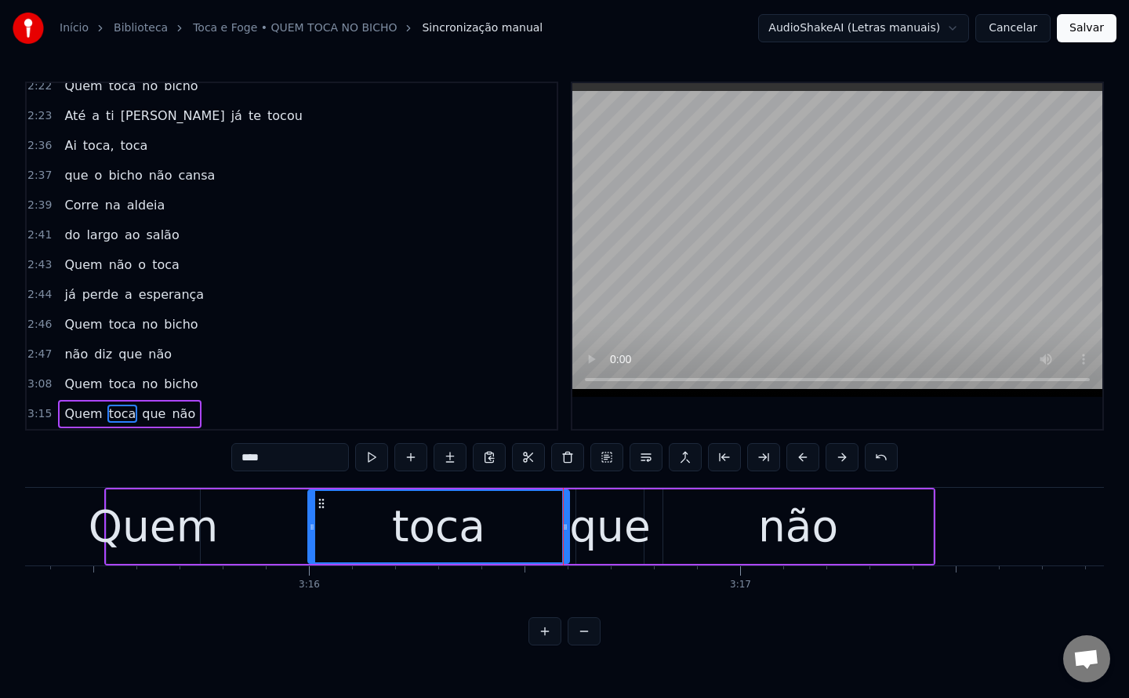
drag, startPoint x: 214, startPoint y: 523, endPoint x: 312, endPoint y: 519, distance: 98.1
click at [312, 519] on div at bounding box center [312, 526] width 6 height 71
click at [154, 530] on div "Quem" at bounding box center [154, 526] width 130 height 65
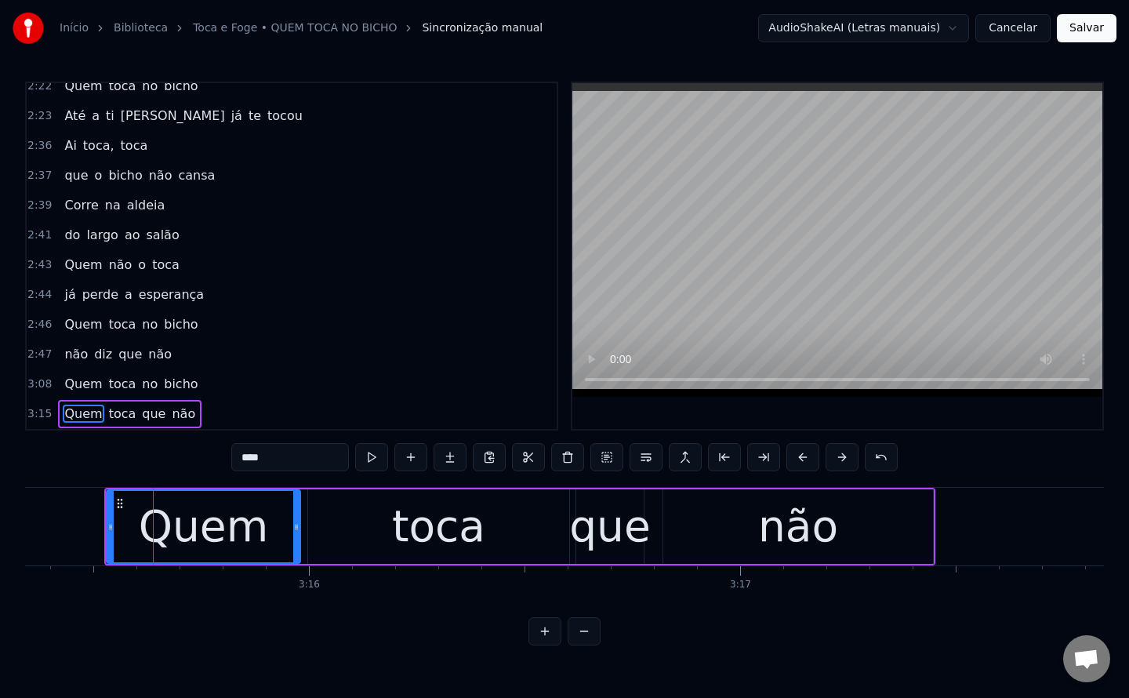
drag, startPoint x: 194, startPoint y: 525, endPoint x: 295, endPoint y: 521, distance: 100.4
click at [295, 521] on icon at bounding box center [296, 527] width 6 height 13
click at [621, 535] on div "que" at bounding box center [610, 526] width 82 height 65
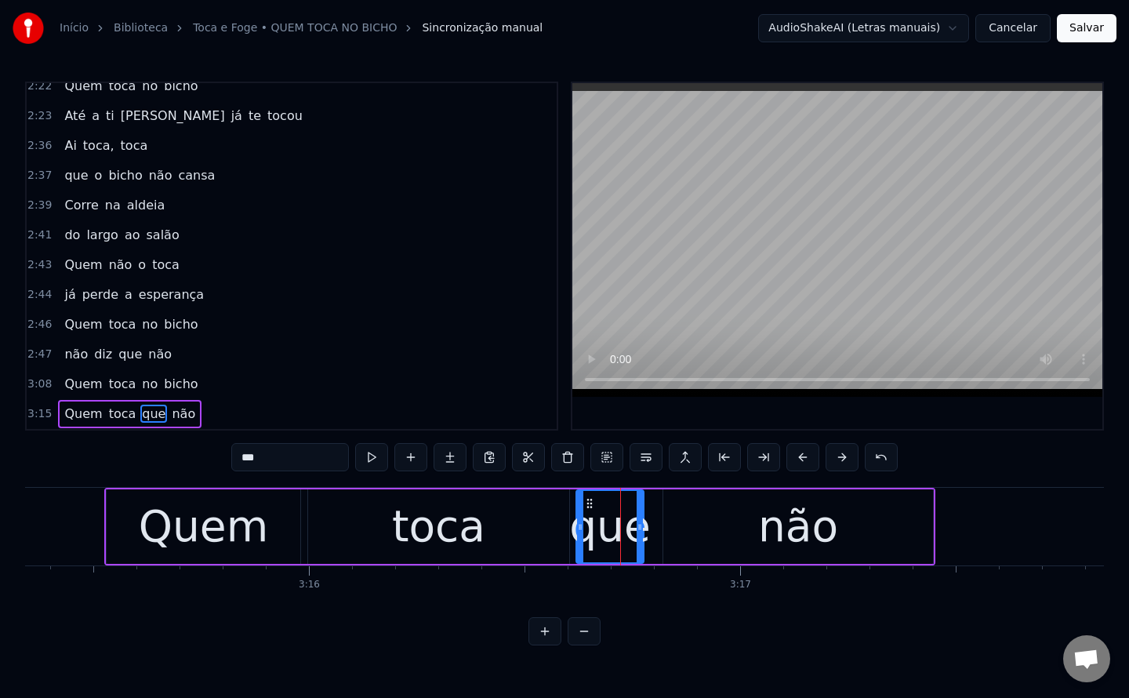
click at [54, 488] on div "0:20 Levei o bicho à festa da aldeia 0:23 Toda a gente quis logo espreitar 0:26…" at bounding box center [564, 364] width 1079 height 564
click at [789, 531] on div "não" at bounding box center [798, 526] width 80 height 65
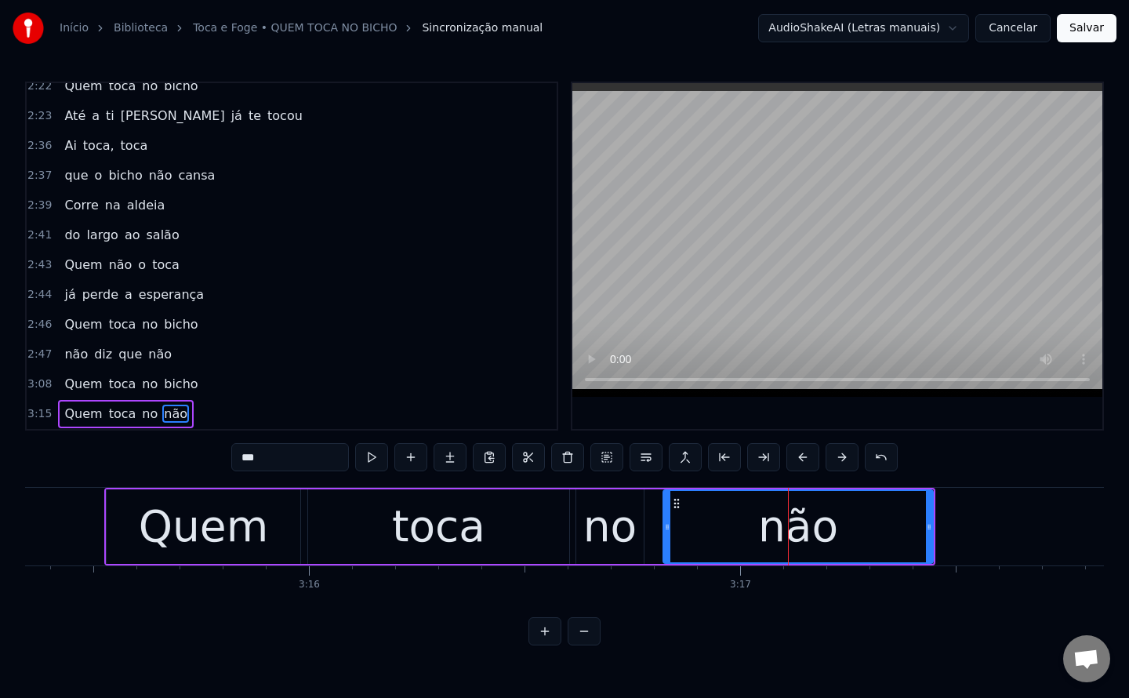
drag, startPoint x: 313, startPoint y: 458, endPoint x: 0, endPoint y: 495, distance: 315.0
click at [0, 495] on div "Início Biblioteca Toca e Foge • QUEM TOCA NO BICHO Sincronização manual AudioSh…" at bounding box center [564, 322] width 1129 height 645
click at [298, 462] on input "*****" at bounding box center [290, 457] width 118 height 28
type input "******"
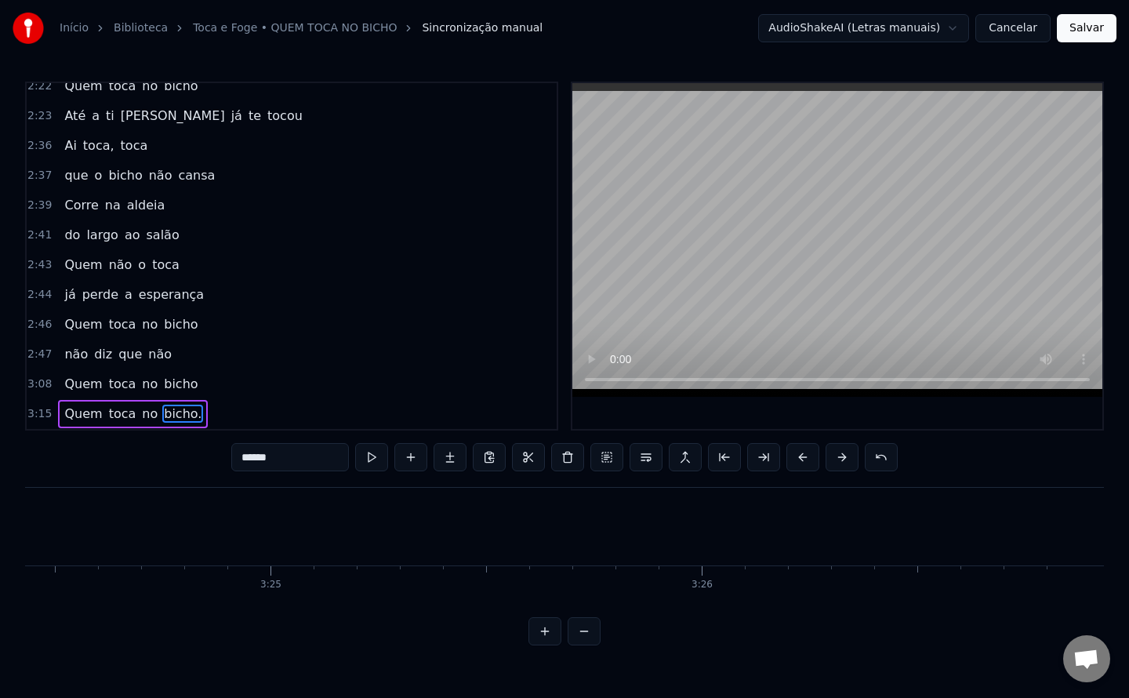
scroll to position [0, 88144]
click at [1092, 32] on button "Salvar" at bounding box center [1087, 28] width 60 height 28
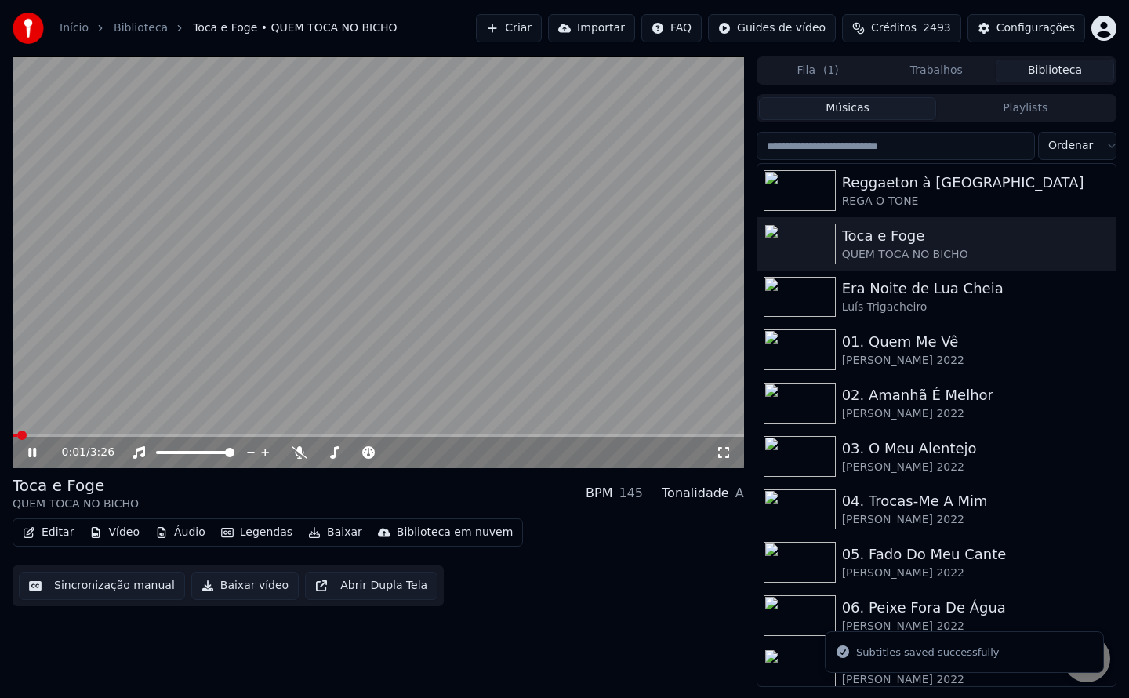
click at [247, 592] on button "Baixar vídeo" at bounding box center [244, 585] width 107 height 28
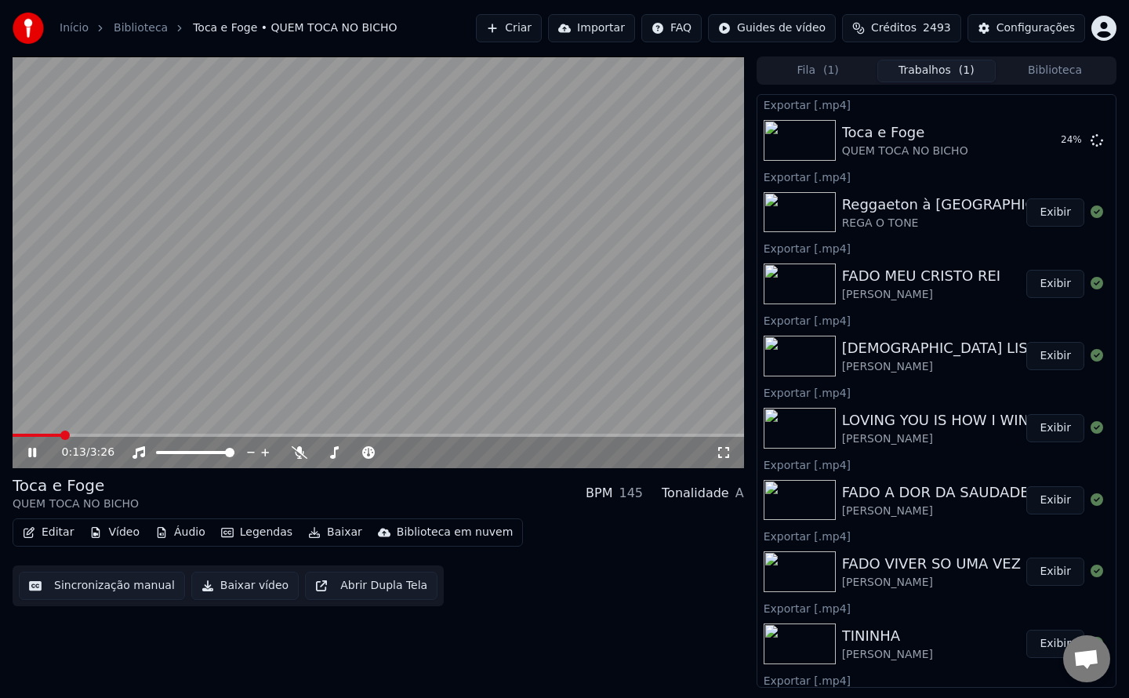
click at [1041, 71] on button "Biblioteca" at bounding box center [1055, 71] width 118 height 23
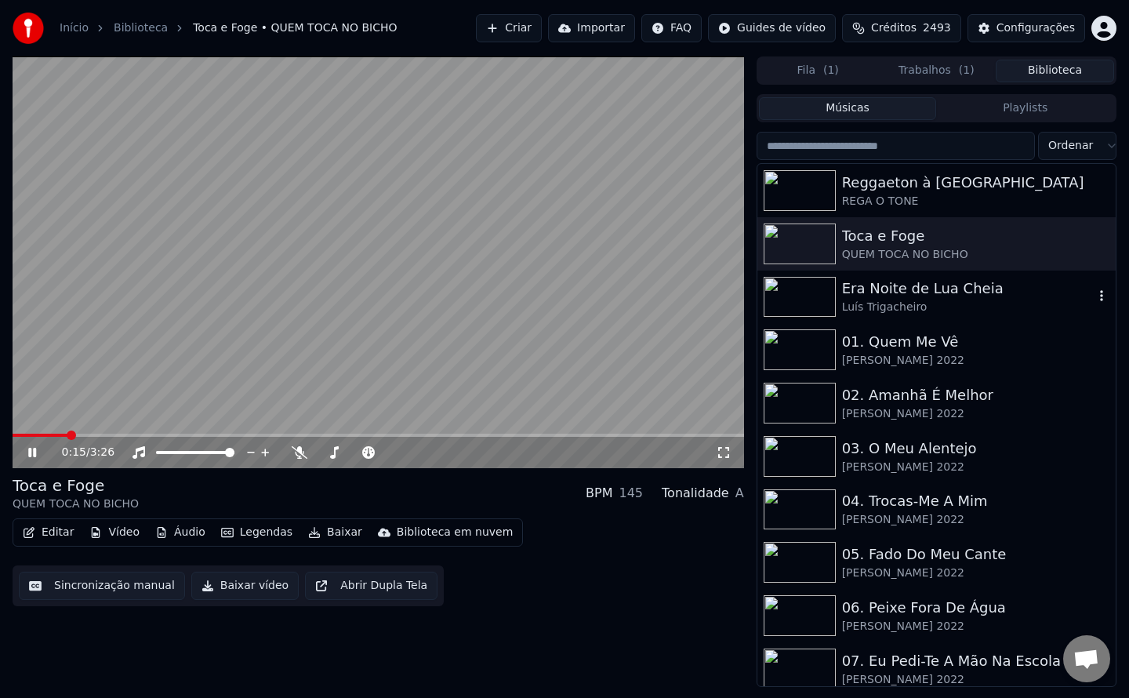
click at [874, 303] on div "Luís Trigacheiro" at bounding box center [968, 307] width 252 height 16
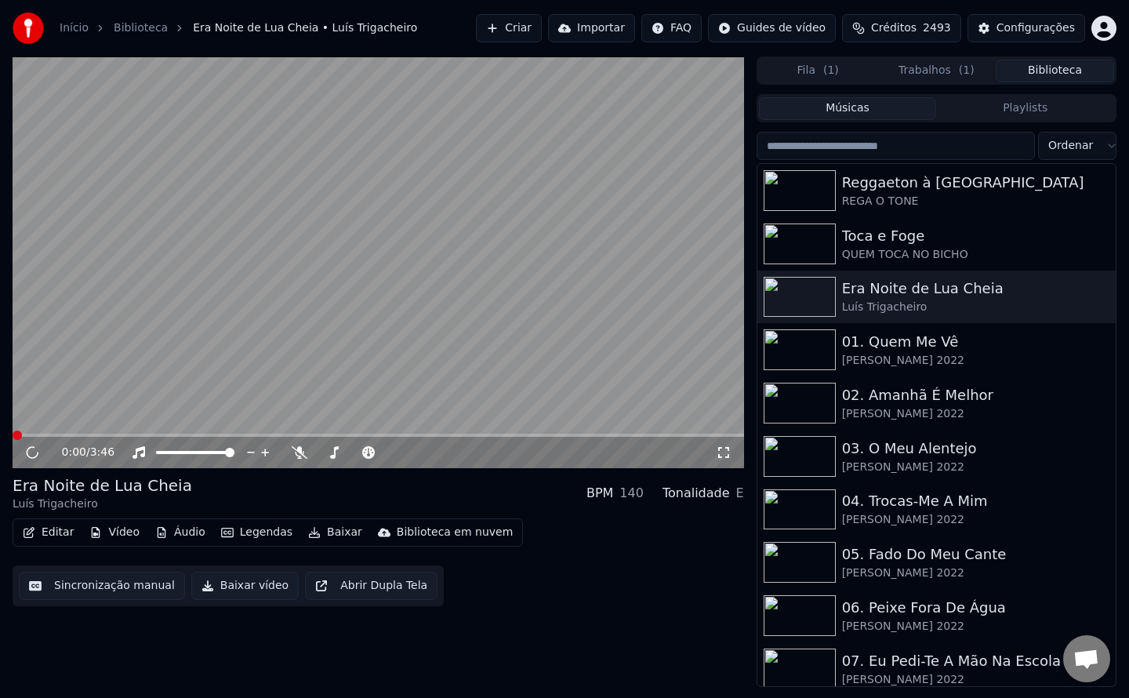
click at [103, 583] on button "Sincronização manual" at bounding box center [102, 585] width 166 height 28
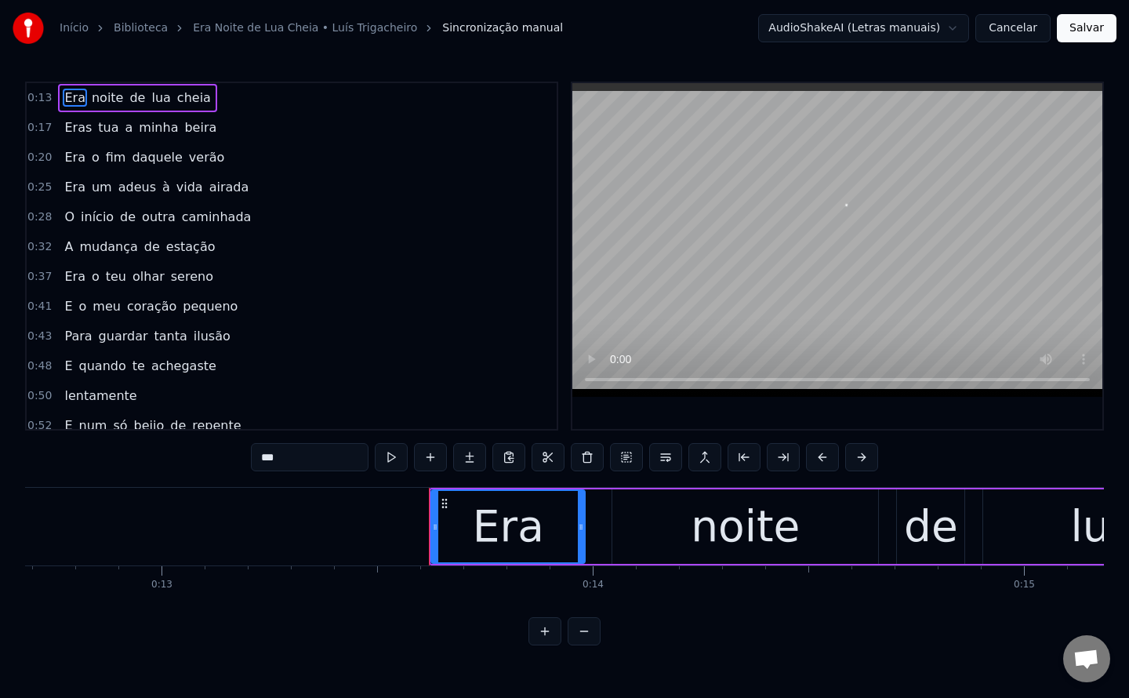
scroll to position [0, 5794]
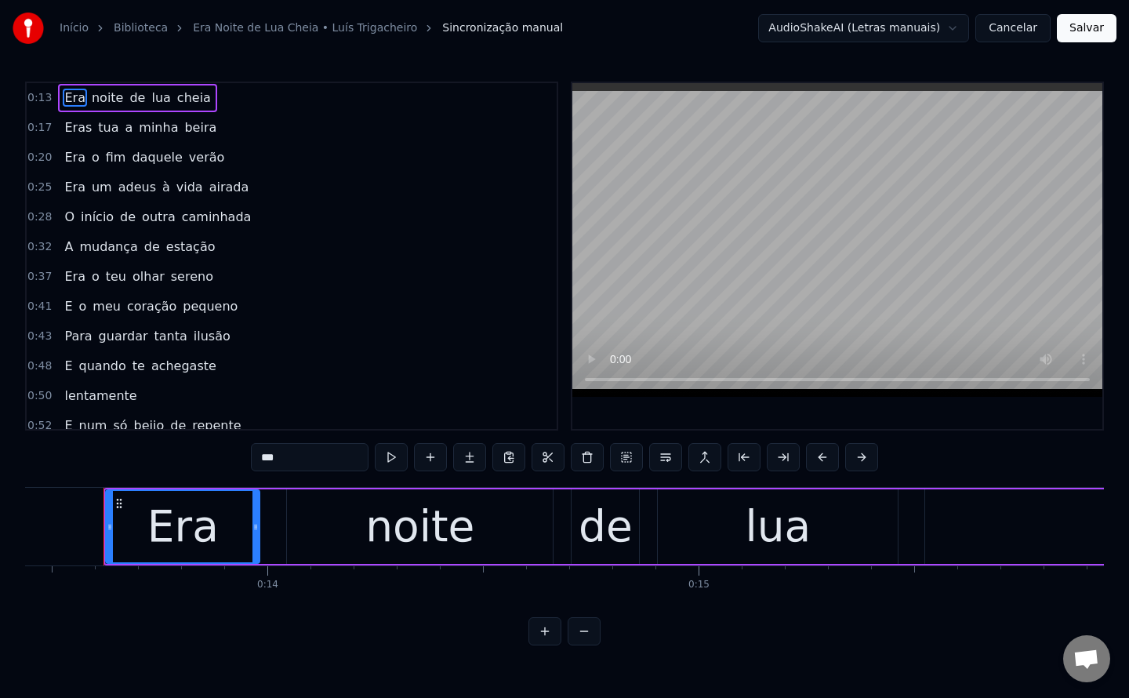
click at [779, 236] on video at bounding box center [837, 240] width 530 height 314
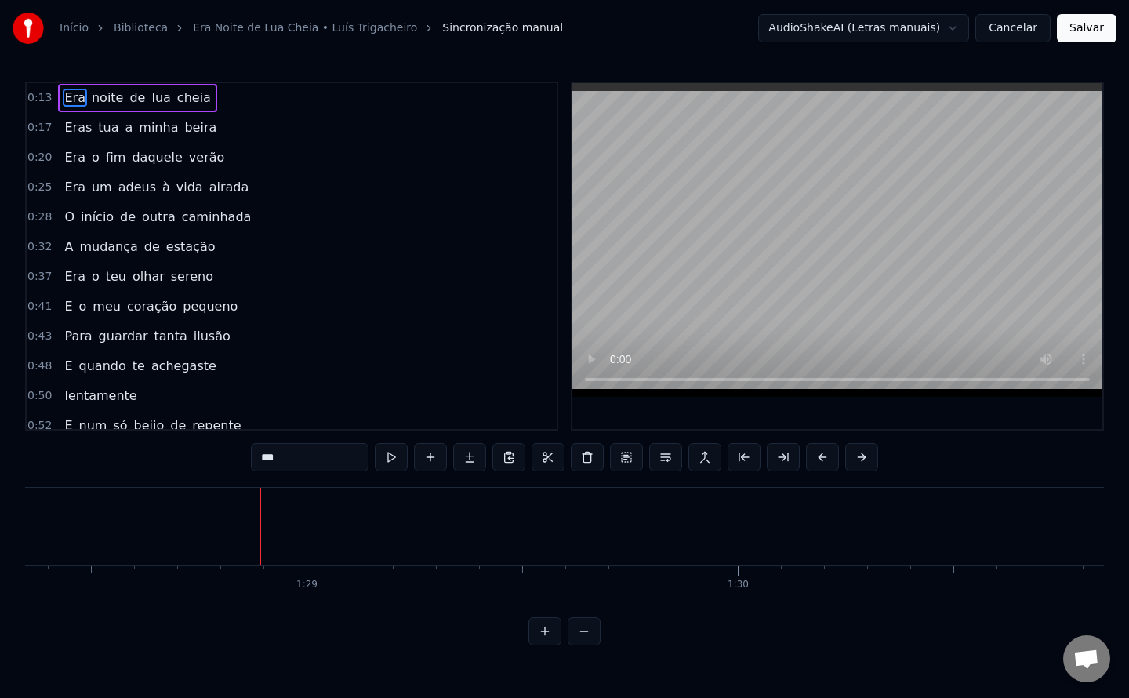
scroll to position [0, 38249]
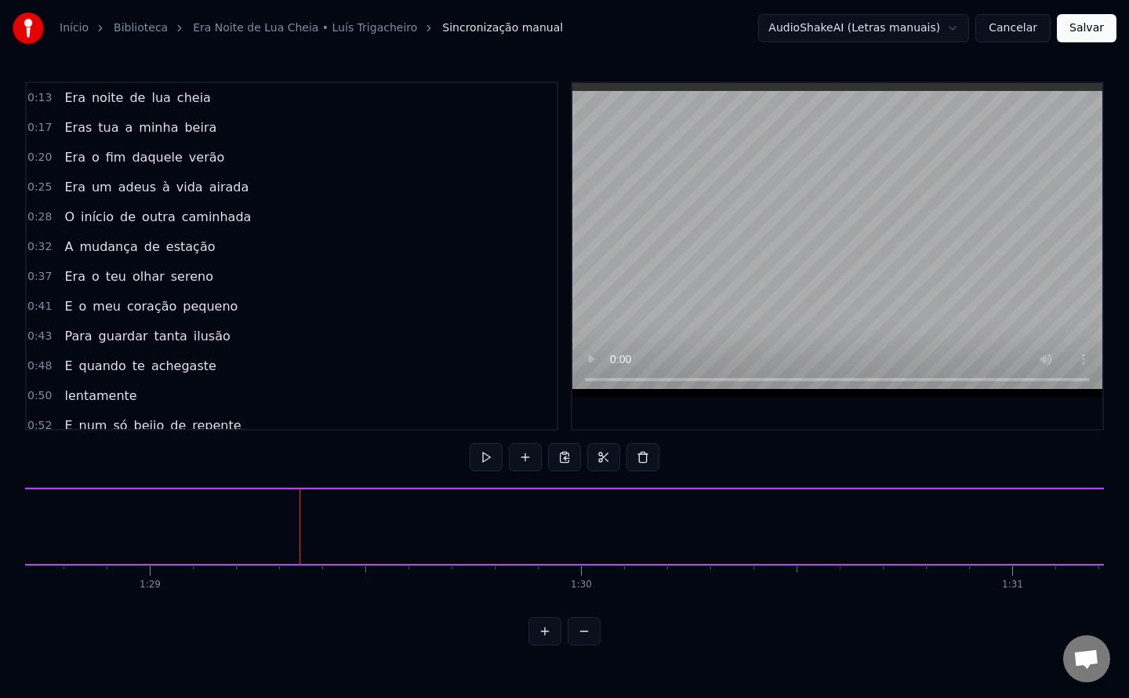
click at [299, 539] on div at bounding box center [299, 527] width 1 height 78
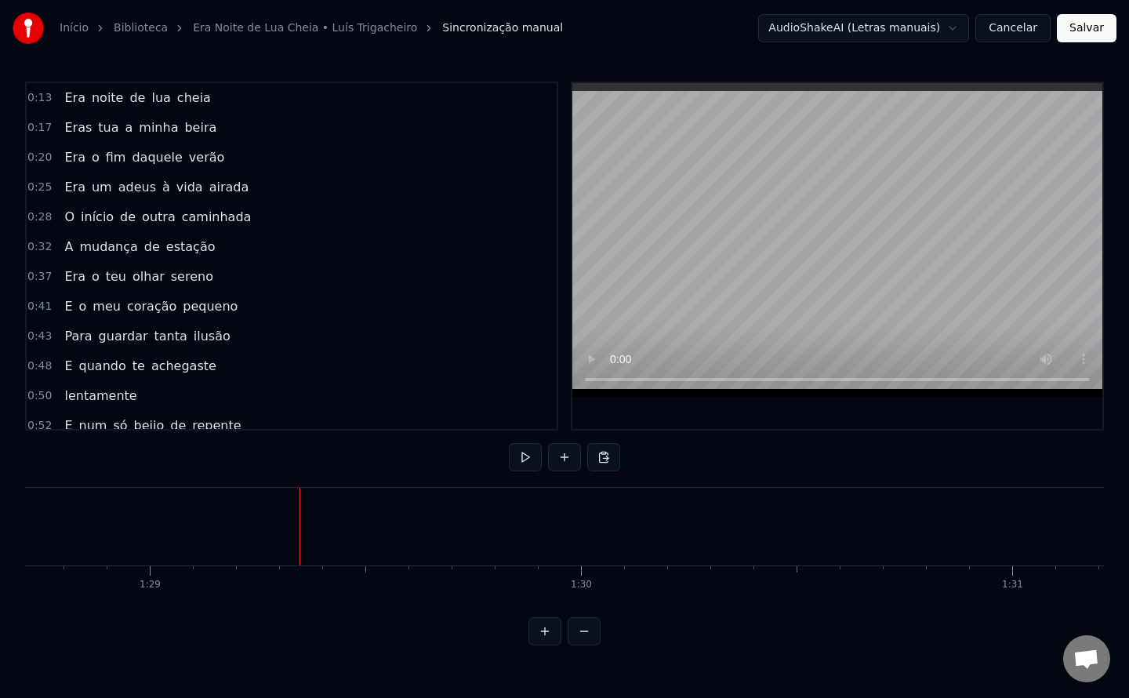
click at [299, 539] on div at bounding box center [299, 527] width 1 height 78
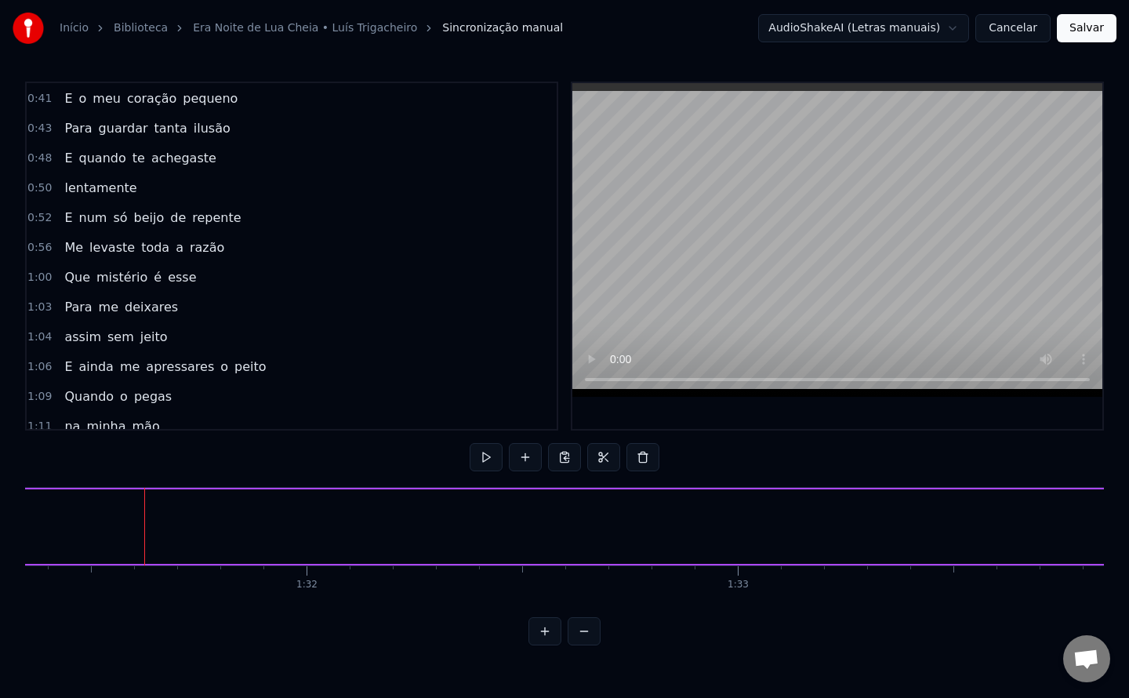
scroll to position [0, 39427]
click at [600, 529] on div "Quando volta a lua cheia" at bounding box center [109, 527] width 6755 height 78
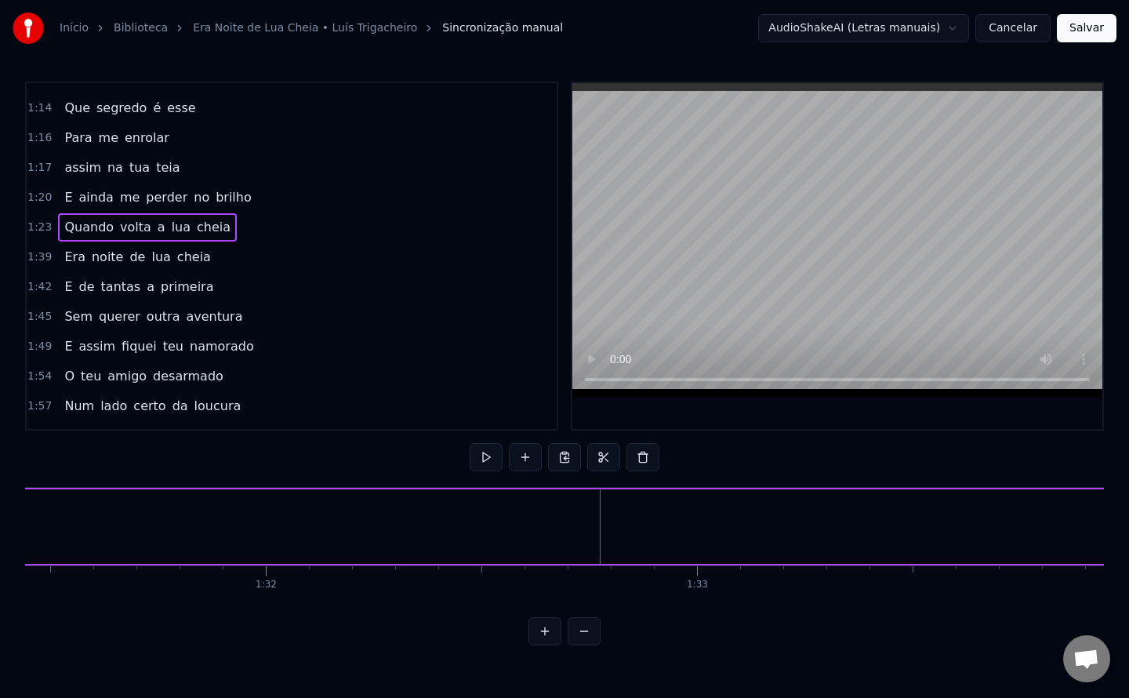
scroll to position [537, 0]
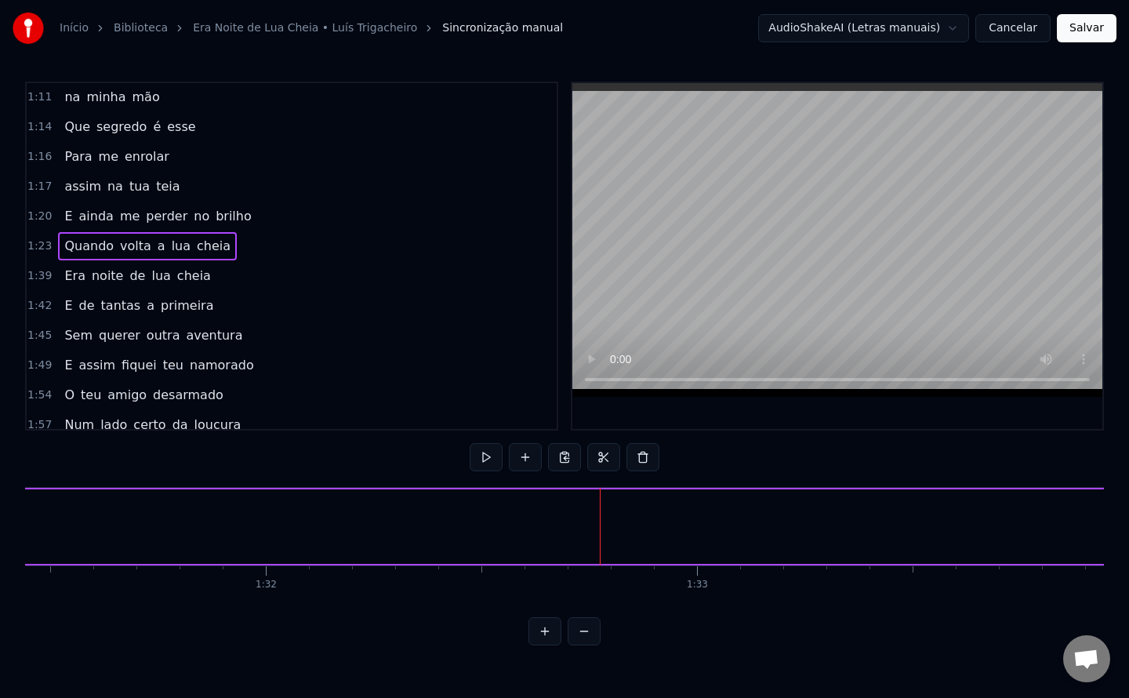
click at [195, 248] on span "cheia" at bounding box center [213, 246] width 37 height 18
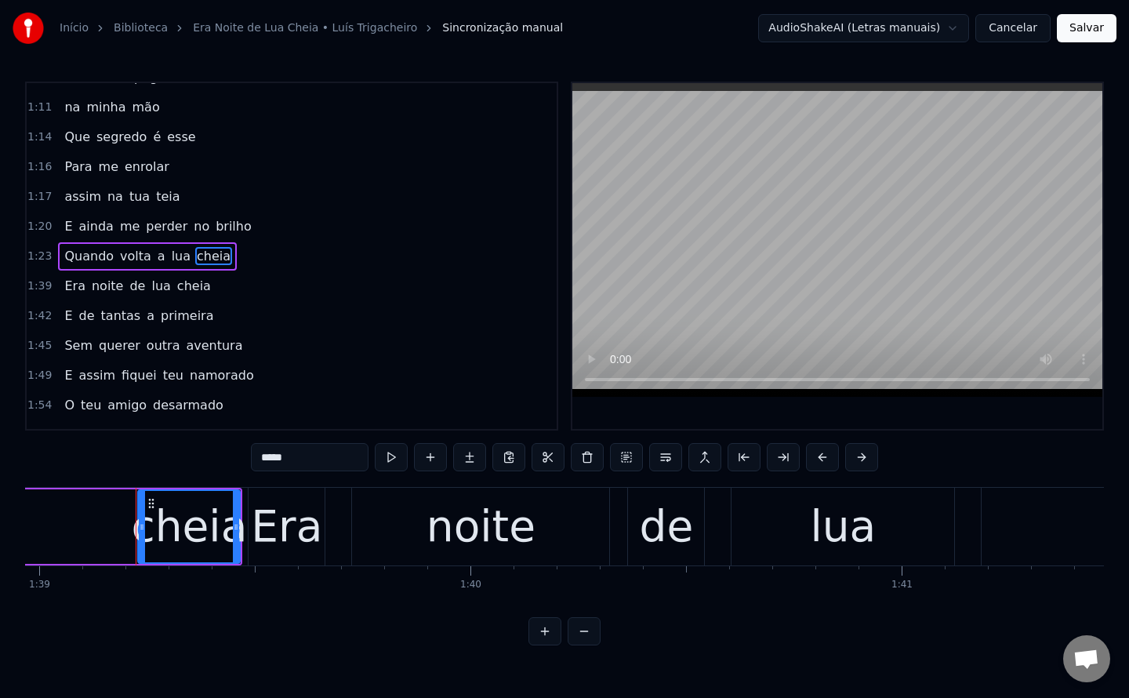
scroll to position [0, 42703]
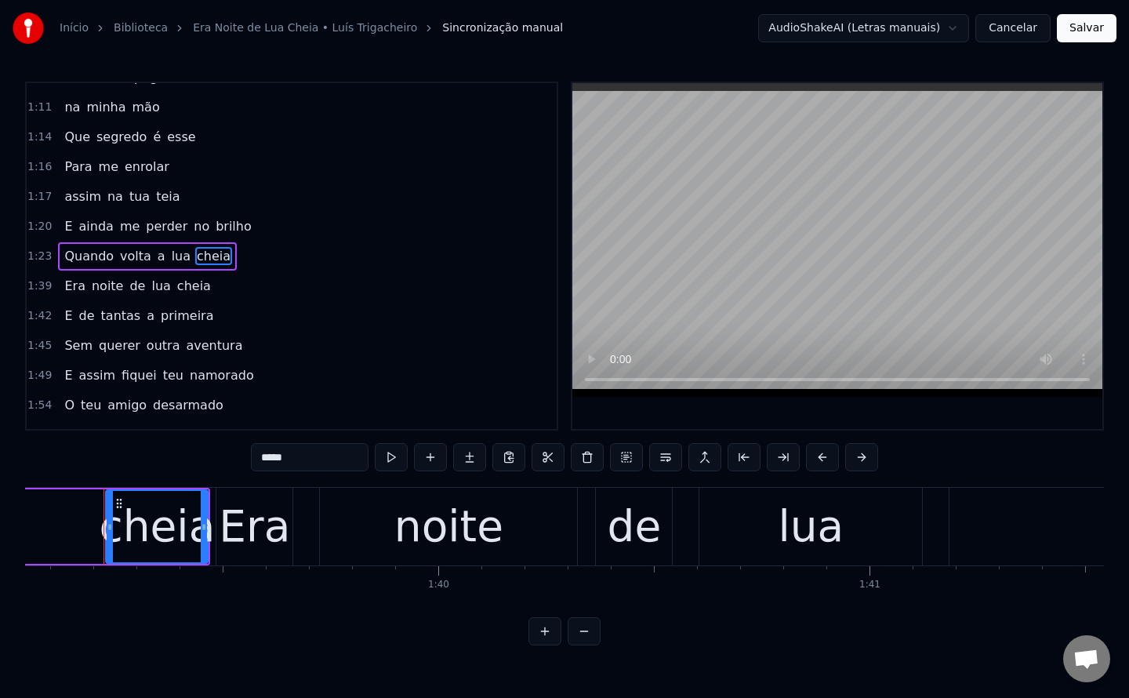
drag, startPoint x: 306, startPoint y: 452, endPoint x: 0, endPoint y: 485, distance: 307.5
click at [0, 485] on div "Início Biblioteca Era Noite de [PERSON_NAME] Trigacheiro Sincronização manual A…" at bounding box center [564, 322] width 1129 height 645
click at [587, 462] on button at bounding box center [587, 457] width 33 height 28
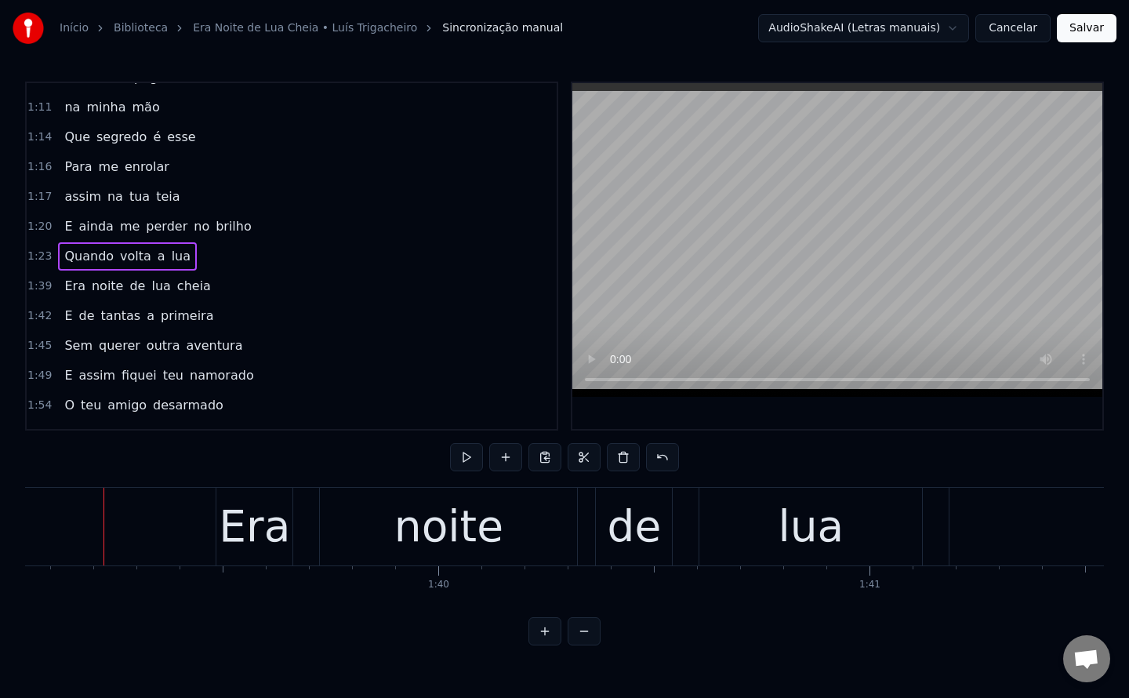
click at [170, 256] on span "lua" at bounding box center [181, 256] width 22 height 18
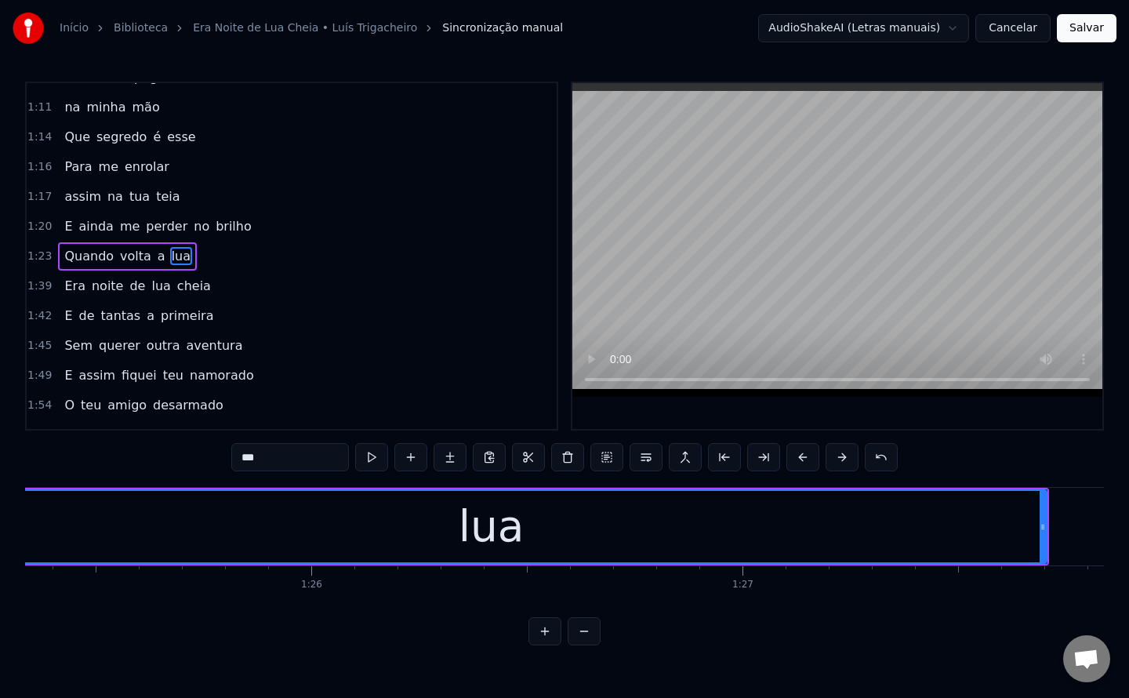
scroll to position [0, 36624]
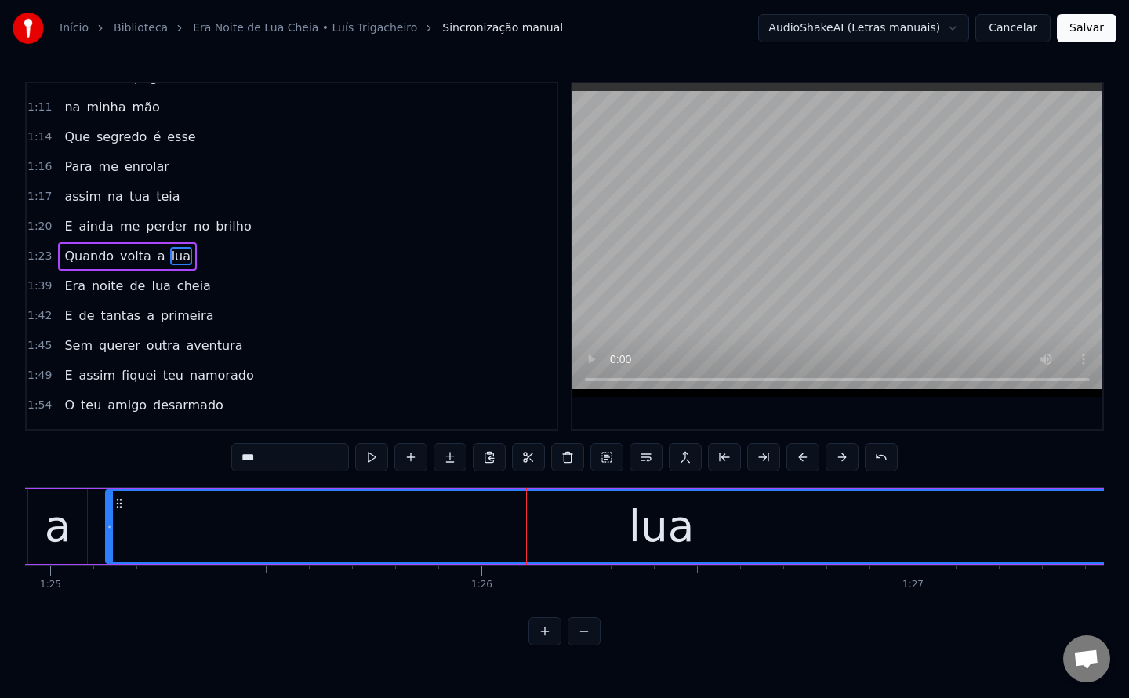
click at [372, 527] on div "lua" at bounding box center [661, 526] width 1109 height 71
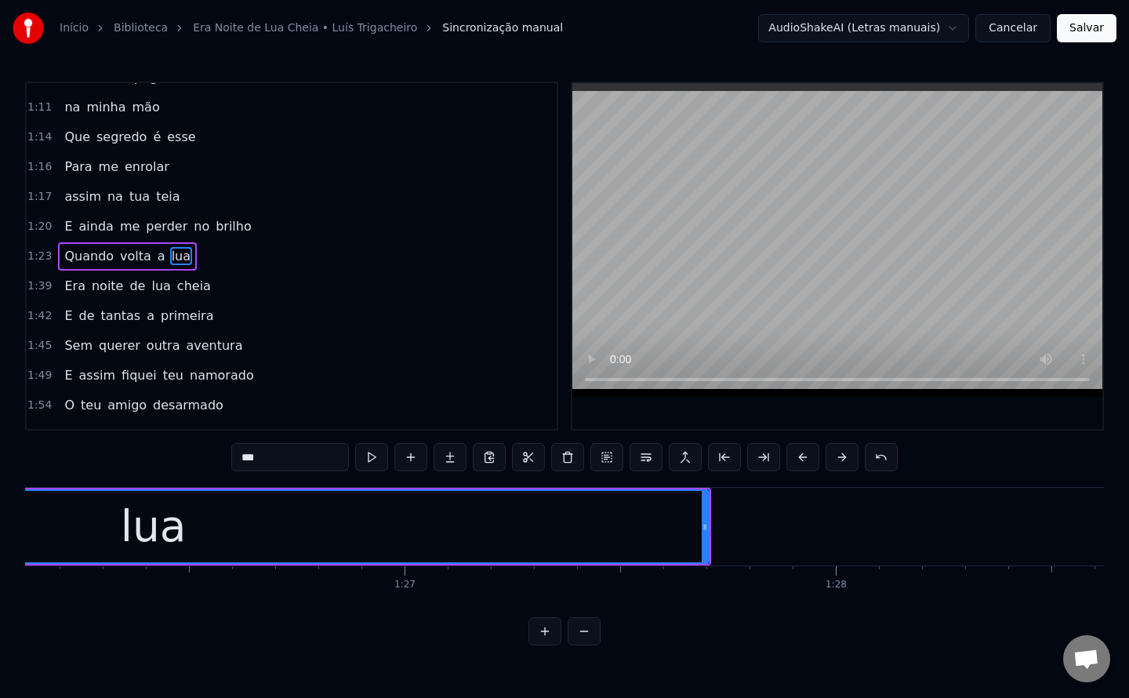
scroll to position [0, 37134]
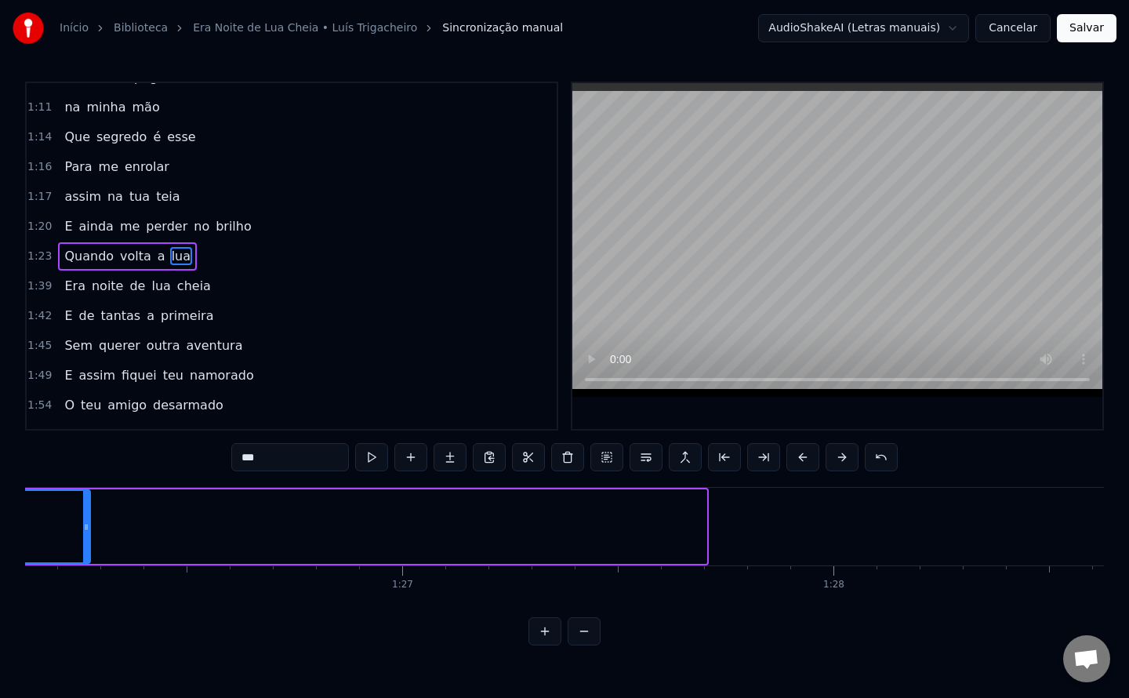
drag, startPoint x: 702, startPoint y: 524, endPoint x: 86, endPoint y: 513, distance: 616.3
click at [86, 513] on div at bounding box center [86, 526] width 6 height 71
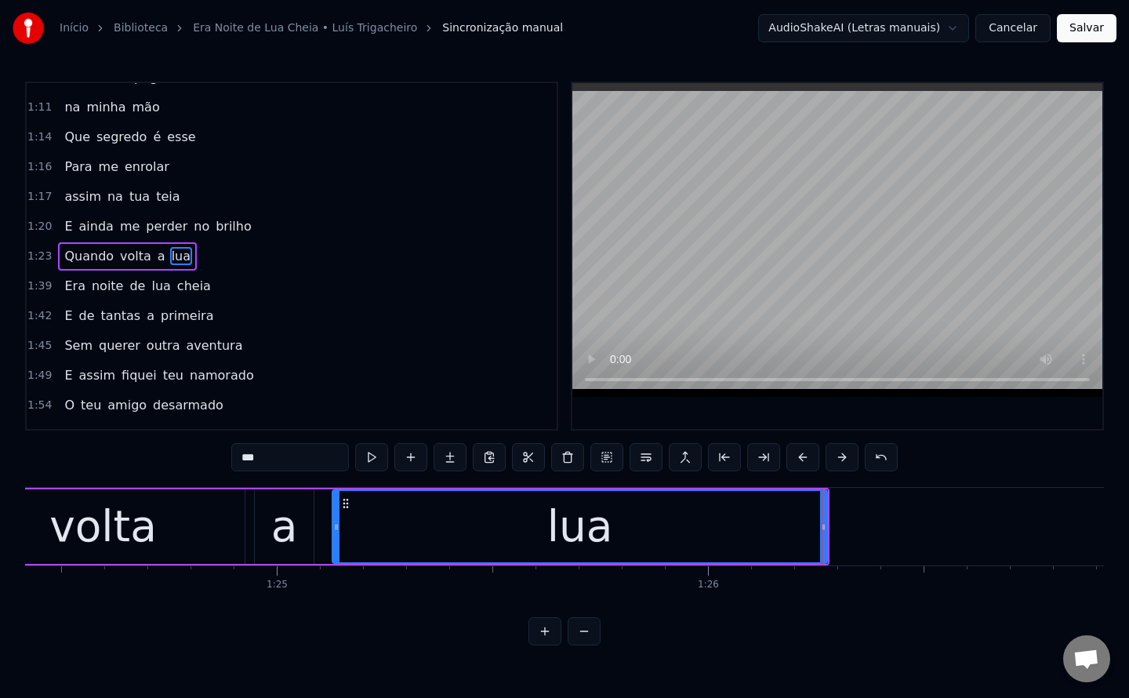
scroll to position [0, 36397]
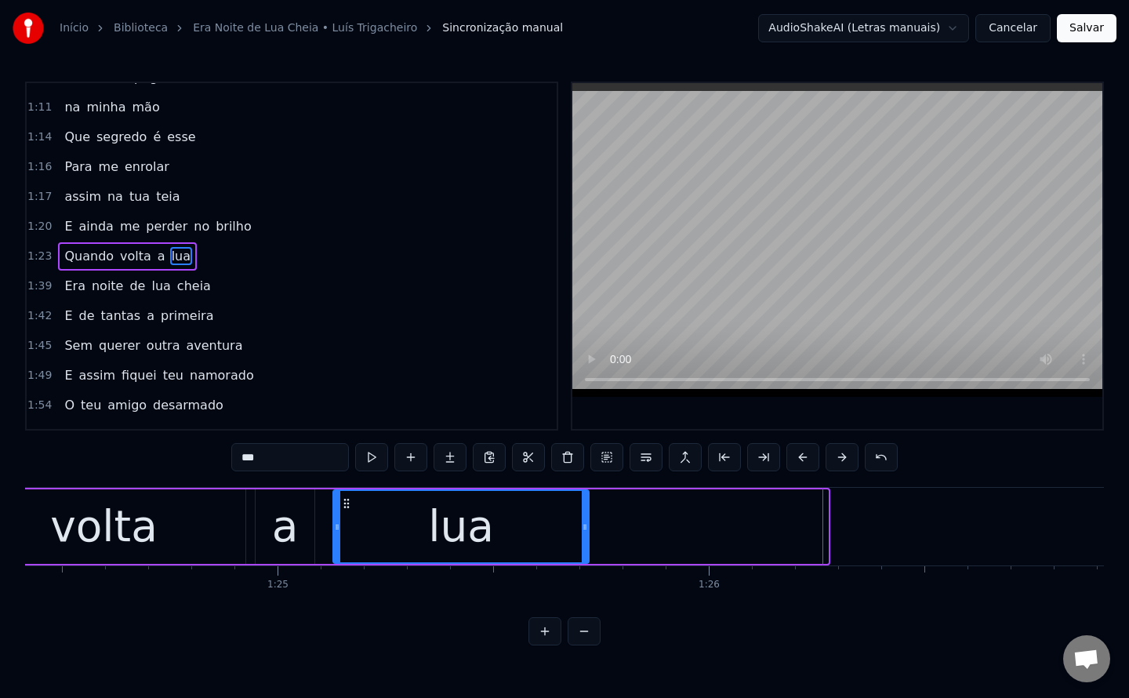
drag, startPoint x: 826, startPoint y: 526, endPoint x: 587, endPoint y: 518, distance: 239.2
click at [587, 518] on div at bounding box center [585, 526] width 6 height 71
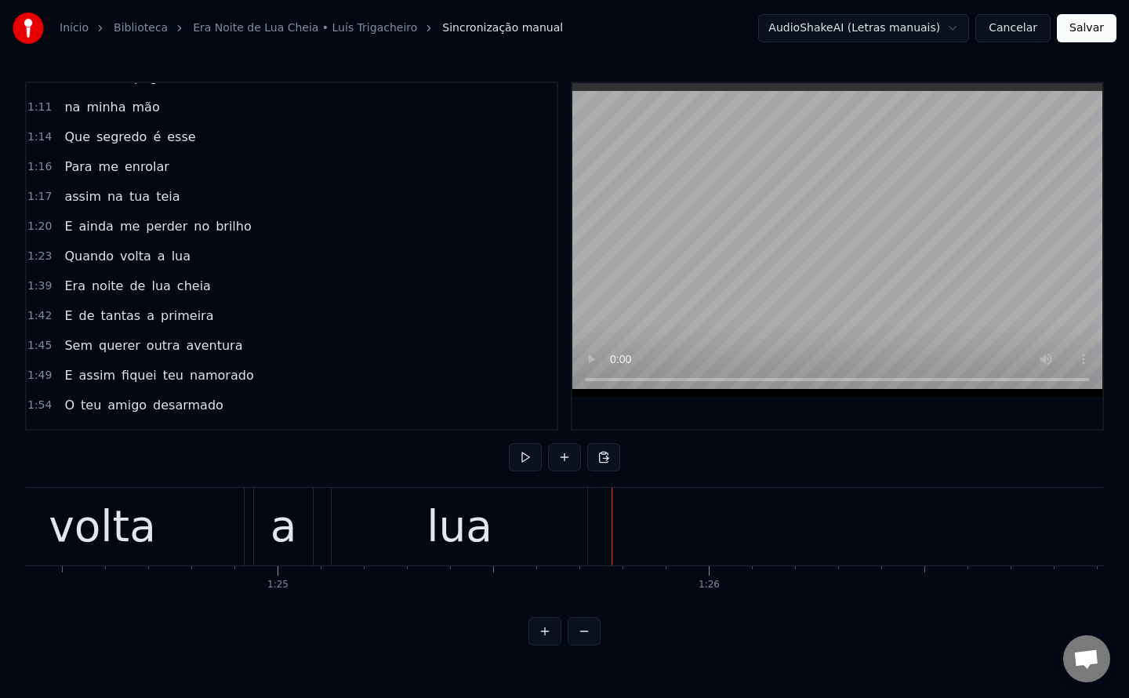
click at [562, 462] on button at bounding box center [564, 457] width 33 height 28
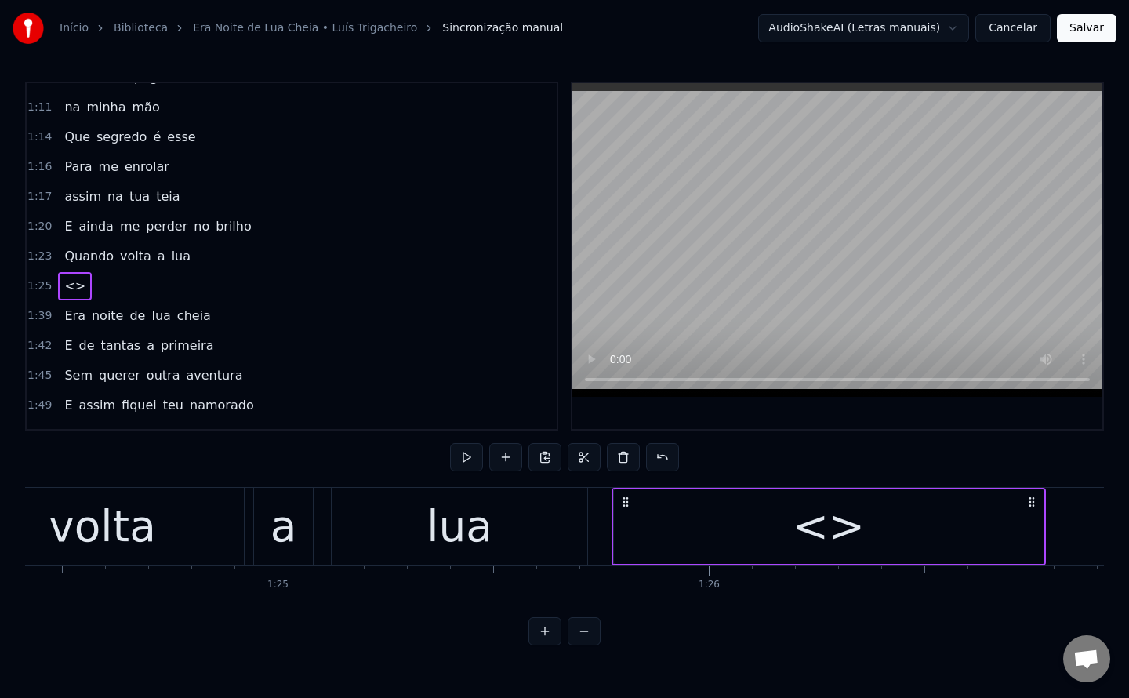
click at [663, 512] on div "<>" at bounding box center [829, 526] width 430 height 74
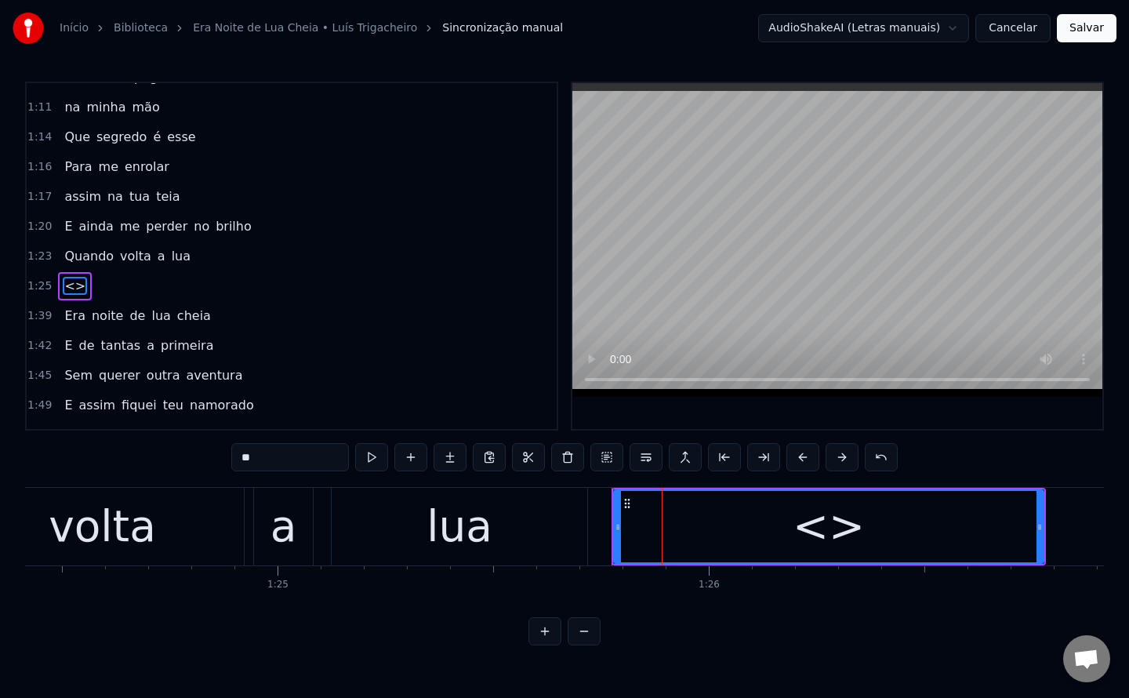
scroll to position [557, 0]
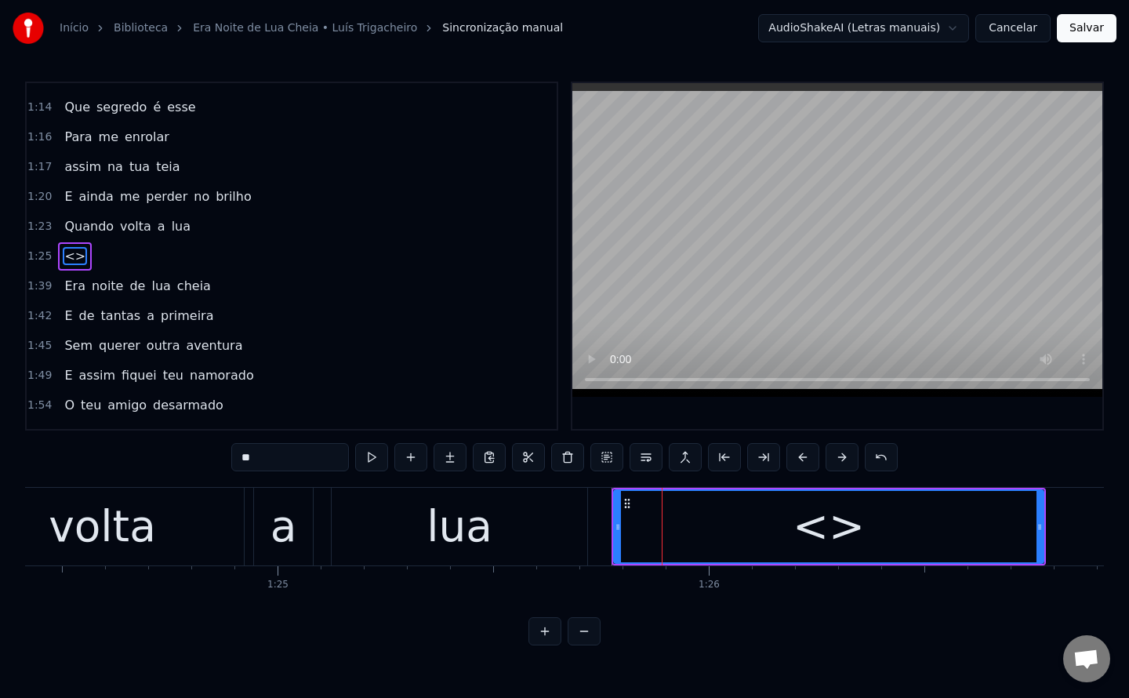
drag, startPoint x: 278, startPoint y: 457, endPoint x: 0, endPoint y: 494, distance: 280.7
click at [0, 494] on div "Início Biblioteca Era Noite de [PERSON_NAME] Trigacheiro Sincronização manual A…" at bounding box center [564, 322] width 1129 height 645
paste input "***"
click at [170, 228] on span "lua" at bounding box center [181, 226] width 22 height 18
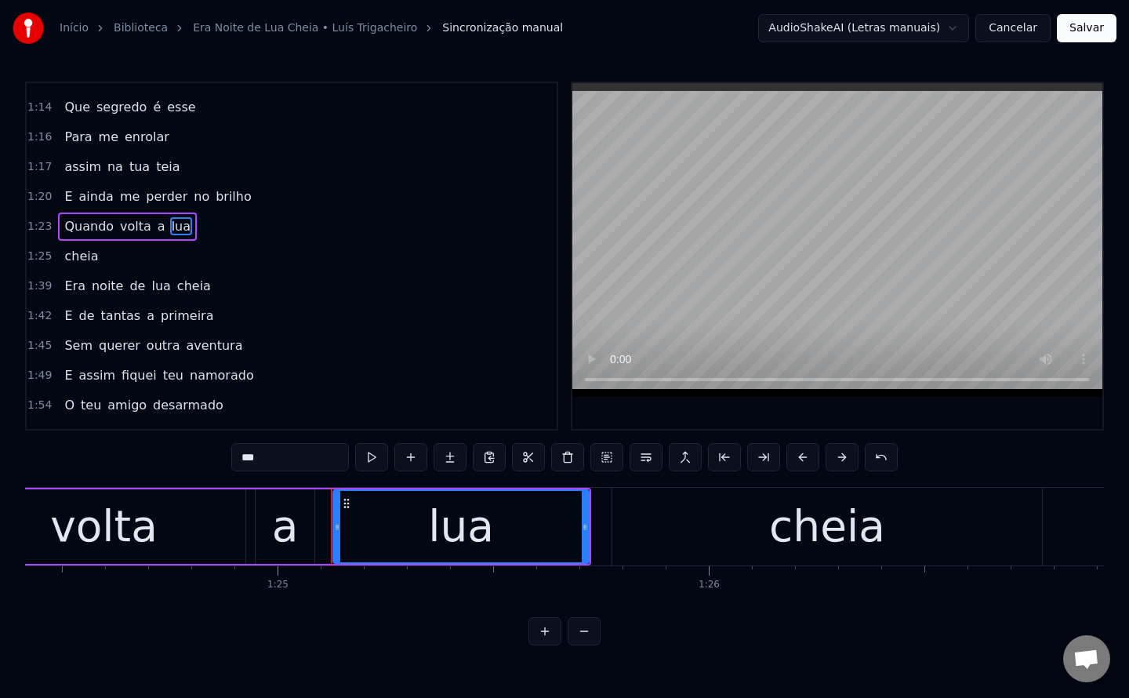
scroll to position [527, 0]
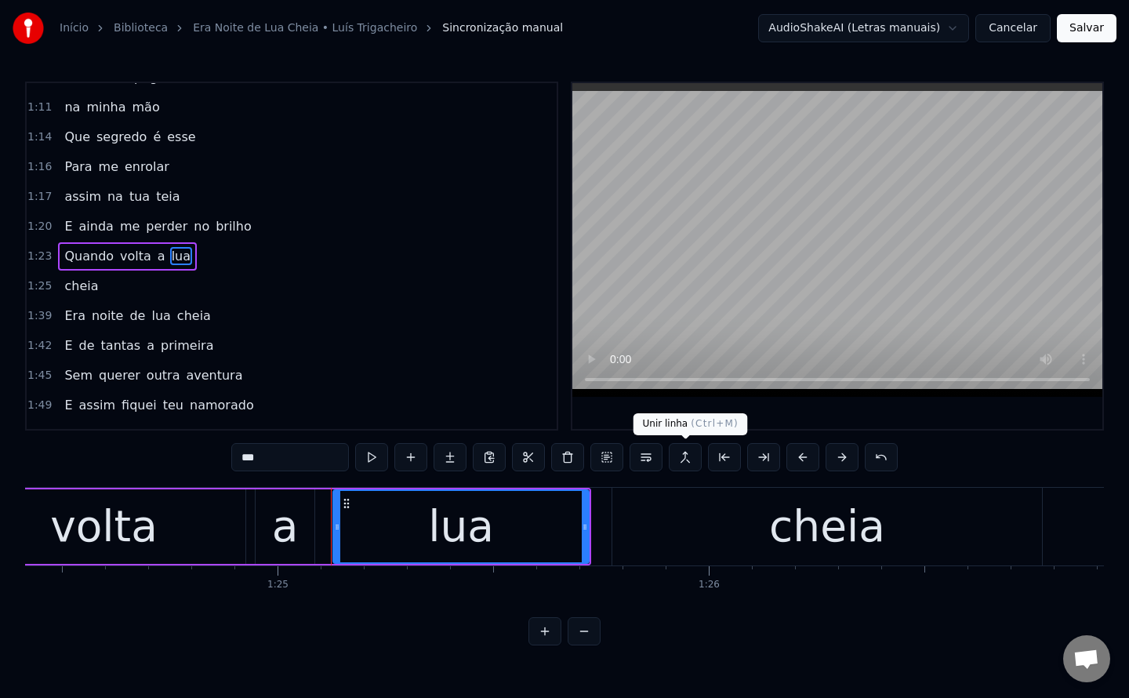
click at [687, 464] on button at bounding box center [685, 457] width 33 height 28
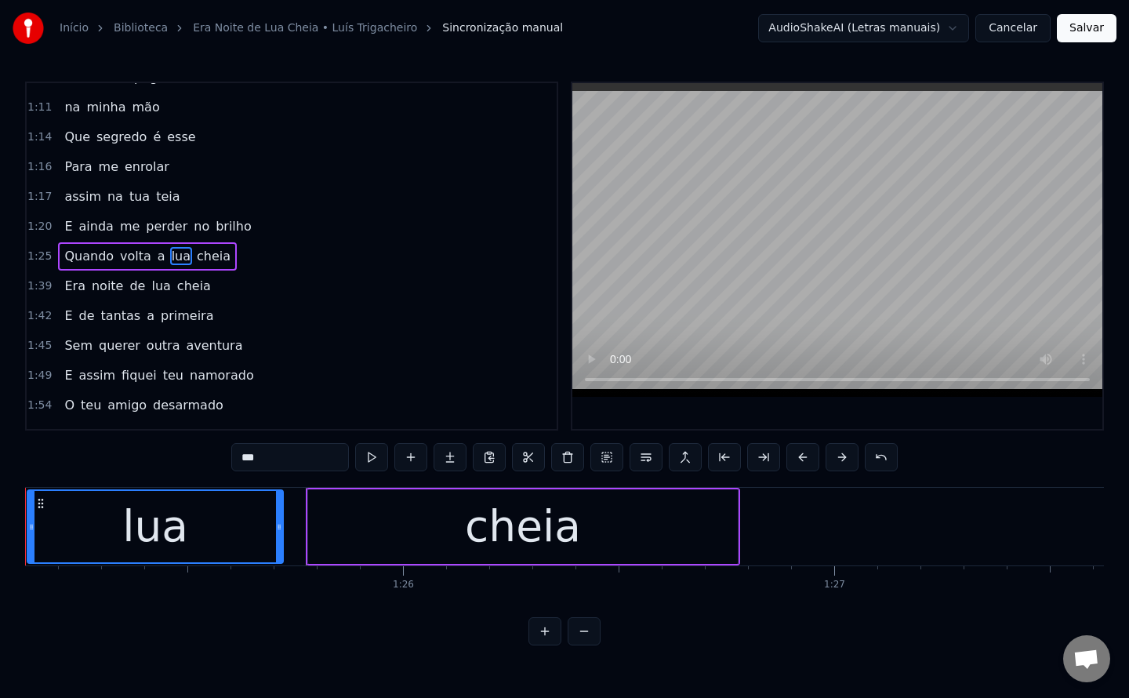
scroll to position [0, 37023]
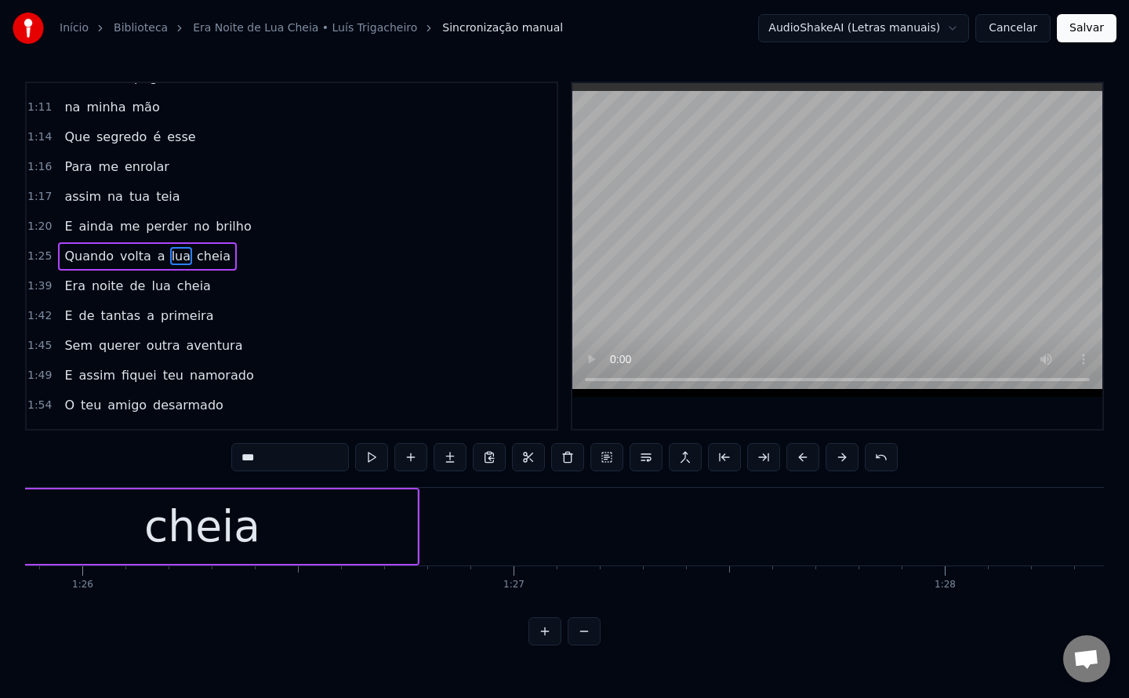
click at [370, 539] on div "cheia" at bounding box center [202, 526] width 430 height 74
type input "*****"
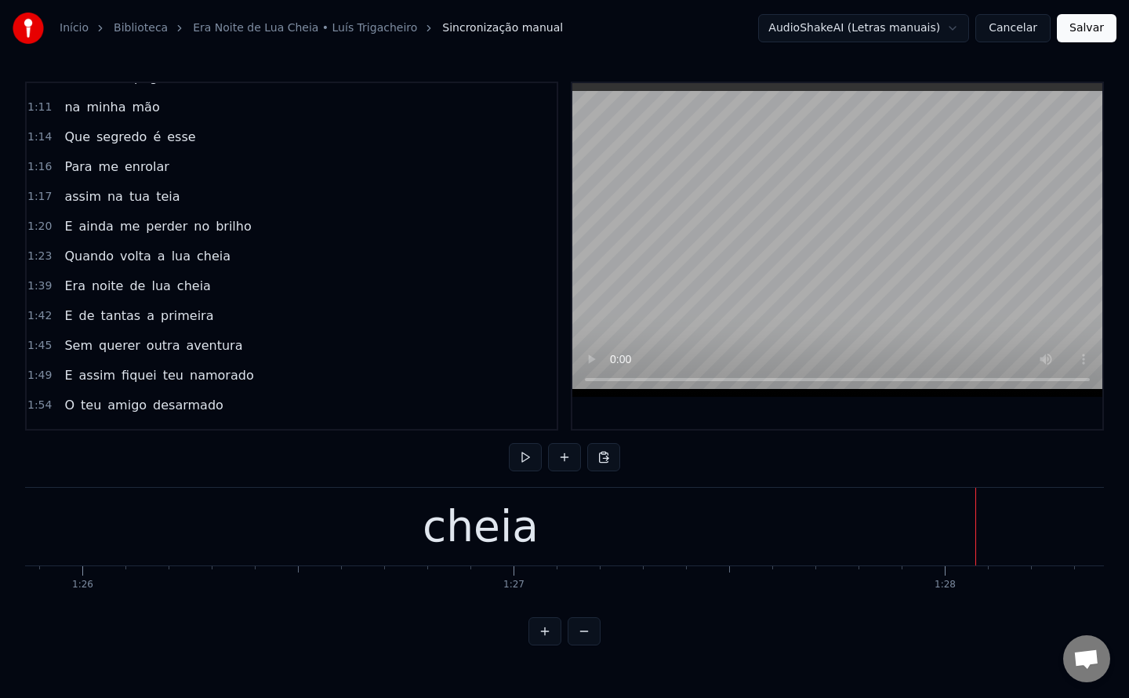
click at [67, 290] on span "Era" at bounding box center [75, 286] width 24 height 18
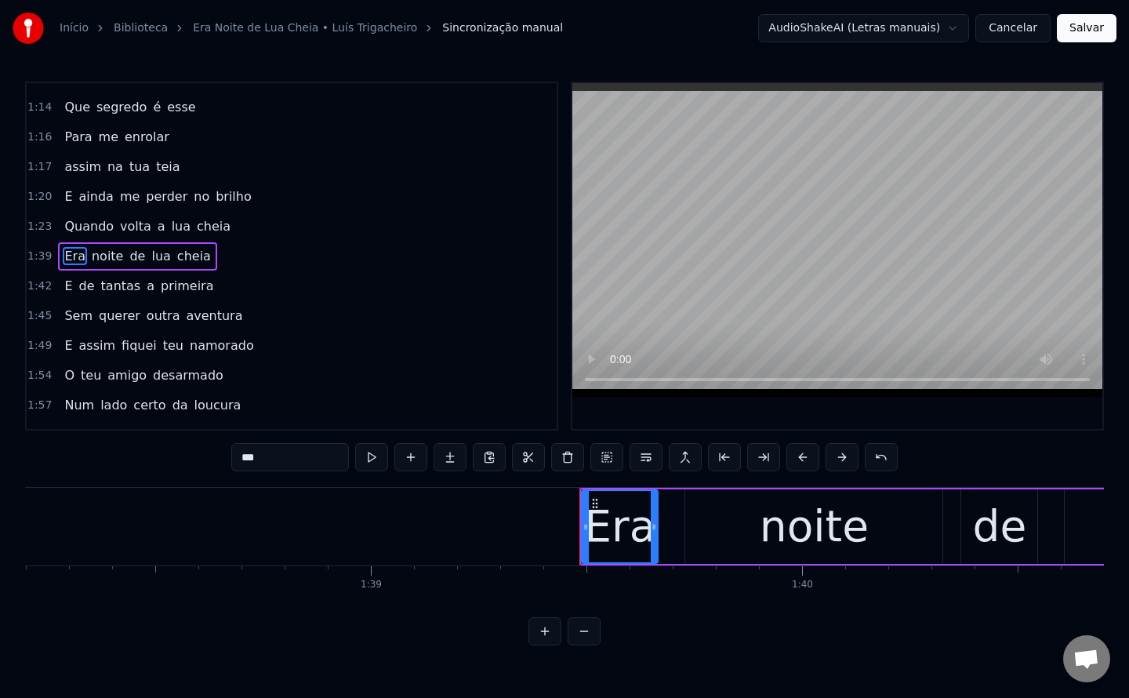
scroll to position [0, 42336]
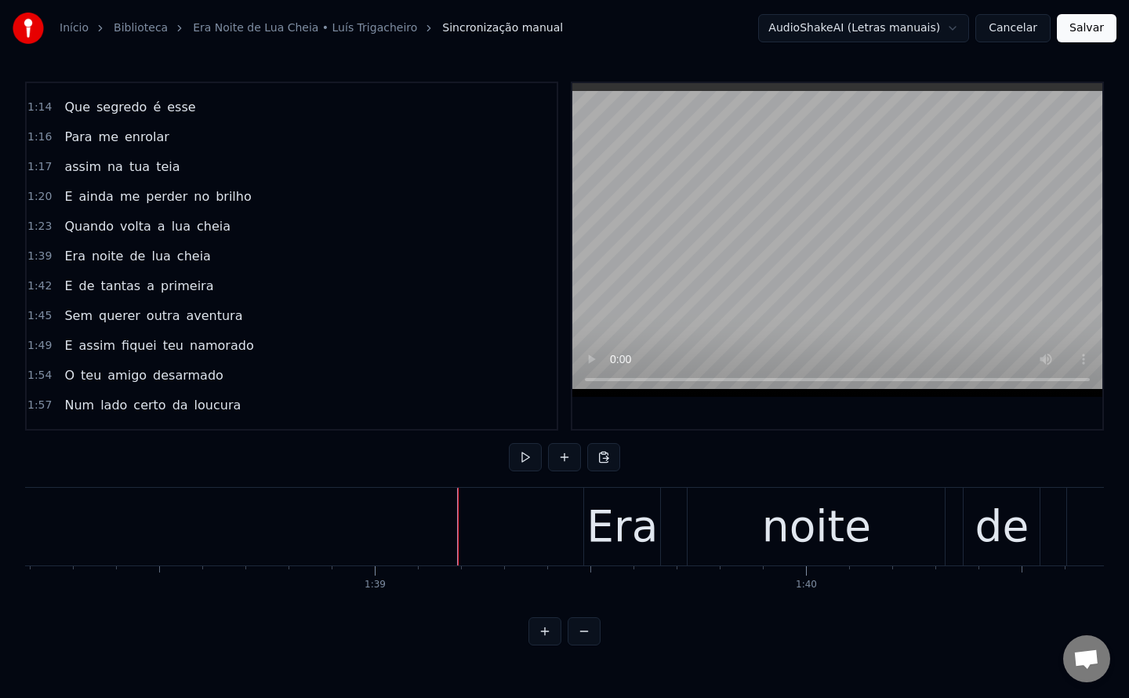
click at [613, 523] on div "Era" at bounding box center [621, 526] width 71 height 65
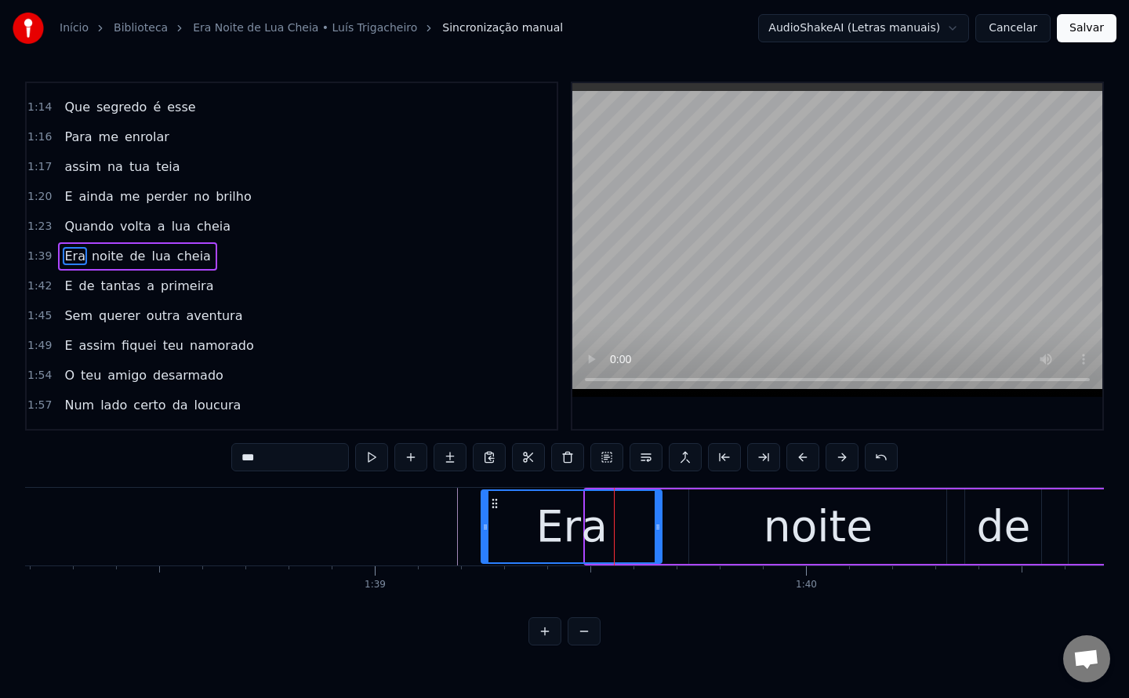
drag, startPoint x: 589, startPoint y: 528, endPoint x: 484, endPoint y: 529, distance: 104.3
click at [484, 529] on icon at bounding box center [485, 527] width 6 height 13
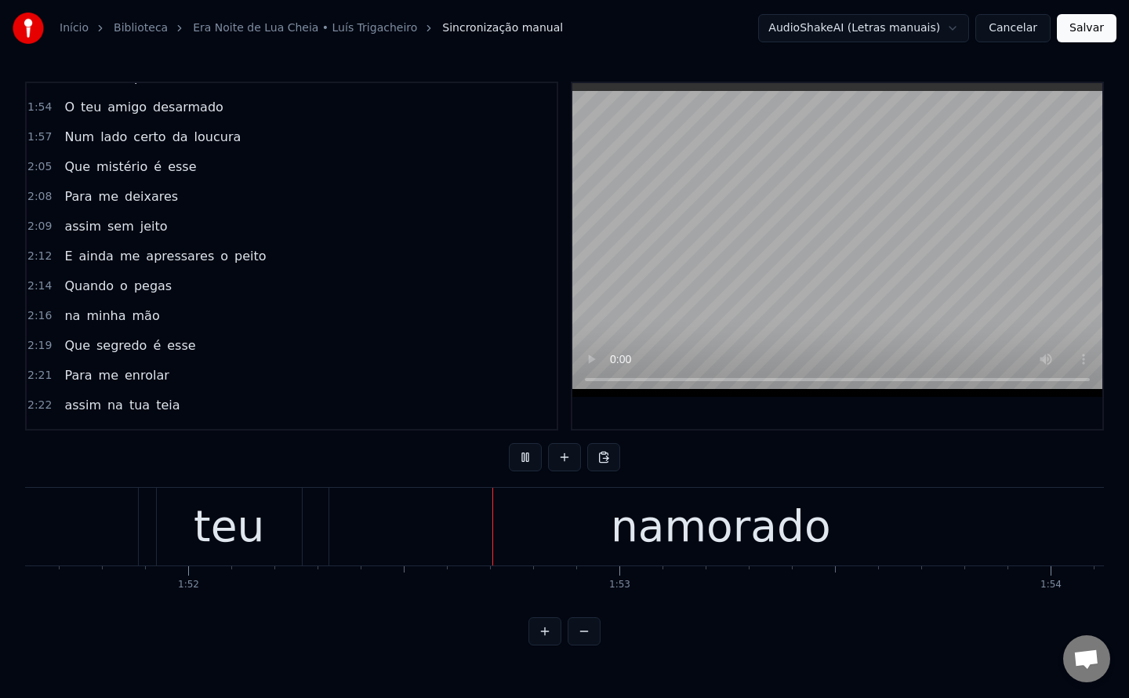
scroll to position [0, 48129]
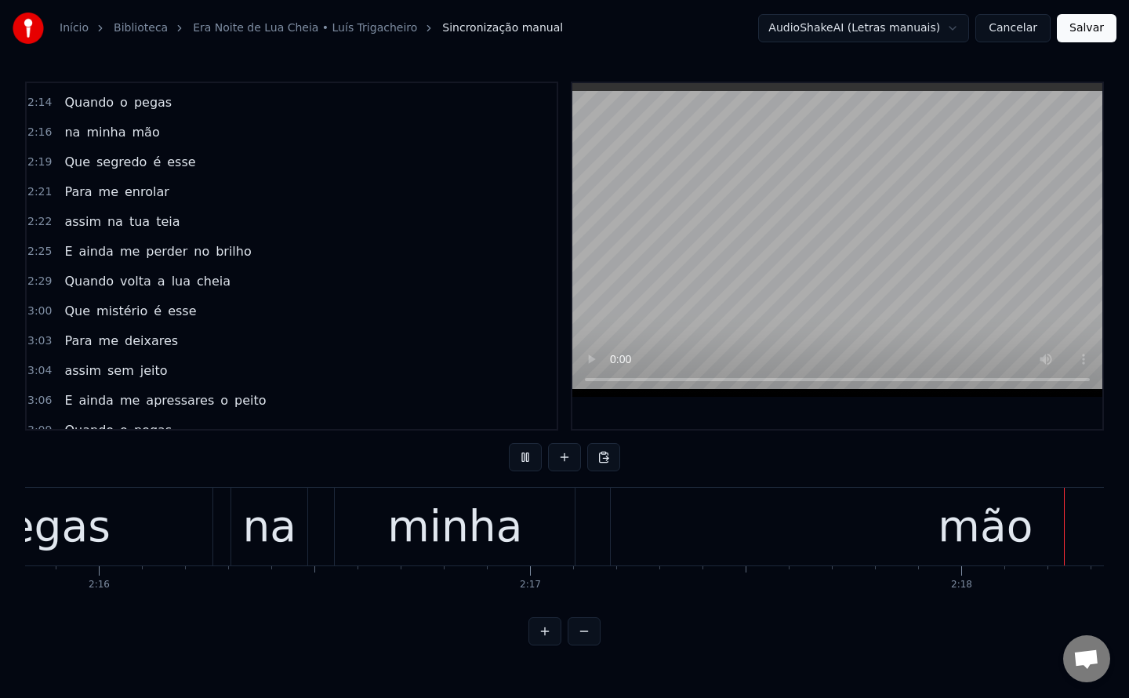
drag, startPoint x: 114, startPoint y: 112, endPoint x: 113, endPoint y: 104, distance: 8.0
click at [113, 104] on div "Quando o pegas" at bounding box center [118, 103] width 120 height 28
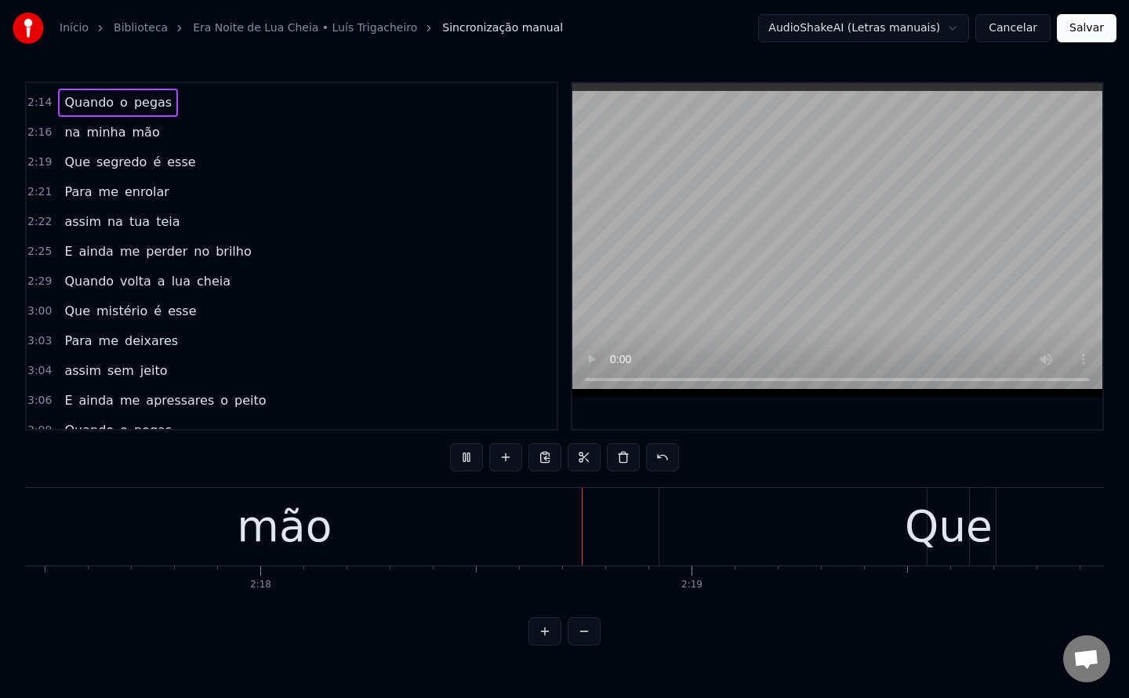
click at [118, 104] on span "o" at bounding box center [123, 102] width 11 height 18
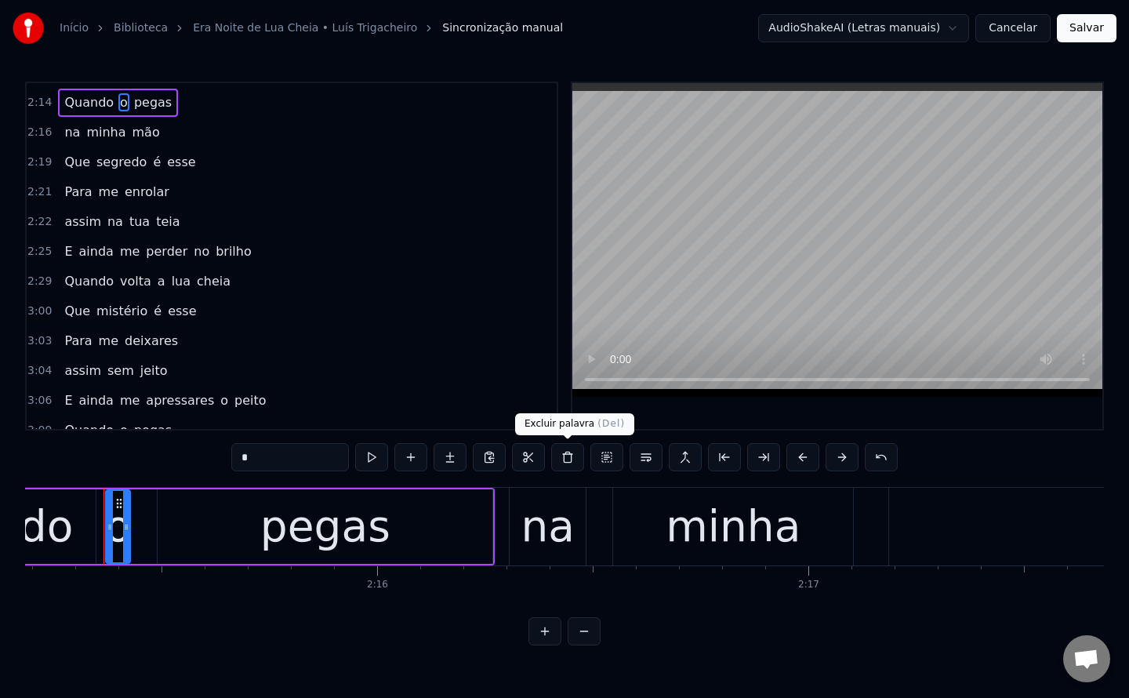
click at [570, 455] on button at bounding box center [567, 457] width 33 height 28
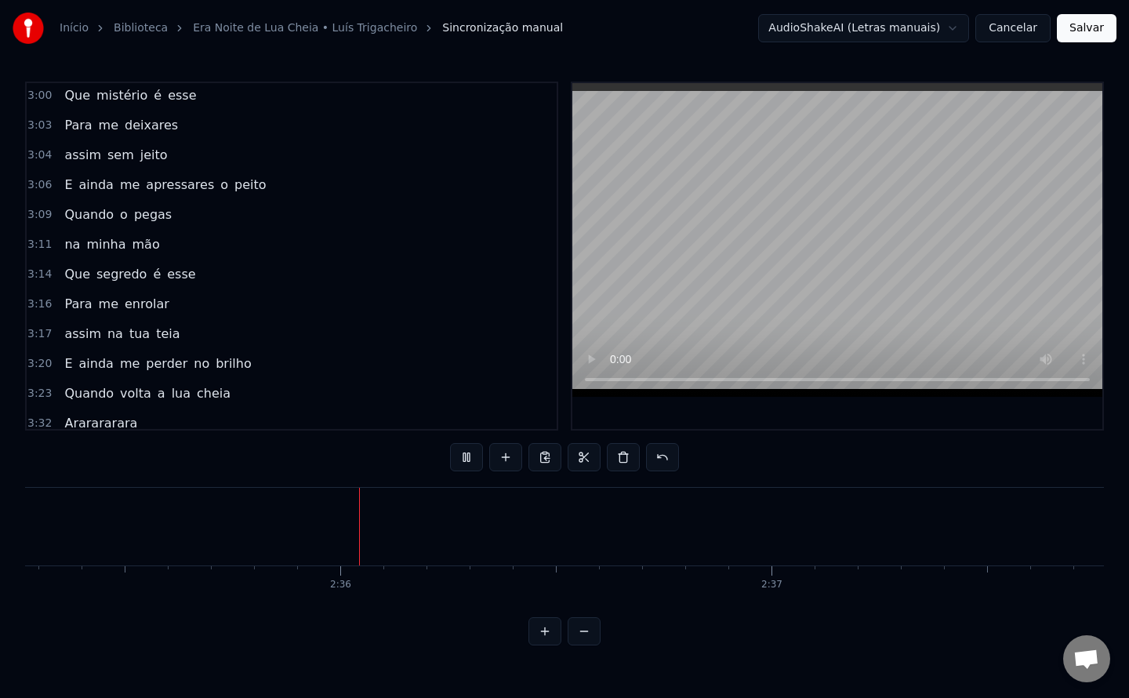
click at [63, 124] on span "Para" at bounding box center [78, 125] width 31 height 18
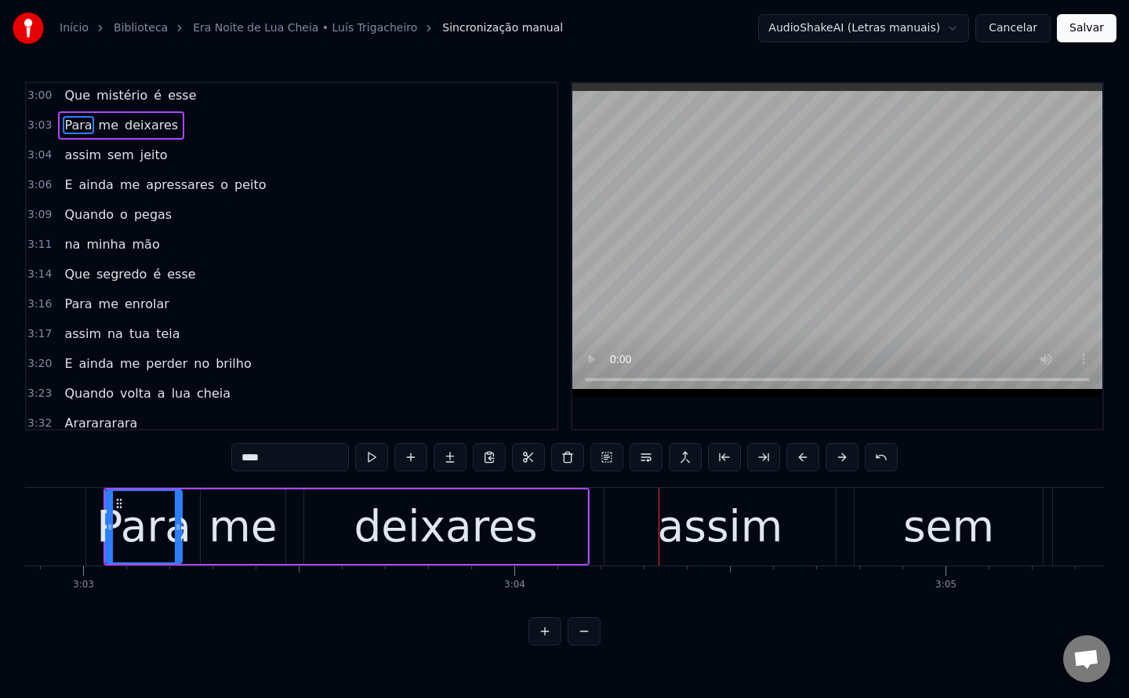
click at [75, 97] on span "Que" at bounding box center [77, 95] width 29 height 18
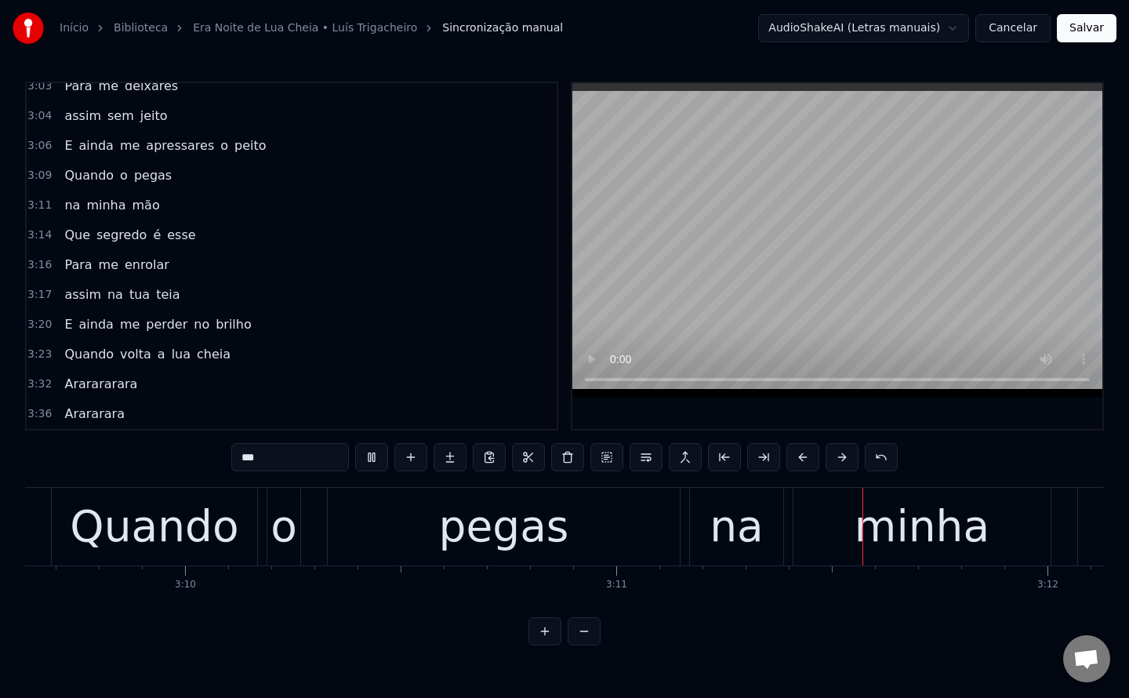
click at [118, 181] on span "o" at bounding box center [123, 175] width 11 height 18
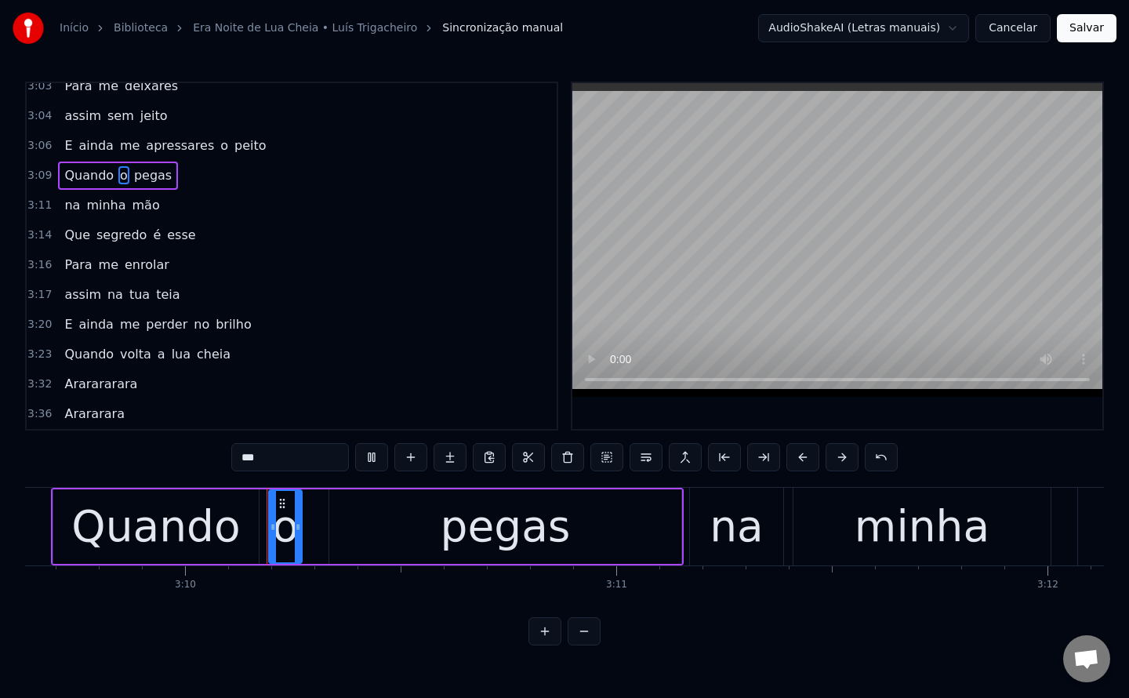
type input "*"
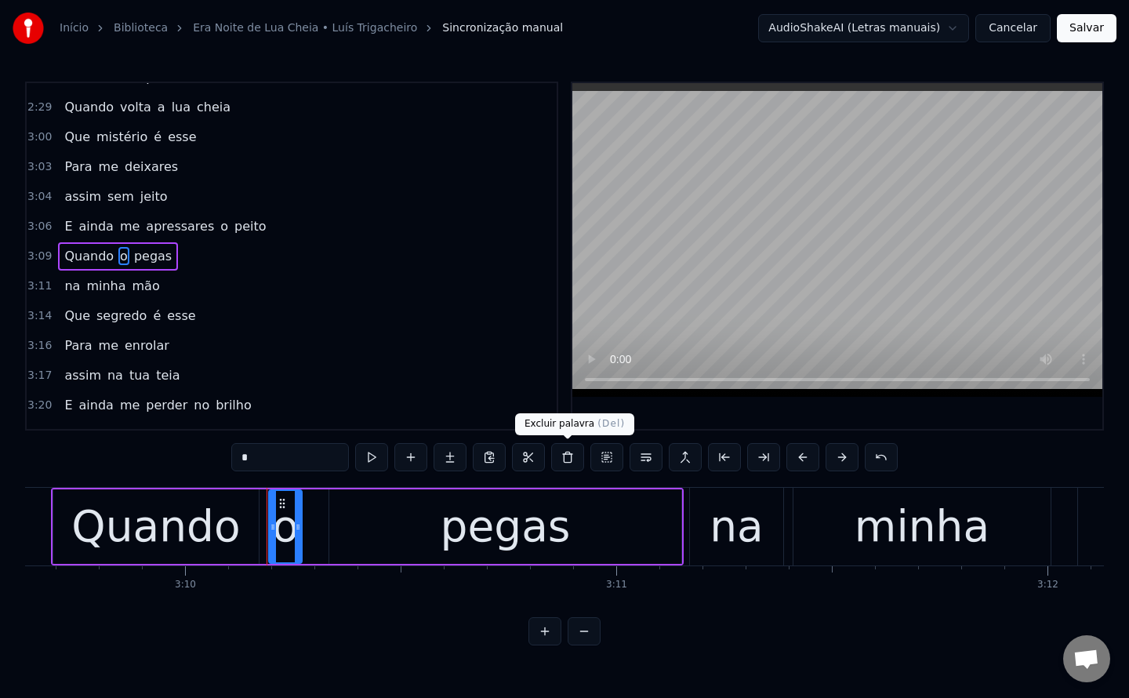
click at [572, 456] on button at bounding box center [567, 457] width 33 height 28
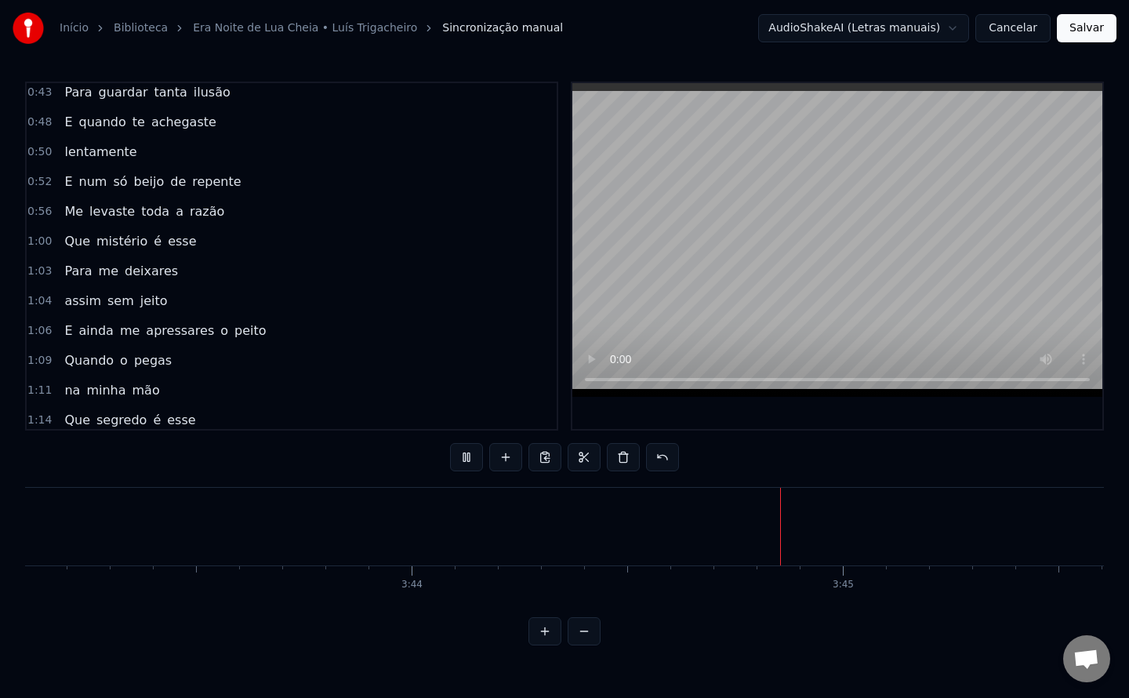
click at [118, 367] on span "o" at bounding box center [123, 360] width 11 height 18
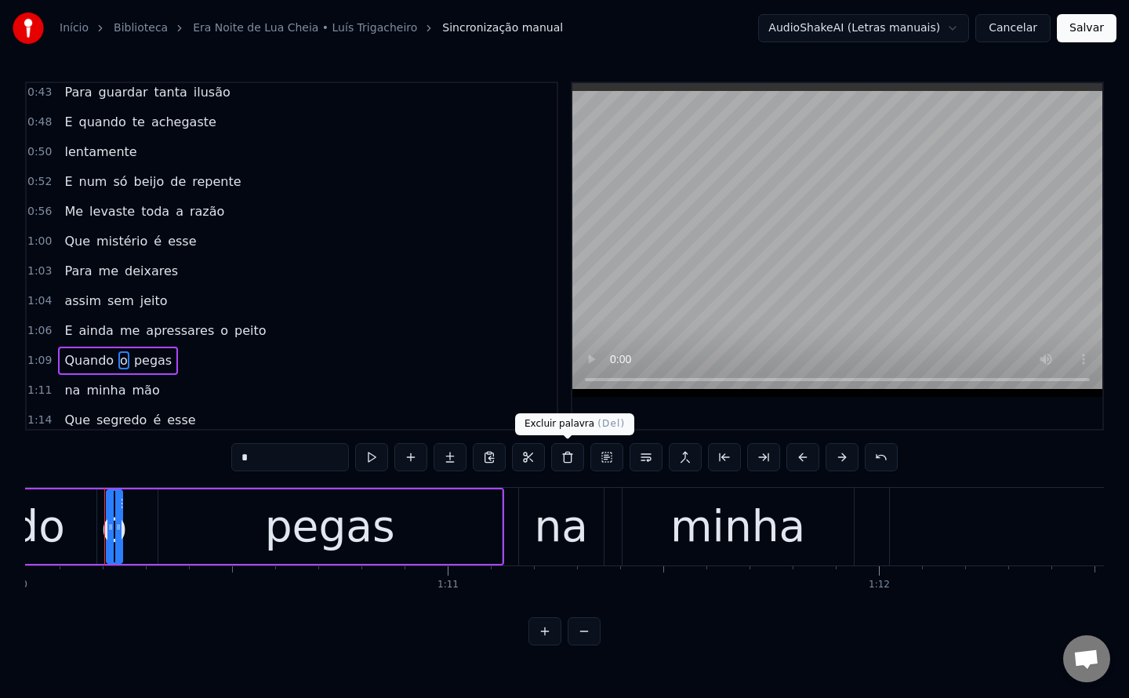
click at [574, 461] on button at bounding box center [567, 457] width 33 height 28
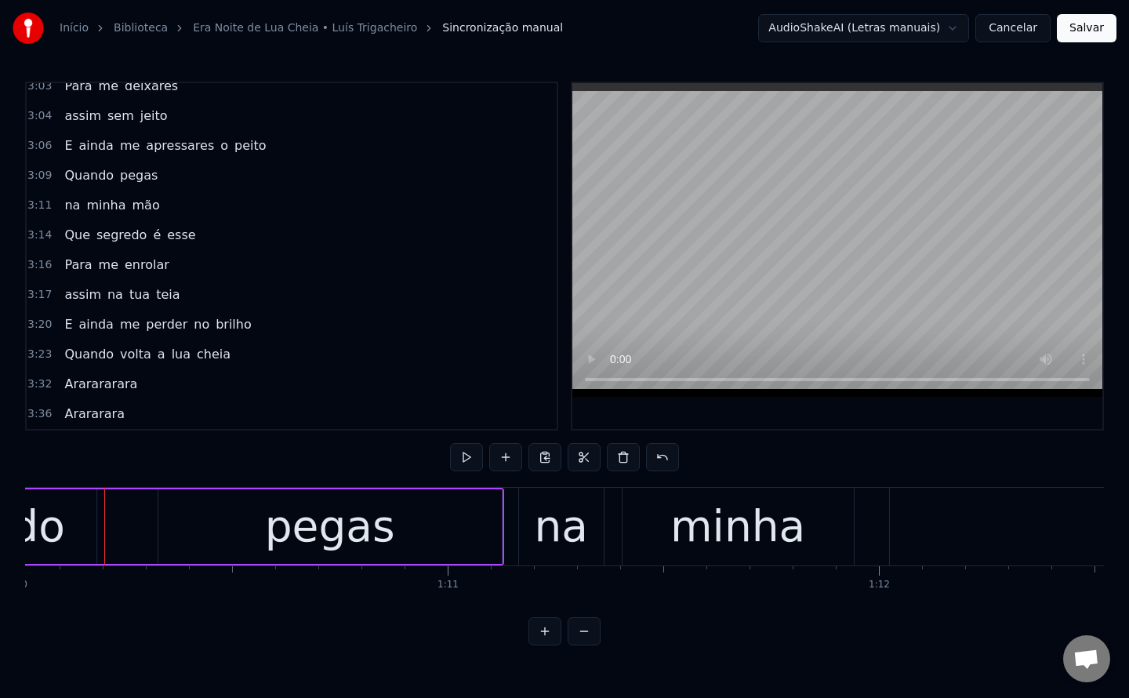
click at [1094, 21] on button "Salvar" at bounding box center [1087, 28] width 60 height 28
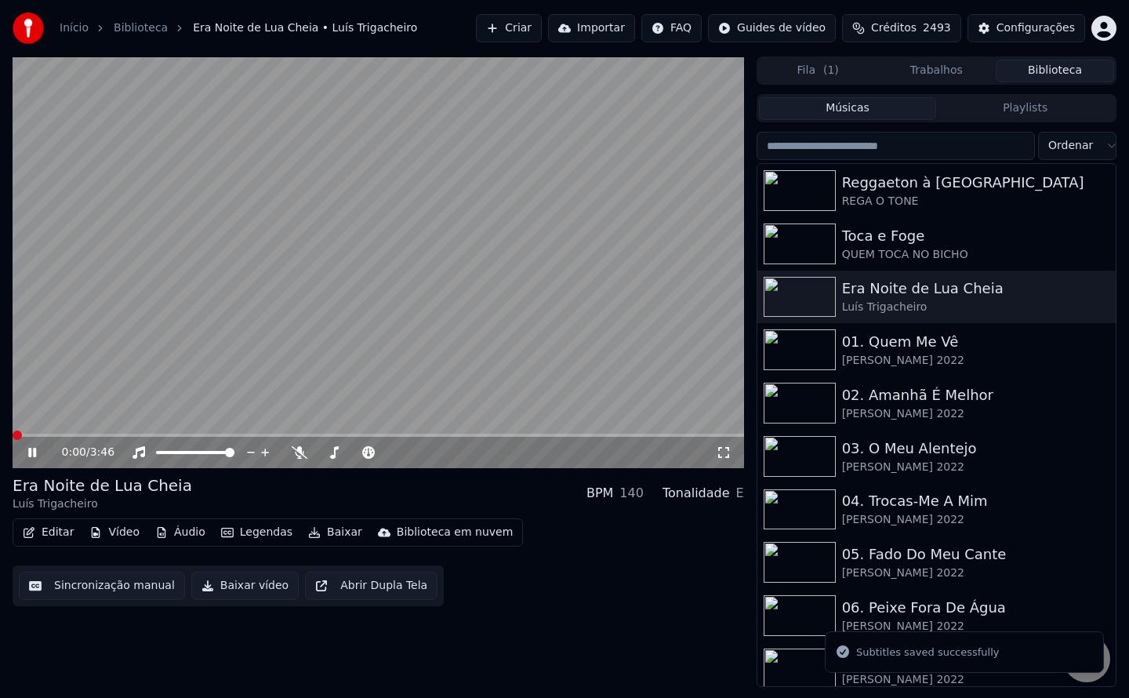
click at [238, 590] on button "Baixar vídeo" at bounding box center [244, 585] width 107 height 28
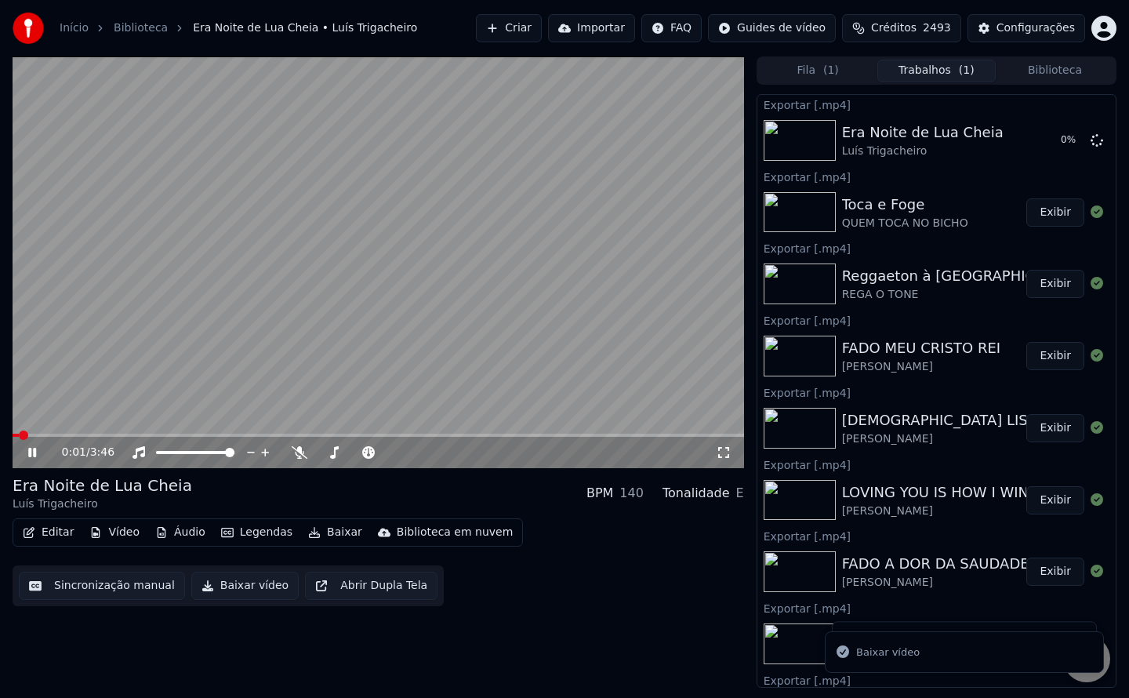
click at [895, 372] on div "[PERSON_NAME]" at bounding box center [921, 367] width 158 height 16
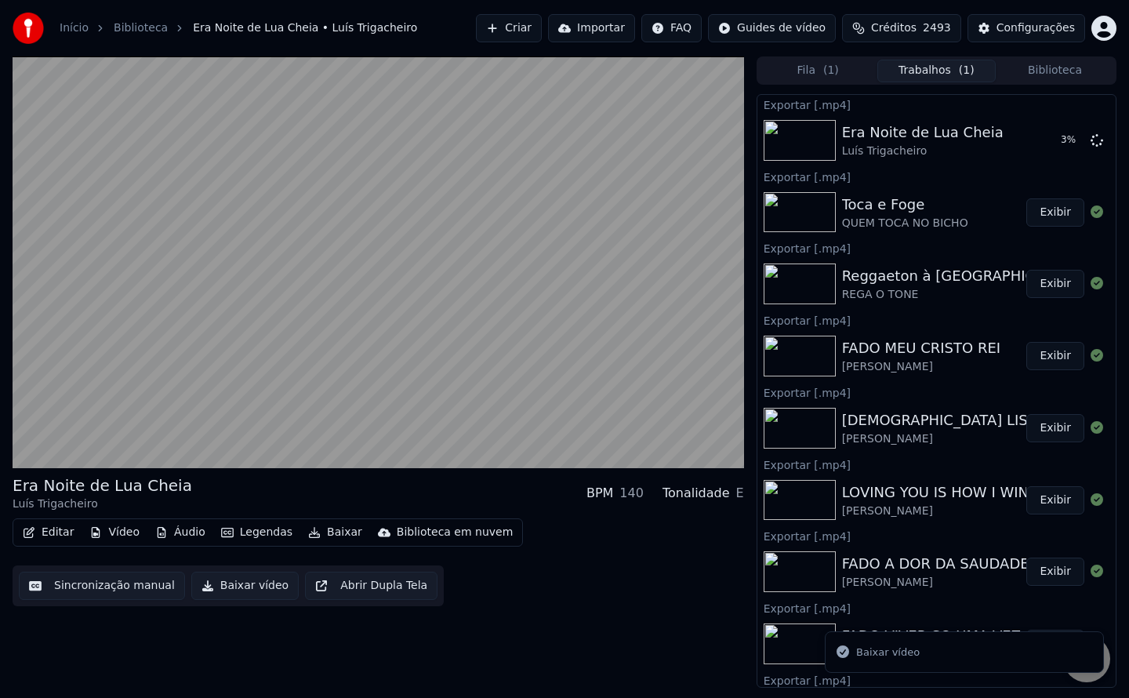
click at [1061, 74] on button "Biblioteca" at bounding box center [1055, 71] width 118 height 23
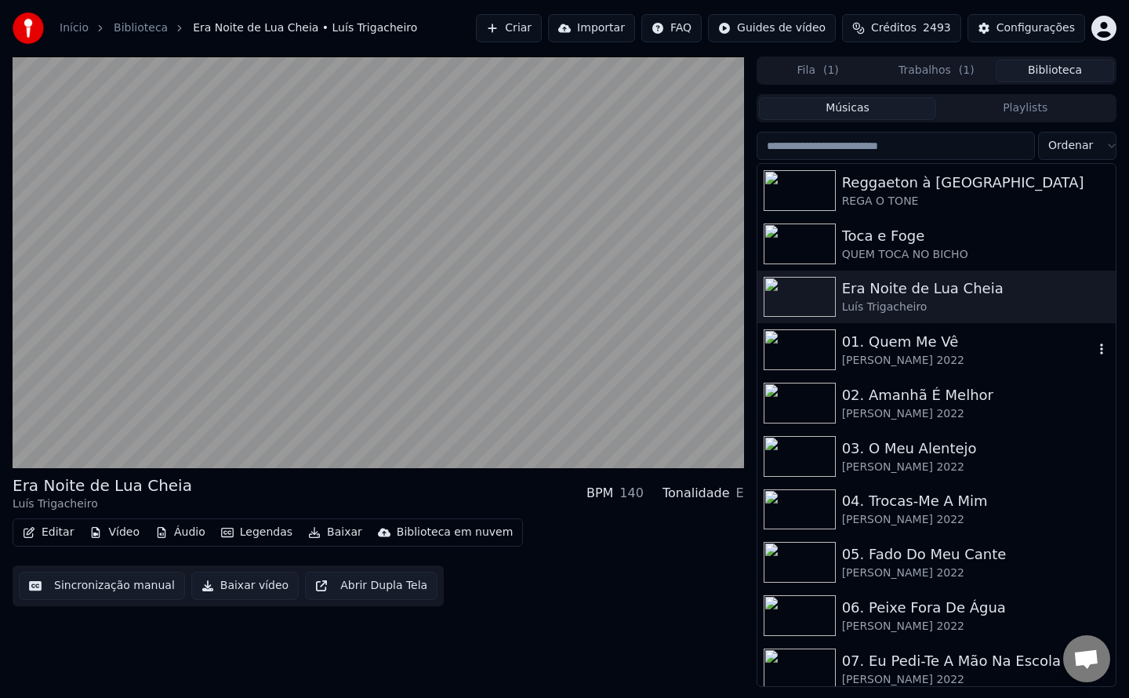
click at [897, 353] on div "[PERSON_NAME] 2022" at bounding box center [968, 361] width 252 height 16
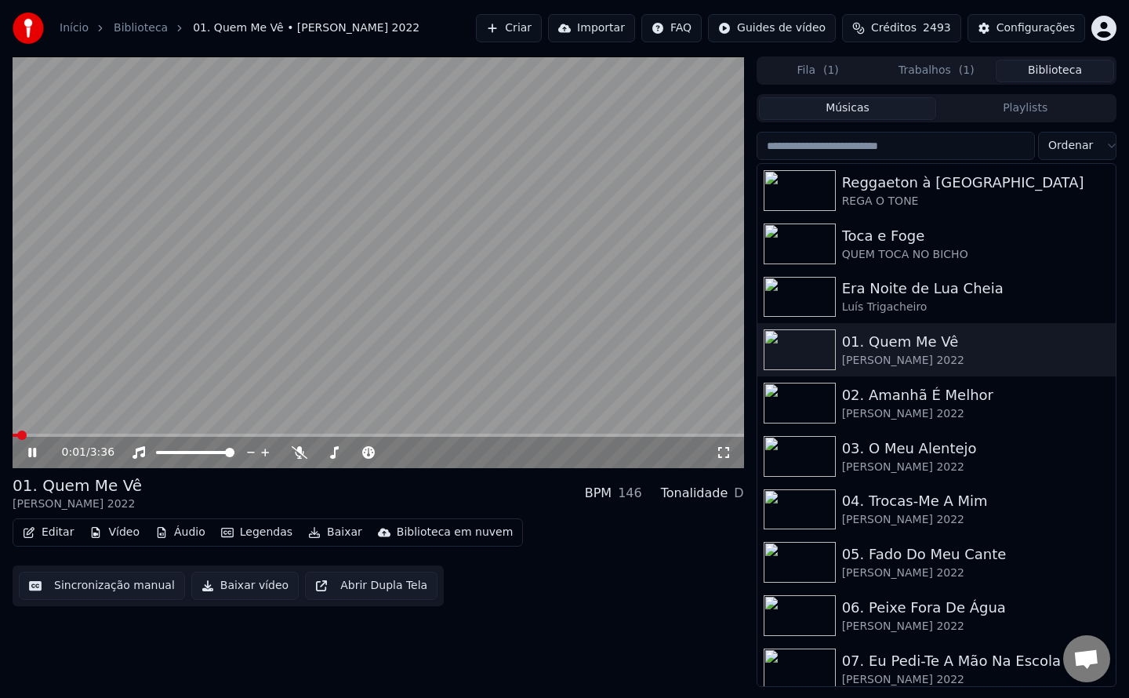
click at [224, 259] on video at bounding box center [378, 262] width 731 height 412
click at [121, 588] on button "Sincronização manual" at bounding box center [102, 585] width 166 height 28
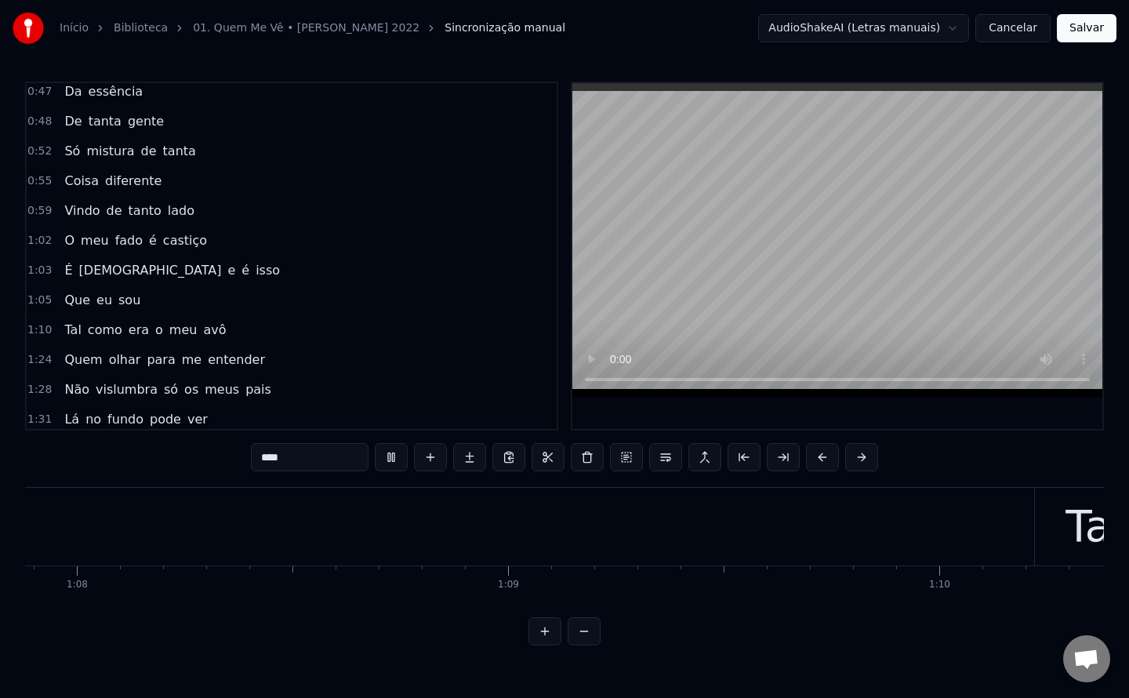
scroll to position [0, 30099]
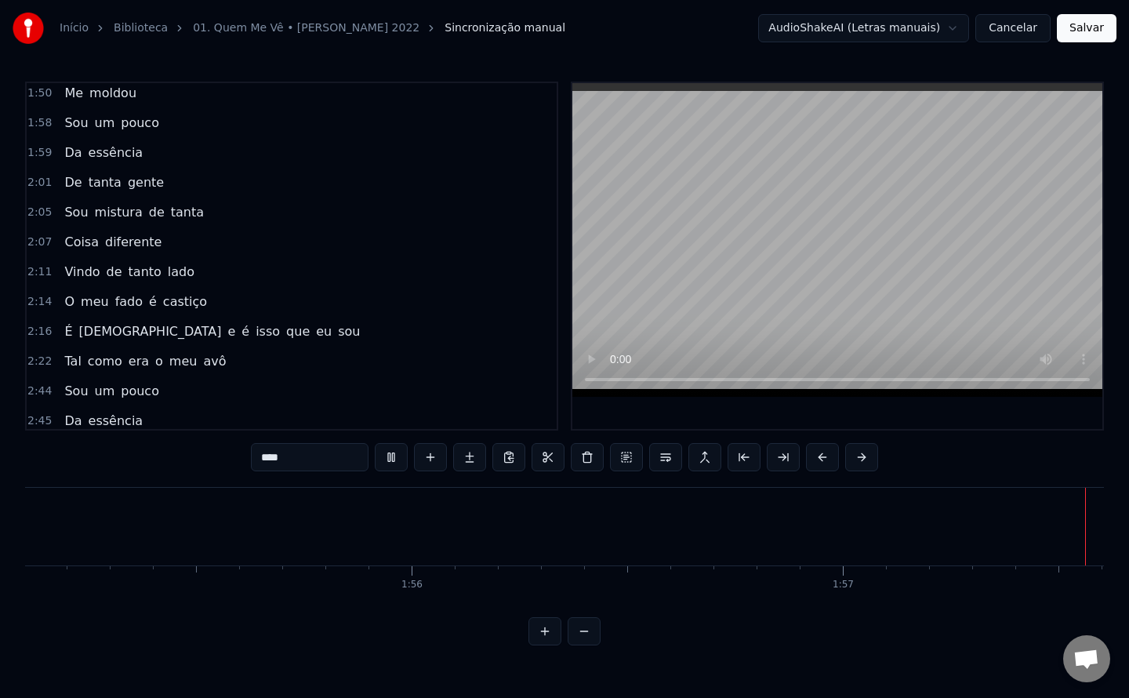
click at [100, 92] on span "moldou" at bounding box center [113, 93] width 50 height 18
type input "******"
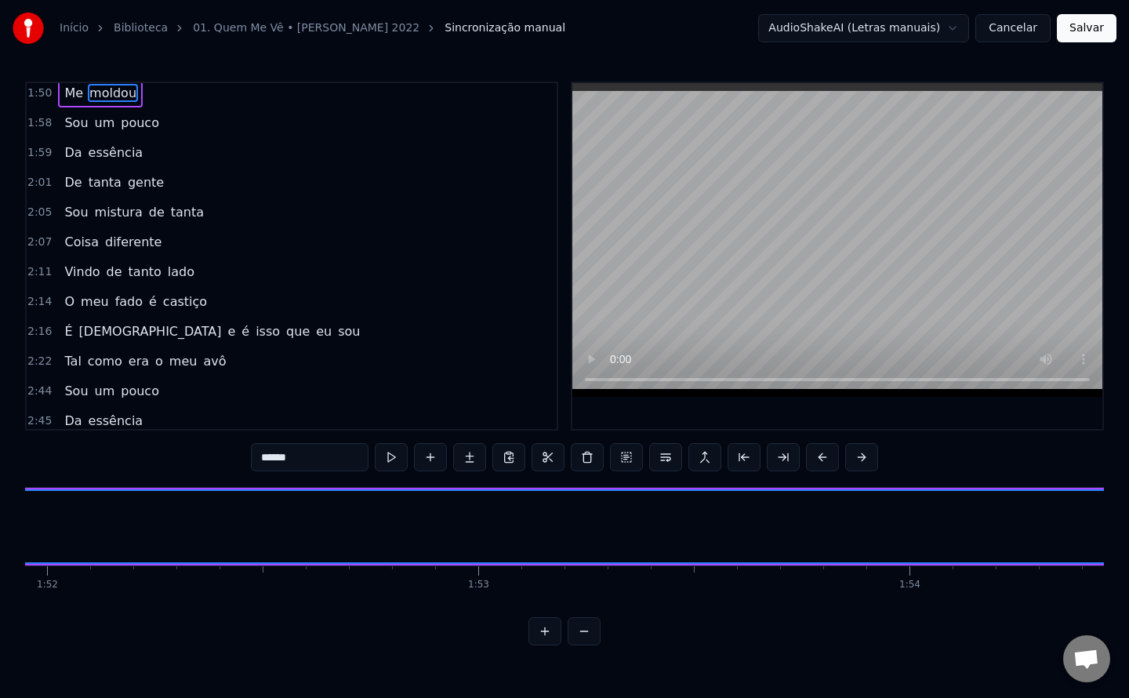
drag, startPoint x: 318, startPoint y: 461, endPoint x: 161, endPoint y: 469, distance: 157.8
click at [161, 469] on div "0:12 Quem me vê não sabe bem 0:16 De verdade quem eu sou 0:19 Vê o olhar da min…" at bounding box center [564, 364] width 1079 height 564
click at [588, 463] on button at bounding box center [587, 457] width 33 height 28
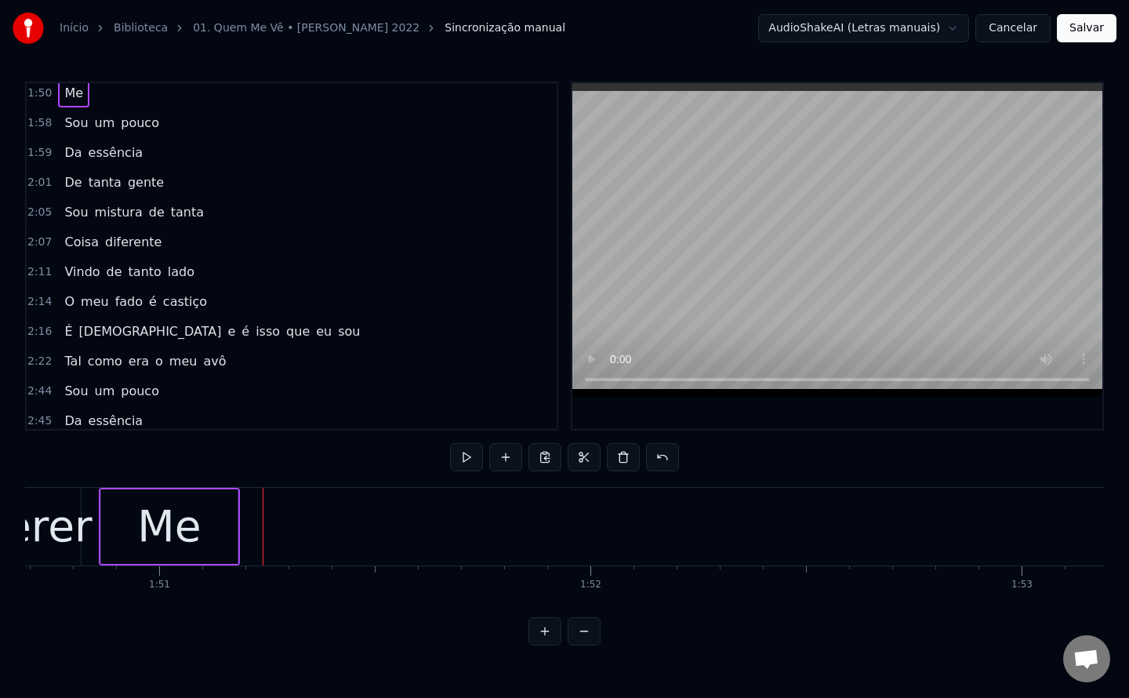
click at [263, 521] on div at bounding box center [263, 527] width 1 height 78
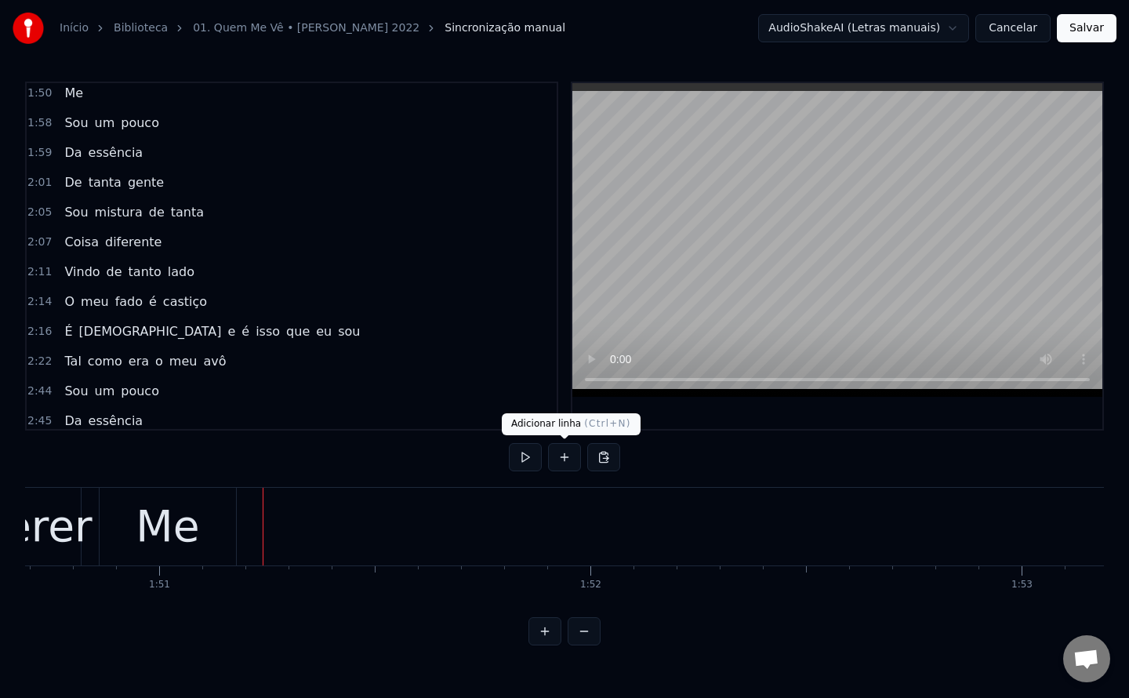
click at [557, 459] on button at bounding box center [564, 457] width 33 height 28
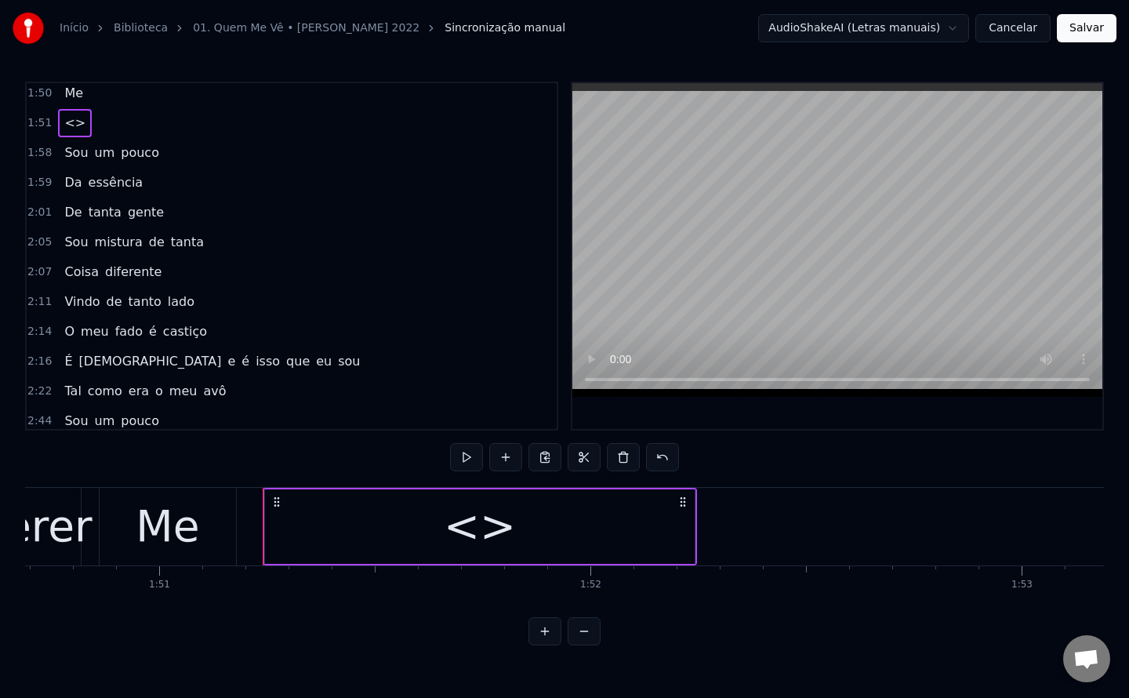
click at [465, 528] on div "<>" at bounding box center [480, 526] width 72 height 65
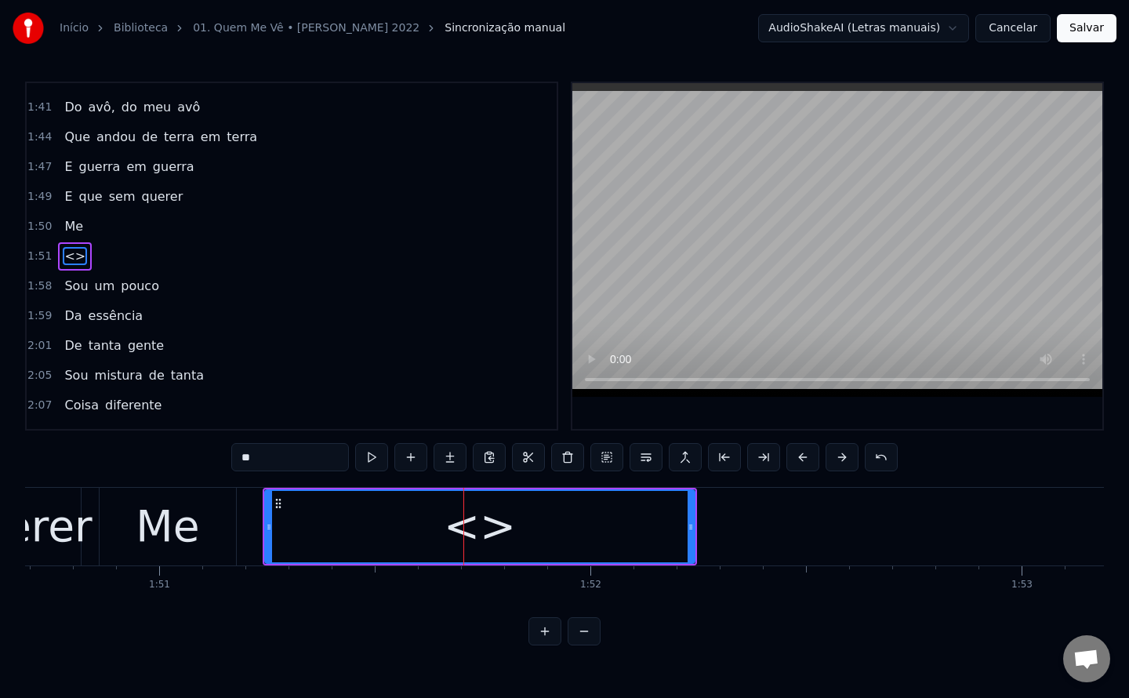
drag, startPoint x: 311, startPoint y: 452, endPoint x: 35, endPoint y: 503, distance: 280.6
click at [35, 503] on div "0:12 Quem me vê não sabe bem 0:16 De verdade quem eu sou 0:19 Vê o olhar da min…" at bounding box center [564, 364] width 1079 height 564
paste input "****"
click at [72, 227] on span "Me" at bounding box center [74, 226] width 22 height 18
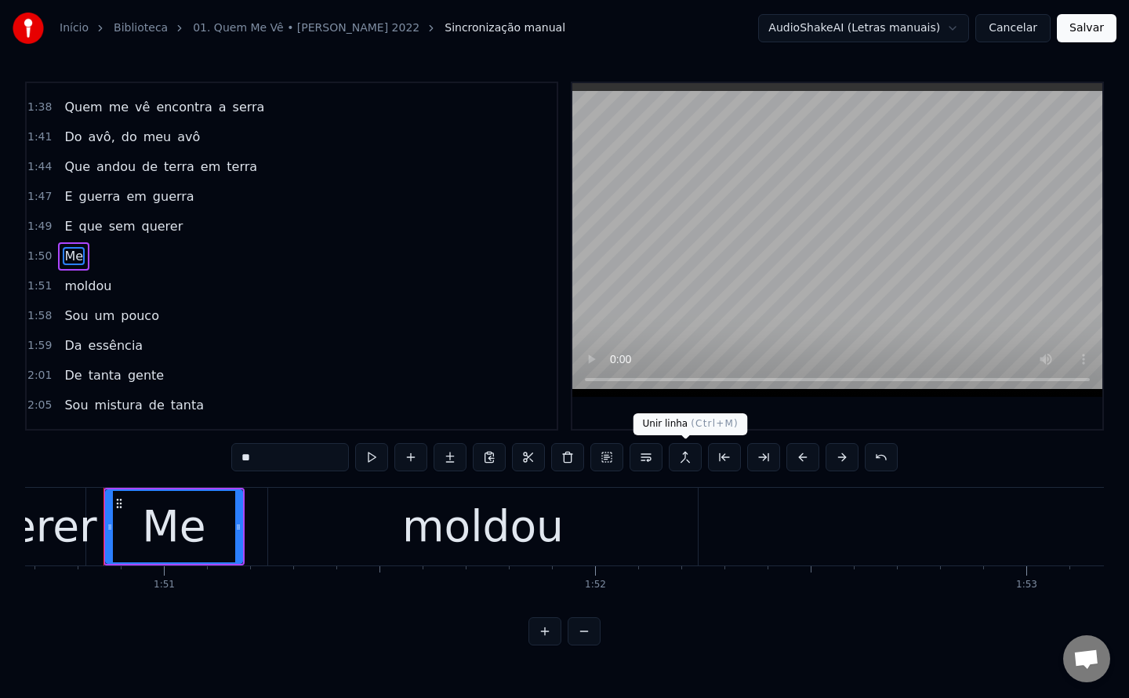
click at [693, 452] on button at bounding box center [685, 457] width 33 height 28
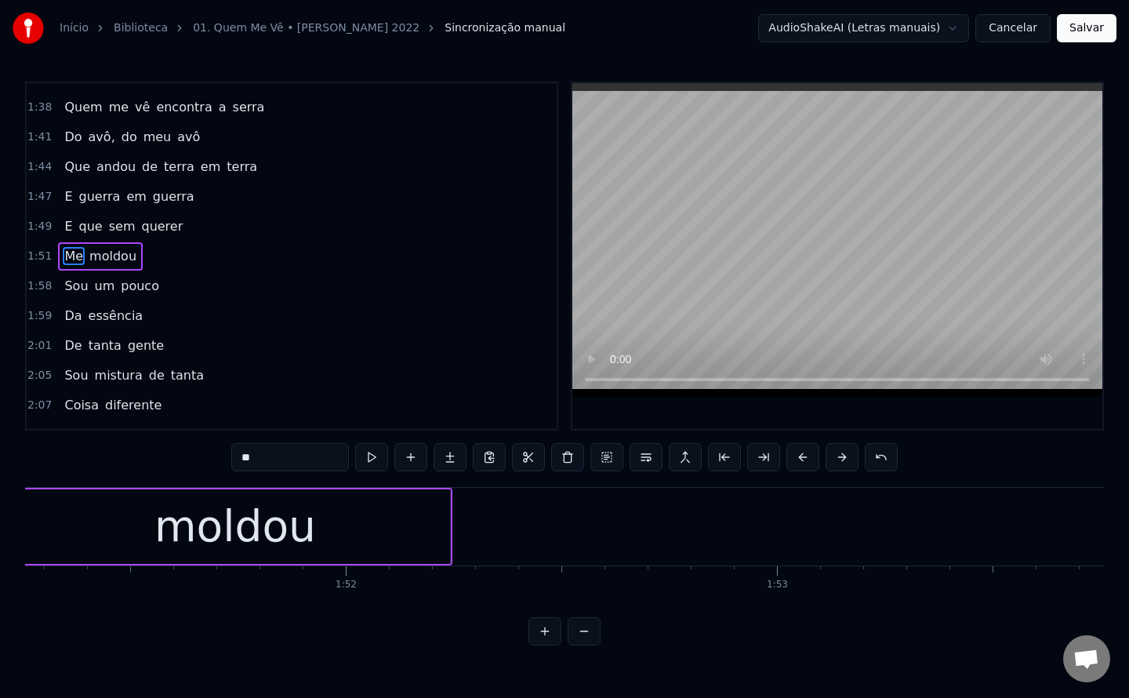
click at [410, 526] on div "moldou" at bounding box center [235, 526] width 430 height 74
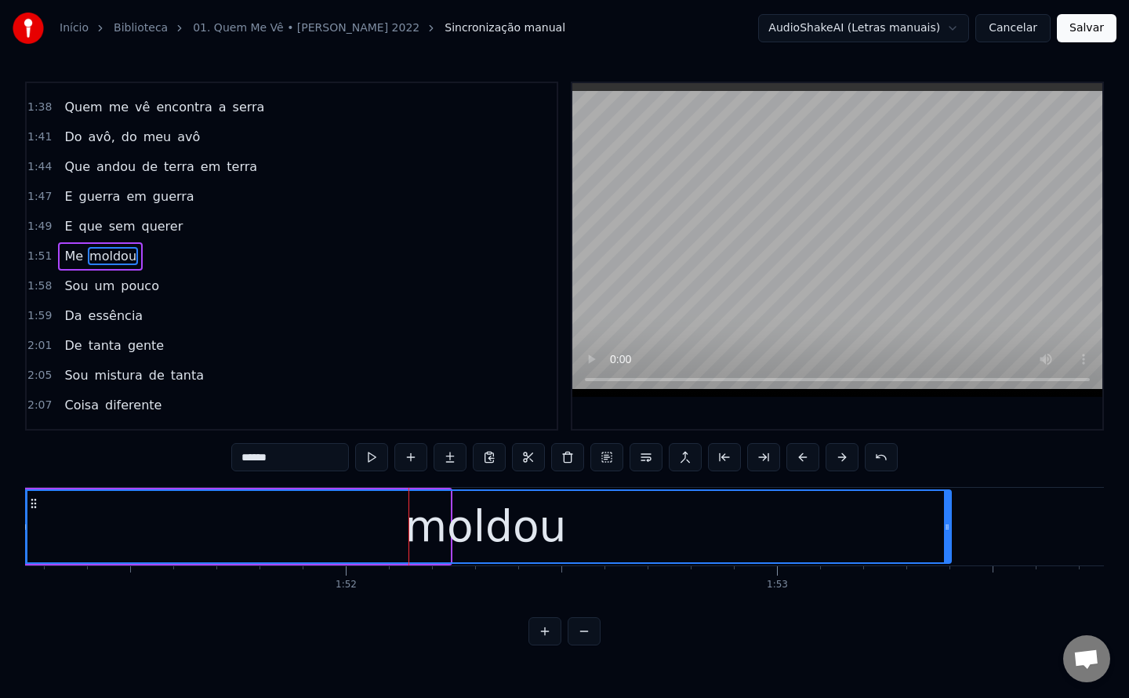
drag, startPoint x: 447, startPoint y: 524, endPoint x: 947, endPoint y: 529, distance: 500.2
click at [947, 529] on icon at bounding box center [947, 527] width 6 height 13
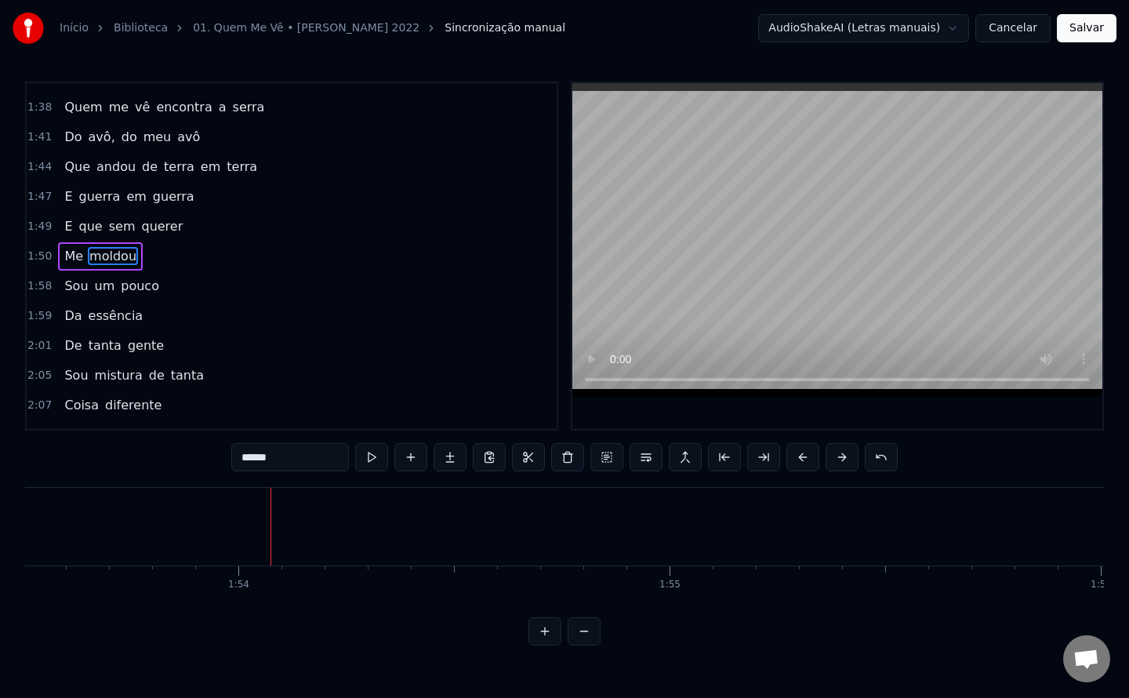
click at [68, 285] on span "Sou" at bounding box center [76, 286] width 27 height 18
type input "***"
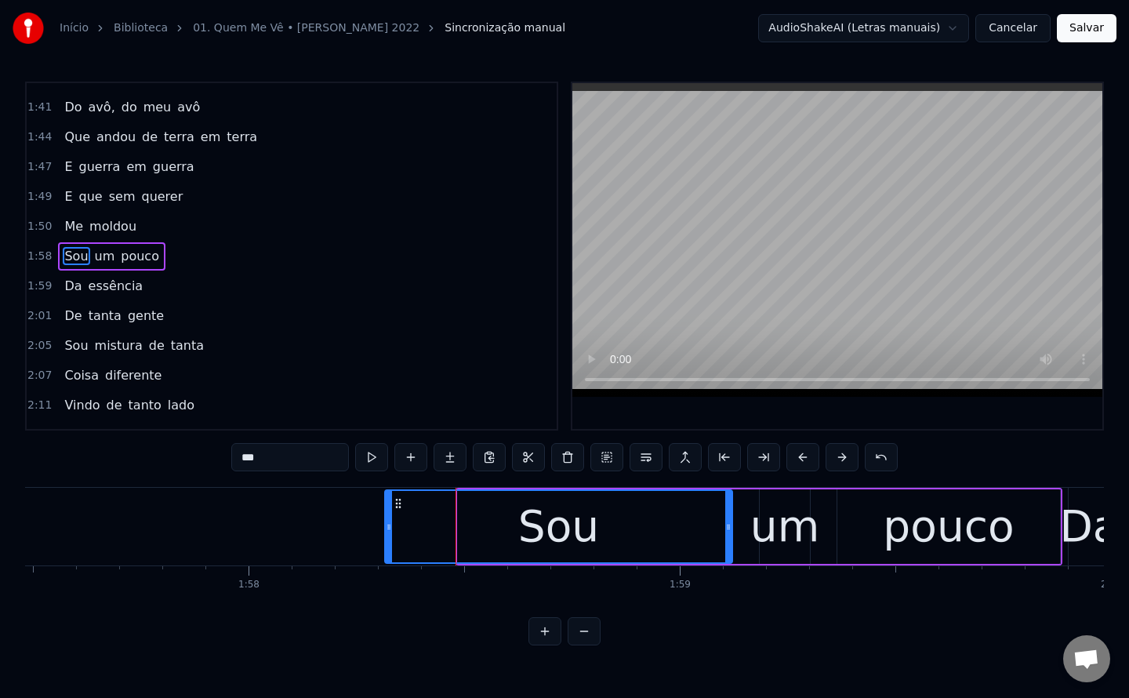
drag, startPoint x: 459, startPoint y: 531, endPoint x: 386, endPoint y: 539, distance: 73.4
click at [386, 539] on div at bounding box center [389, 526] width 6 height 71
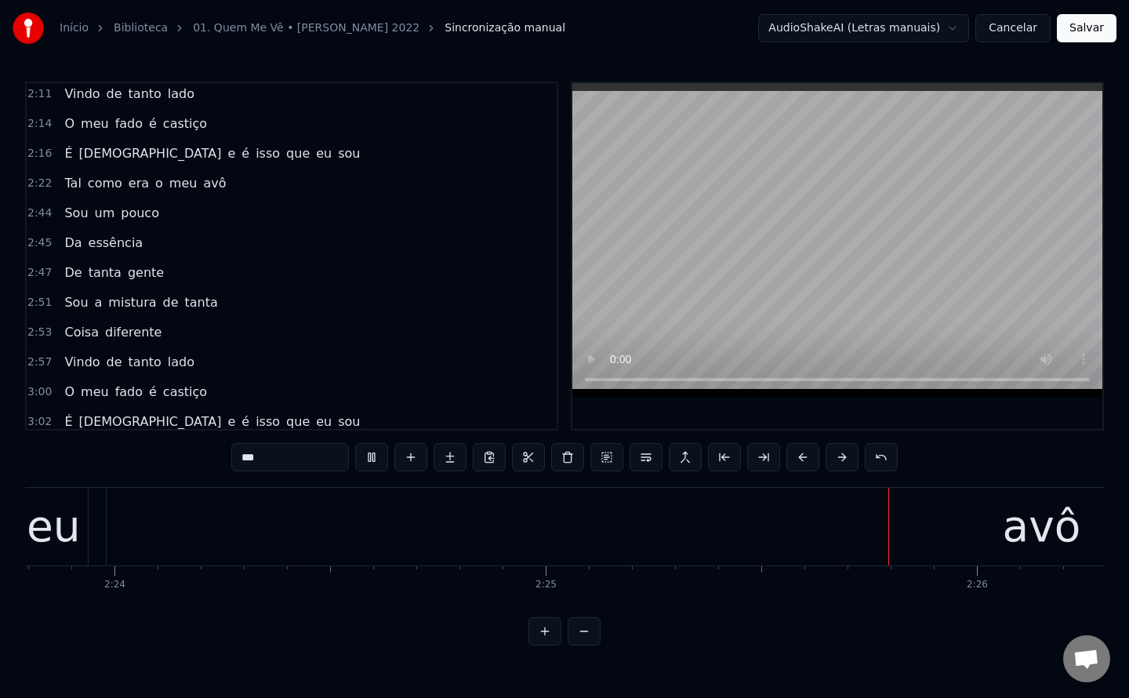
scroll to position [1100, 0]
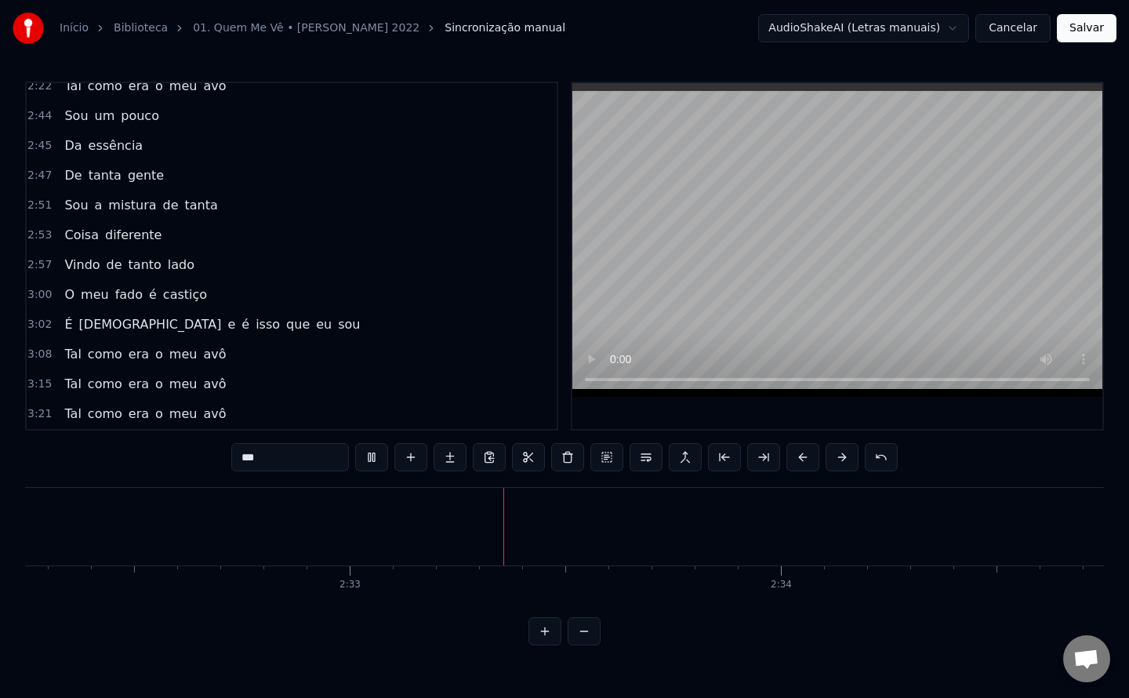
click at [63, 118] on span "Sou" at bounding box center [76, 116] width 27 height 18
click at [1084, 34] on button "Salvar" at bounding box center [1087, 28] width 60 height 28
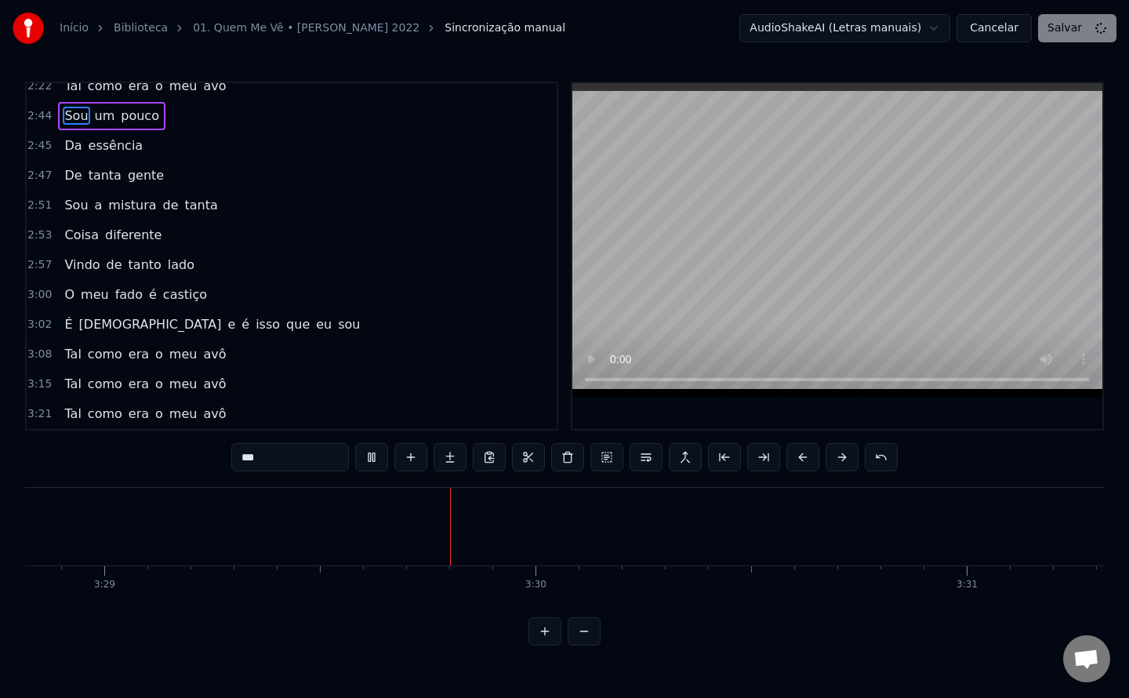
scroll to position [0, 90087]
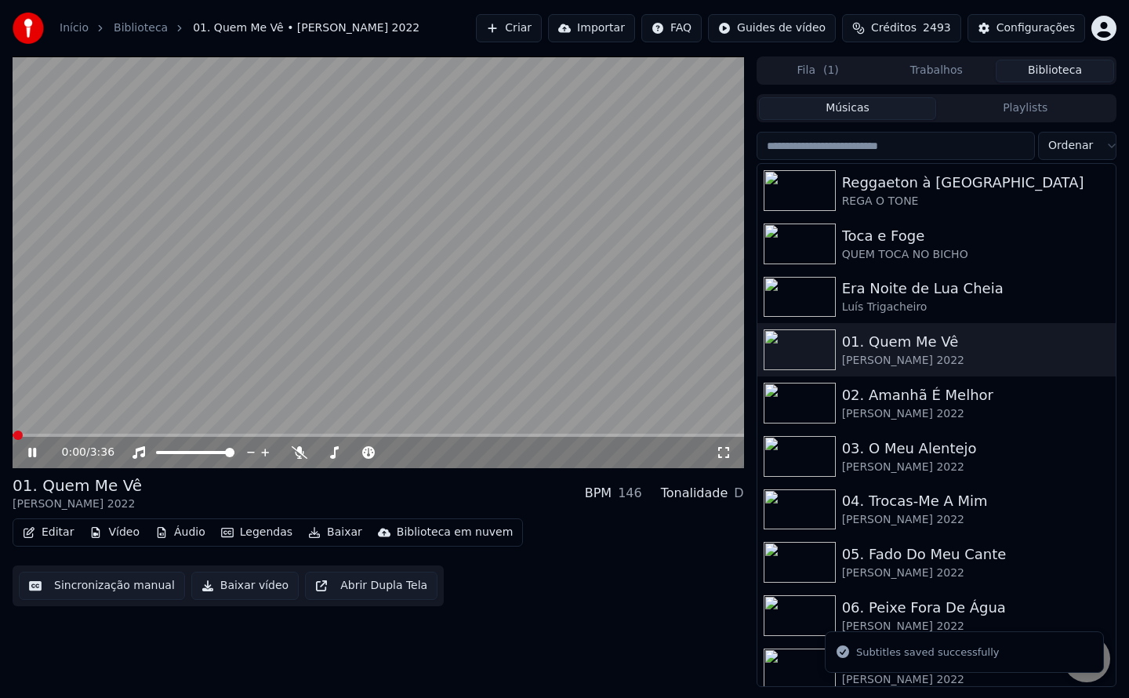
click at [231, 597] on button "Baixar vídeo" at bounding box center [244, 585] width 107 height 28
click at [1029, 69] on button "Biblioteca" at bounding box center [1055, 71] width 118 height 23
click at [888, 404] on div "02. Amanhã É Melhor" at bounding box center [968, 395] width 252 height 22
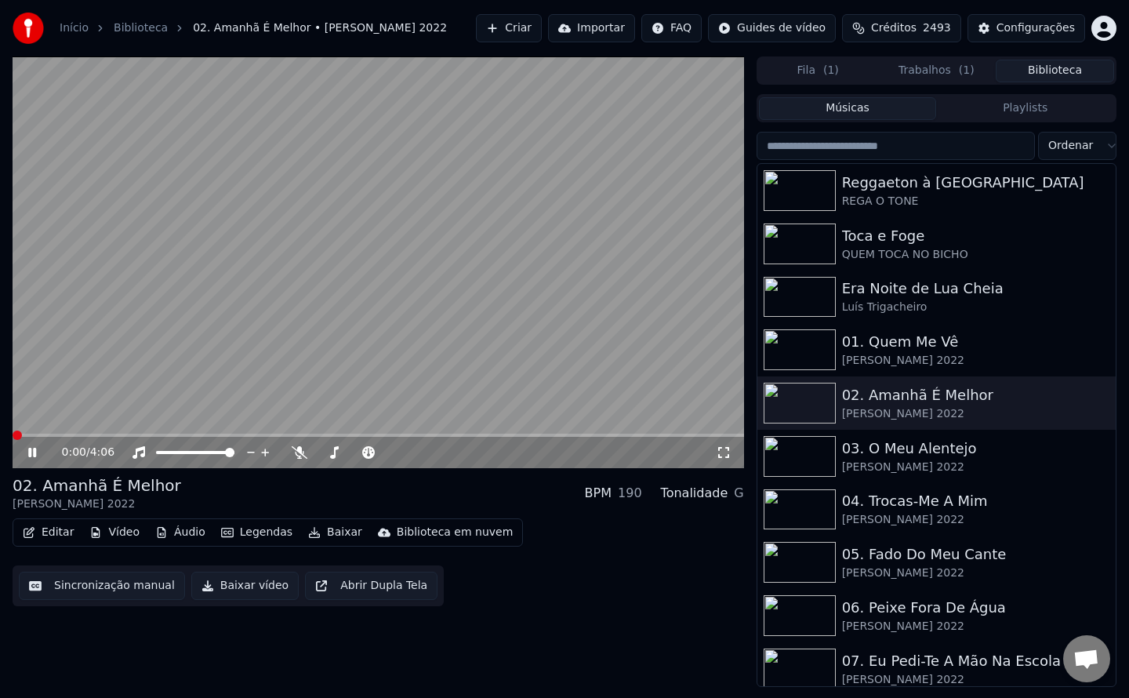
click at [128, 363] on video at bounding box center [378, 262] width 731 height 412
click at [91, 586] on button "Sincronização manual" at bounding box center [102, 585] width 166 height 28
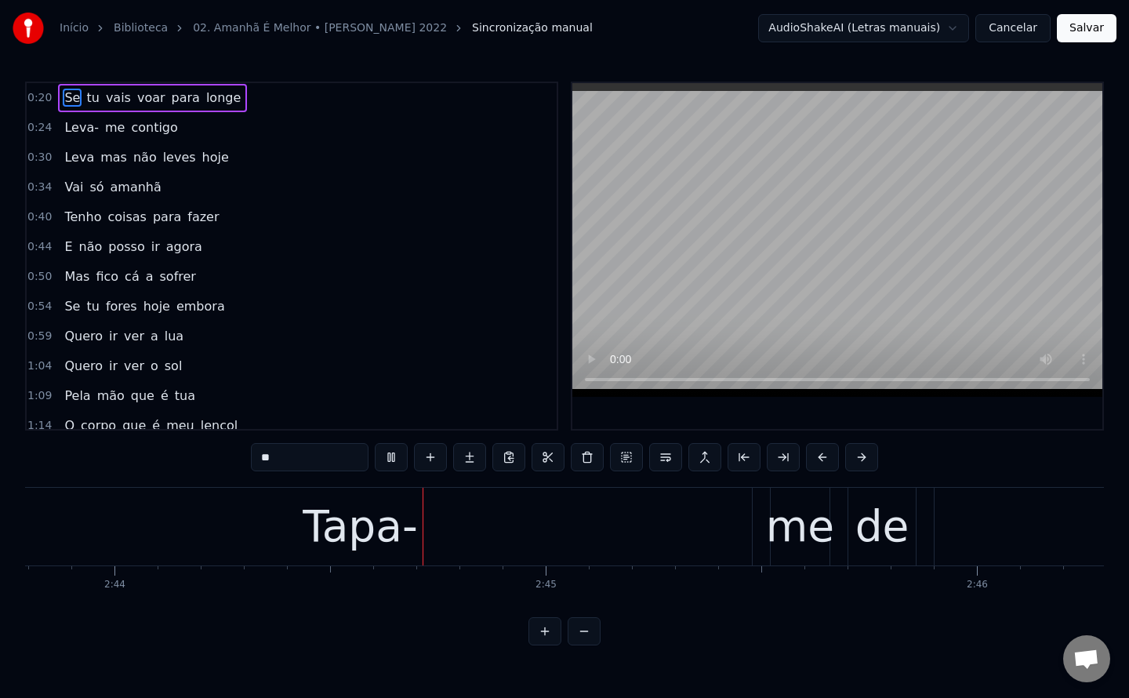
scroll to position [0, 70679]
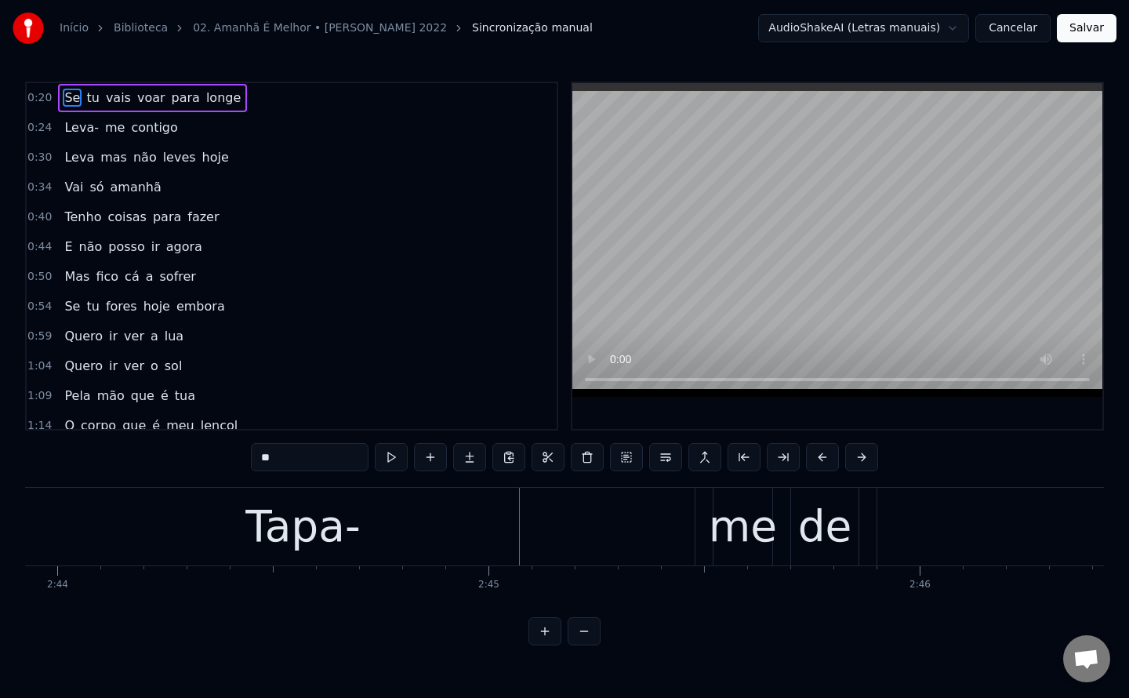
click at [740, 215] on video at bounding box center [837, 240] width 530 height 314
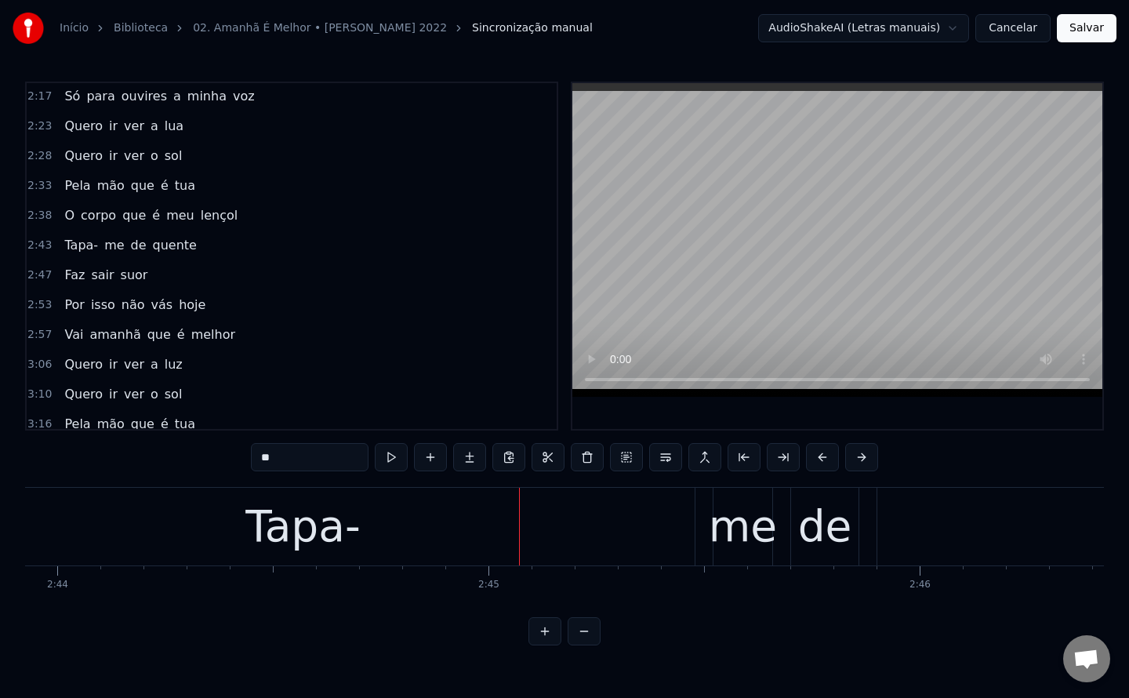
scroll to position [688, 0]
click at [68, 238] on span "Tapa-" at bounding box center [81, 244] width 37 height 18
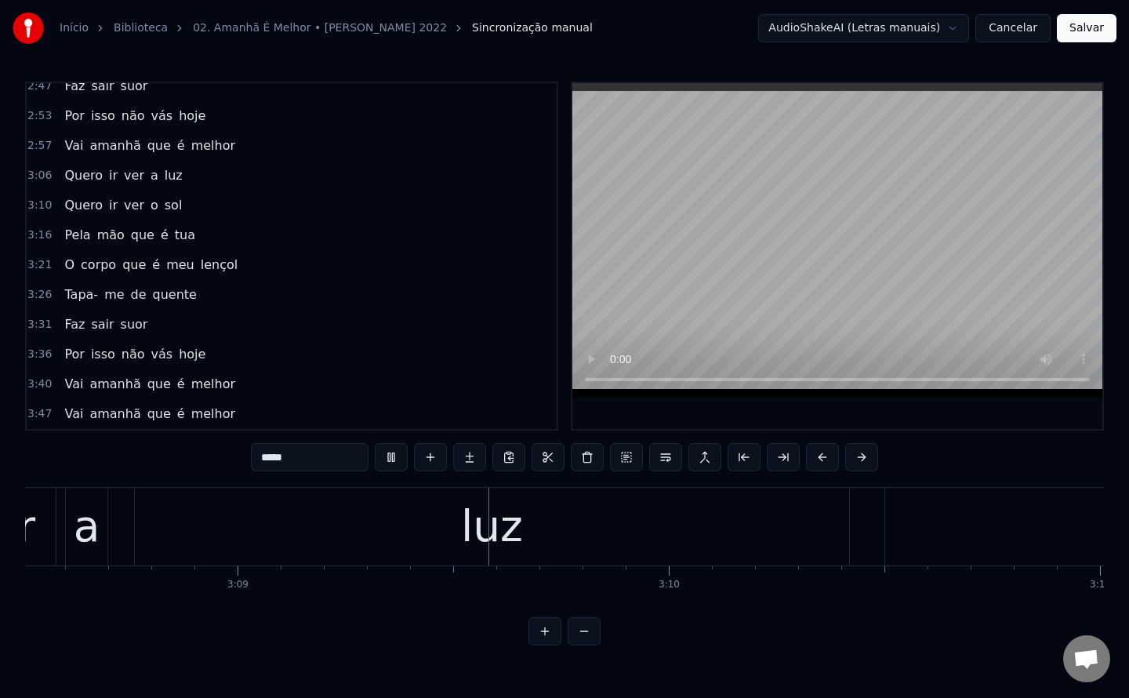
scroll to position [0, 81388]
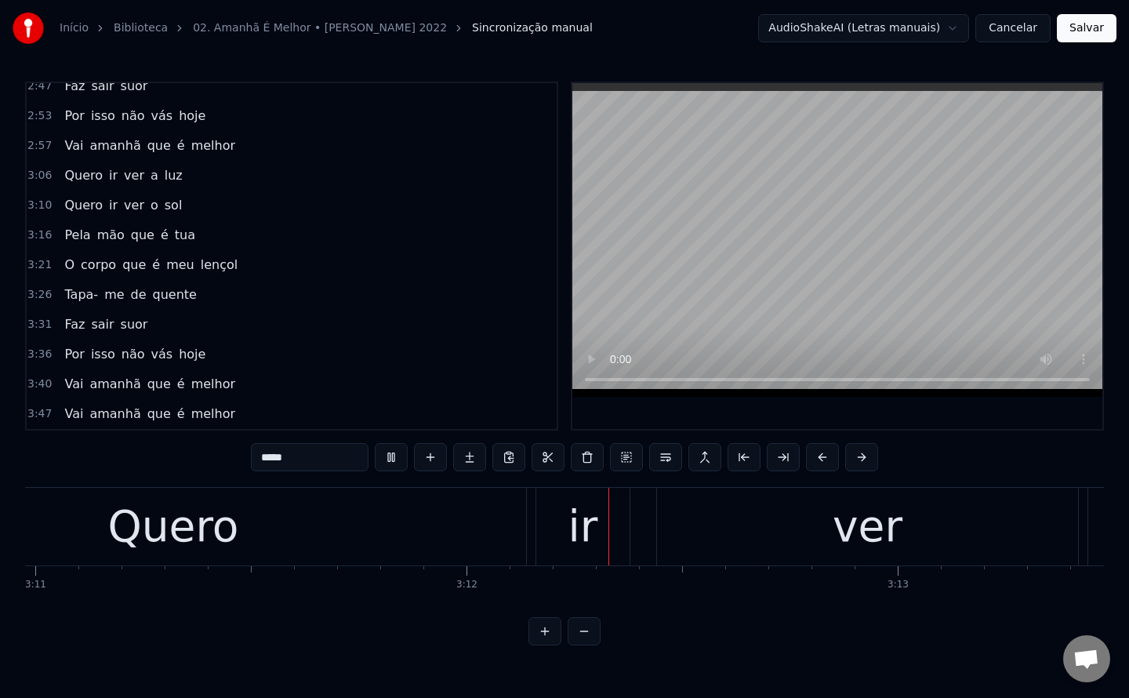
click at [163, 179] on span "luz" at bounding box center [173, 175] width 21 height 18
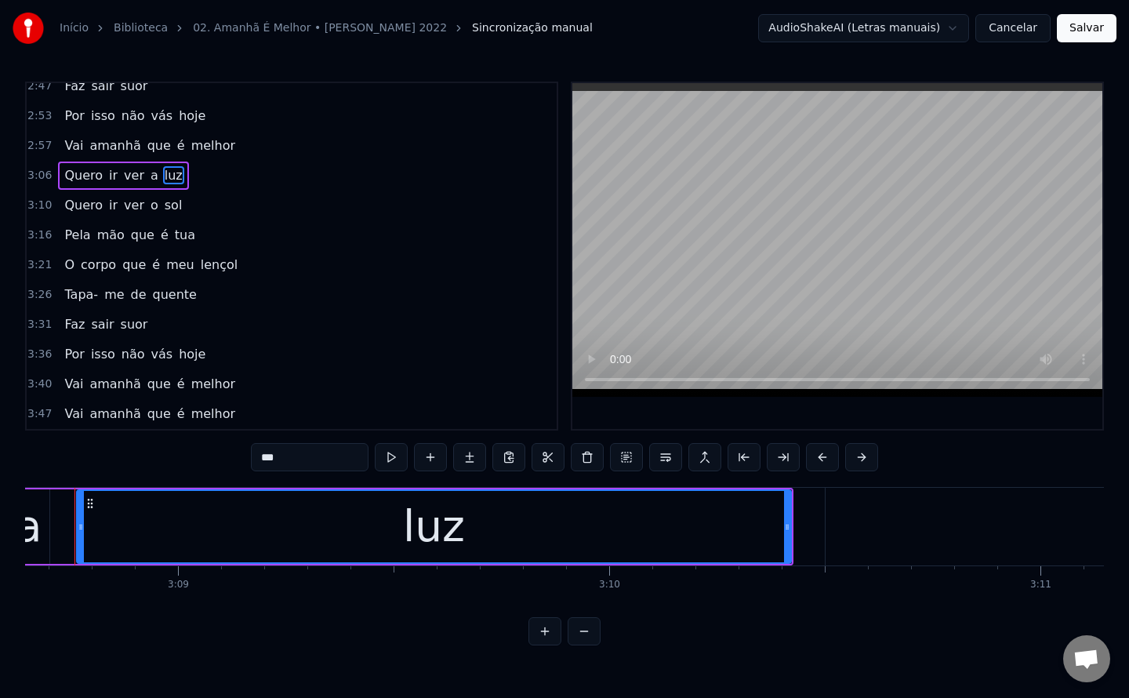
scroll to position [0, 81308]
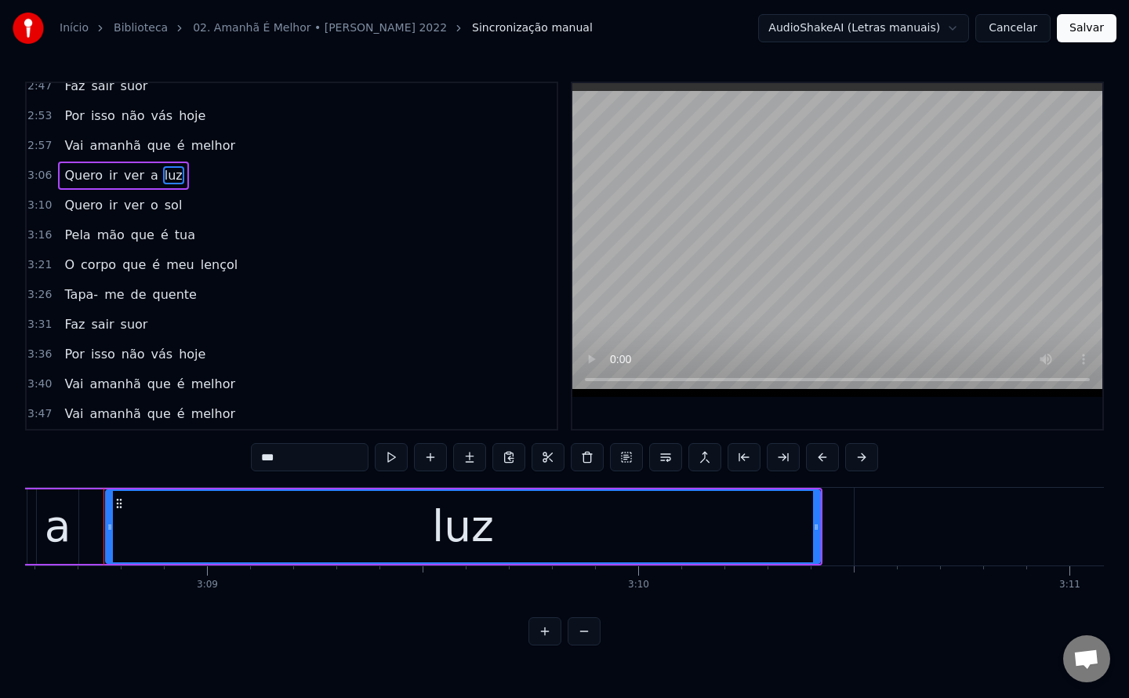
click at [339, 467] on input "***" at bounding box center [310, 457] width 118 height 28
type input "***"
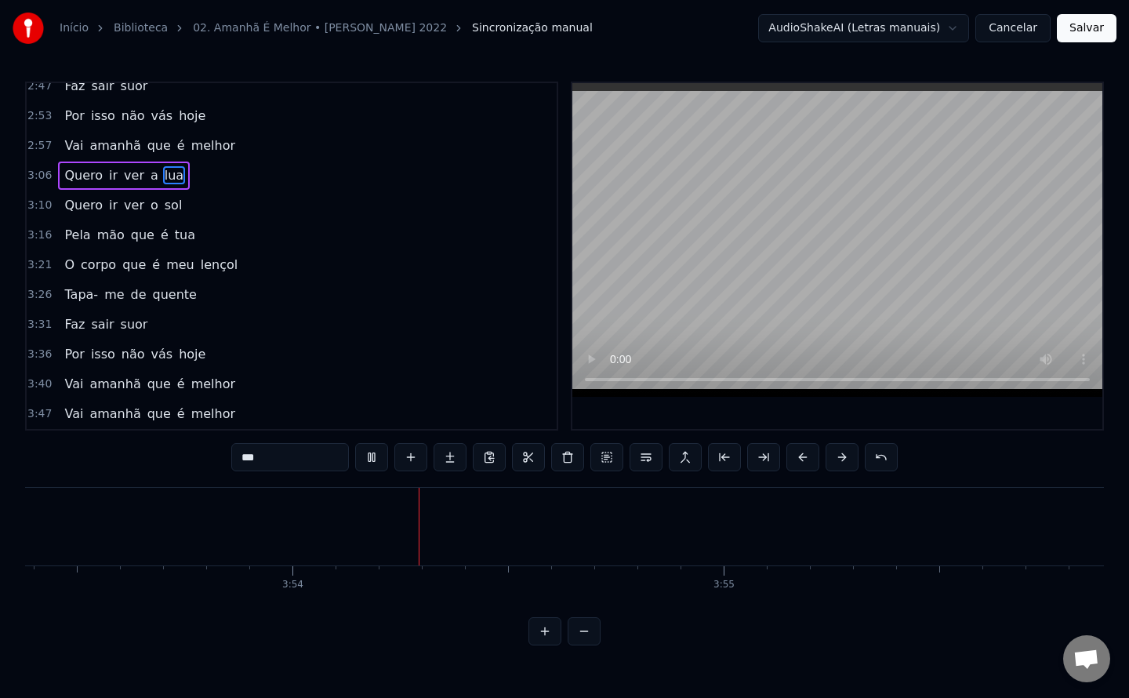
scroll to position [0, 100625]
click at [1096, 31] on button "Salvar" at bounding box center [1087, 28] width 60 height 28
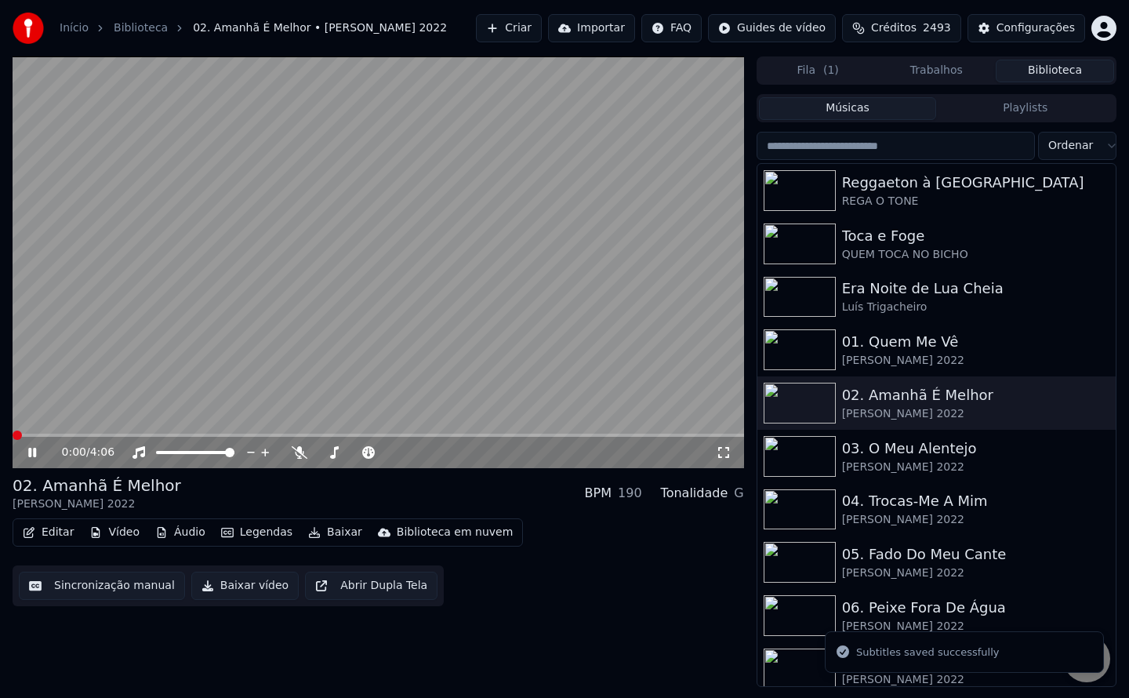
click at [223, 594] on button "Baixar vídeo" at bounding box center [244, 585] width 107 height 28
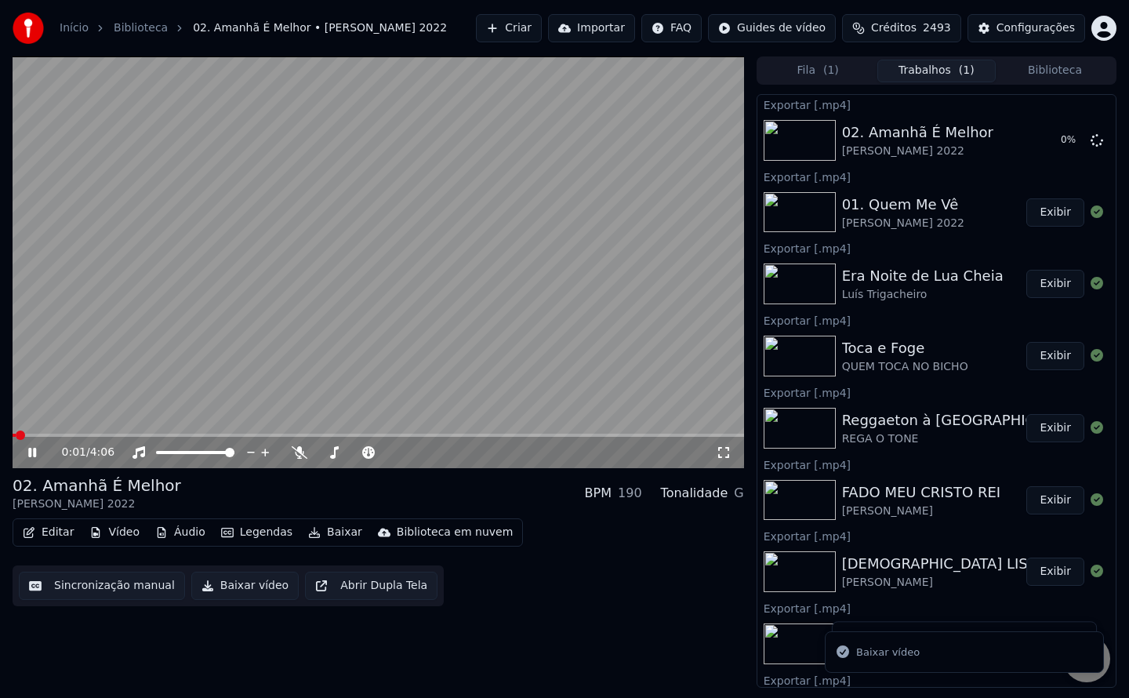
click at [327, 351] on video at bounding box center [378, 262] width 731 height 412
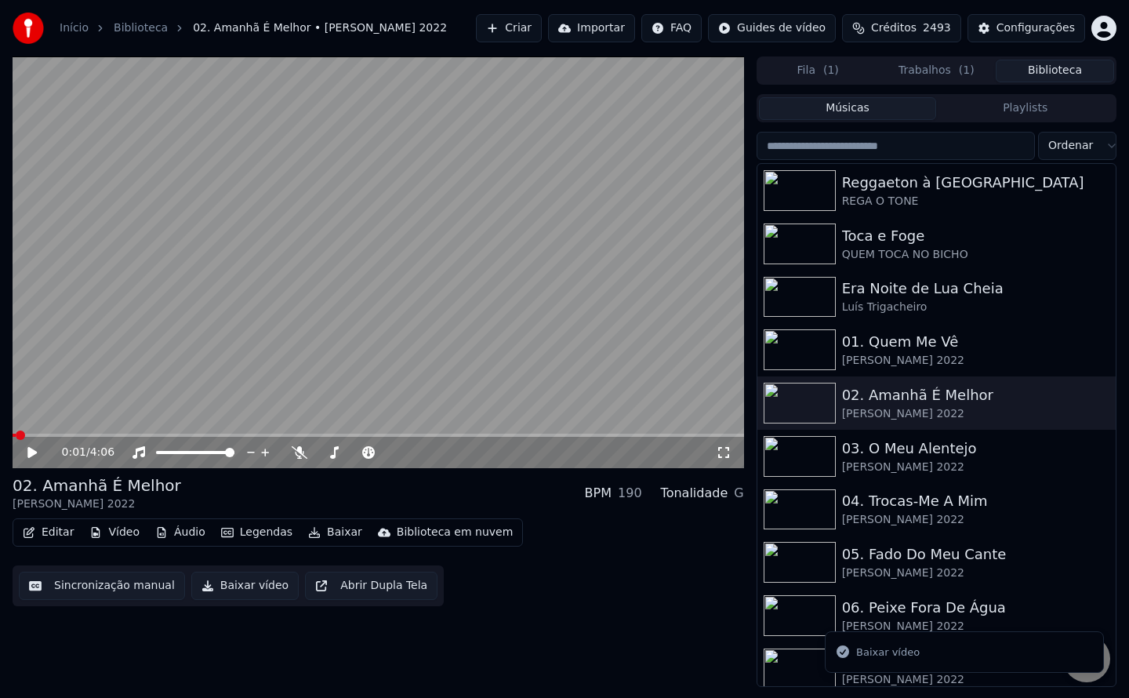
click at [1075, 71] on button "Biblioteca" at bounding box center [1055, 71] width 118 height 23
click at [886, 462] on div "[PERSON_NAME] 2022" at bounding box center [968, 467] width 252 height 16
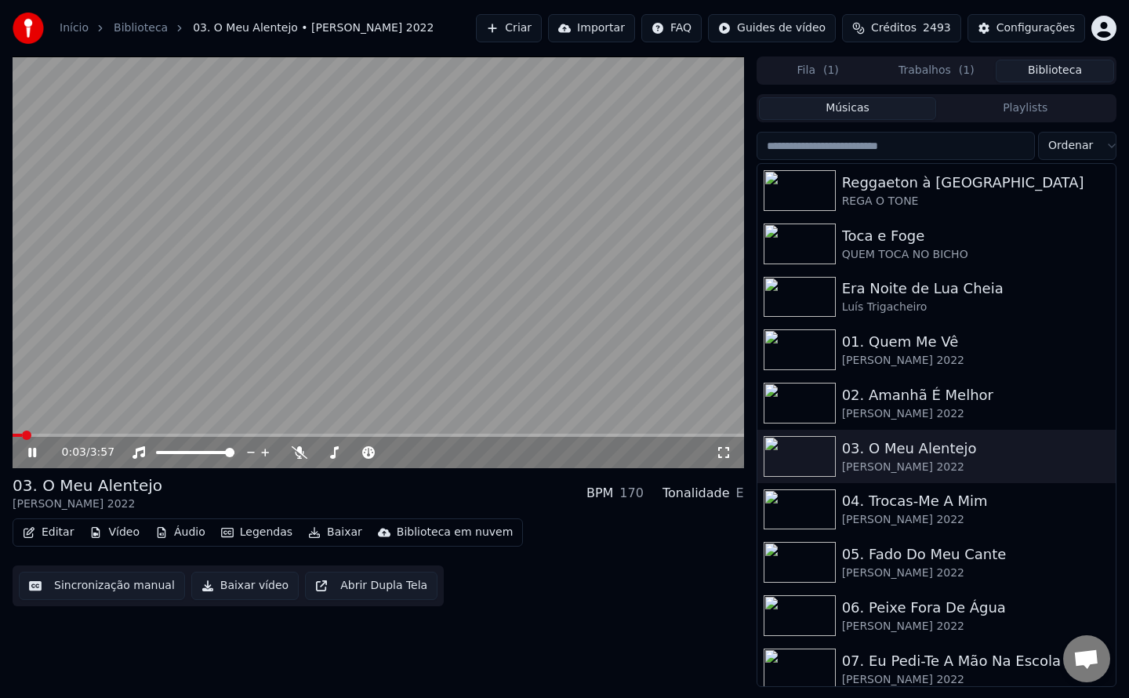
click at [405, 350] on video at bounding box center [378, 262] width 731 height 412
click at [126, 590] on button "Sincronização manual" at bounding box center [102, 585] width 166 height 28
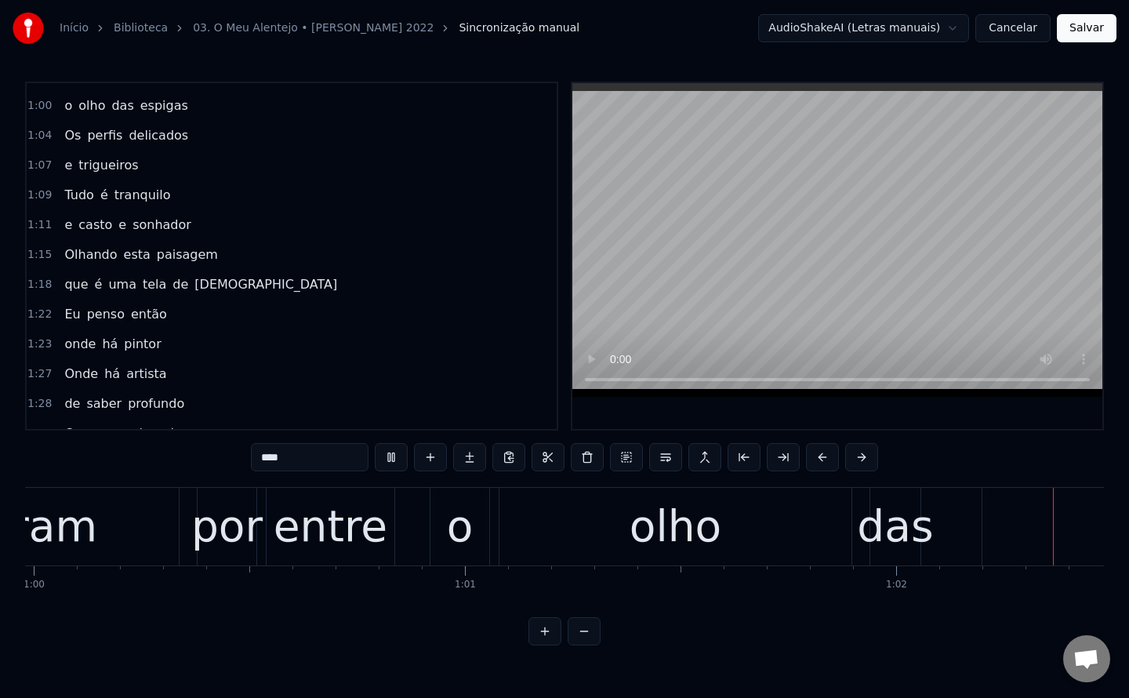
scroll to position [380, 0]
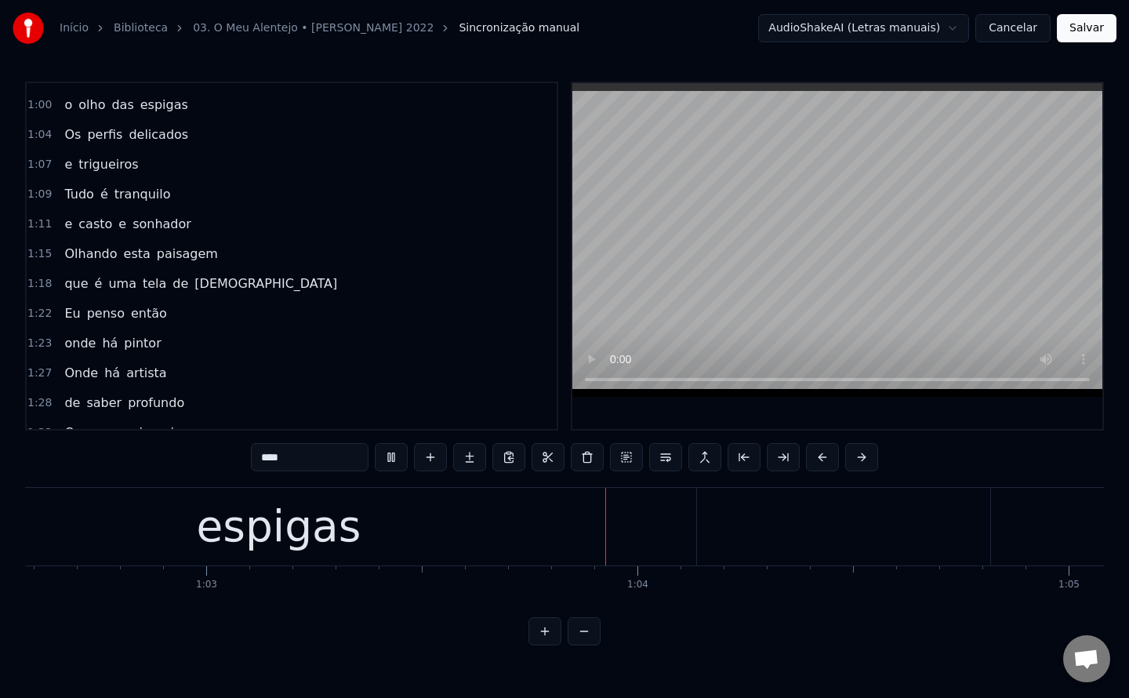
click at [89, 104] on span "olho" at bounding box center [92, 105] width 30 height 18
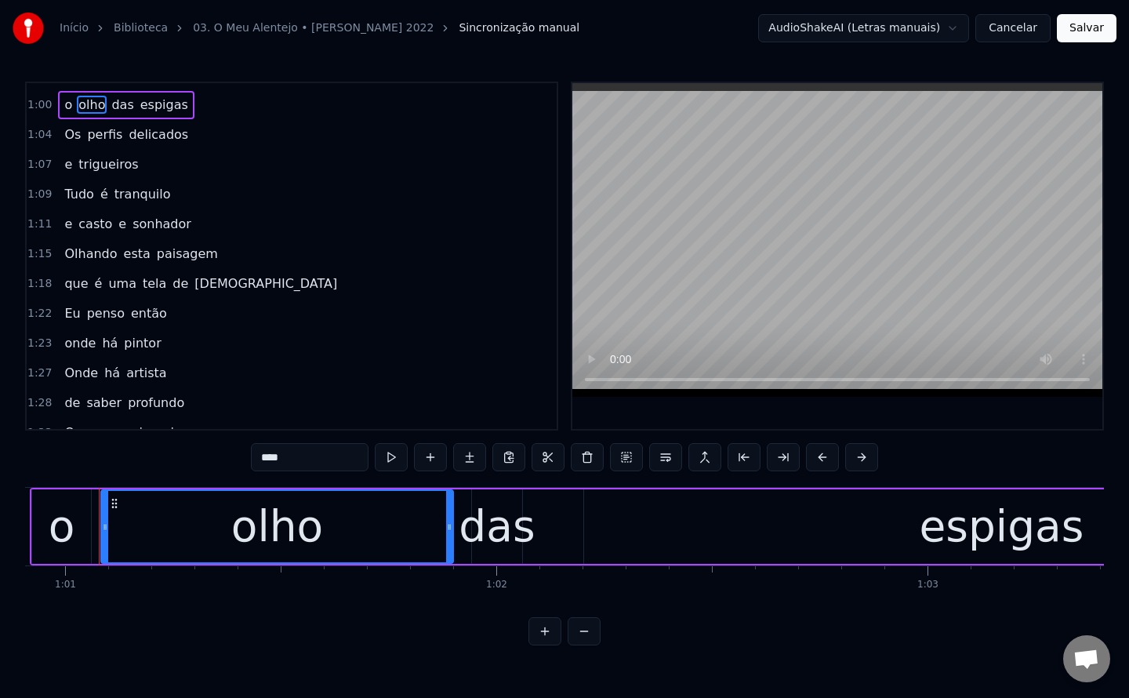
scroll to position [0, 26256]
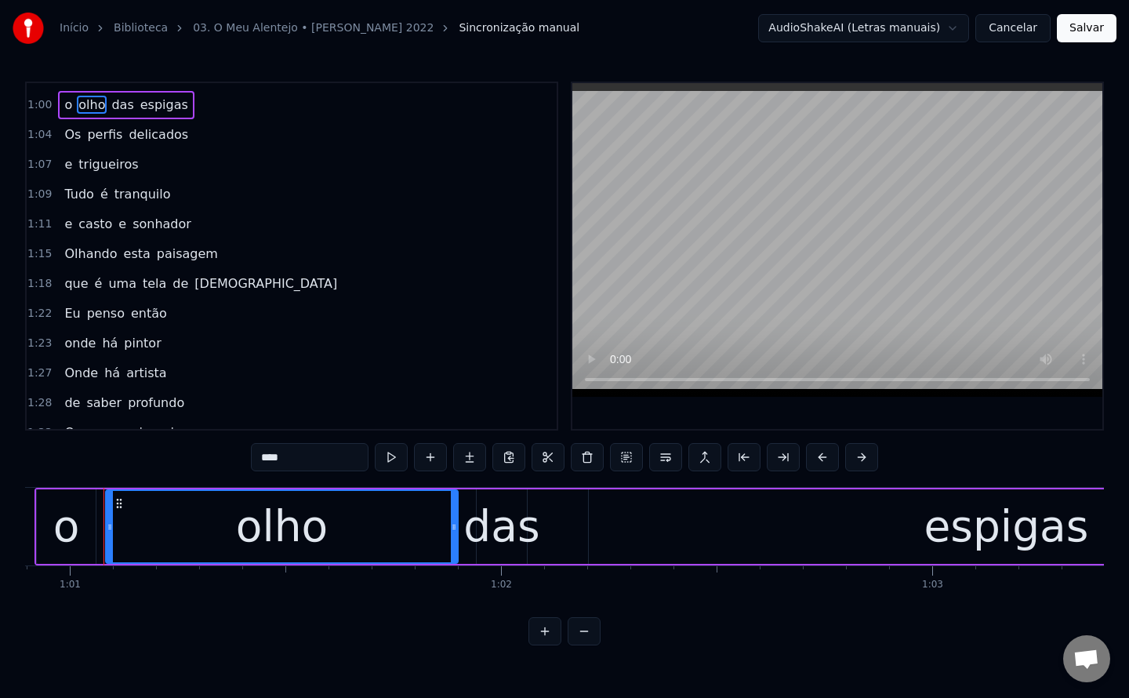
drag, startPoint x: 309, startPoint y: 452, endPoint x: 0, endPoint y: 487, distance: 310.8
click at [0, 487] on div "Início Biblioteca 03. O Meu Alentejo • [PERSON_NAME] 2022 Sincronização manual …" at bounding box center [564, 322] width 1129 height 645
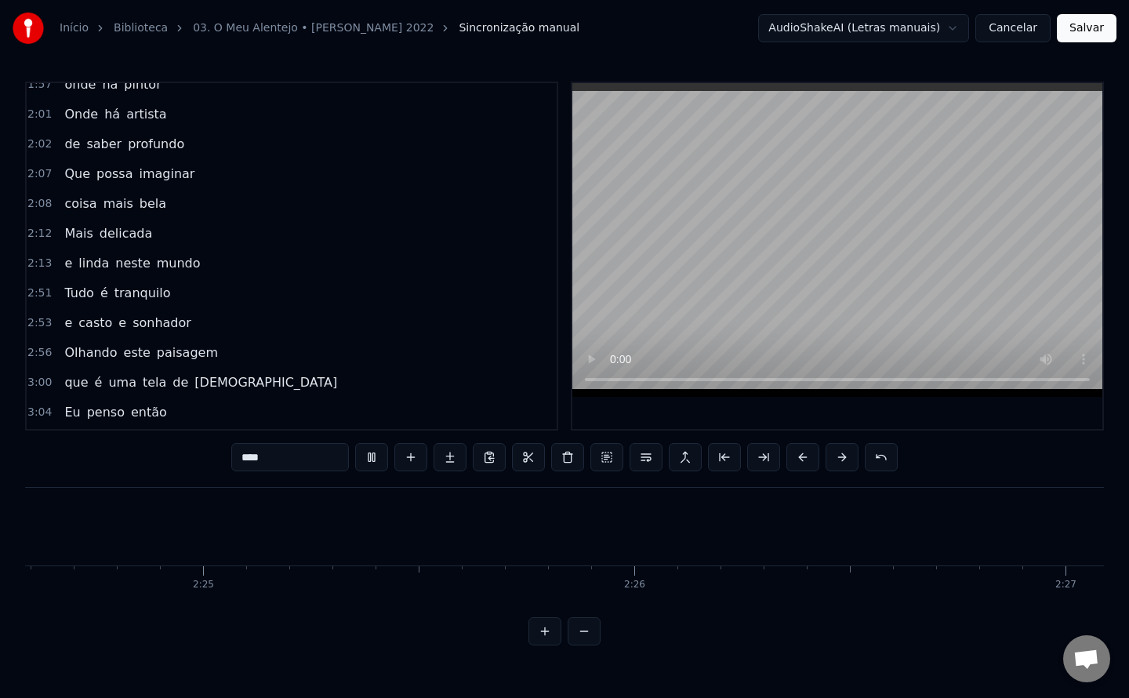
scroll to position [1087, 0]
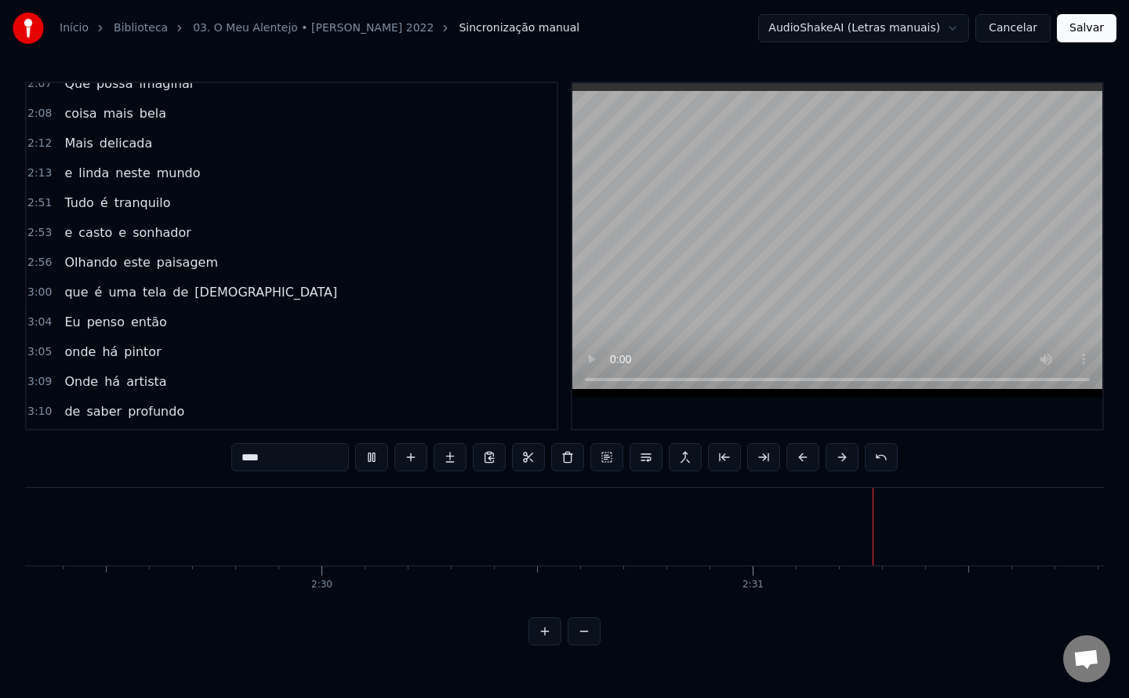
click at [70, 205] on span "Tudo" at bounding box center [79, 203] width 32 height 18
type input "****"
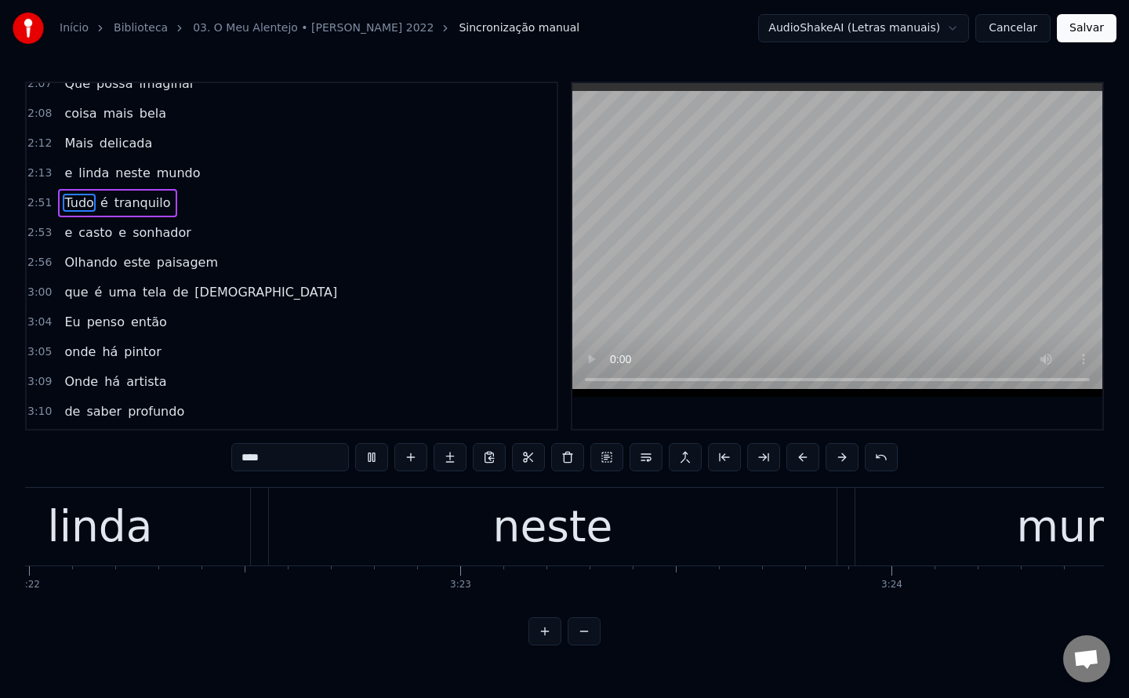
scroll to position [1213, 0]
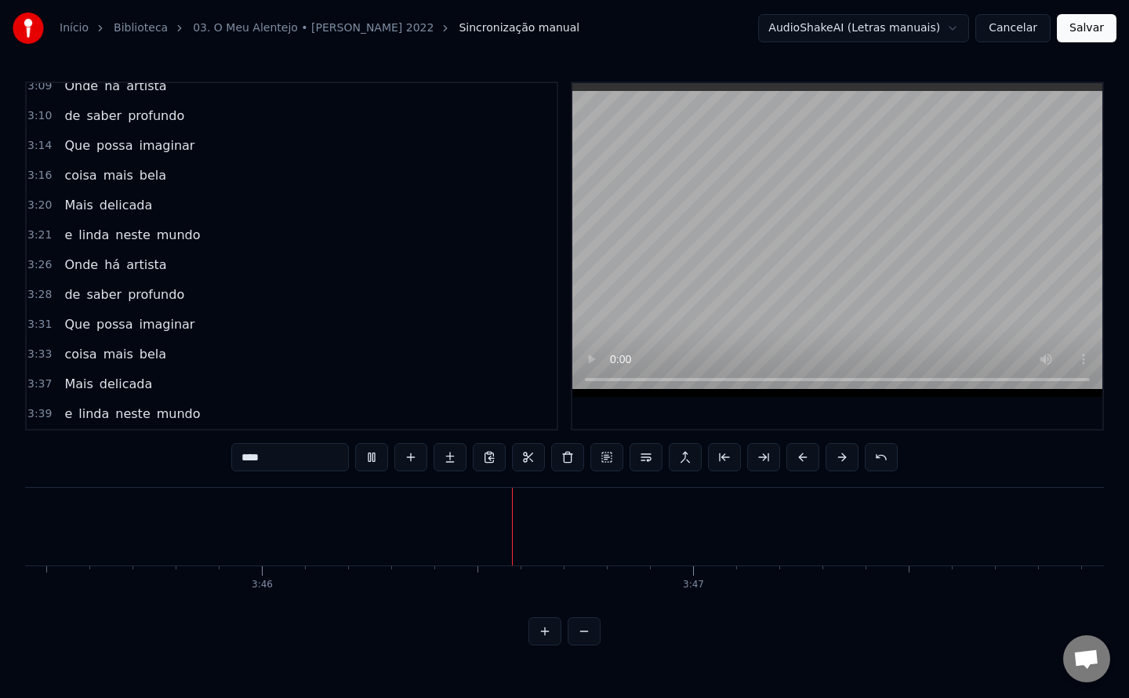
click at [1090, 33] on button "Salvar" at bounding box center [1087, 28] width 60 height 28
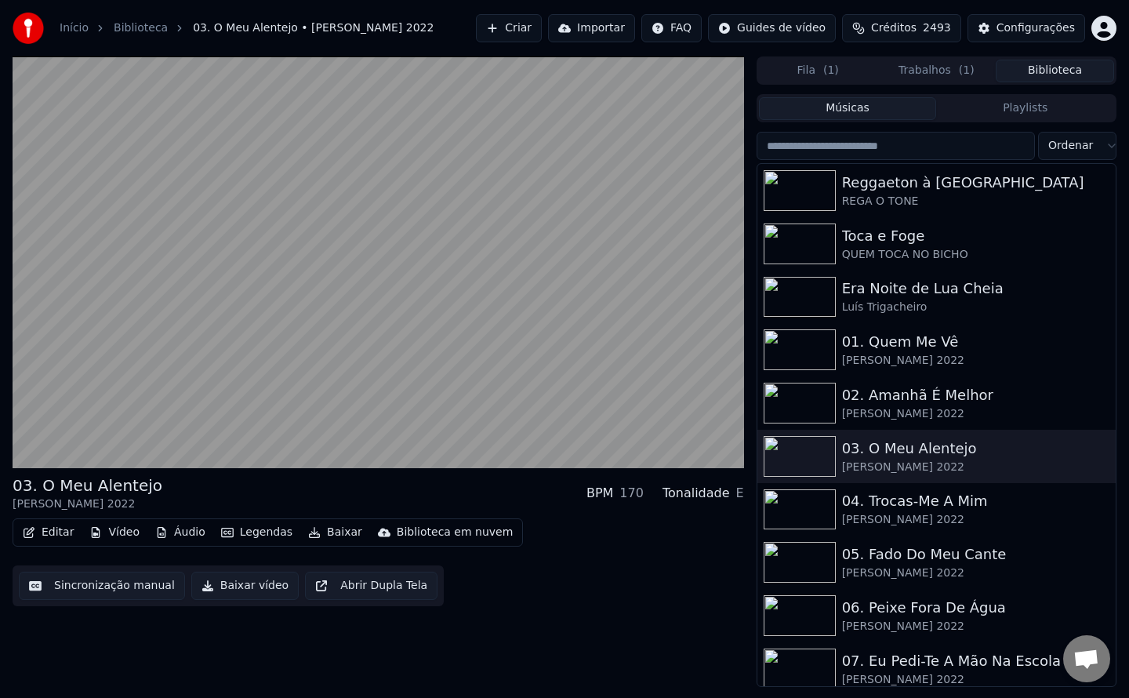
click at [237, 578] on button "Baixar vídeo" at bounding box center [244, 585] width 107 height 28
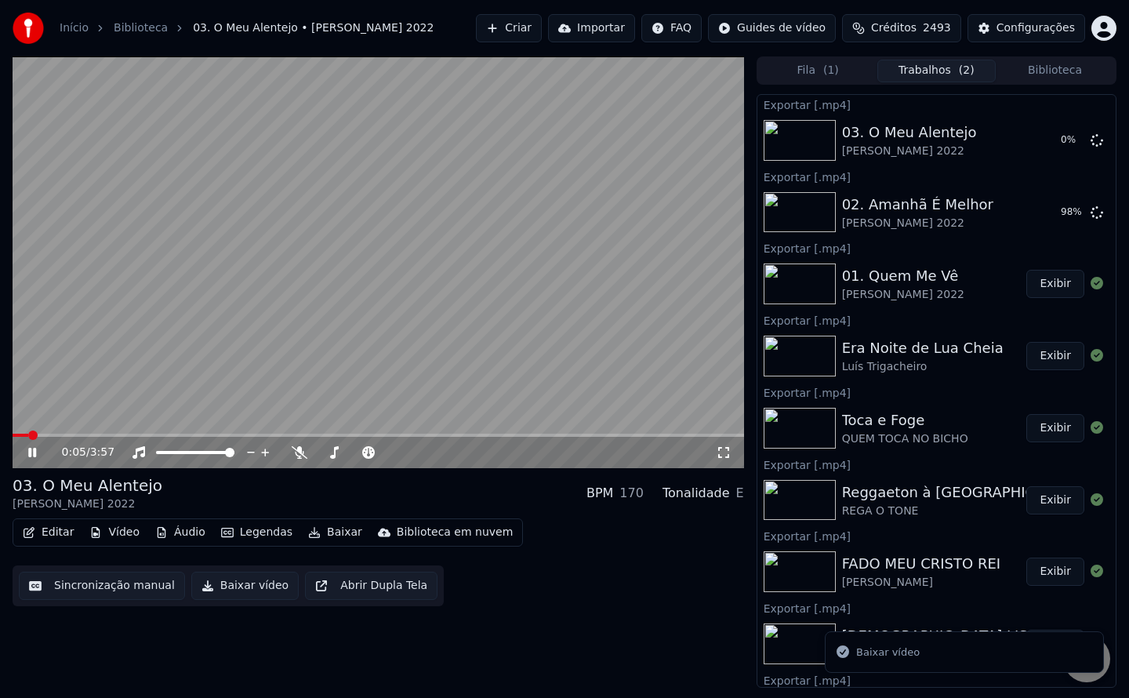
click at [377, 343] on video at bounding box center [378, 262] width 731 height 412
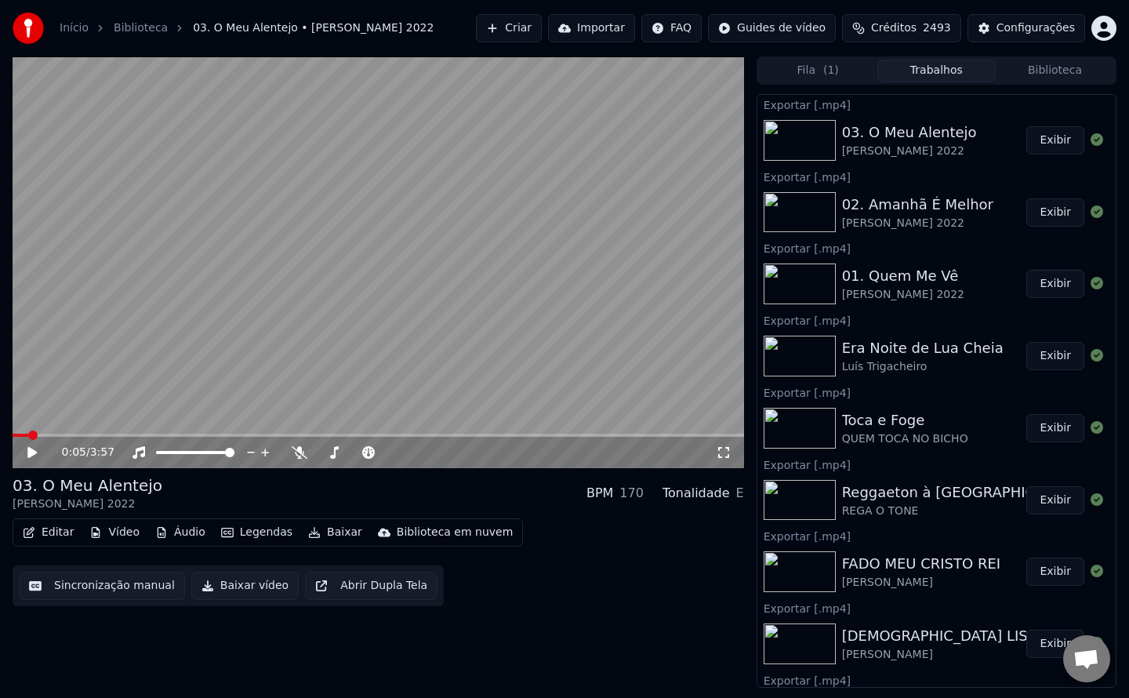
click at [1047, 148] on button "Exibir" at bounding box center [1055, 140] width 58 height 28
